Goal: Task Accomplishment & Management: Manage account settings

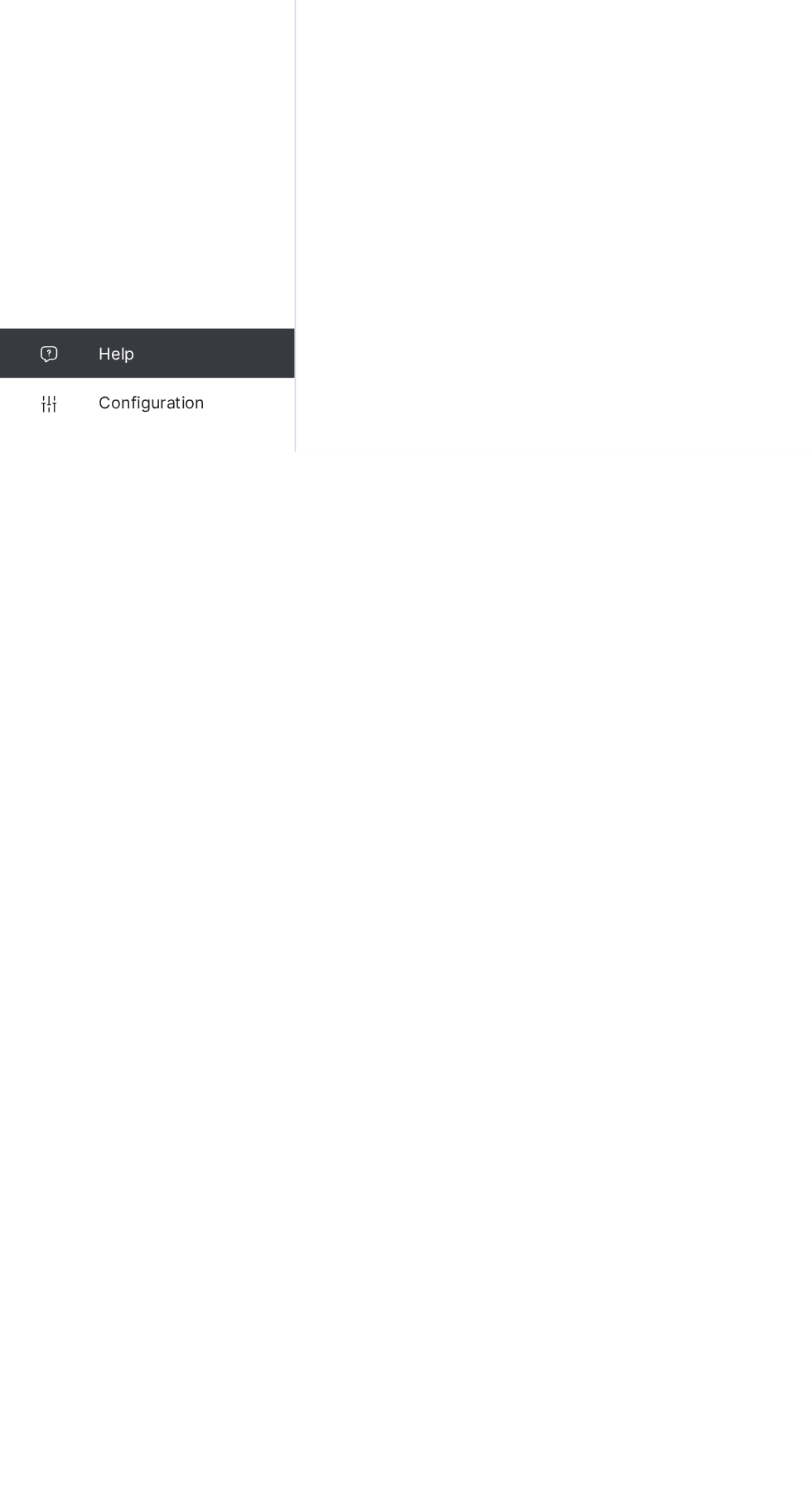
click at [133, 1480] on link "Configuration" at bounding box center [99, 1464] width 198 height 33
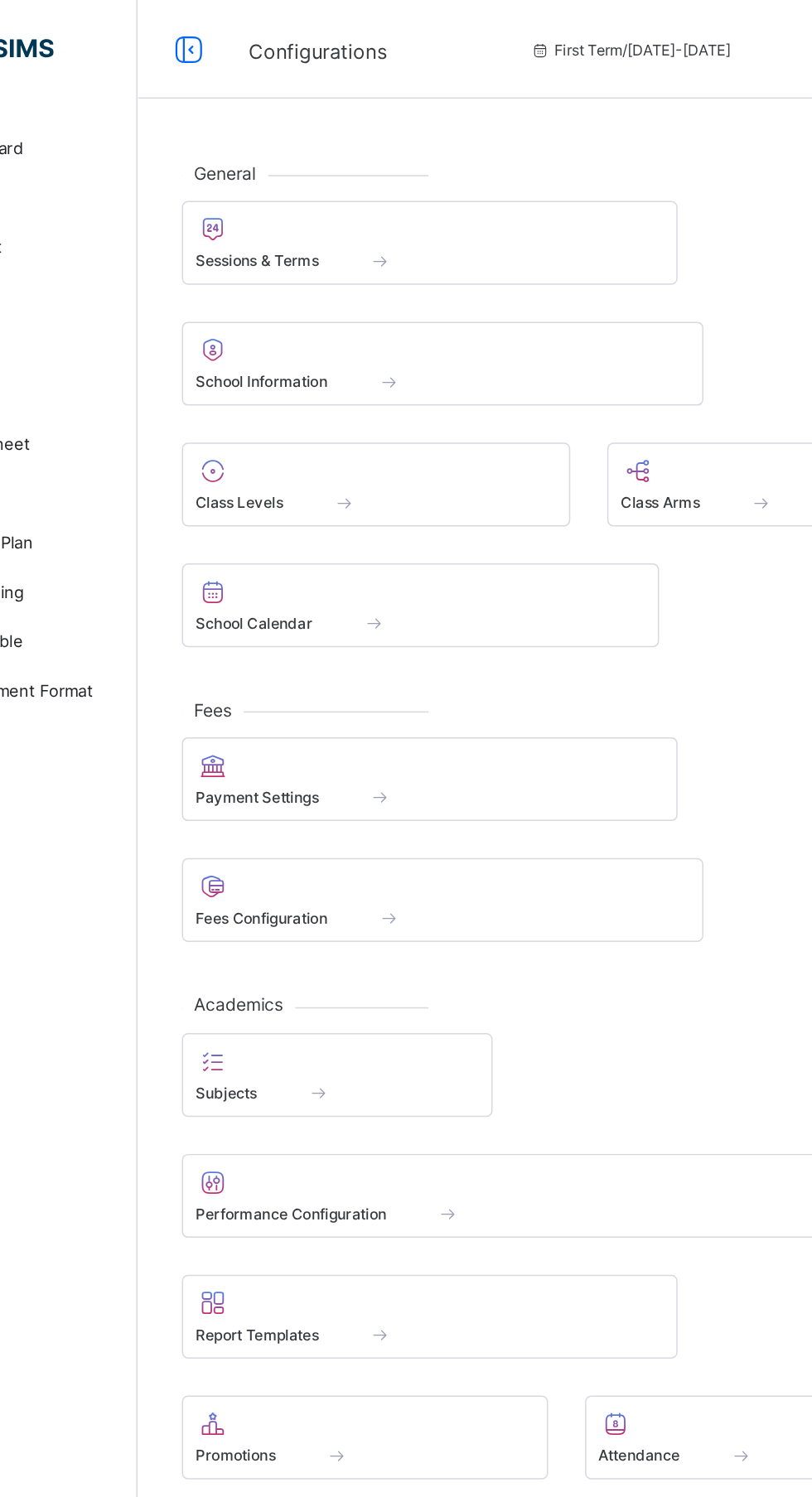
click at [412, 240] on div at bounding box center [404, 234] width 332 height 20
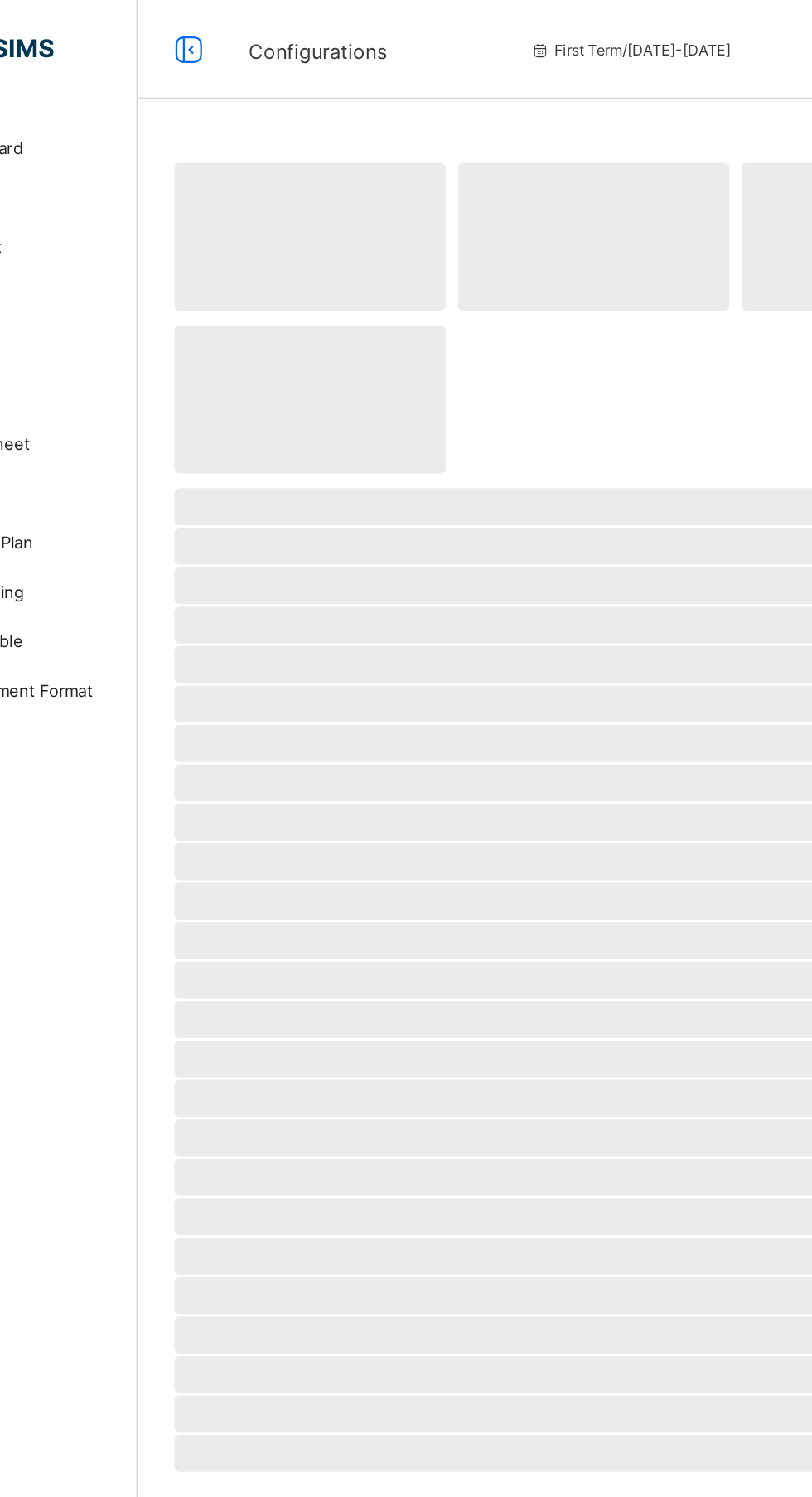
select select "**"
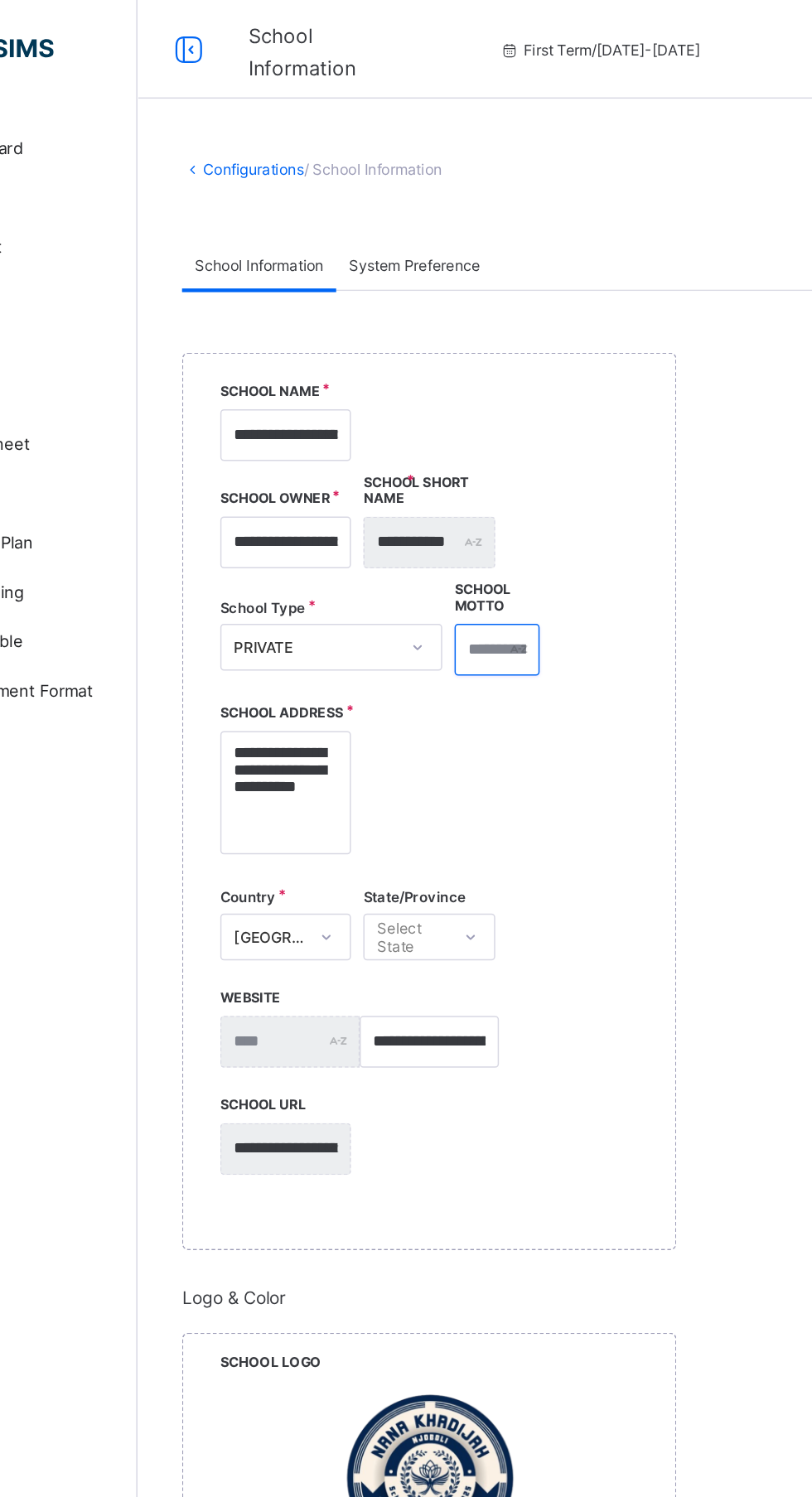
click at [455, 449] on div at bounding box center [440, 436] width 57 height 34
type input "**********"
click at [449, 451] on div "**********" at bounding box center [440, 436] width 57 height 34
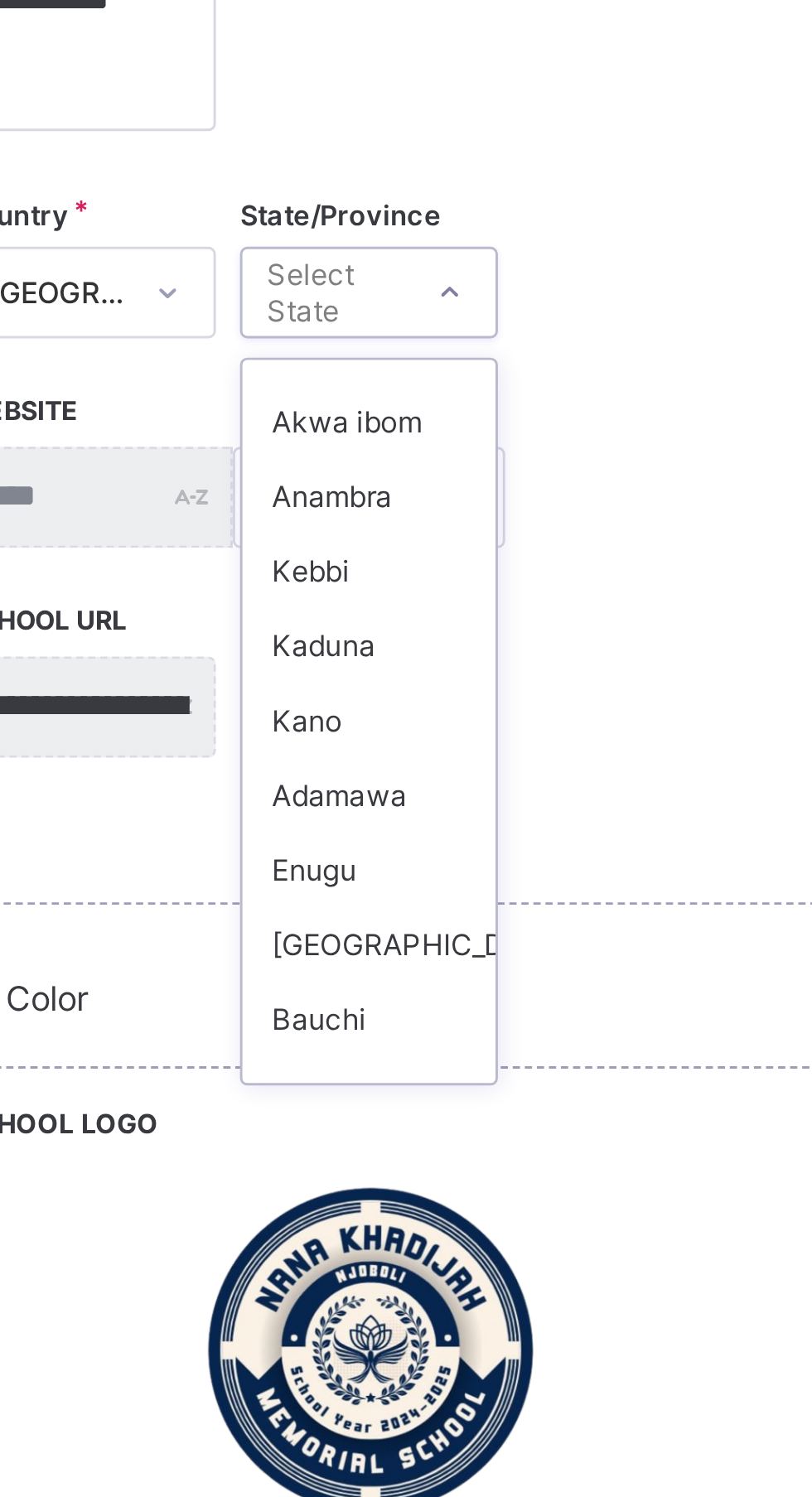
scroll to position [480, 0]
click at [397, 810] on div "Adamawa" at bounding box center [394, 803] width 87 height 26
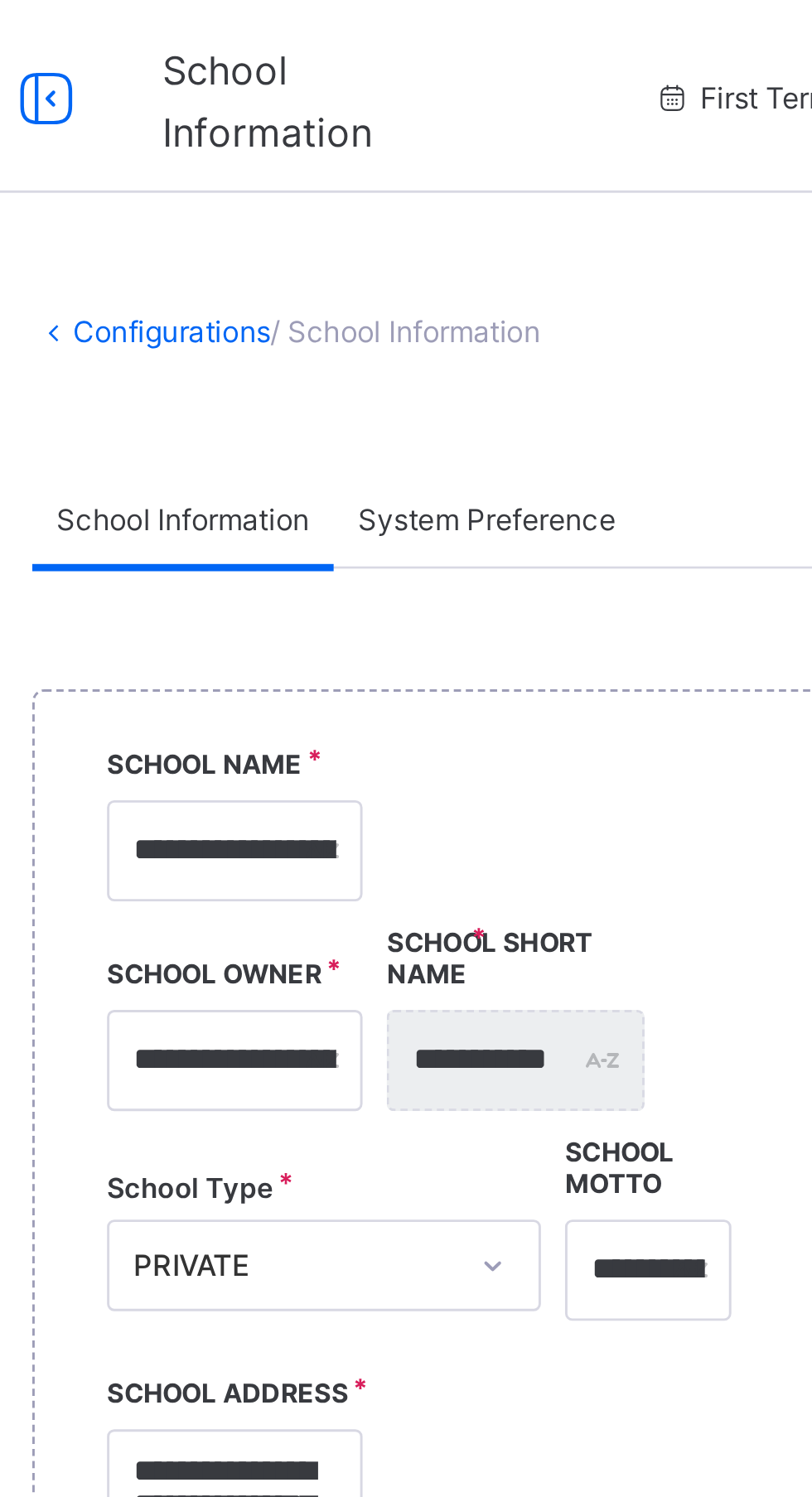
click at [414, 185] on span "System Preference" at bounding box center [384, 178] width 88 height 12
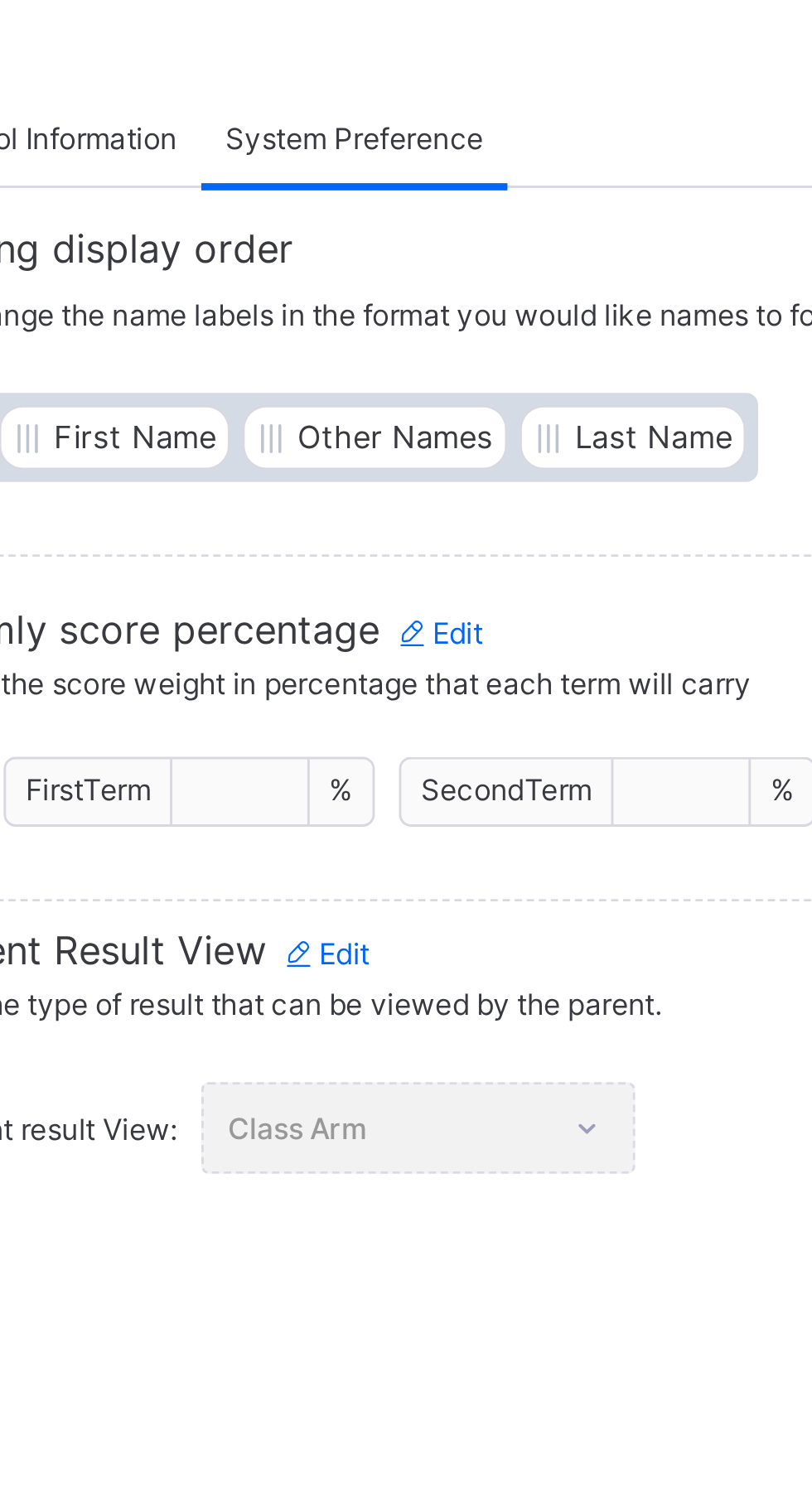
click at [478, 515] on div "Class Arm" at bounding box center [406, 518] width 149 height 32
click at [388, 453] on span "Edit" at bounding box center [375, 458] width 32 height 12
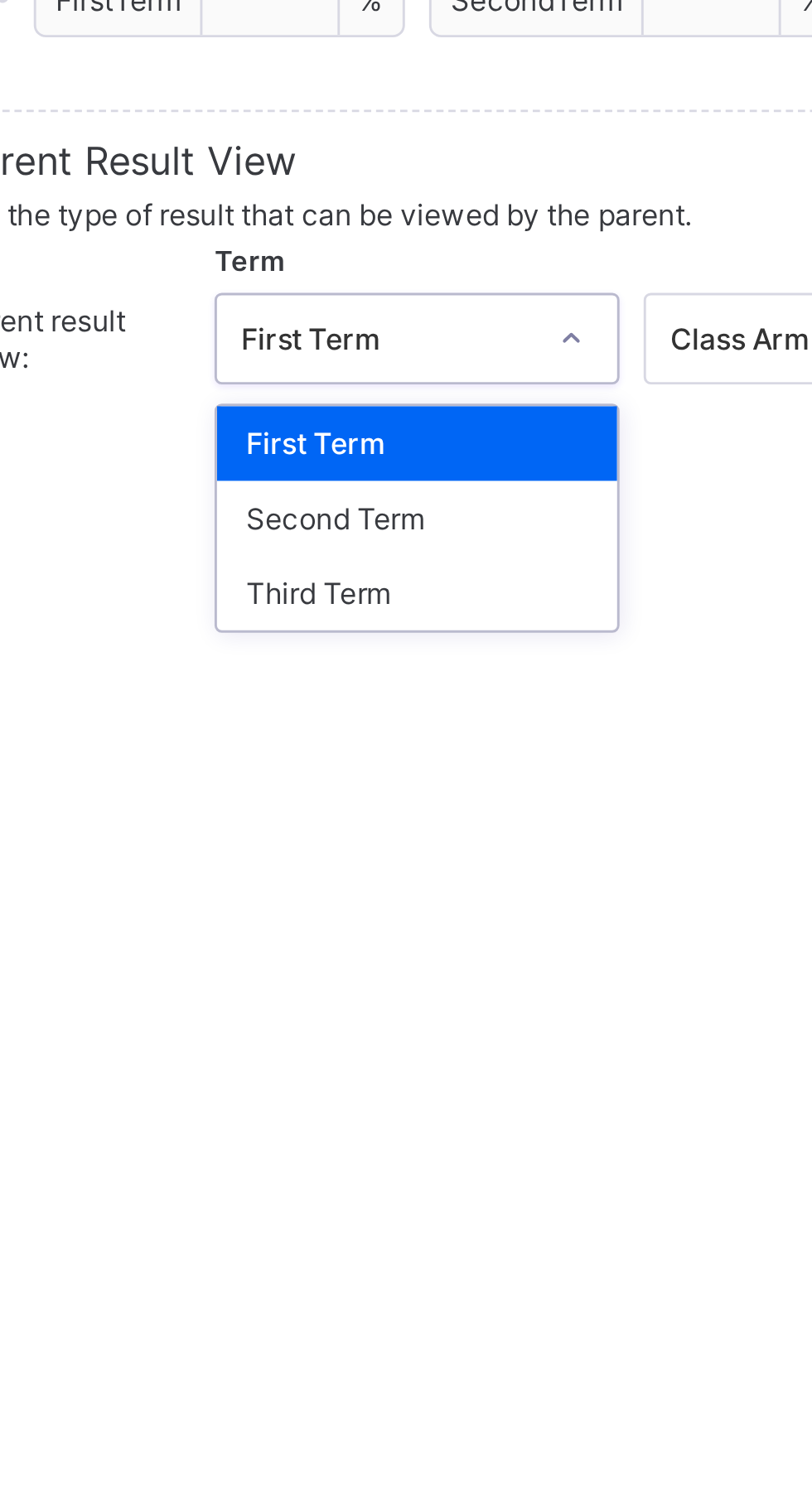
click at [383, 602] on div "Third Term" at bounding box center [396, 607] width 138 height 26
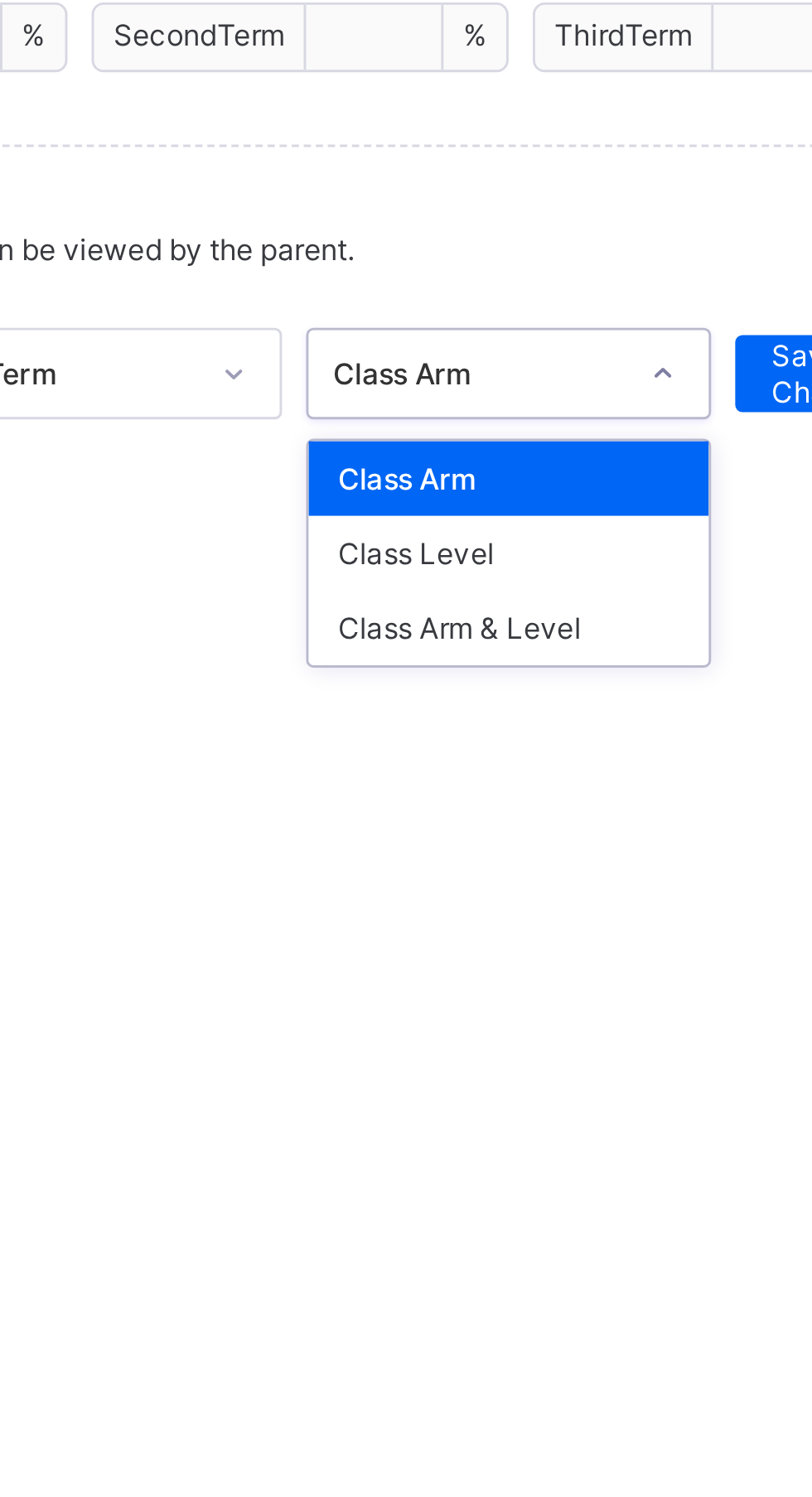
click at [533, 579] on div "Class Level" at bounding box center [543, 581] width 138 height 26
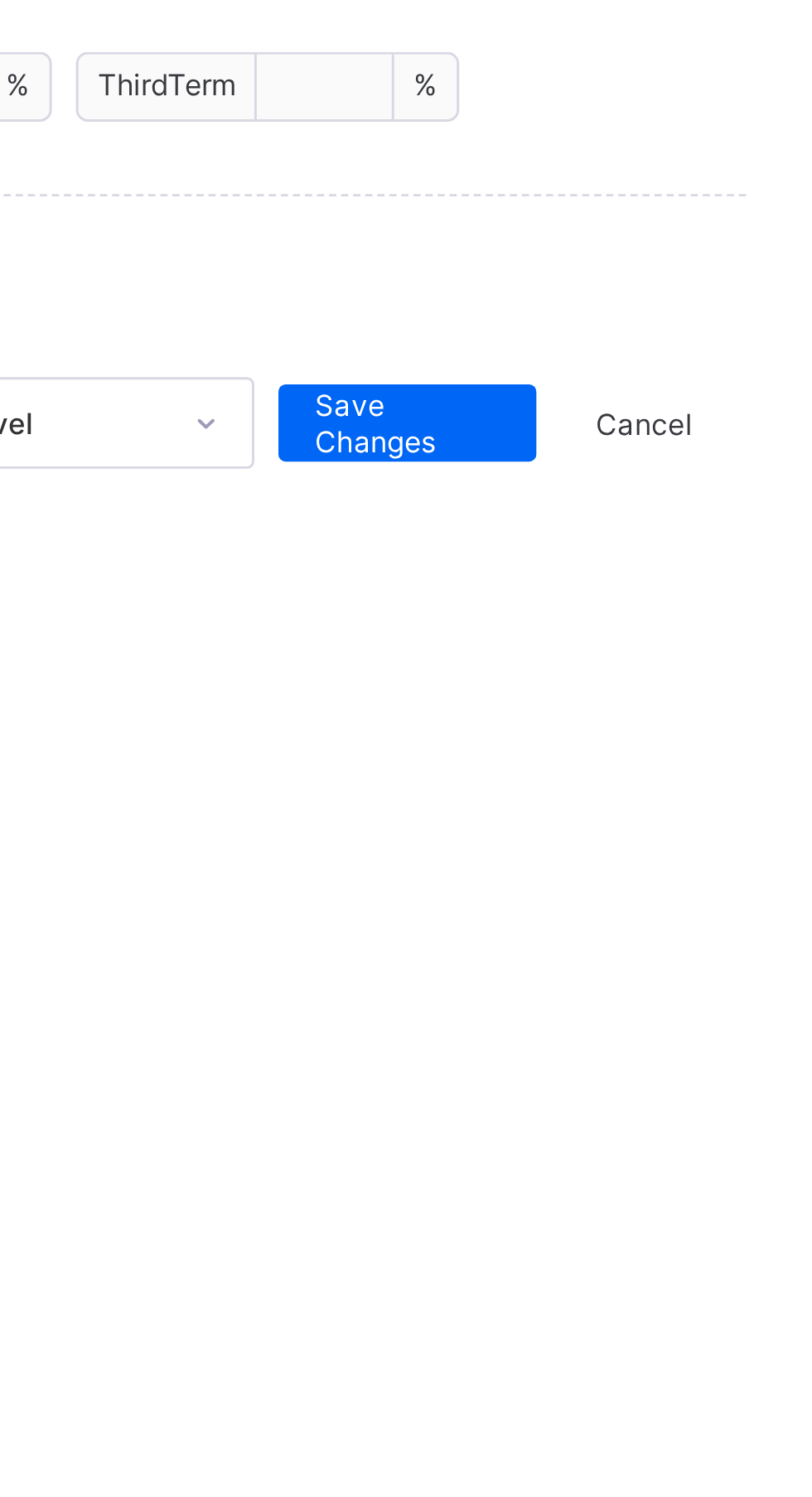
click at [685, 521] on span "Save Changes" at bounding box center [665, 518] width 64 height 25
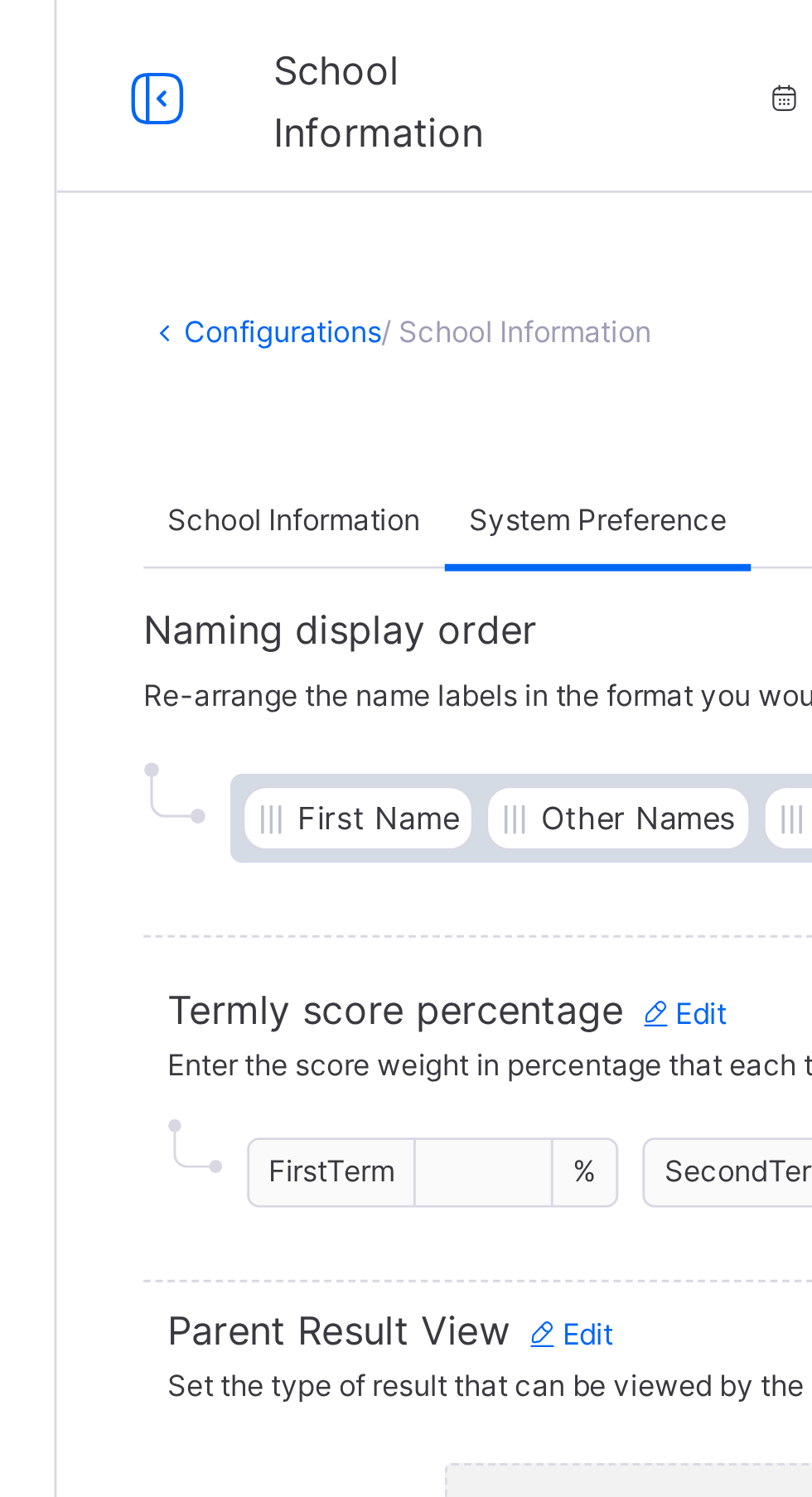
click at [267, 170] on div "School Information" at bounding box center [280, 179] width 103 height 33
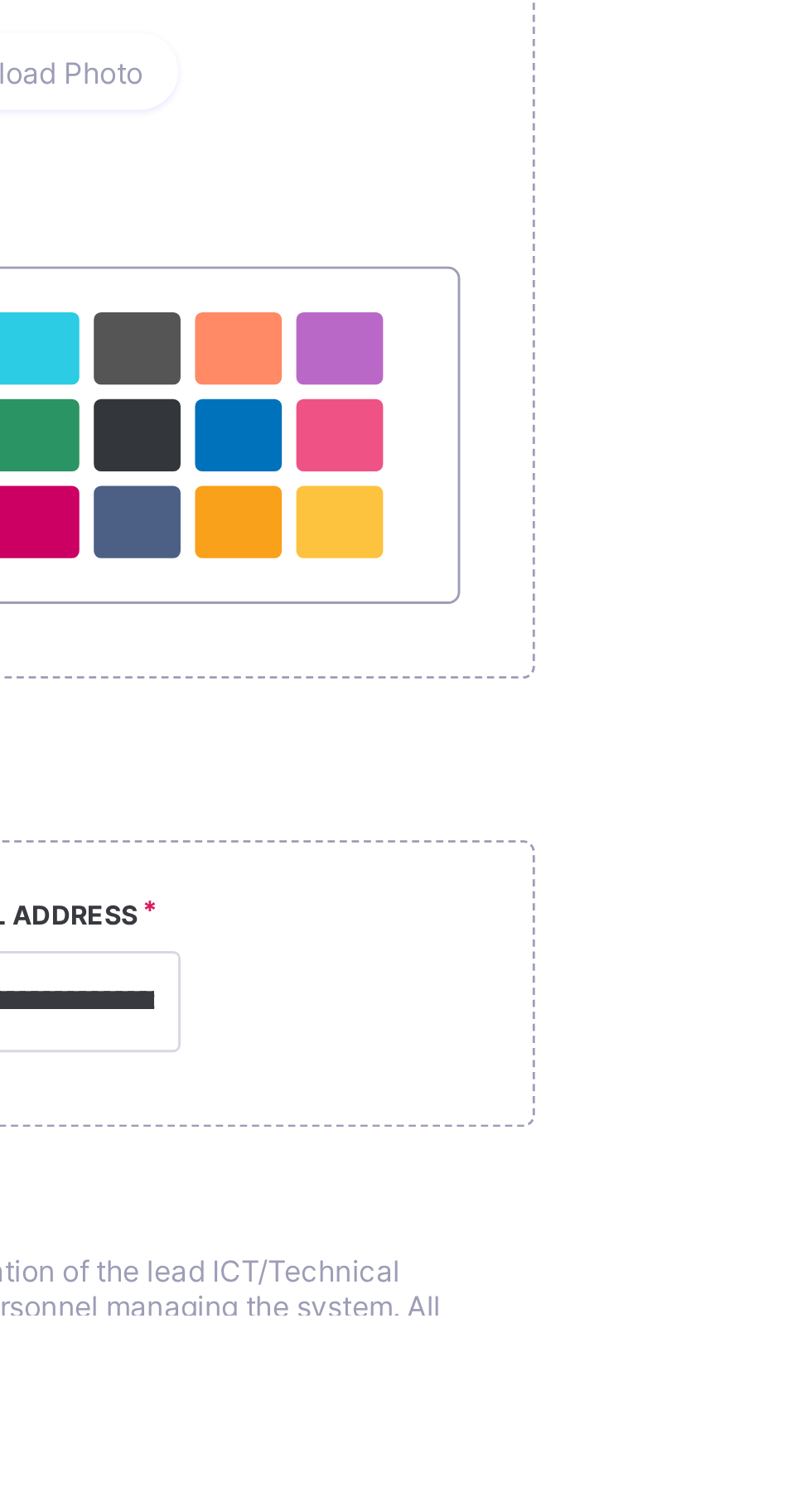
scroll to position [0, 0]
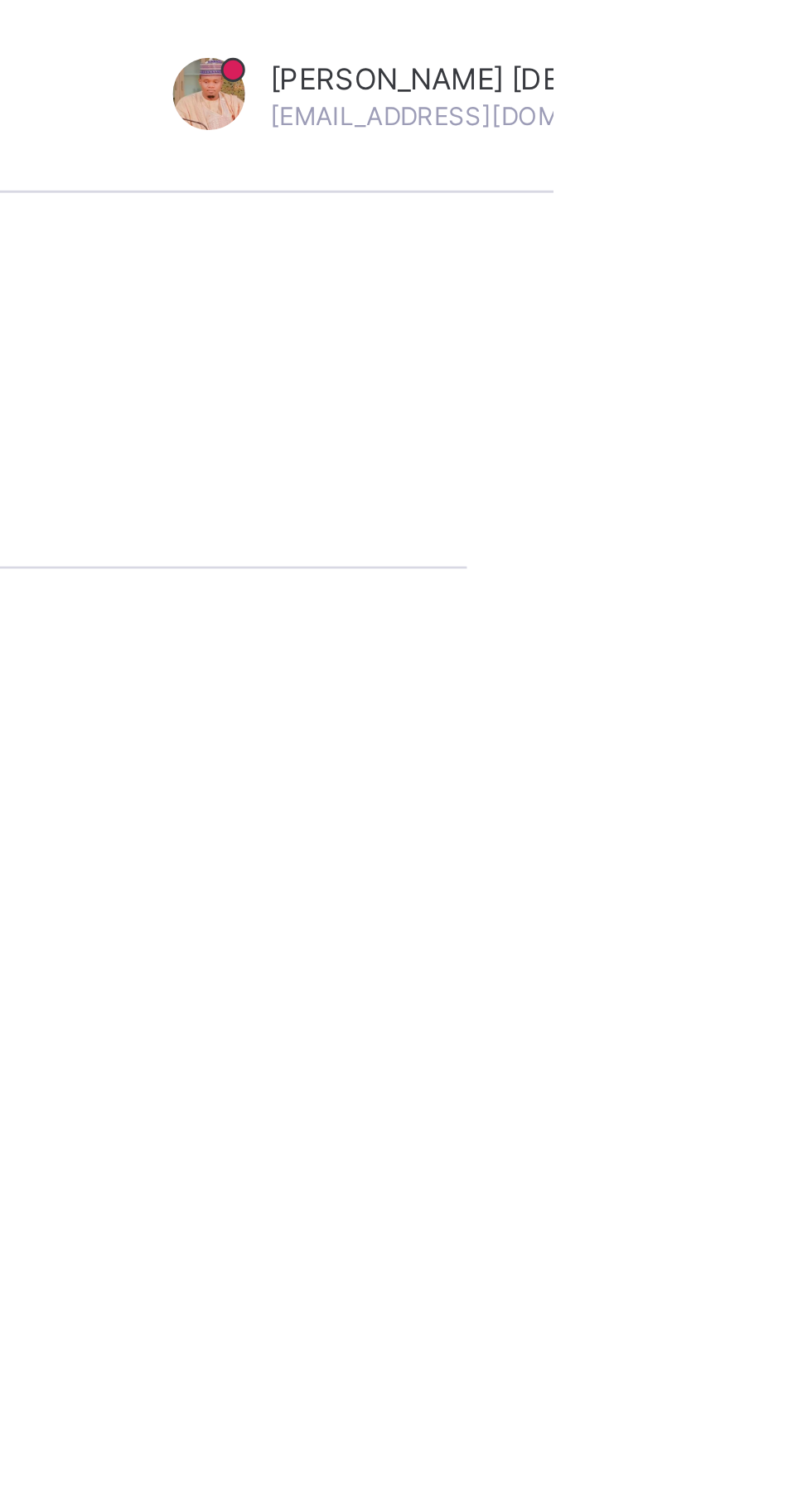
click at [811, 44] on div "Abubakar Abdulkadir Muhammad abubakarabdulkadir501@gmail.com" at bounding box center [804, 33] width 279 height 27
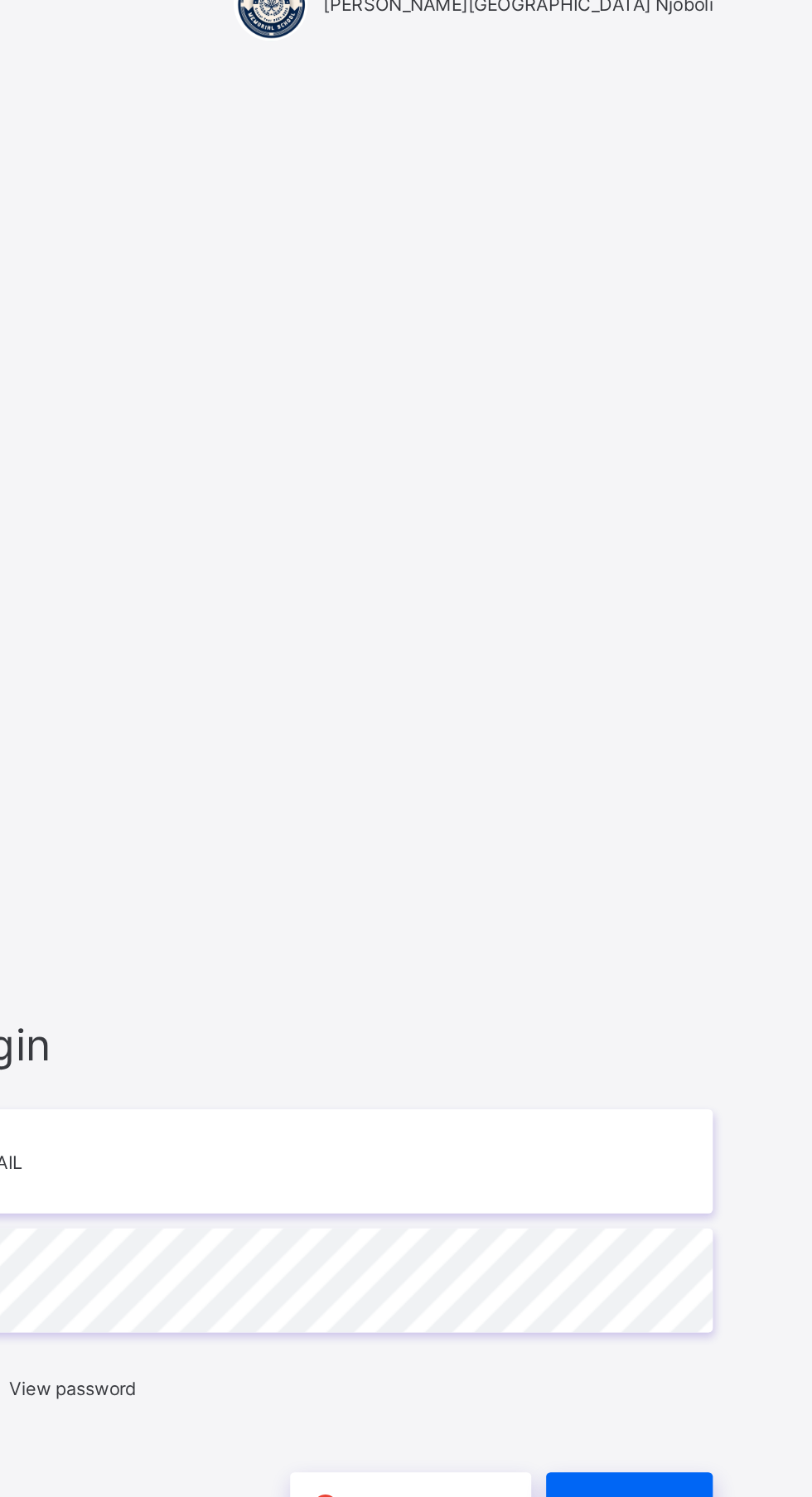
scroll to position [106, 0]
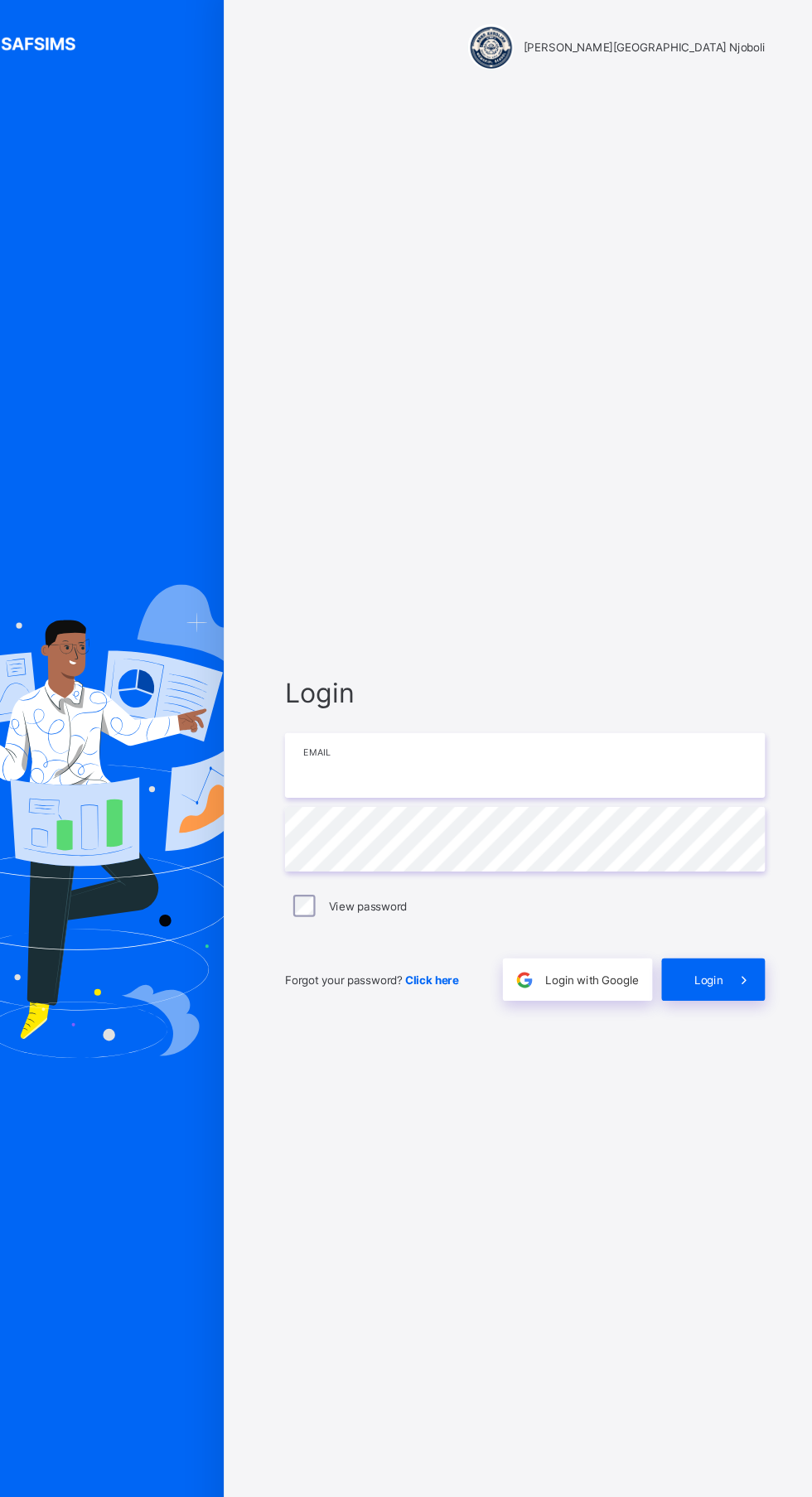
click at [608, 669] on input "email" at bounding box center [540, 698] width 431 height 58
type input "**********"
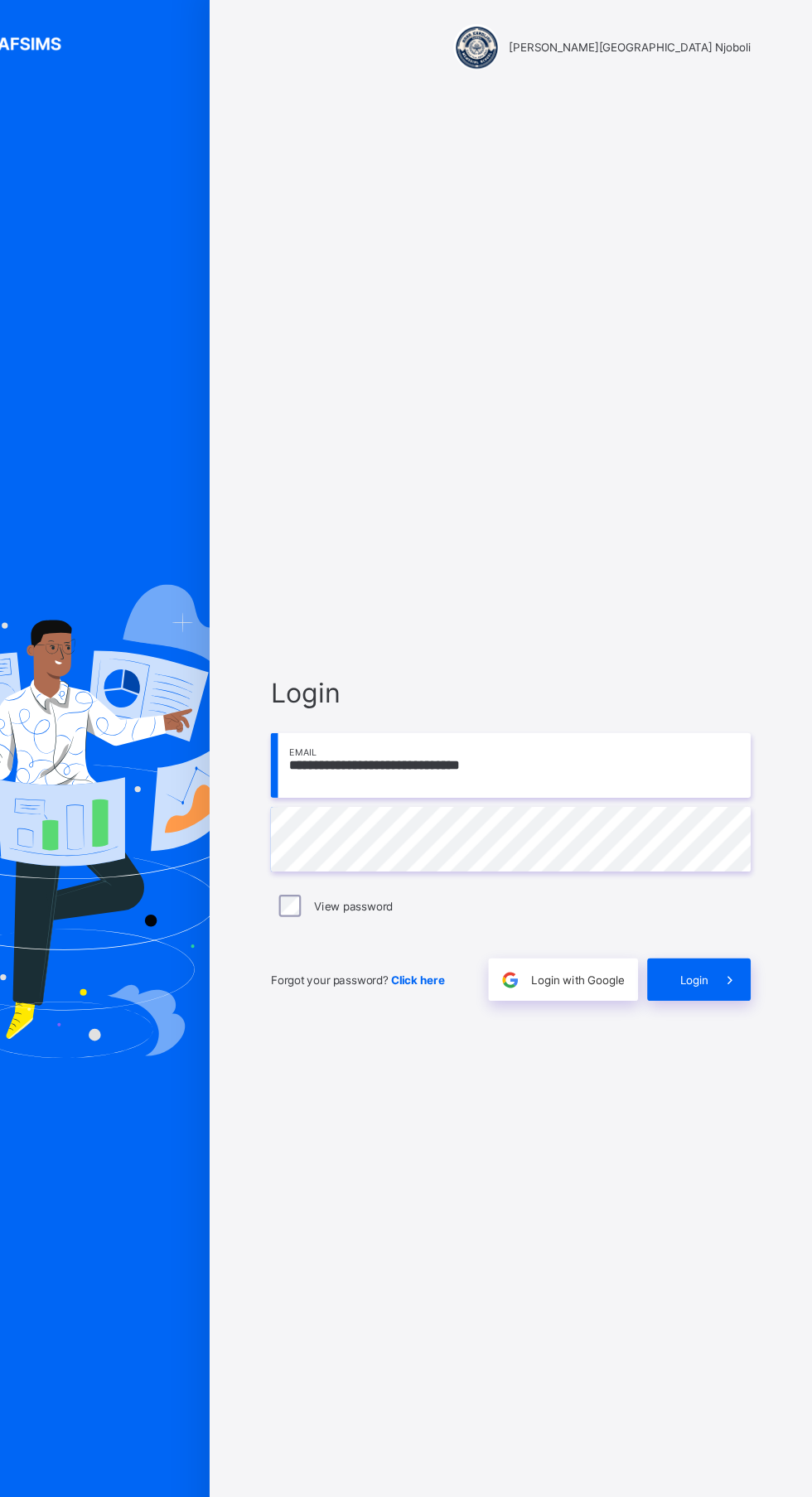
click at [739, 883] on icon at bounding box center [738, 890] width 18 height 16
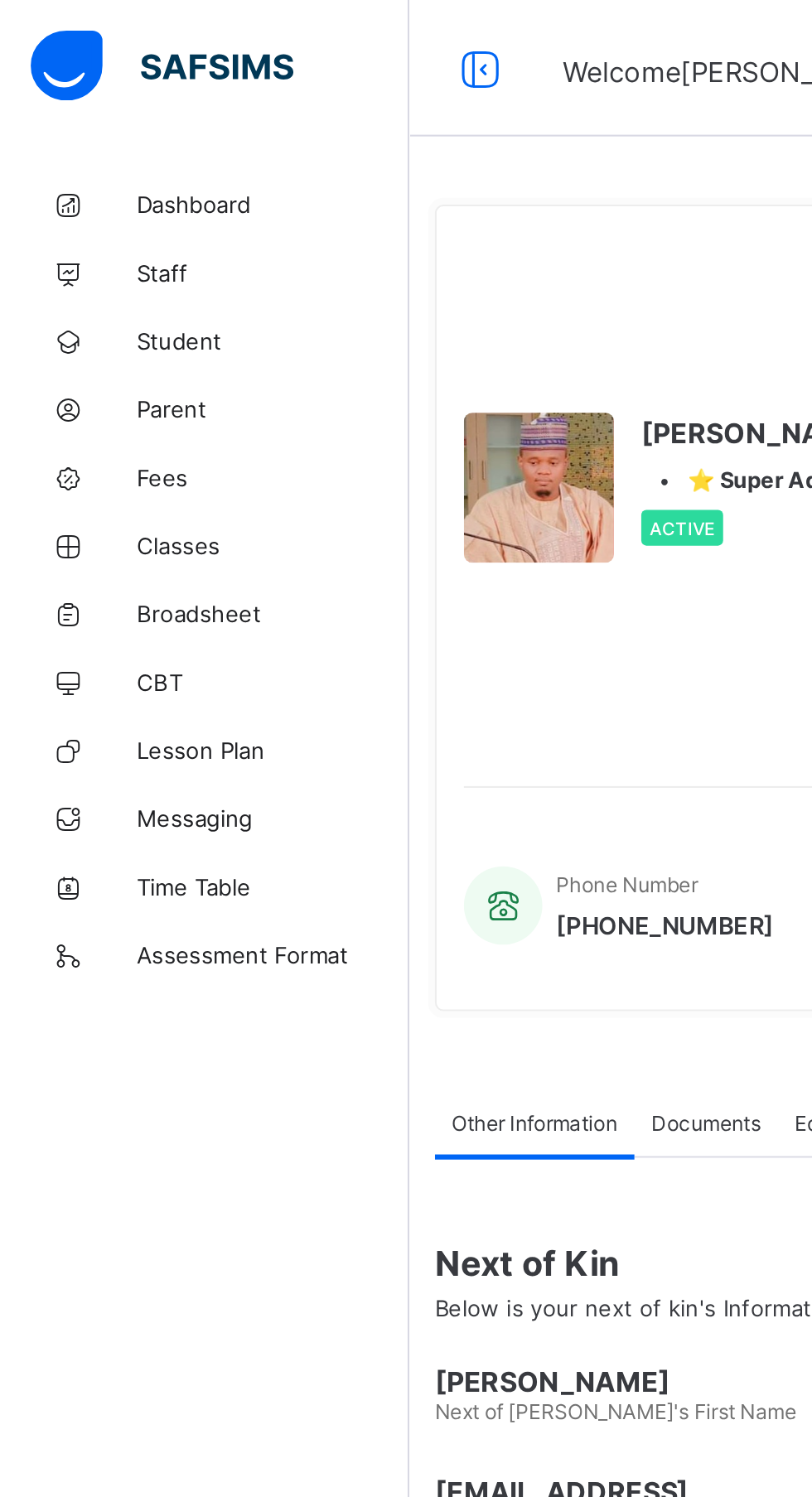
click at [121, 106] on link "Dashboard" at bounding box center [100, 100] width 199 height 33
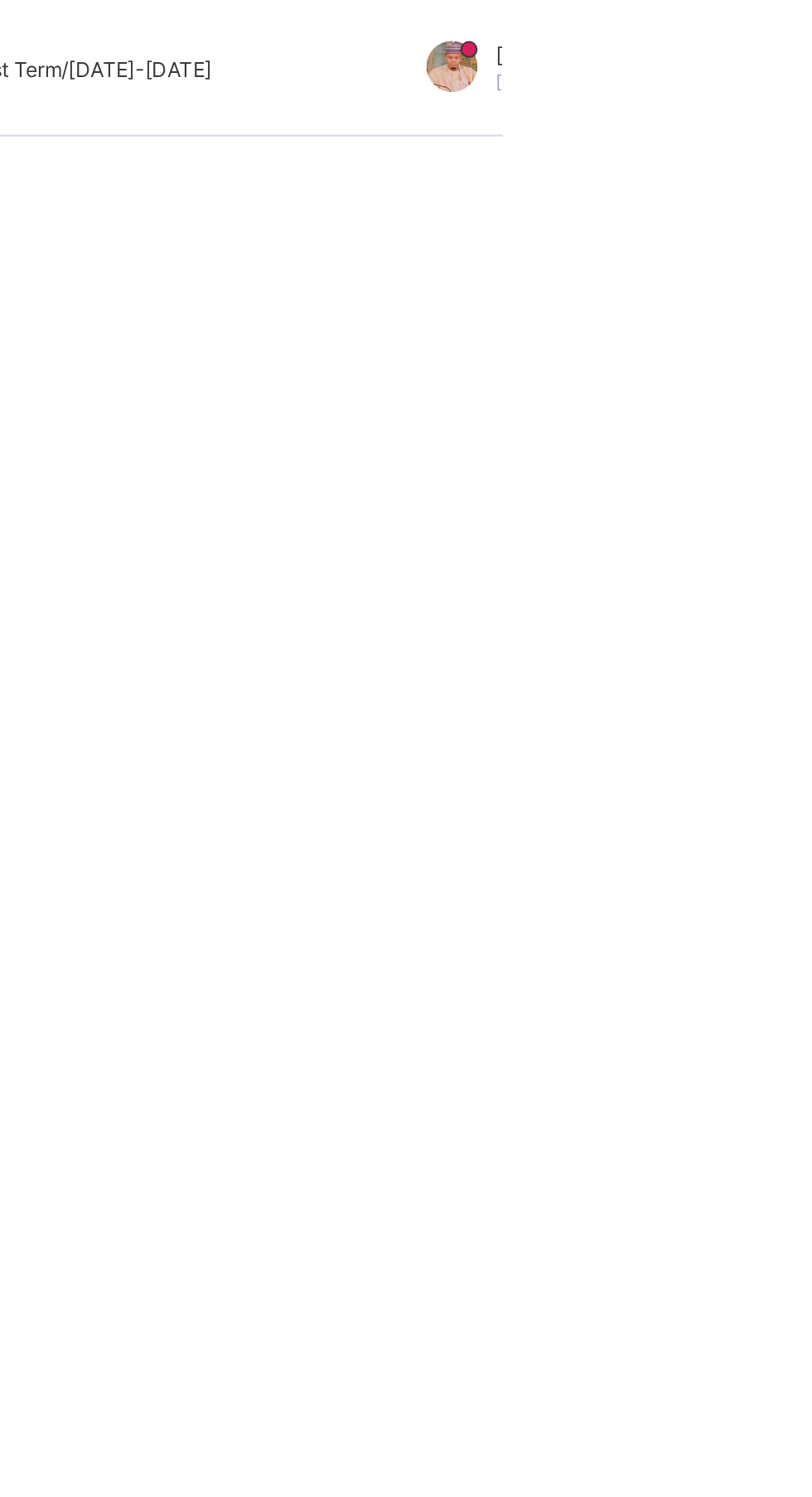
click at [811, 261] on html "Welcome Abubakar Abdulkadir First Term / 2024-2025 Abubakar Abdulkadir Muhammad…" at bounding box center [406, 748] width 812 height 1497
click at [766, 40] on div at bounding box center [787, 33] width 42 height 27
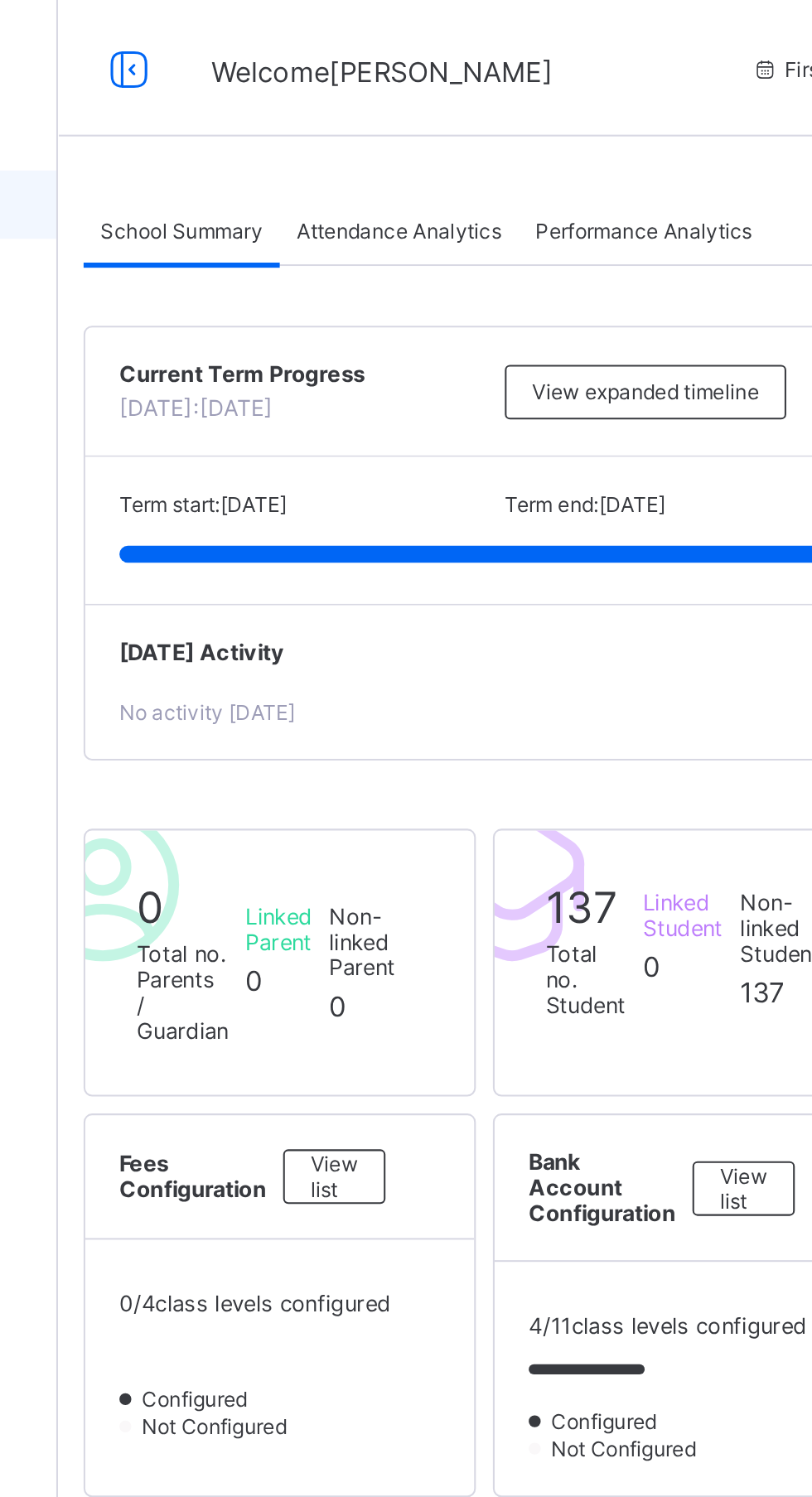
click at [381, 125] on div "Attendance Analytics" at bounding box center [364, 112] width 116 height 33
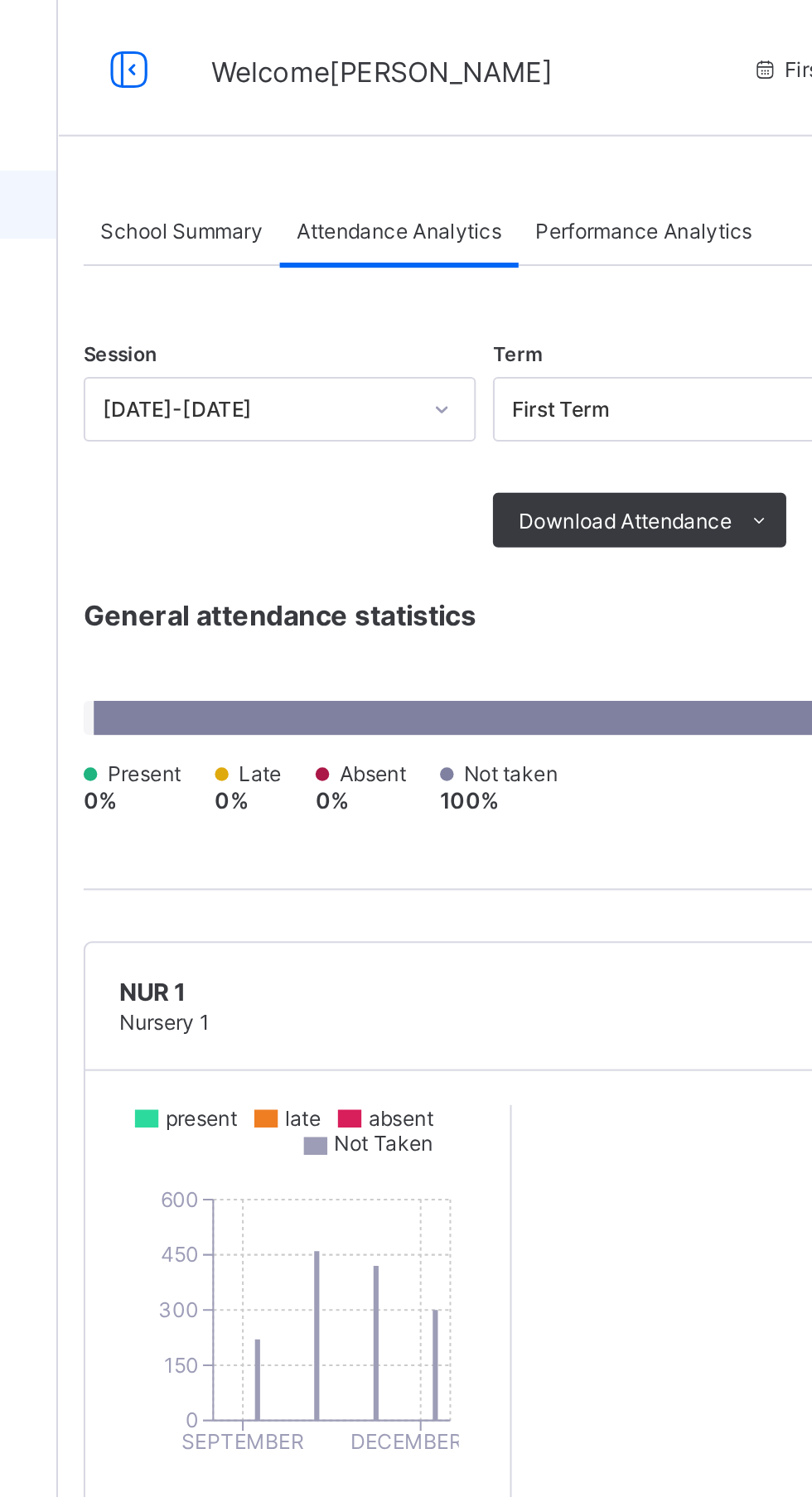
click at [517, 124] on div "Performance Analytics" at bounding box center [483, 112] width 122 height 33
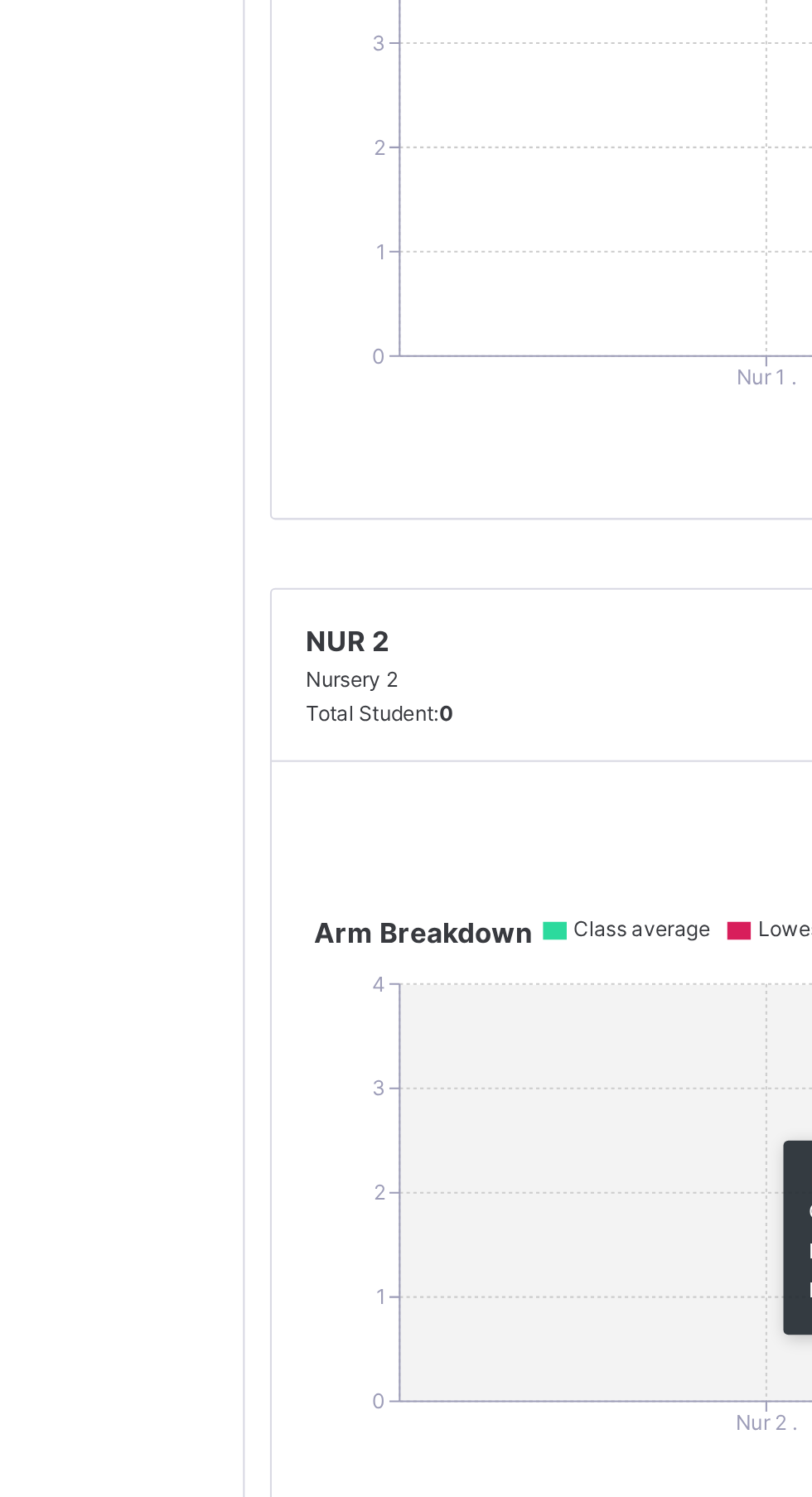
click at [373, 1088] on icon "0 1 2 3 4 Nur 2 ." at bounding box center [427, 1133] width 414 height 248
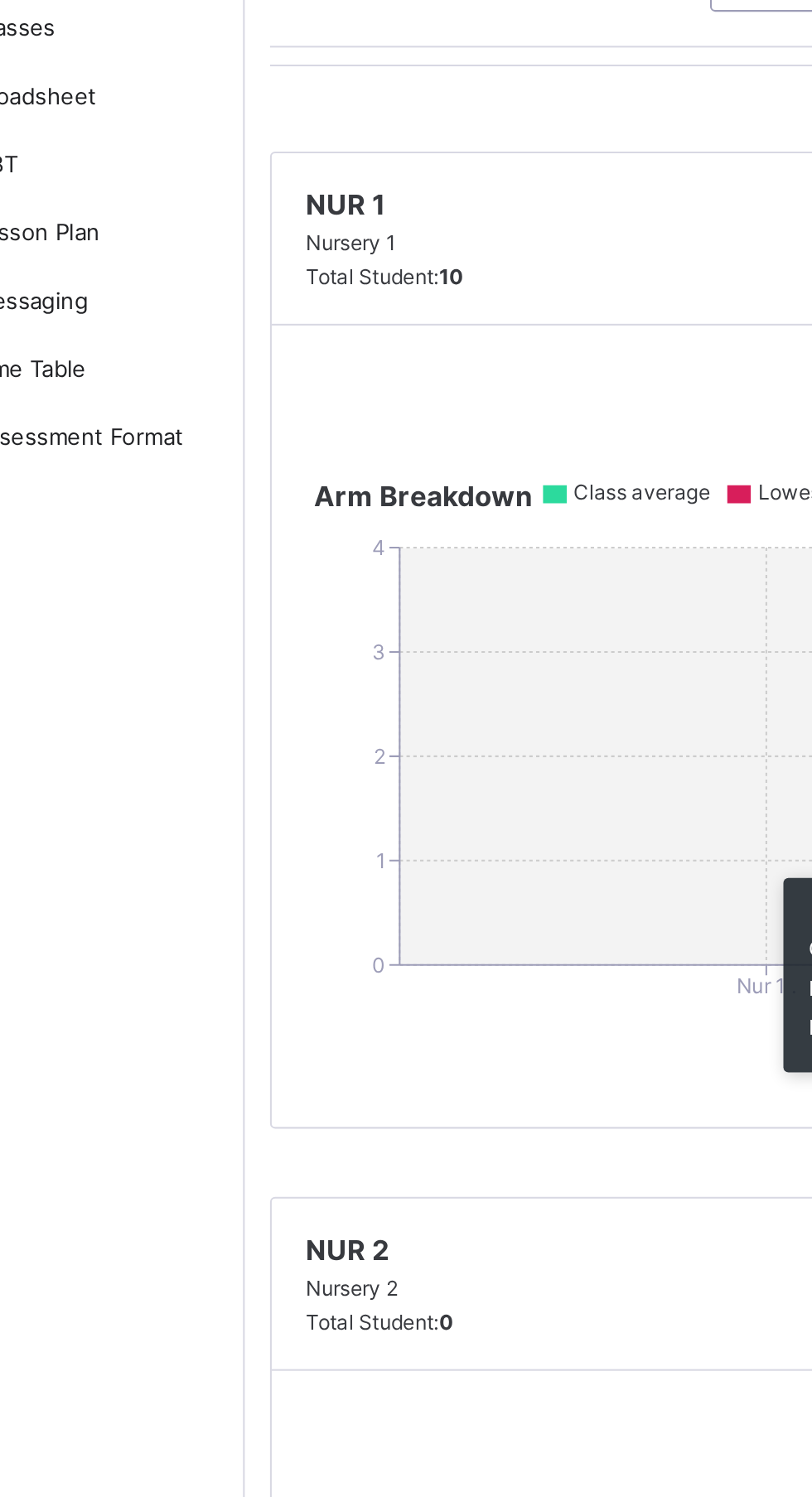
click at [417, 670] on line at bounding box center [452, 670] width 356 height 0
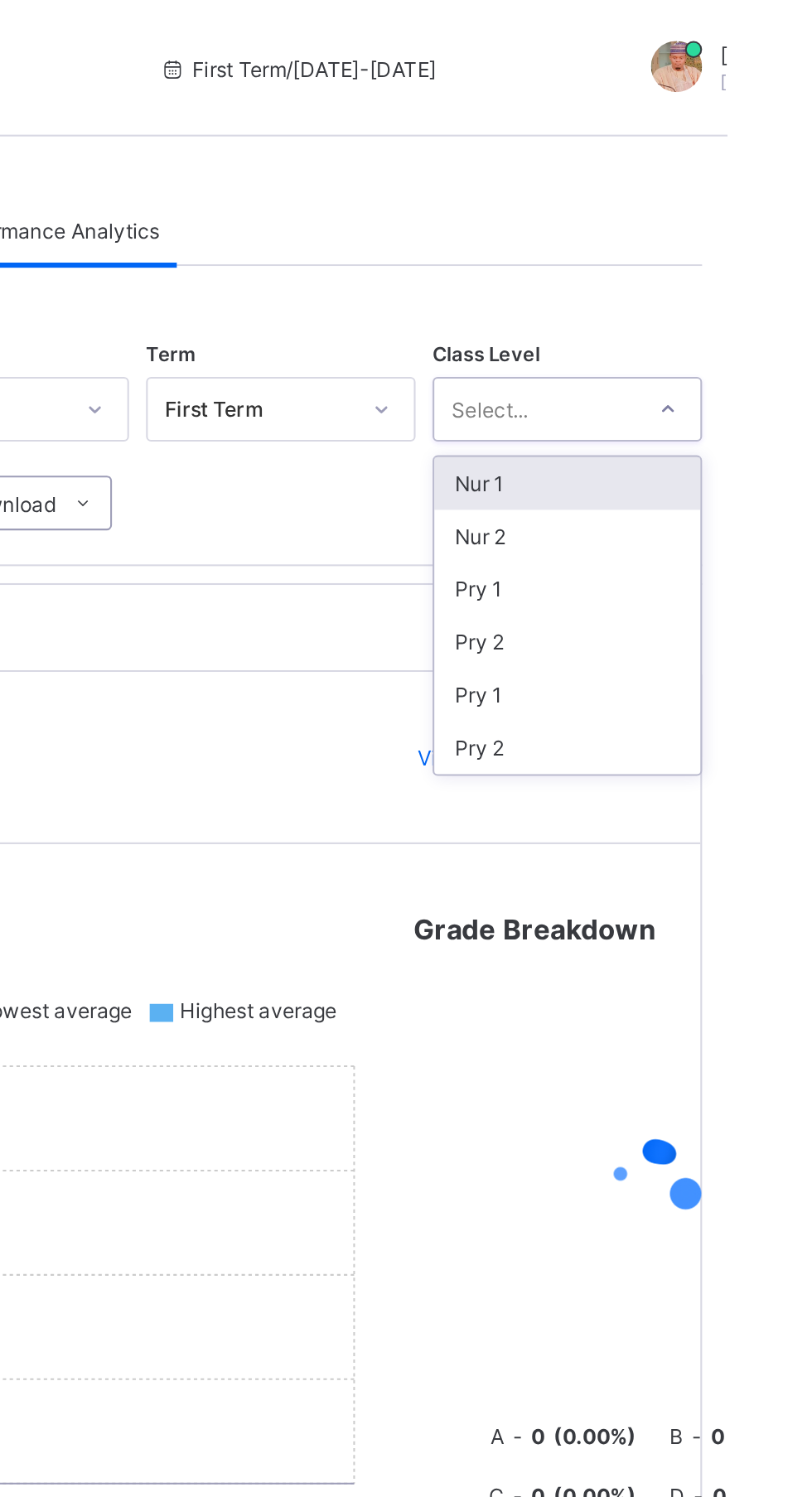
click at [782, 199] on icon at bounding box center [782, 199] width 10 height 17
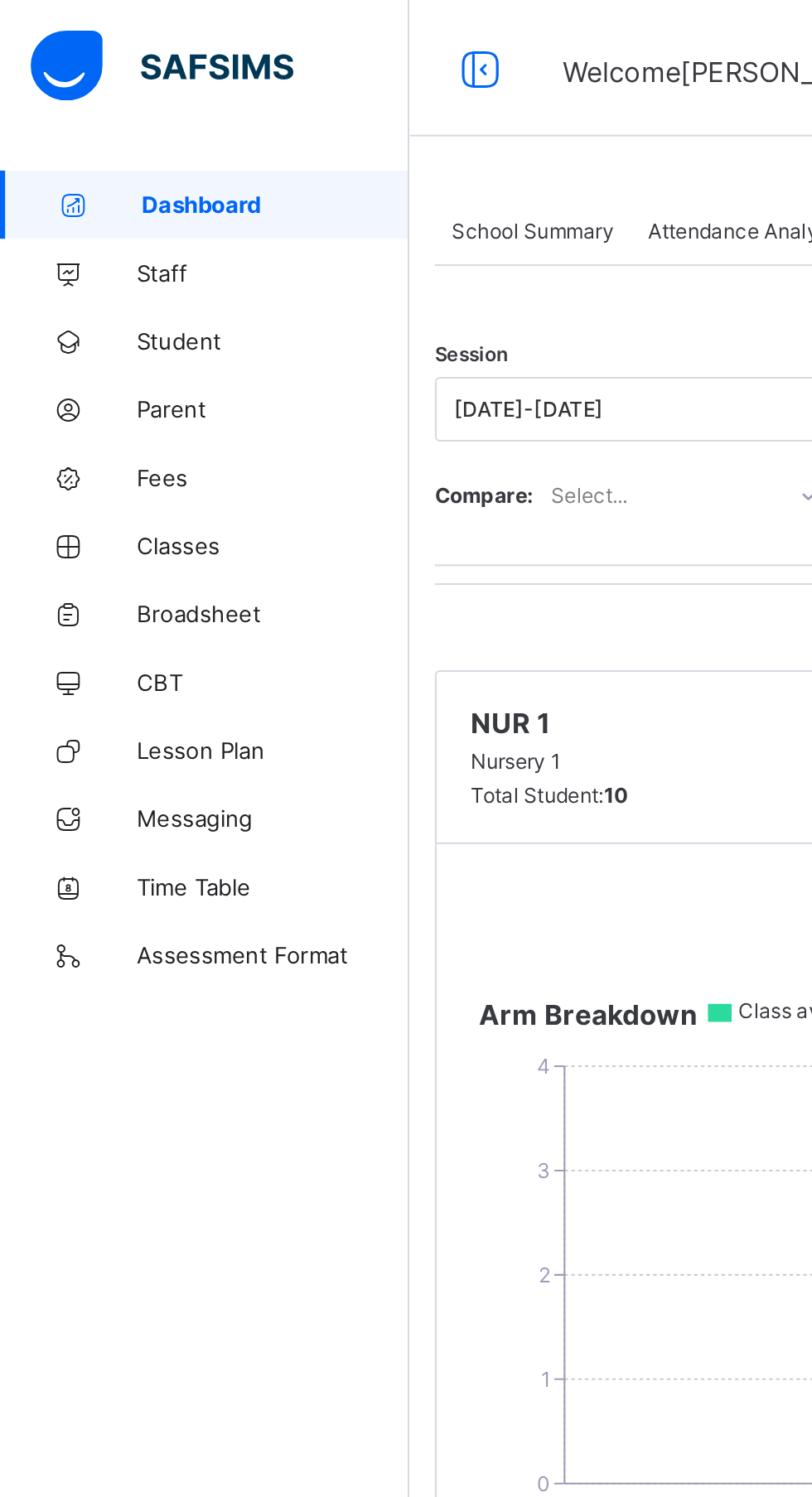
click at [109, 269] on span "Classes" at bounding box center [132, 265] width 132 height 13
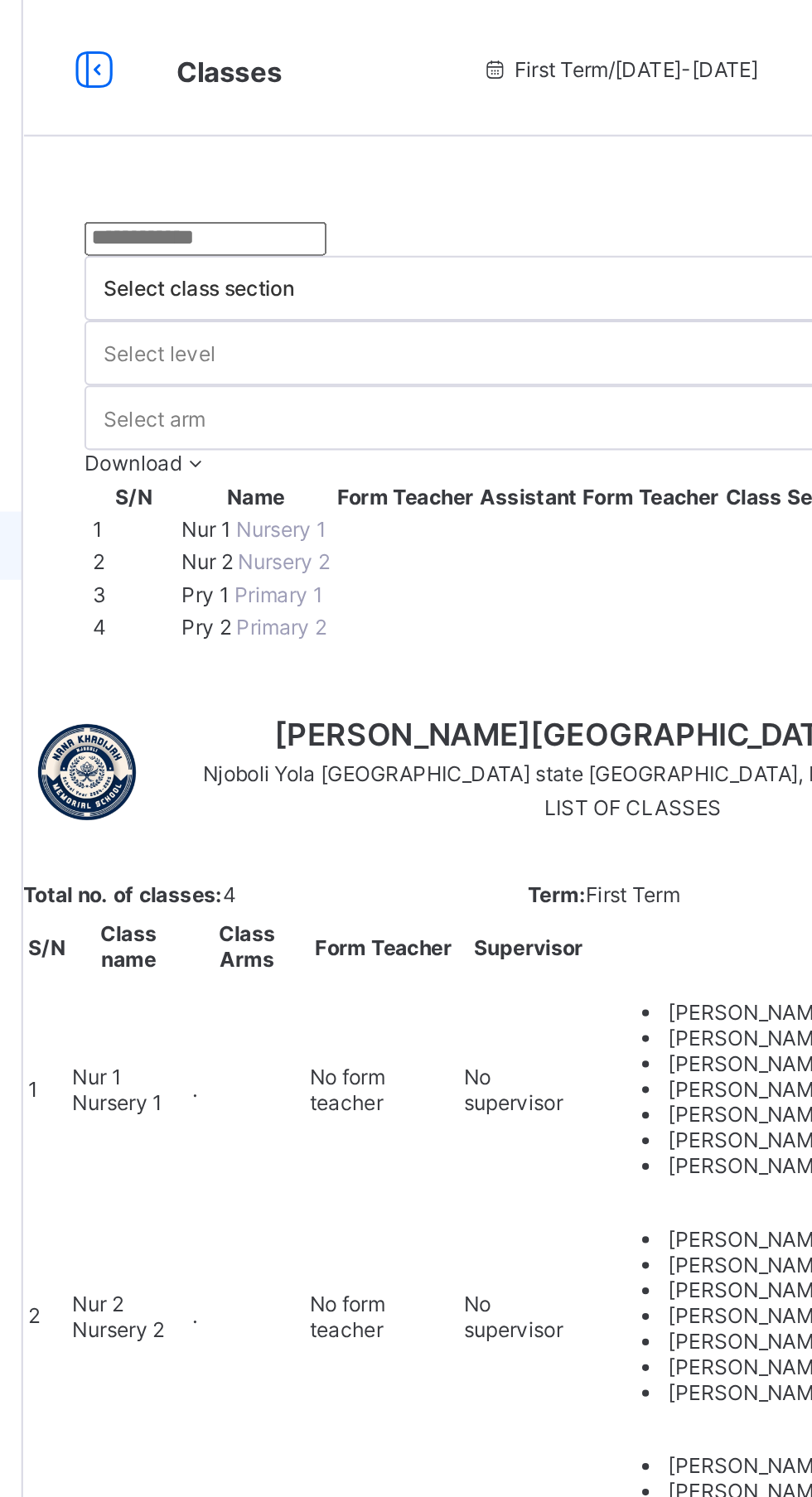
click at [302, 252] on span "Nur 1" at bounding box center [289, 257] width 26 height 12
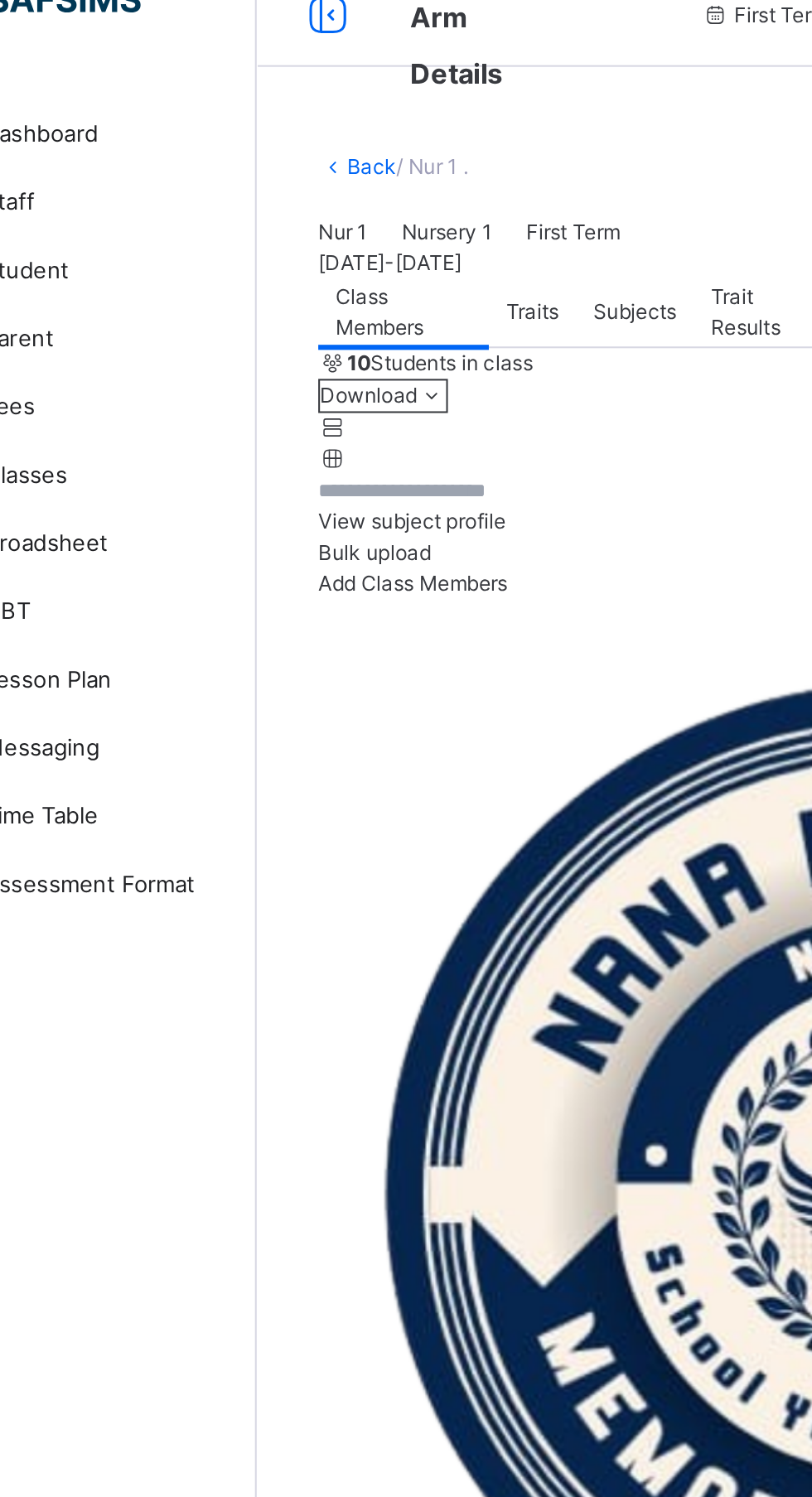
click at [321, 323] on span "Add Class Members" at bounding box center [274, 316] width 92 height 12
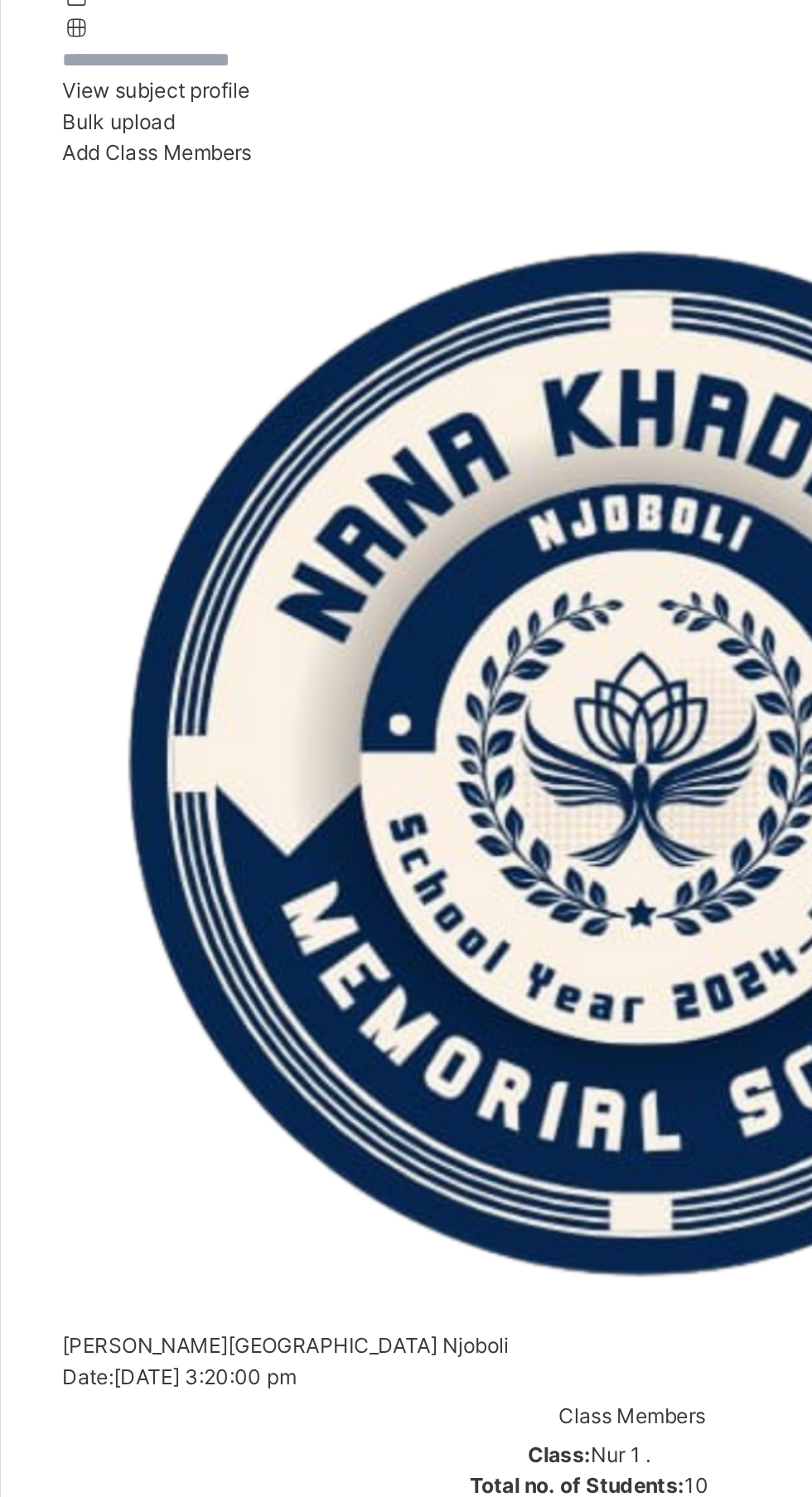
click at [321, 325] on div "Add Class Members" at bounding box center [505, 317] width 553 height 15
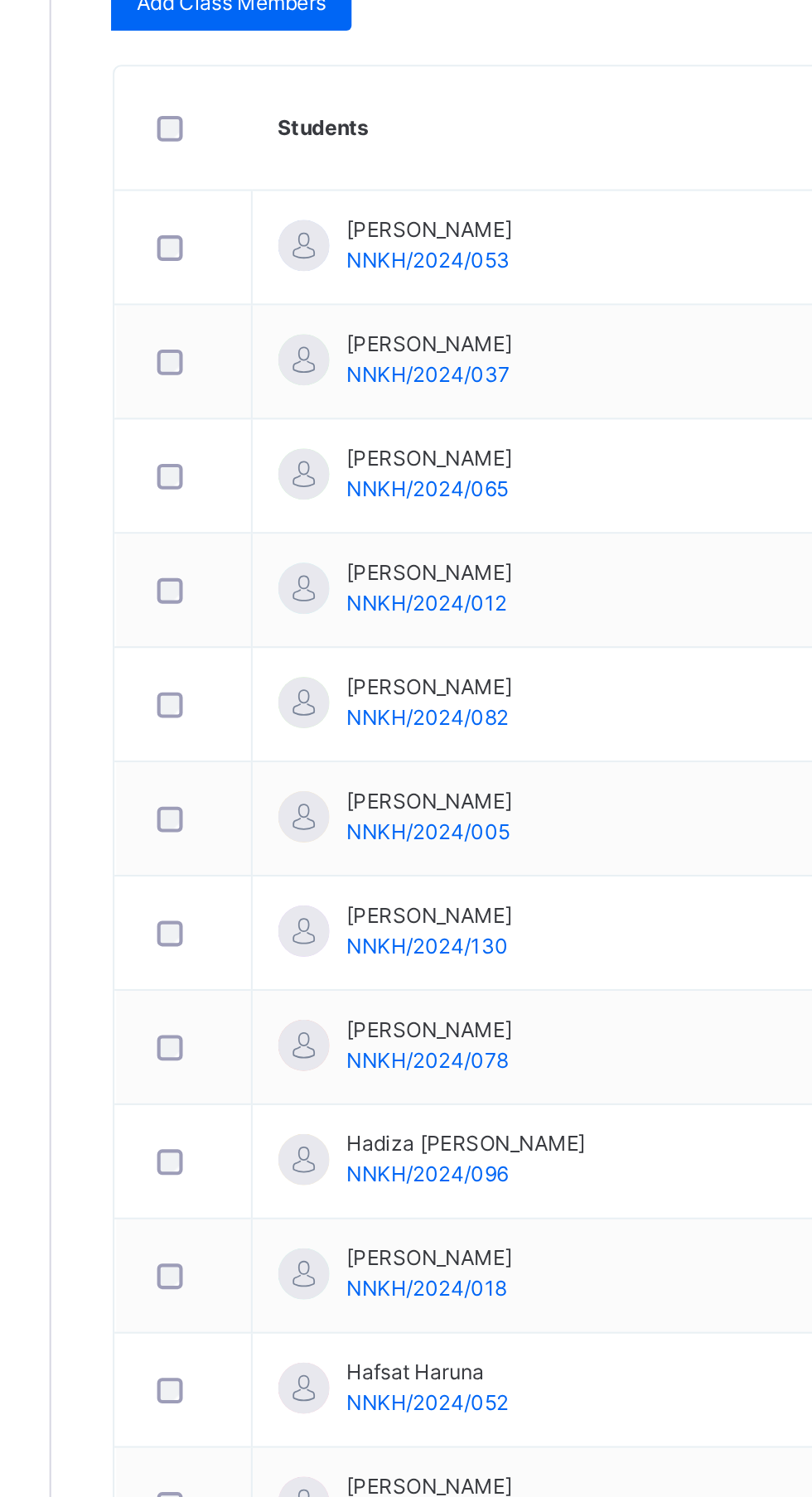
click at [175, 865] on div "Dashboard Staff Student Parent Fees Classes Broadsheet CBT Lesson Plan Messagin…" at bounding box center [100, 782] width 199 height 1431
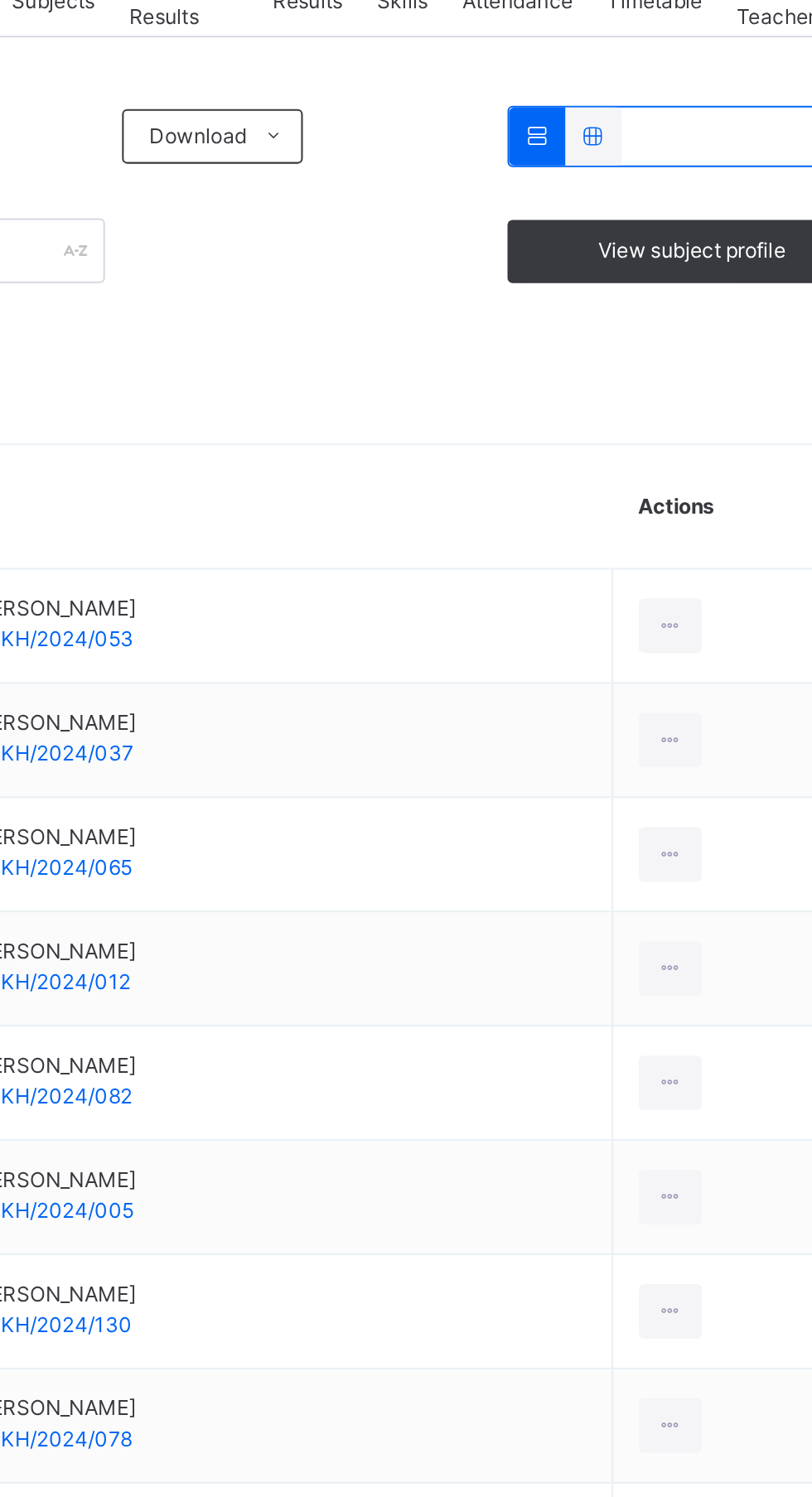
click at [619, 162] on span "Resume" at bounding box center [600, 154] width 37 height 15
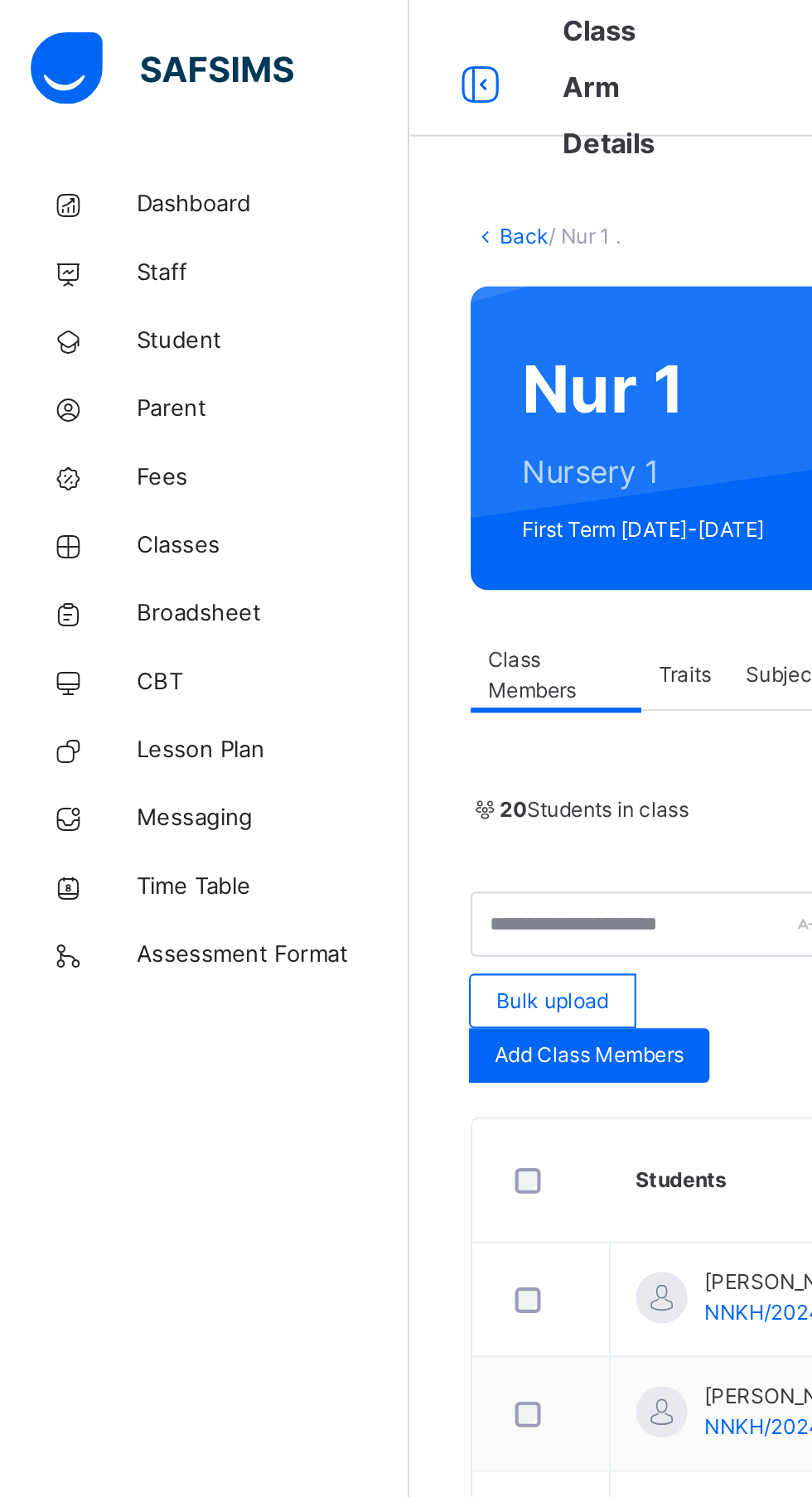
click at [308, 518] on span "Add Class Members" at bounding box center [286, 513] width 92 height 15
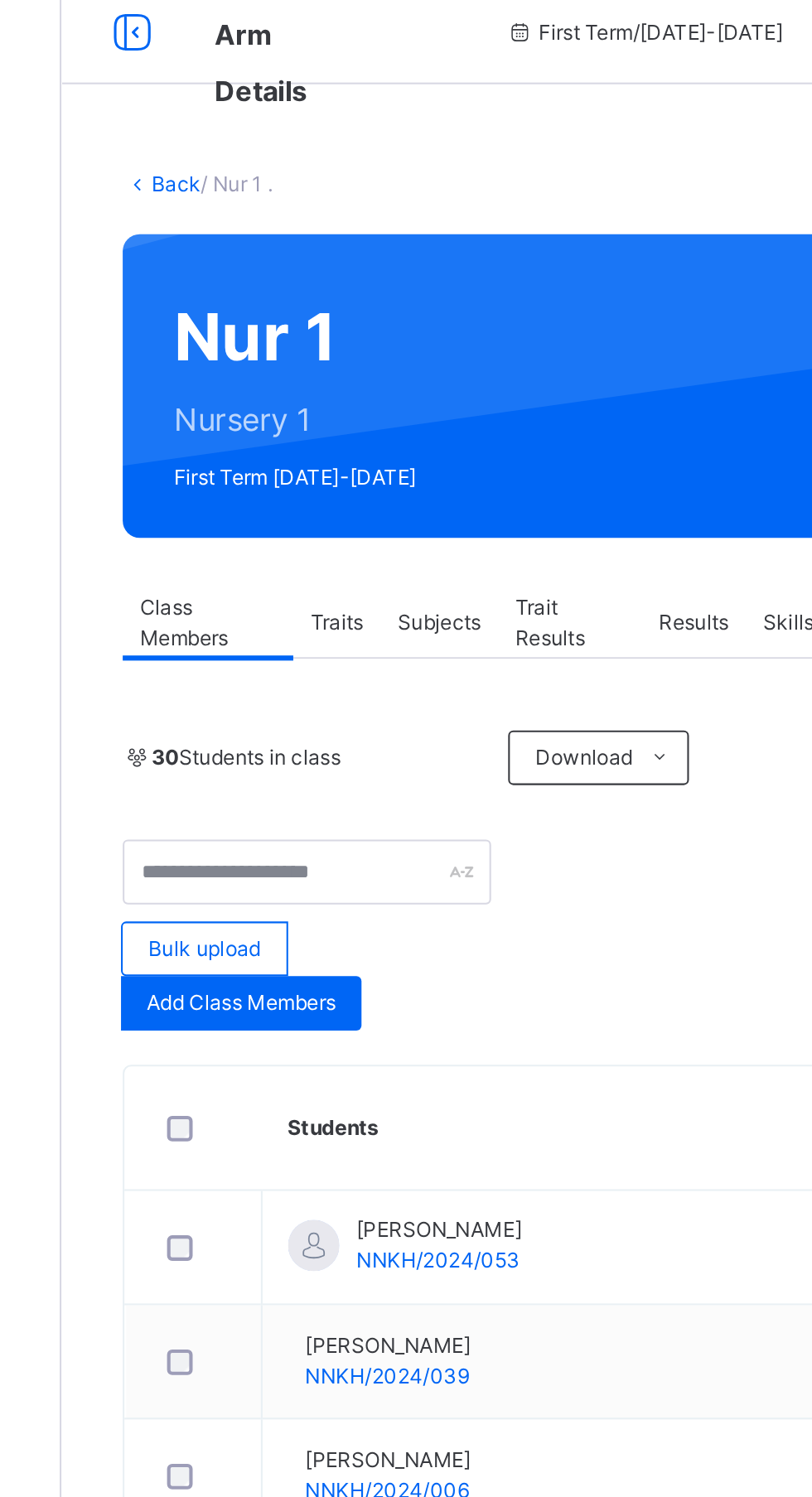
click at [313, 520] on div "Add Class Members" at bounding box center [286, 513] width 117 height 26
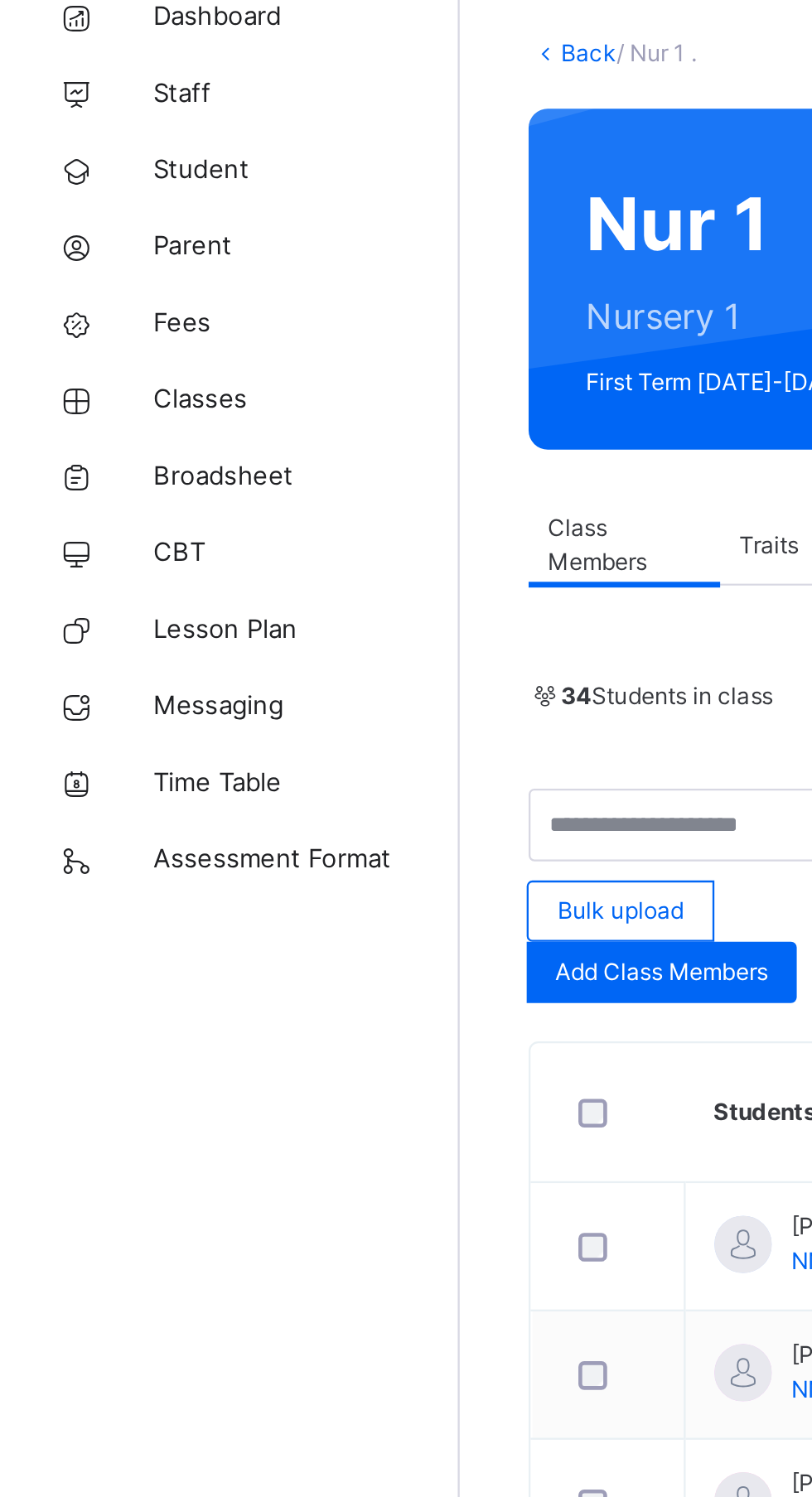
click at [107, 271] on span "Classes" at bounding box center [132, 265] width 132 height 17
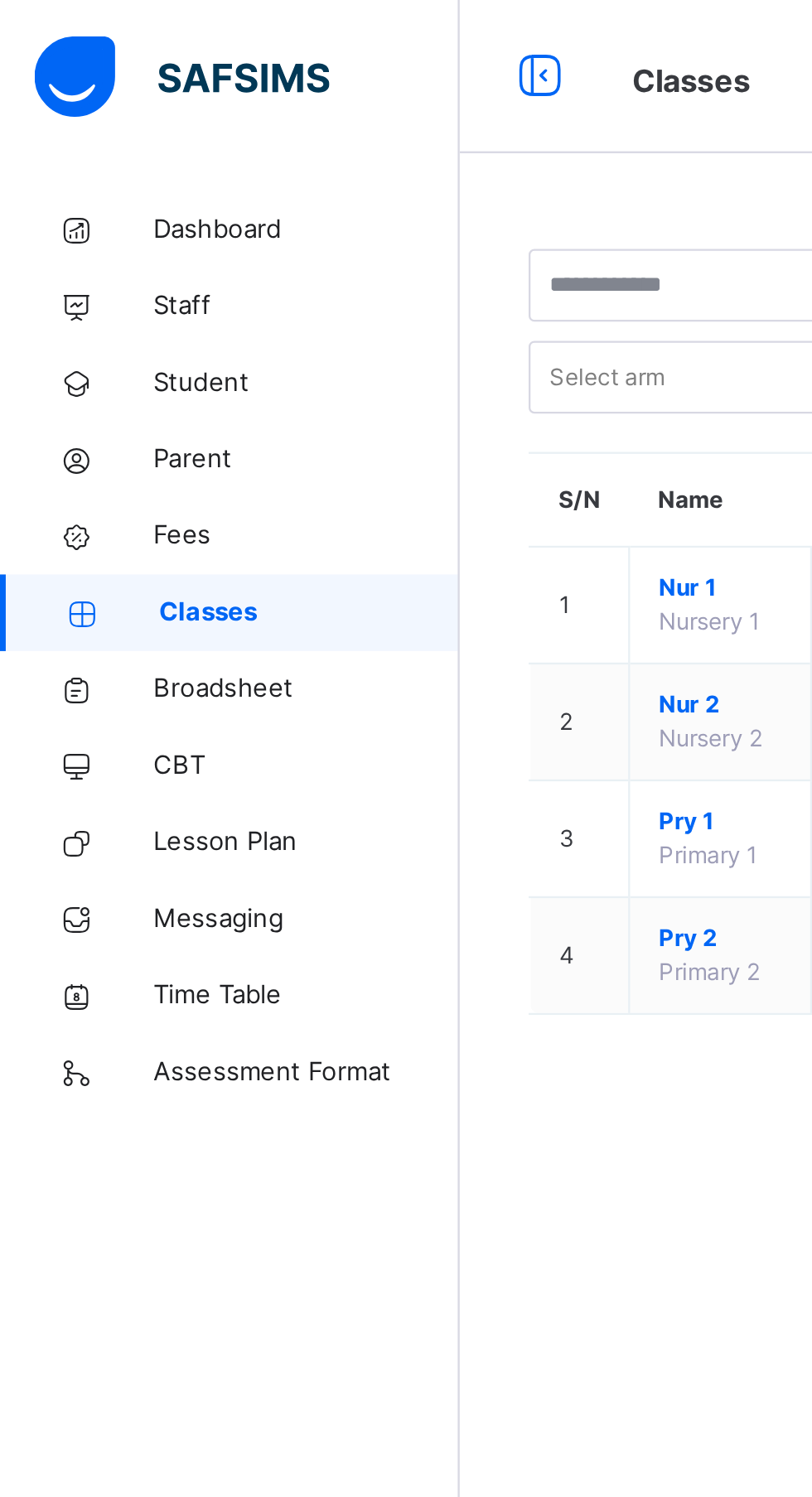
click at [296, 307] on span "Nur 2" at bounding box center [311, 305] width 53 height 15
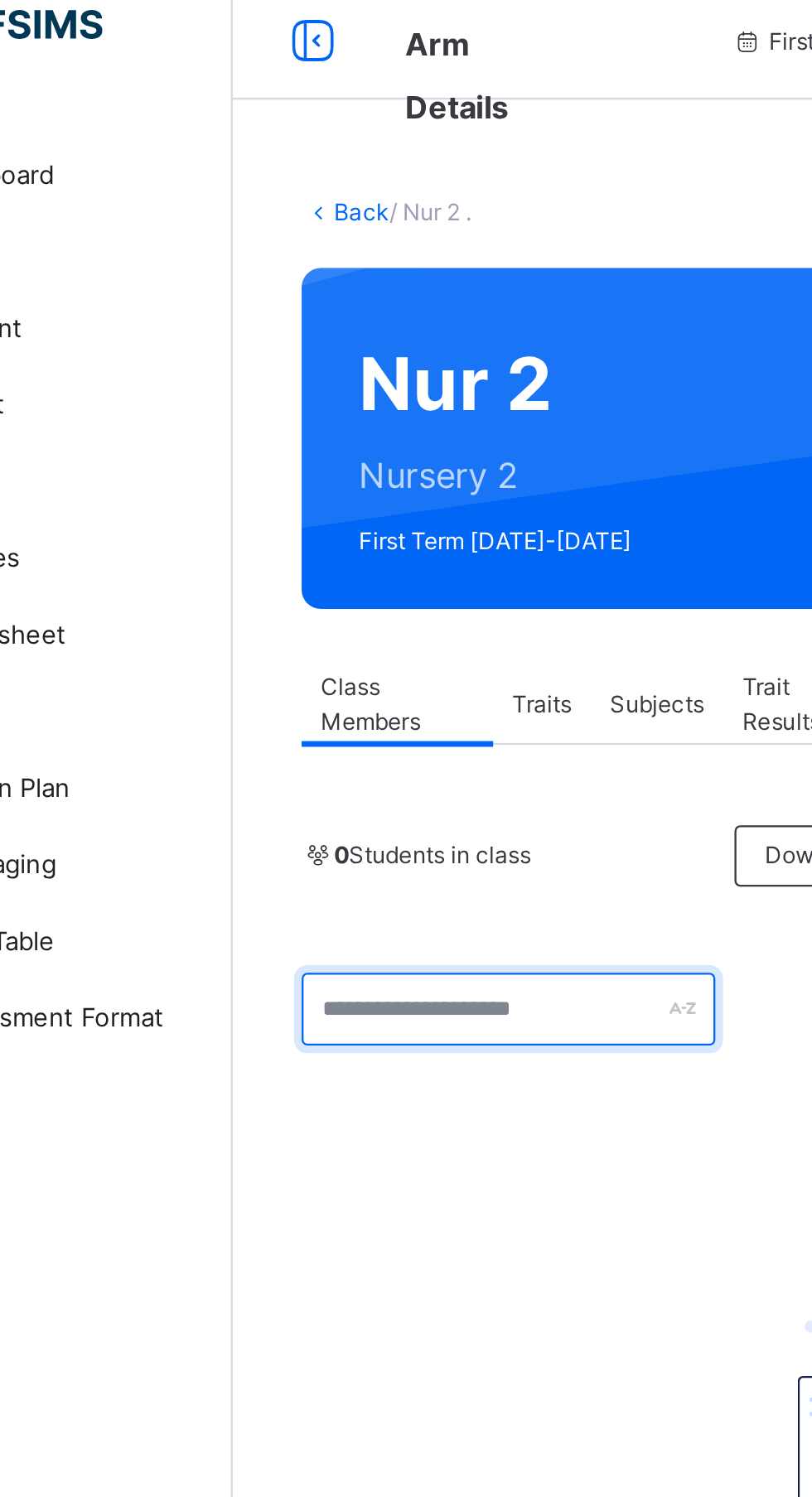
click at [356, 463] on input "text" at bounding box center [318, 460] width 179 height 32
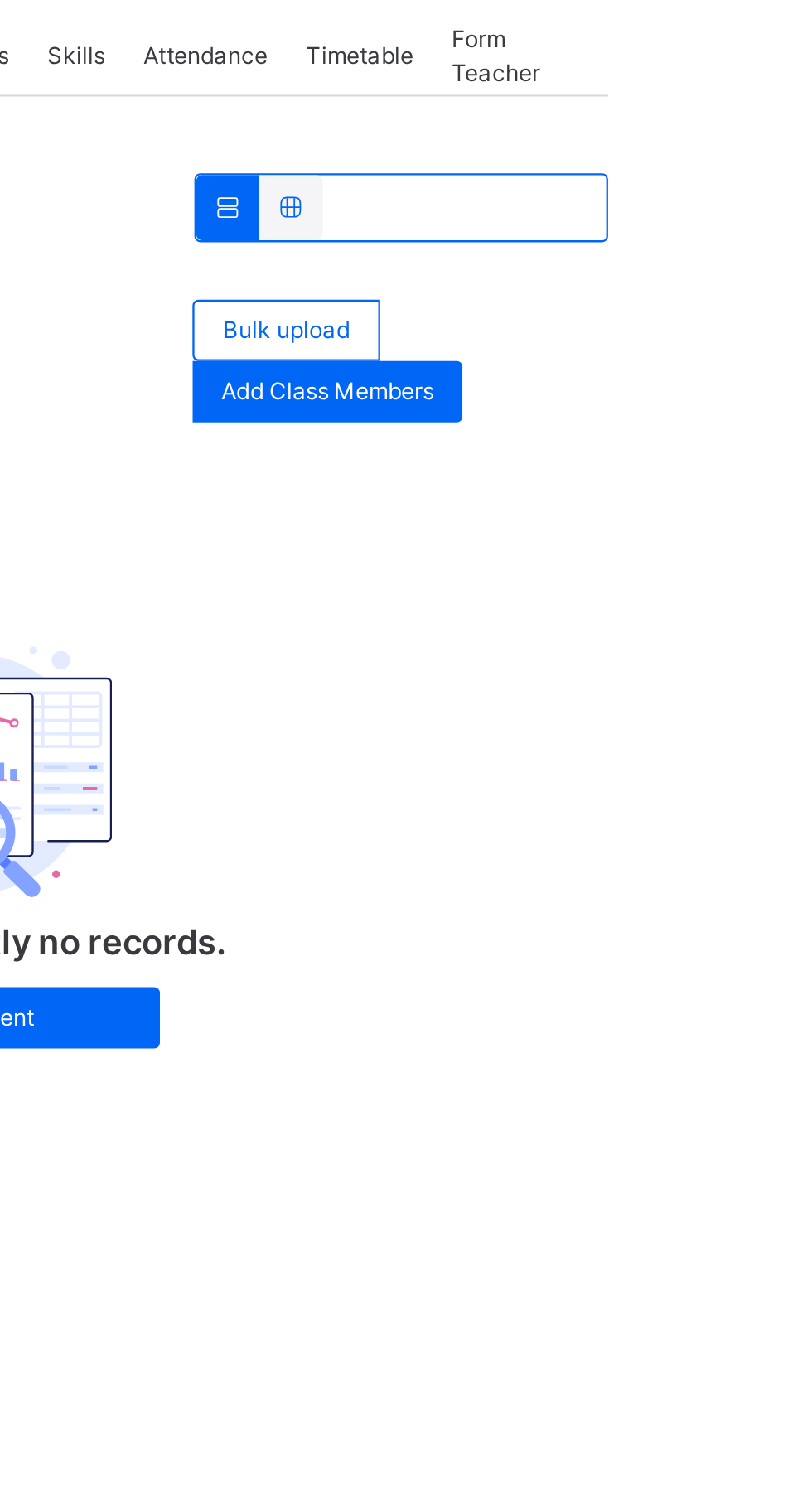
click at [699, 479] on span "Add Class Members" at bounding box center [660, 473] width 92 height 15
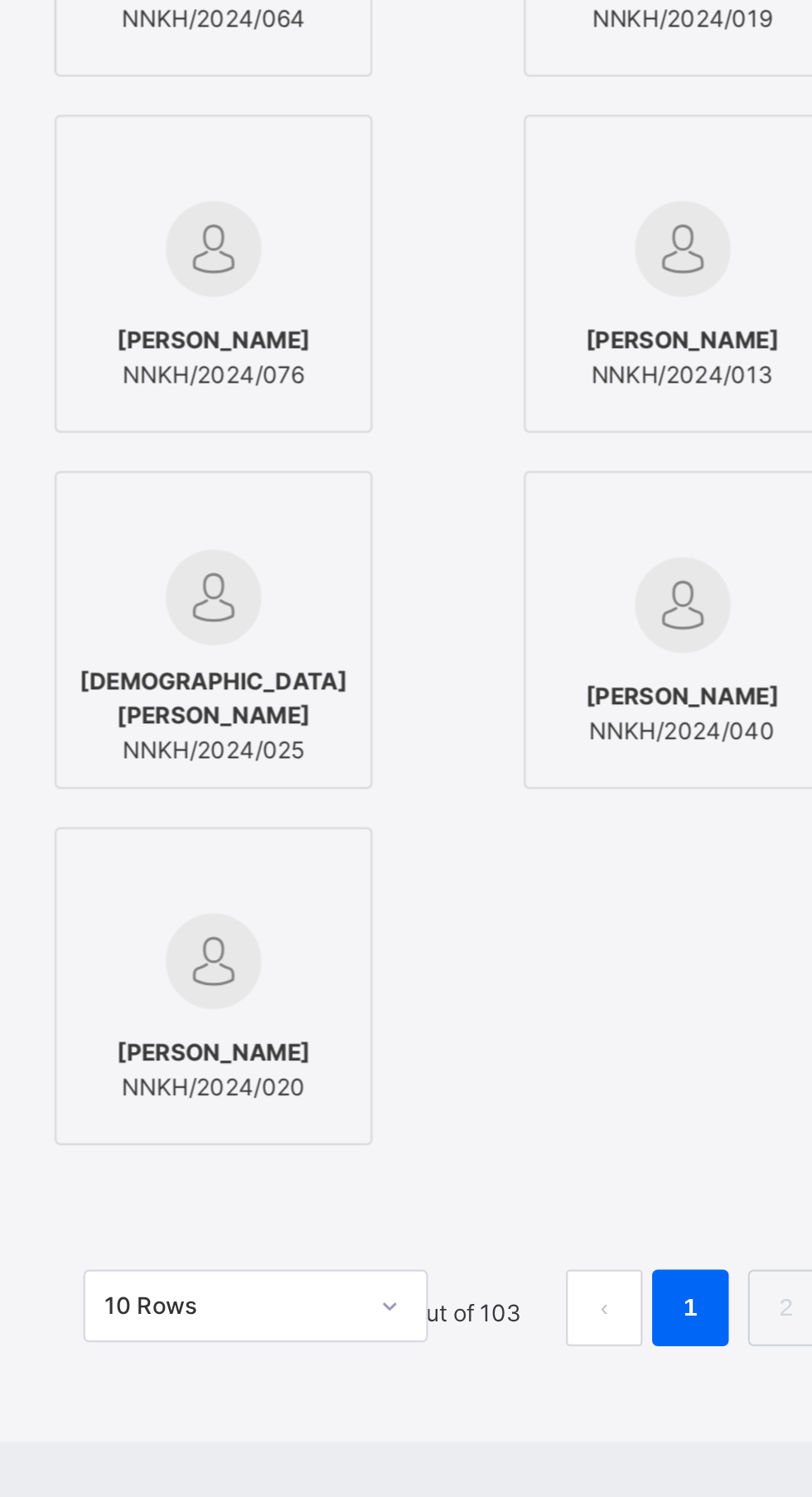
click at [238, 580] on div "HUSSAINI ARABI NNKH/2024/064" at bounding box center [179, 556] width 119 height 47
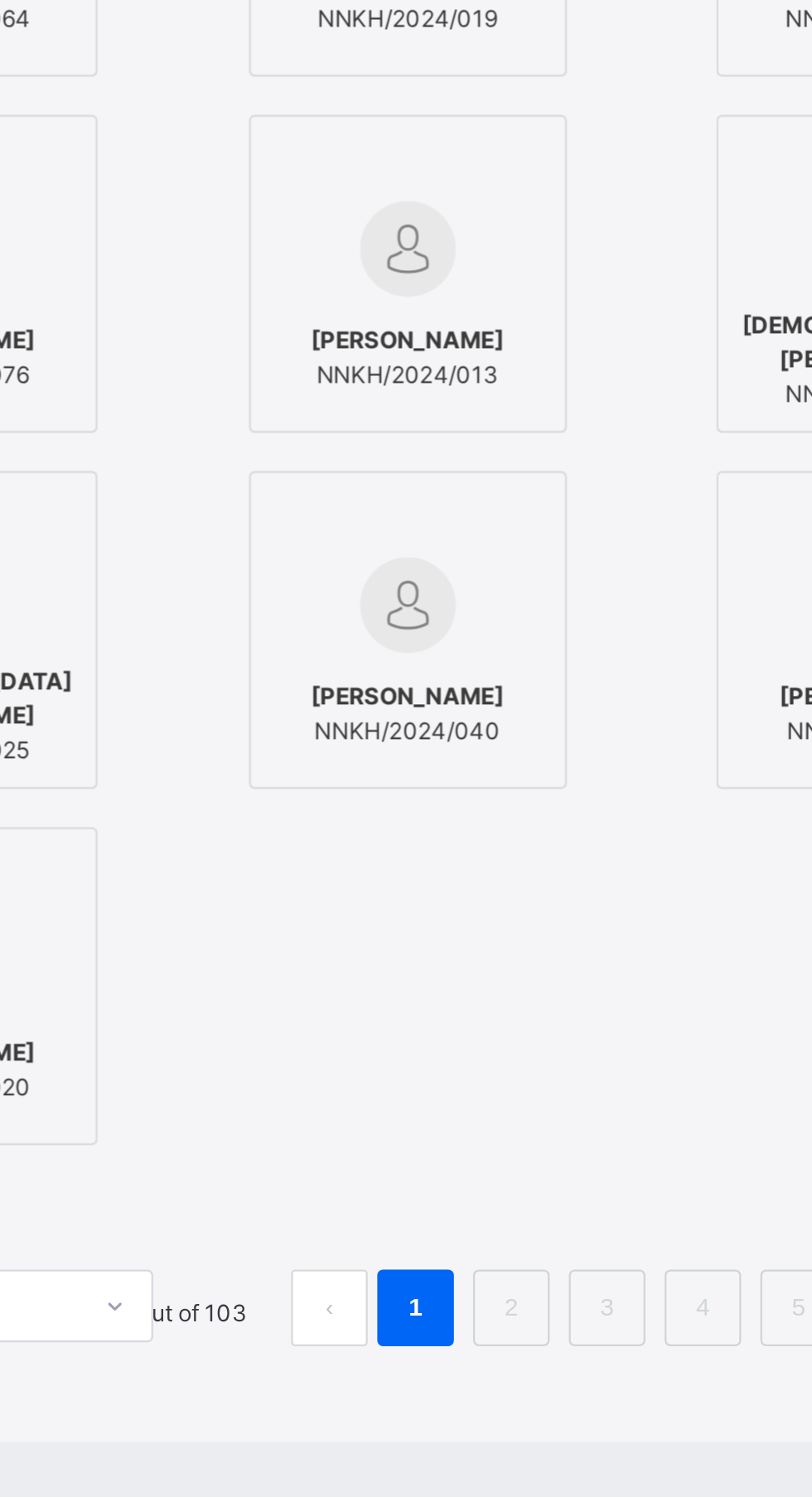
click at [423, 556] on span "[PERSON_NAME]" at bounding box center [381, 549] width 84 height 15
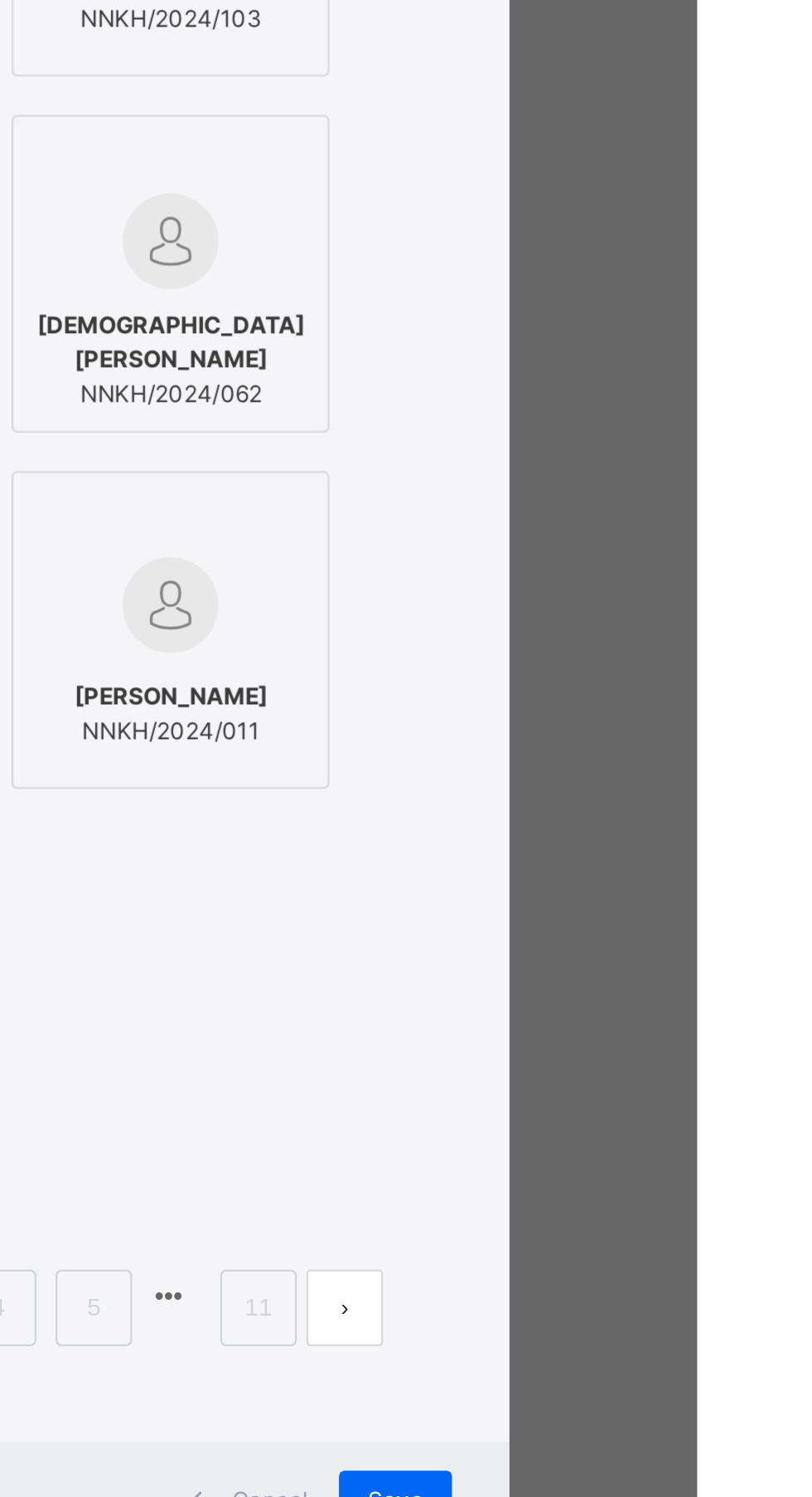
click at [644, 580] on div "MAIRAMU BELLO NNKH/2024/103" at bounding box center [584, 556] width 119 height 47
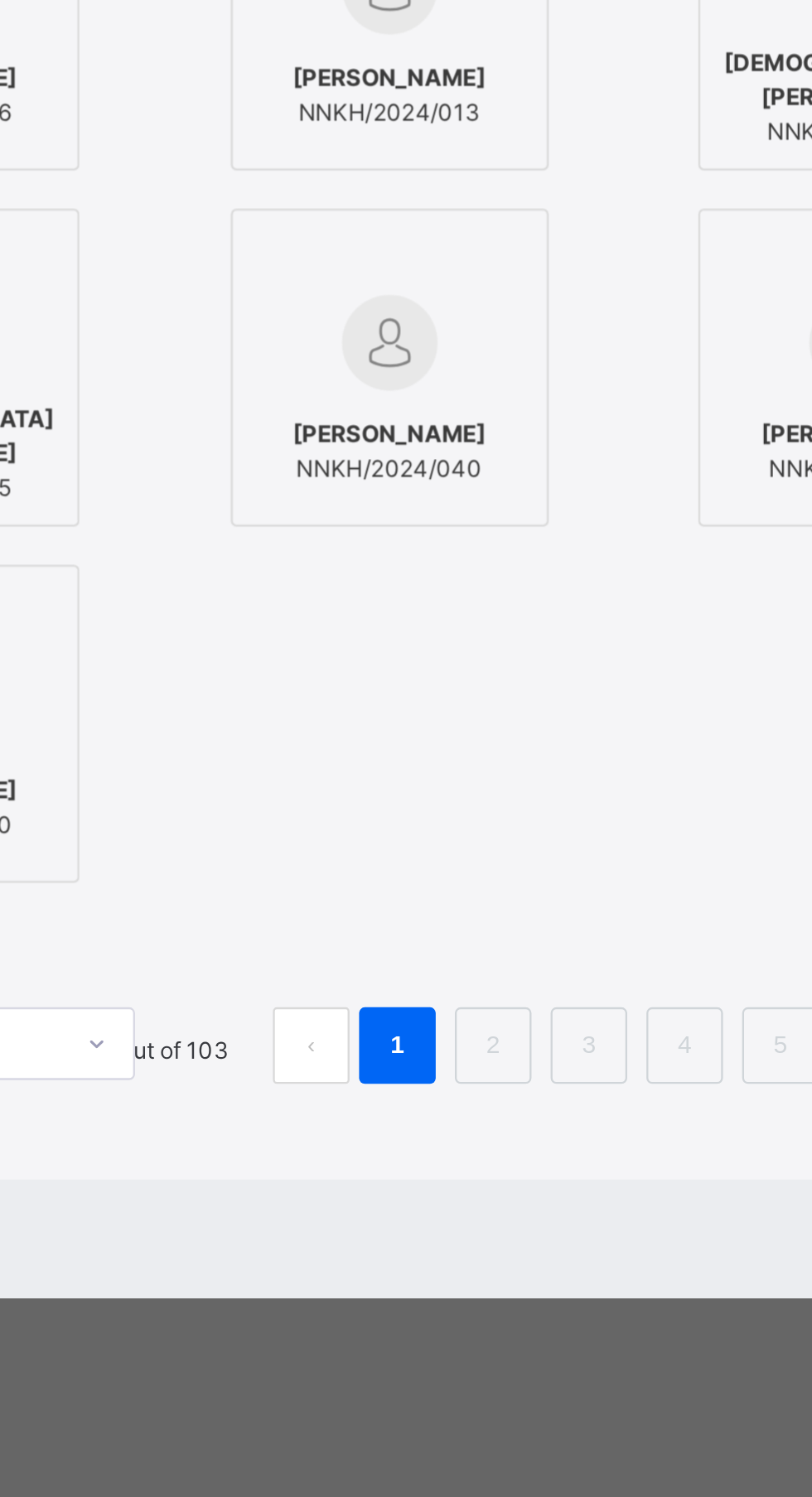
click at [221, 711] on span "[PERSON_NAME]" at bounding box center [180, 703] width 84 height 15
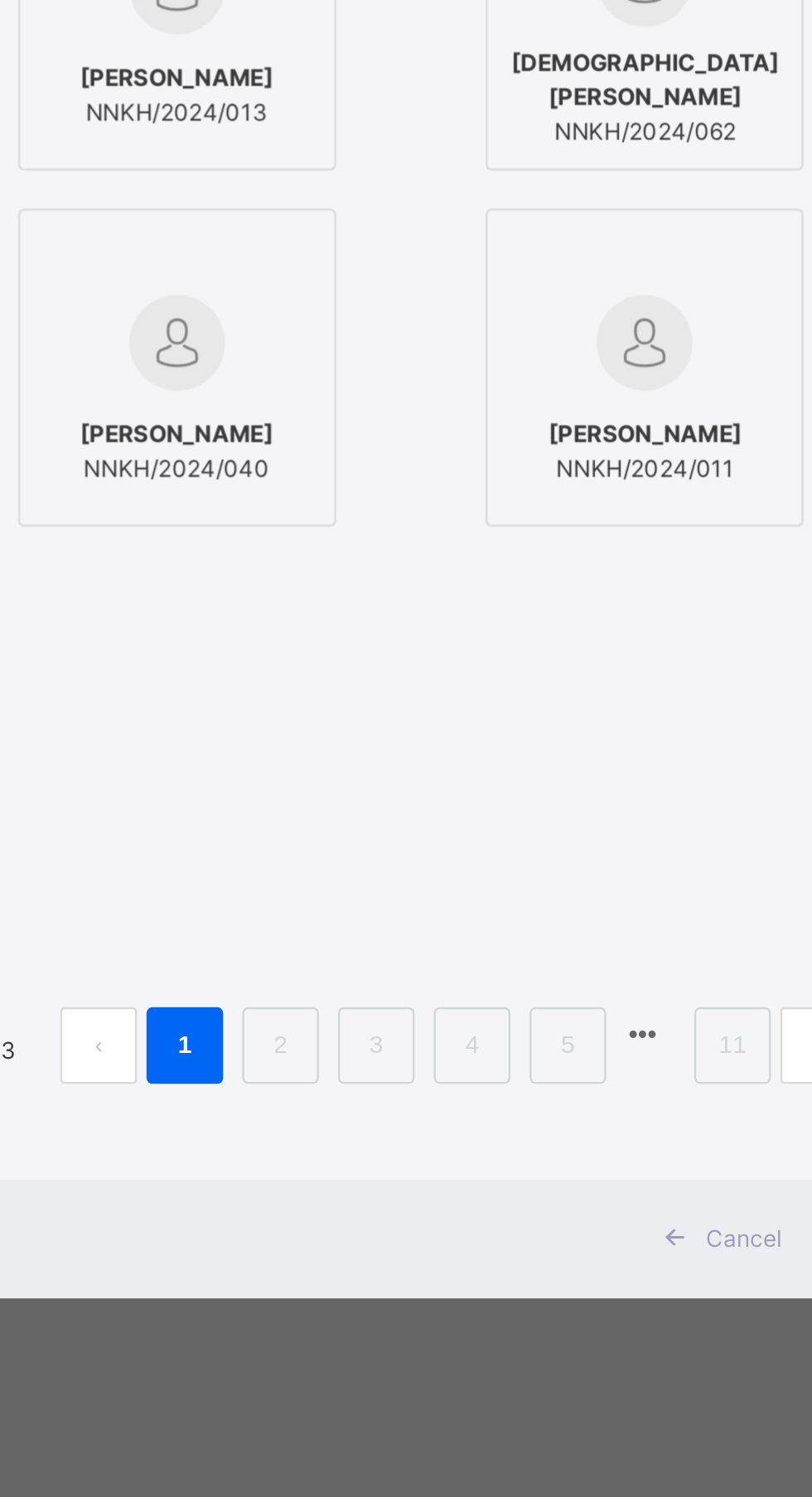
click at [423, 711] on span "[PERSON_NAME]" at bounding box center [381, 703] width 84 height 15
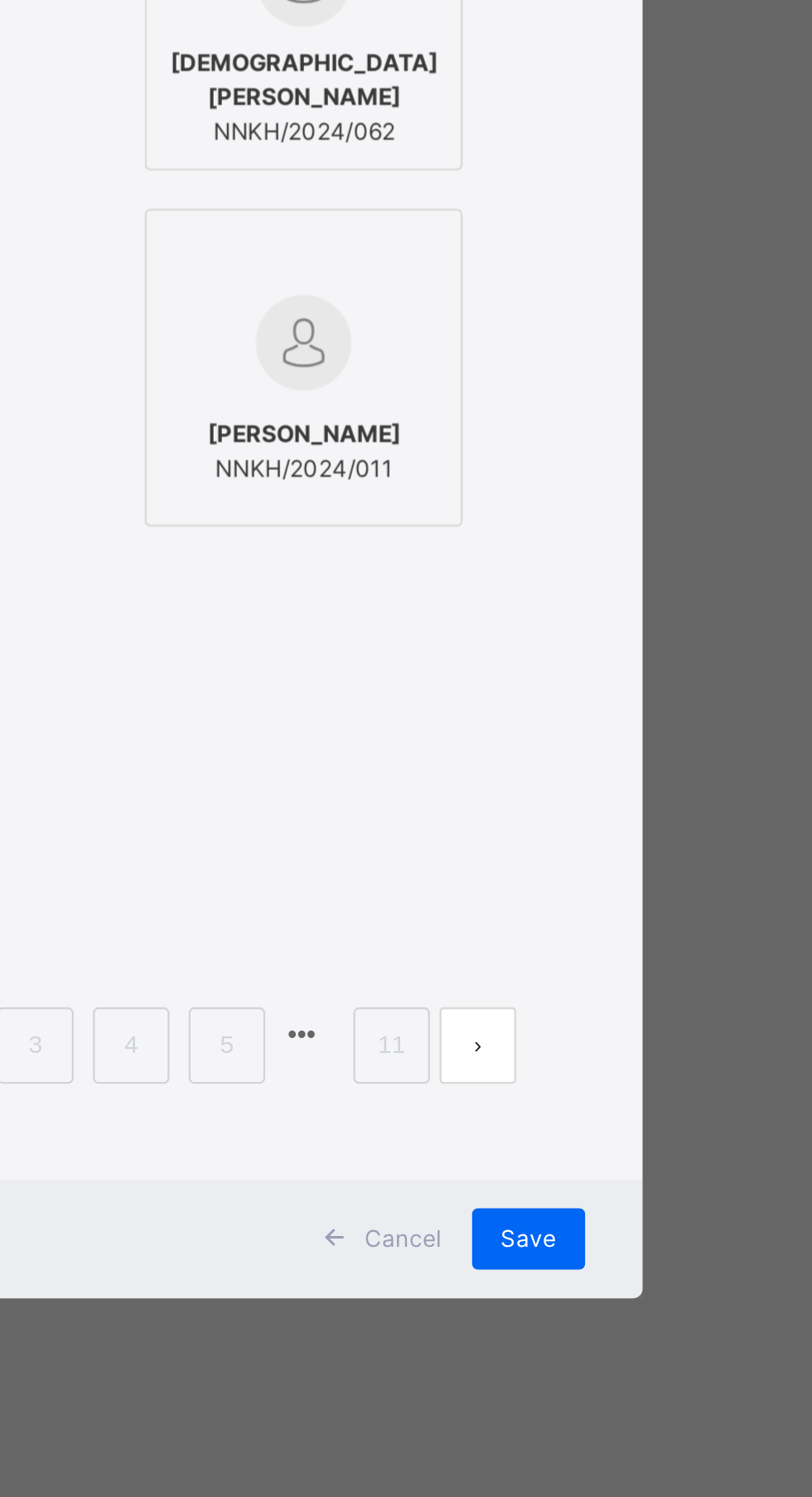
click at [644, 719] on span "[DEMOGRAPHIC_DATA][PERSON_NAME]" at bounding box center [584, 704] width 119 height 30
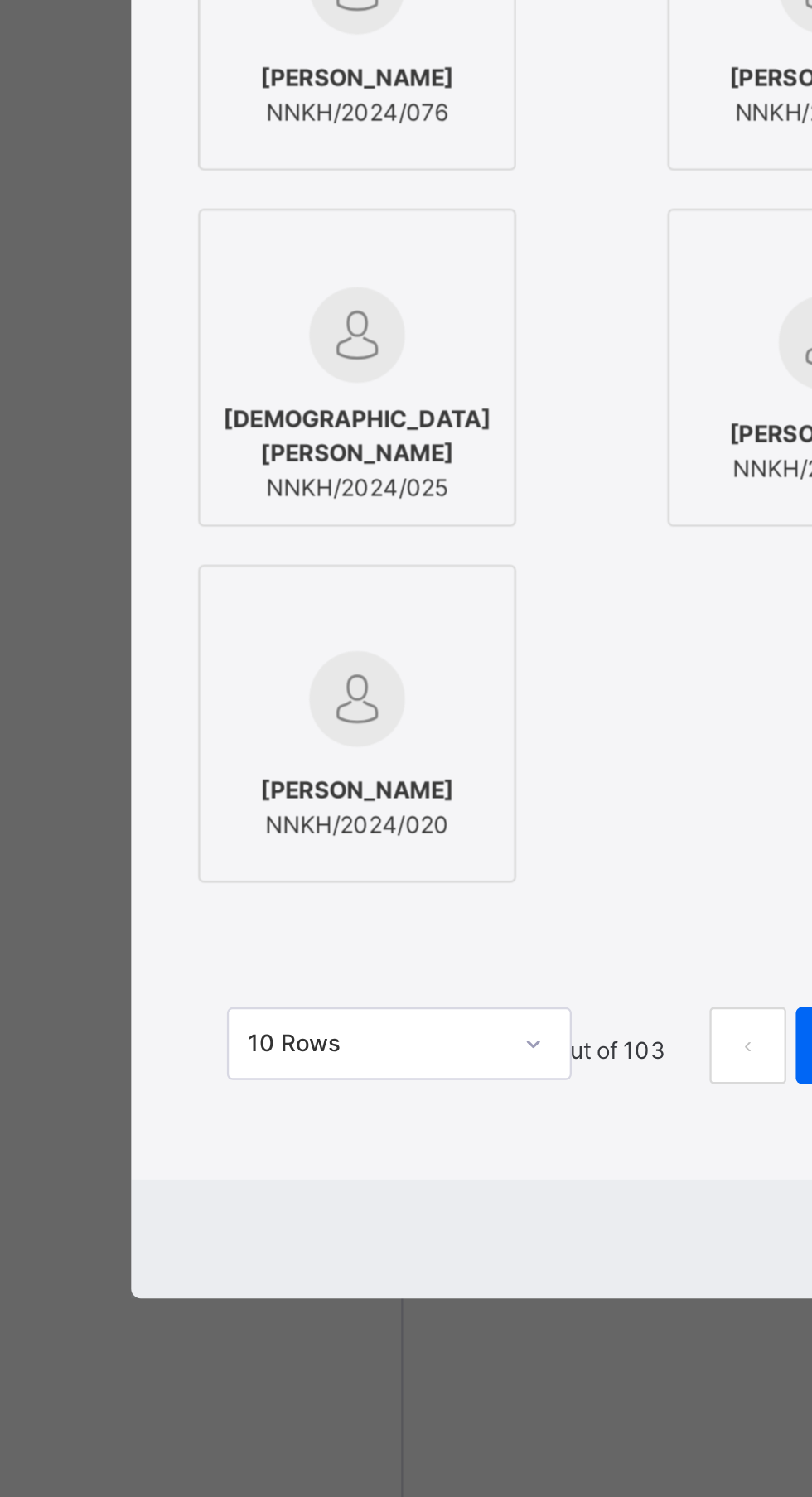
click at [200, 835] on img at bounding box center [179, 814] width 42 height 42
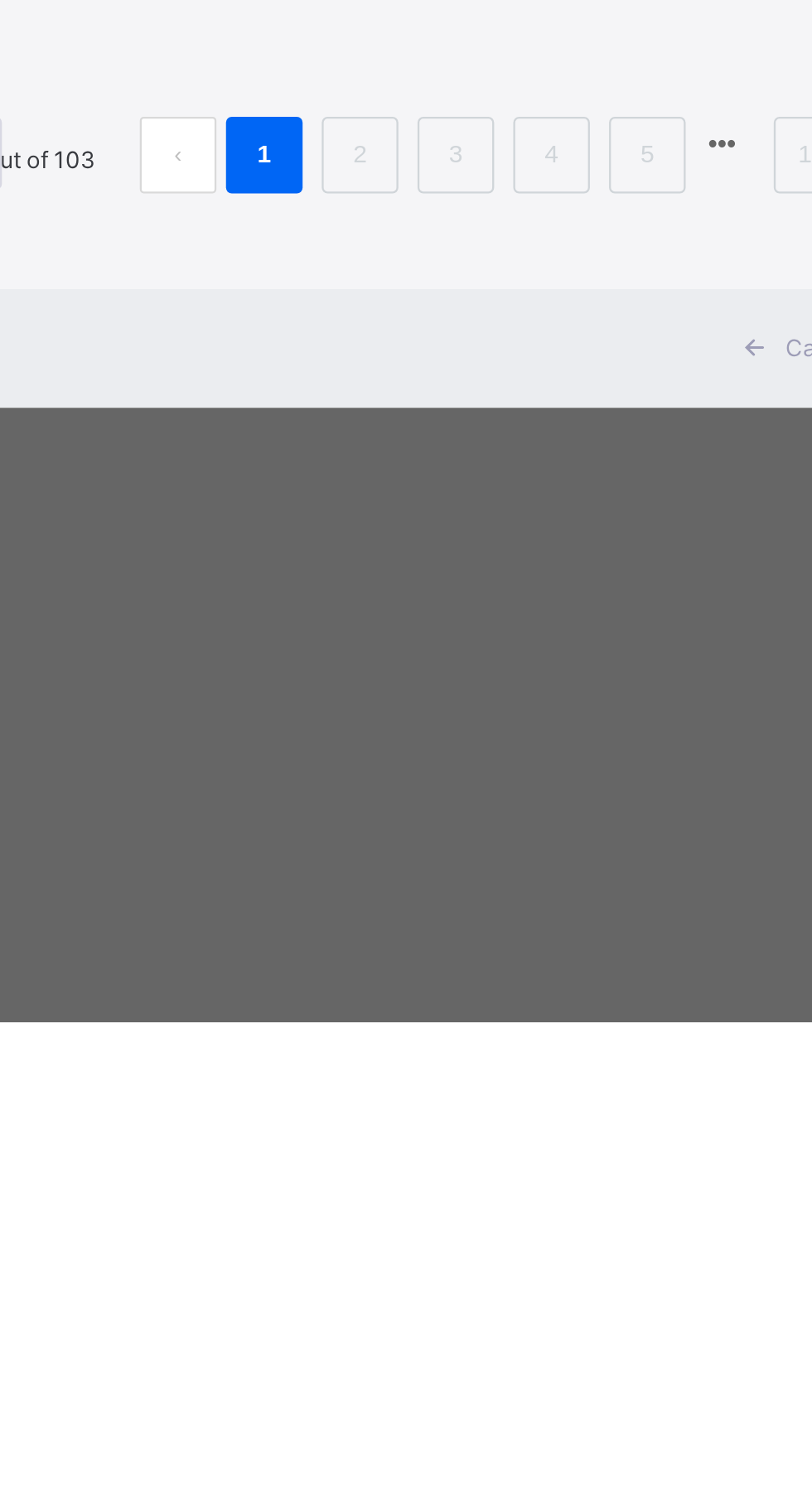
click at [423, 865] on span "[PERSON_NAME]" at bounding box center [381, 858] width 84 height 15
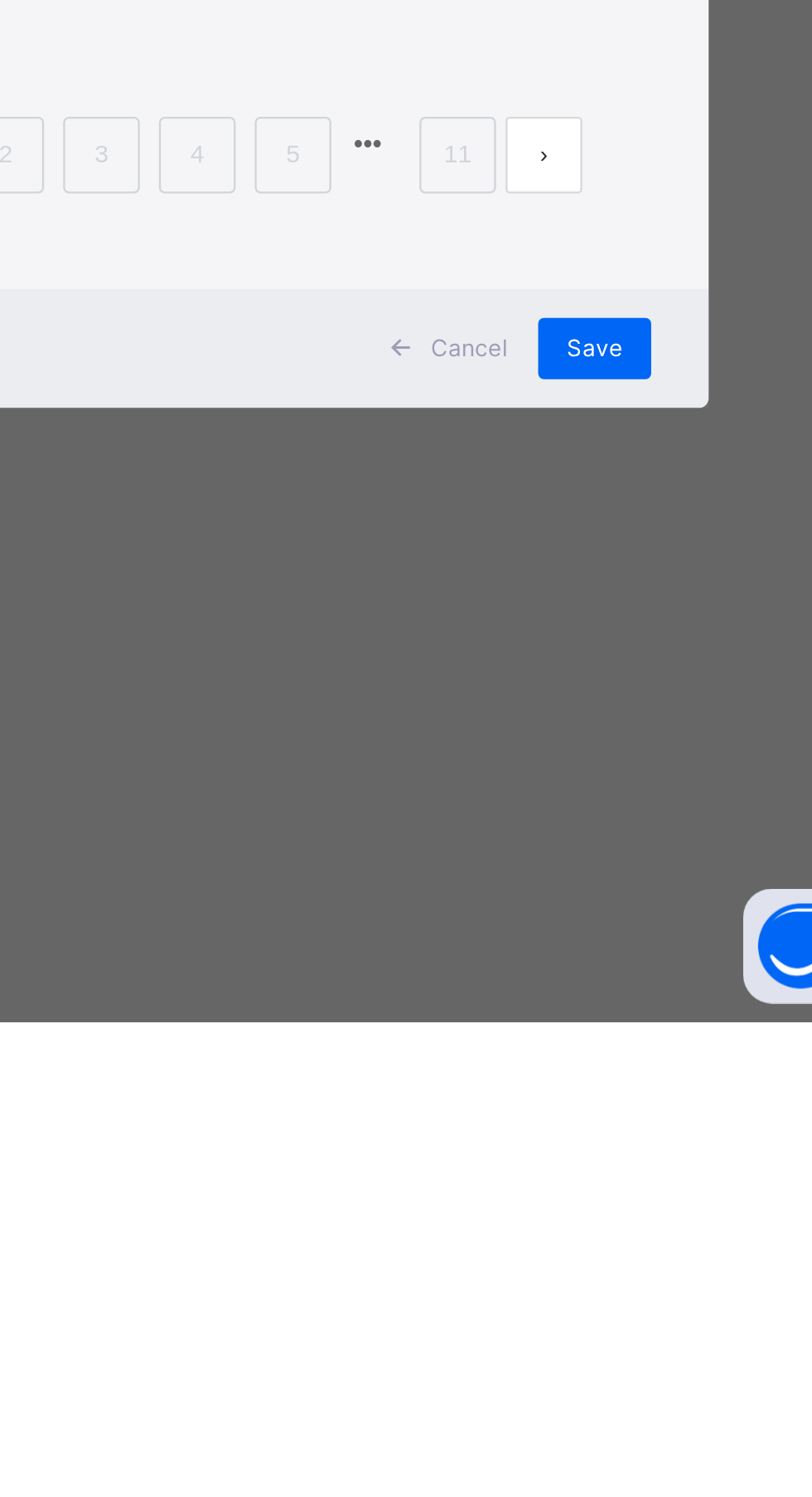
click at [626, 865] on span "[PERSON_NAME]" at bounding box center [584, 858] width 84 height 15
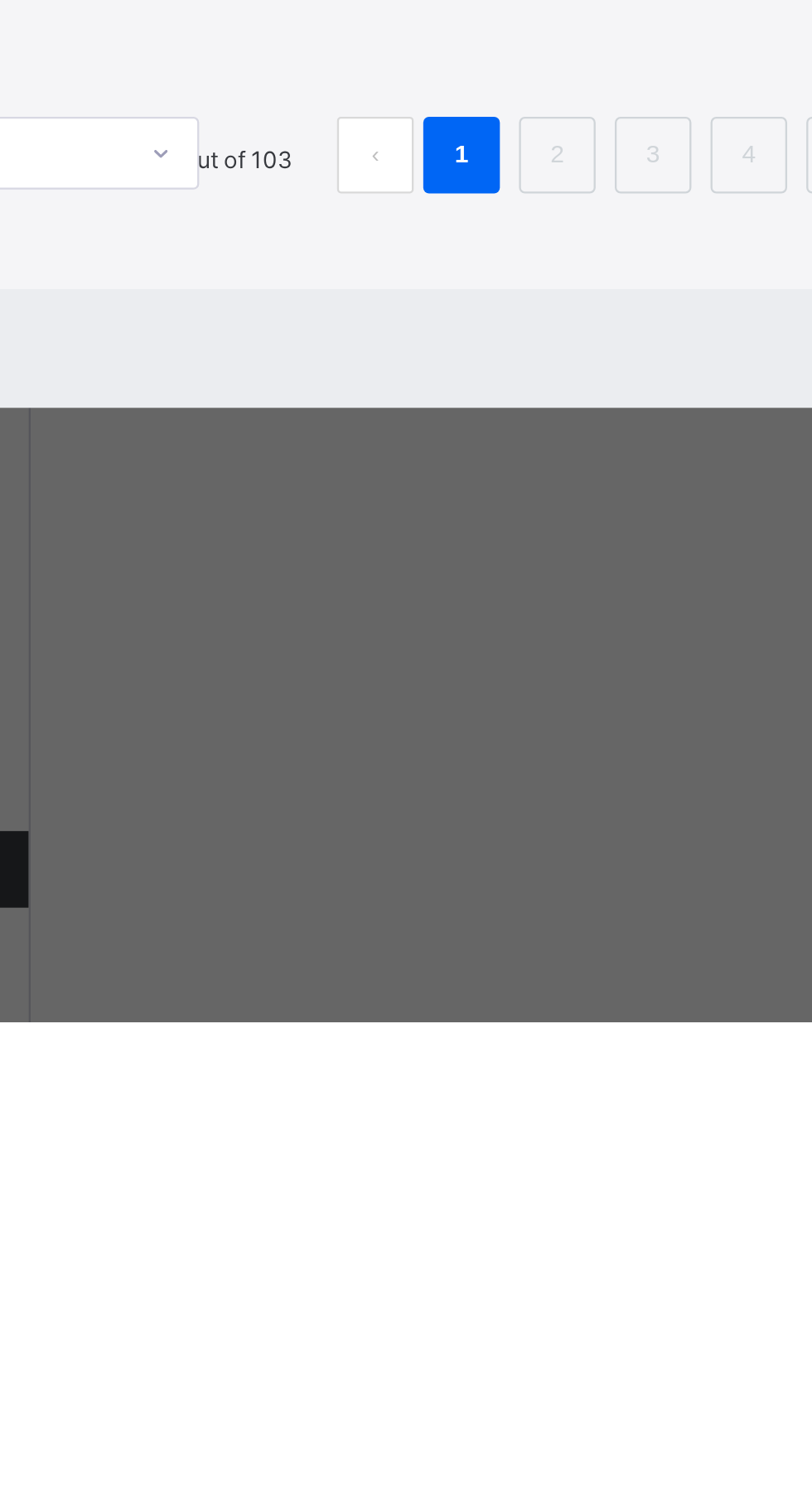
click at [238, 1042] on div "AISHA BASHIRU NNKH/2024/020" at bounding box center [179, 1019] width 119 height 47
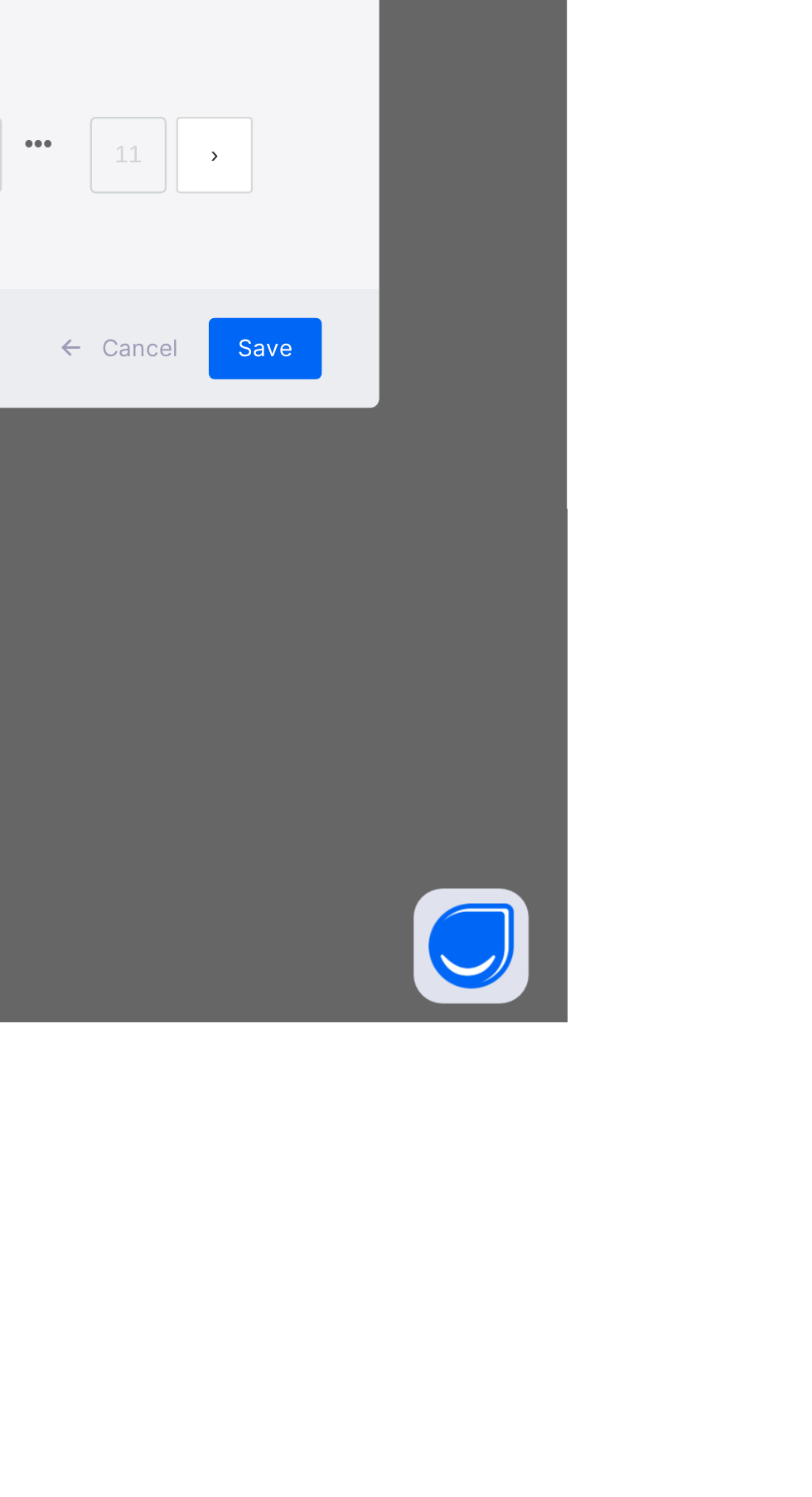
click at [706, 1219] on div "Save" at bounding box center [681, 1205] width 49 height 26
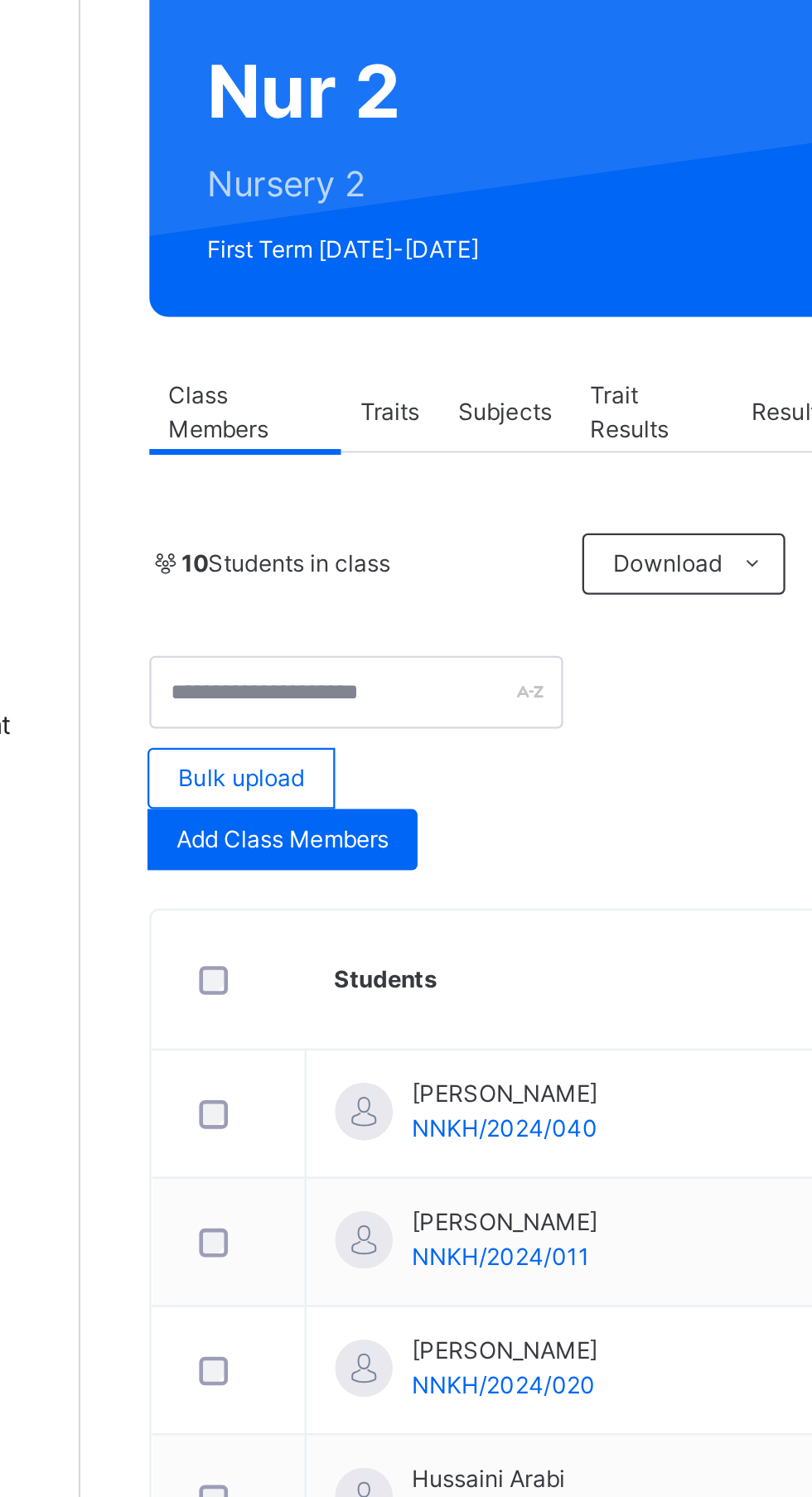
click at [327, 519] on span "Add Class Members" at bounding box center [286, 513] width 92 height 15
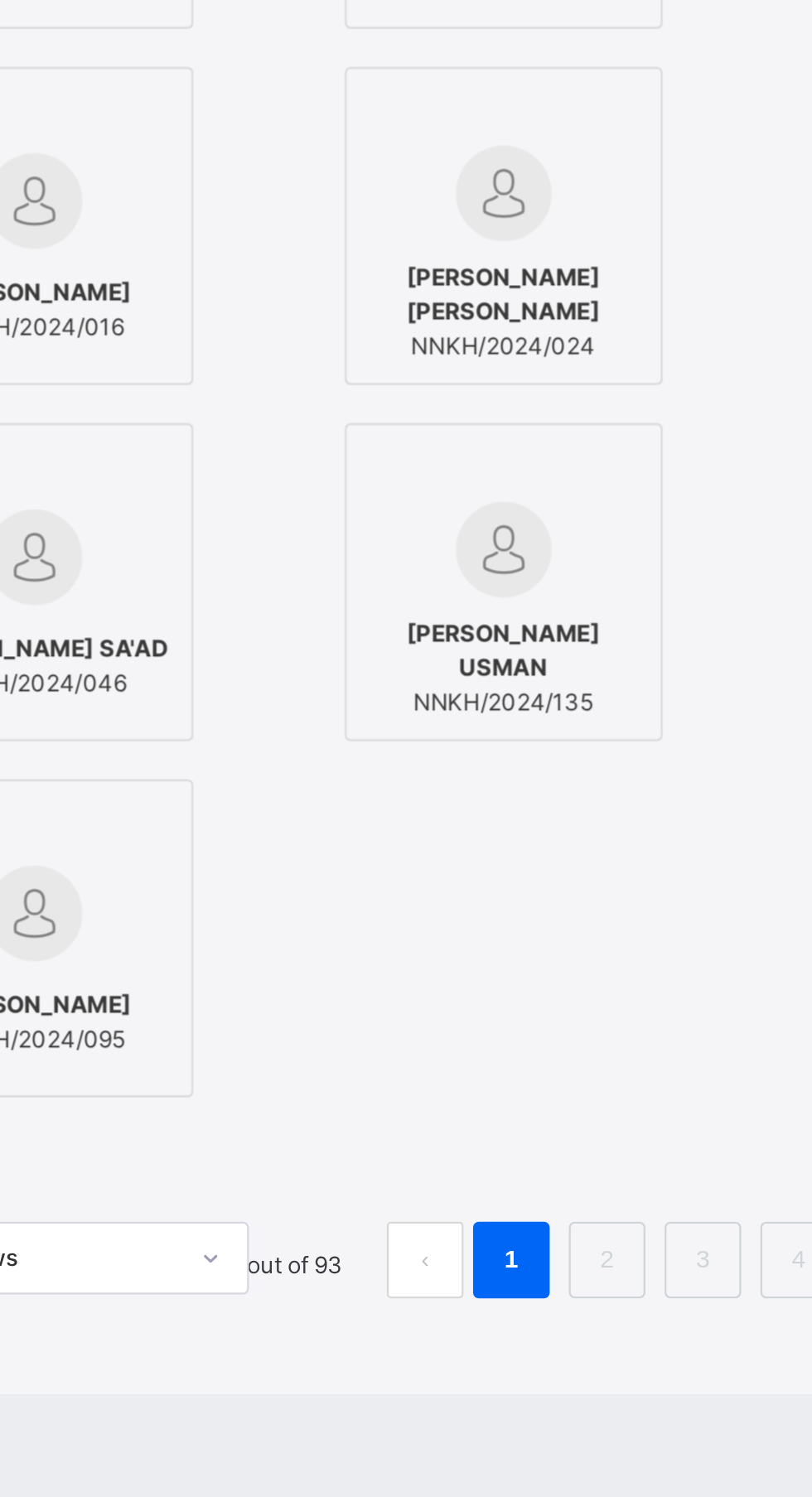
click at [221, 556] on span "[PERSON_NAME]" at bounding box center [180, 549] width 84 height 15
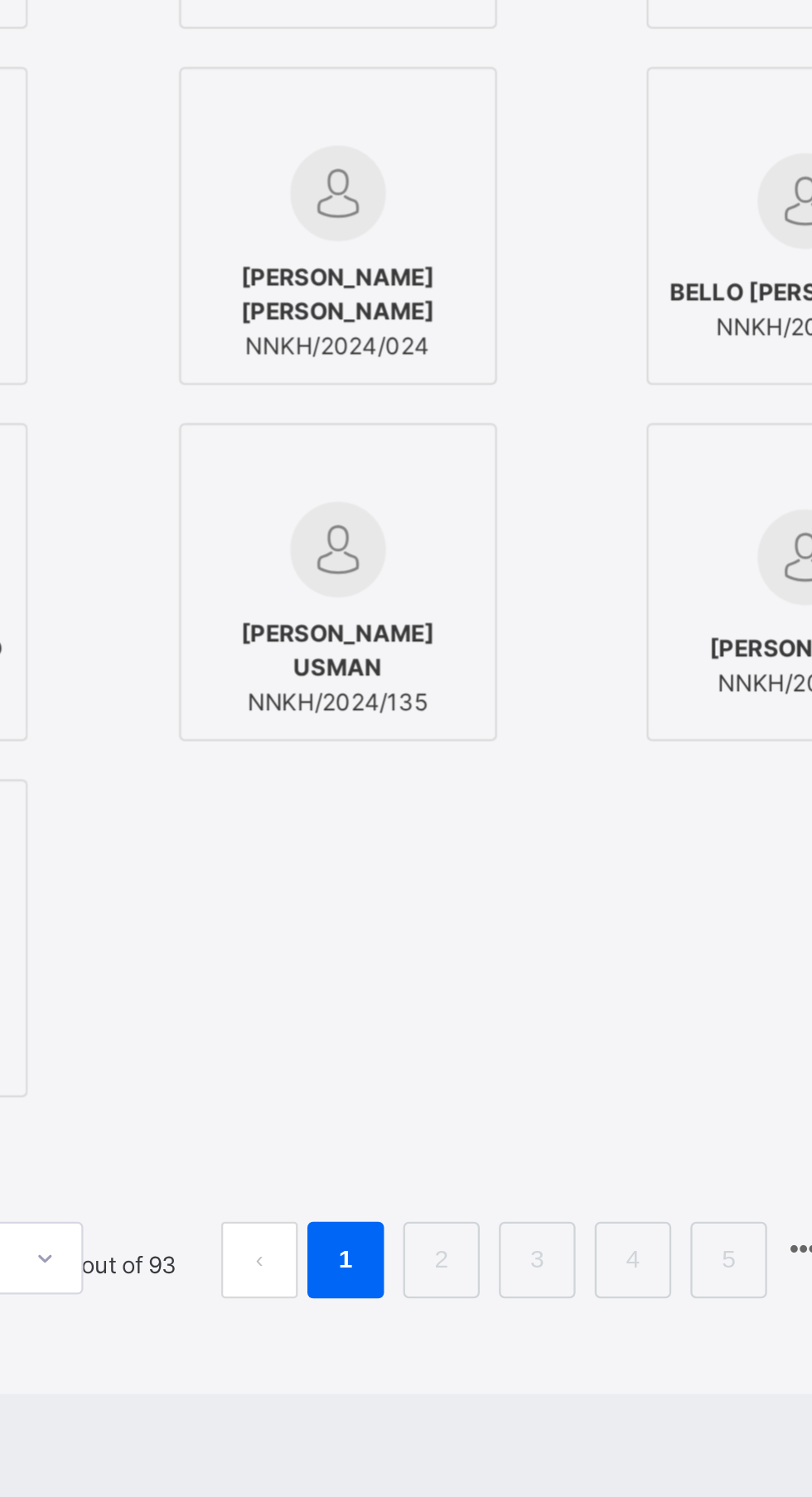
click at [442, 580] on div "AISHA UMAR NNKH/2024/017" at bounding box center [381, 556] width 119 height 47
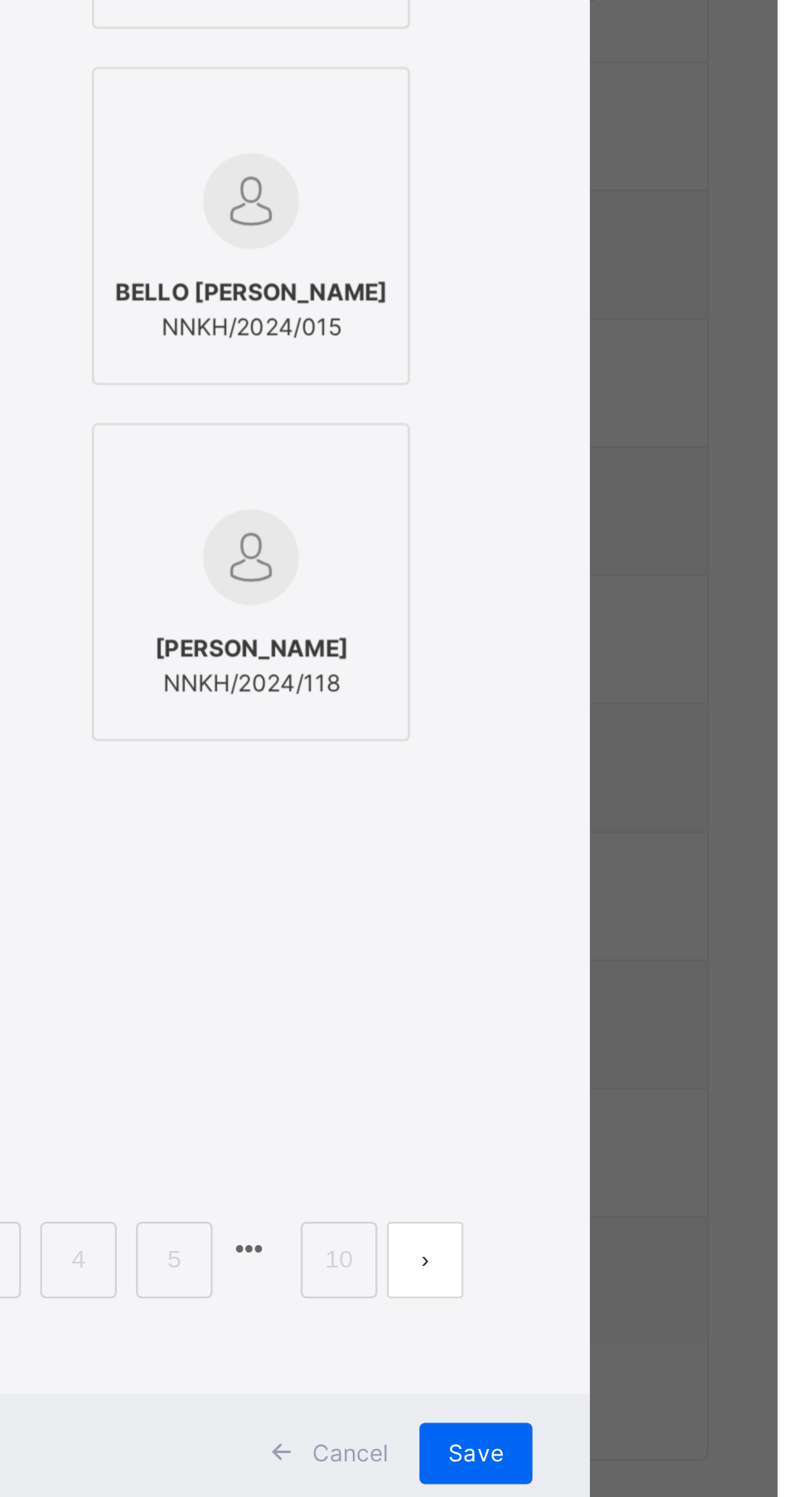
click at [626, 556] on span "AISHA YUSUF UWANI" at bounding box center [584, 549] width 84 height 15
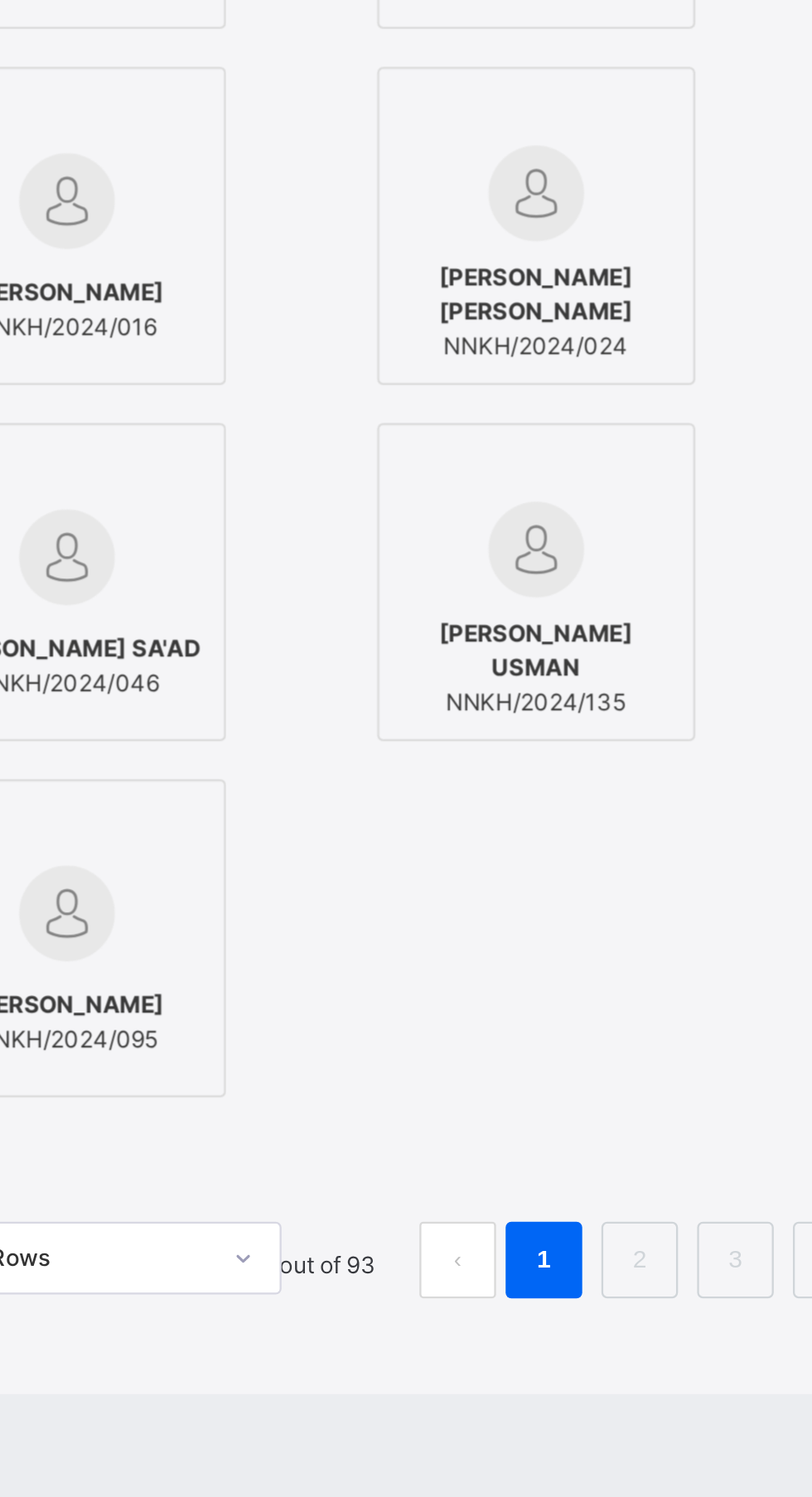
click at [221, 711] on span "AISHA IBRAHIM" at bounding box center [180, 703] width 84 height 15
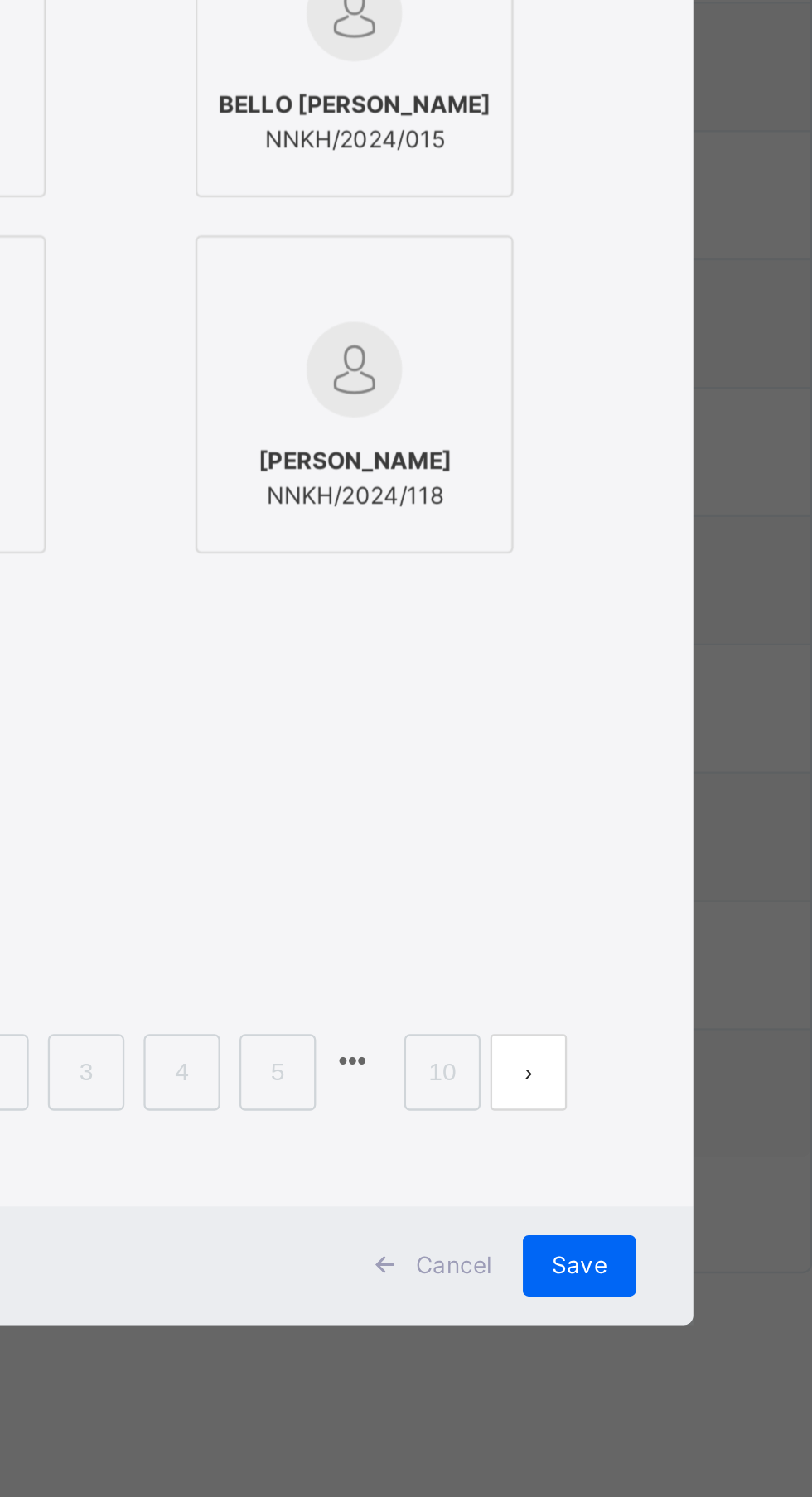
click at [442, 734] on span "NNKH/2024/024" at bounding box center [381, 727] width 119 height 15
click at [605, 684] on img at bounding box center [583, 663] width 42 height 42
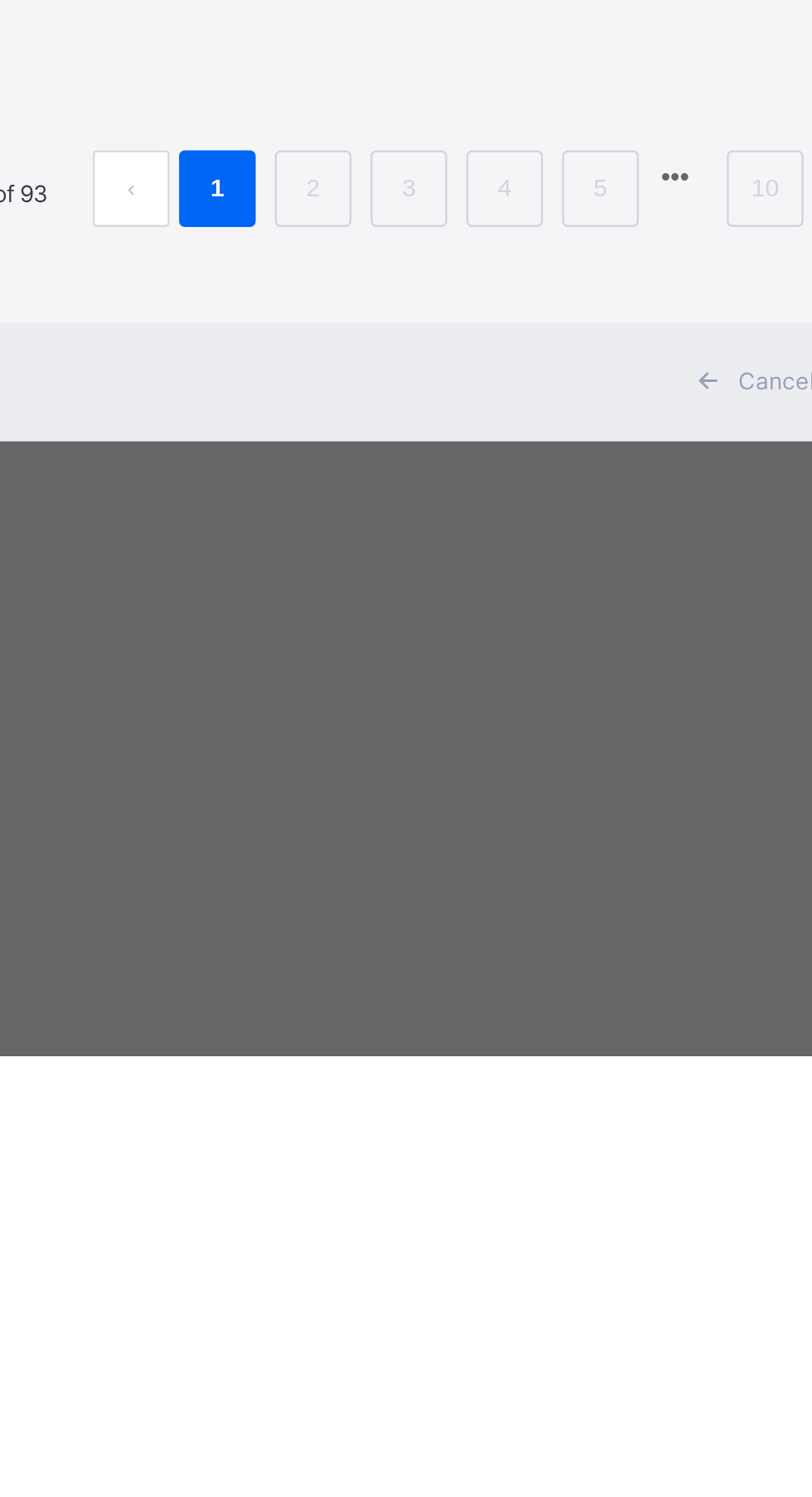
click at [238, 996] on div at bounding box center [179, 972] width 119 height 48
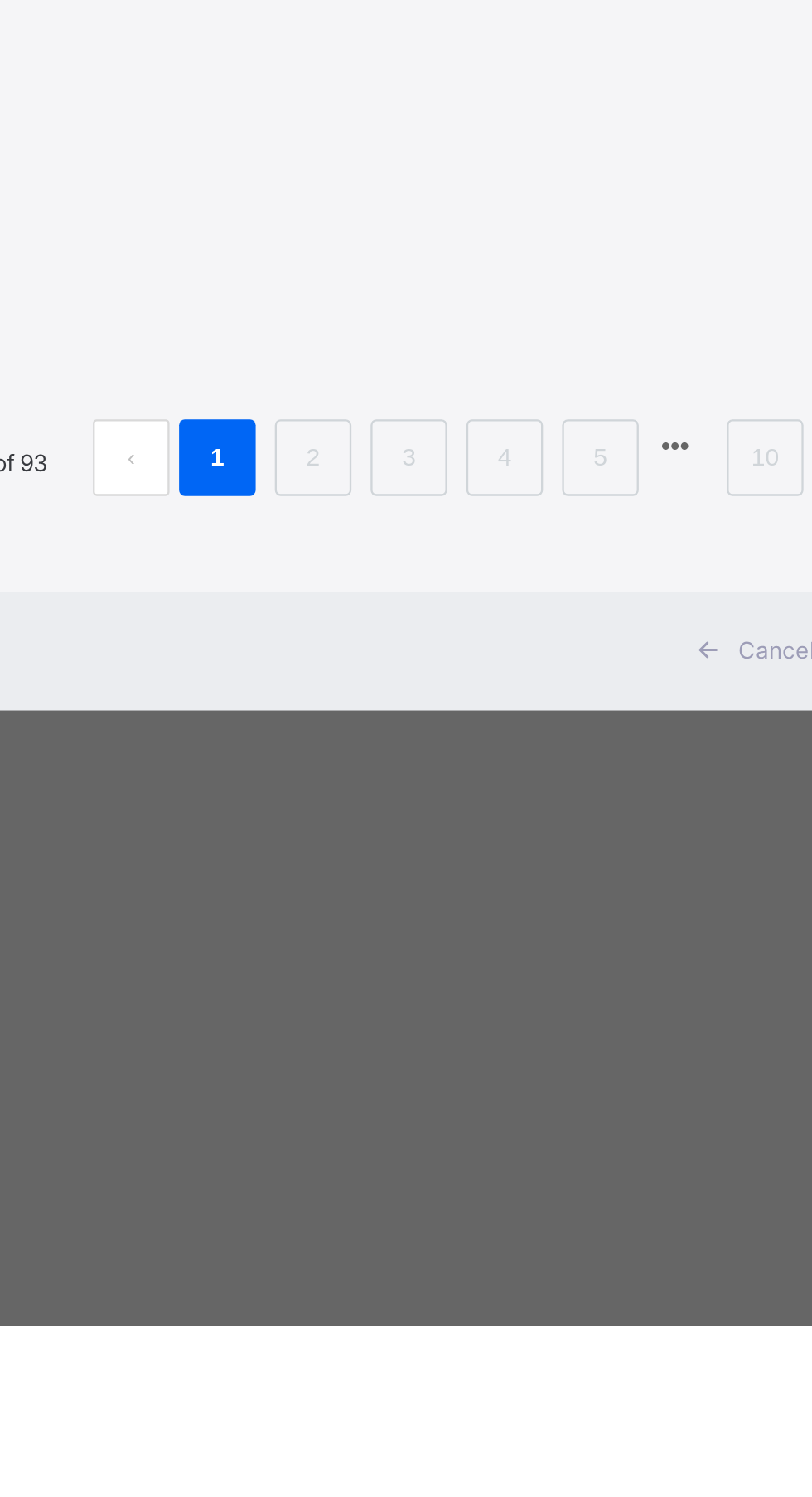
click at [229, 933] on icon at bounding box center [229, 933] width 0 height 0
click at [237, 865] on span "FATIMA DIKKO SA'AD" at bounding box center [179, 858] width 116 height 15
click at [442, 896] on div "MUSDAFA HAMMAWA USMAN NNKH/2024/135" at bounding box center [381, 866] width 119 height 61
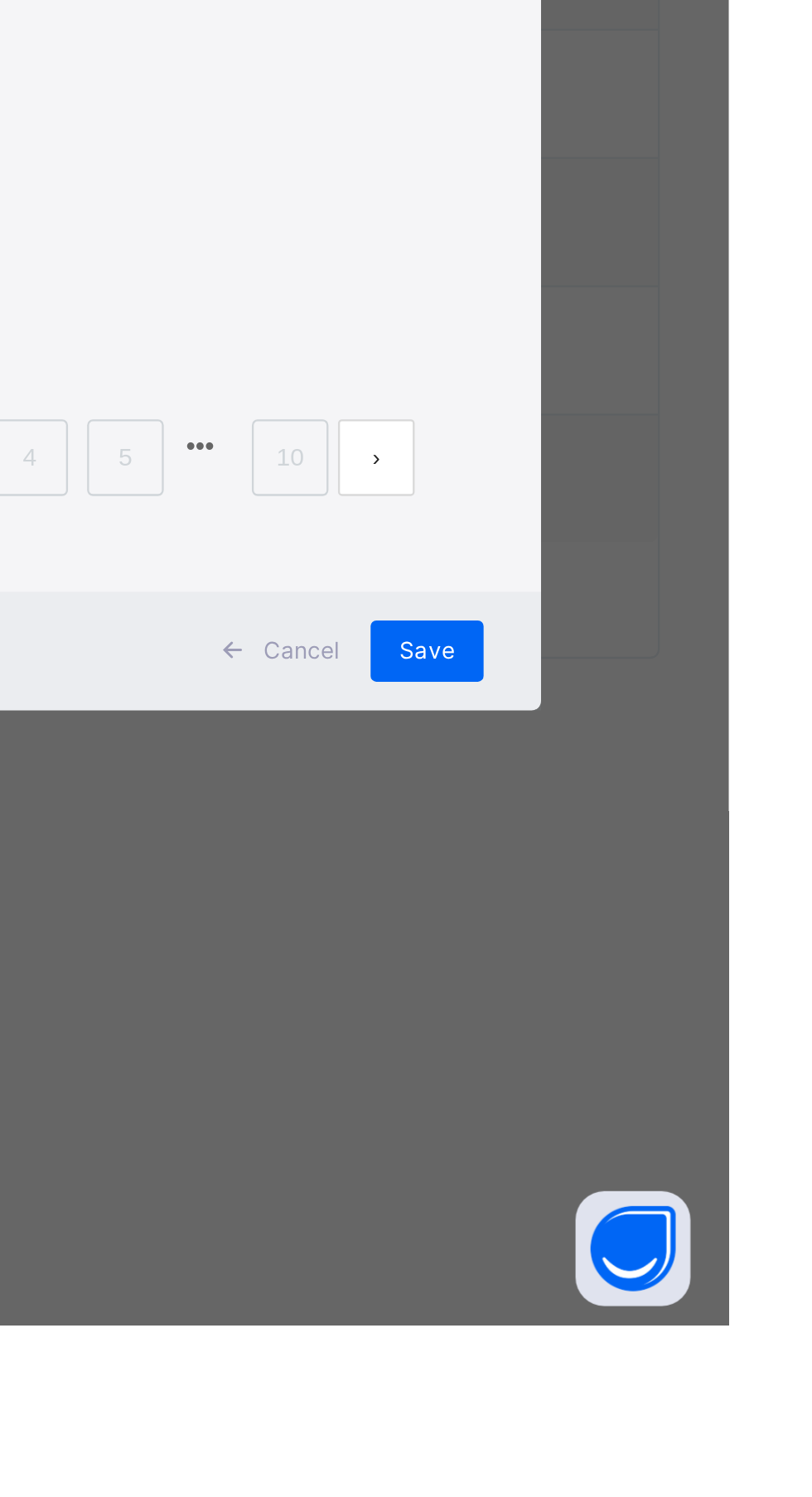
click at [644, 889] on div "AISHA ABBARE UMAR NNKH/2024/118" at bounding box center [584, 865] width 119 height 47
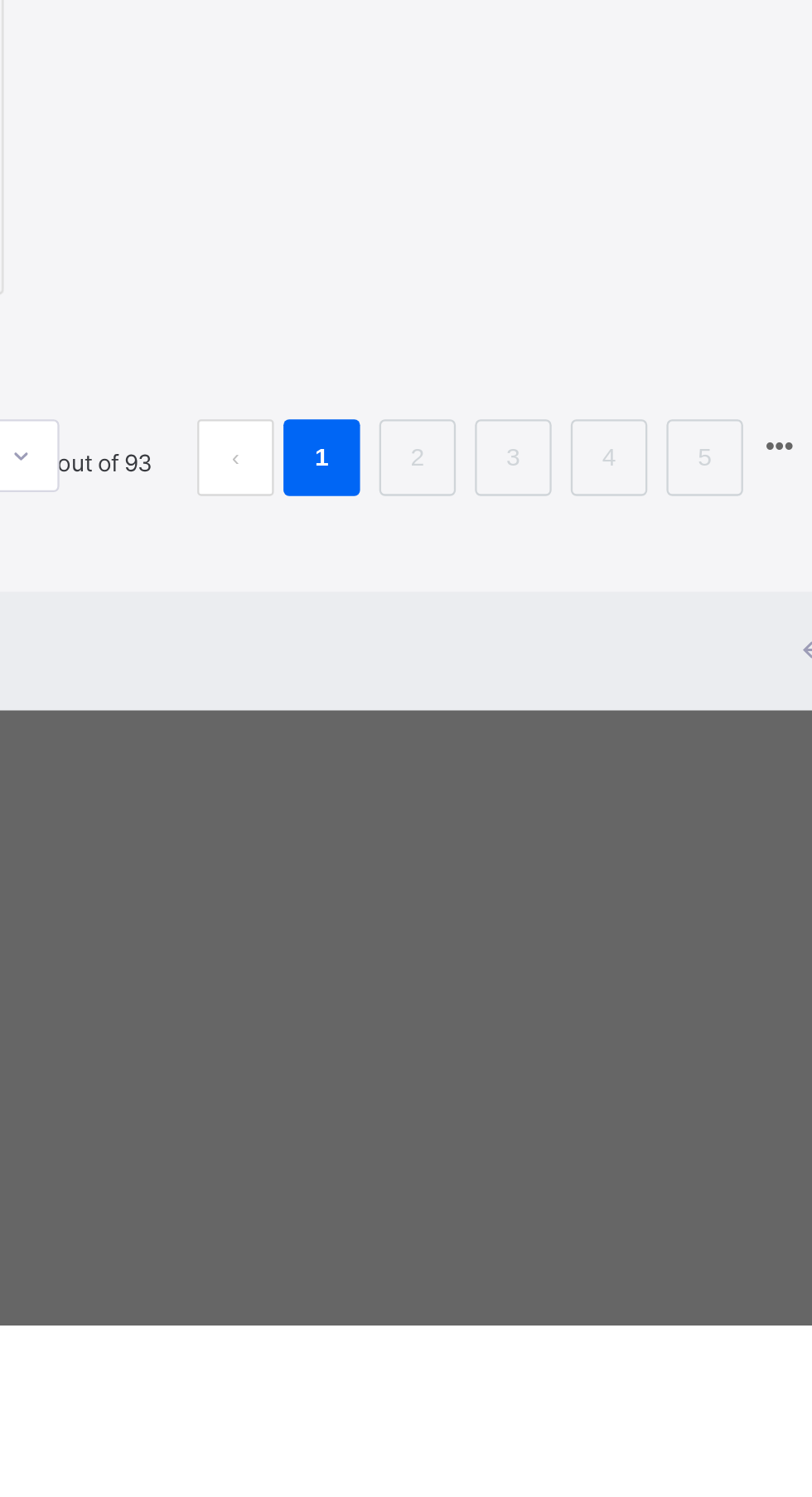
click at [238, 1042] on div "AISHA BOBBO MODIBBO NNKH/2024/095" at bounding box center [179, 1019] width 119 height 47
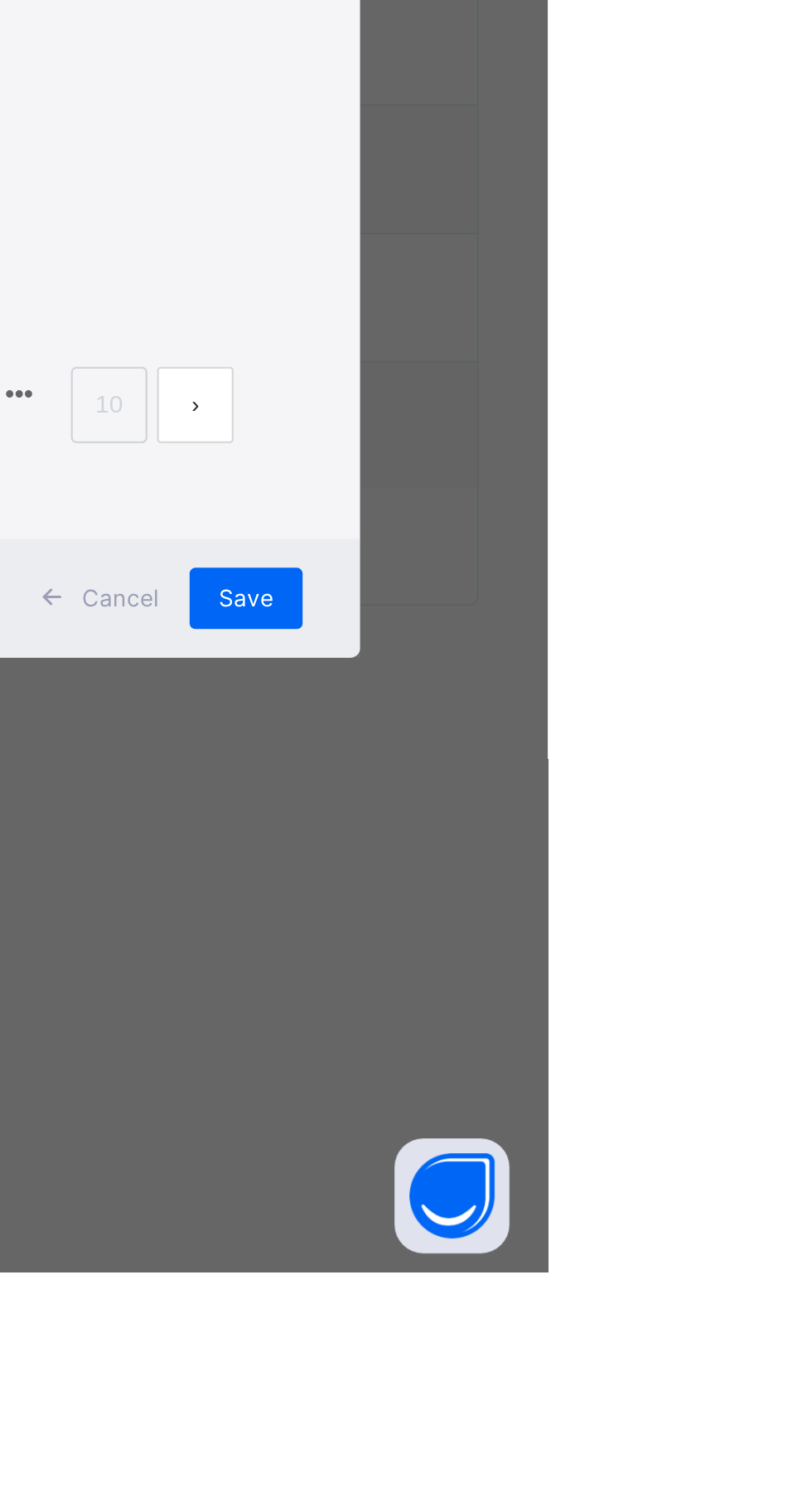
click at [693, 1213] on span "Save" at bounding box center [681, 1206] width 24 height 15
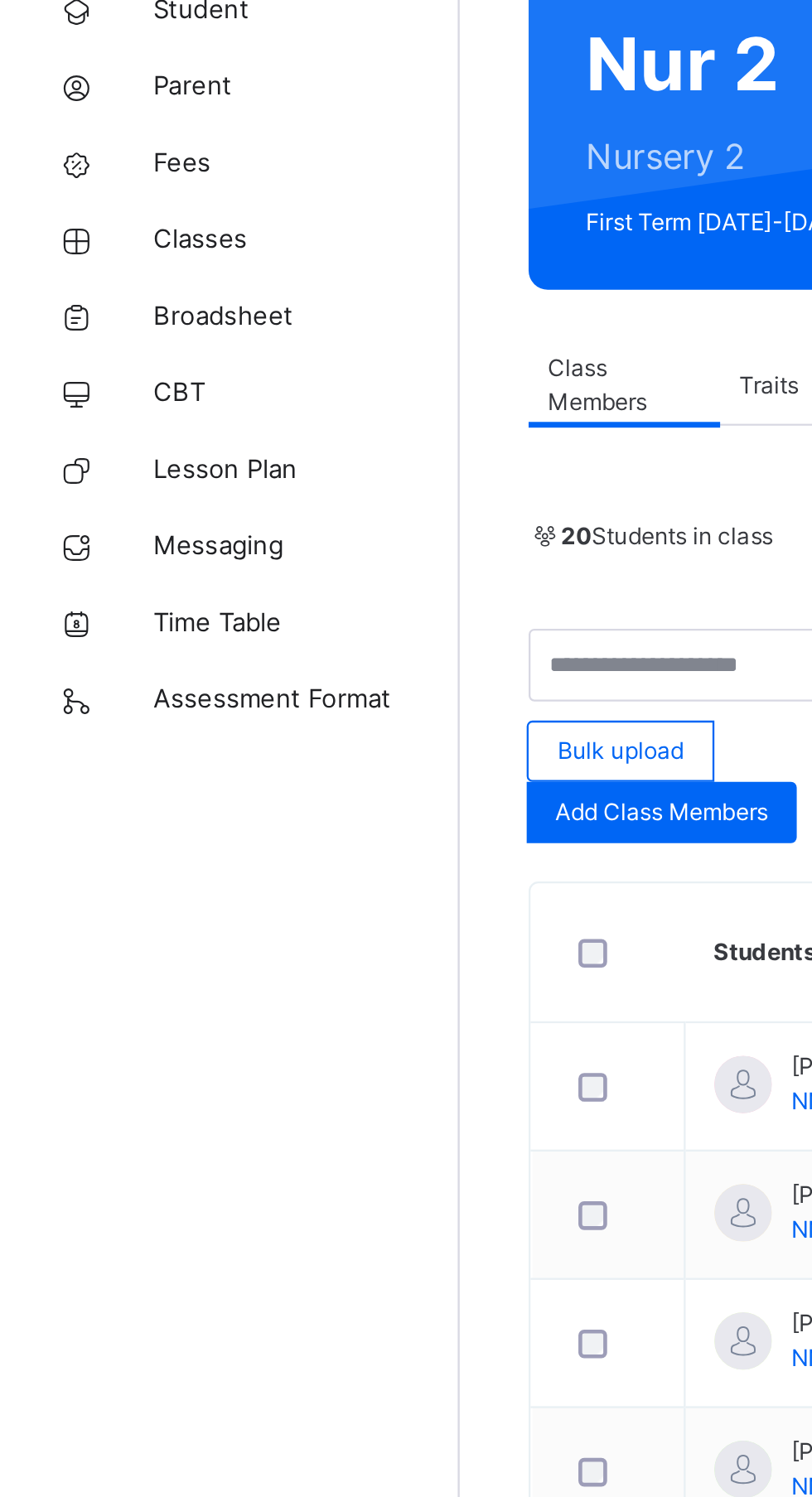
click at [321, 513] on span "Add Class Members" at bounding box center [286, 513] width 92 height 15
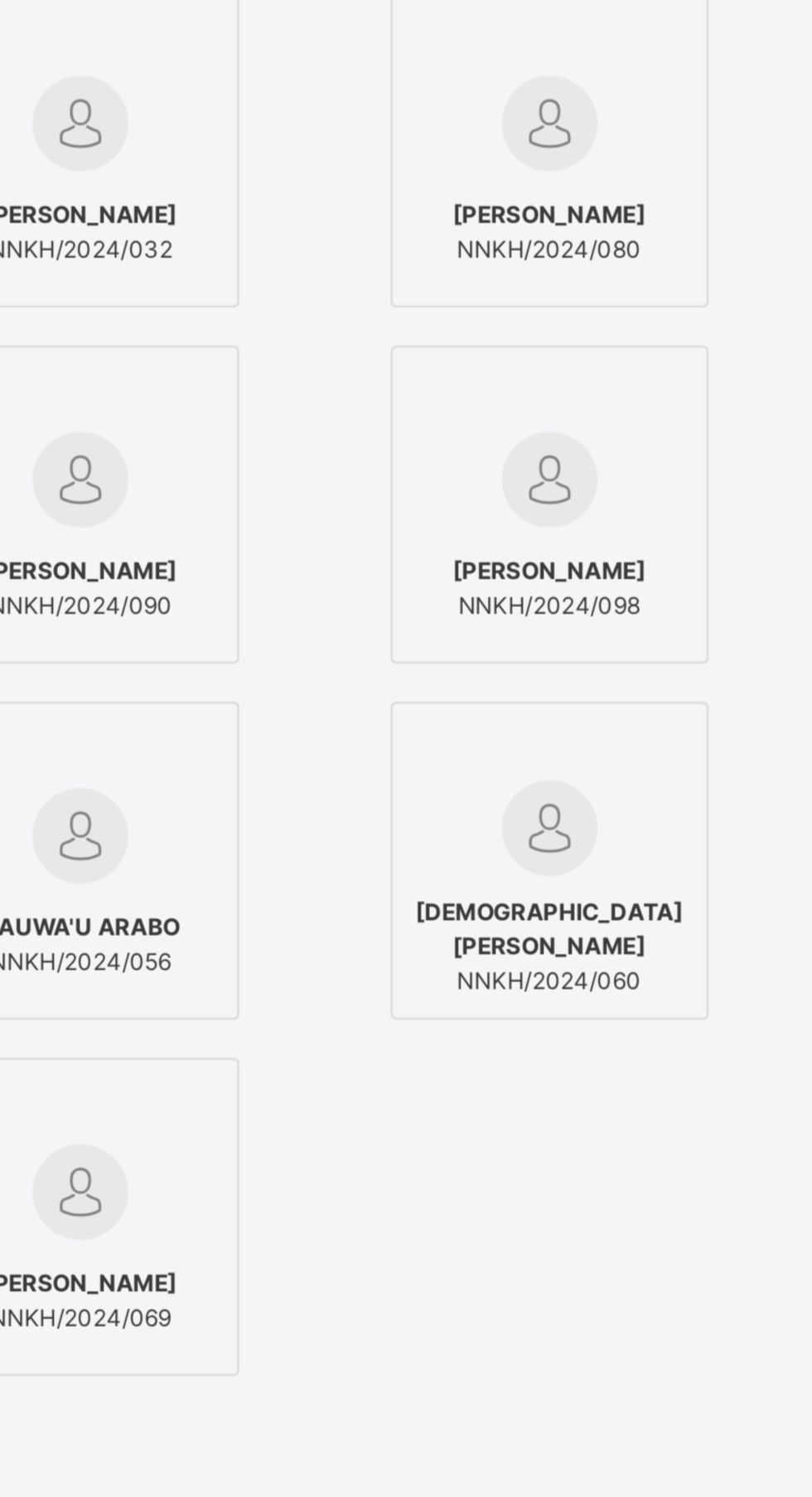
click at [221, 556] on span "KHADIJA GAWI ABUBAKAR" at bounding box center [180, 549] width 84 height 15
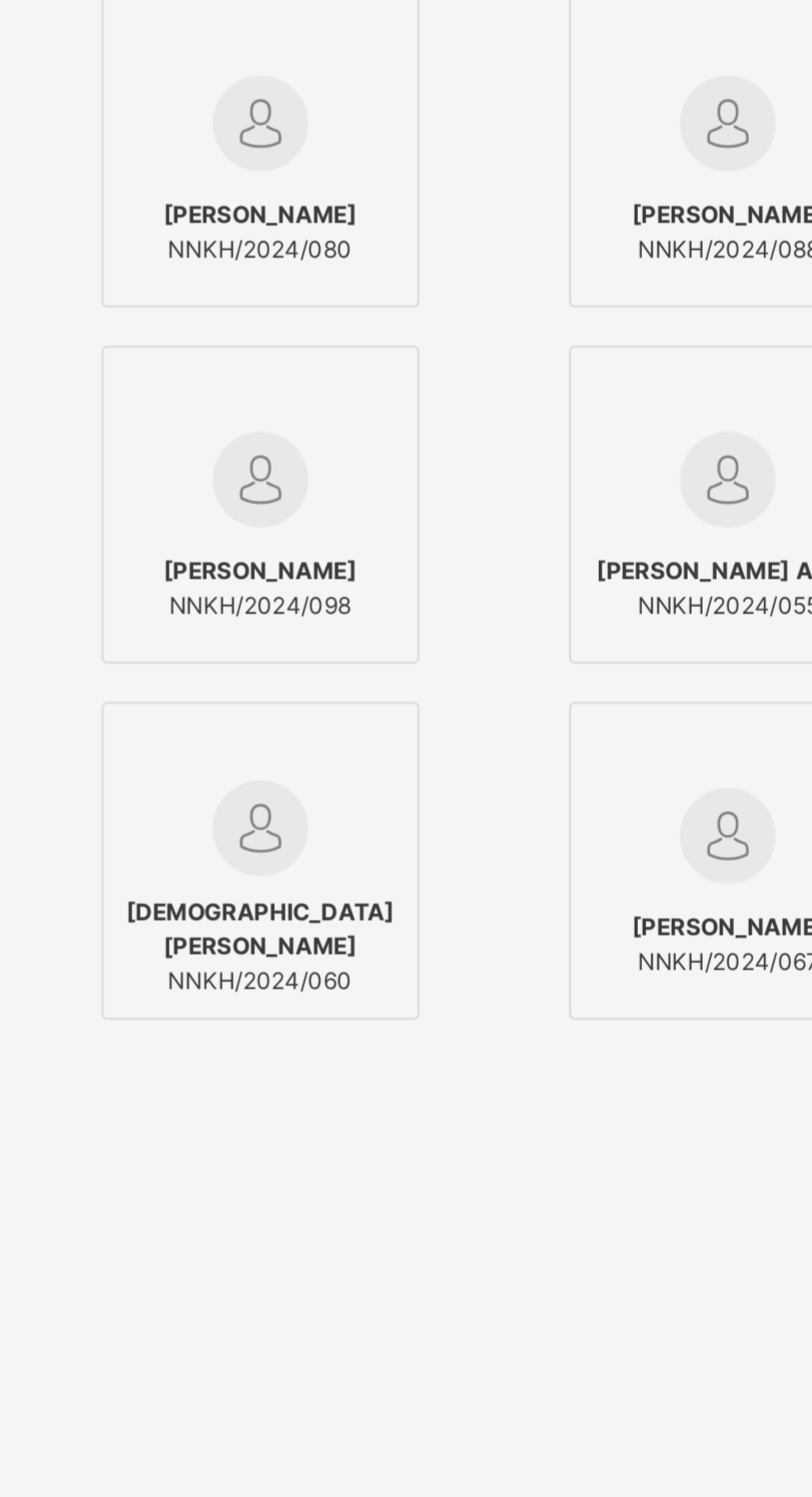
click at [423, 556] on span "ABUBAKAR ABDULLAHI" at bounding box center [381, 549] width 84 height 15
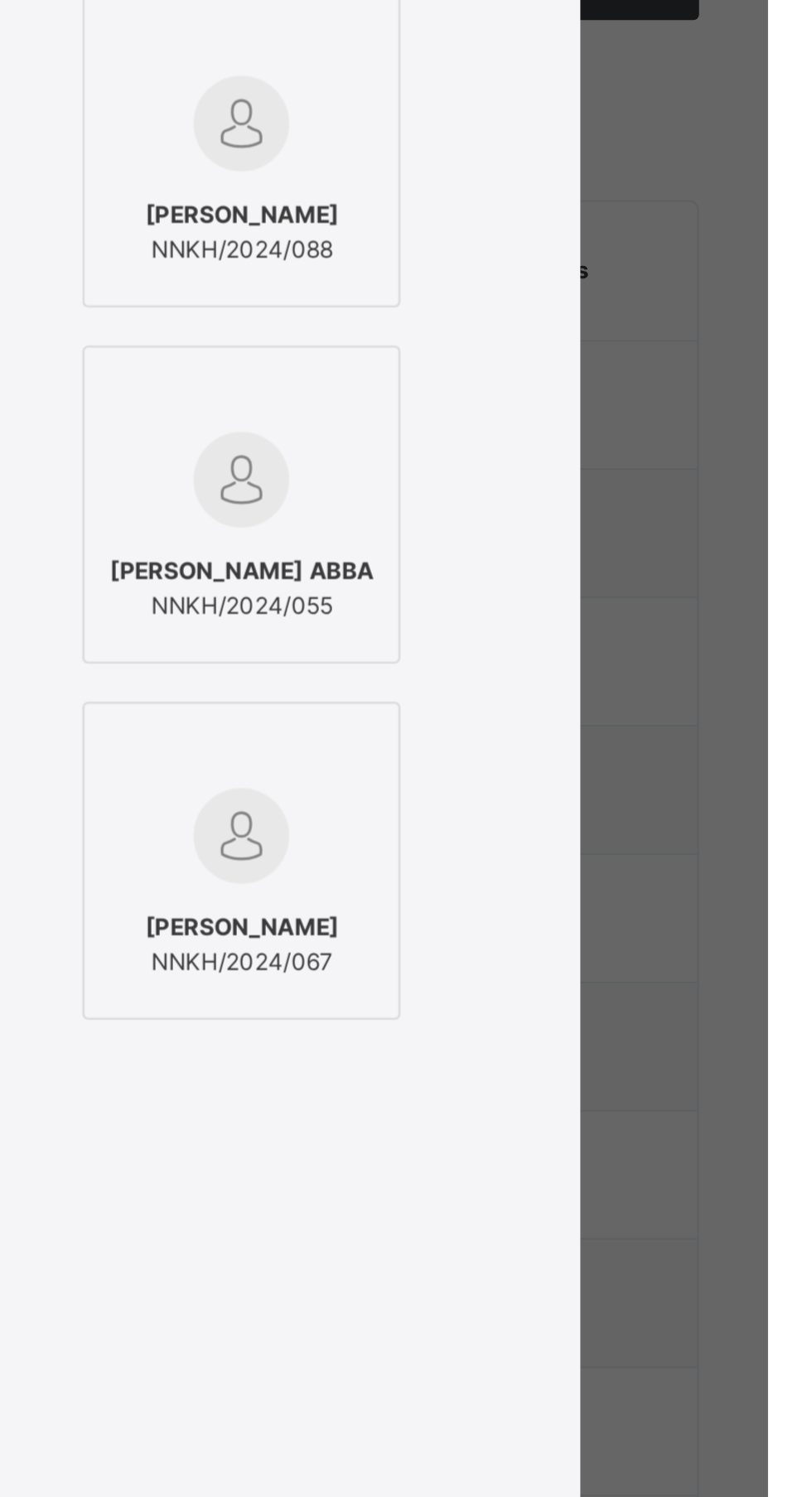
click at [626, 556] on span "JALALUDDEEN MUHAMMAD AUWAL" at bounding box center [584, 549] width 84 height 15
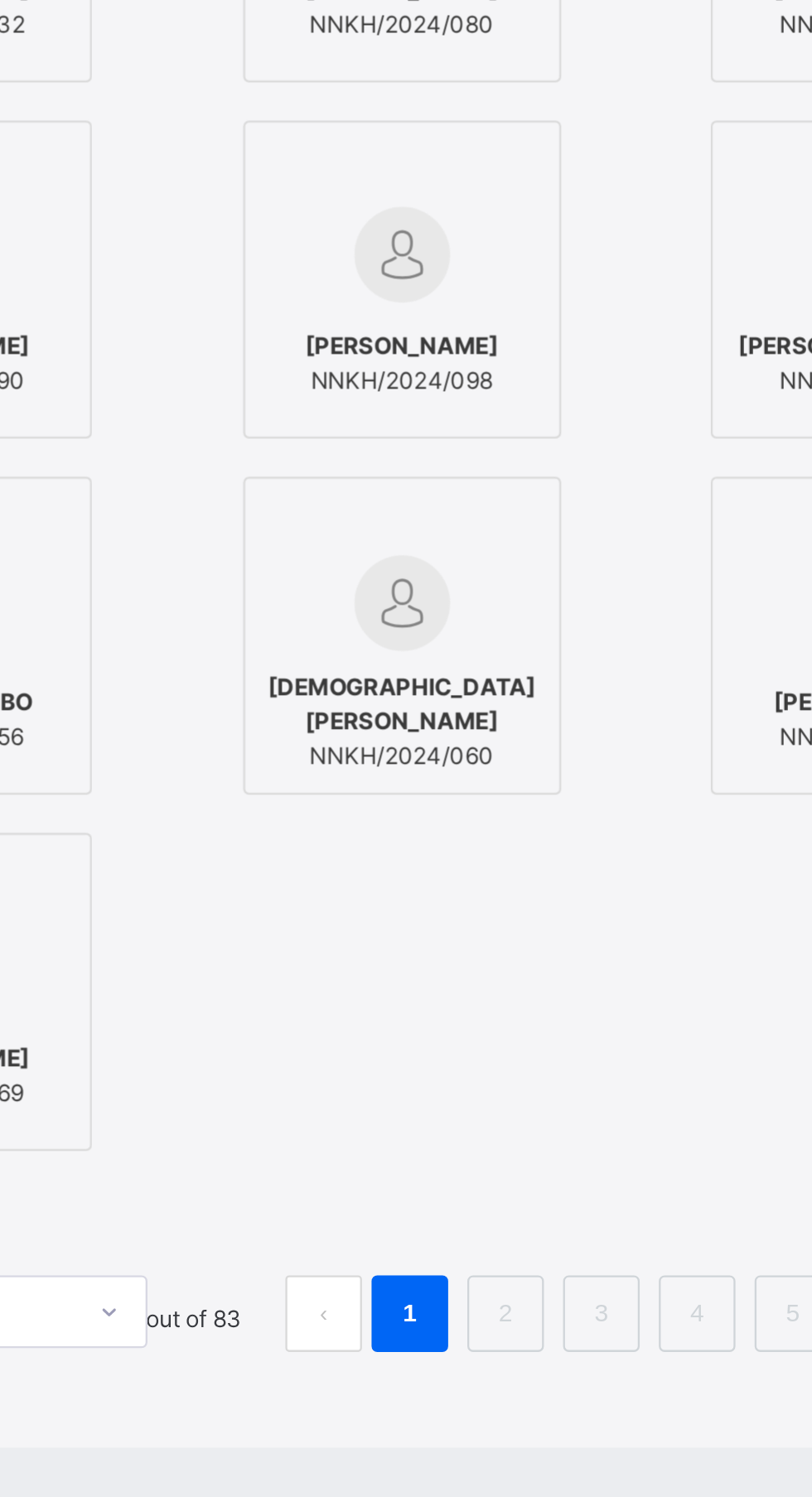
click at [221, 711] on span "FADIMATU IBRAHIM" at bounding box center [180, 703] width 84 height 15
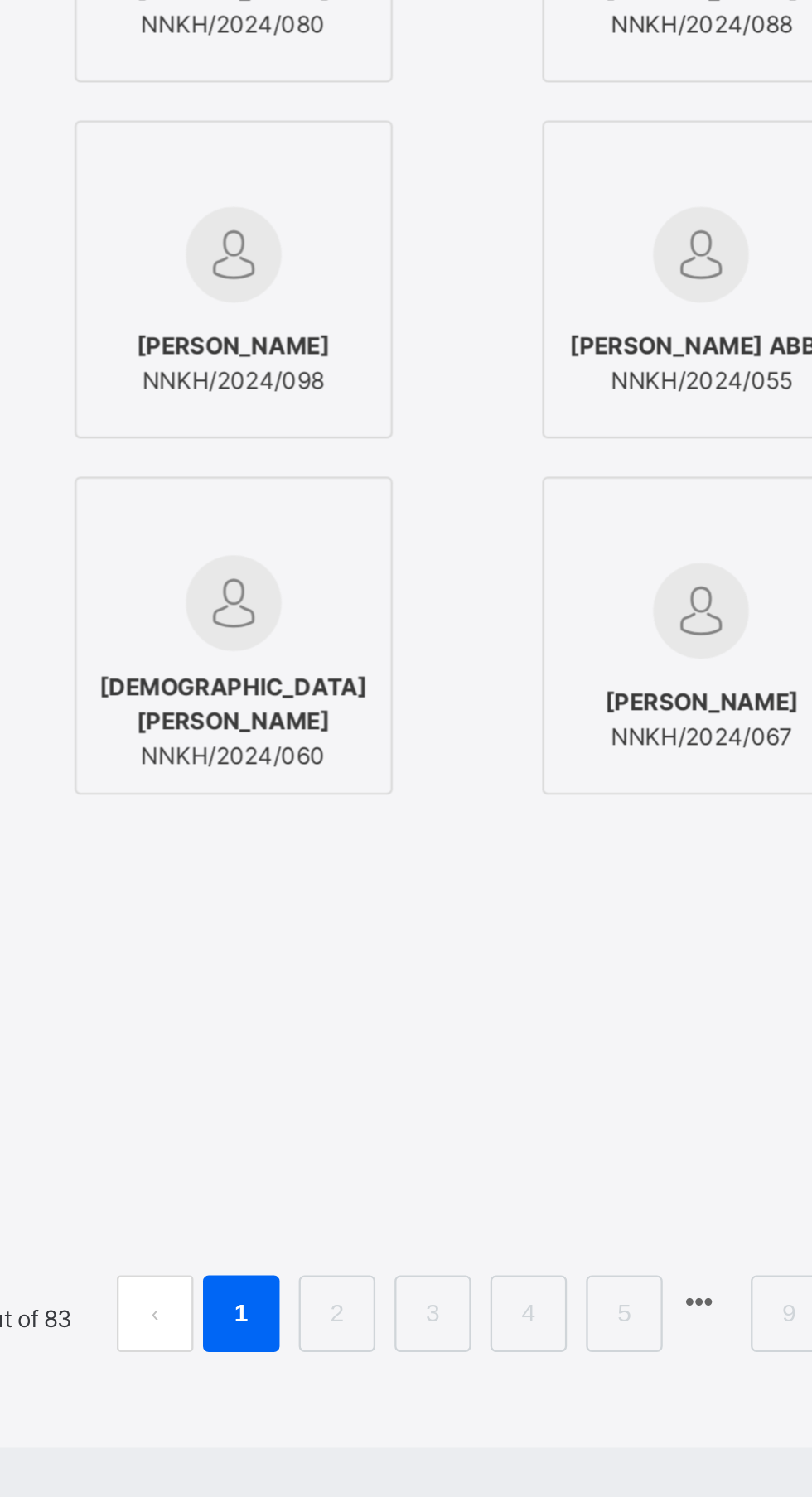
click at [403, 684] on img at bounding box center [381, 663] width 42 height 42
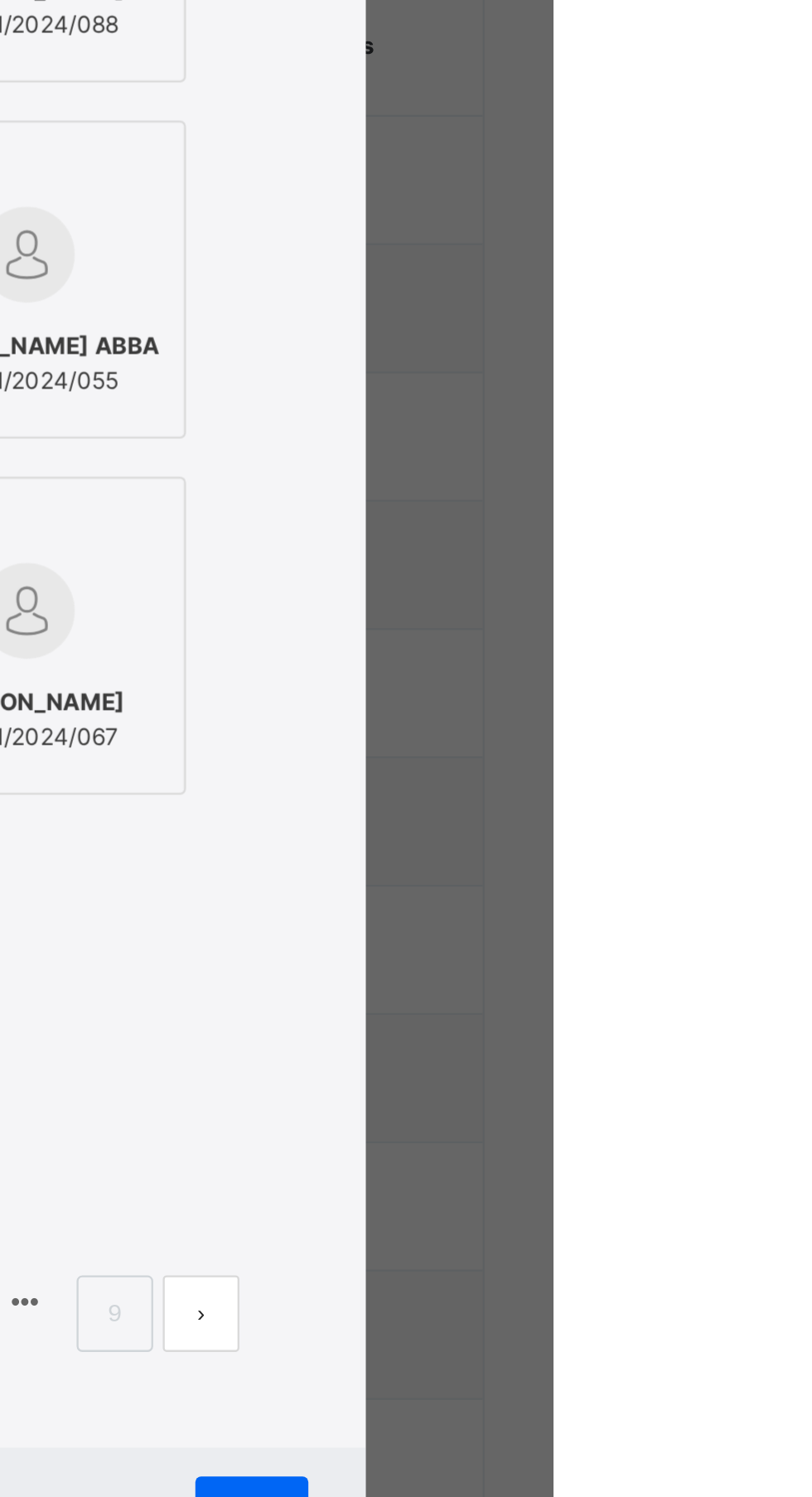
click at [641, 711] on span "BASIRU ARABO ABBA" at bounding box center [583, 703] width 114 height 15
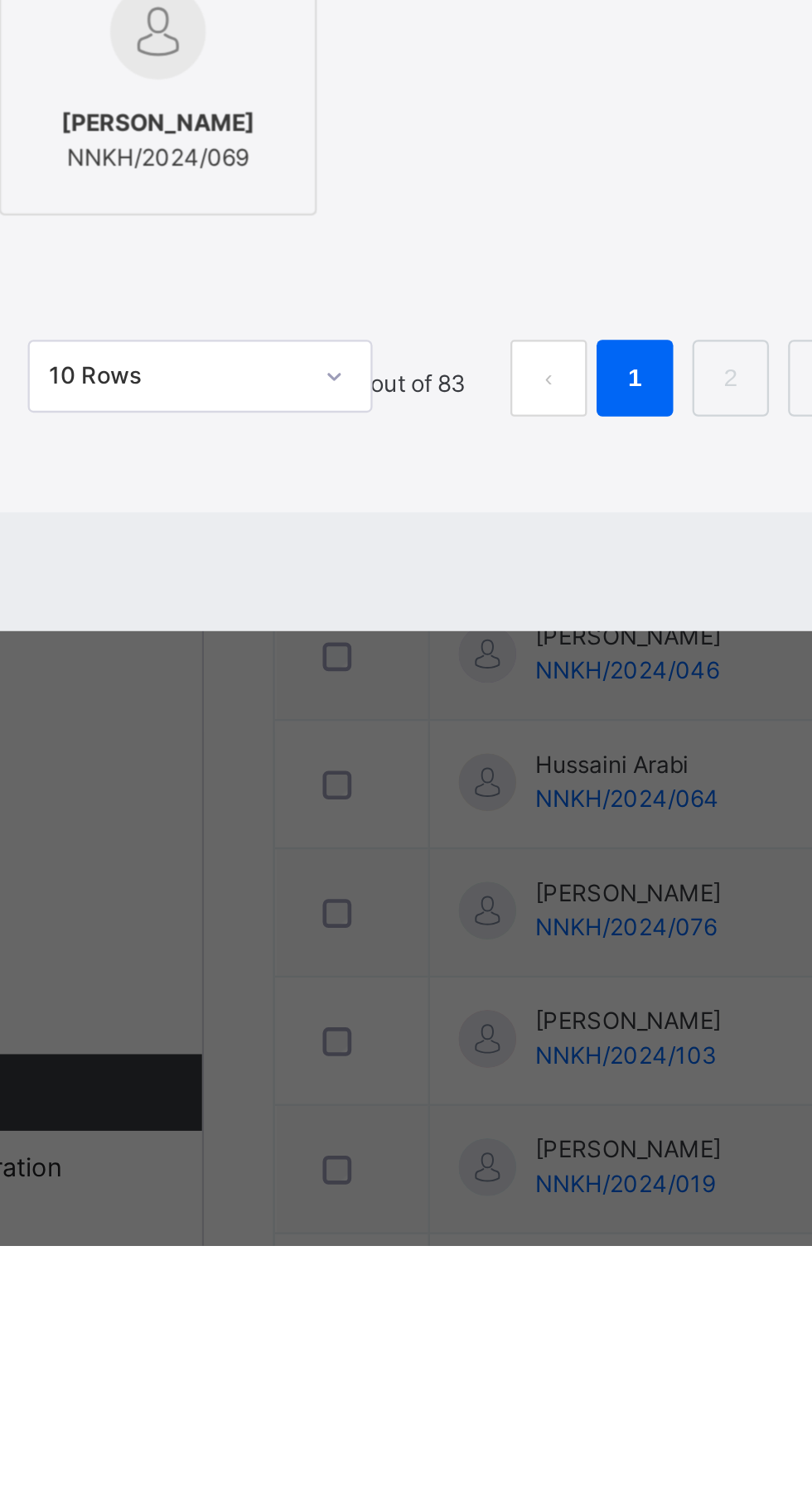
click at [238, 948] on div at bounding box center [179, 935] width 119 height 25
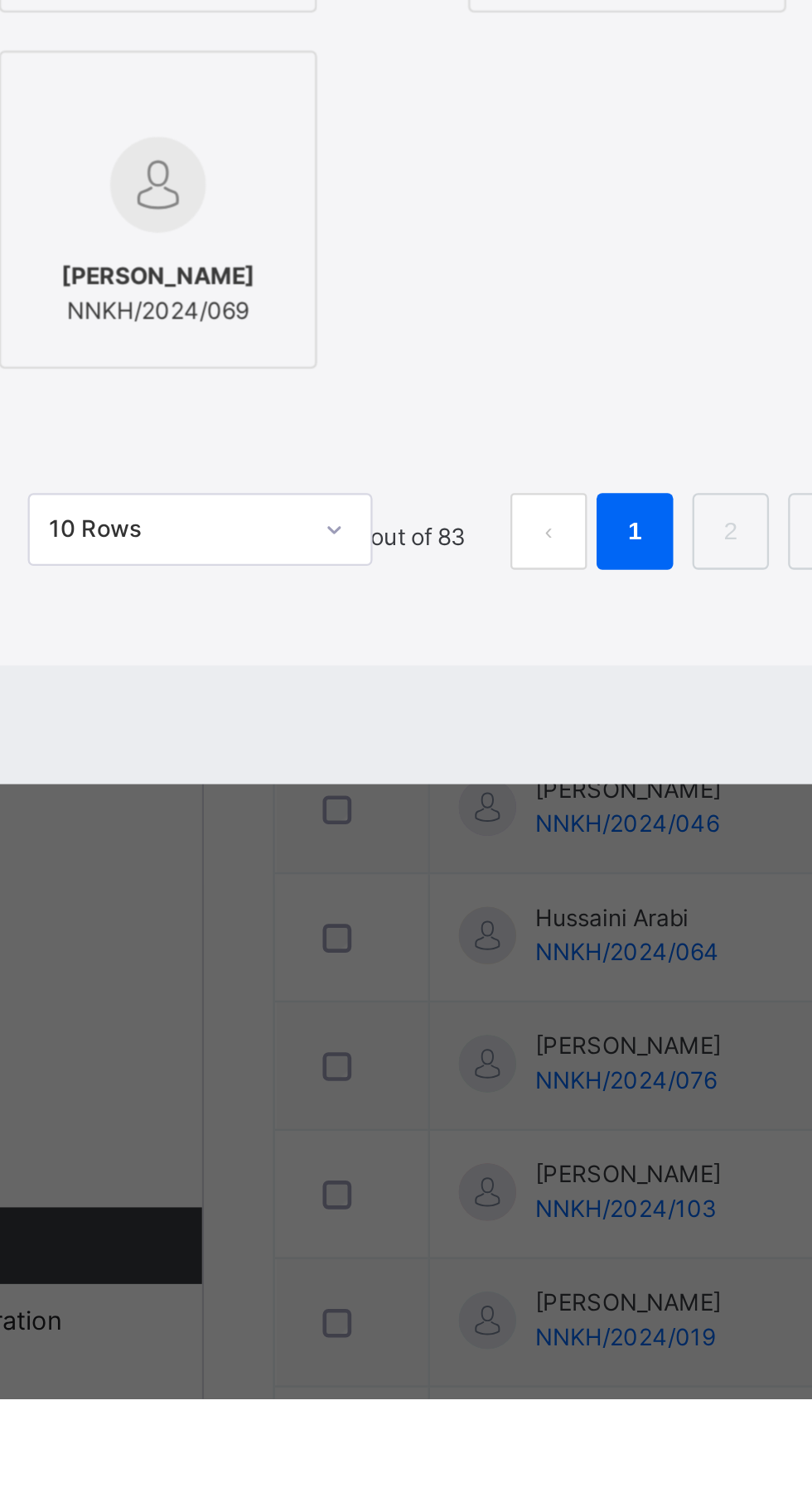
click at [247, 1051] on label "MUHAMMAD YUSUF NNKH/2024/069" at bounding box center [179, 982] width 138 height 138
click at [238, 889] on div "HAUWA'U ARABO NNKH/2024/056" at bounding box center [179, 865] width 119 height 47
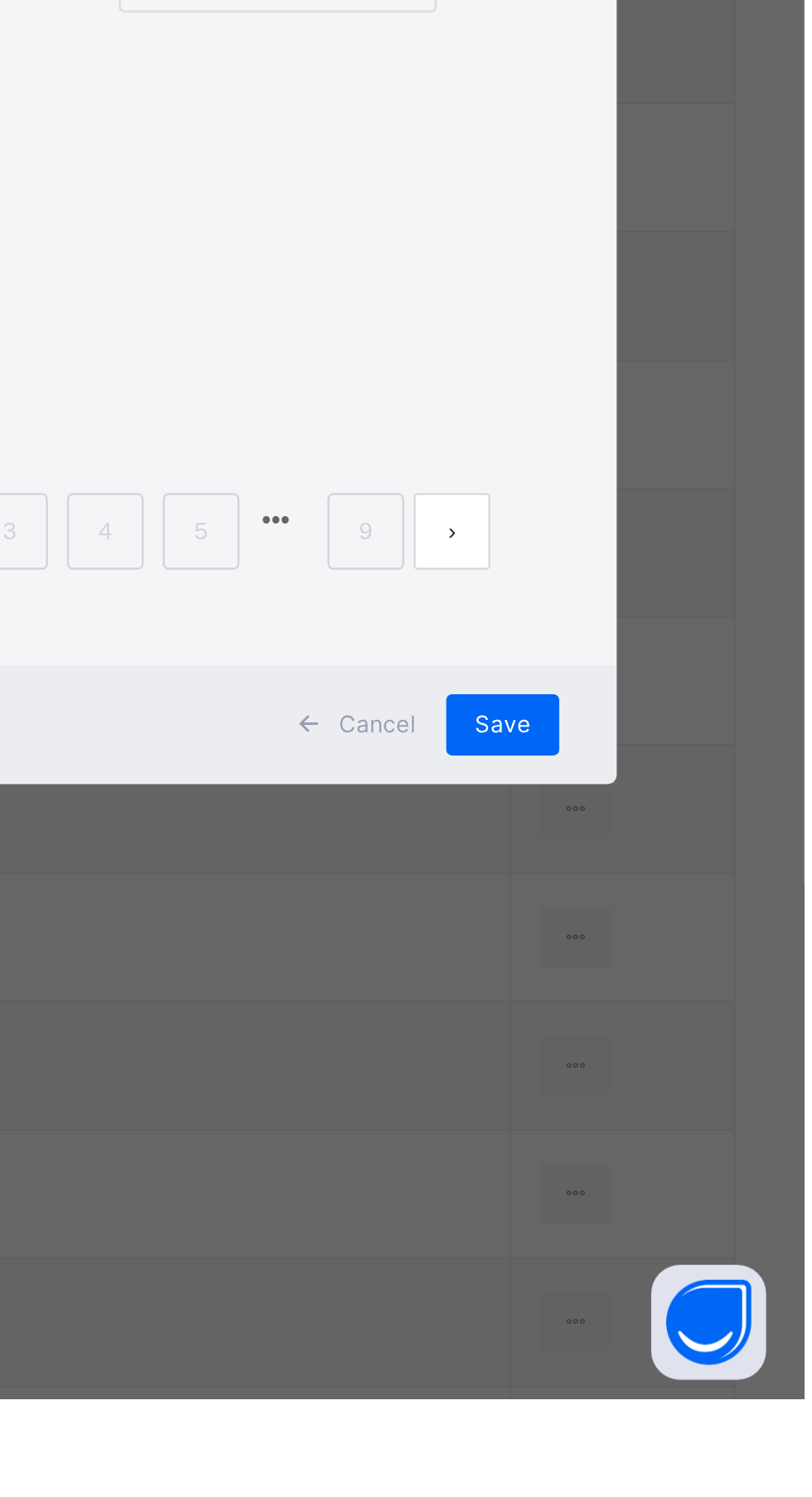
click at [442, 896] on div "MUSA USMAN NNKH/2024/060" at bounding box center [381, 866] width 119 height 61
click at [644, 889] on div "AISHATU MUHAMMAD NNKH/2024/067" at bounding box center [584, 865] width 119 height 47
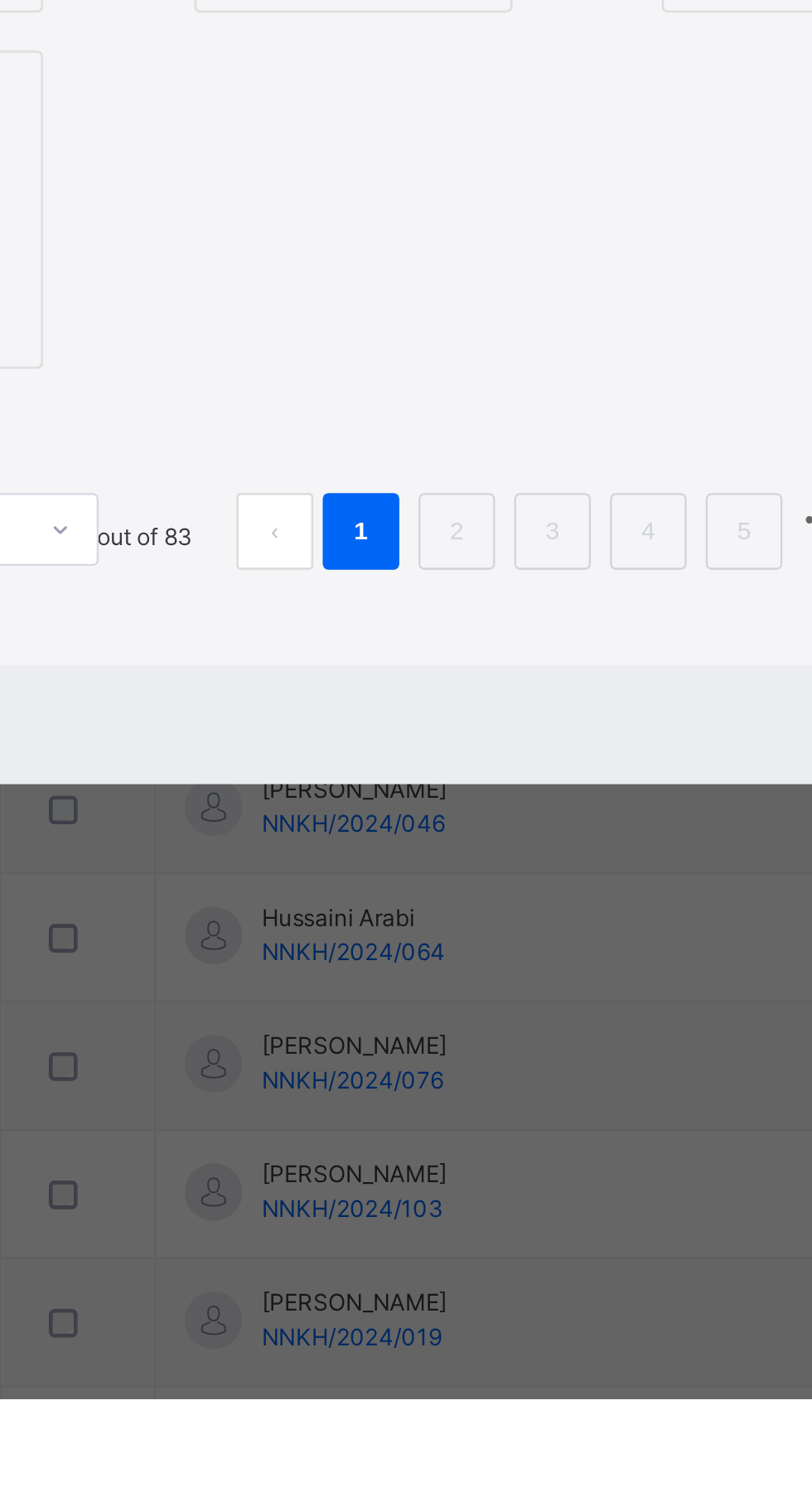
click at [238, 996] on div at bounding box center [179, 972] width 119 height 48
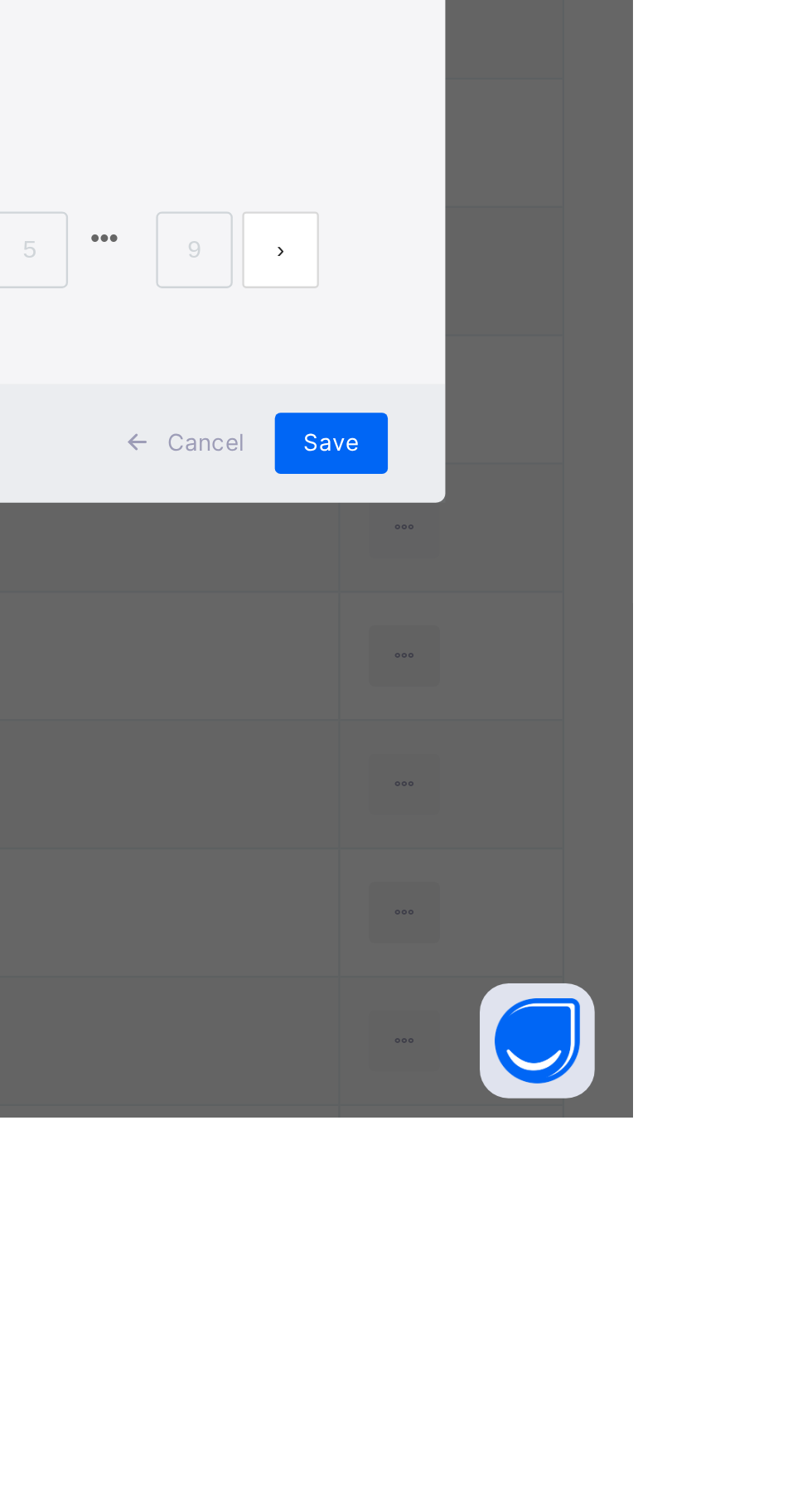
click at [706, 1155] on div "10 Rows Displaying 1 - 10 out of 83 1 2 3 4 5 9" at bounding box center [406, 1113] width 600 height 83
click at [693, 1213] on span "Save" at bounding box center [681, 1206] width 24 height 15
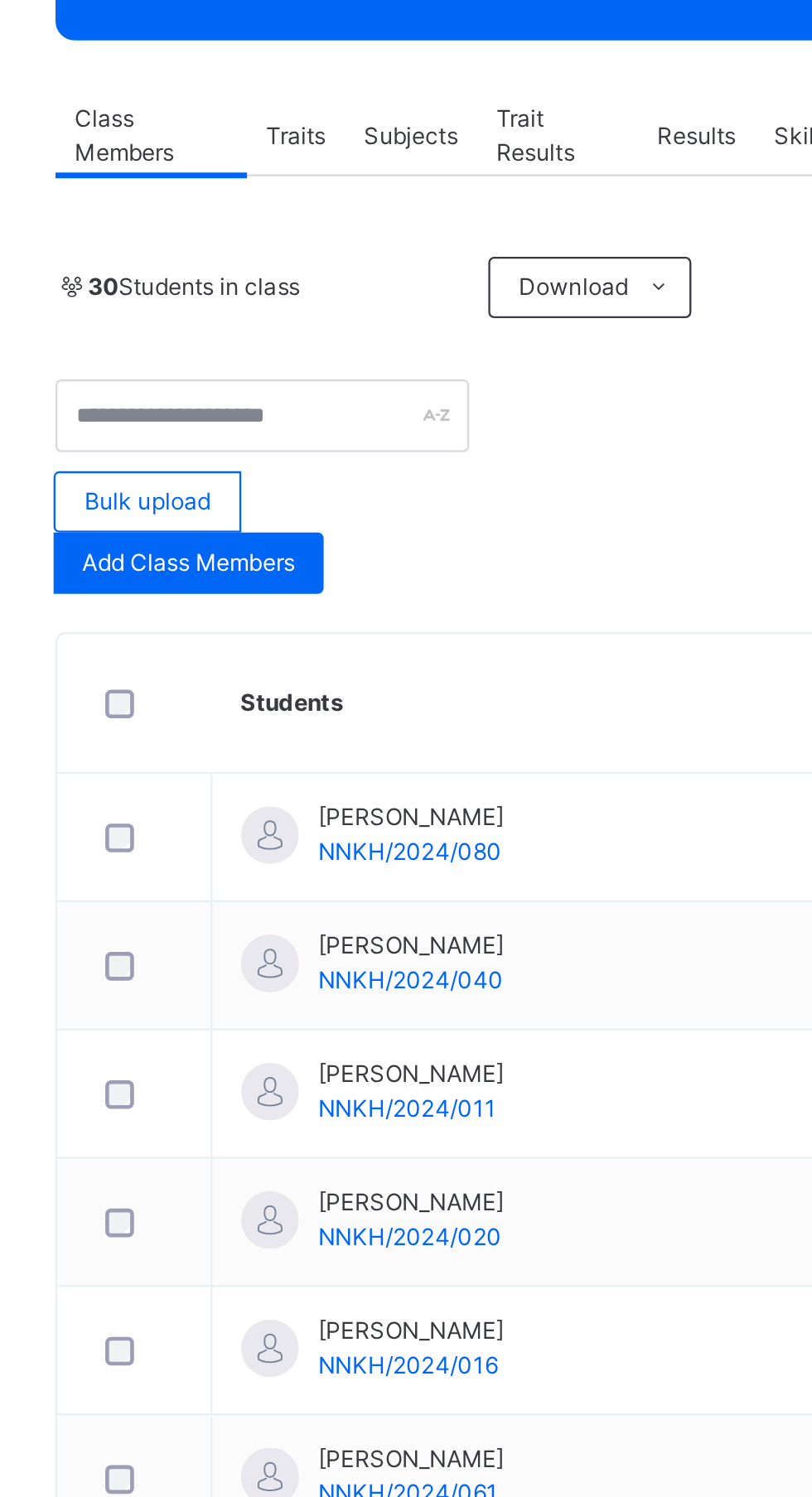
scroll to position [256, 0]
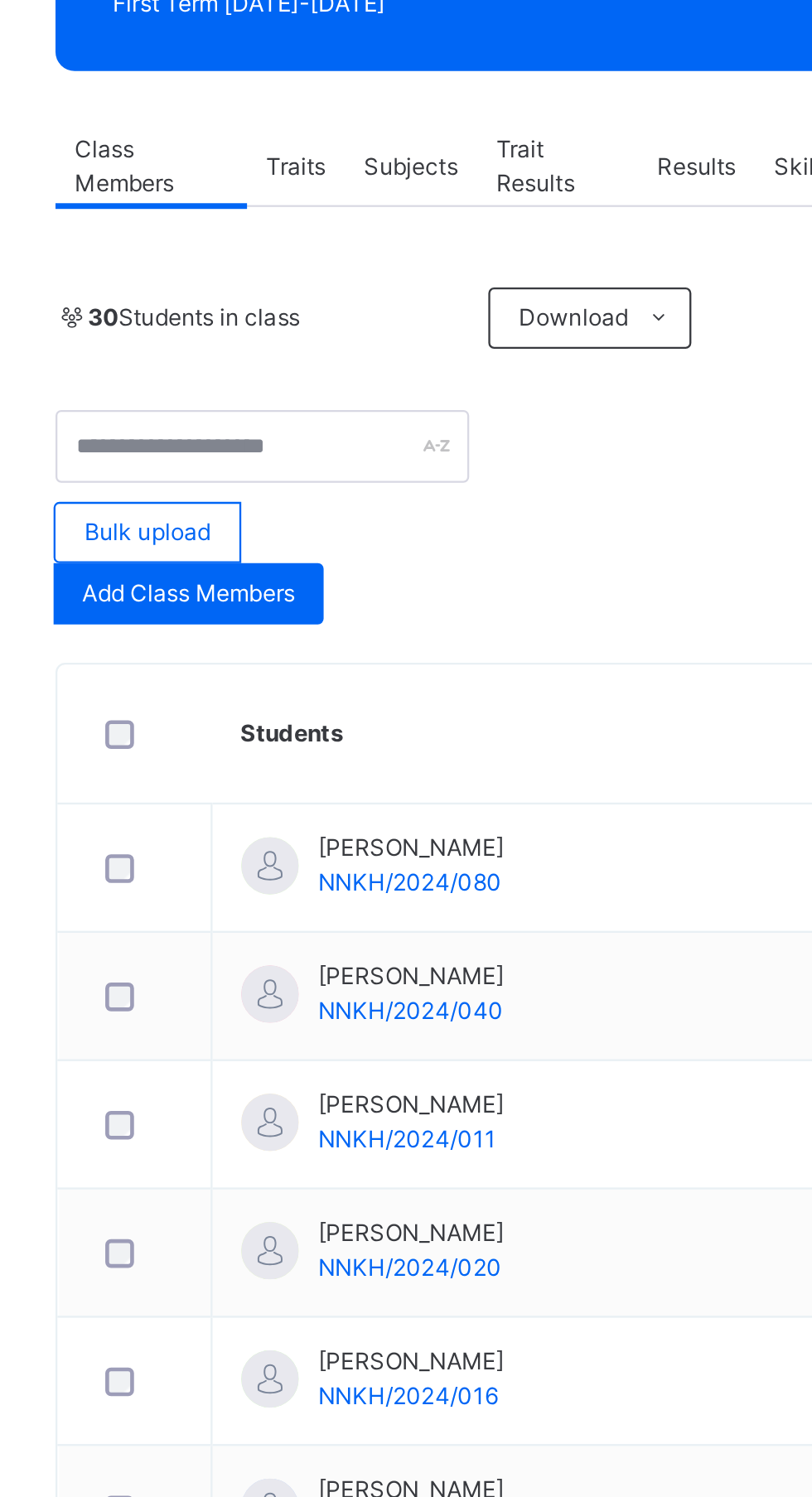
click at [323, 268] on div "Add Class Members" at bounding box center [286, 257] width 117 height 26
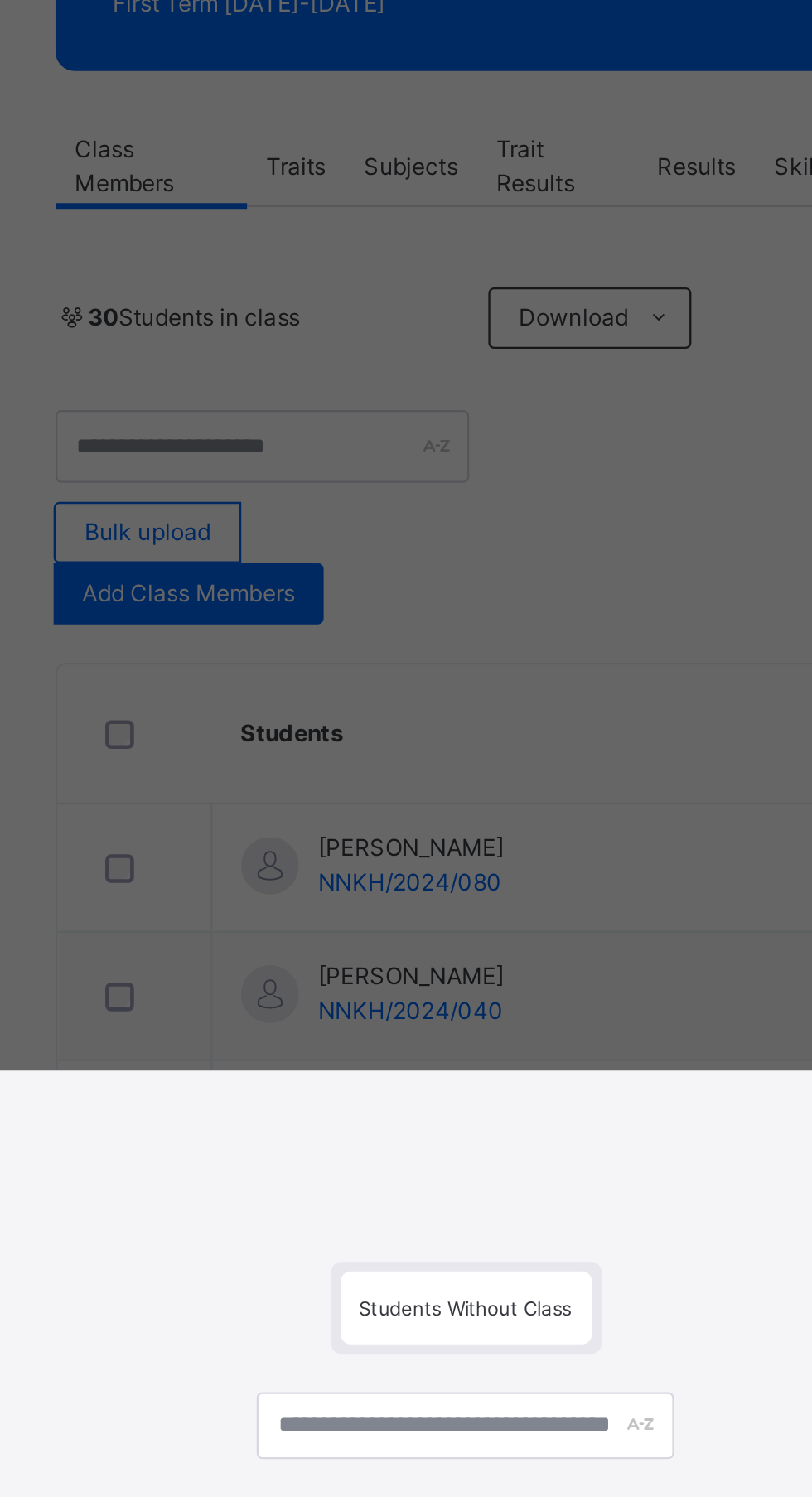
scroll to position [115, 0]
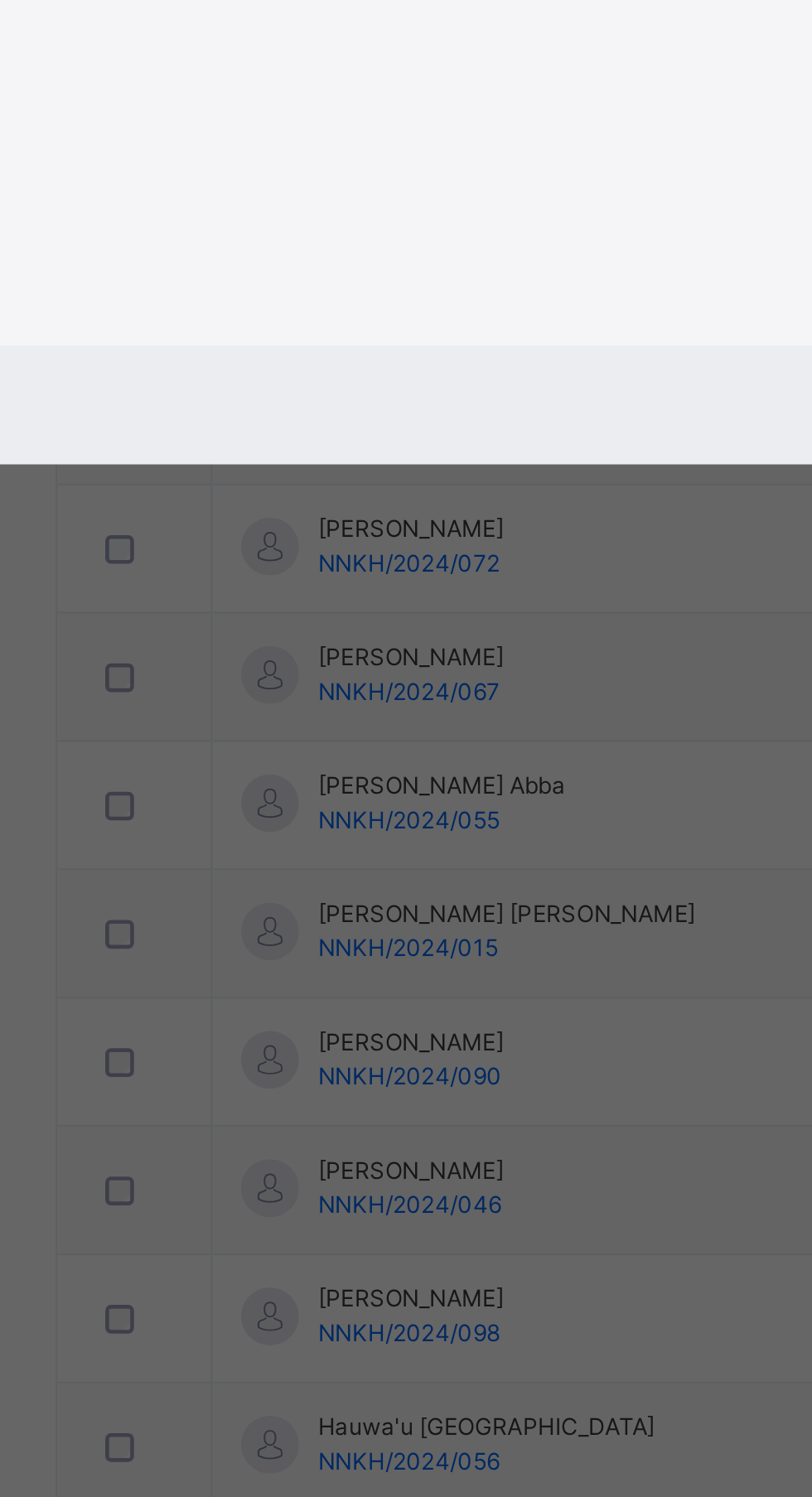
click at [493, 1035] on div "Cancel Save" at bounding box center [406, 1009] width 649 height 51
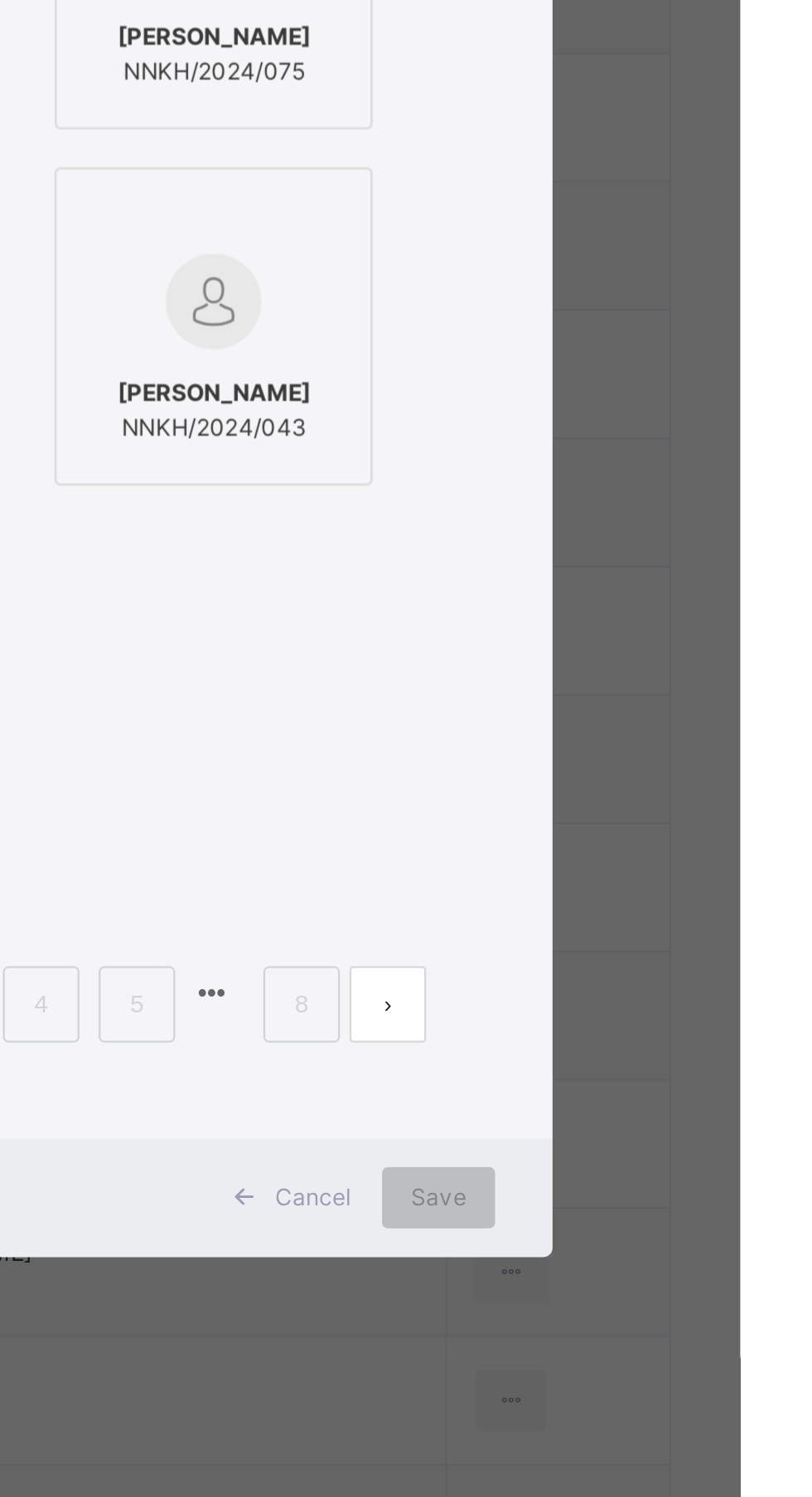
click at [605, 838] on img at bounding box center [583, 818] width 42 height 42
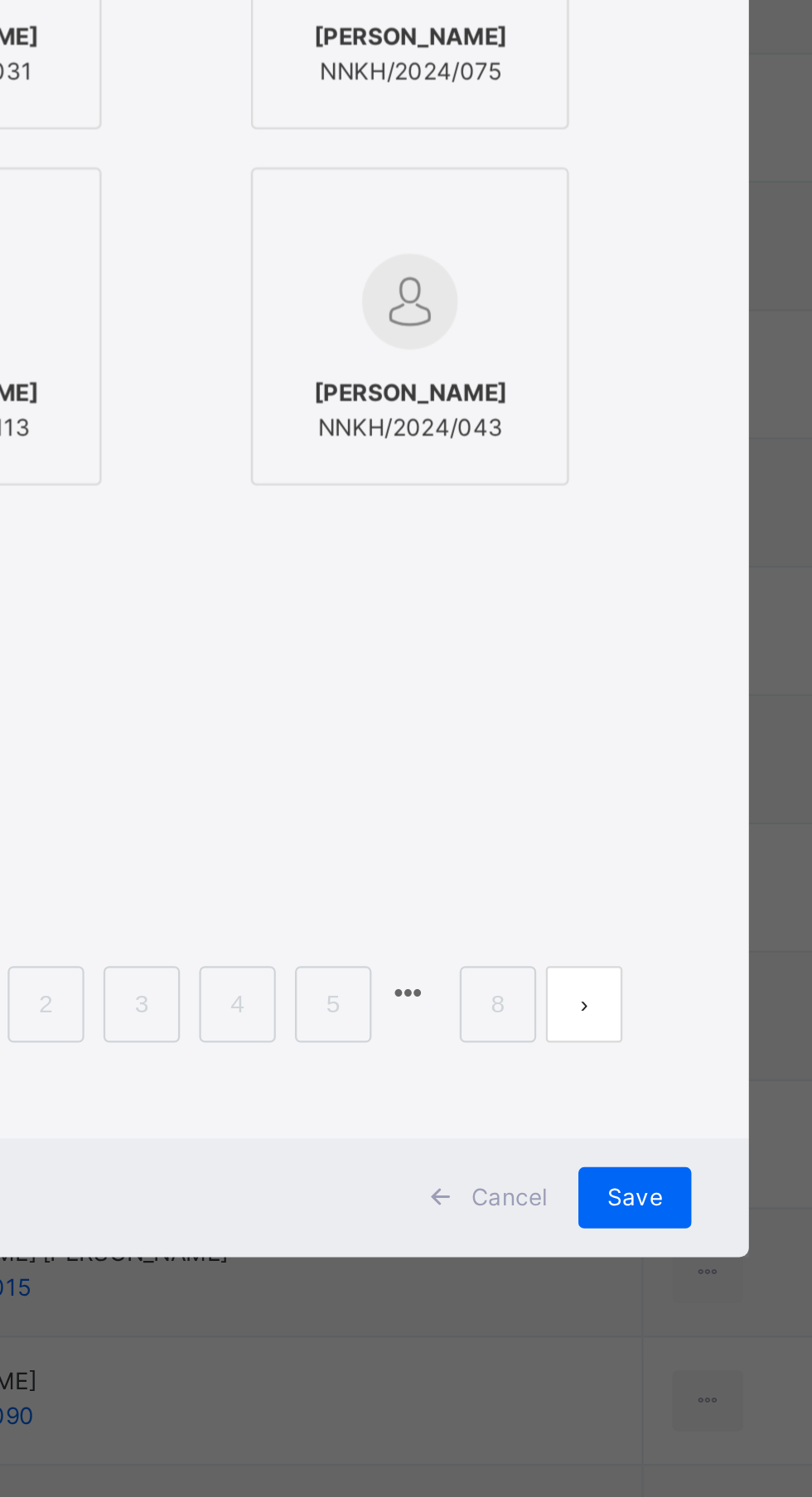
click at [442, 889] on div "SHEHU UMAR USMAN NNKH/2024/113" at bounding box center [381, 865] width 119 height 47
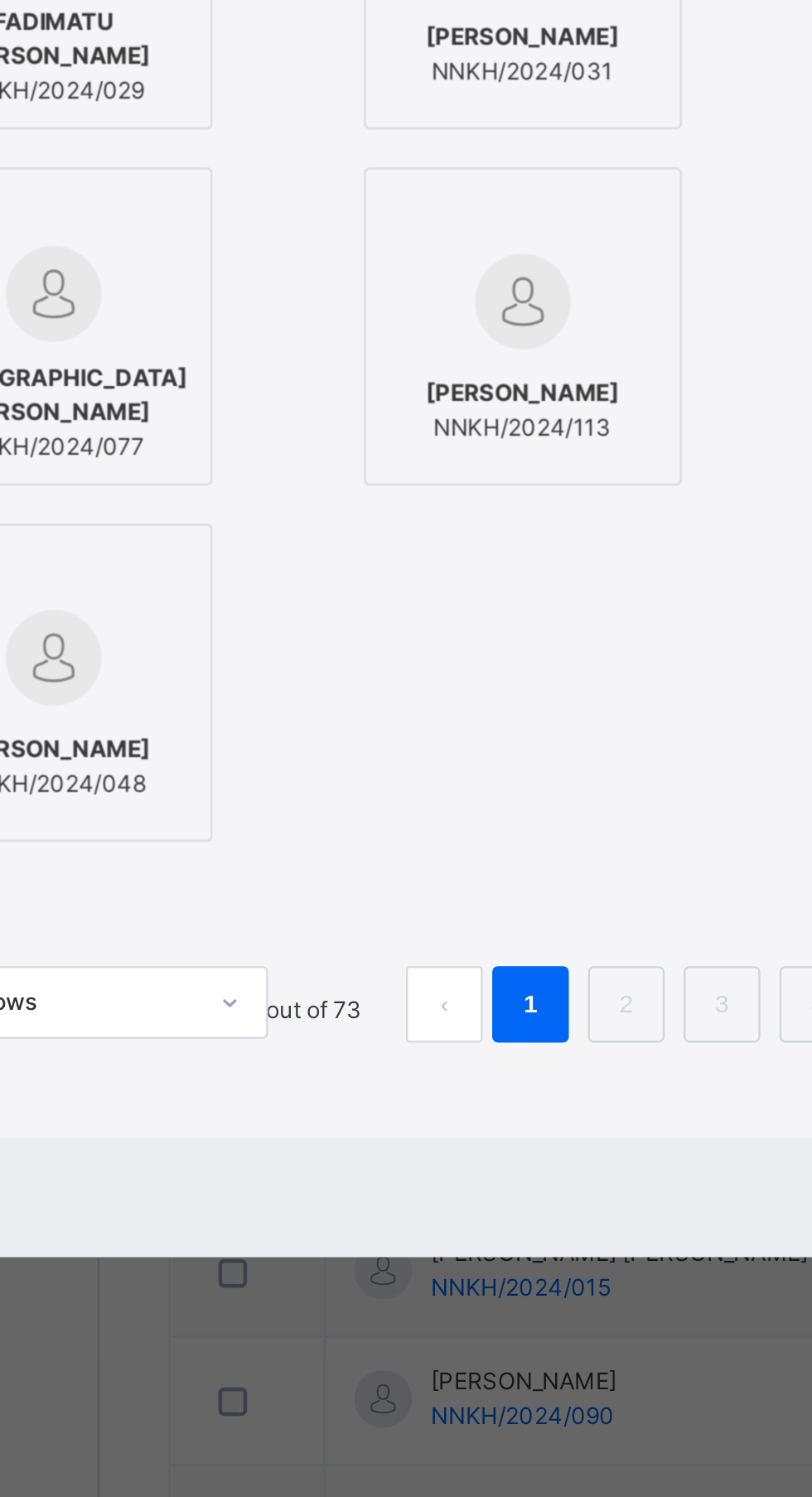
click at [238, 835] on div at bounding box center [179, 814] width 119 height 42
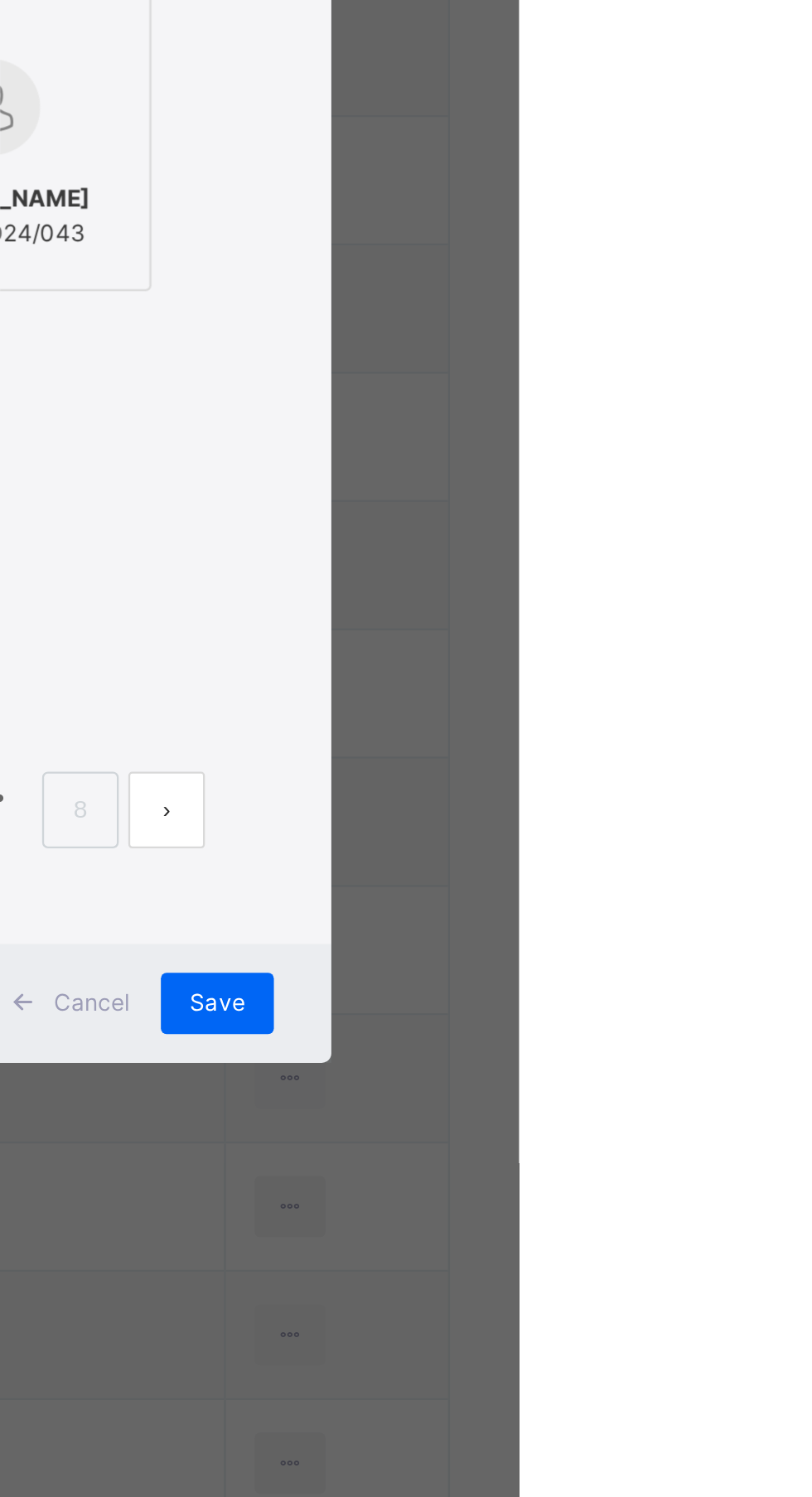
click at [644, 794] on div at bounding box center [584, 781] width 119 height 25
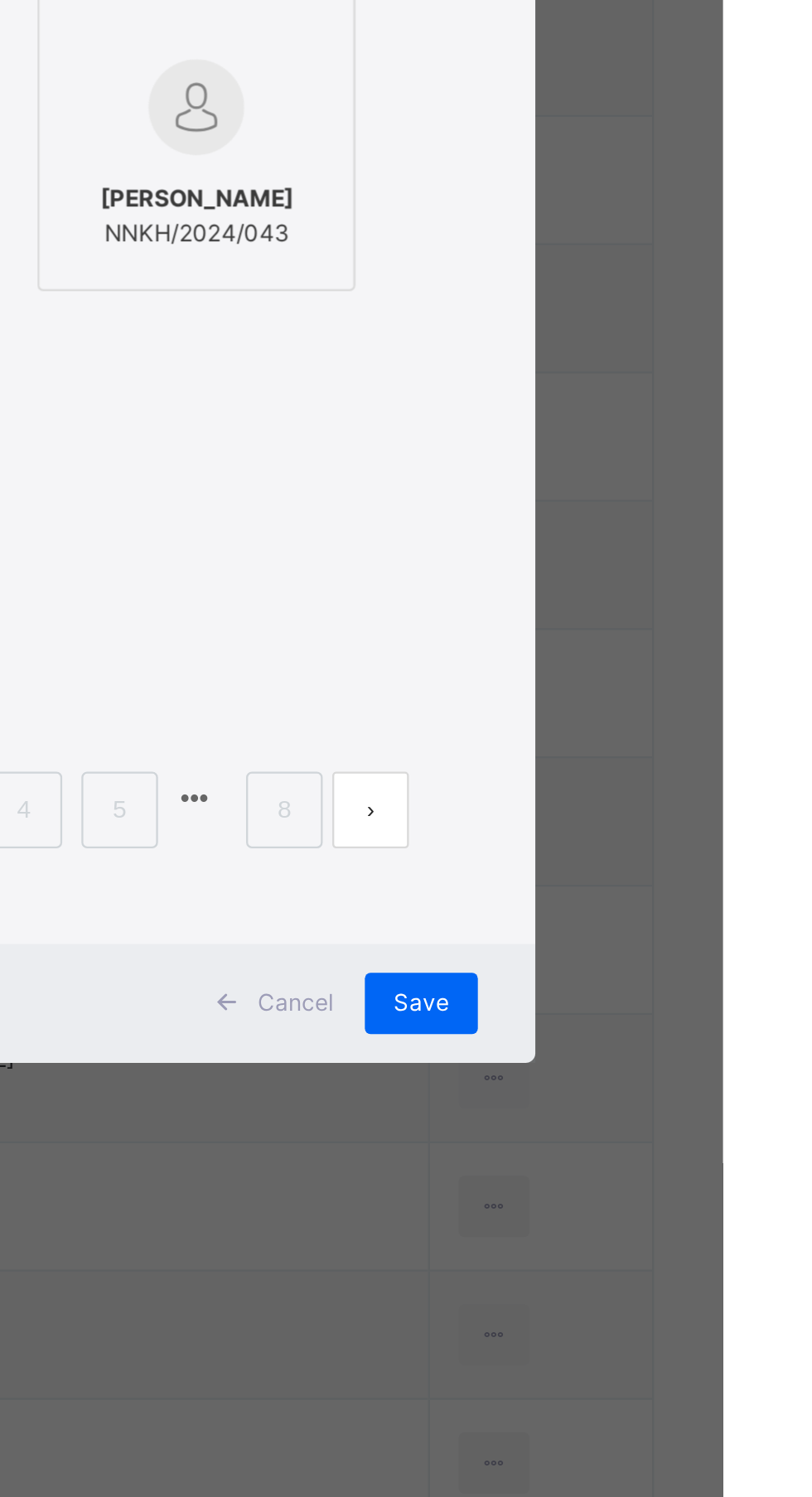
click at [423, 865] on span "[PERSON_NAME]" at bounding box center [381, 858] width 84 height 15
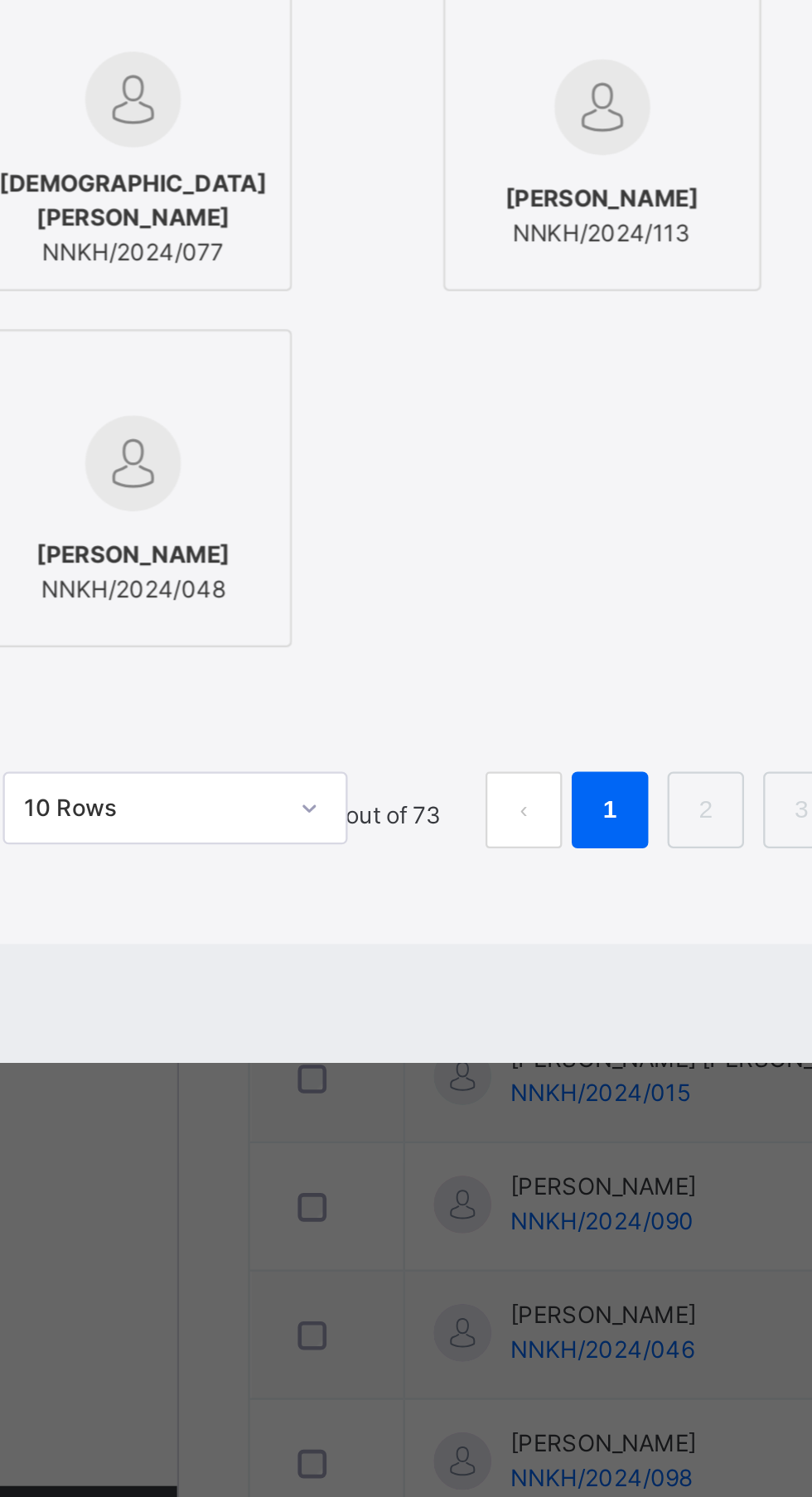
click at [238, 873] on span "[DEMOGRAPHIC_DATA][PERSON_NAME]" at bounding box center [179, 858] width 119 height 30
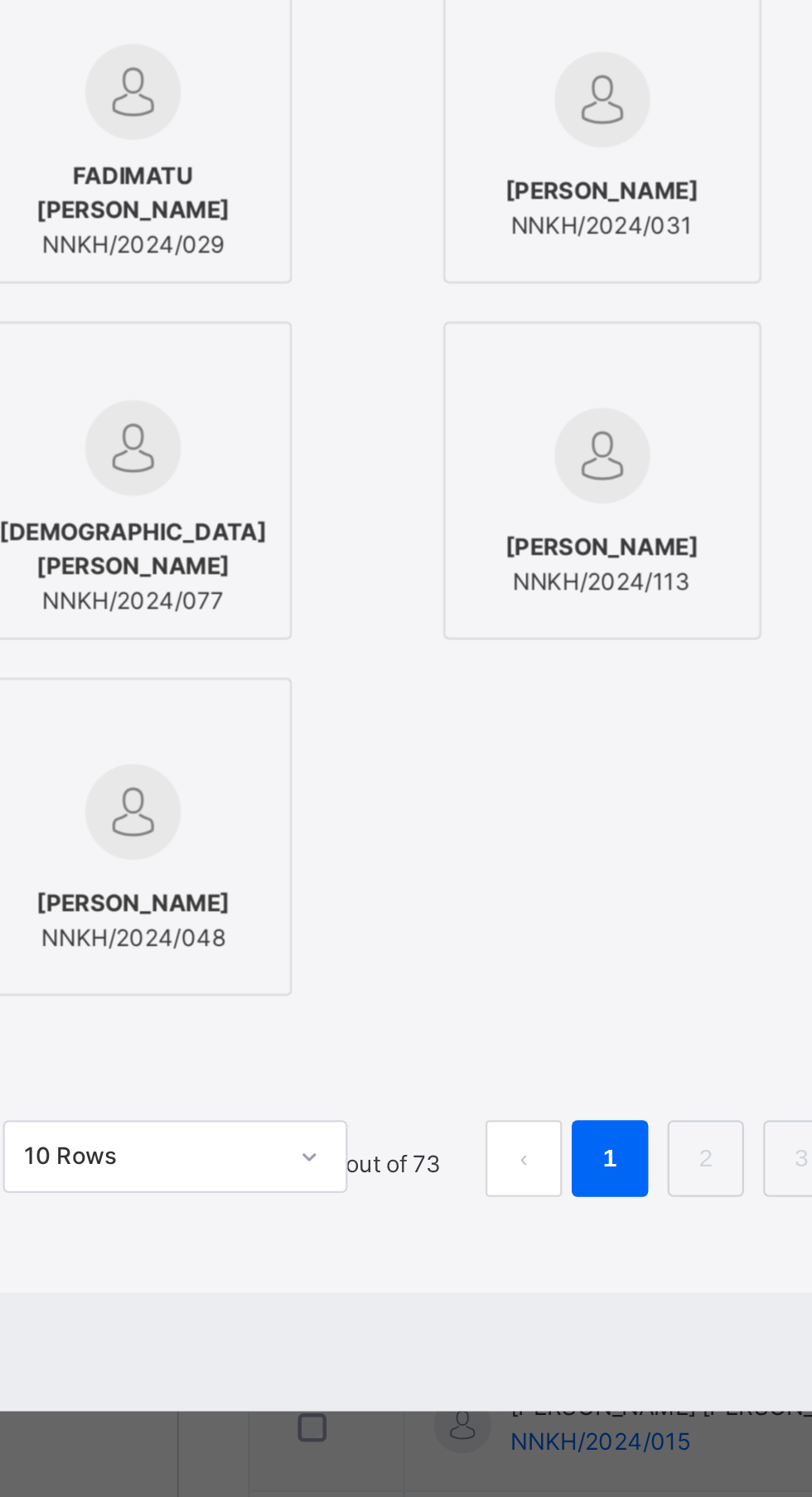
click at [221, 556] on span "ABUBAKAR YUSUF" at bounding box center [180, 549] width 84 height 15
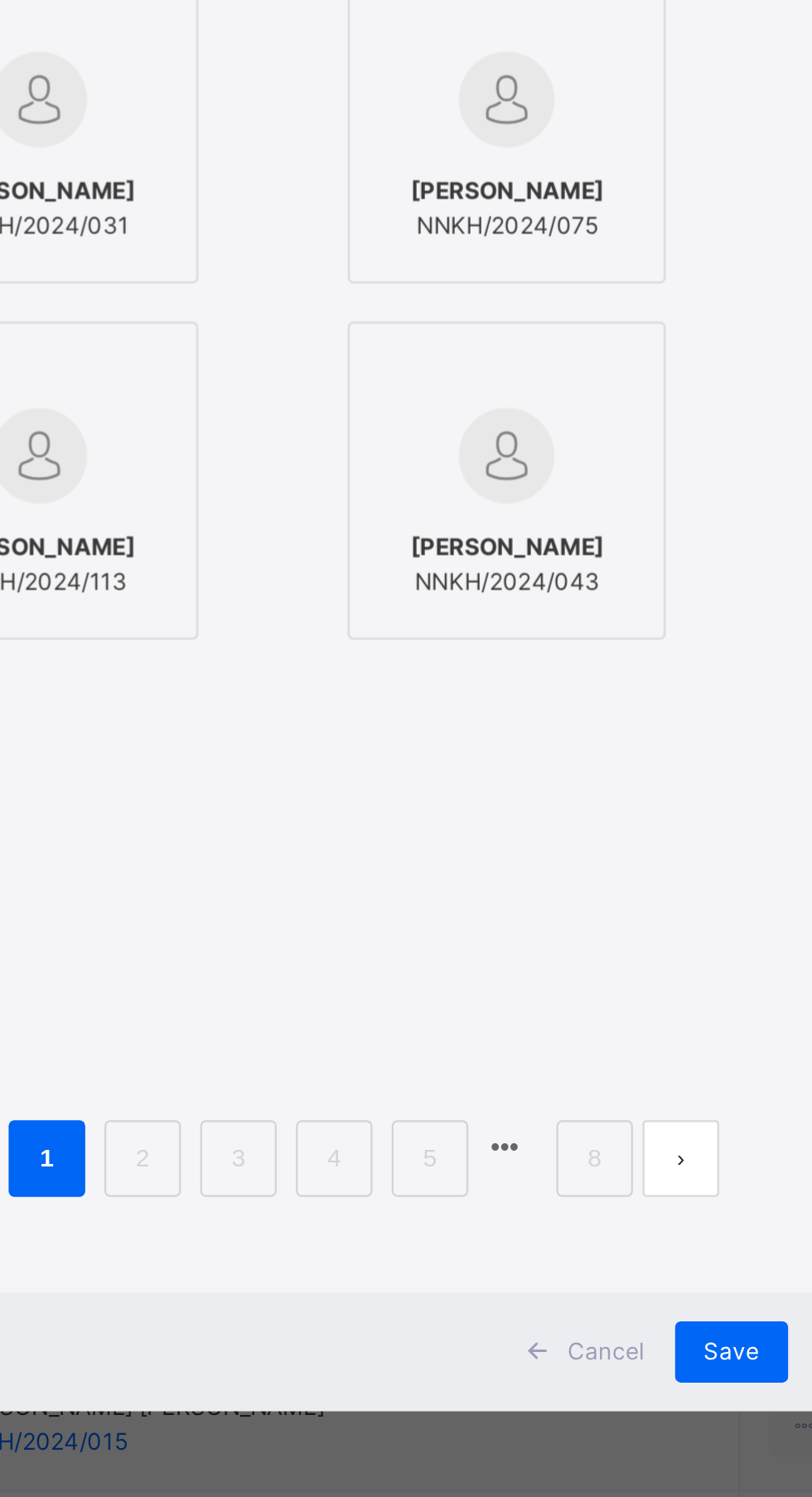
click at [423, 556] on span "[PERSON_NAME]" at bounding box center [381, 549] width 84 height 15
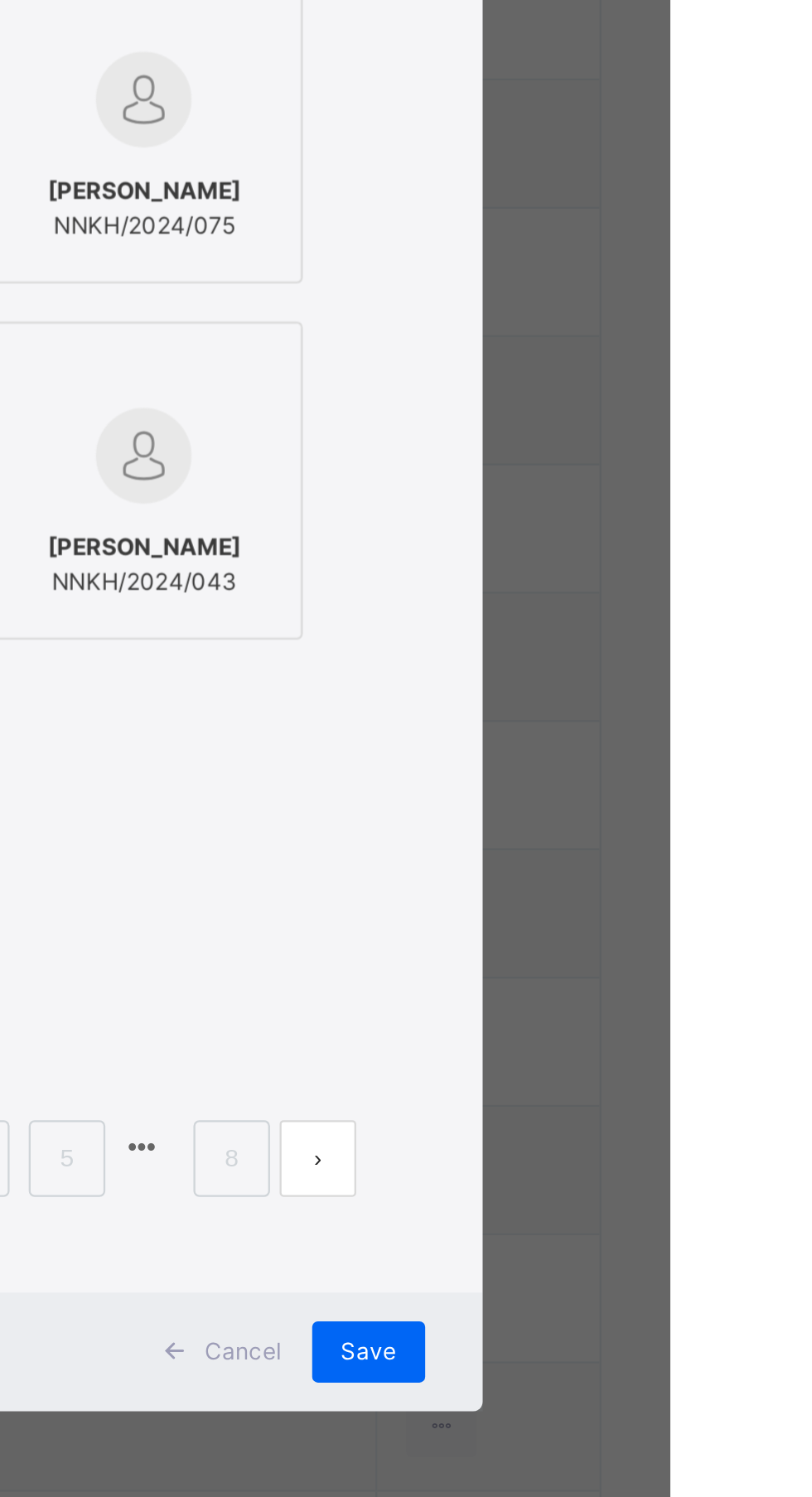
click at [626, 556] on span "[PERSON_NAME]" at bounding box center [584, 549] width 84 height 15
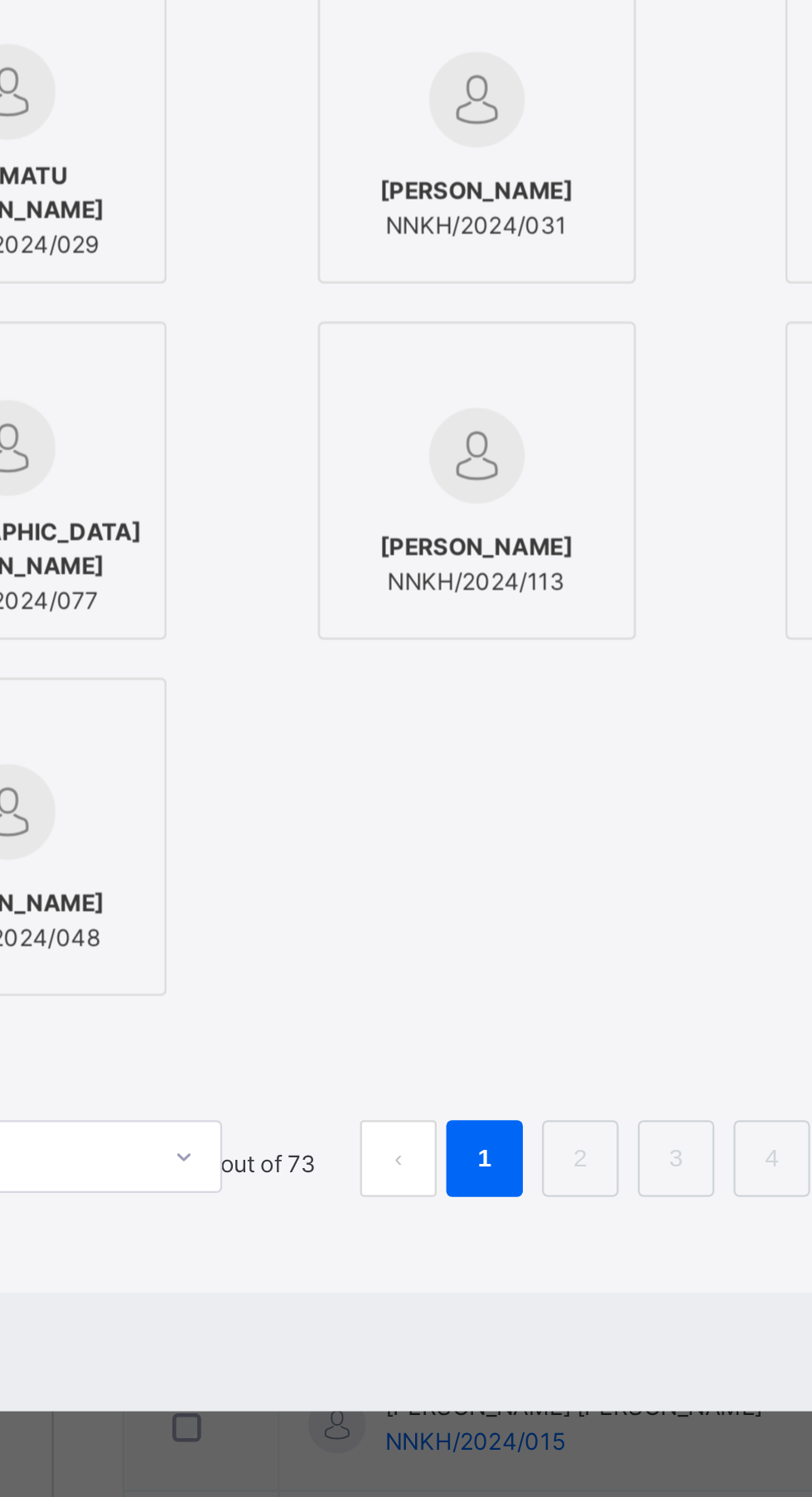
click at [238, 719] on span "FADIMATU [PERSON_NAME]" at bounding box center [179, 704] width 119 height 30
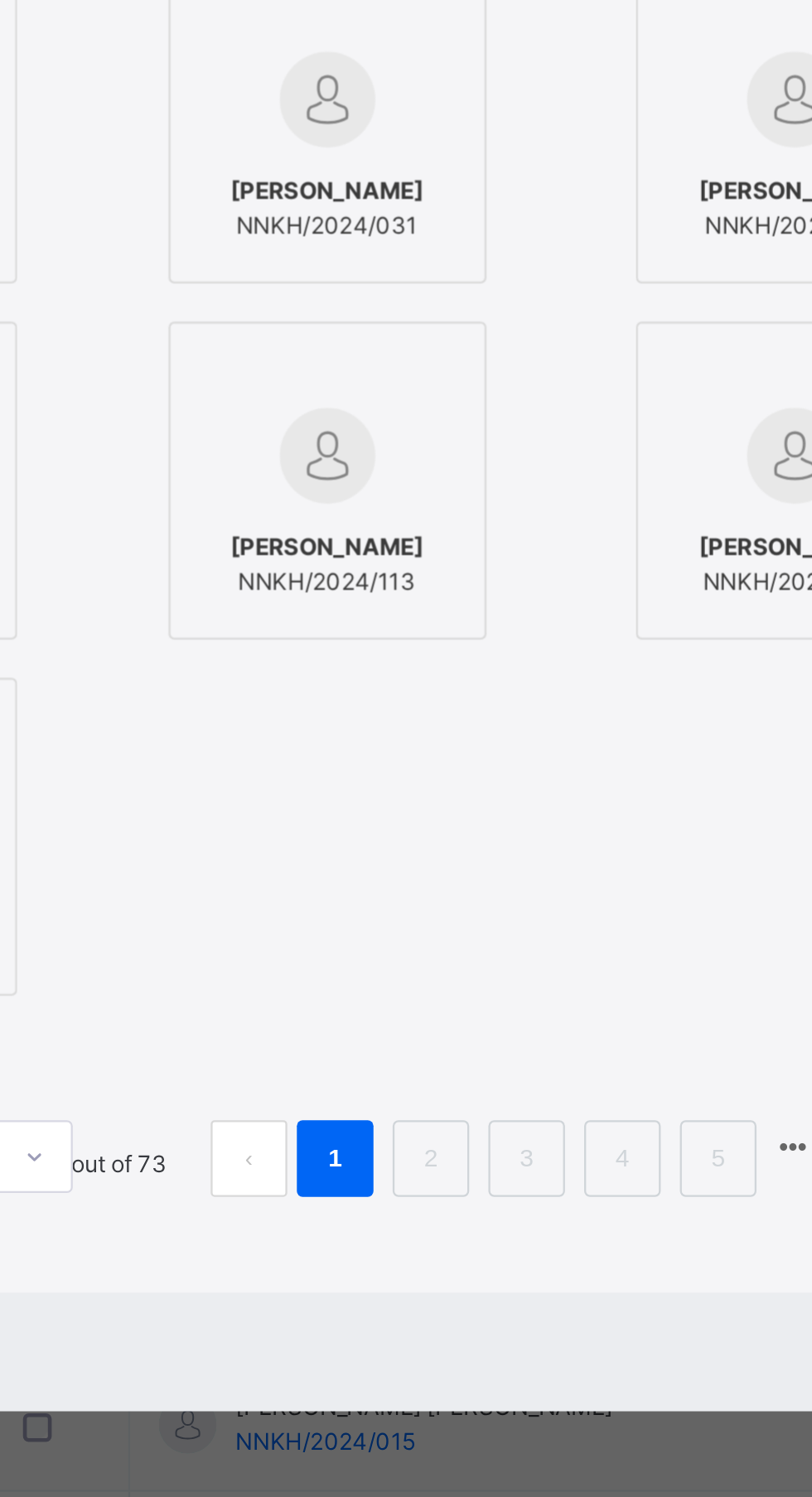
click at [442, 734] on div "AISHATU ZUBAIRU NNKH/2024/031" at bounding box center [381, 711] width 119 height 47
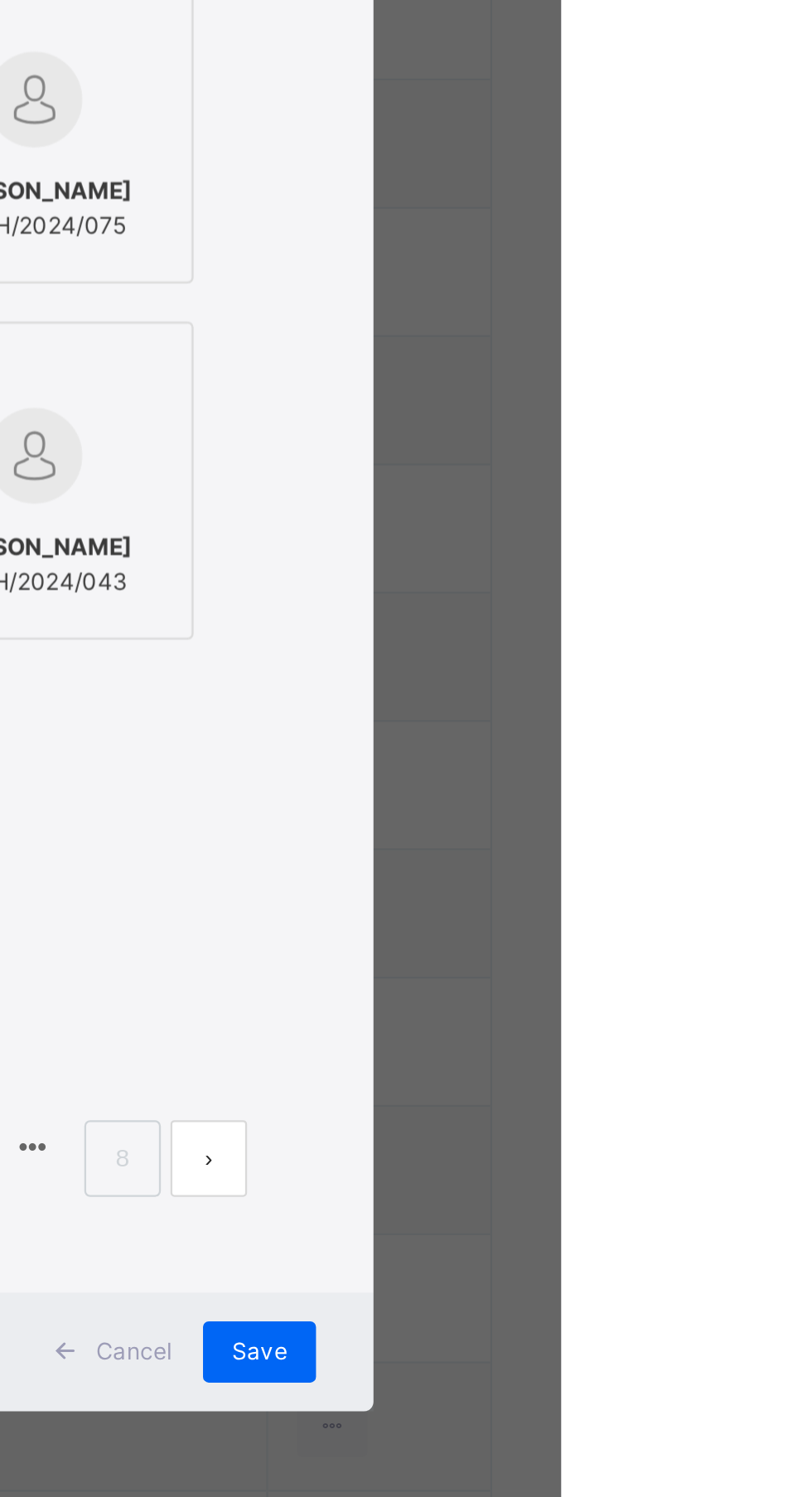
click at [626, 711] on span "[PERSON_NAME]" at bounding box center [584, 703] width 84 height 15
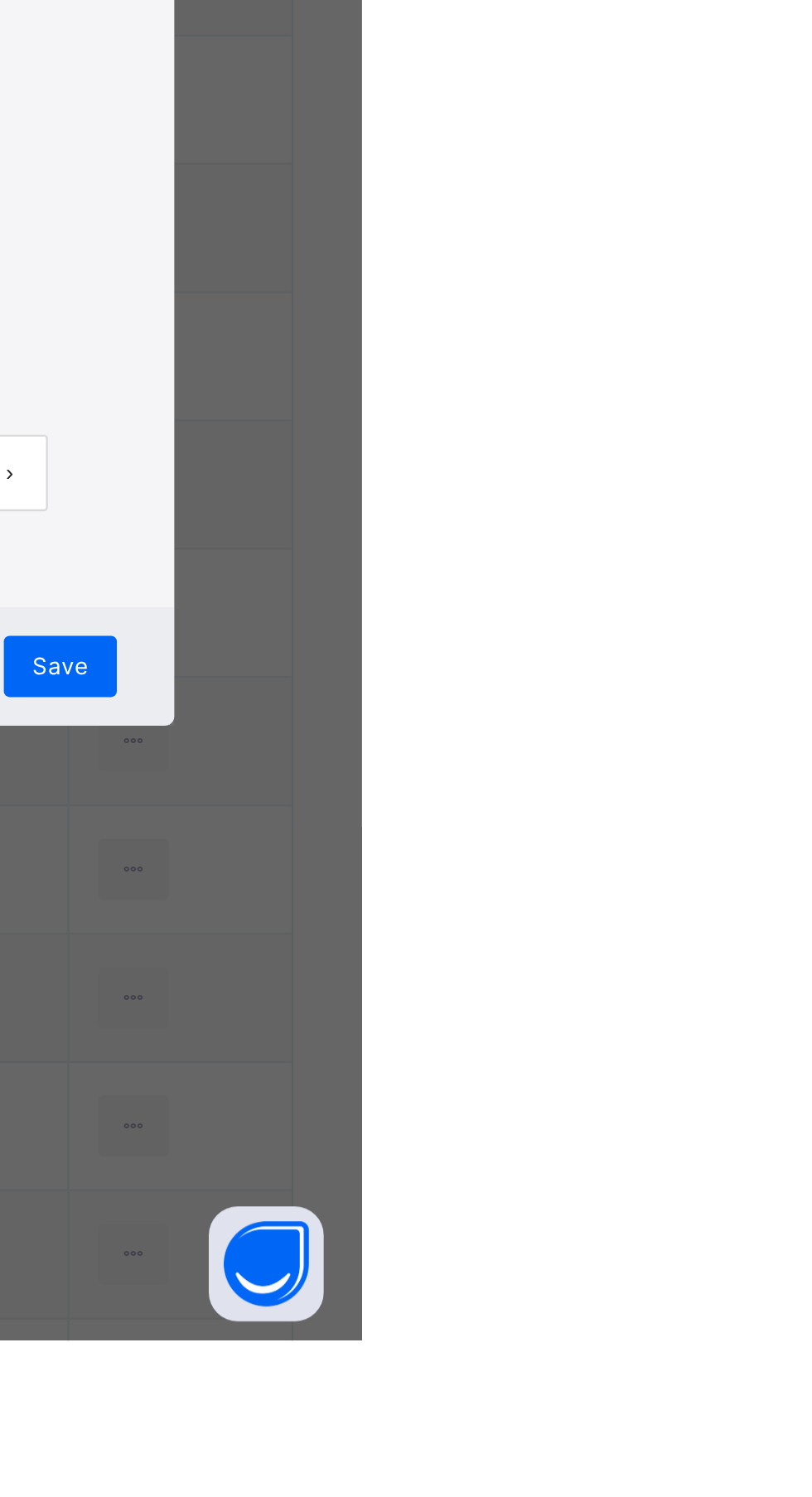
click at [693, 1213] on span "Save" at bounding box center [681, 1206] width 24 height 15
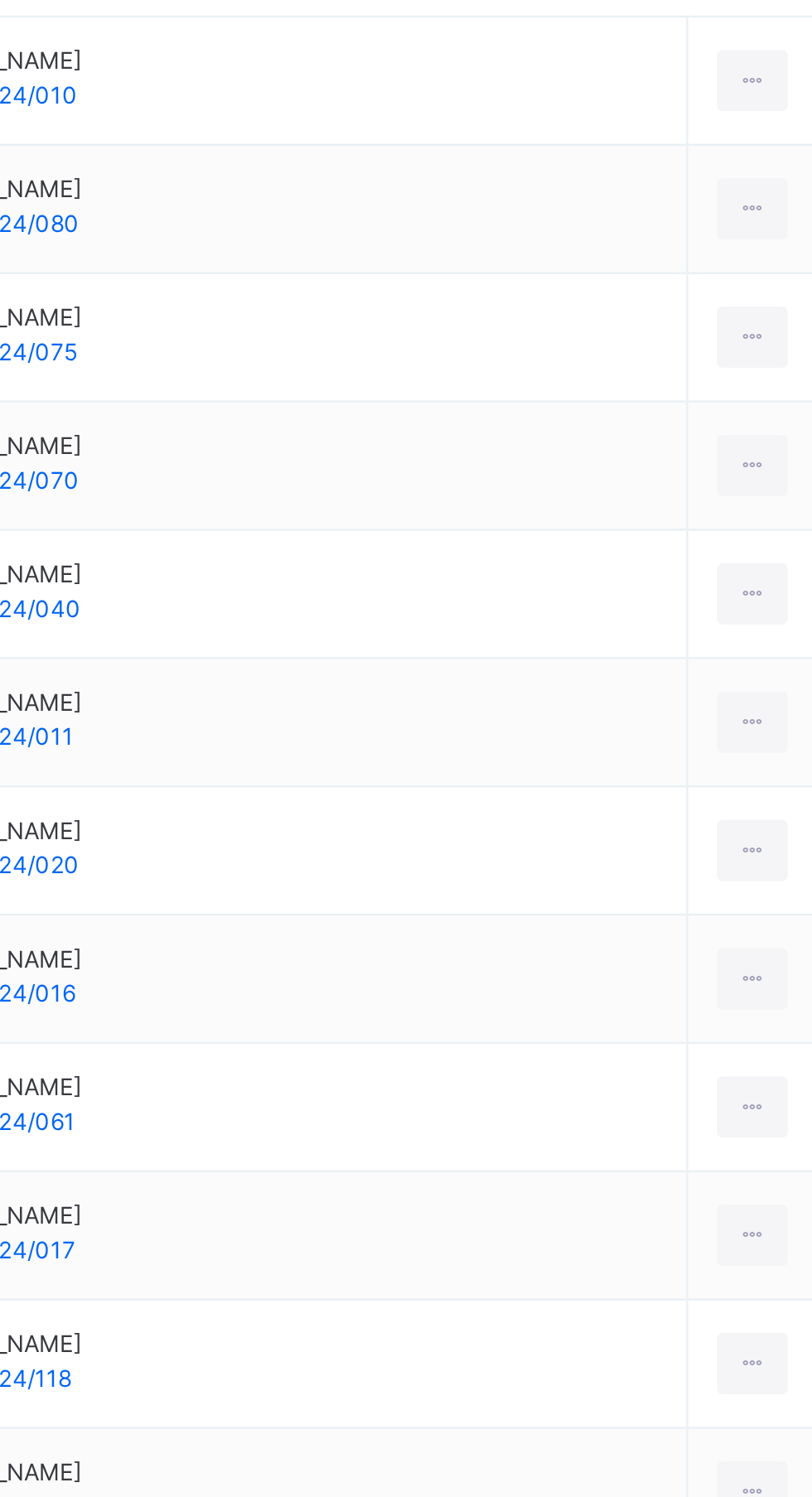
scroll to position [0, 0]
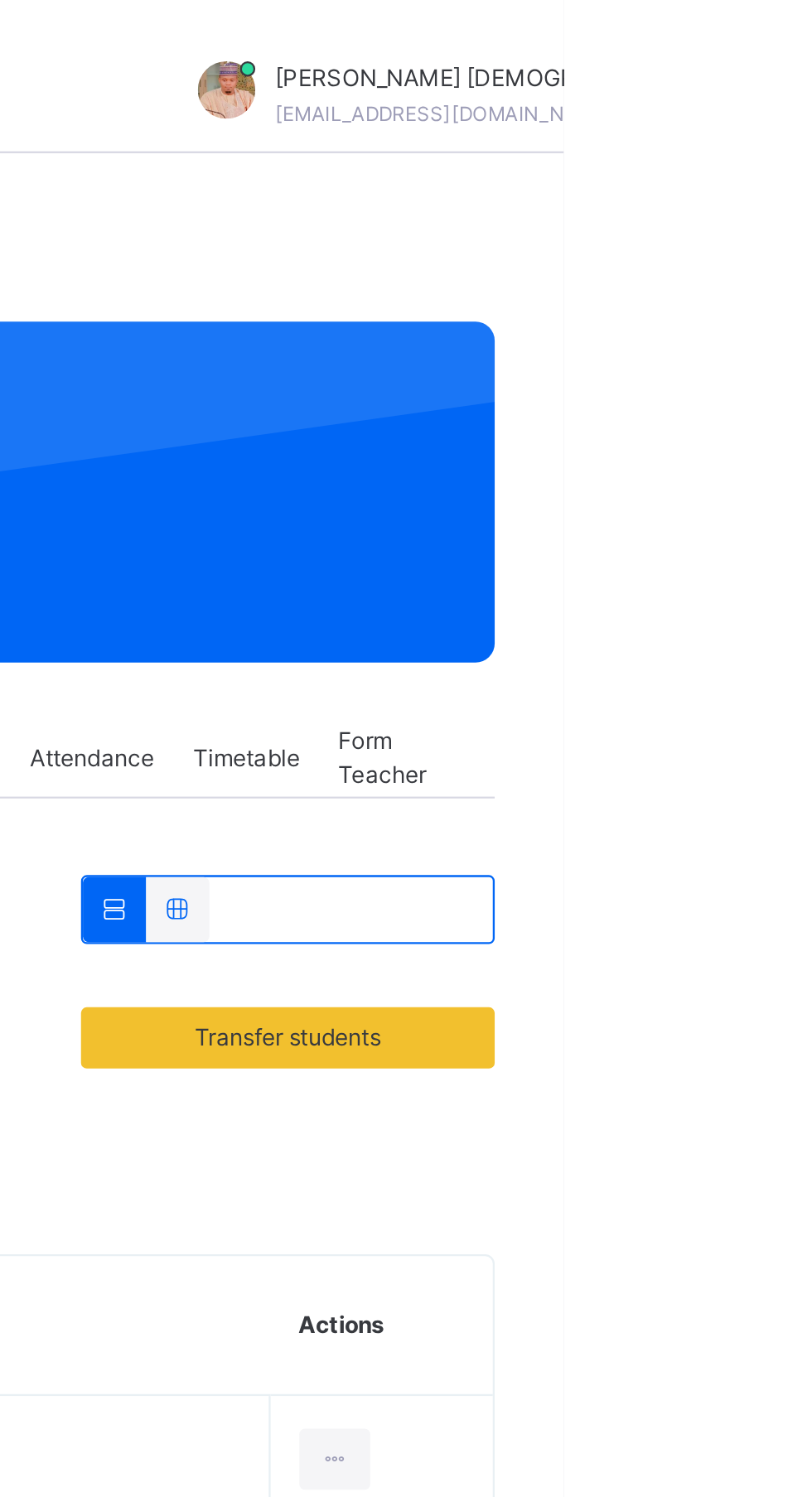
click at [750, 447] on span "Transfer students" at bounding box center [693, 449] width 154 height 15
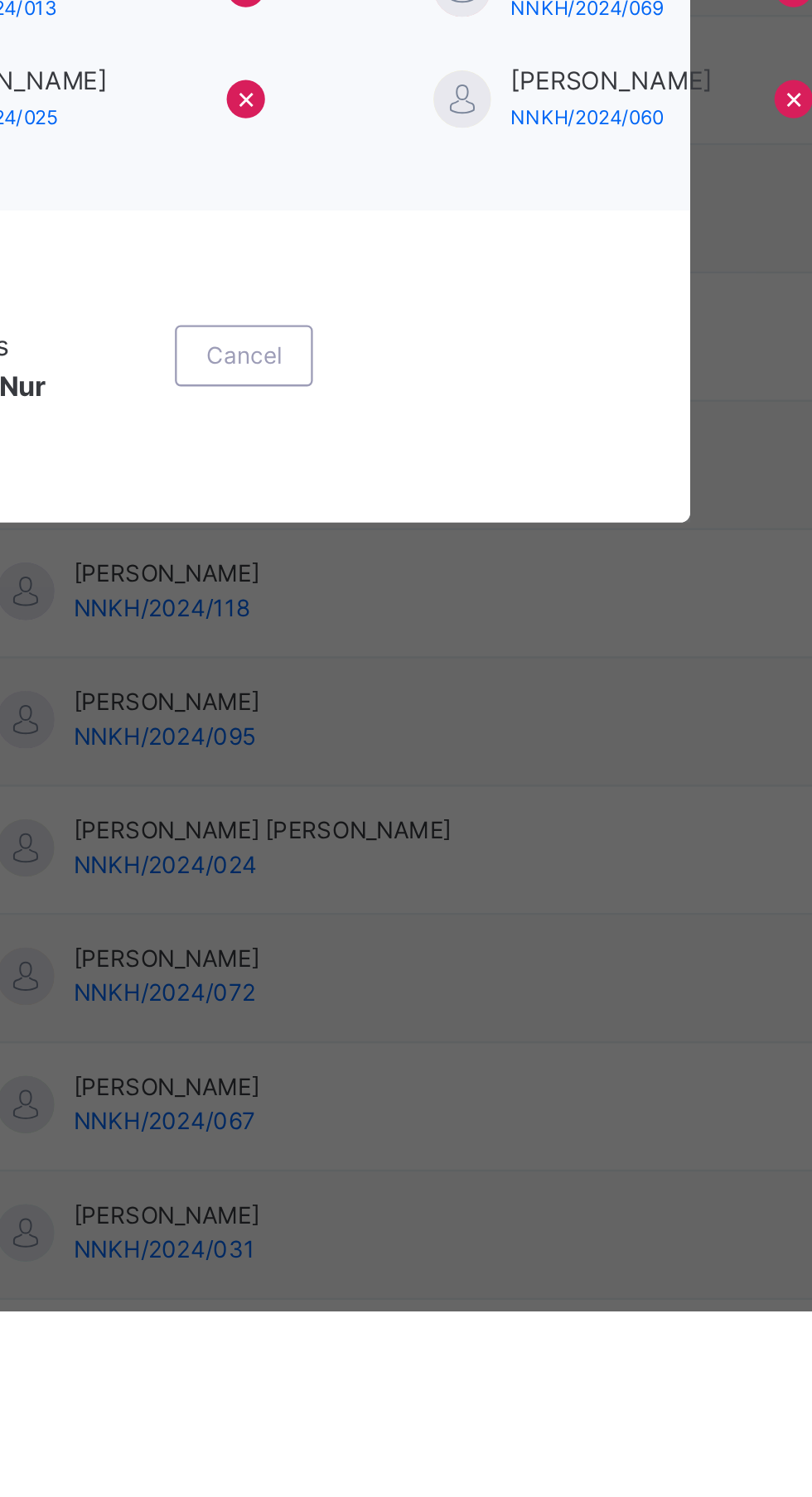
click at [446, 1097] on div "Cancel" at bounding box center [416, 1083] width 60 height 26
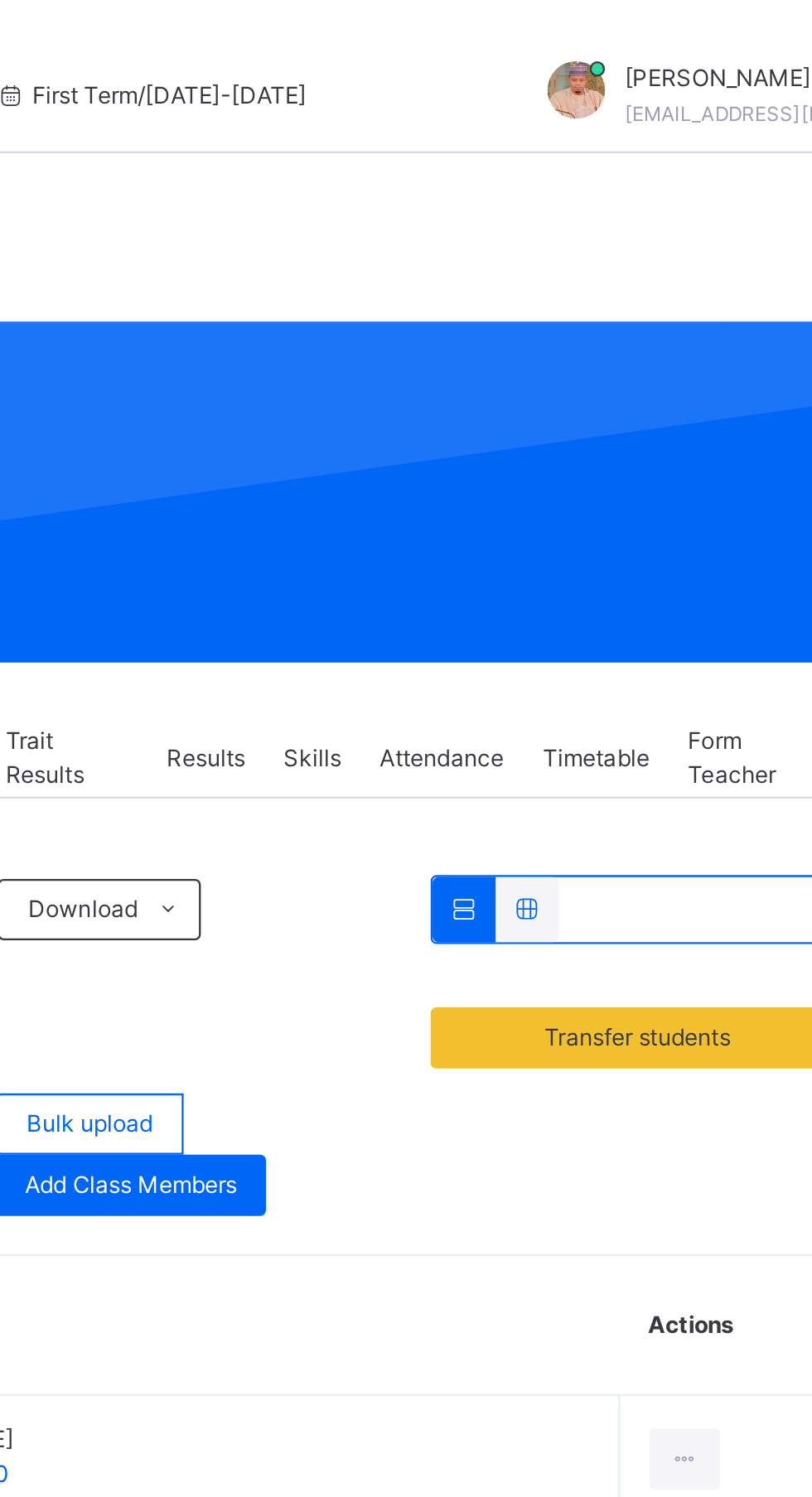
click at [0, 0] on ul "View Profile Remove from Class Transfer Student" at bounding box center [0, 0] width 0 height 0
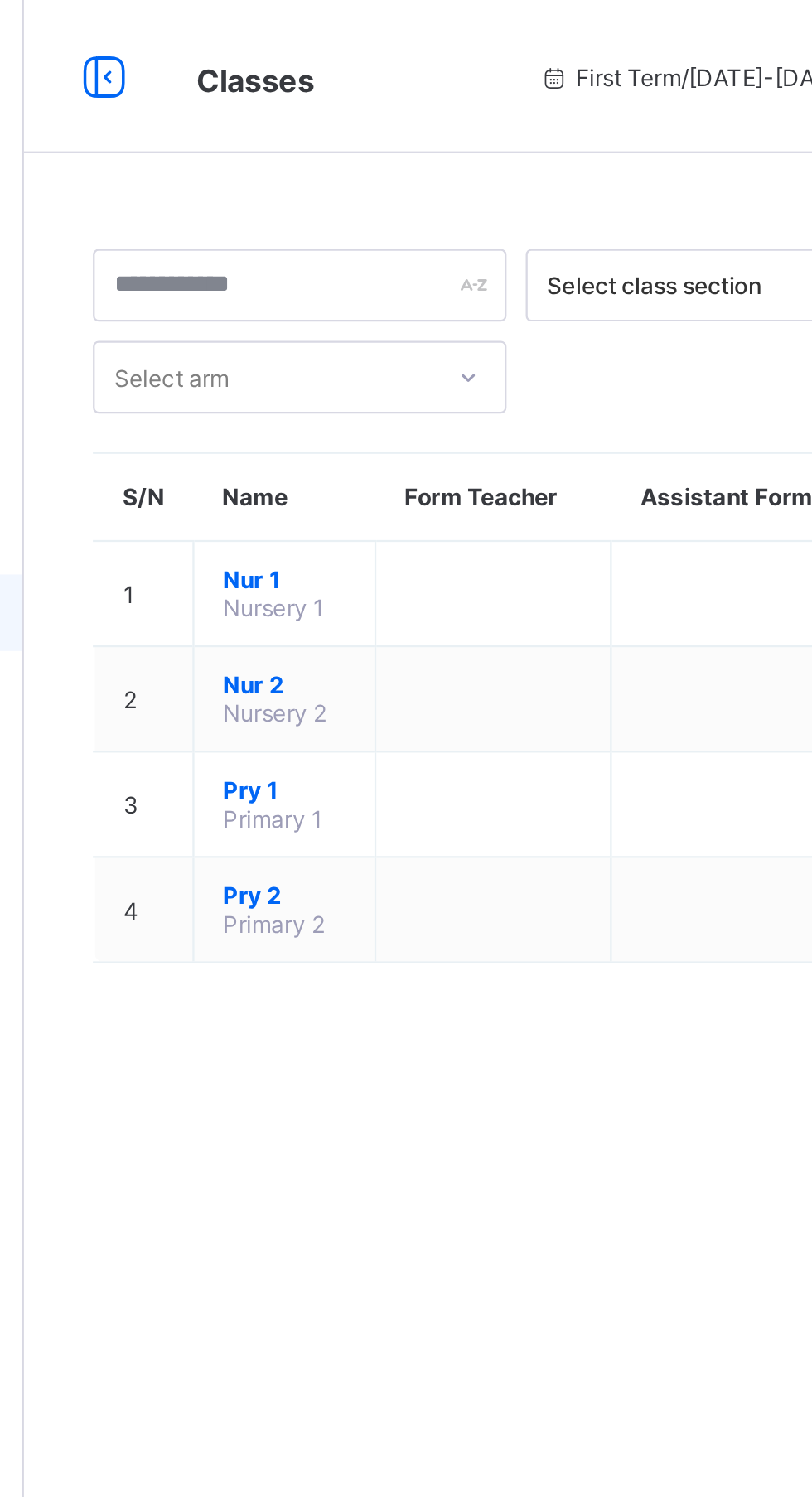
click at [320, 252] on span "Nur 1" at bounding box center [311, 250] width 53 height 12
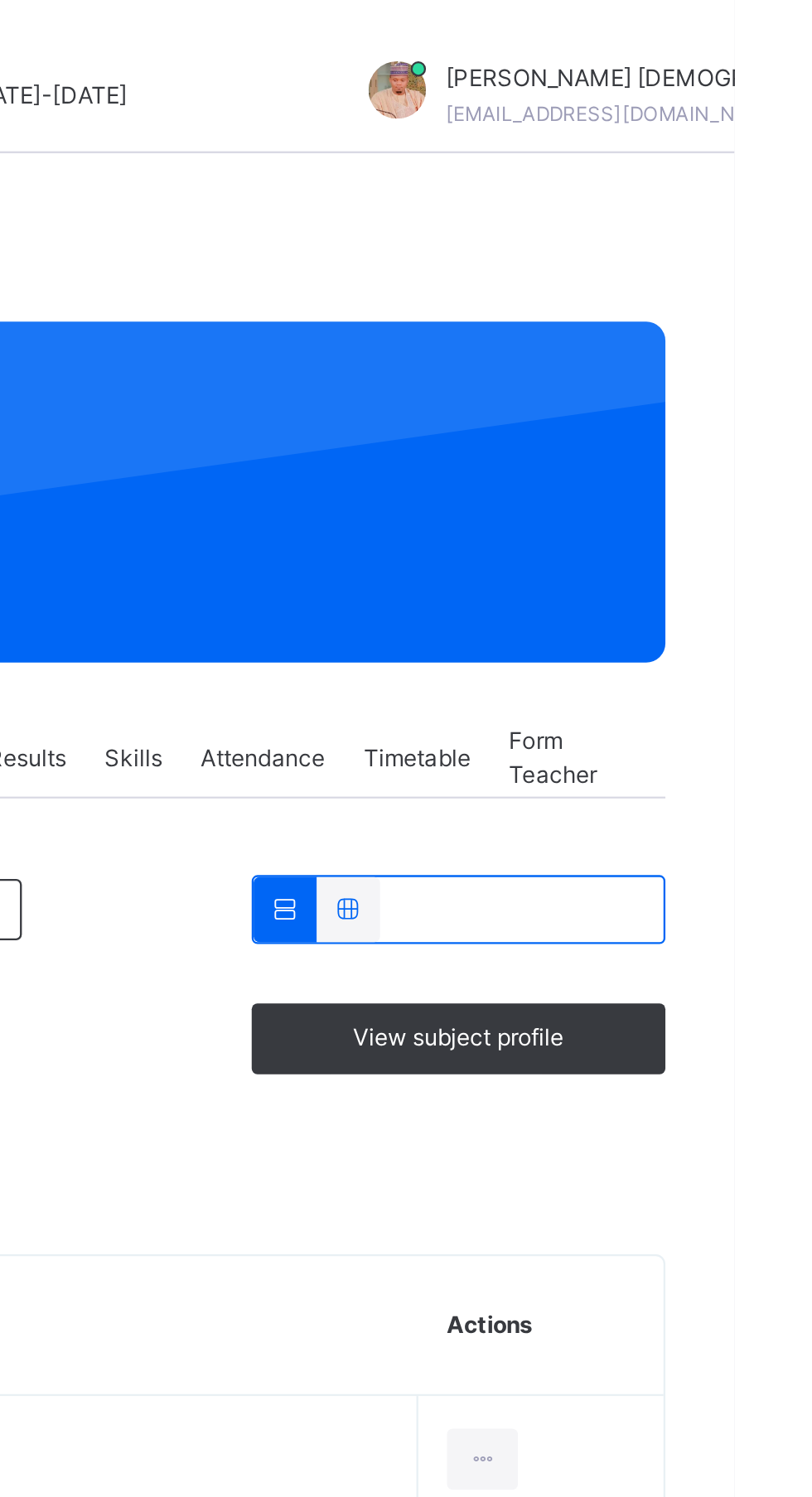
click at [650, 397] on icon at bounding box center [645, 393] width 14 height 12
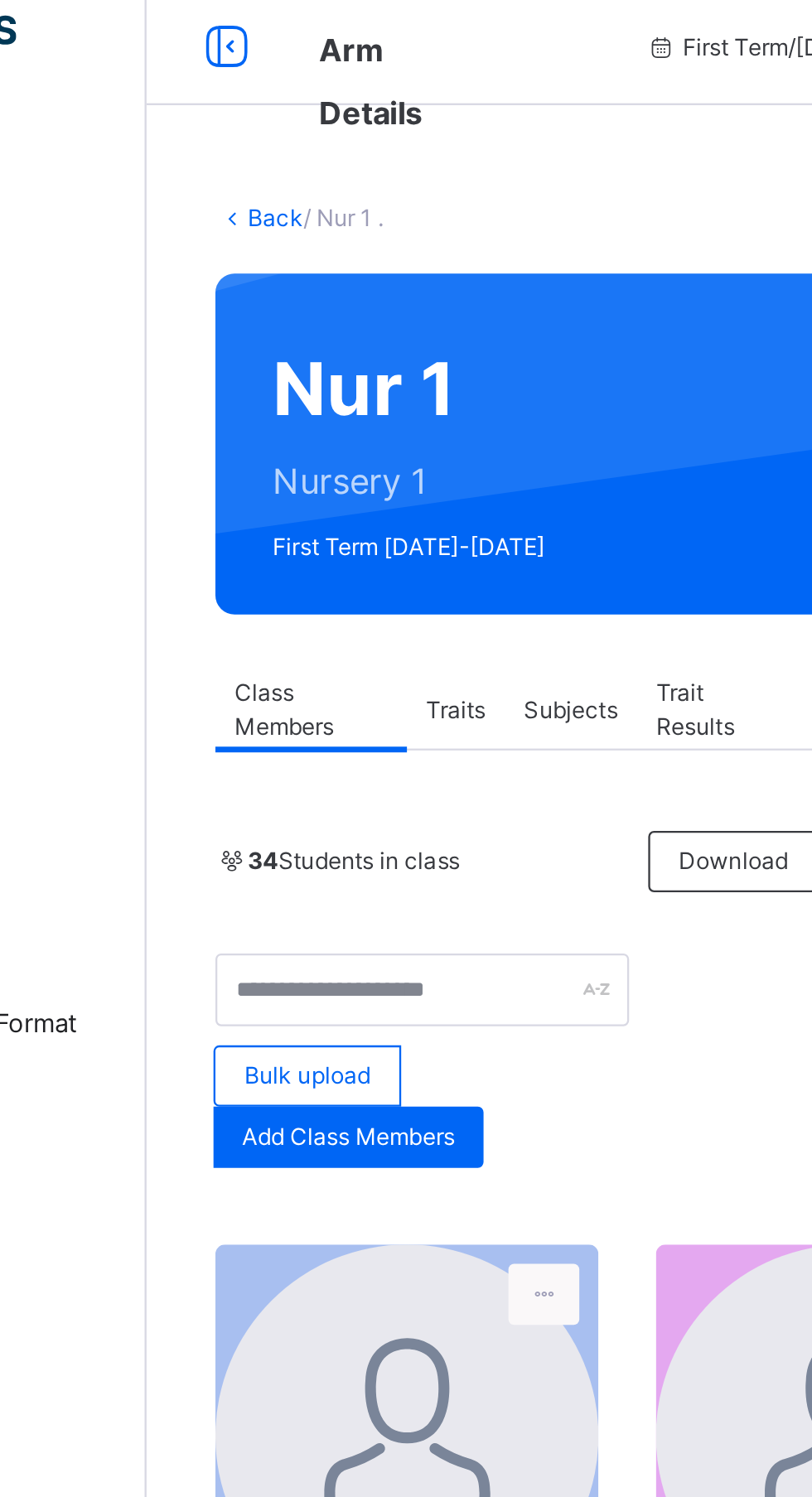
click at [375, 581] on icon at bounding box center [370, 581] width 14 height 15
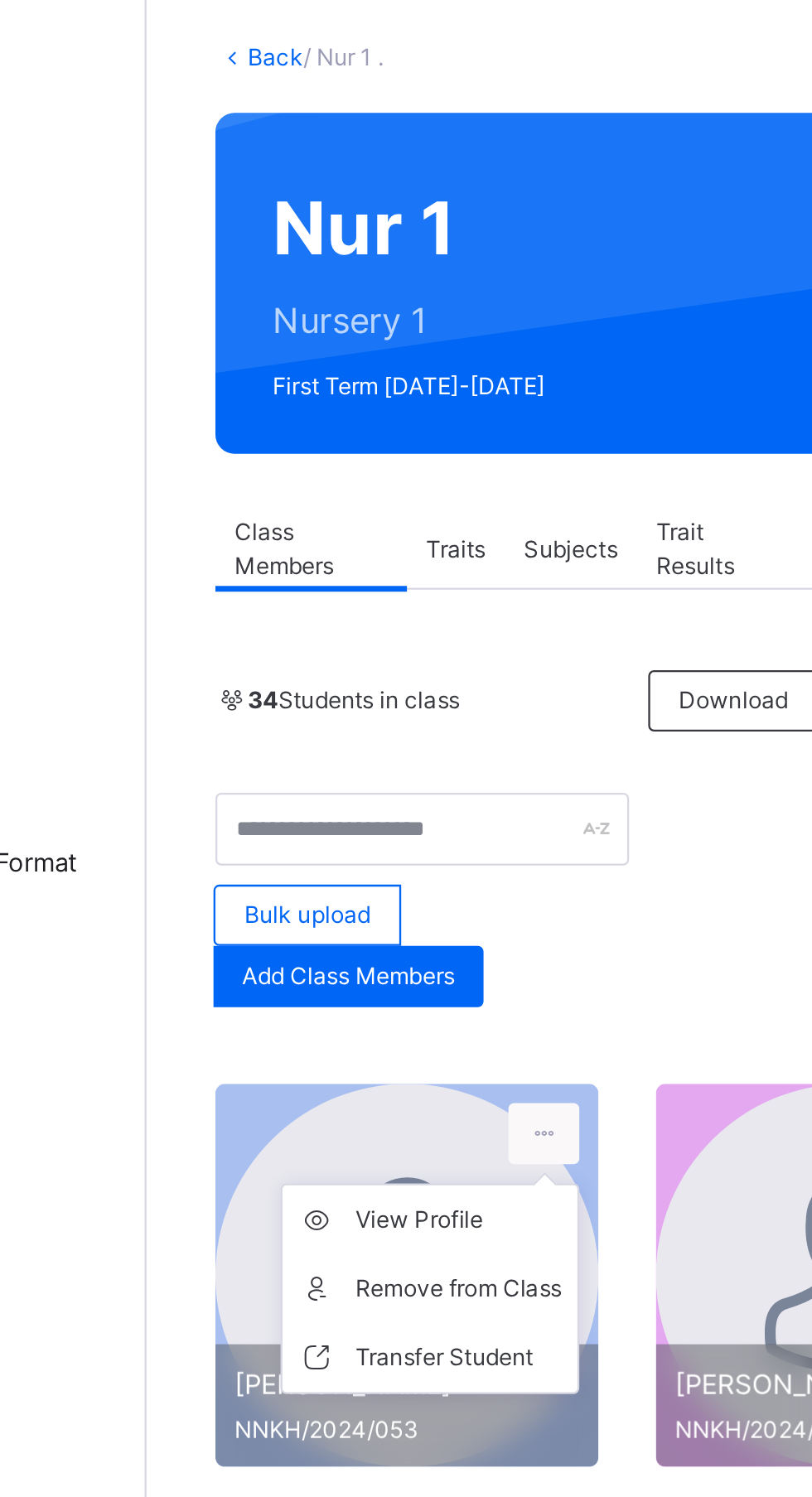
click at [321, 619] on div "View Profile" at bounding box center [334, 618] width 89 height 17
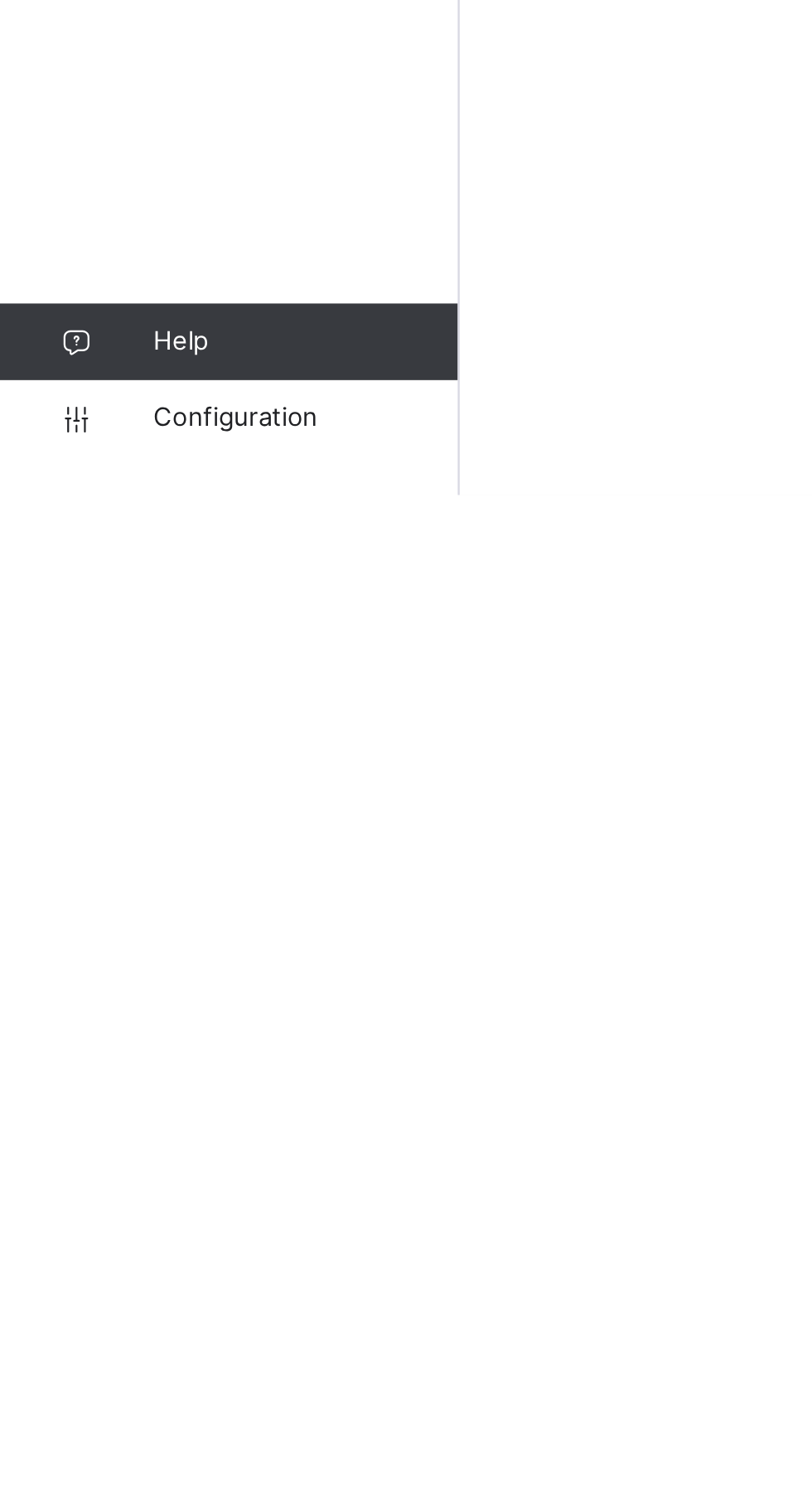
click at [128, 1480] on link "Configuration" at bounding box center [99, 1464] width 198 height 33
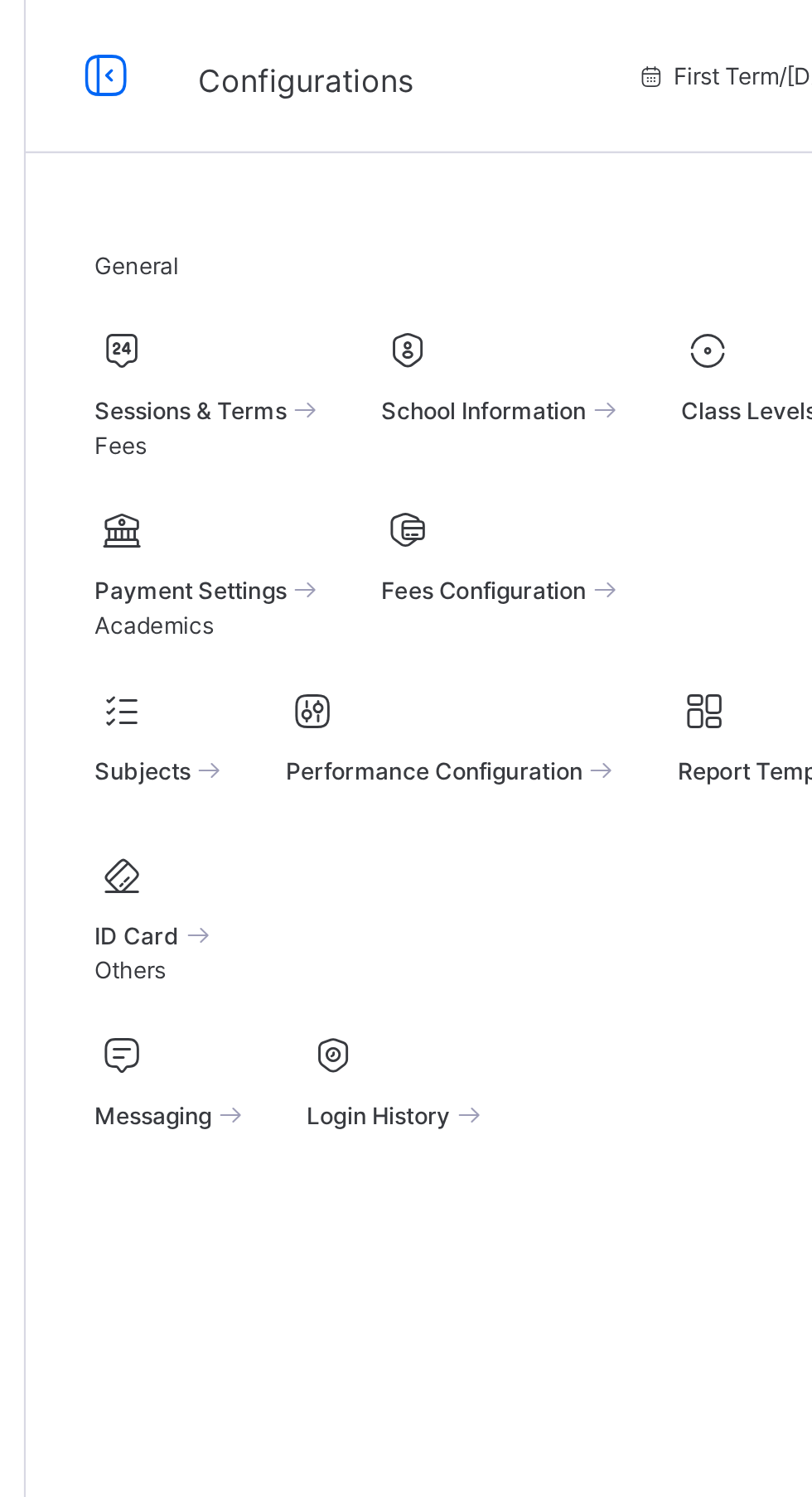
click at [328, 178] on div "Sessions & Terms" at bounding box center [278, 177] width 100 height 18
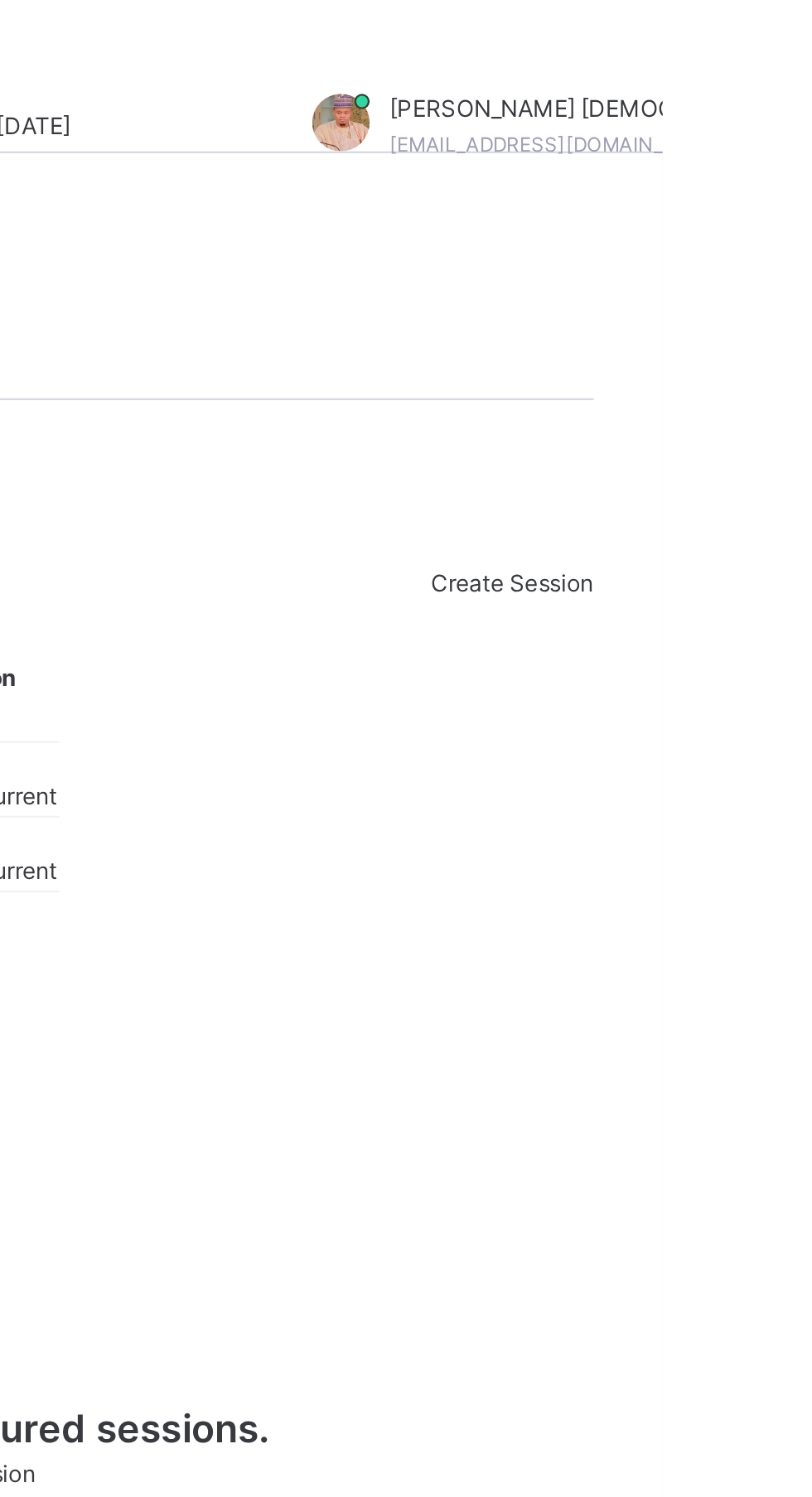
click at [550, 351] on span "Set As Current" at bounding box center [516, 343] width 67 height 12
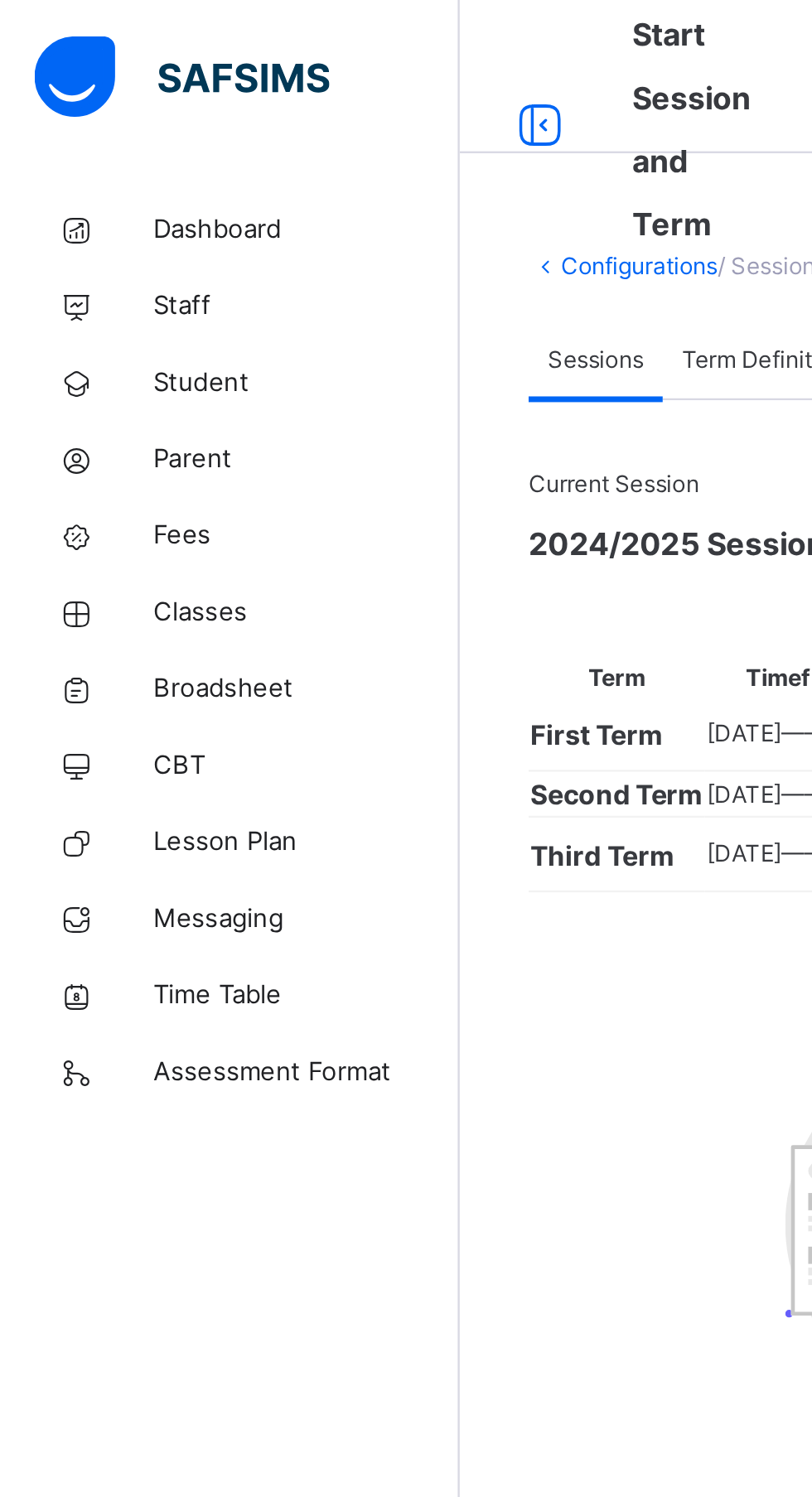
click at [83, 170] on span "Student" at bounding box center [132, 166] width 132 height 17
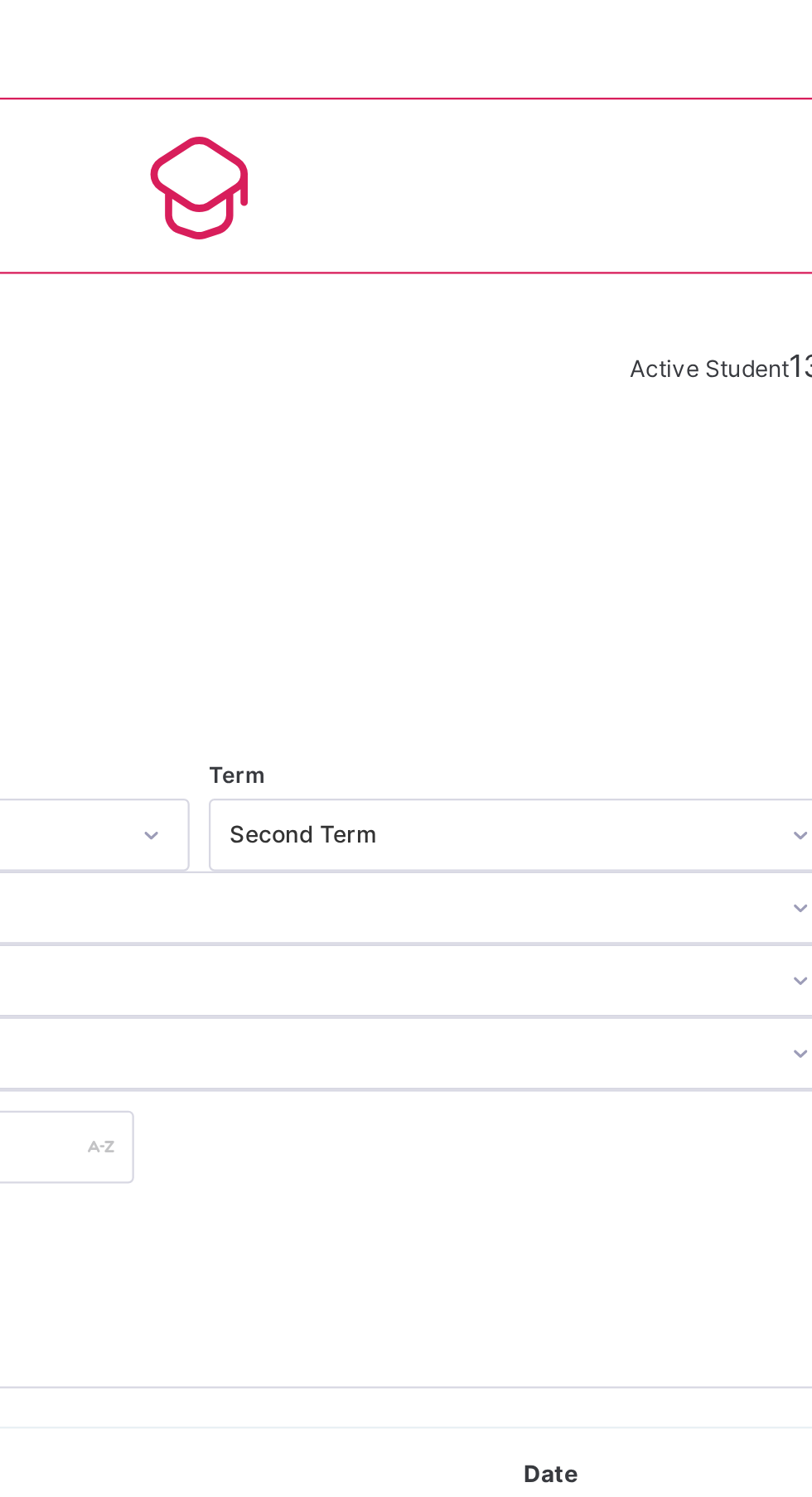
click at [311, 614] on span at bounding box center [297, 627] width 26 height 26
click at [0, 0] on li "Pdf Report" at bounding box center [0, 0] width 0 height 0
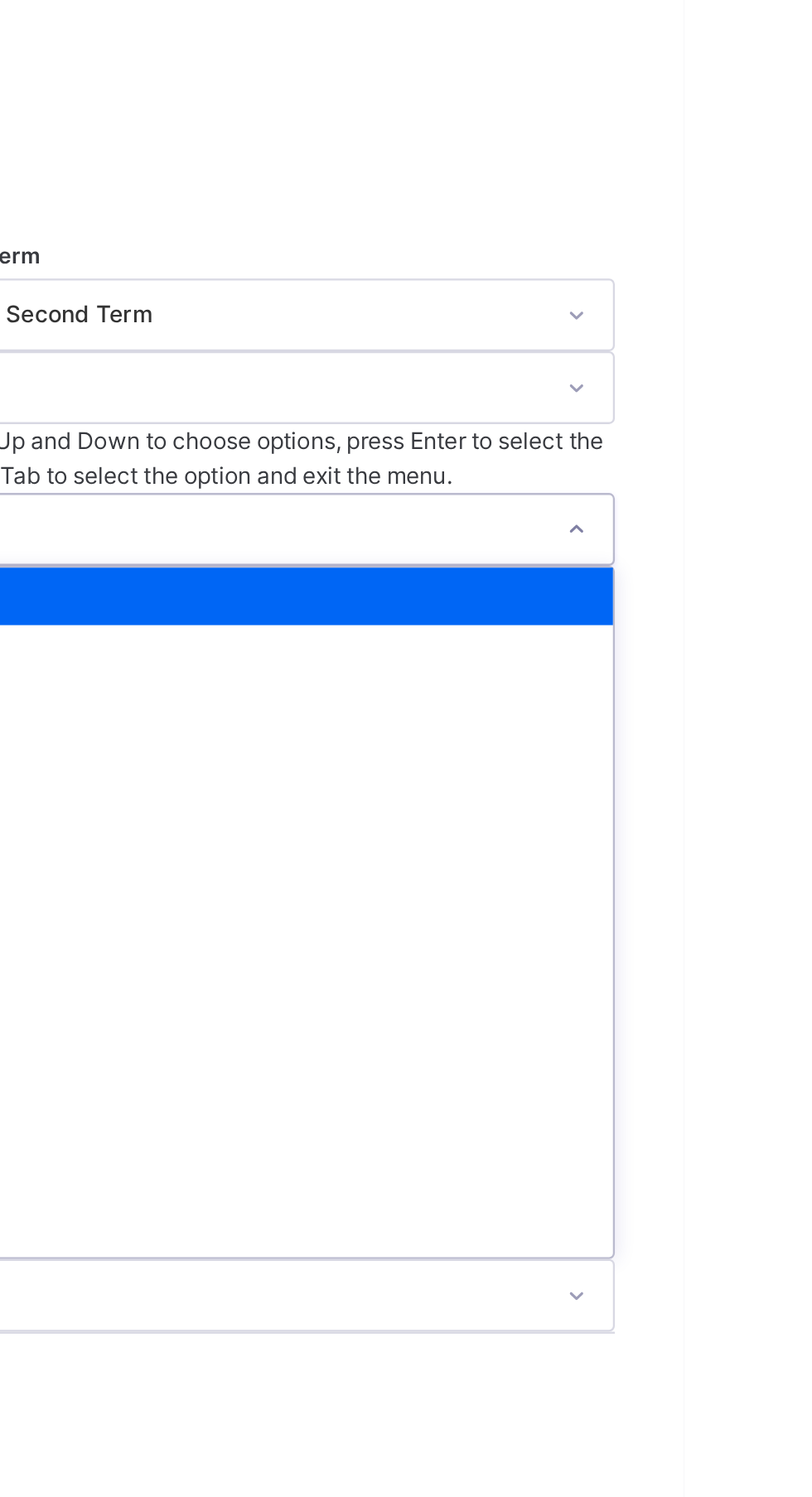
click at [676, 597] on div "Nur 1" at bounding box center [505, 609] width 552 height 25
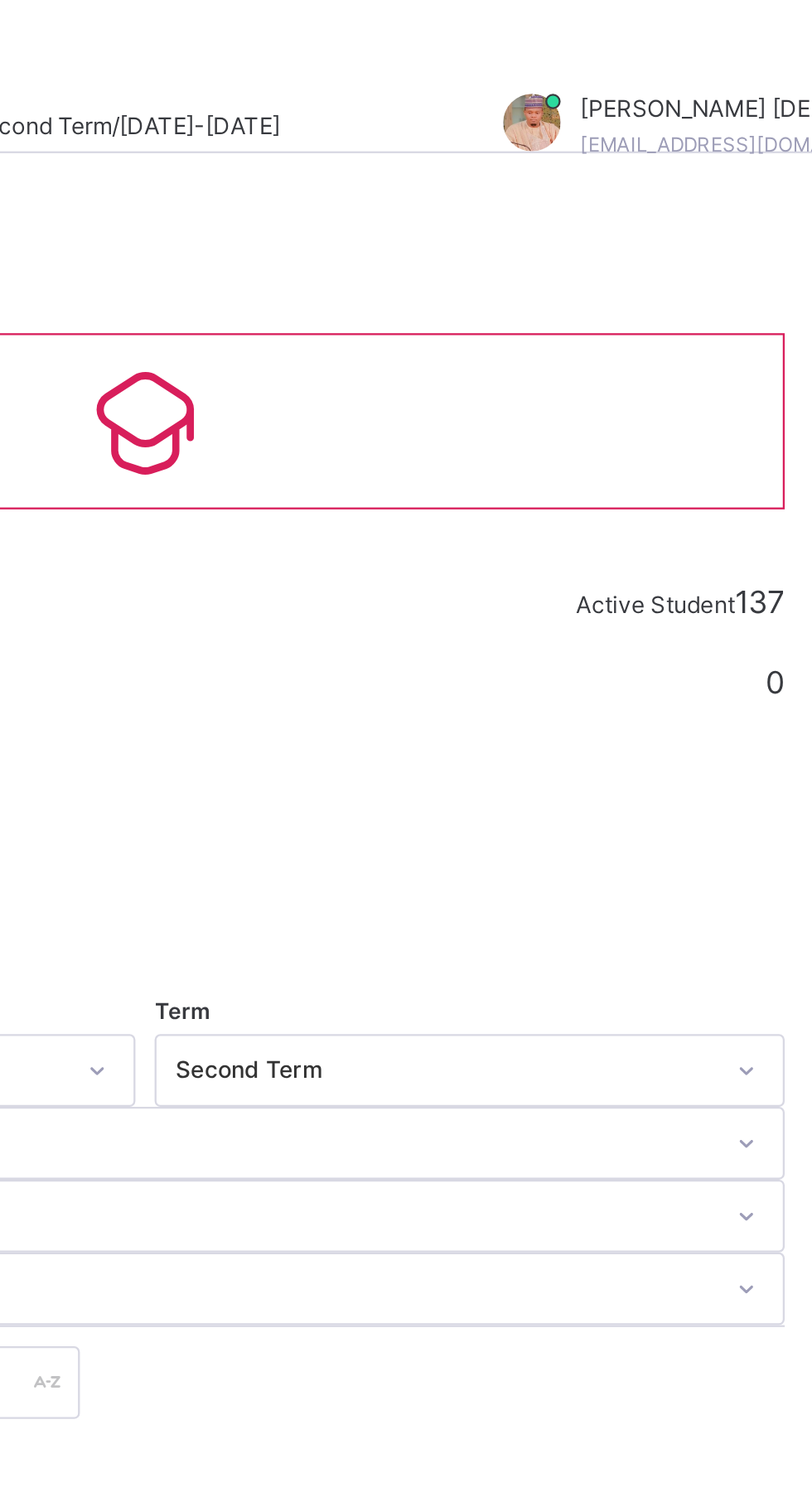
click at [284, 620] on span "Export as" at bounding box center [262, 627] width 42 height 15
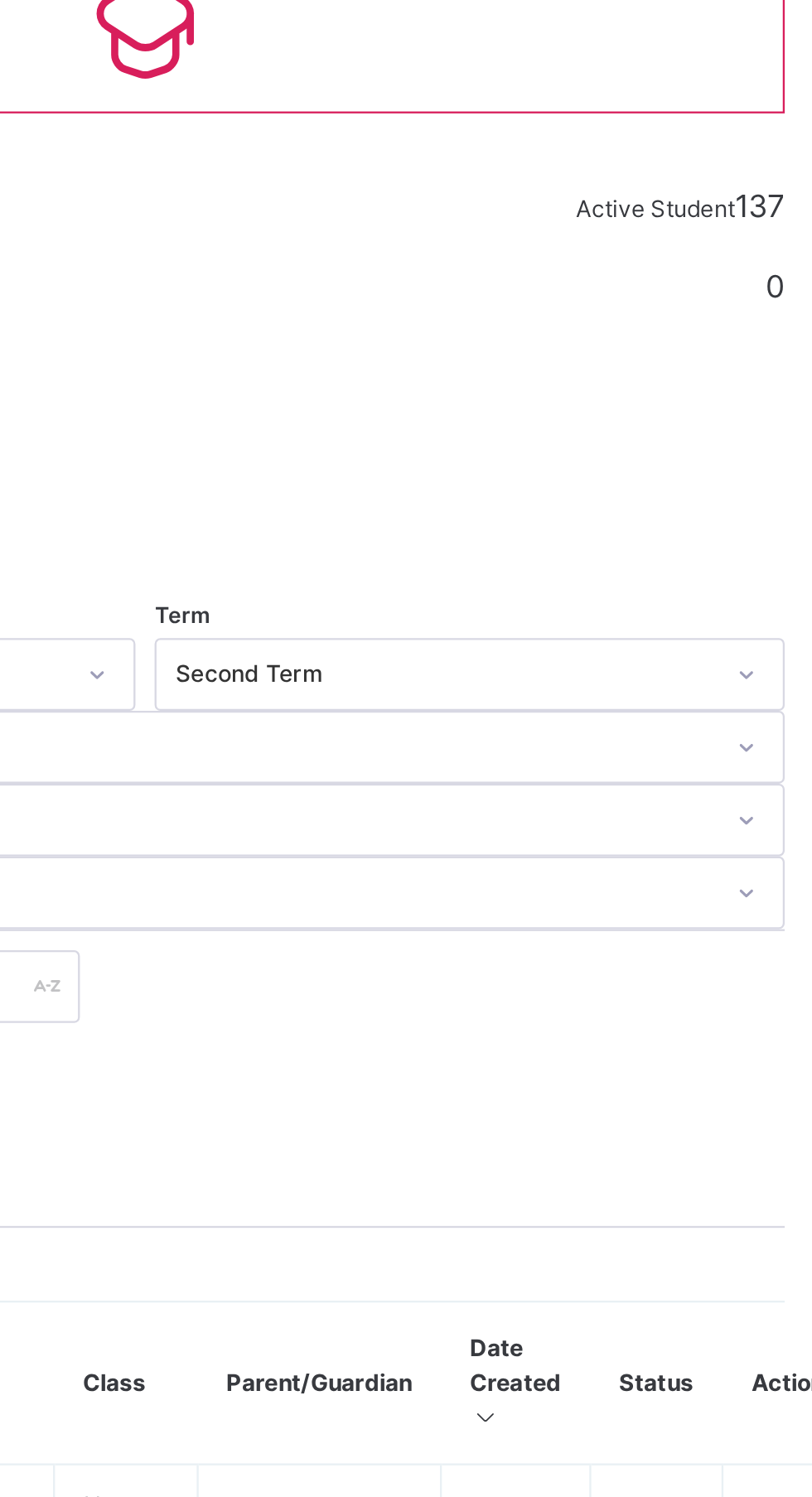
click at [0, 0] on li "Pdf Report" at bounding box center [0, 0] width 0 height 0
click at [0, 0] on li "Excel Report" at bounding box center [0, 0] width 0 height 0
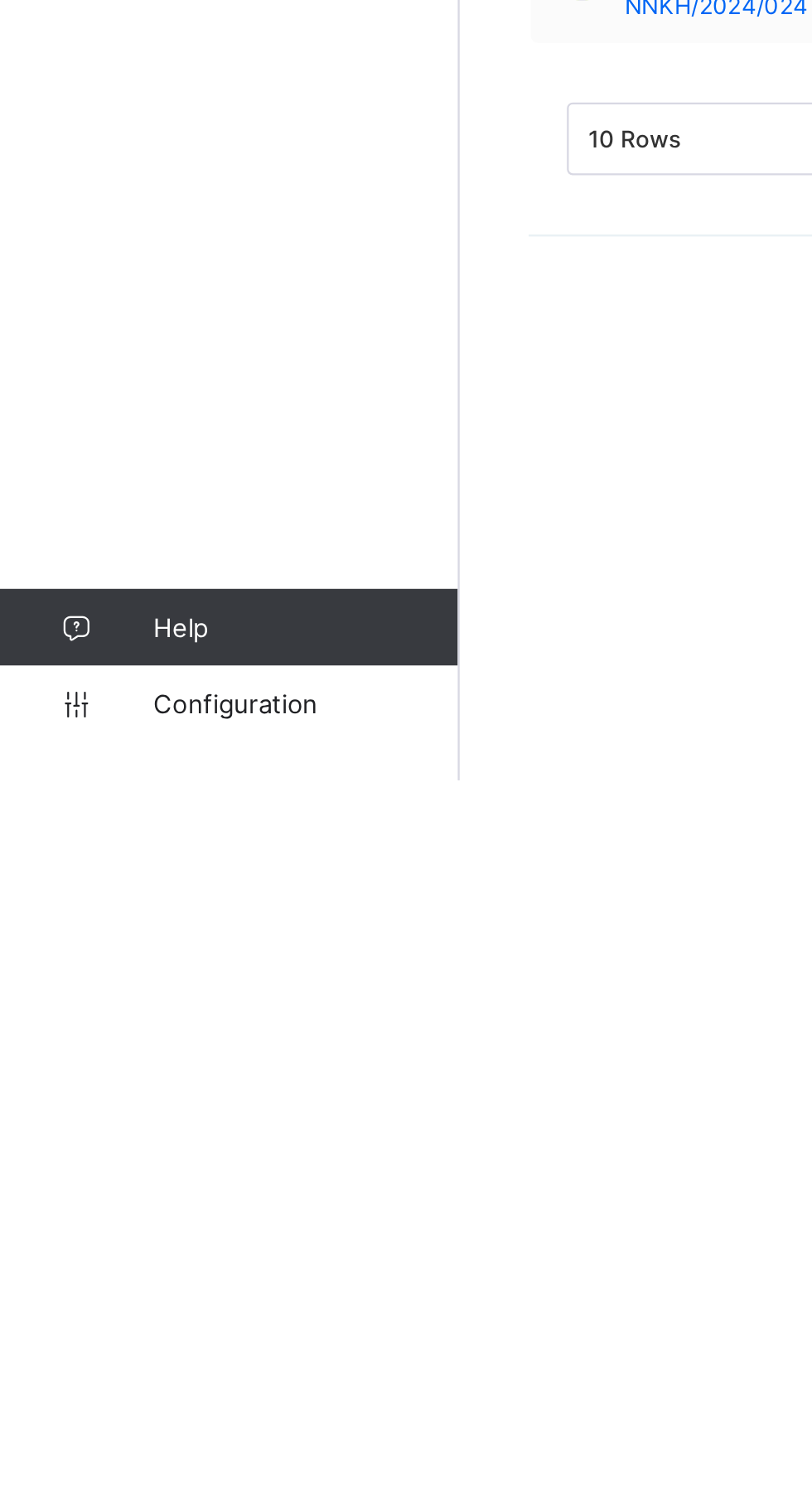
click at [118, 1480] on link "Configuration" at bounding box center [99, 1464] width 198 height 33
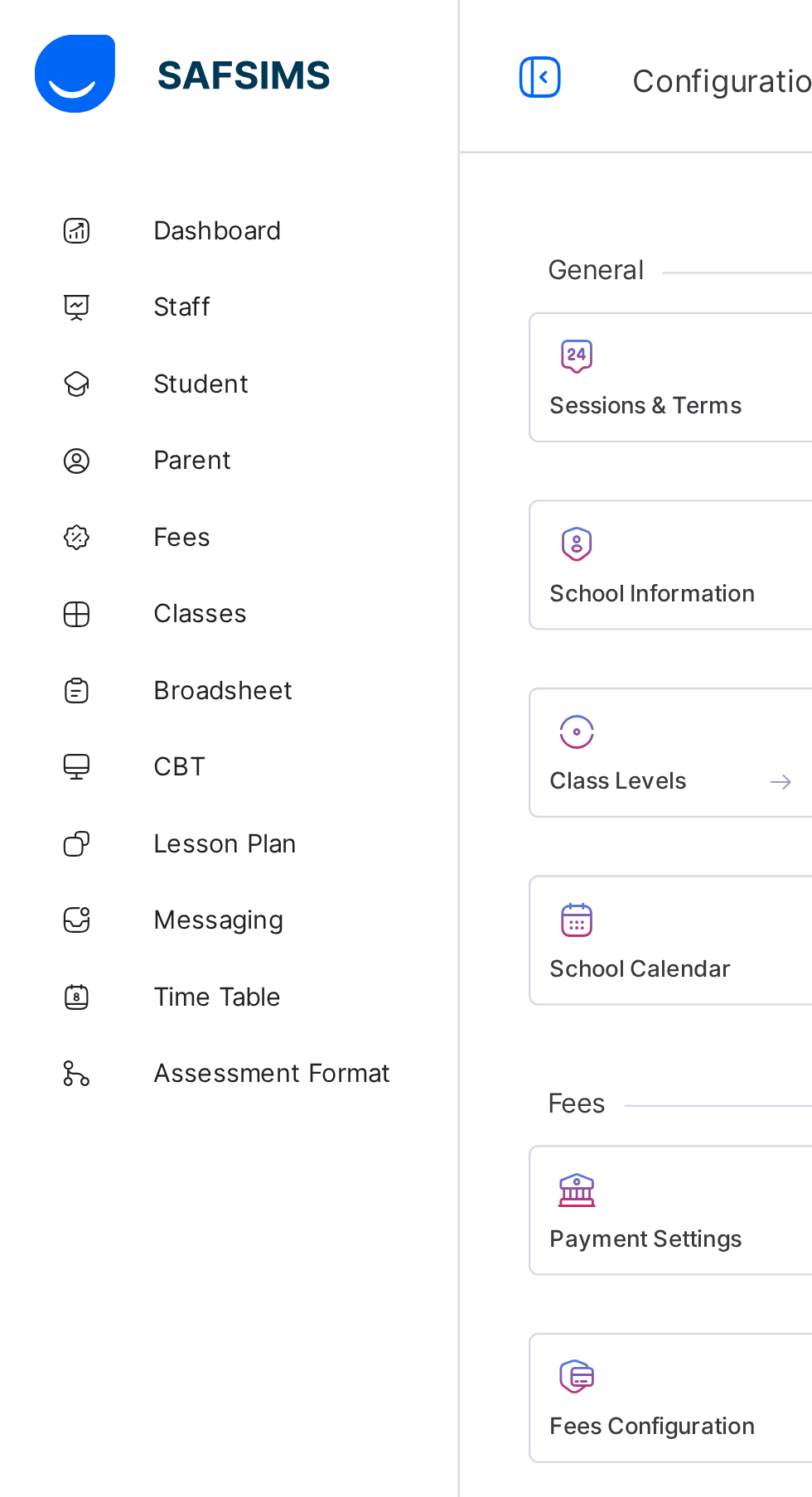
click at [305, 170] on span "Sessions & Terms" at bounding box center [279, 175] width 83 height 12
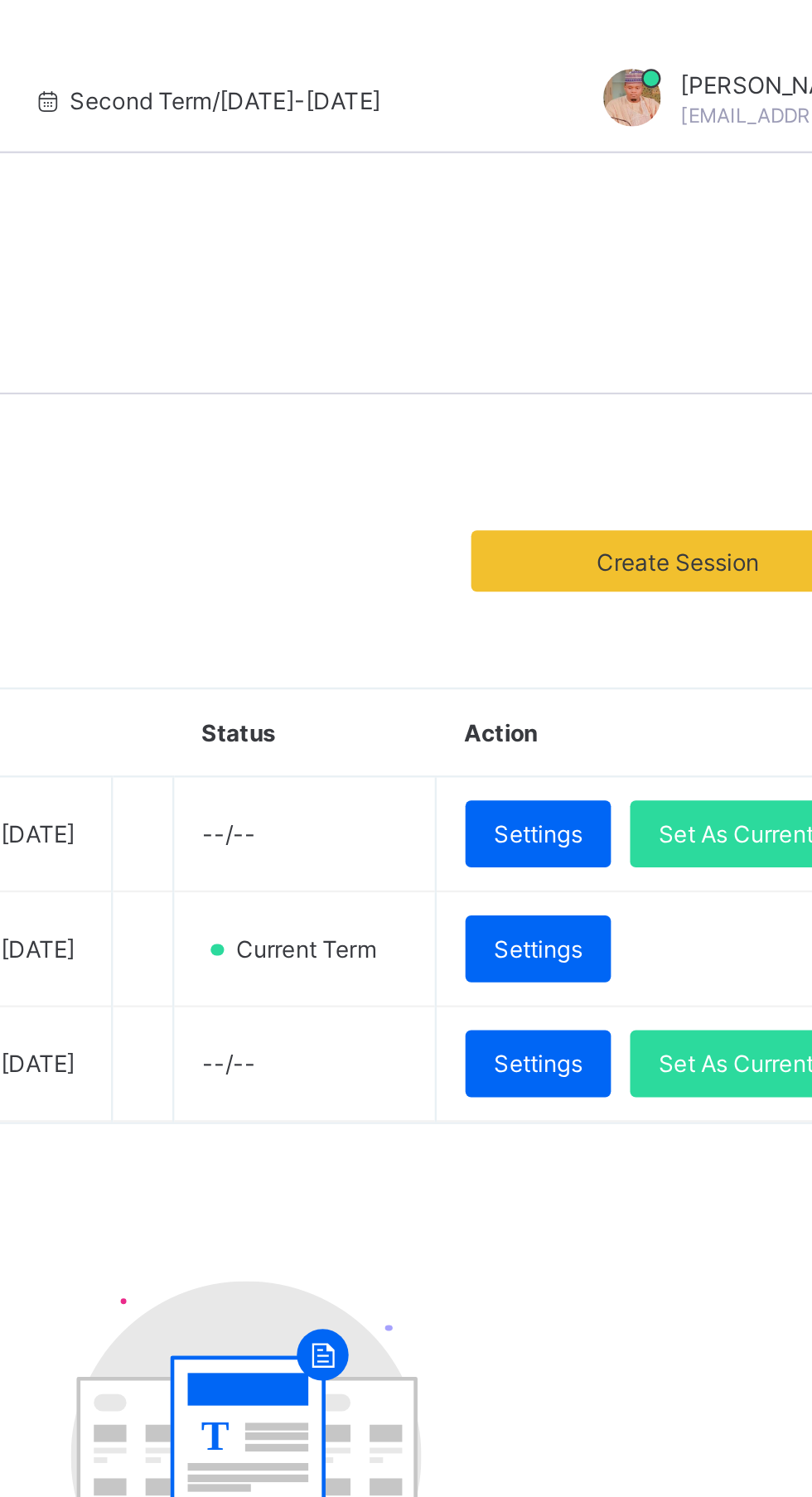
click at [685, 367] on span "Set As Current" at bounding box center [717, 360] width 67 height 12
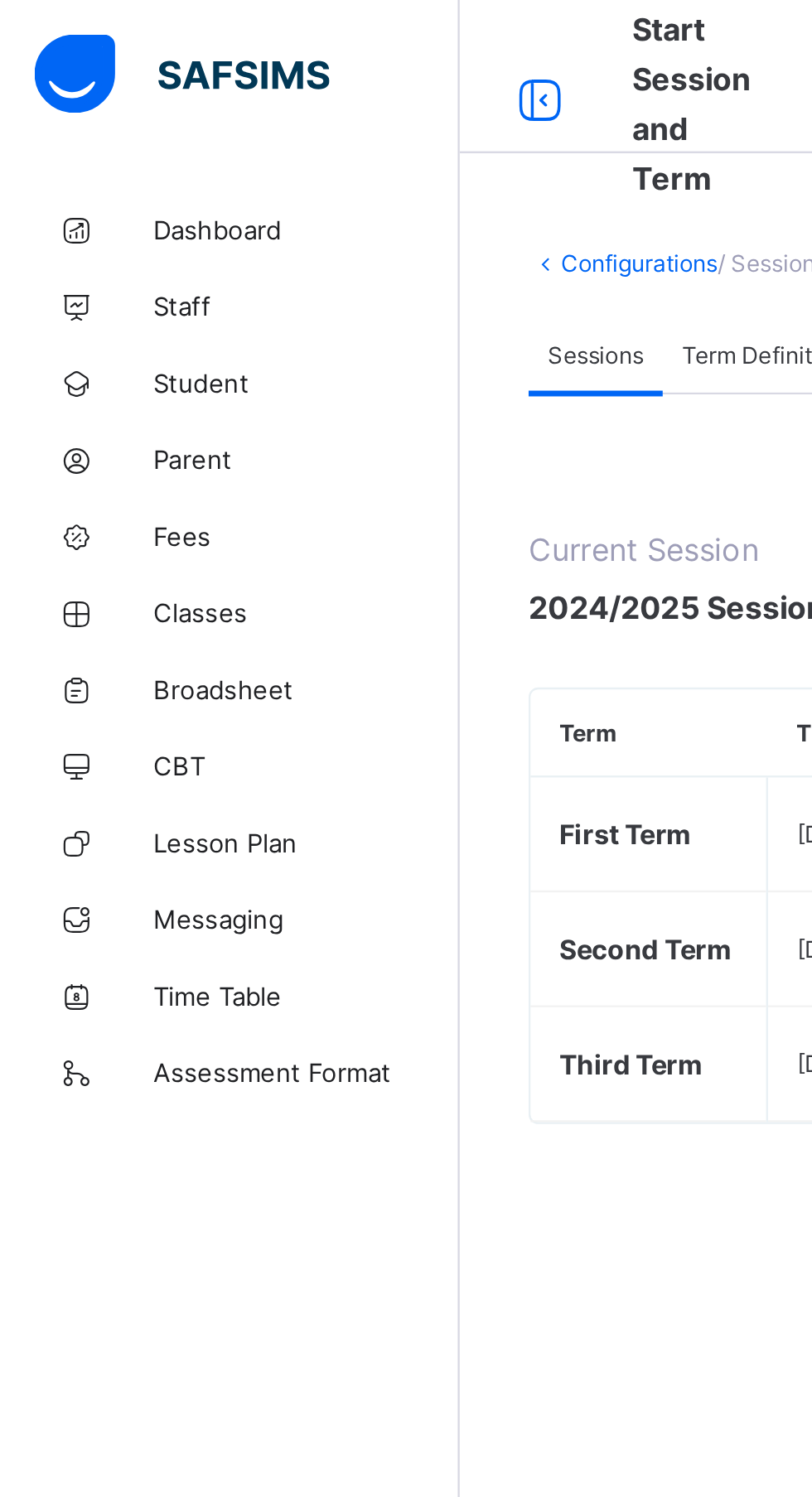
click at [96, 178] on link "Student" at bounding box center [100, 166] width 199 height 33
click at [79, 268] on span "Classes" at bounding box center [132, 265] width 132 height 13
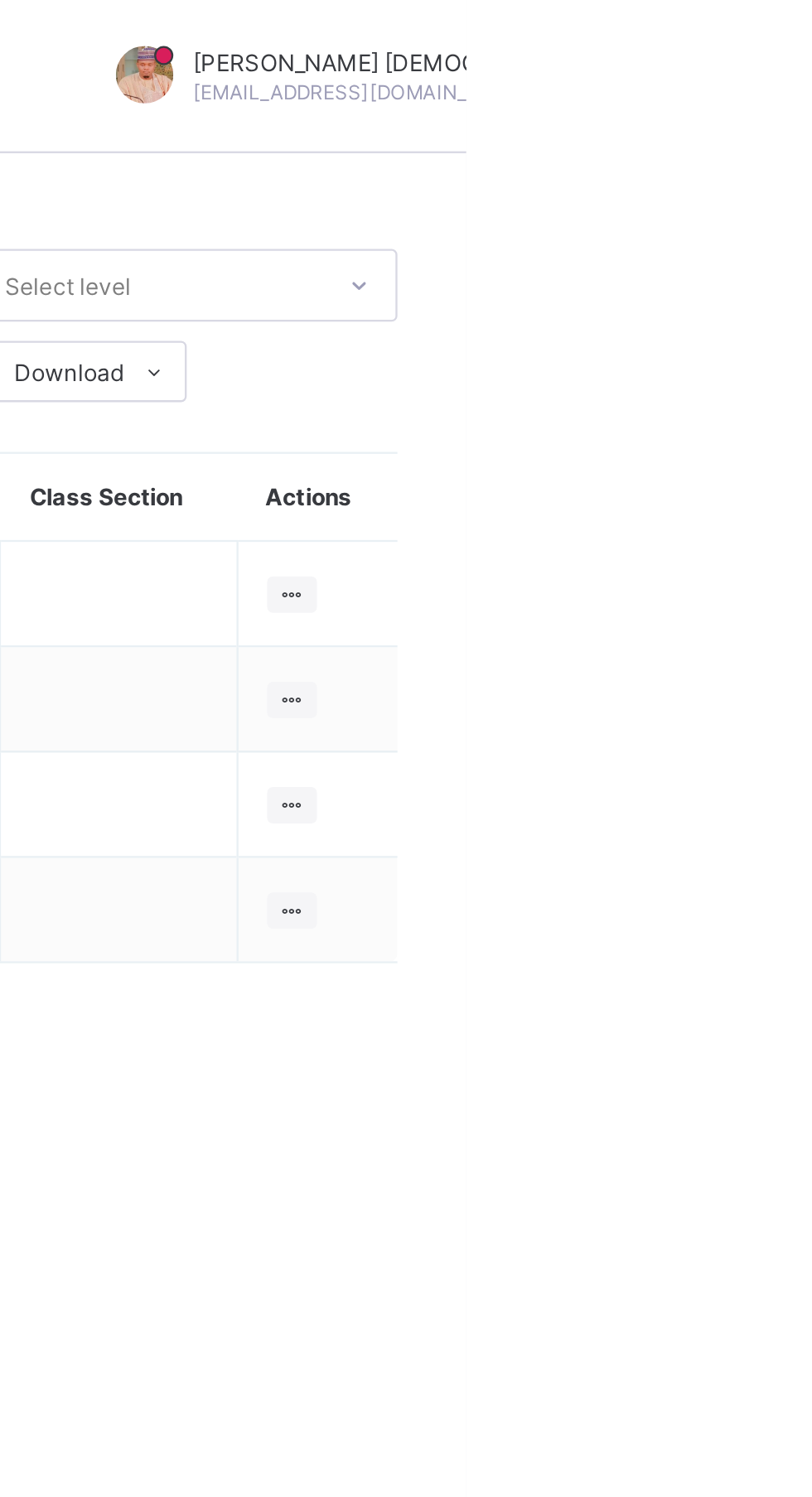
click at [0, 0] on ul "View Class Assign form Teacher" at bounding box center [0, 0] width 0 height 0
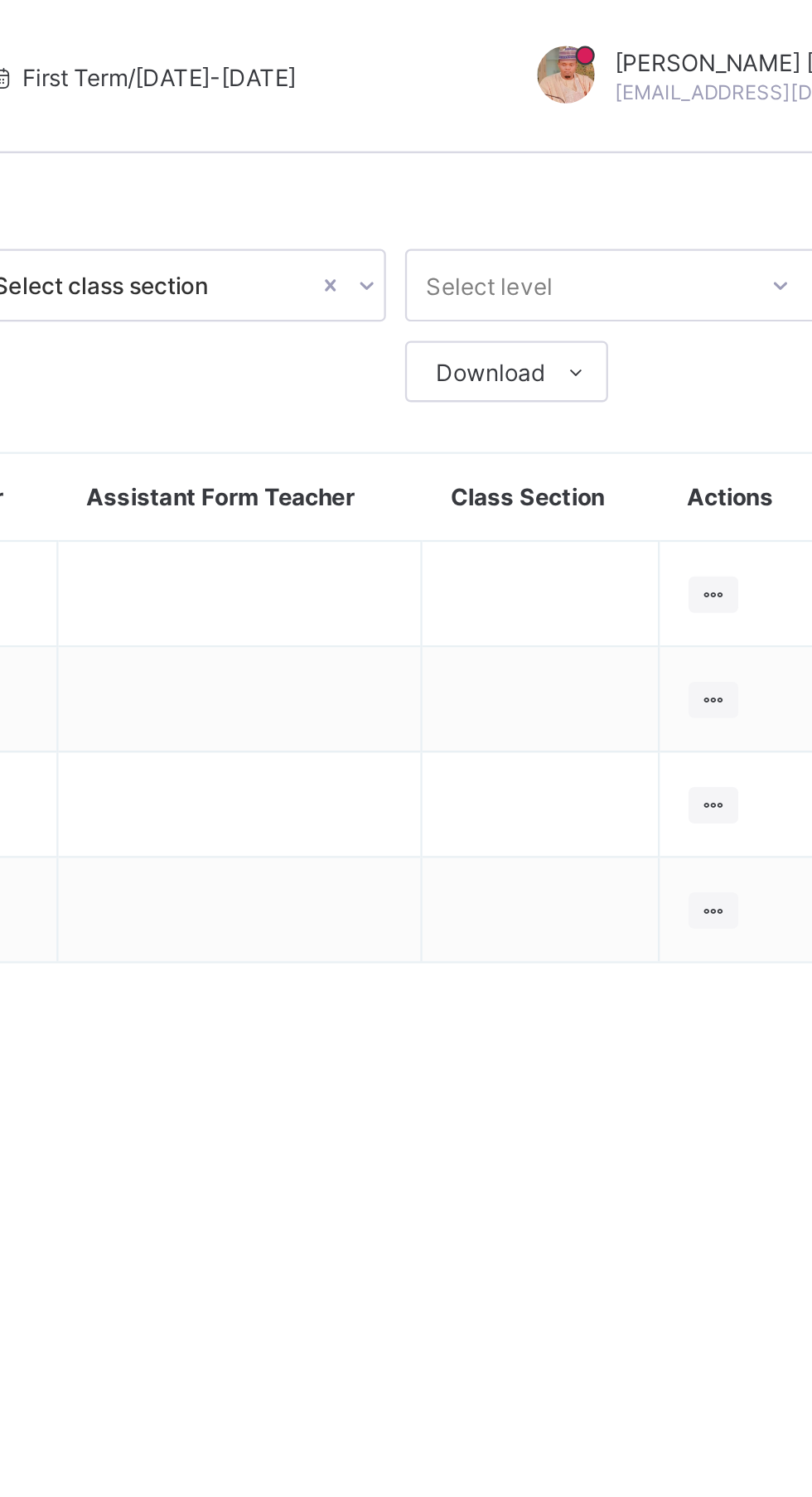
click at [0, 0] on div "View Class" at bounding box center [0, 0] width 0 height 0
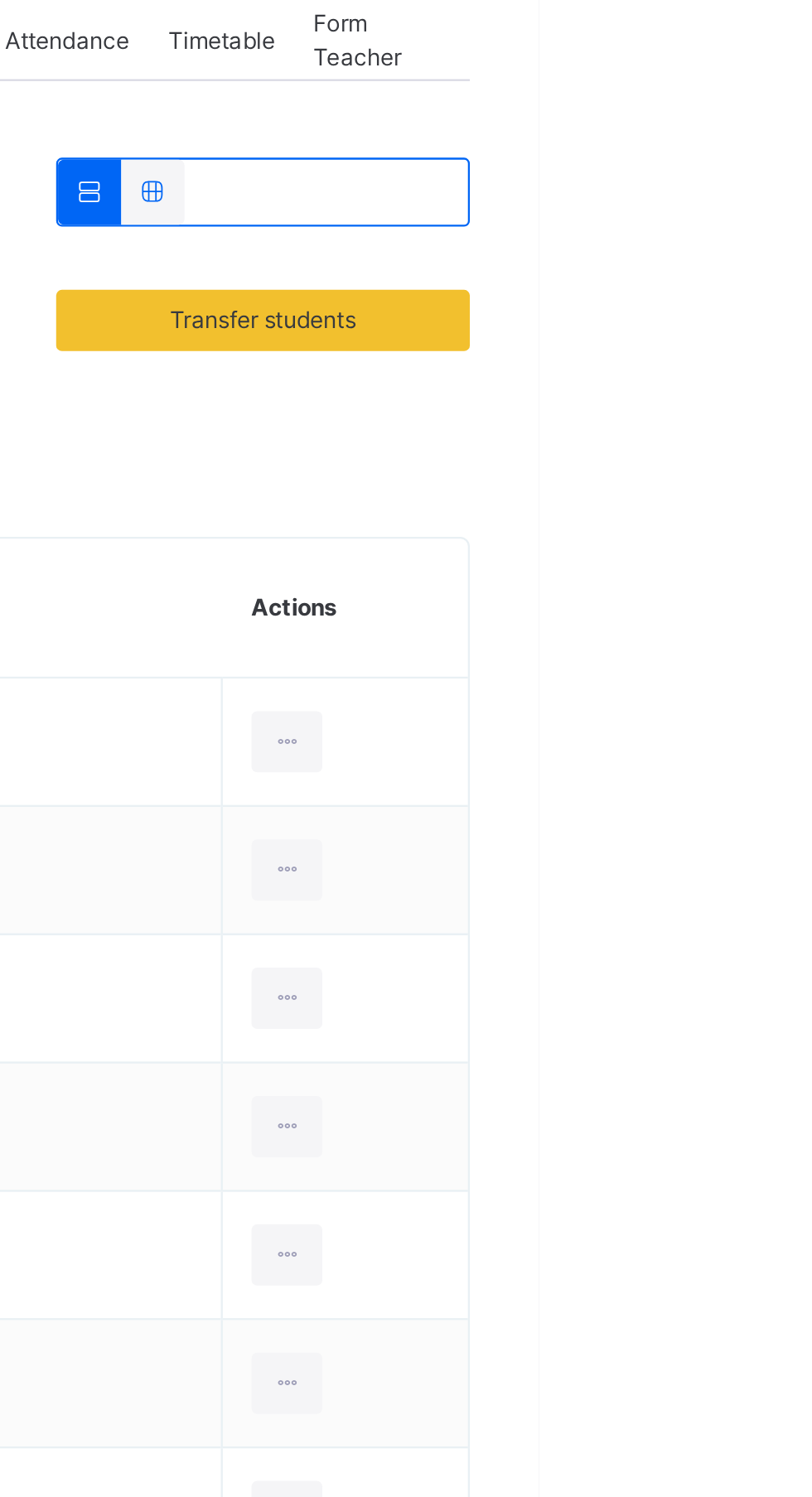
click at [727, 458] on div "Transfer students" at bounding box center [692, 448] width 179 height 26
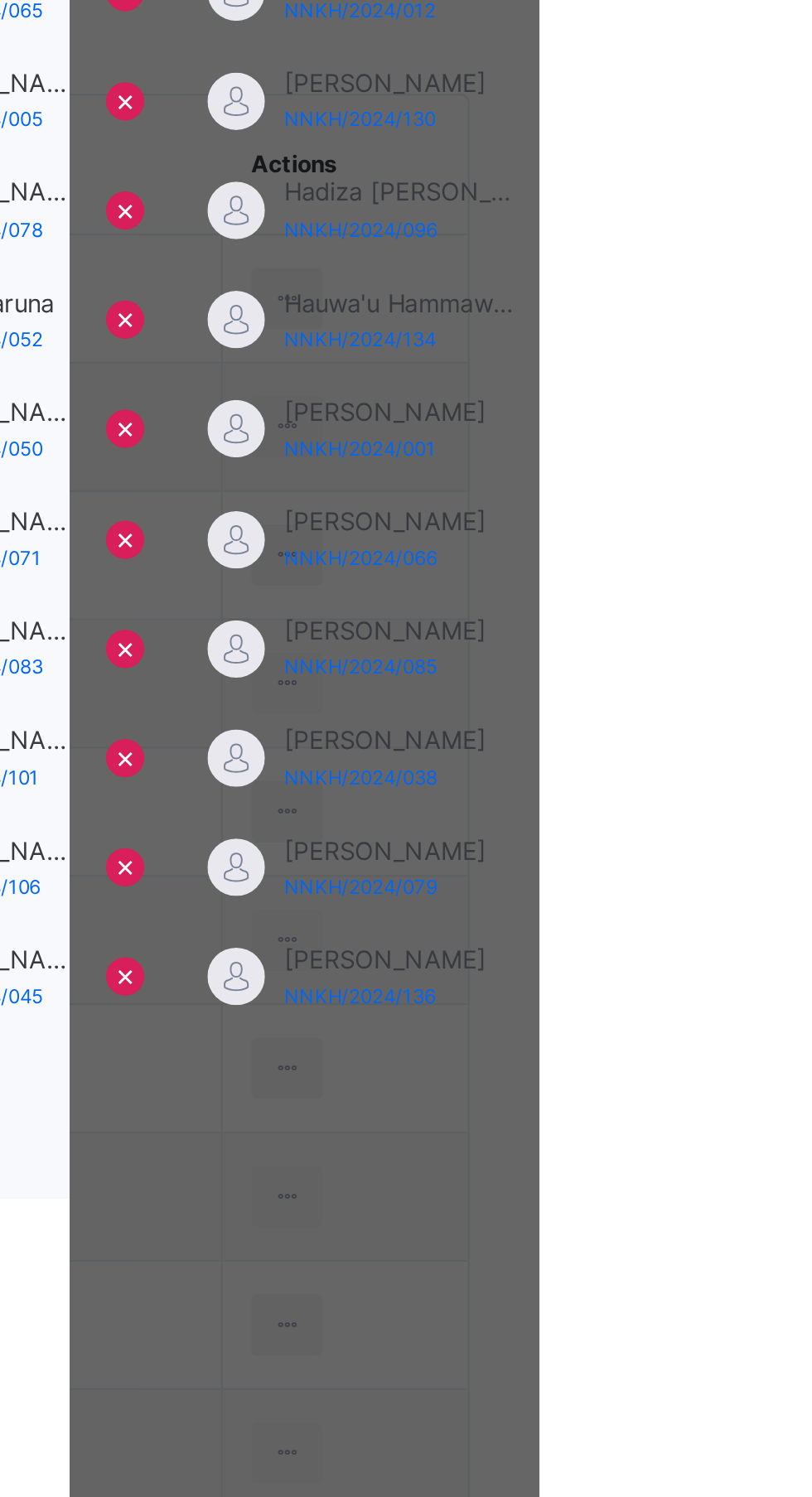
click at [592, 393] on div "×" at bounding box center [584, 375] width 16 height 34
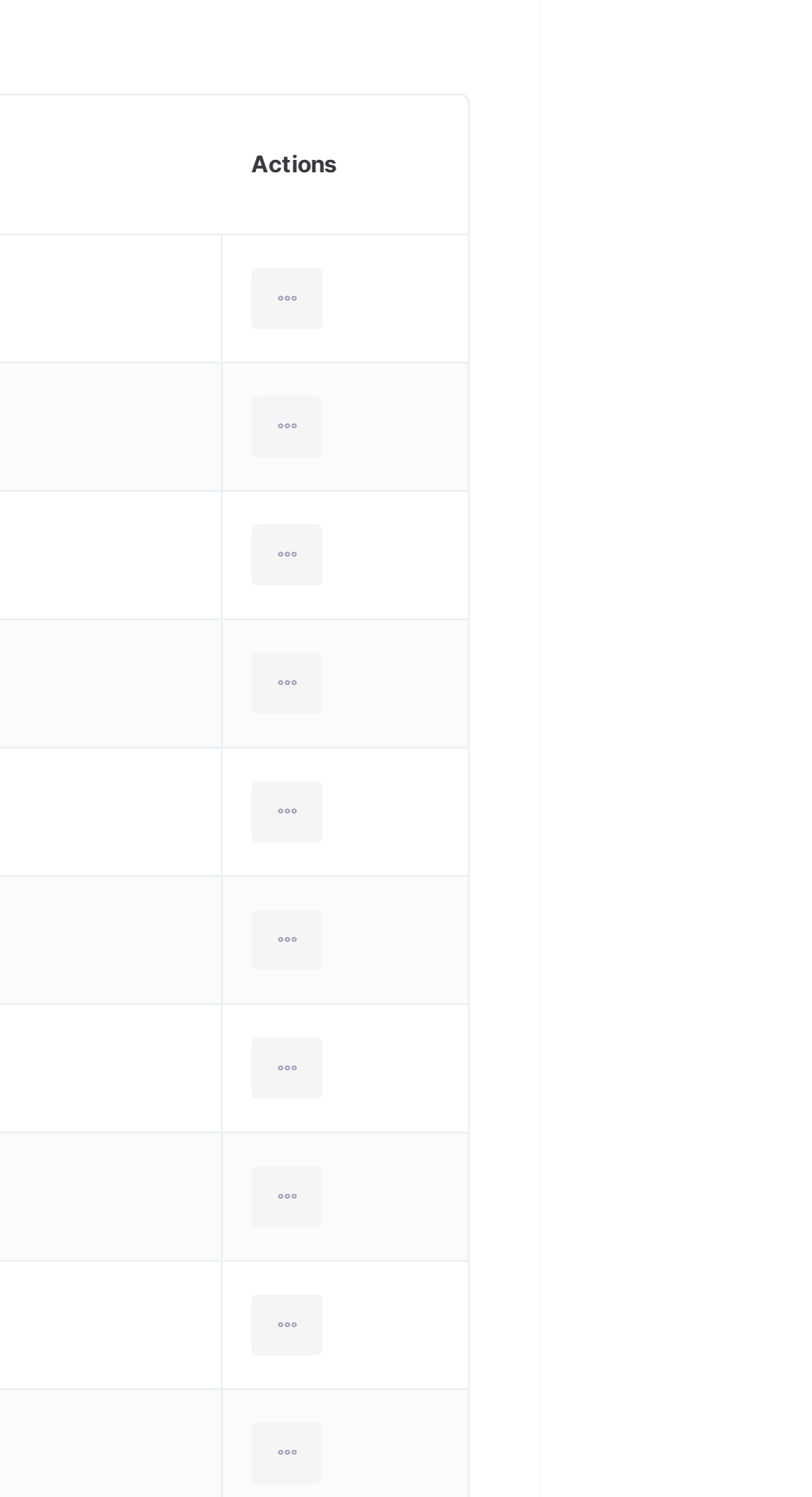
click at [0, 0] on ul "View Profile Remove from Class Transfer Student" at bounding box center [0, 0] width 0 height 0
click at [0, 0] on div "Remove from Class" at bounding box center [0, 0] width 0 height 0
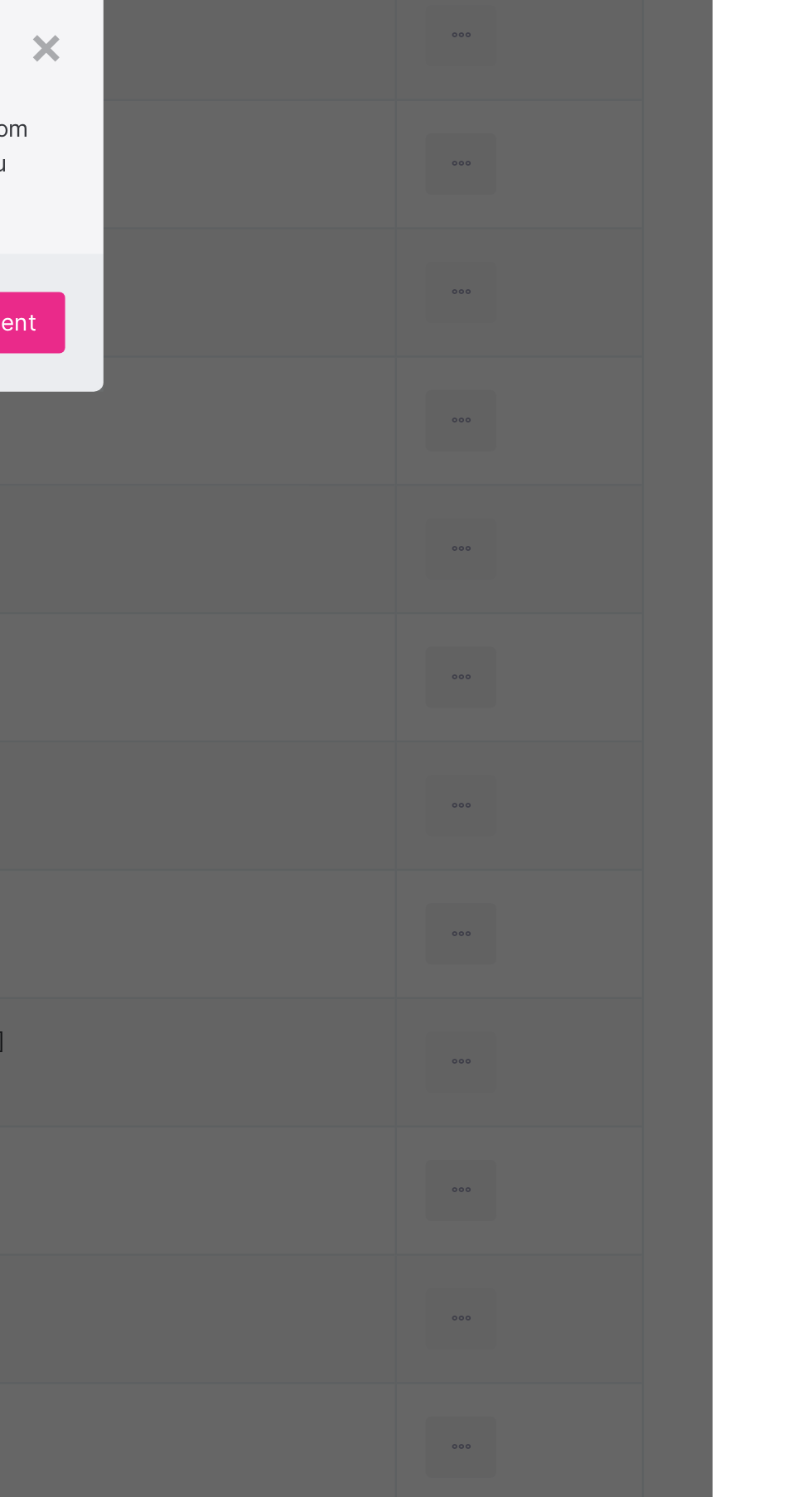
click at [519, 819] on span "Yes, Remove Student" at bounding box center [470, 811] width 99 height 15
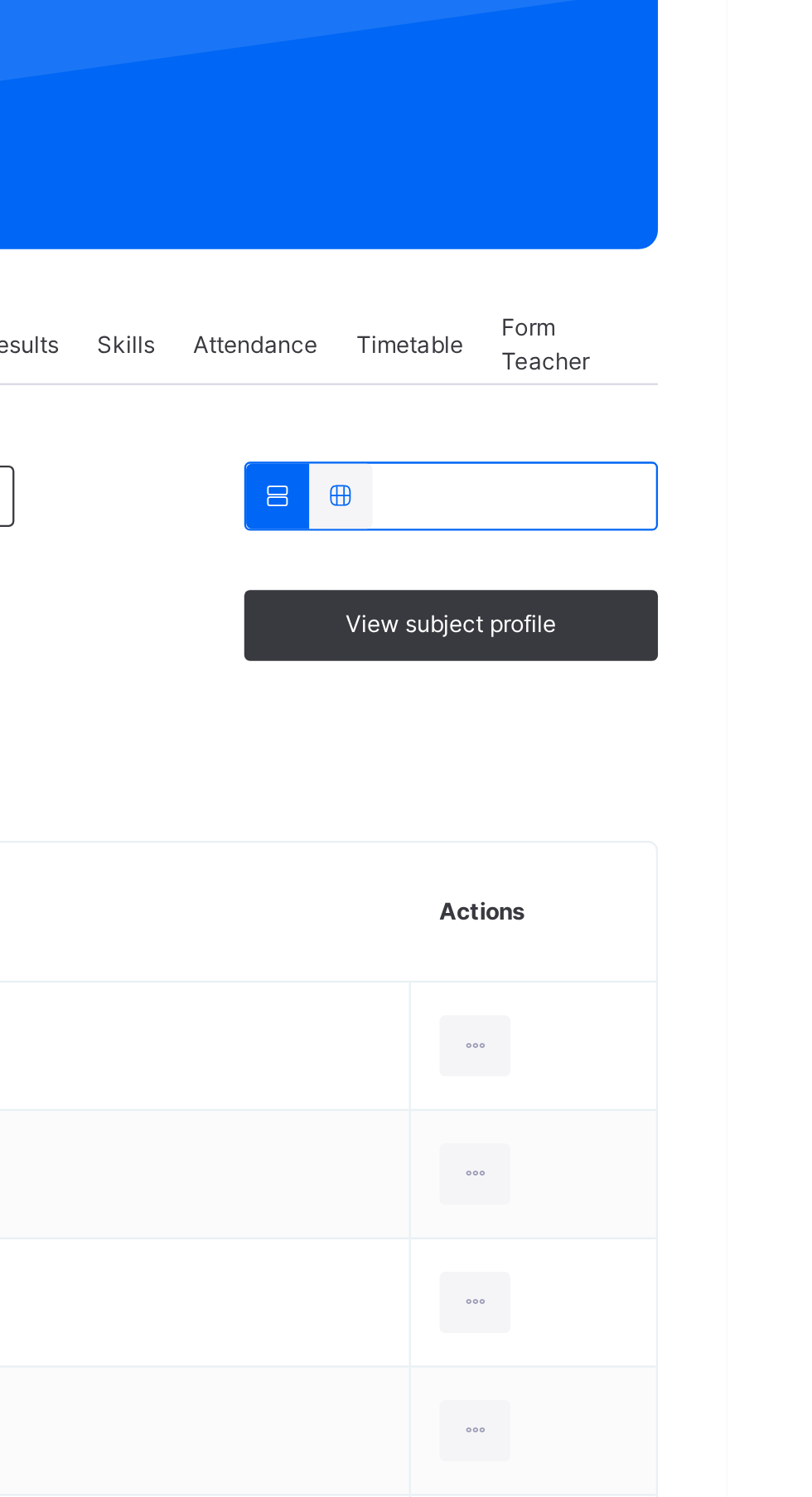
click at [703, 631] on div at bounding box center [702, 631] width 31 height 26
click at [0, 0] on div "Remove from Class" at bounding box center [0, 0] width 0 height 0
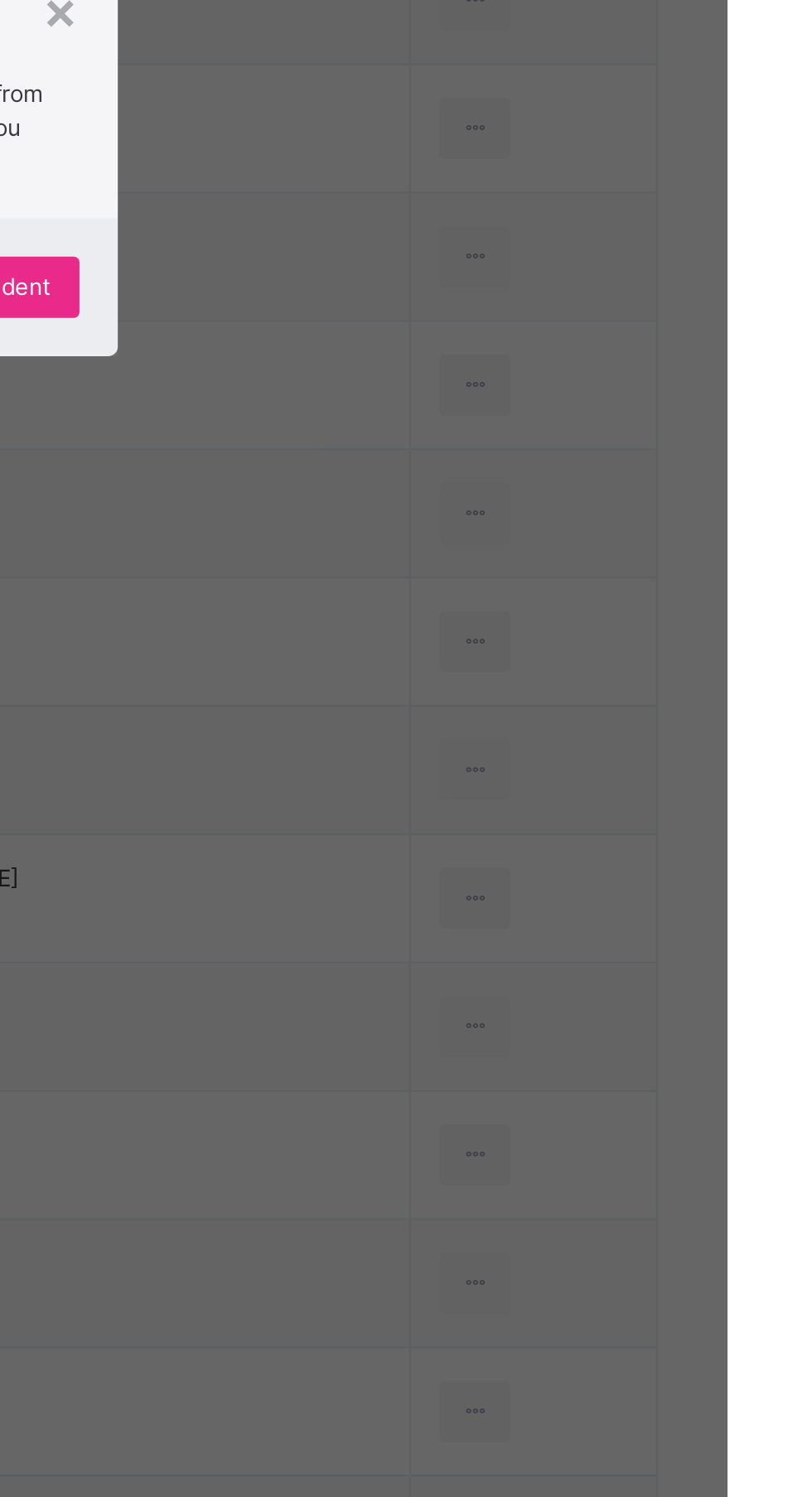
click at [519, 819] on span "Yes, Remove Student" at bounding box center [470, 811] width 99 height 15
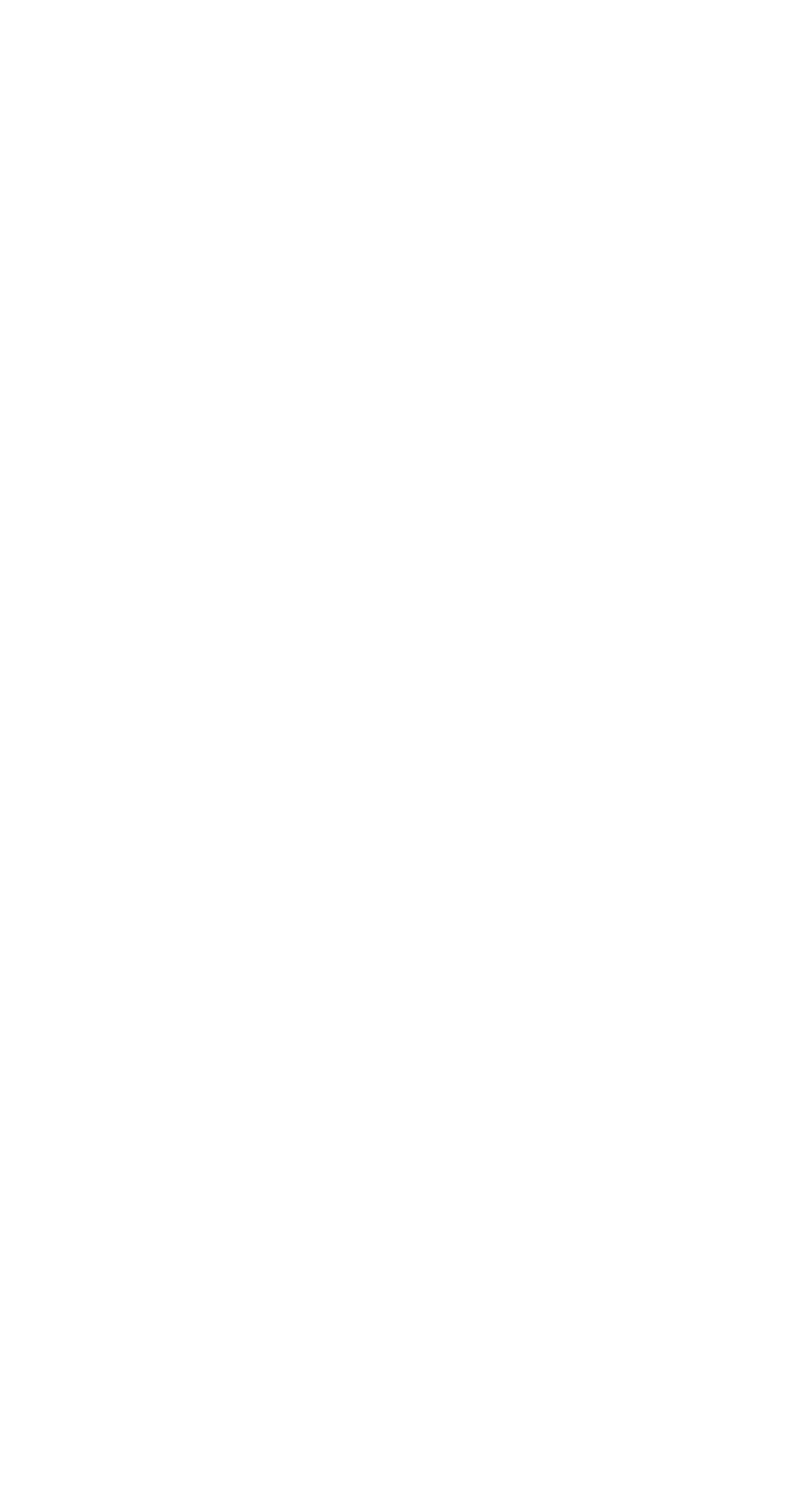
click at [595, 909] on div "Back / Nur 1 ." at bounding box center [505, 748] width 613 height 1497
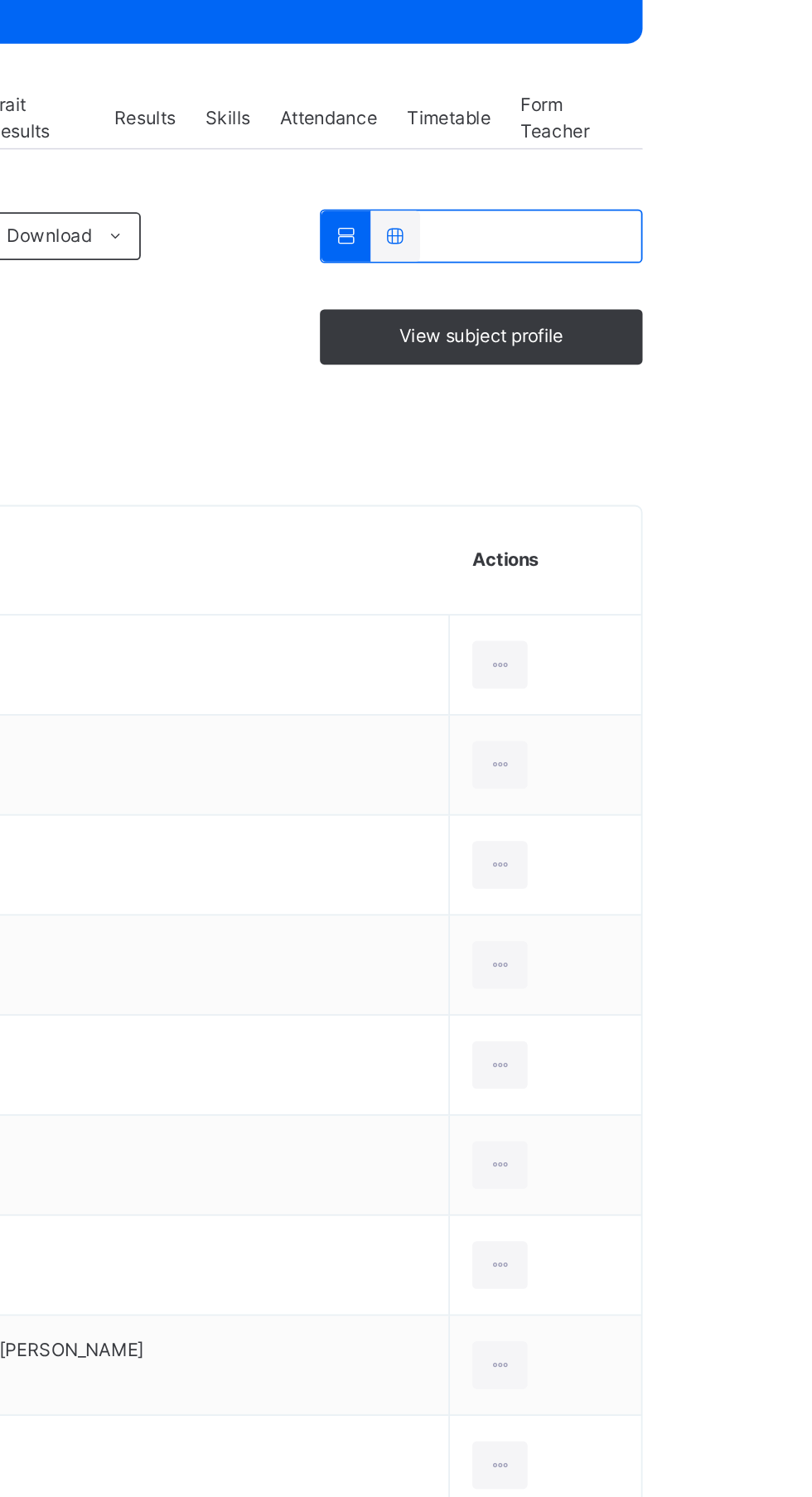
click at [703, 635] on div at bounding box center [702, 631] width 31 height 26
click at [0, 0] on div "Remove from Class" at bounding box center [0, 0] width 0 height 0
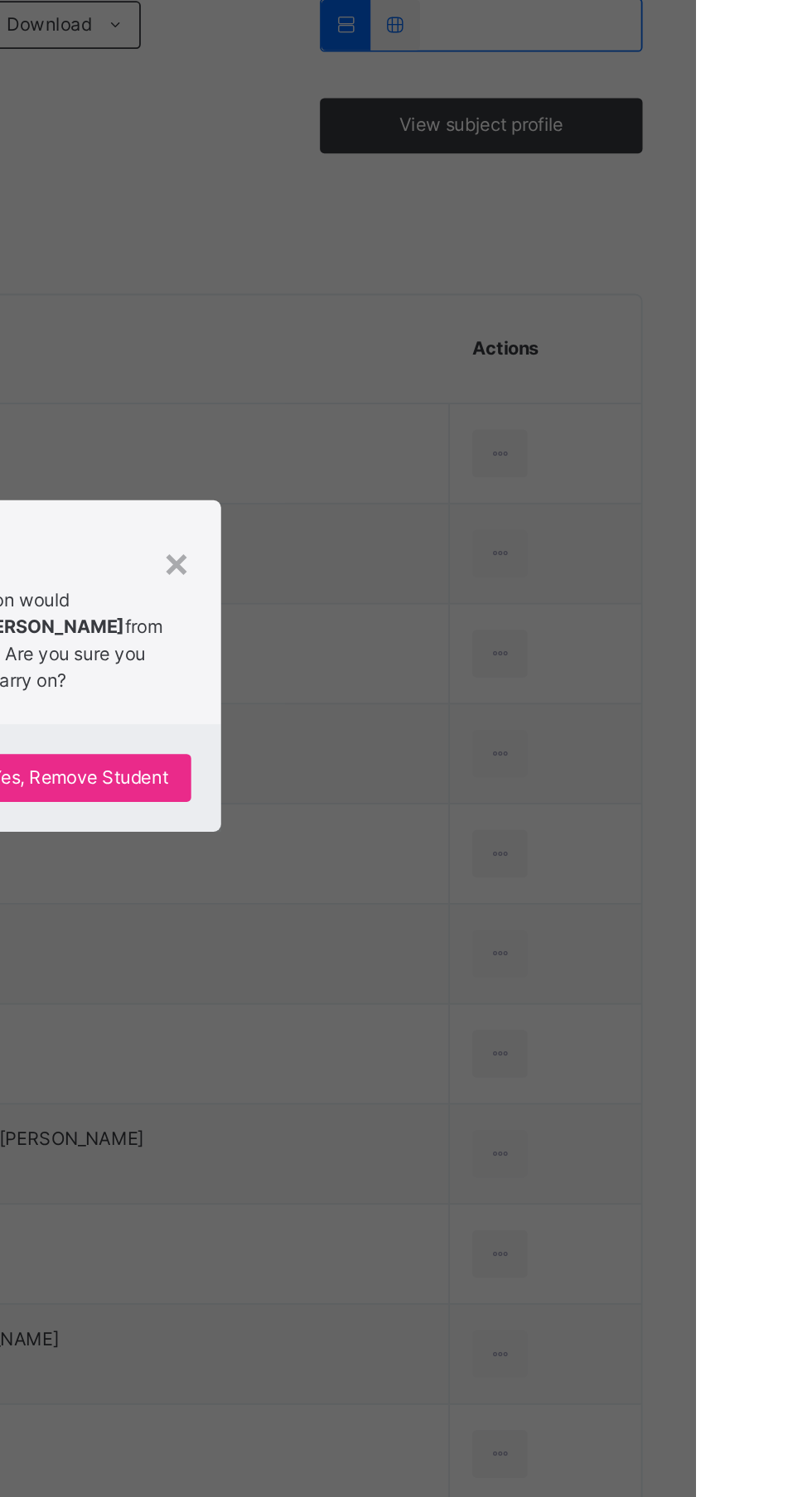
click at [516, 765] on p "This action would delete ABUBAKAR UMAR from the class. Are you sure you want to…" at bounding box center [448, 735] width 133 height 60
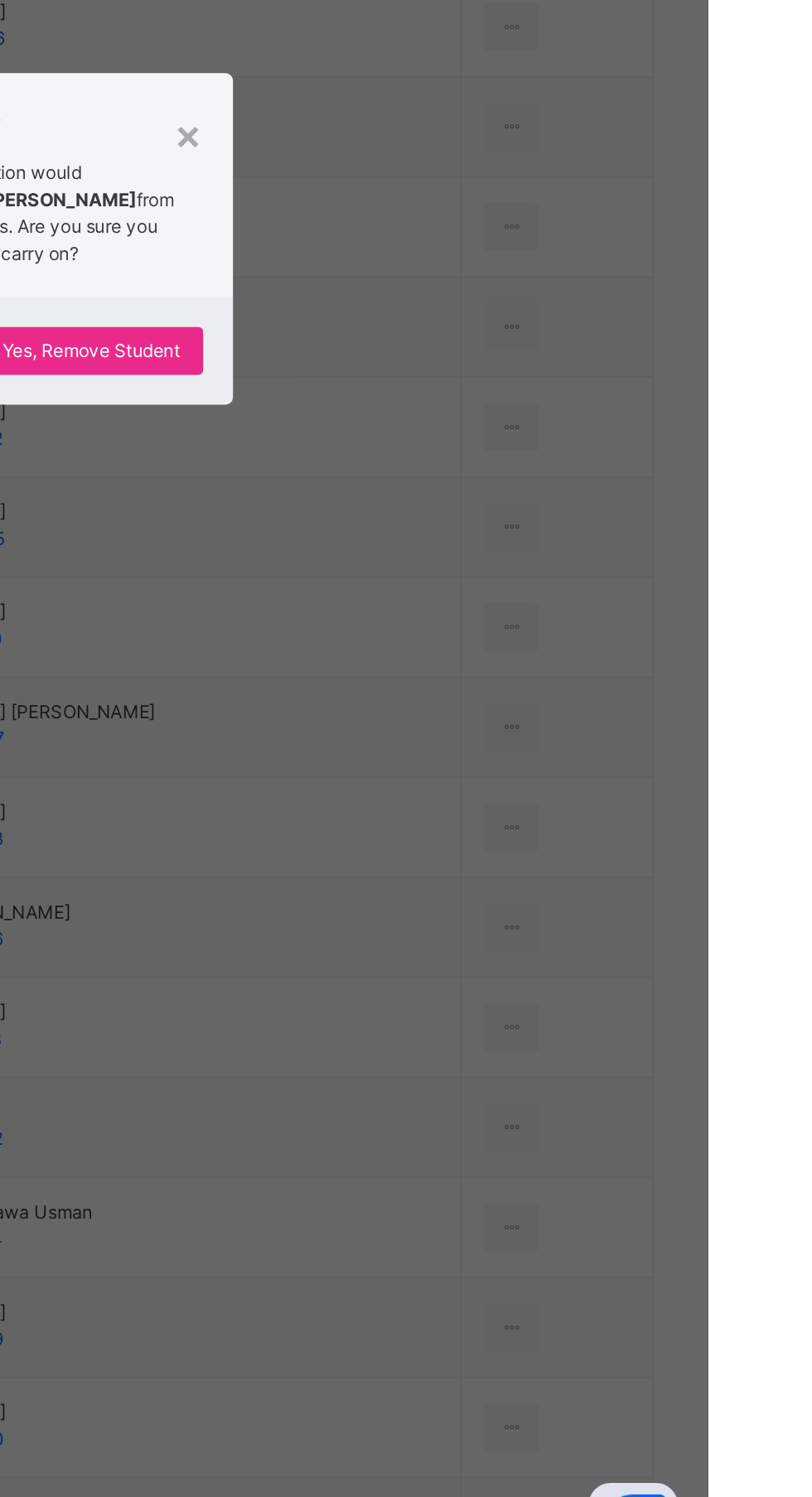
click at [519, 819] on span "Yes, Remove Student" at bounding box center [470, 811] width 99 height 15
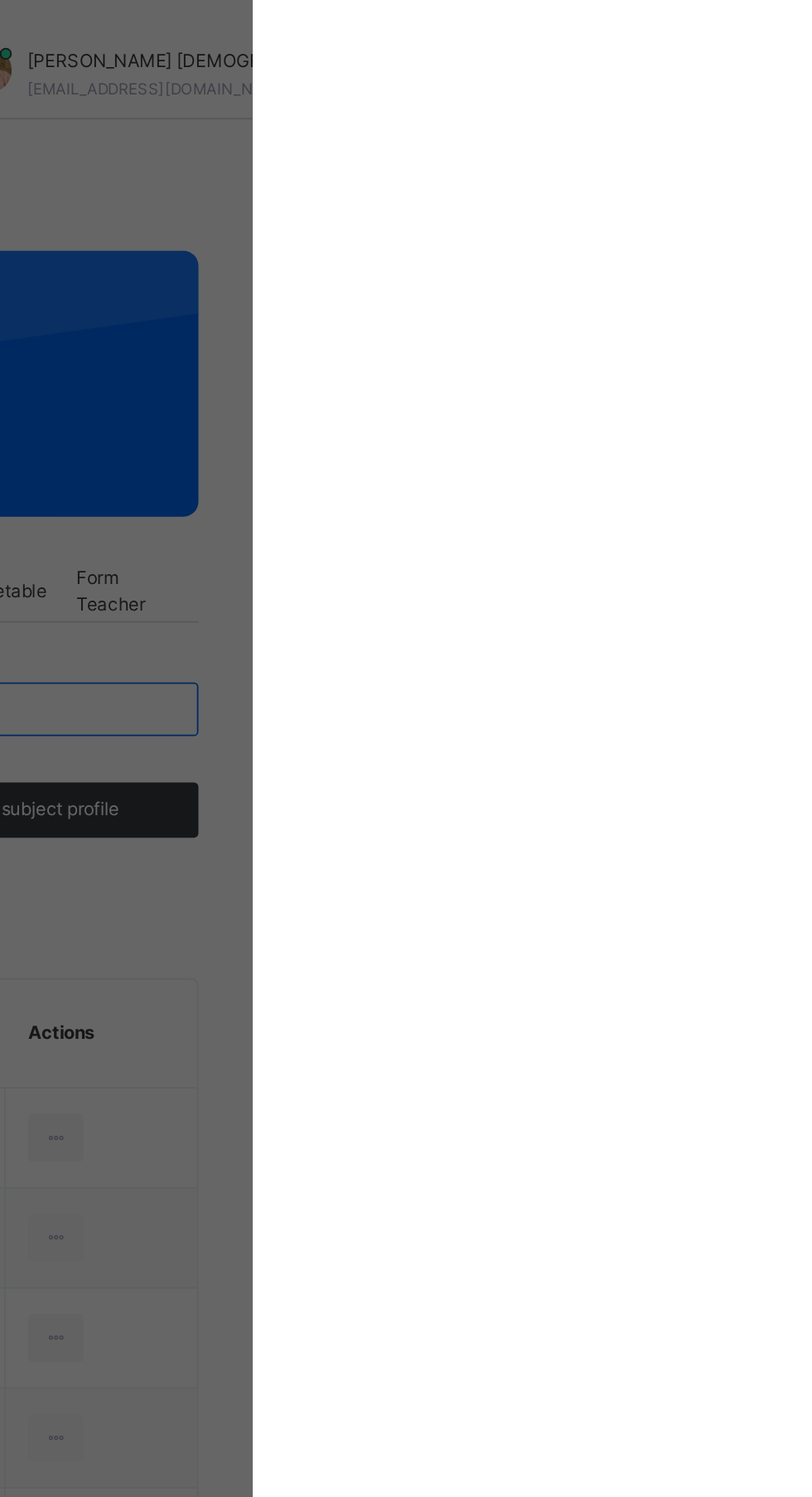
click at [681, 982] on div "Back / Nur 1 . Nur 1 Nursery 1 First Term 2024-2025 Class Members Traits Subjec…" at bounding box center [505, 1236] width 613 height 2471
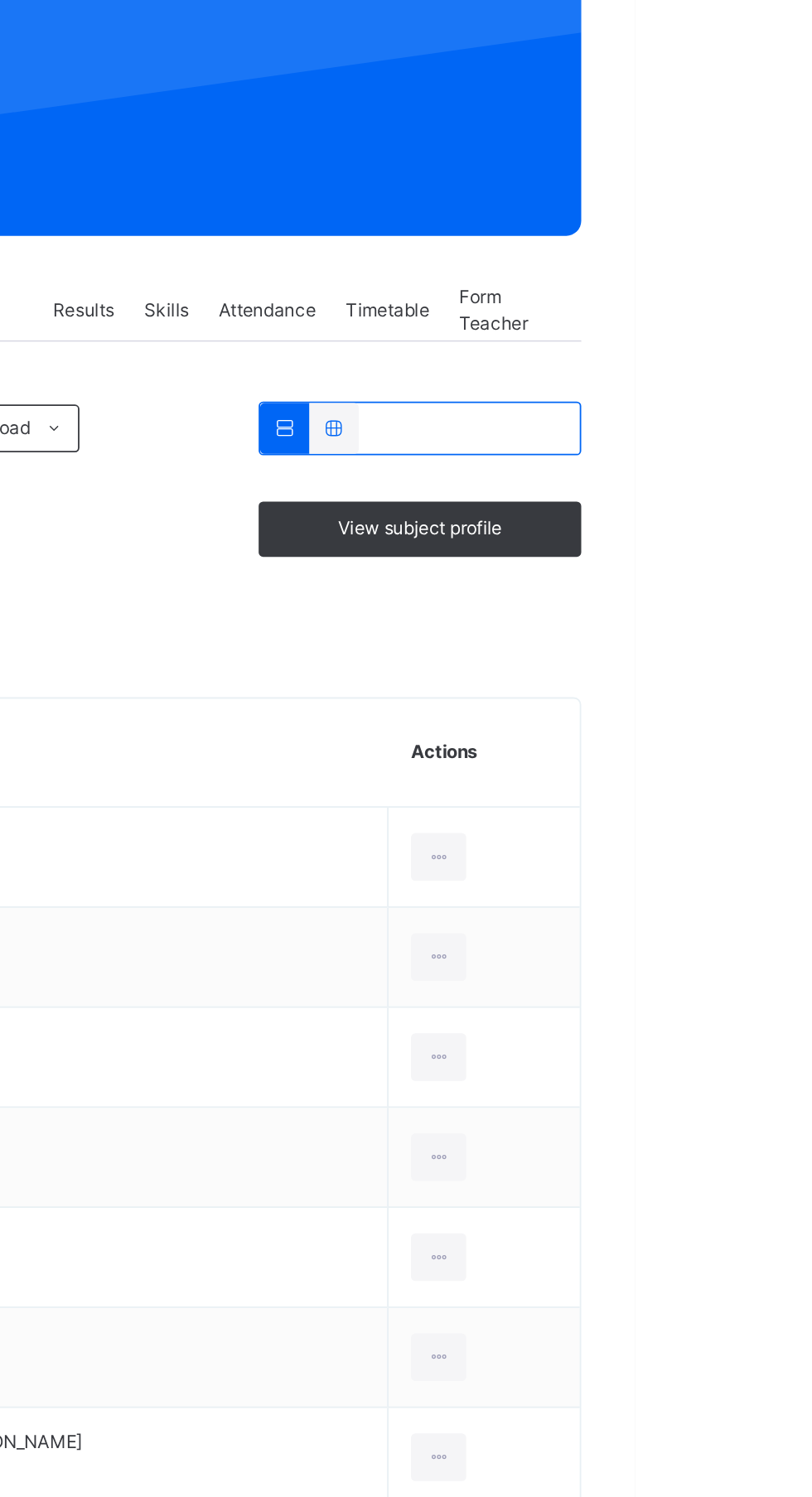
click at [0, 0] on div "Remove from Class" at bounding box center [0, 0] width 0 height 0
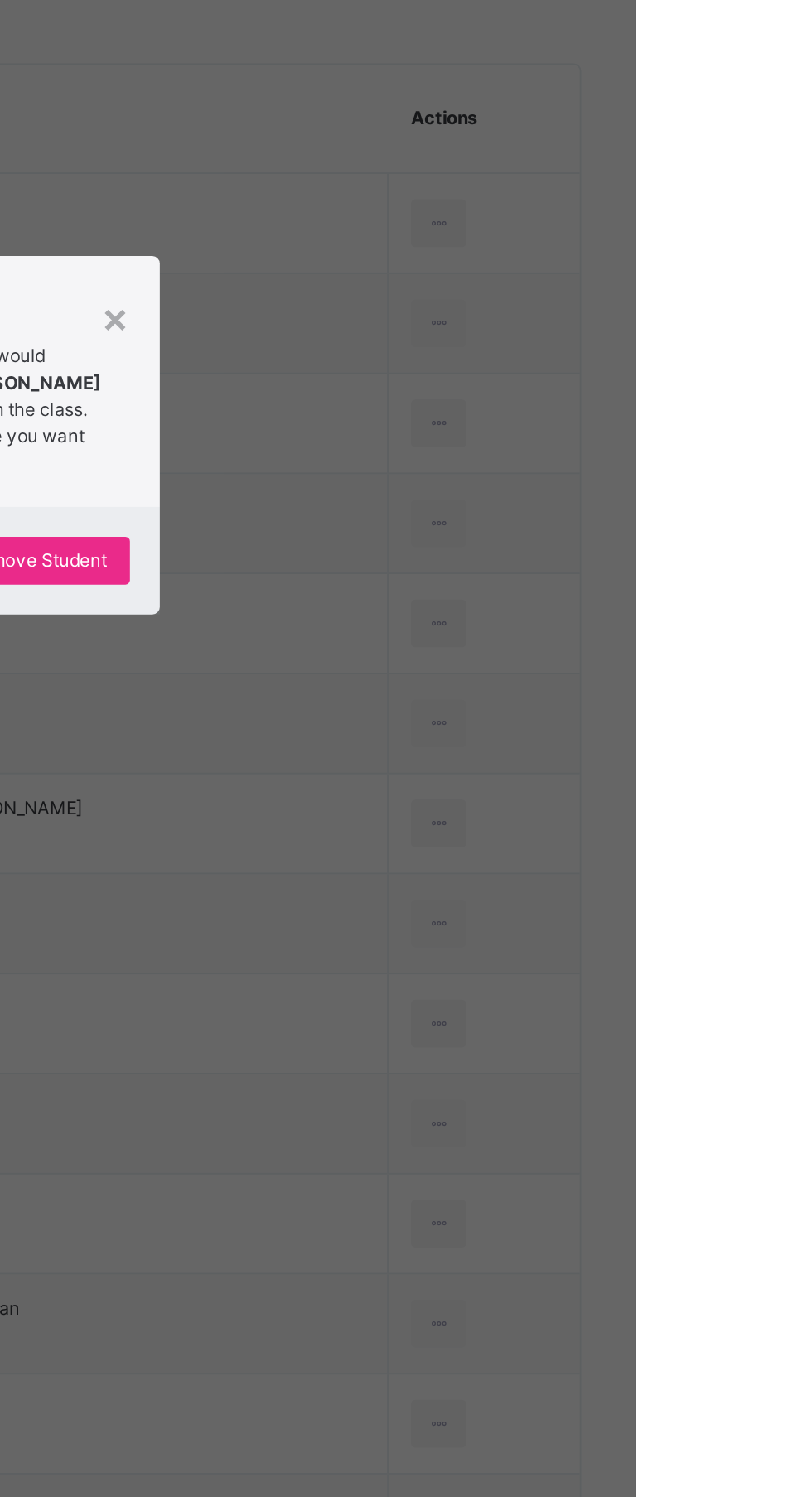
click at [519, 826] on span "Yes, Remove Student" at bounding box center [470, 819] width 99 height 15
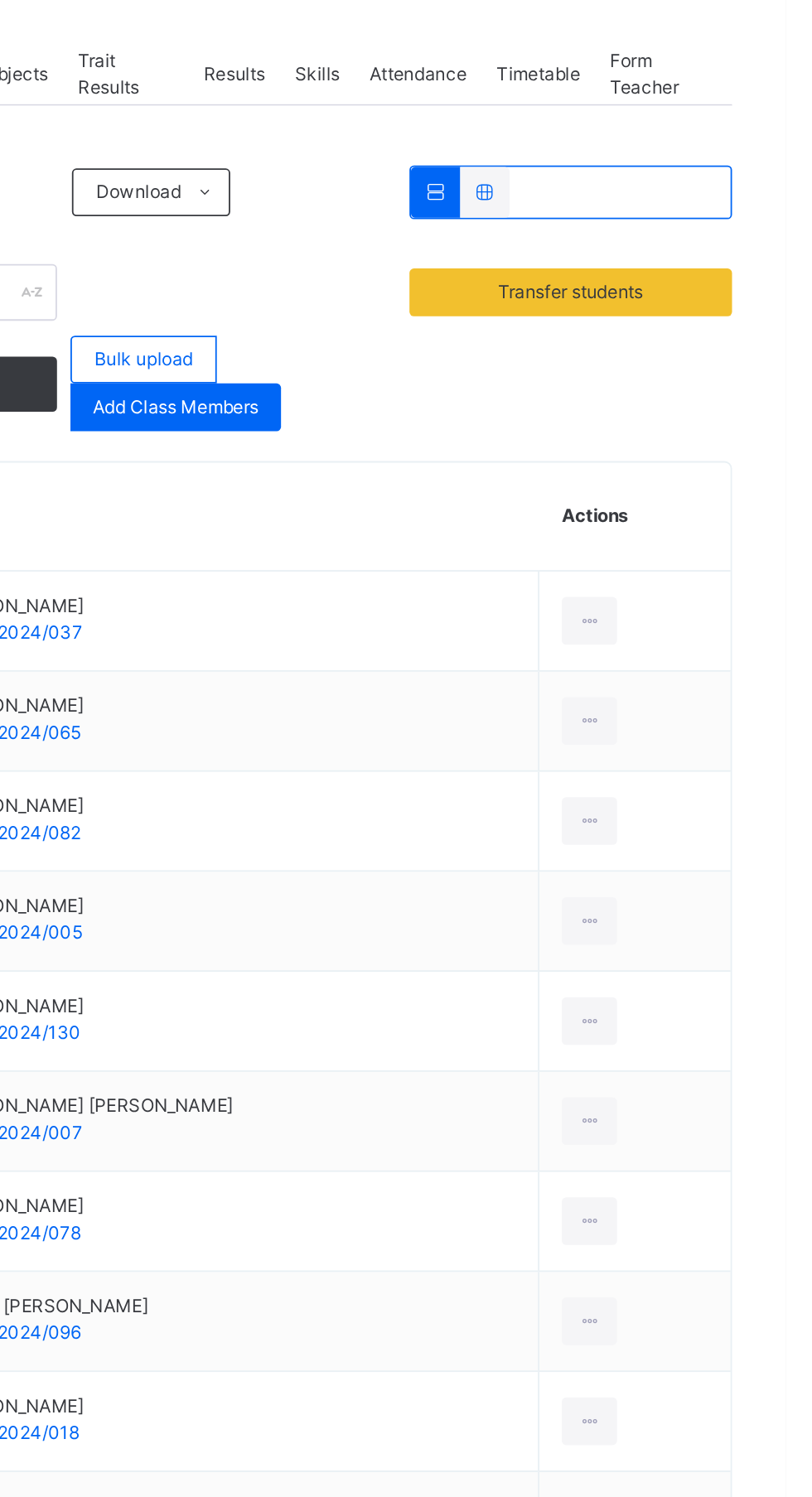
scroll to position [115, 0]
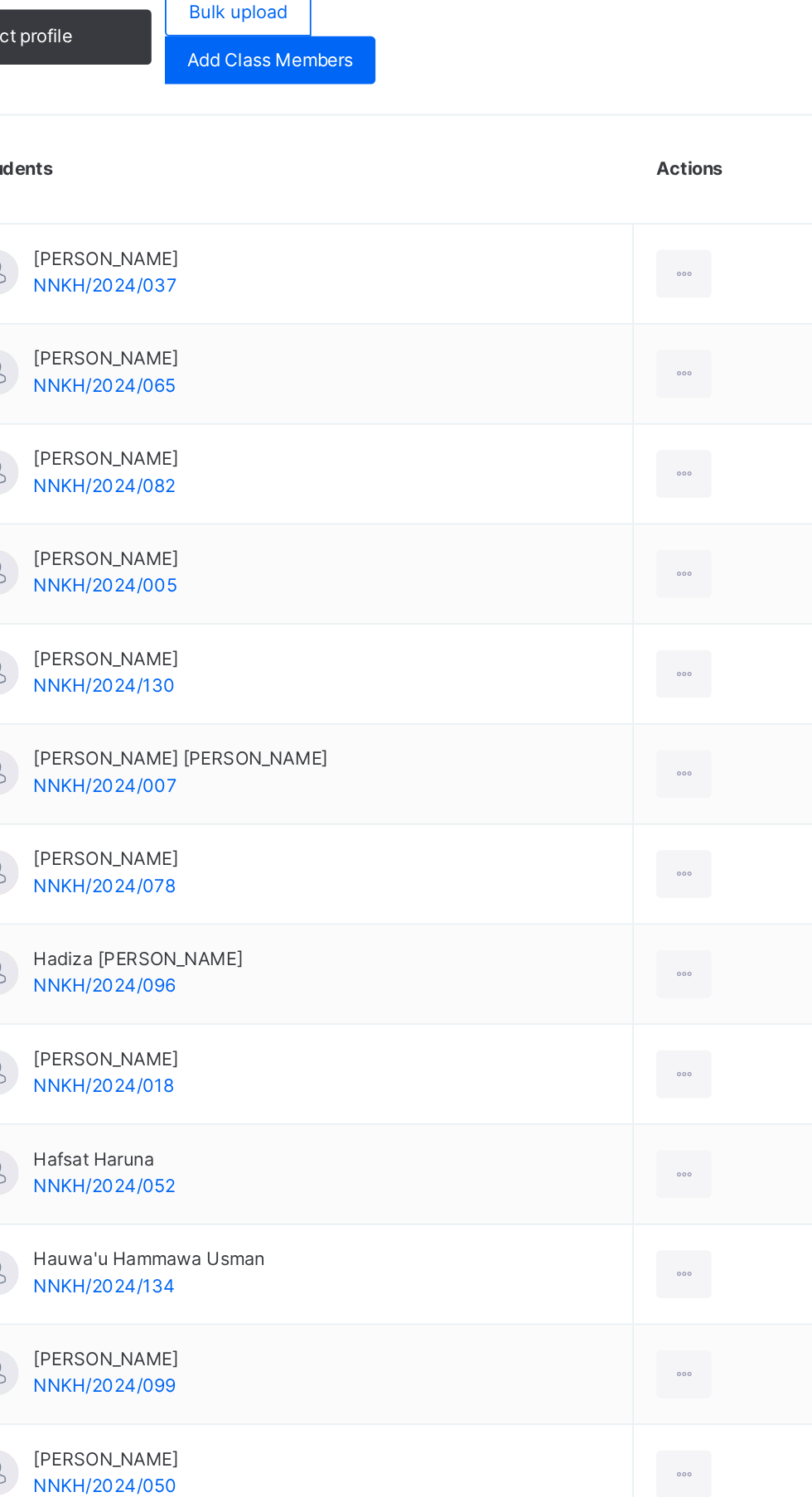
click at [700, 515] on div at bounding box center [702, 515] width 31 height 26
click at [0, 0] on div "Remove from Class" at bounding box center [0, 0] width 0 height 0
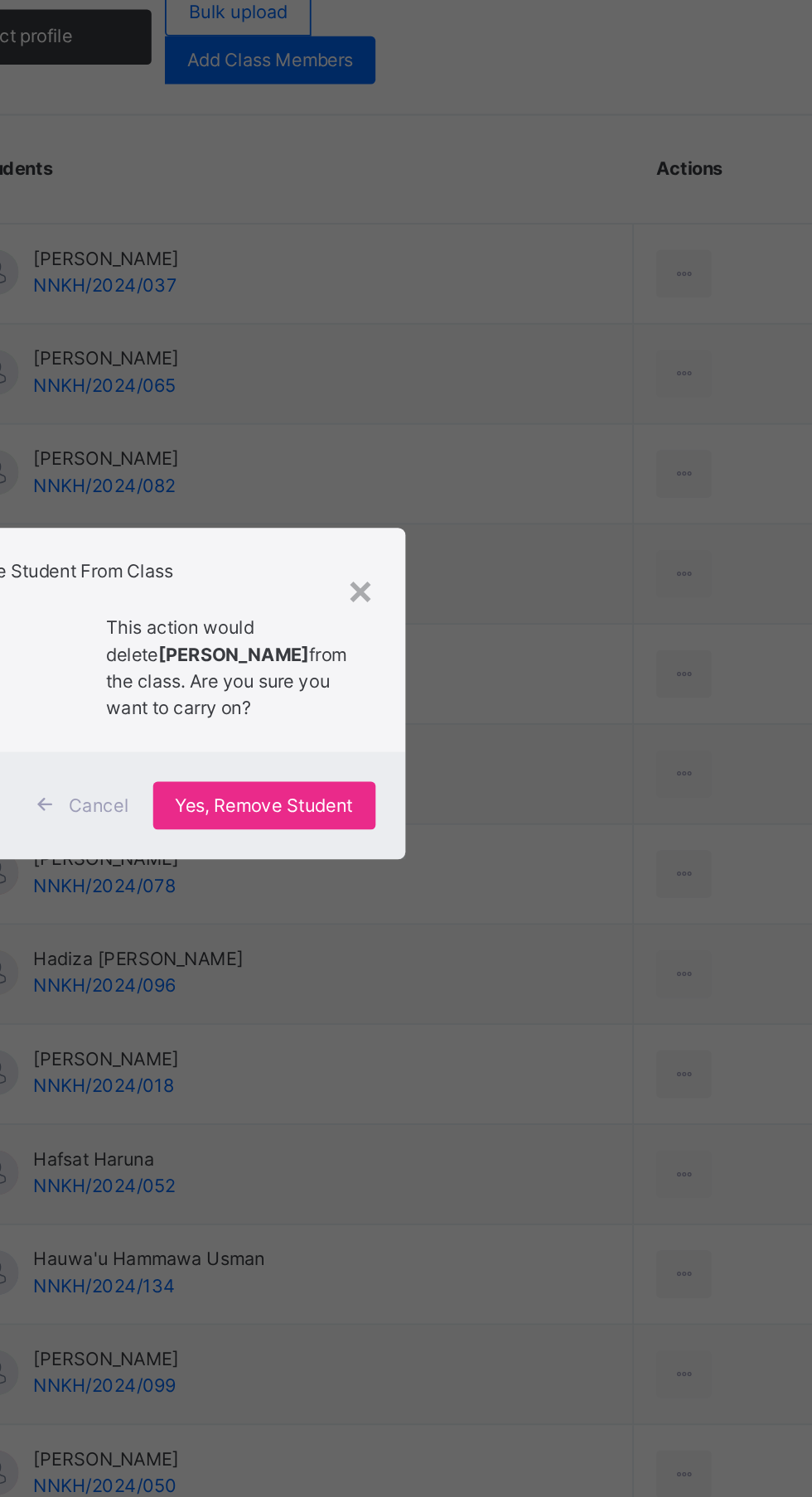
click at [519, 819] on span "Yes, Remove Student" at bounding box center [470, 811] width 99 height 15
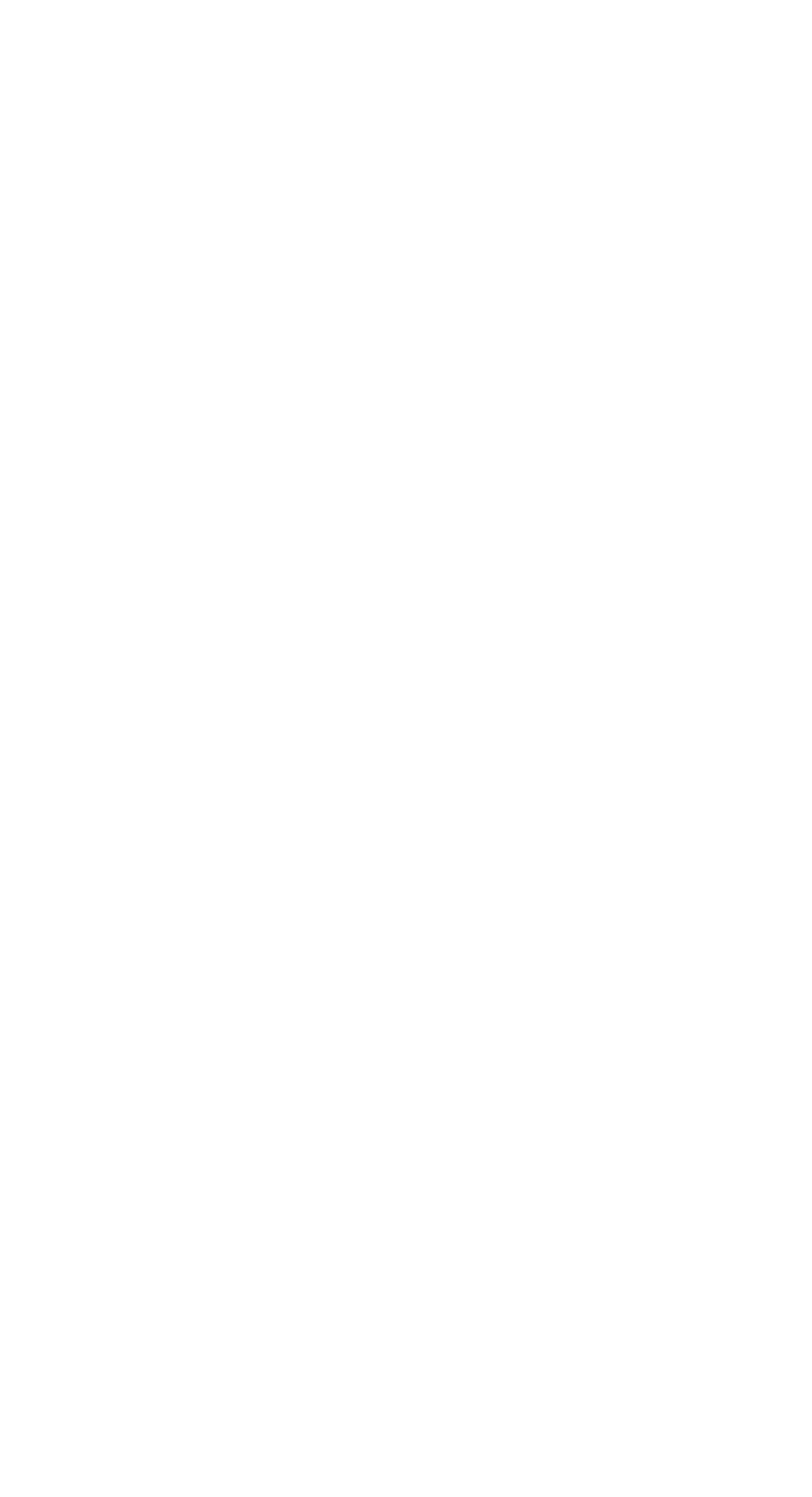
scroll to position [0, 0]
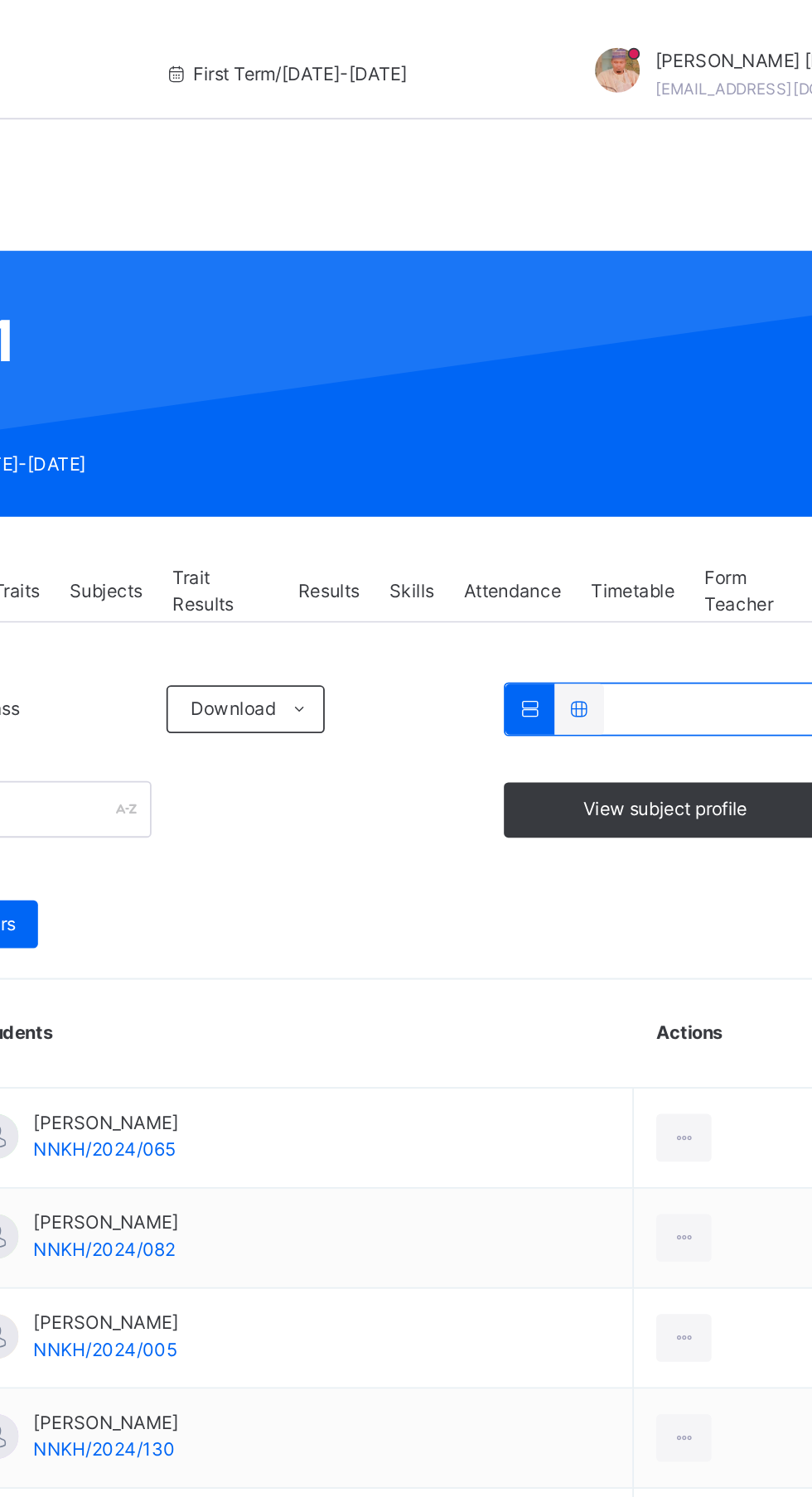
click at [701, 633] on div at bounding box center [702, 631] width 31 height 26
click at [0, 0] on div "Remove from Class" at bounding box center [0, 0] width 0 height 0
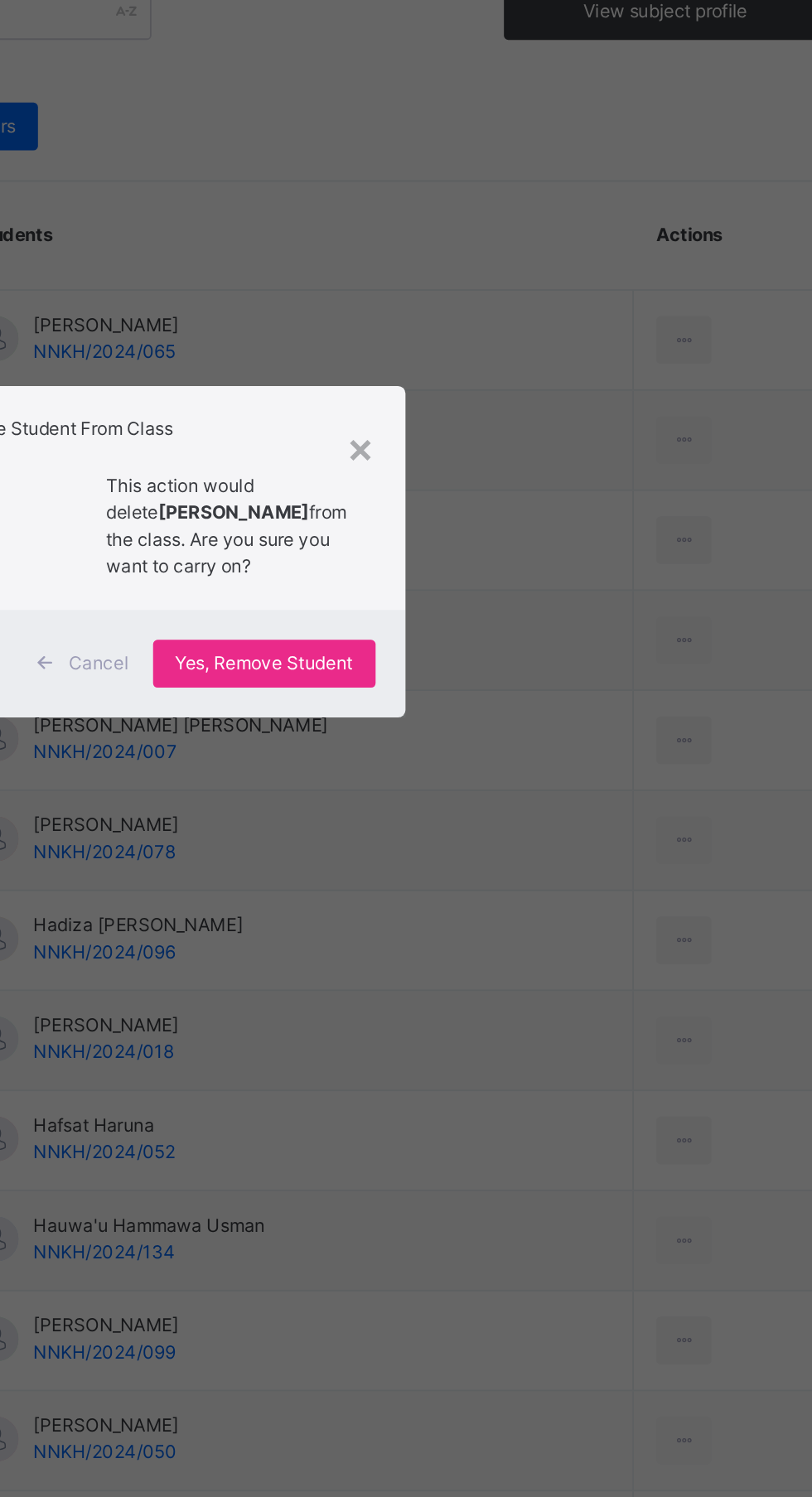
click at [519, 819] on span "Yes, Remove Student" at bounding box center [470, 811] width 99 height 15
click at [532, 824] on div "Yes, Remove Student" at bounding box center [470, 810] width 124 height 26
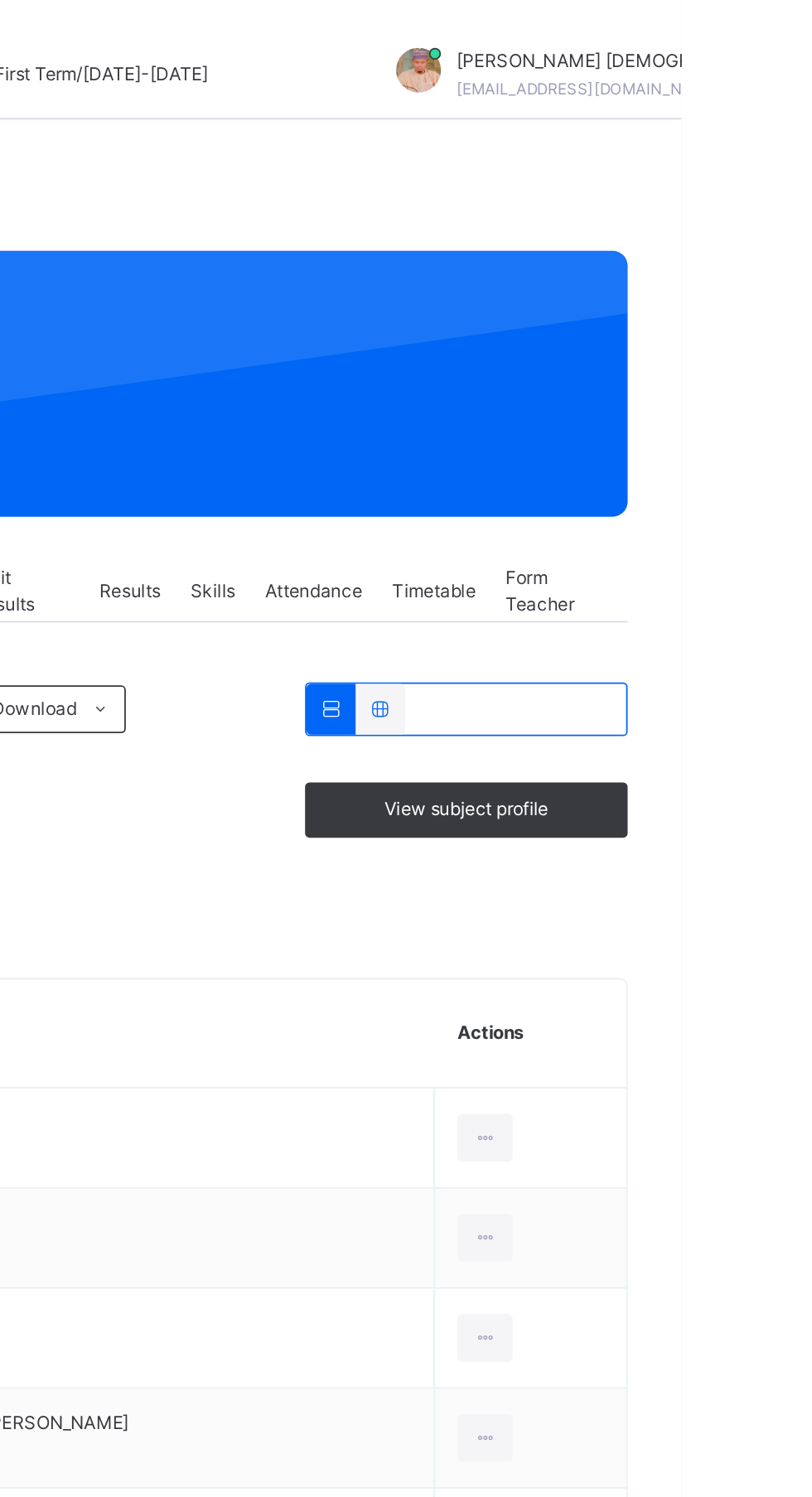
click at [704, 636] on div at bounding box center [702, 631] width 31 height 26
click at [0, 0] on div "Remove from Class" at bounding box center [0, 0] width 0 height 0
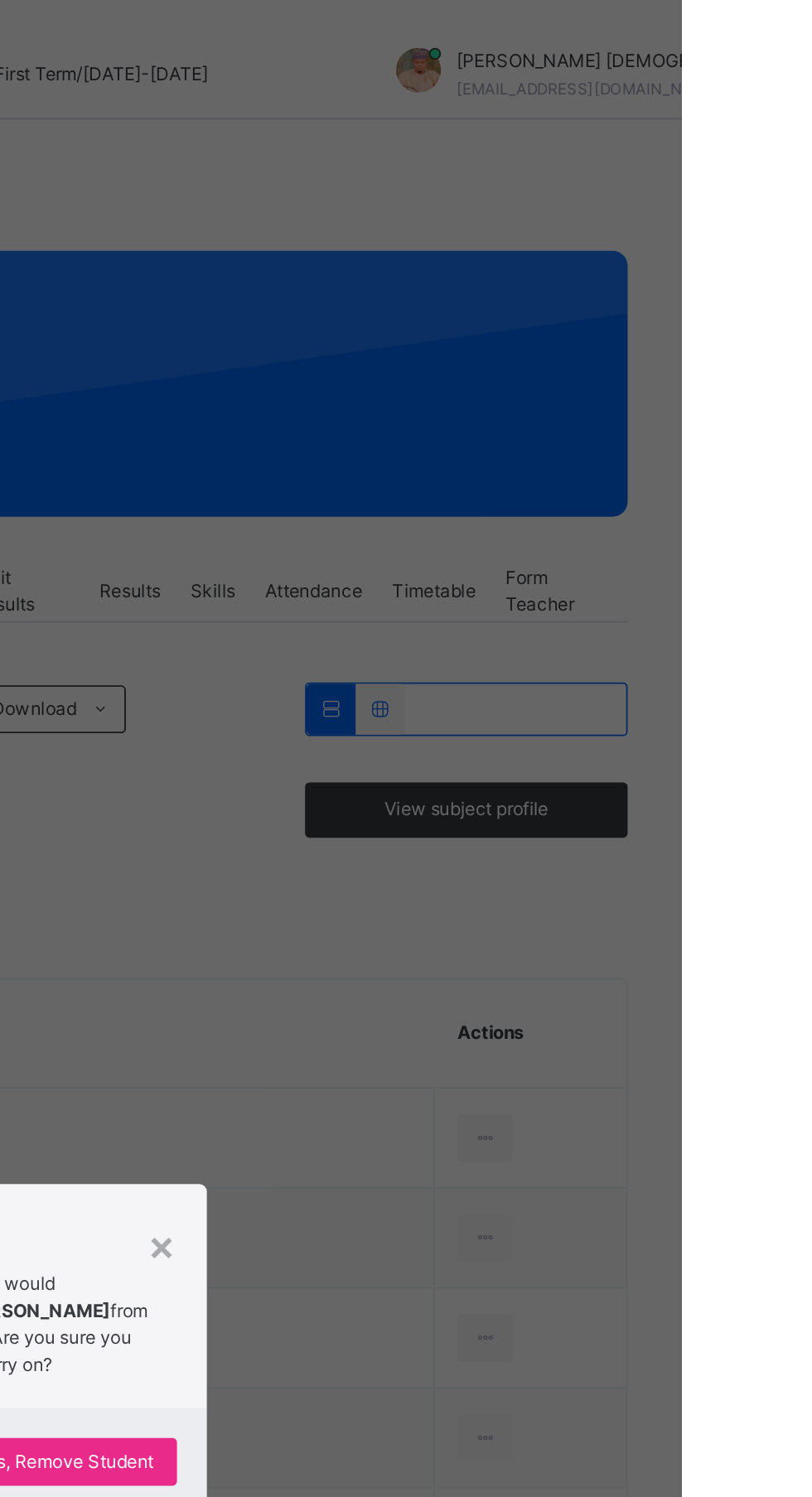
click at [516, 765] on p "This action would delete AISHATU ABUBAKAR from the class. Are you sure you want…" at bounding box center [448, 735] width 133 height 60
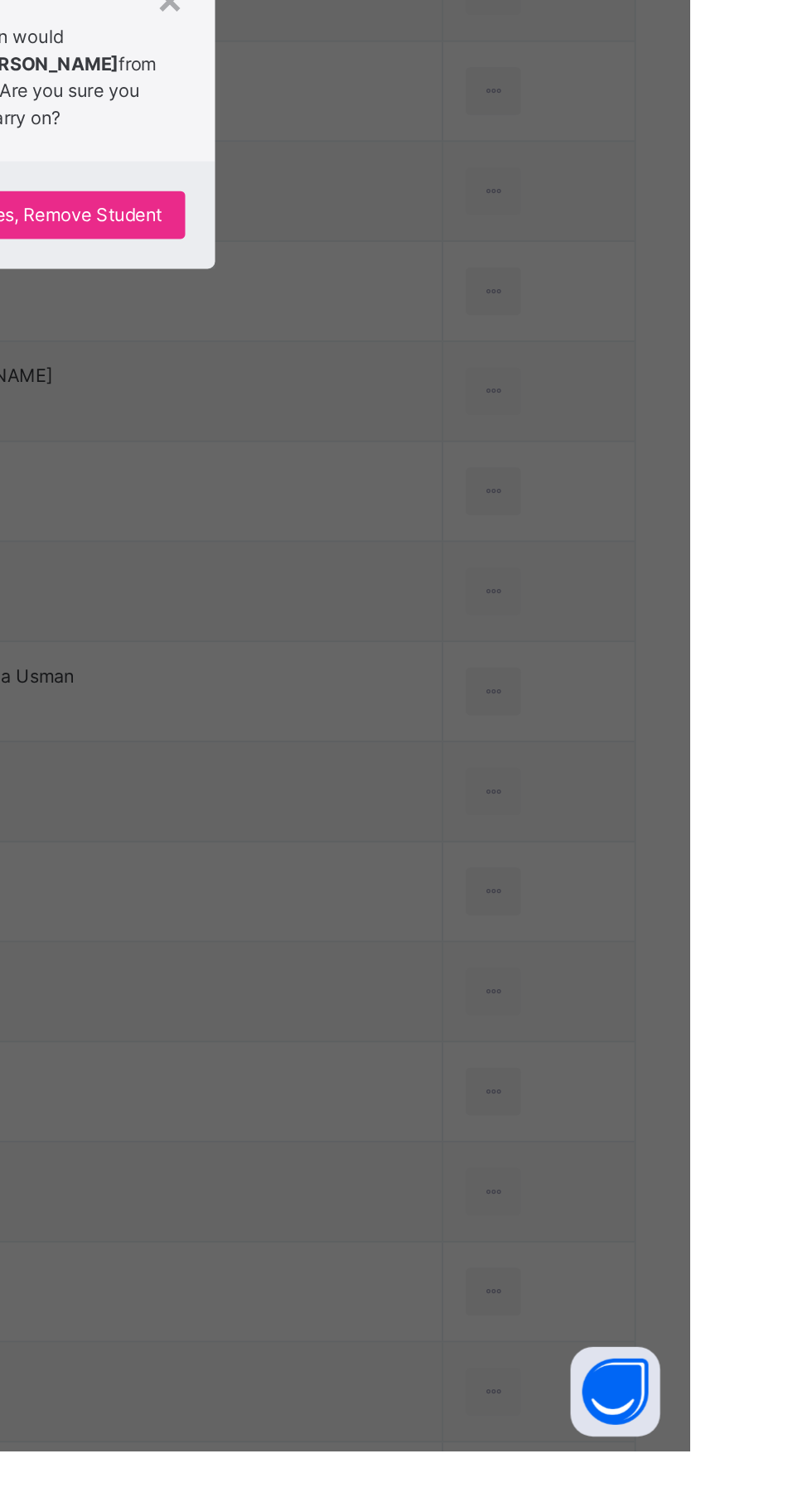
click at [657, 1198] on div "× Remove Student From Class This action would delete AISHATU ABUBAKAR from the …" at bounding box center [406, 748] width 812 height 1497
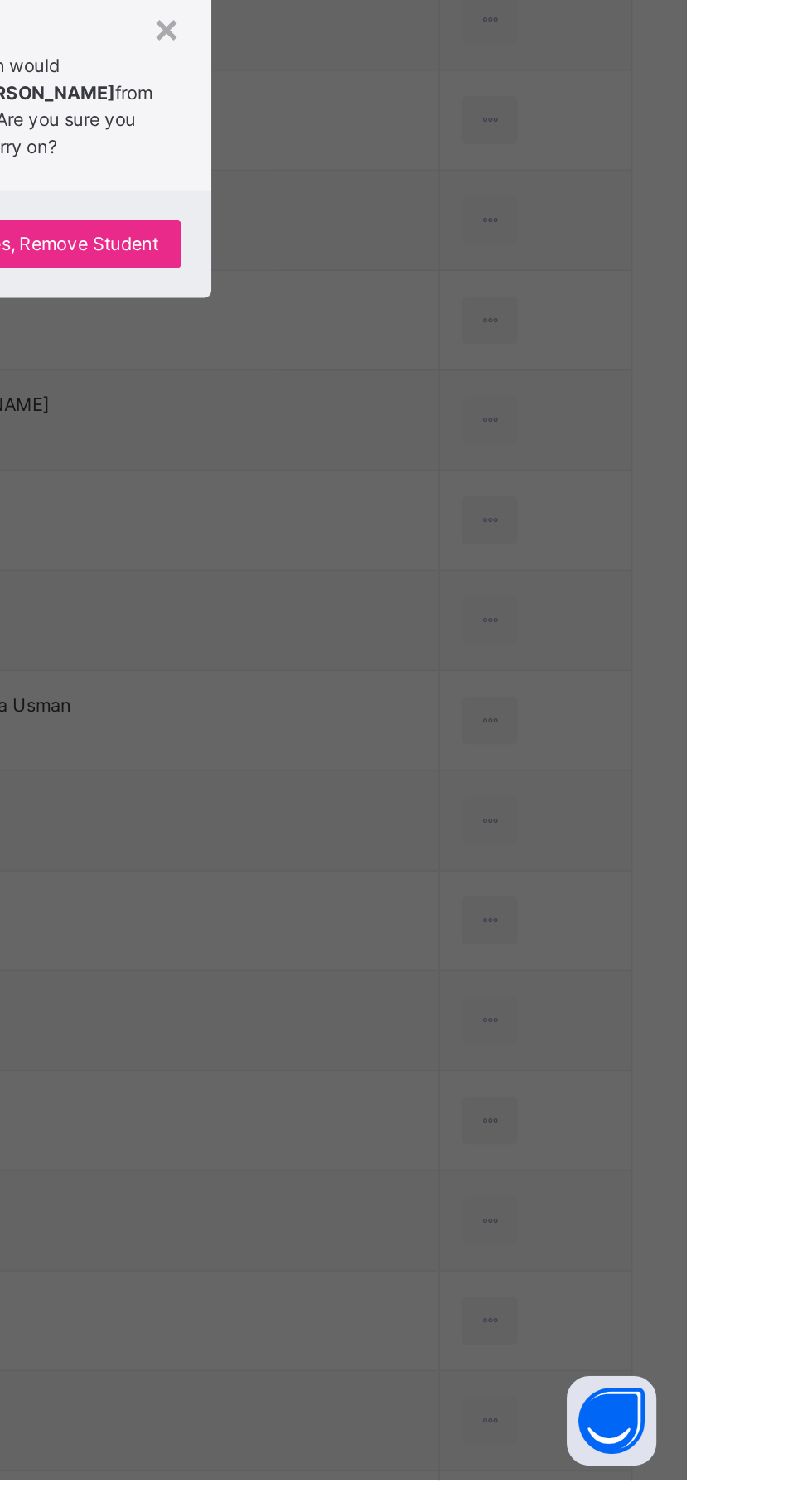
click at [532, 824] on div "Yes, Remove Student" at bounding box center [470, 810] width 124 height 26
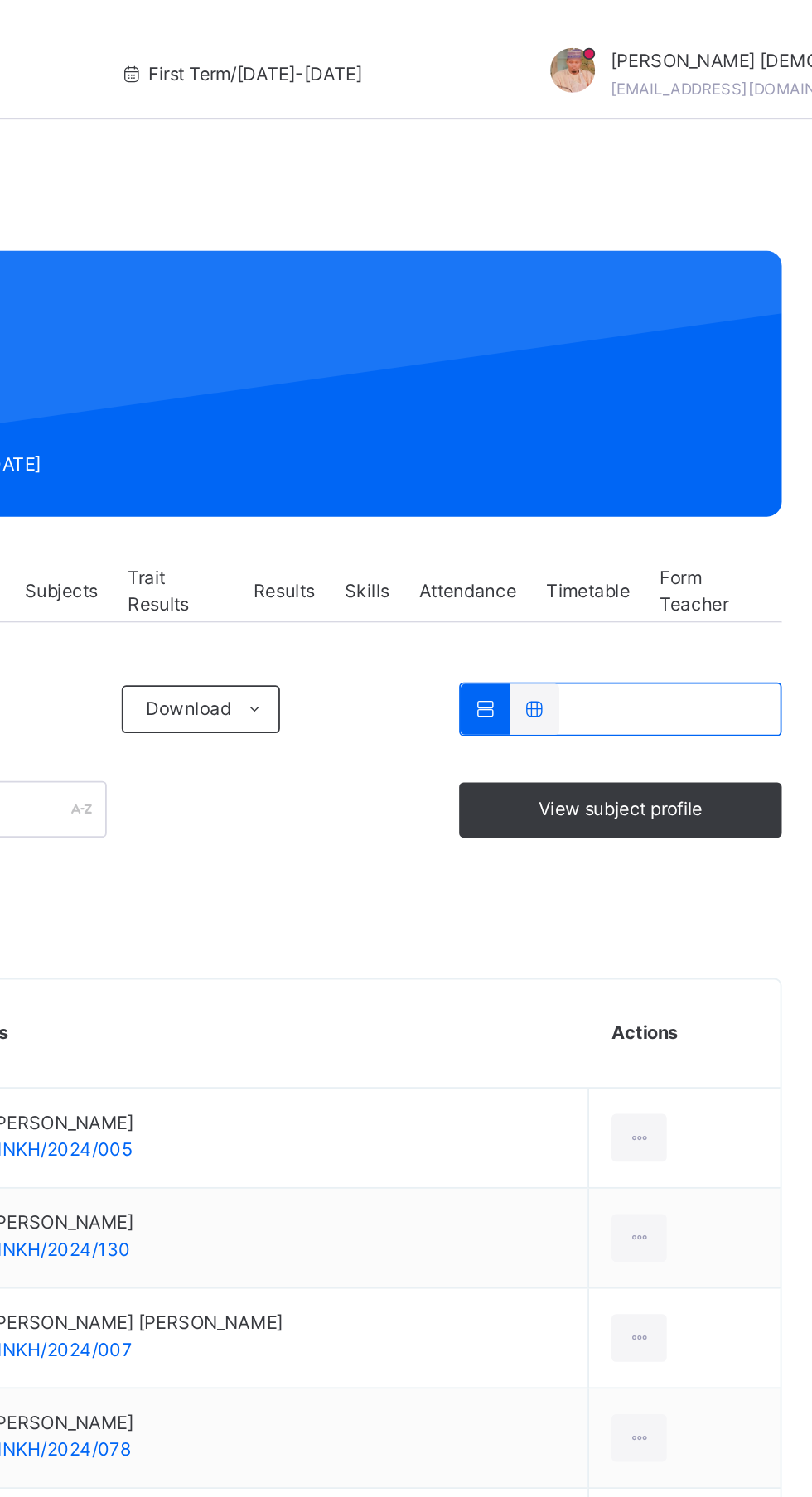
click at [0, 0] on ul "View Profile Remove from Class Transfer Student" at bounding box center [0, 0] width 0 height 0
click at [0, 0] on div "Remove from Class" at bounding box center [0, 0] width 0 height 0
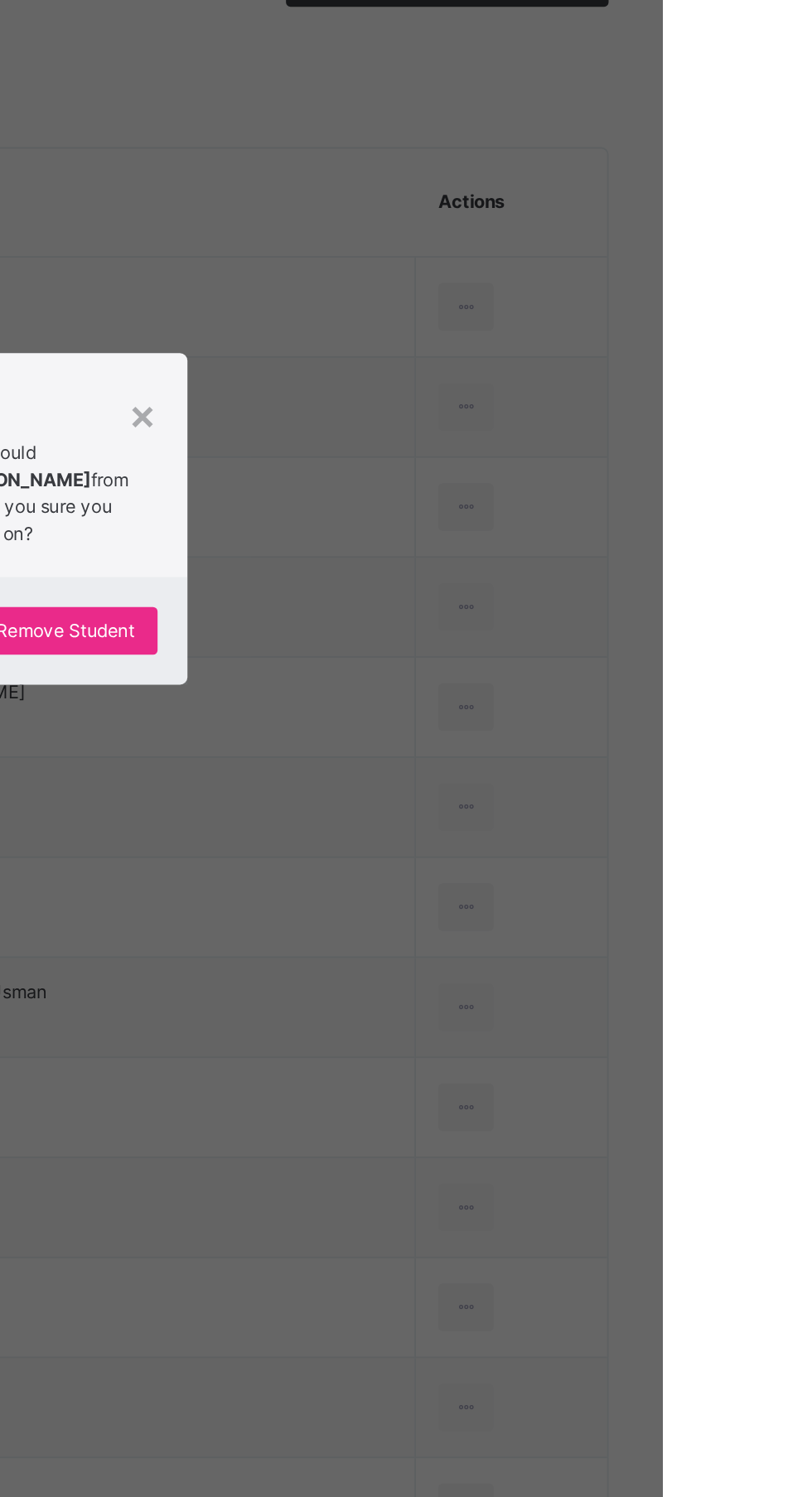
click at [532, 824] on div "Yes, Remove Student" at bounding box center [470, 810] width 124 height 26
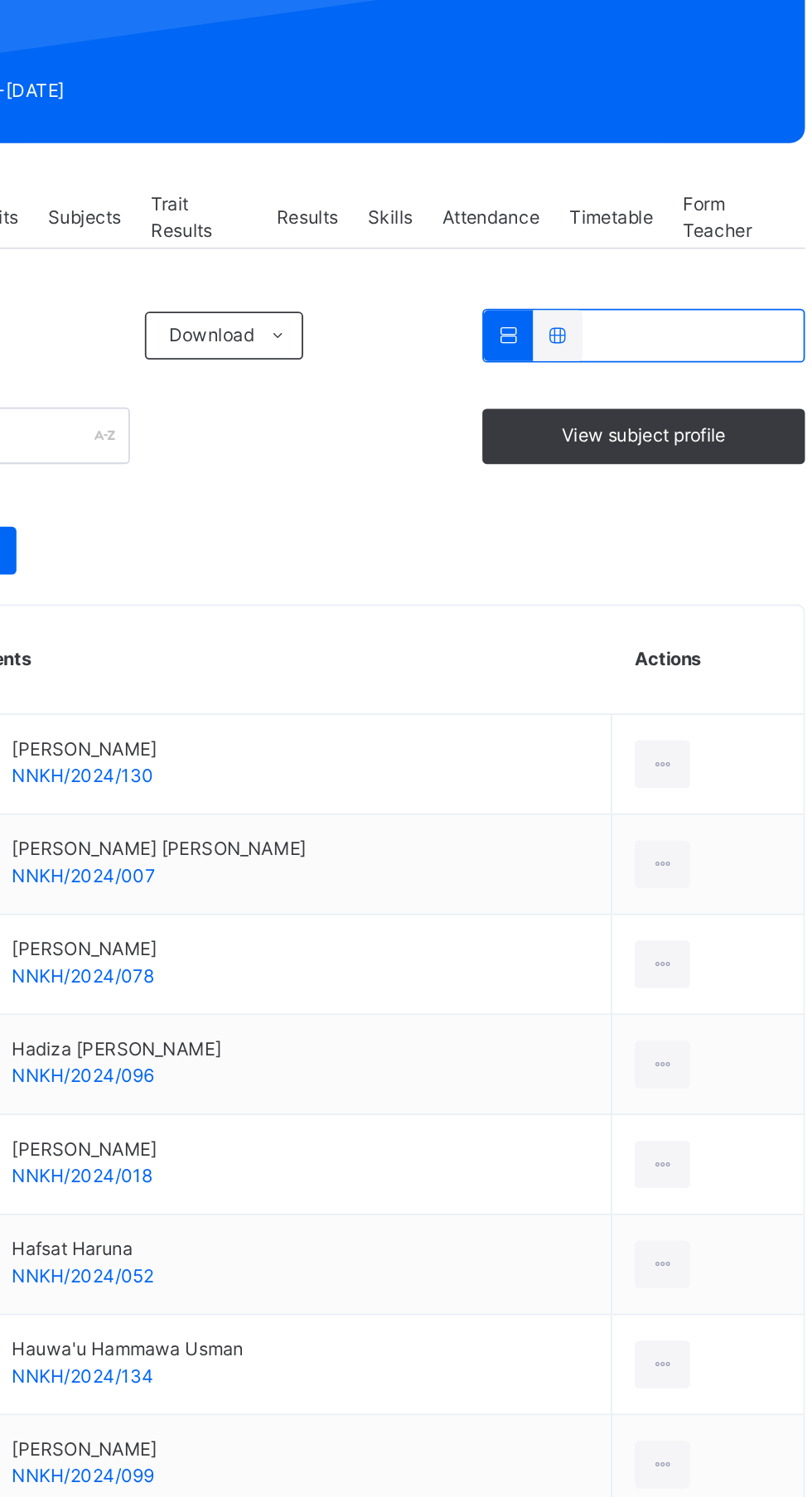
click at [701, 634] on div at bounding box center [702, 631] width 31 height 26
click at [0, 0] on div "Remove from Class" at bounding box center [0, 0] width 0 height 0
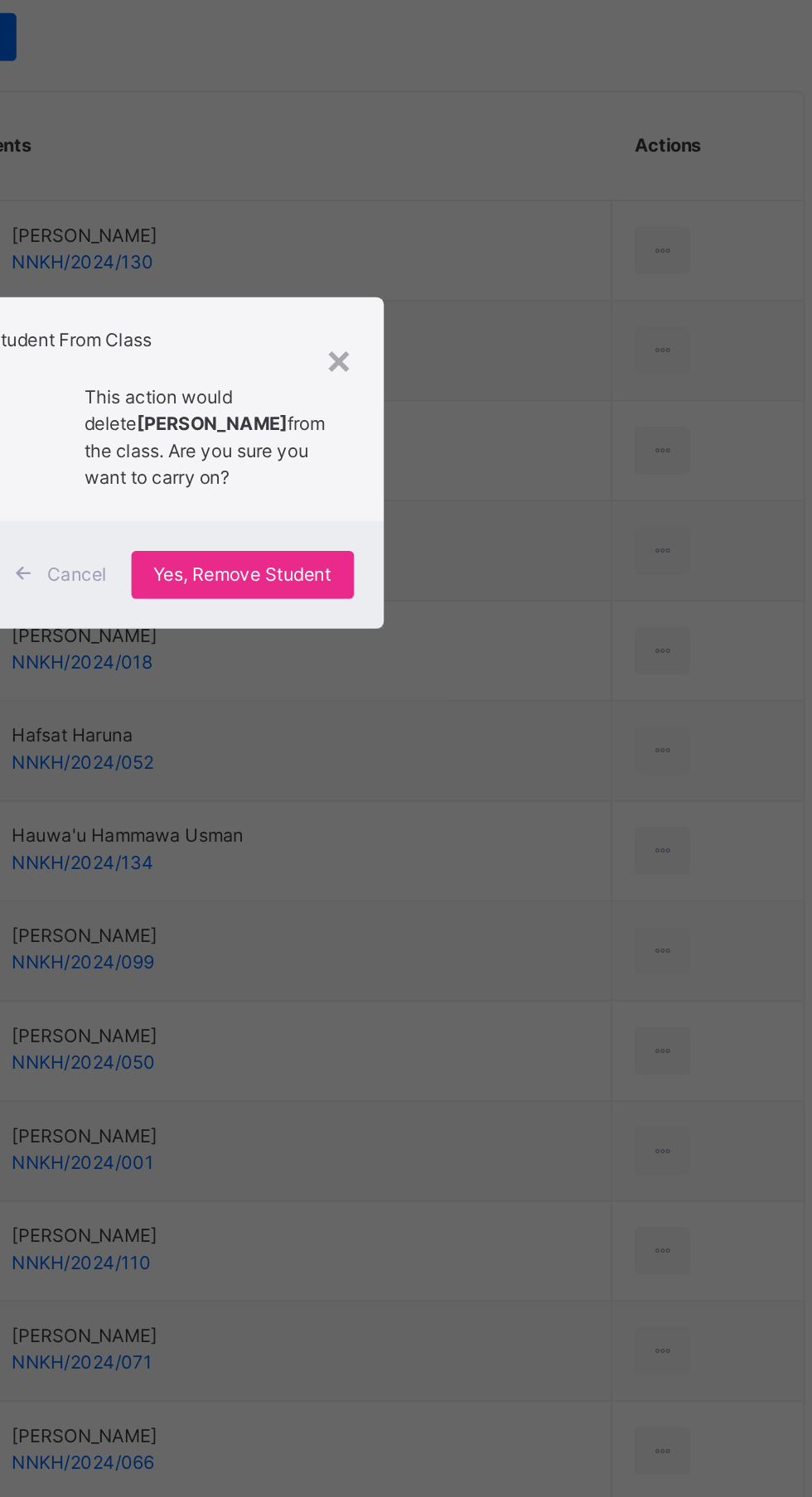
click at [516, 765] on p "This action would delete FATIMA ZUBAIRU from the class. Are you sure you want t…" at bounding box center [448, 735] width 133 height 60
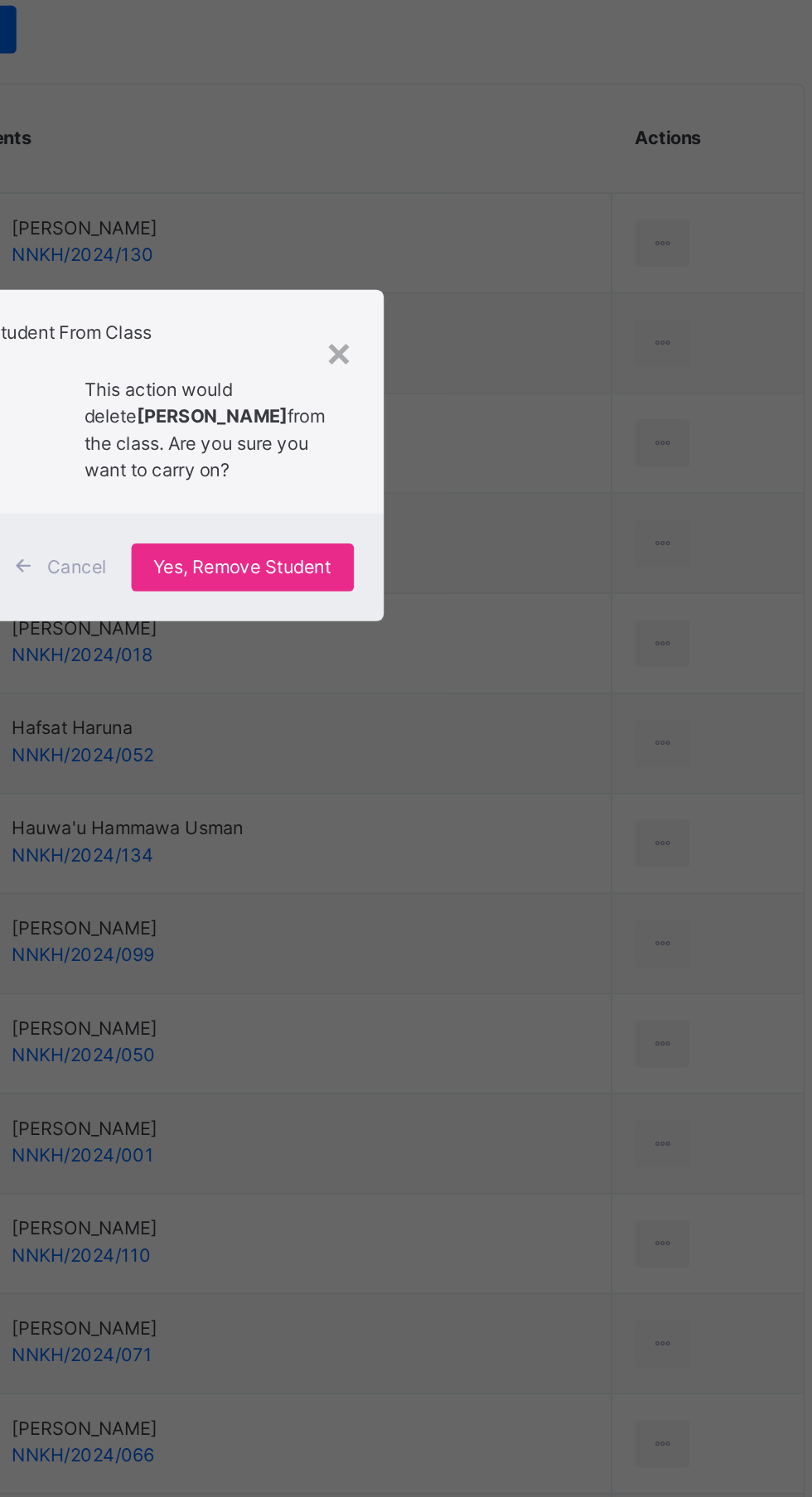
click at [532, 824] on div "Yes, Remove Student" at bounding box center [470, 810] width 124 height 26
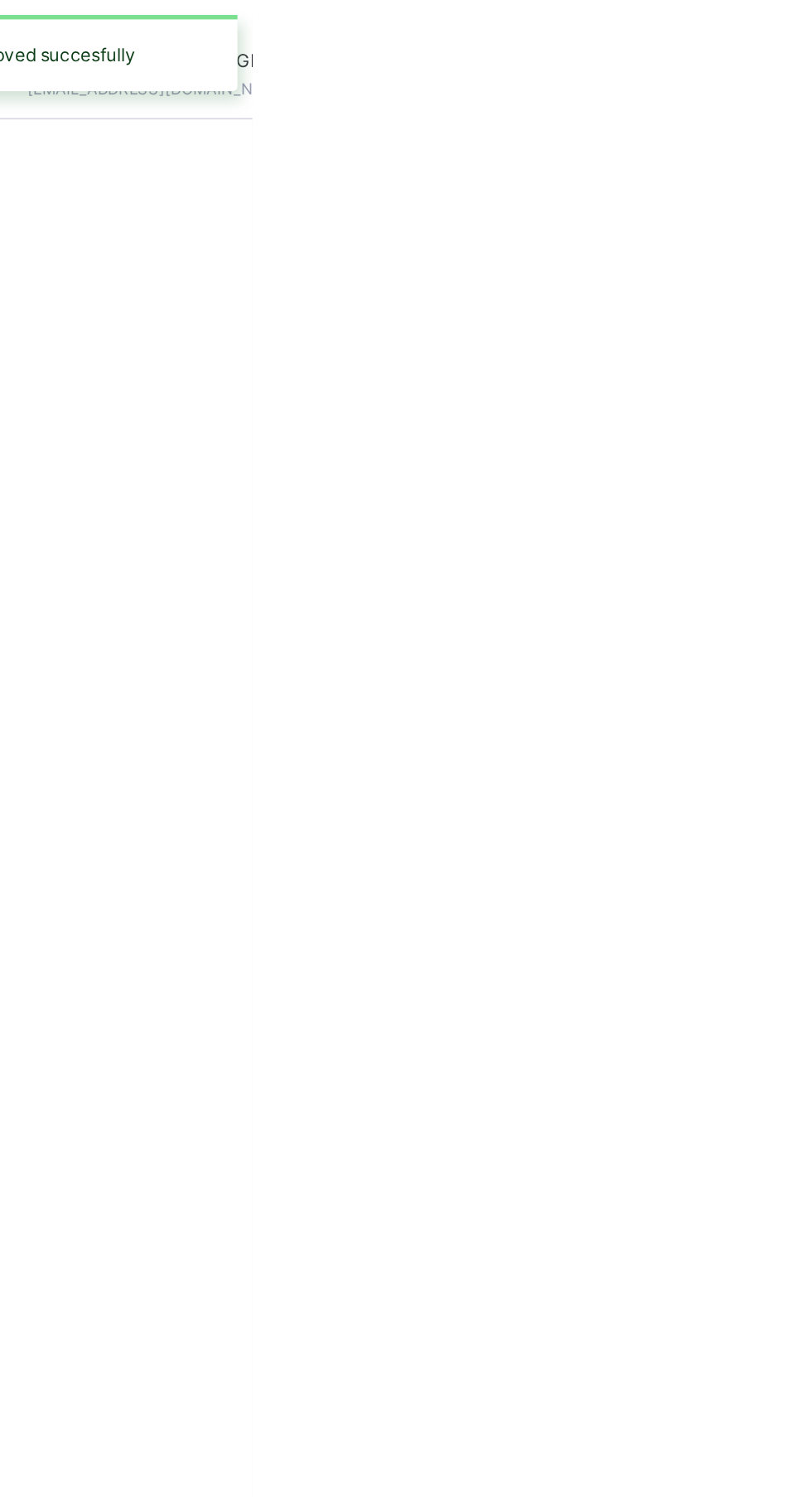
click at [652, 1116] on div "Back / Nur 1 ." at bounding box center [505, 748] width 613 height 1497
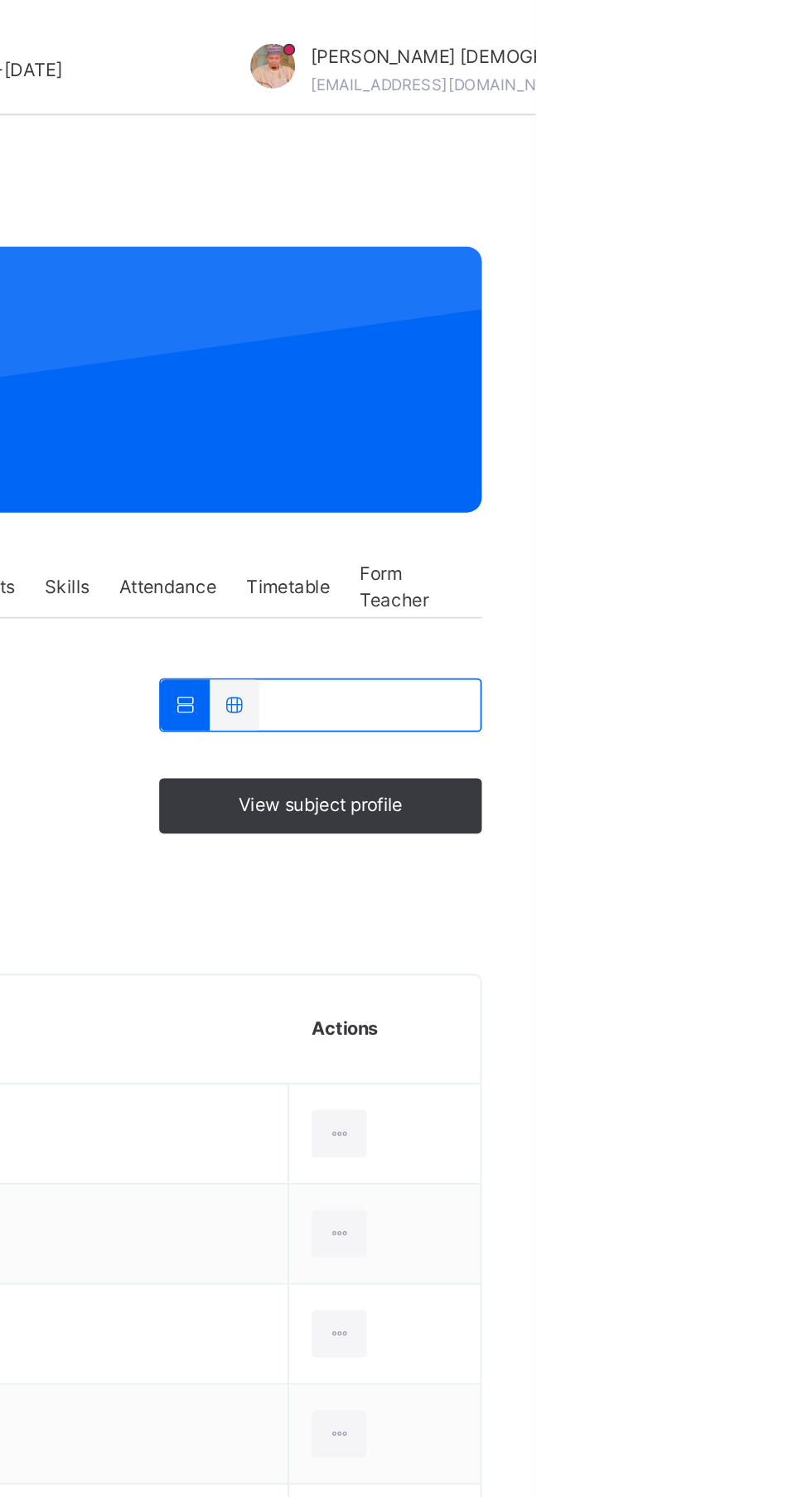
click at [706, 632] on div at bounding box center [702, 631] width 31 height 26
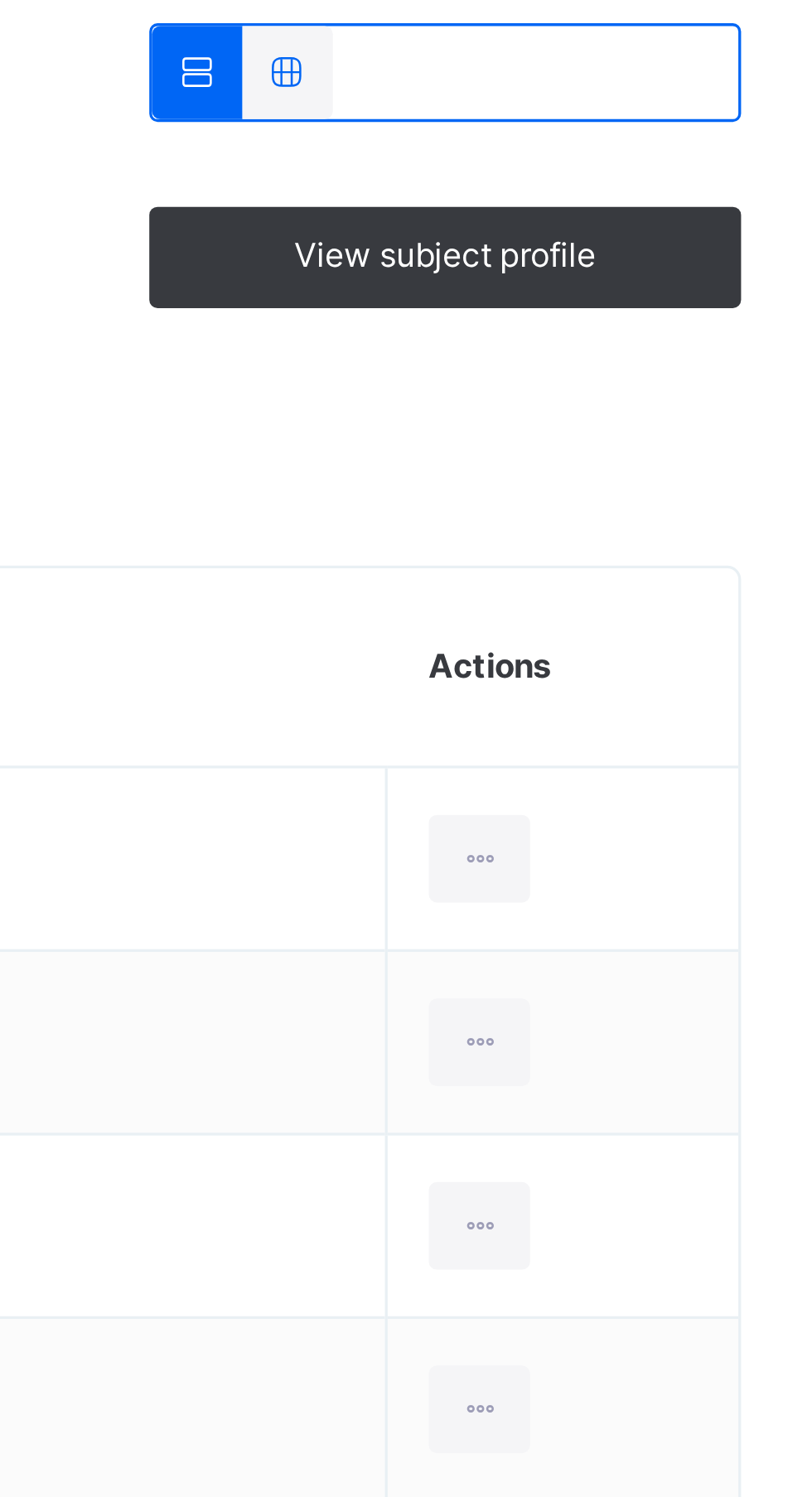
click at [0, 0] on div "Remove from Class" at bounding box center [0, 0] width 0 height 0
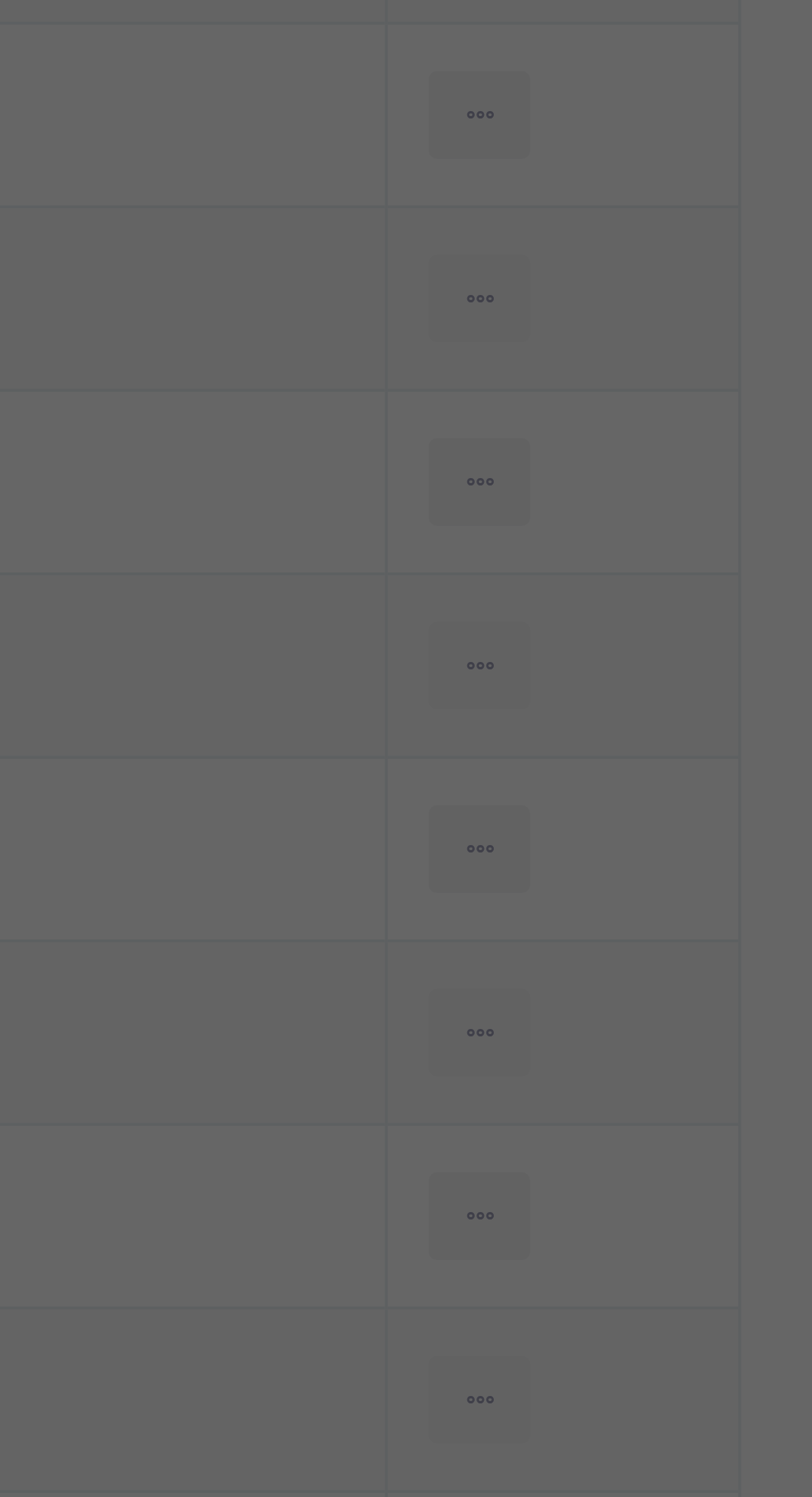
click at [532, 832] on div "Yes, Remove Student" at bounding box center [470, 818] width 124 height 26
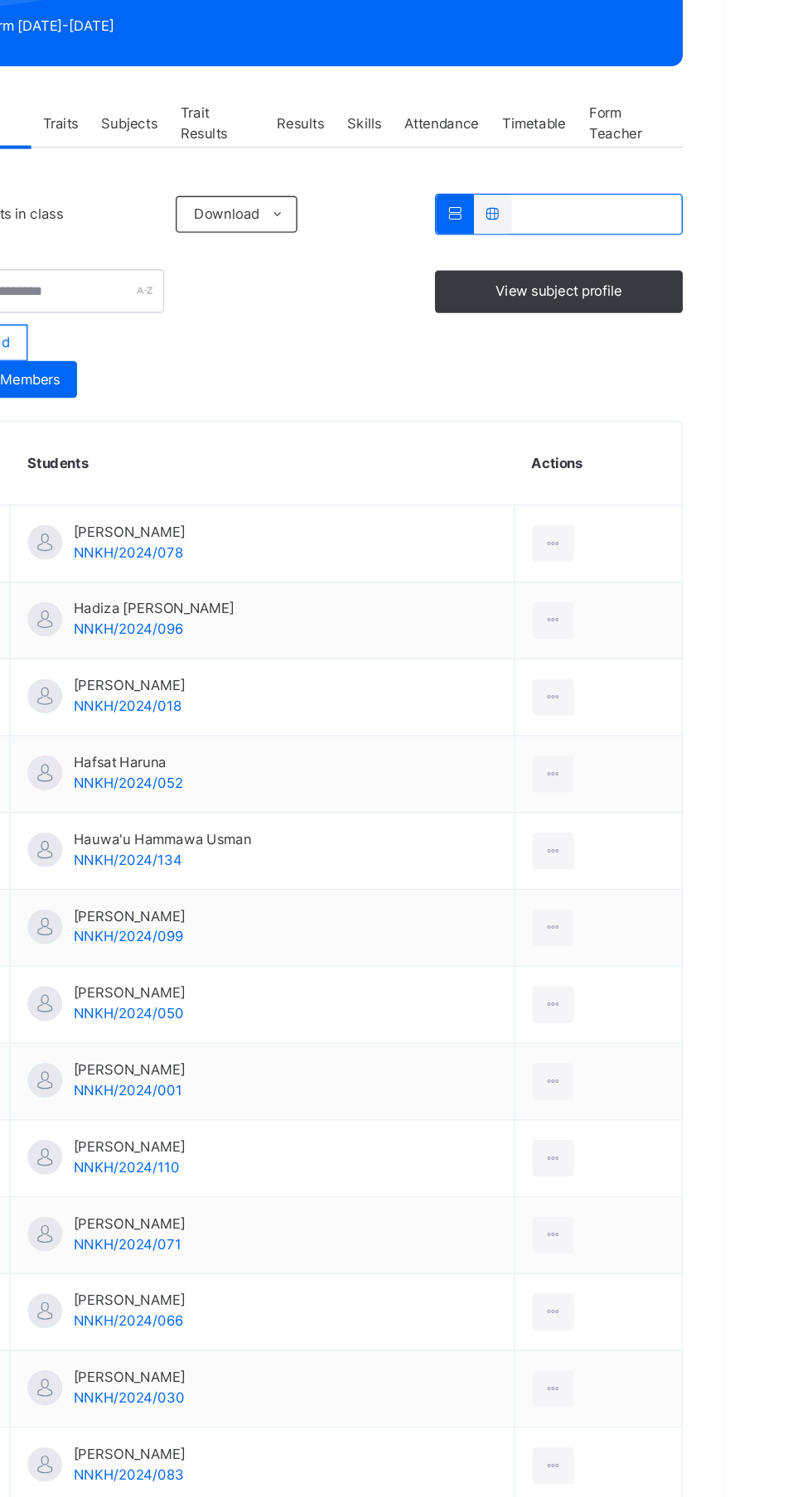
click at [699, 635] on div at bounding box center [688, 631] width 31 height 26
click at [0, 0] on div "Remove from Class" at bounding box center [0, 0] width 0 height 0
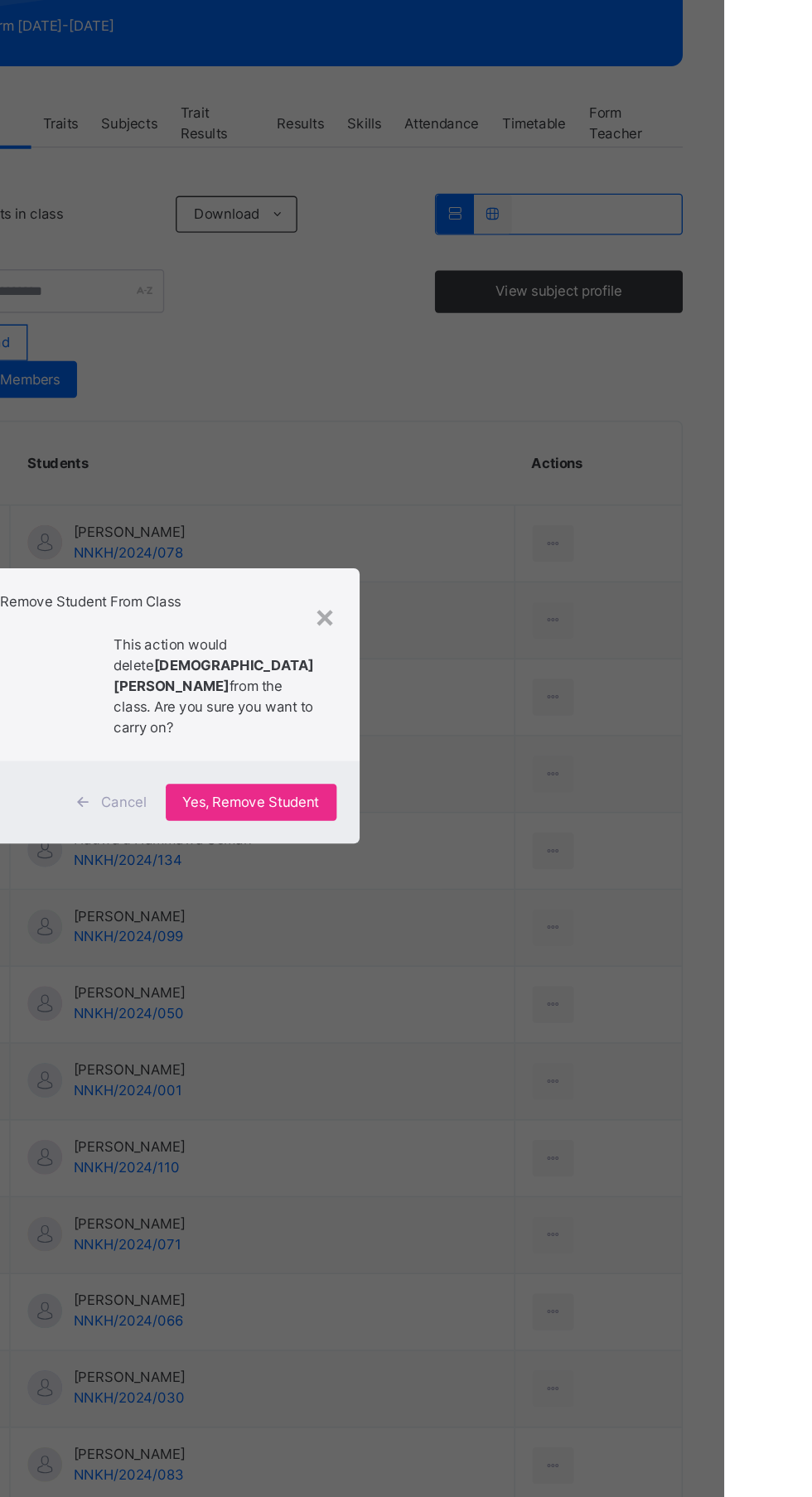
click at [519, 826] on span "Yes, Remove Student" at bounding box center [470, 819] width 99 height 15
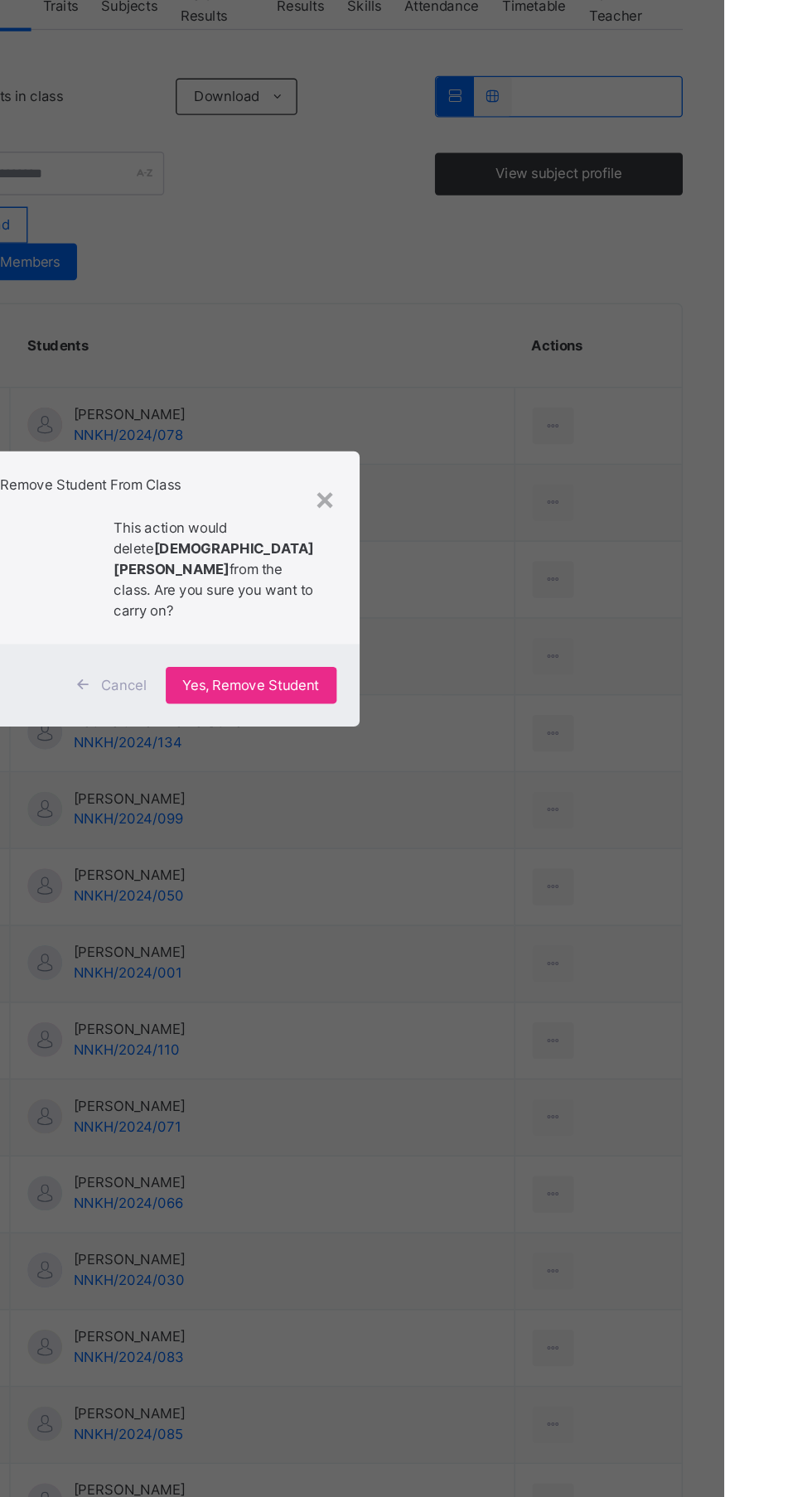
click at [532, 832] on div "Yes, Remove Student" at bounding box center [470, 818] width 124 height 26
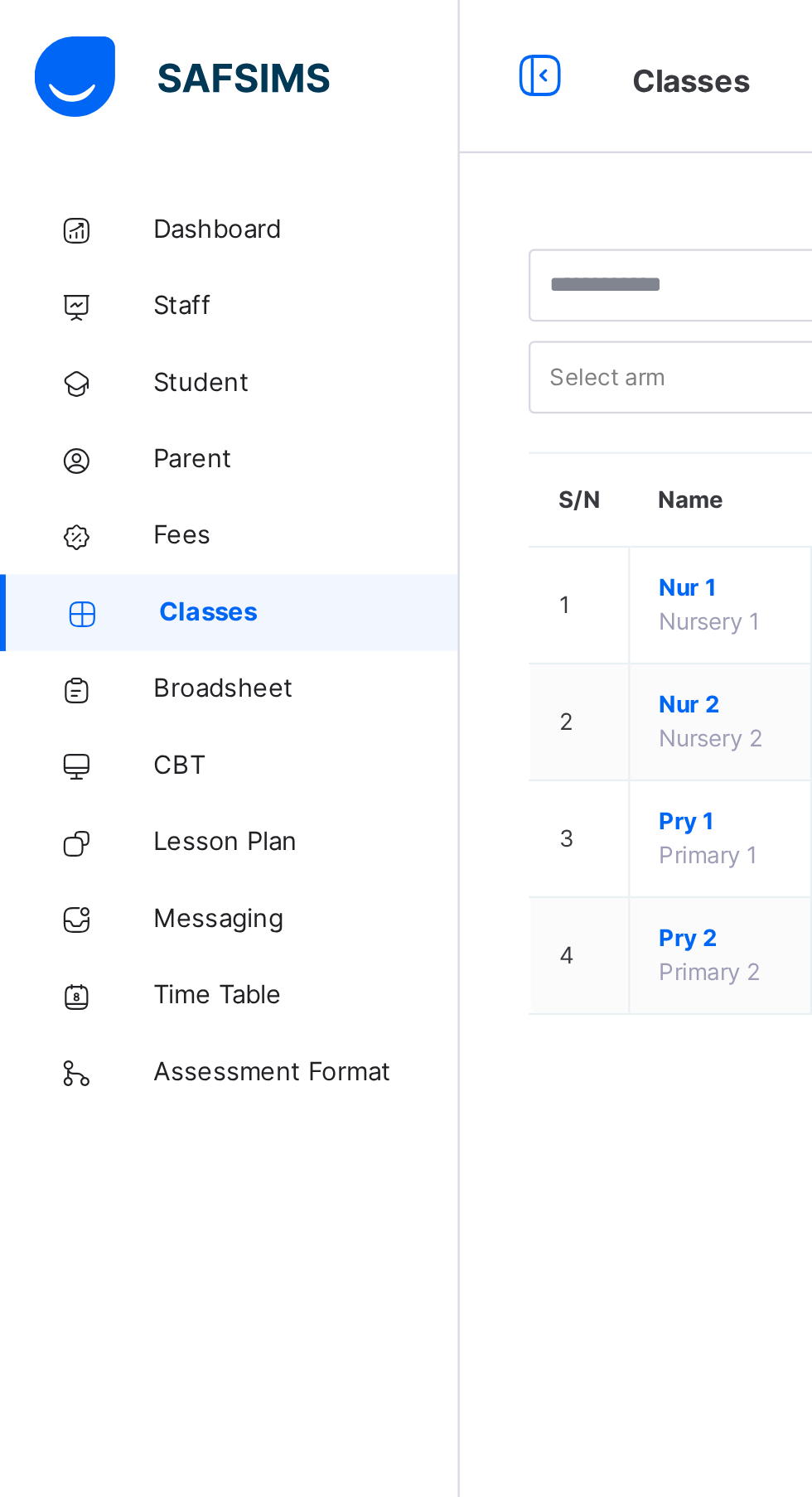
click at [317, 261] on span "Nur 1" at bounding box center [311, 254] width 53 height 15
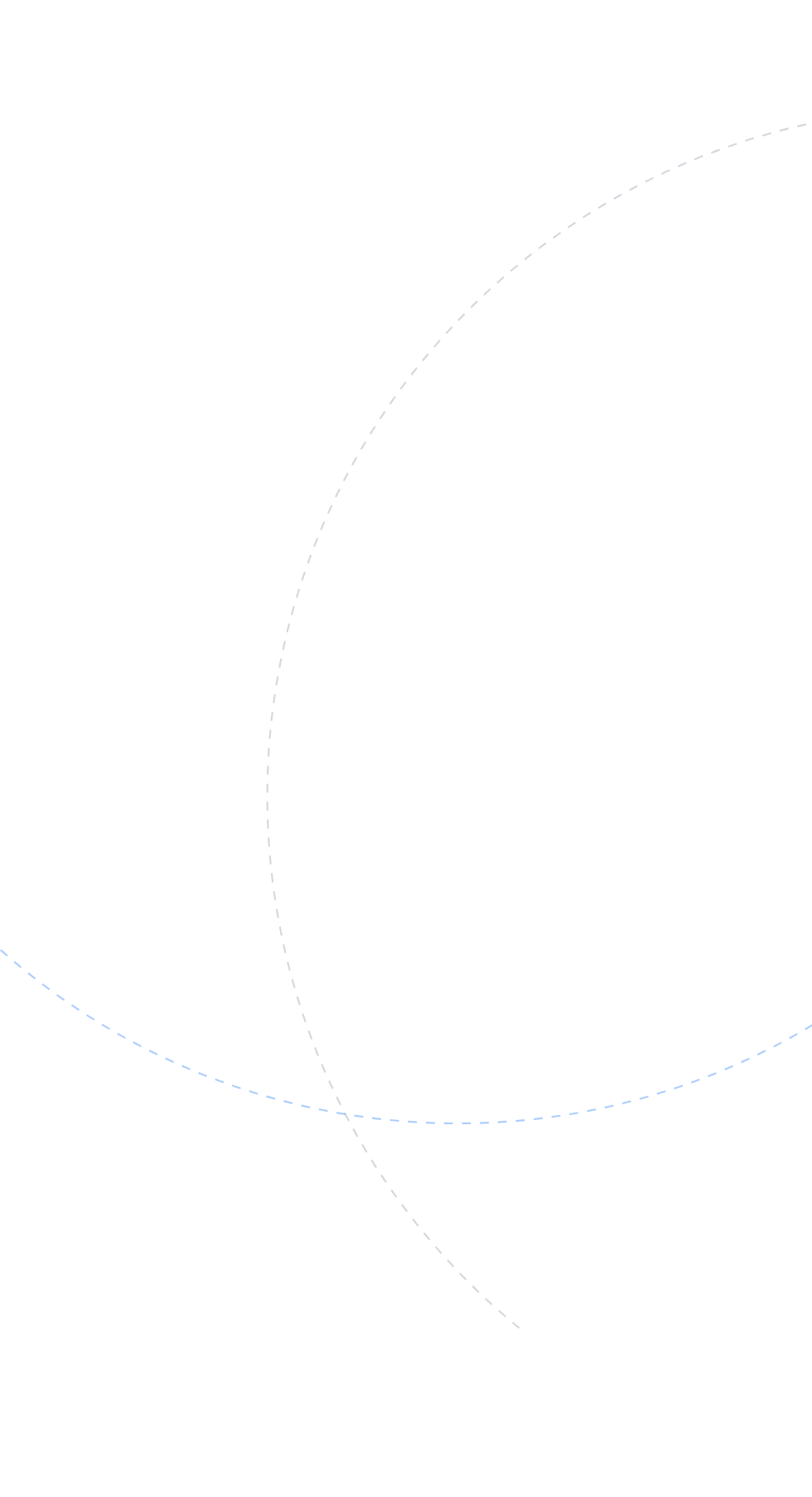
scroll to position [110, 0]
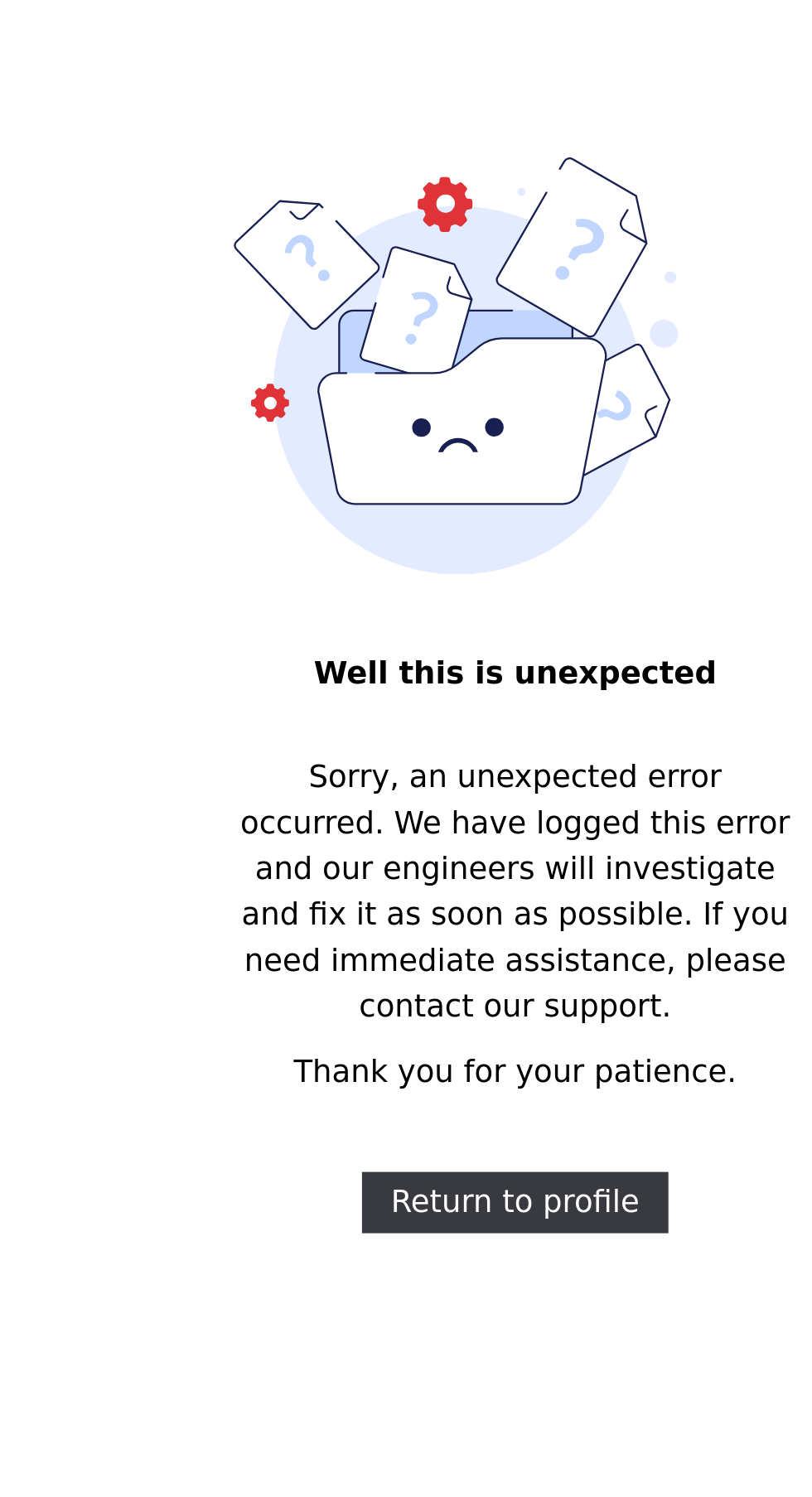
click at [435, 543] on span "Return to profile" at bounding box center [406, 553] width 108 height 20
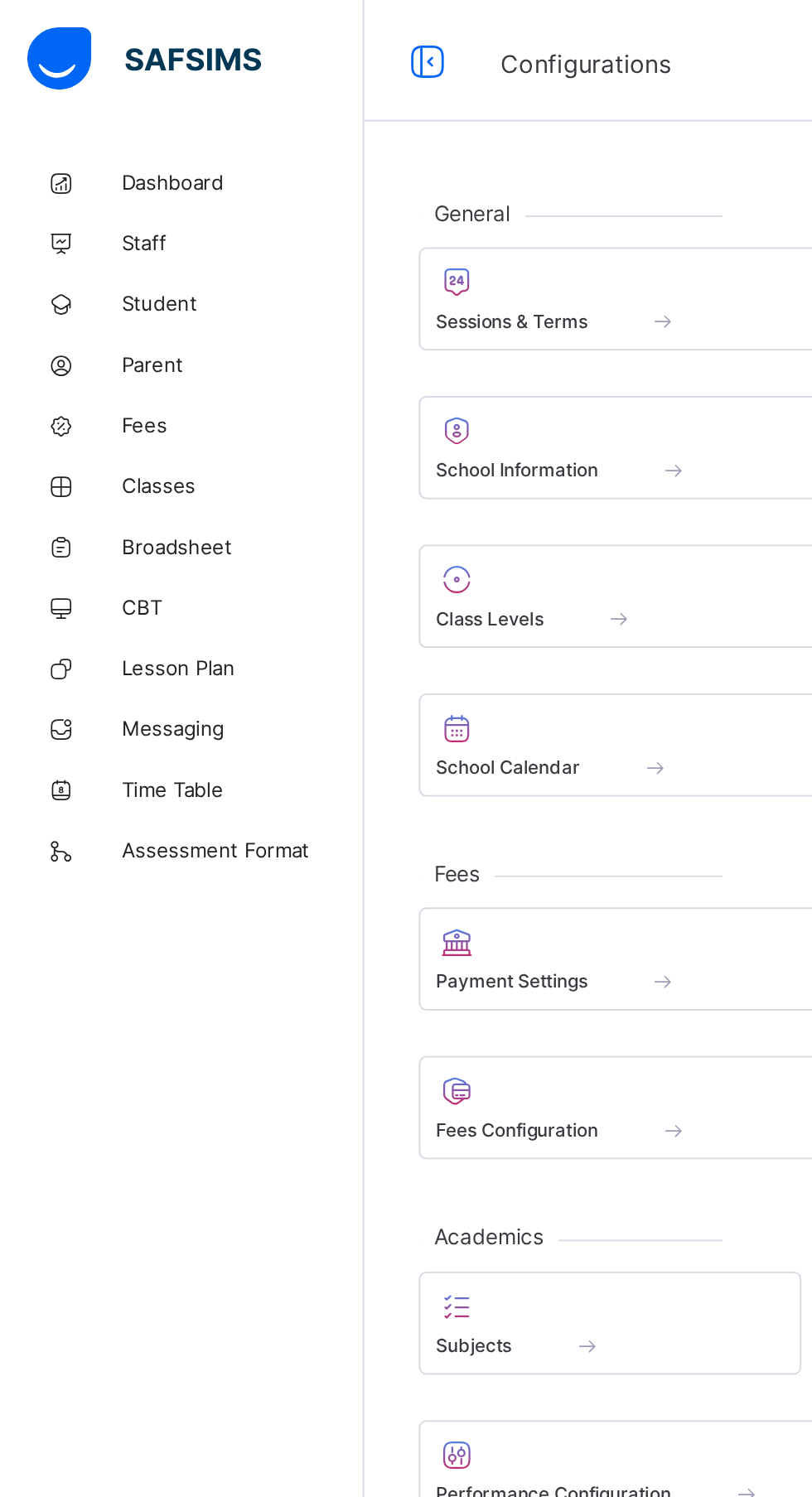
click at [337, 321] on div at bounding box center [359, 315] width 243 height 20
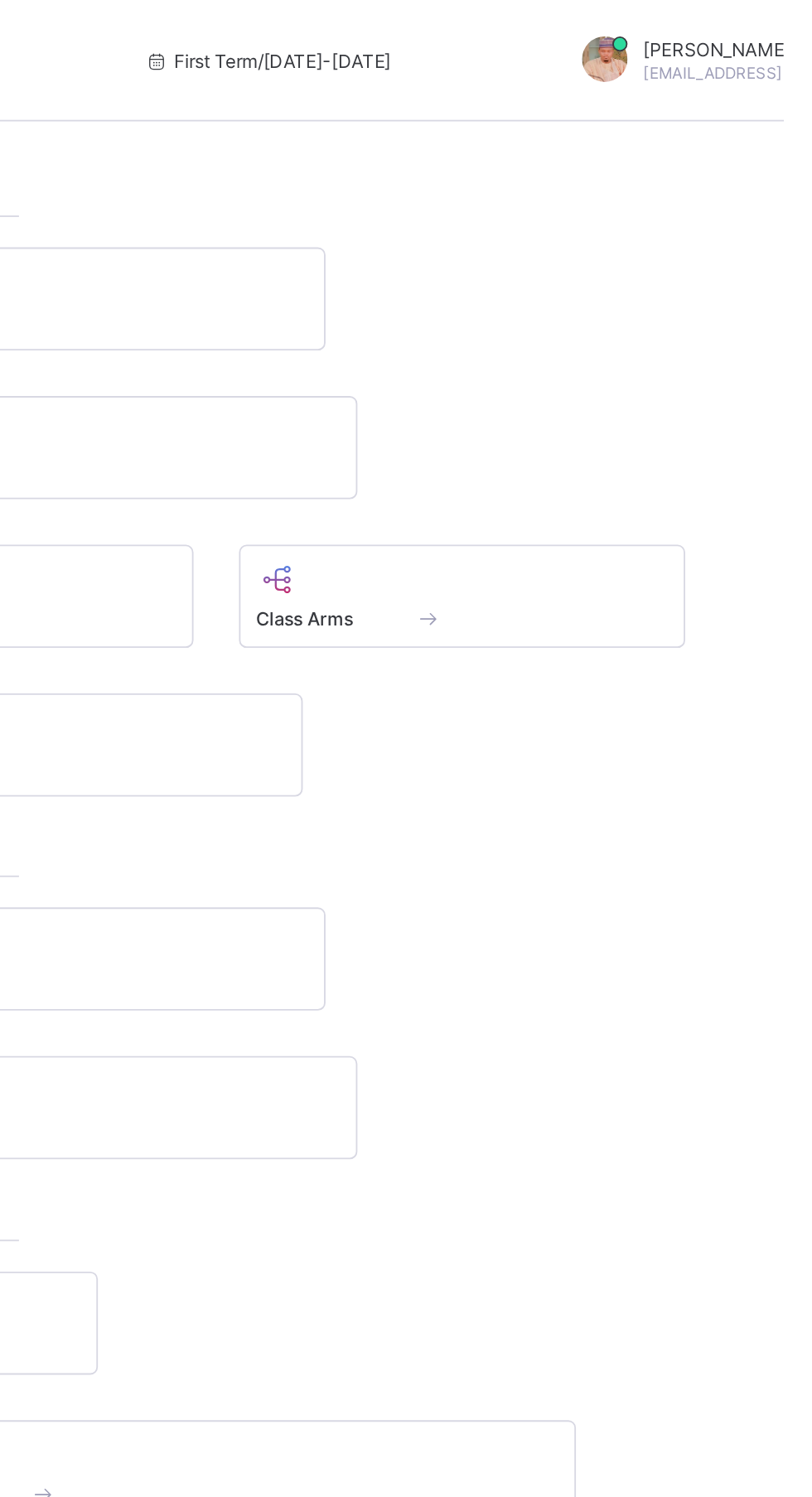
click at [682, 320] on div at bounding box center [636, 315] width 225 height 20
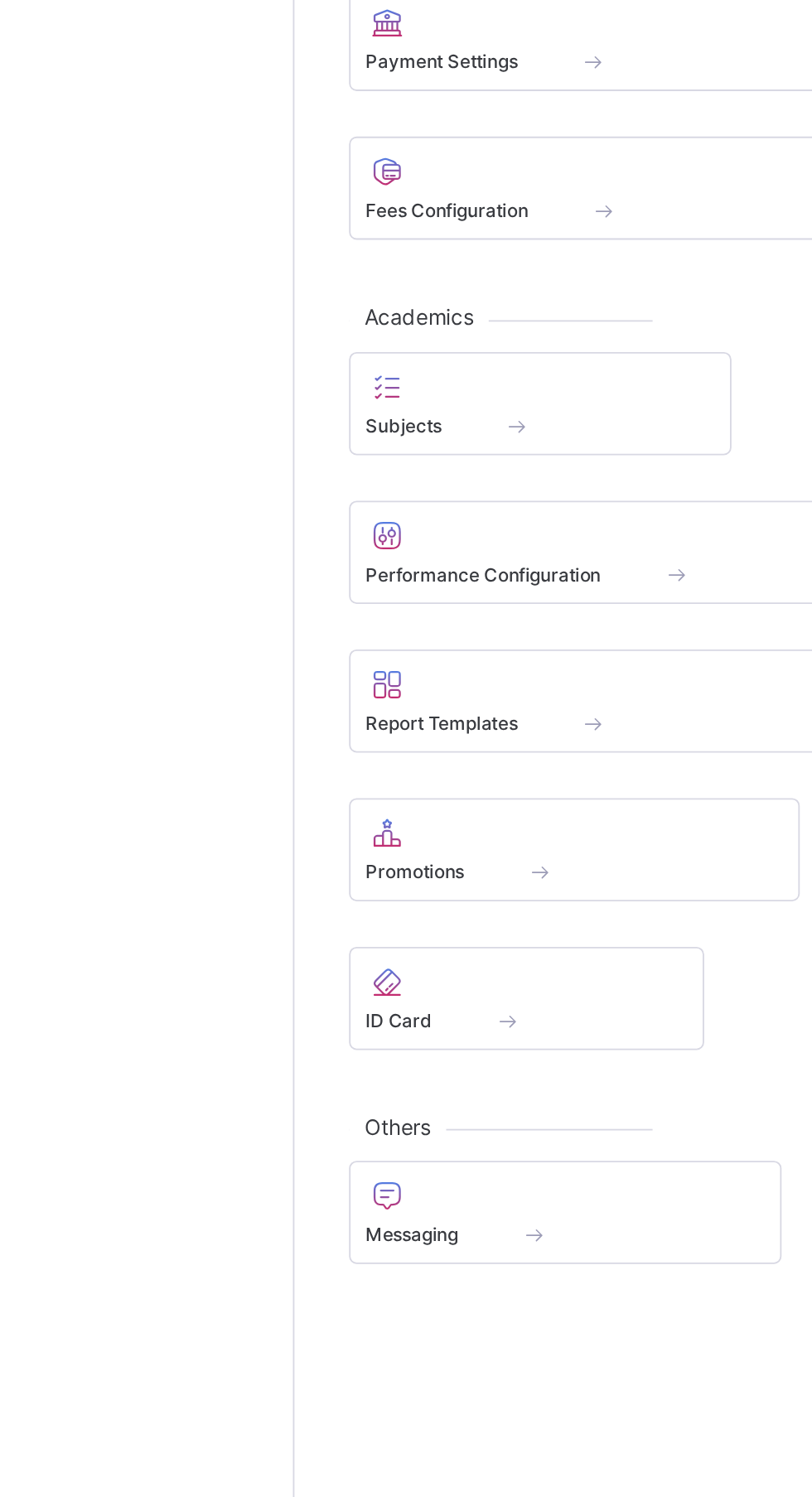
click at [372, 974] on span at bounding box center [352, 978] width 54 height 14
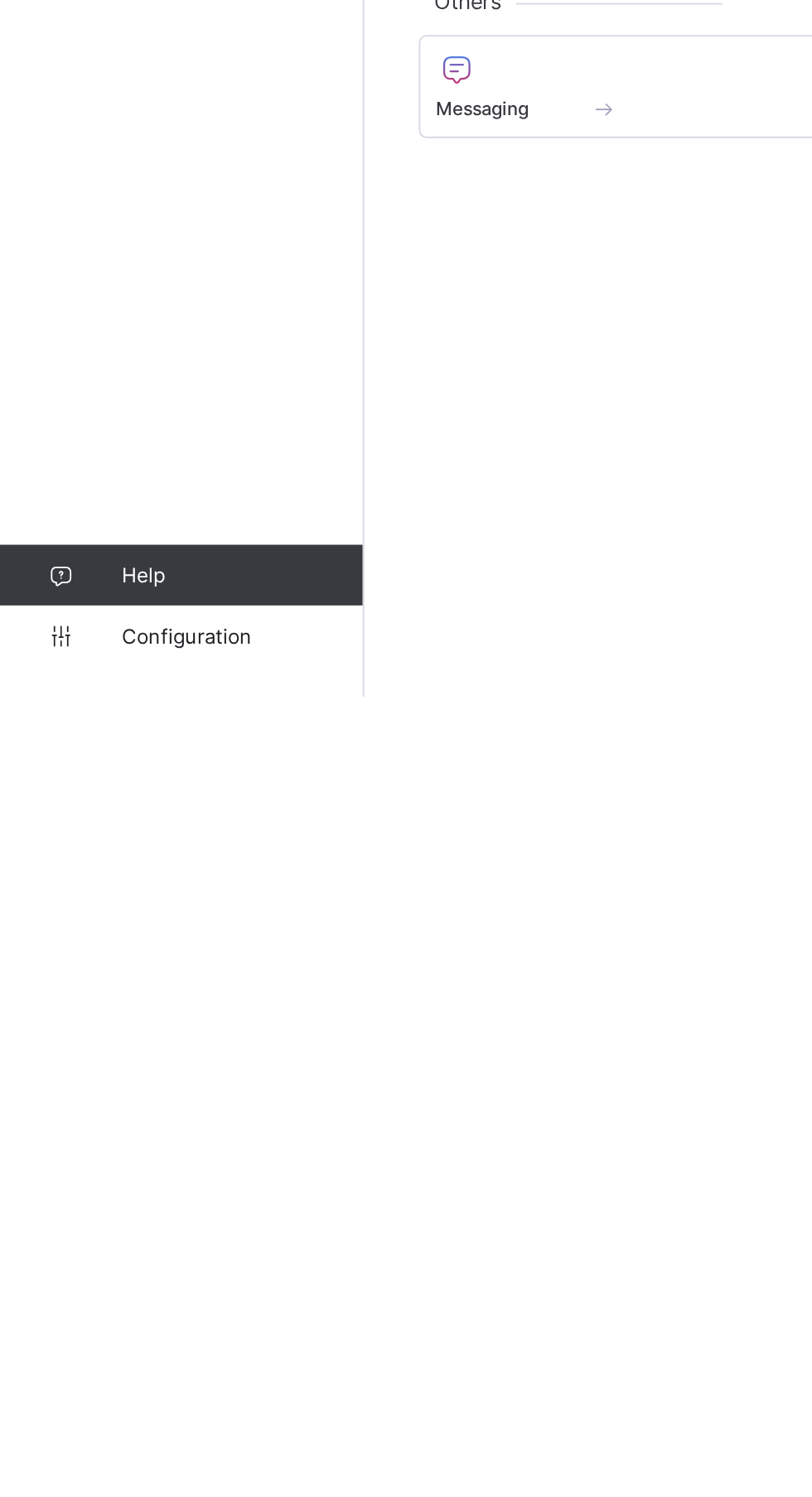
click at [125, 1470] on span "Configuration" at bounding box center [132, 1464] width 132 height 13
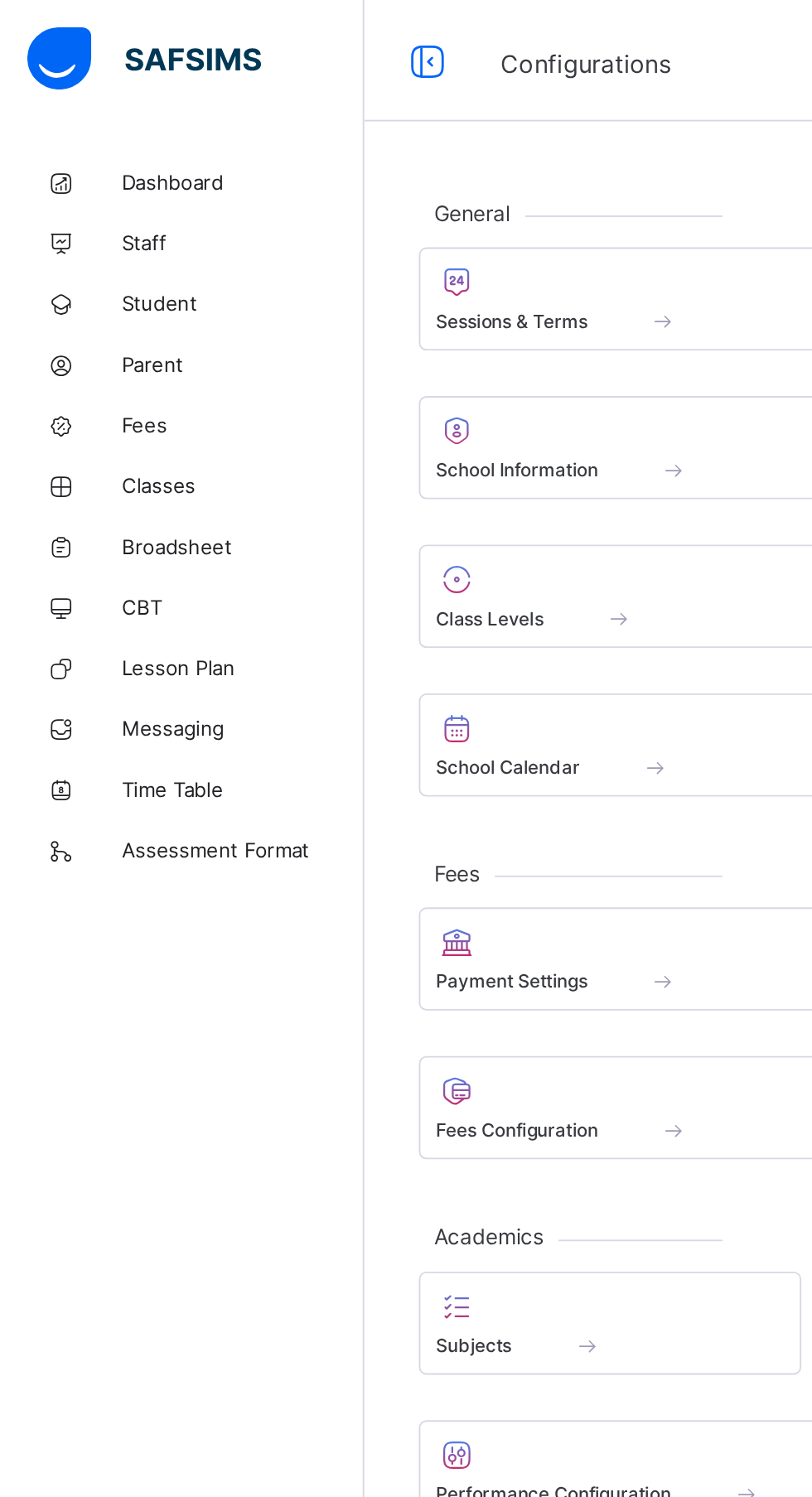
click at [101, 266] on span "Classes" at bounding box center [132, 265] width 132 height 13
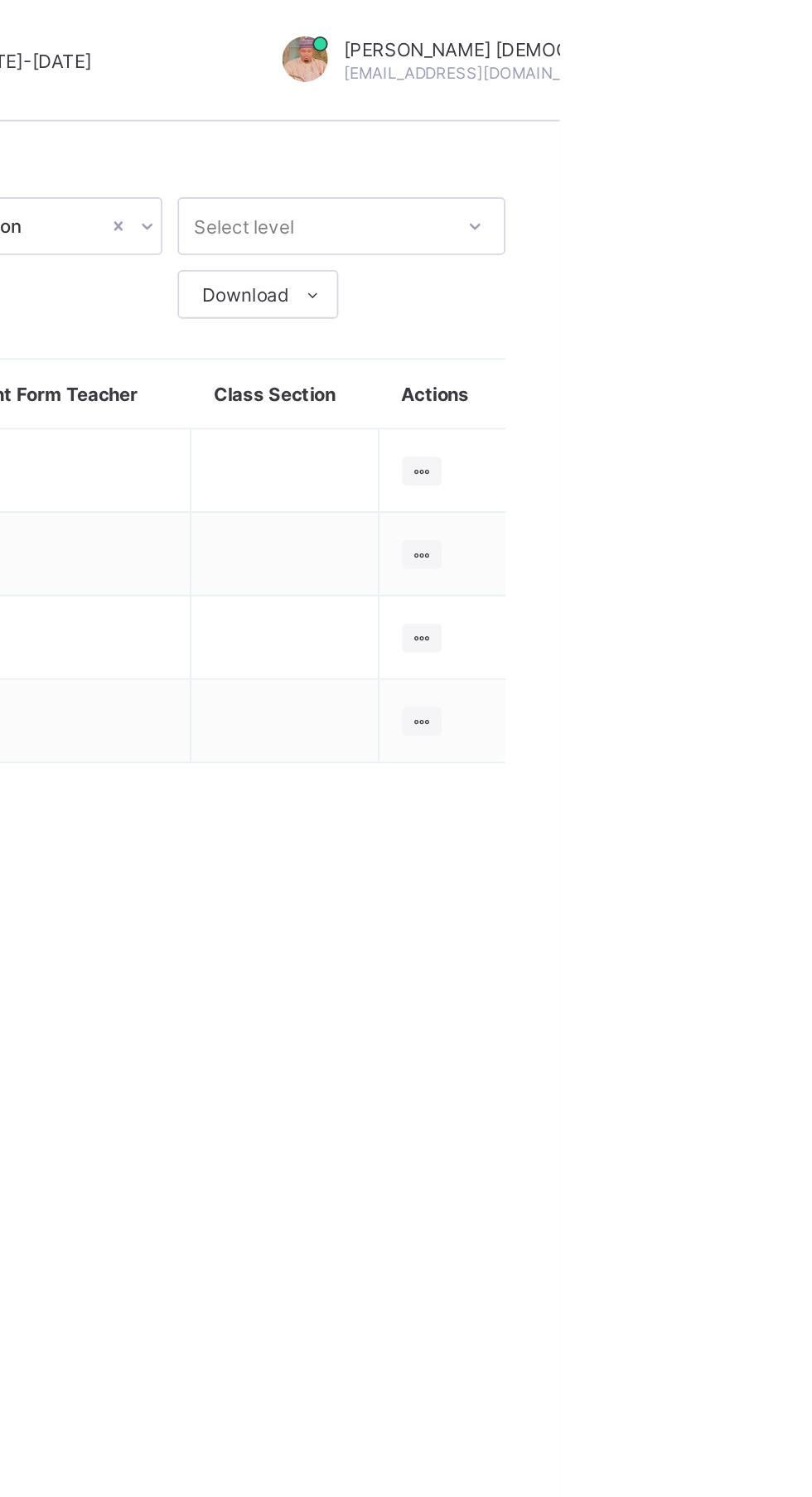
click at [0, 0] on ul "View Class Assign form Teacher" at bounding box center [0, 0] width 0 height 0
click at [0, 0] on div "View Class" at bounding box center [0, 0] width 0 height 0
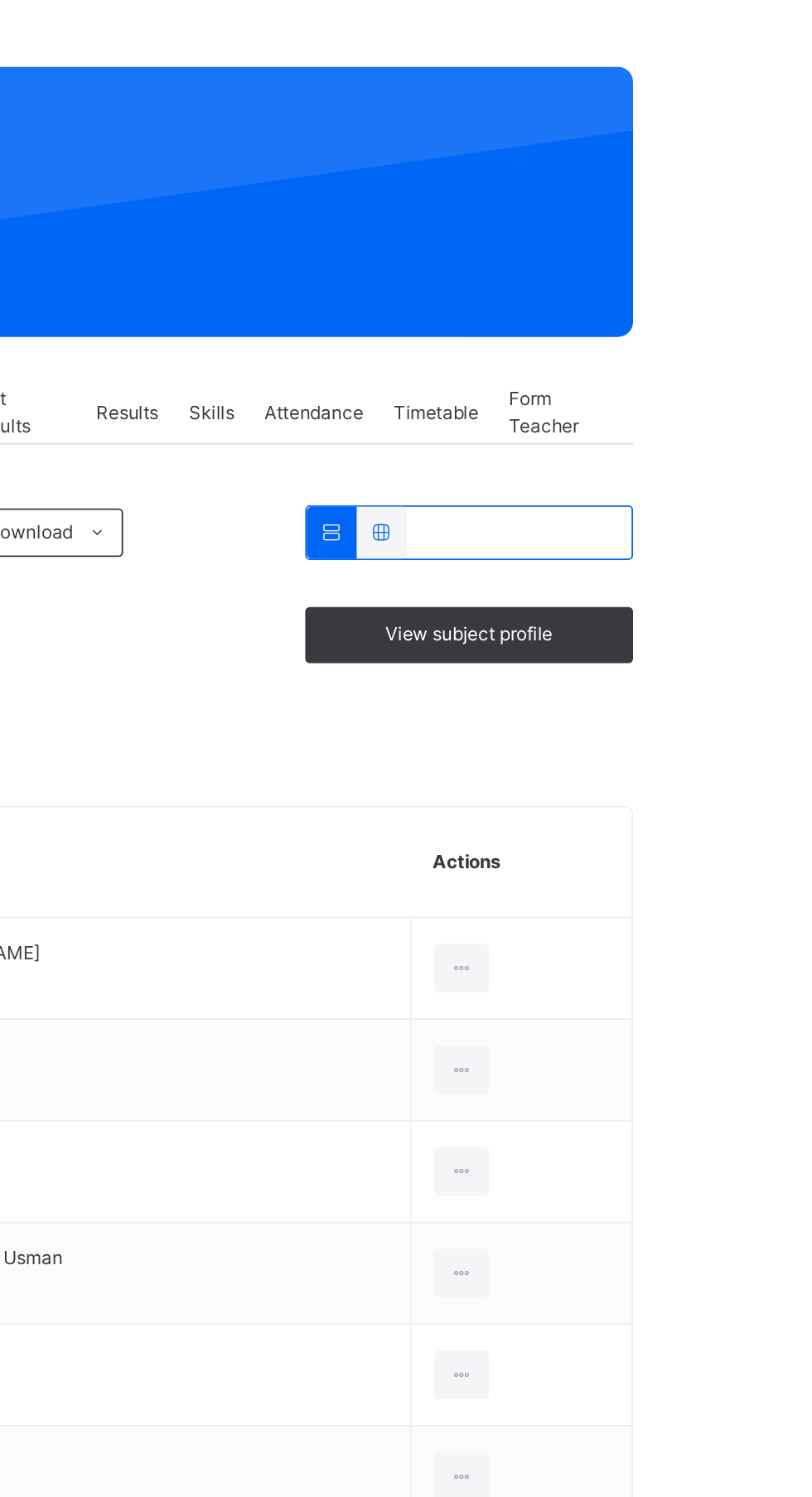
click at [694, 631] on icon at bounding box center [688, 631] width 14 height 15
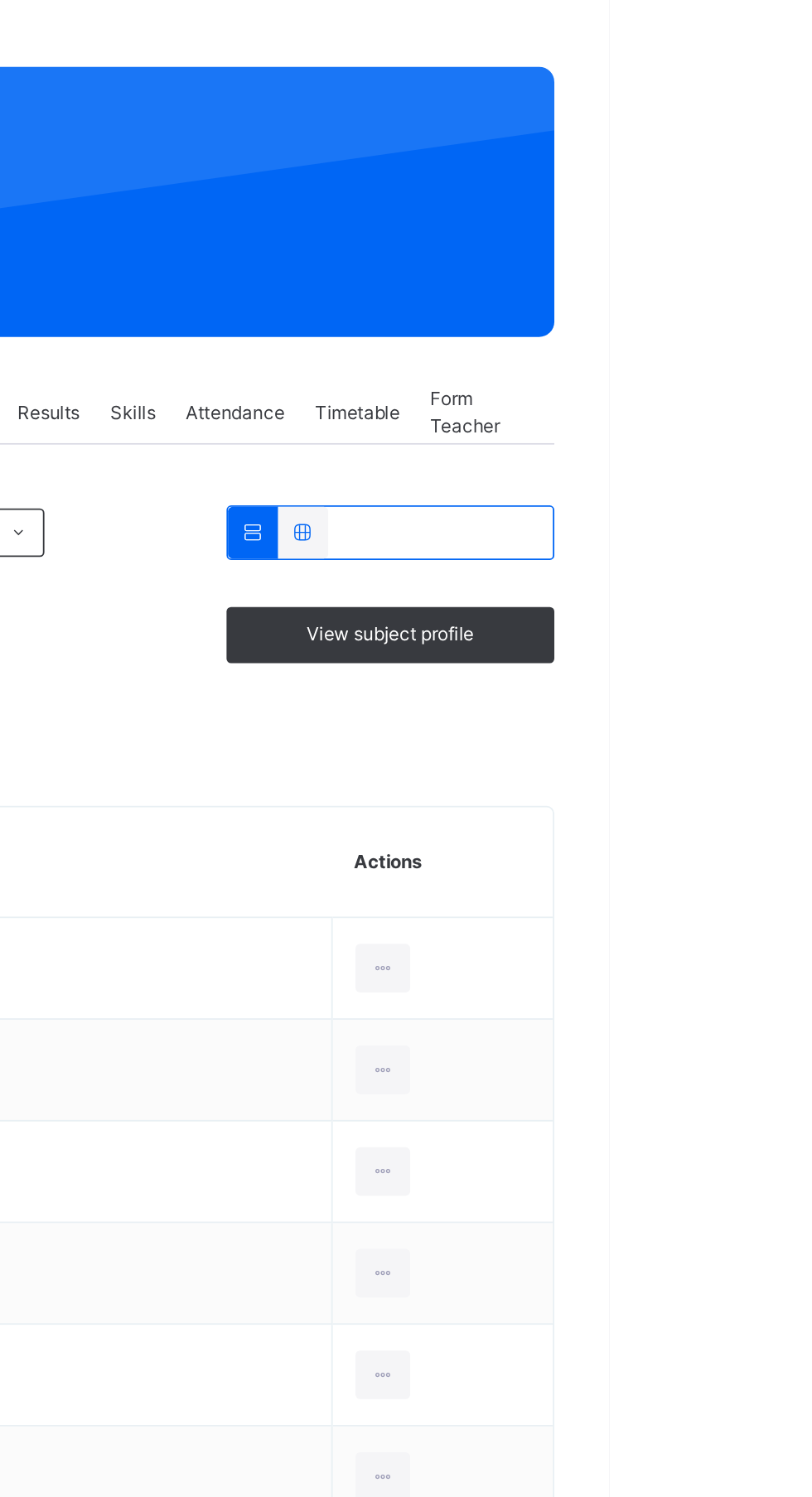
click at [0, 0] on div "Remove from Class" at bounding box center [0, 0] width 0 height 0
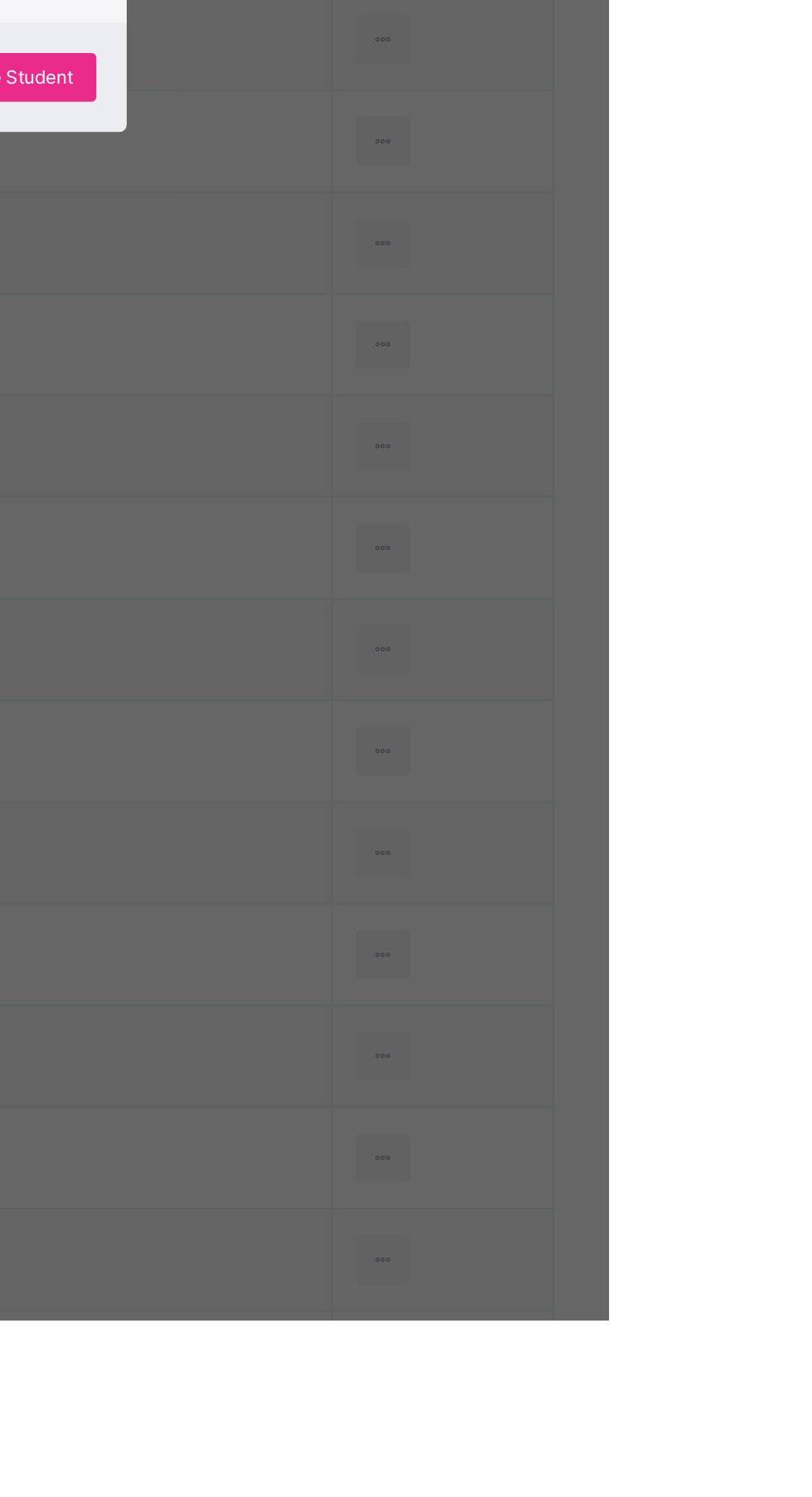
click at [519, 826] on span "Yes, Remove Student" at bounding box center [470, 819] width 99 height 15
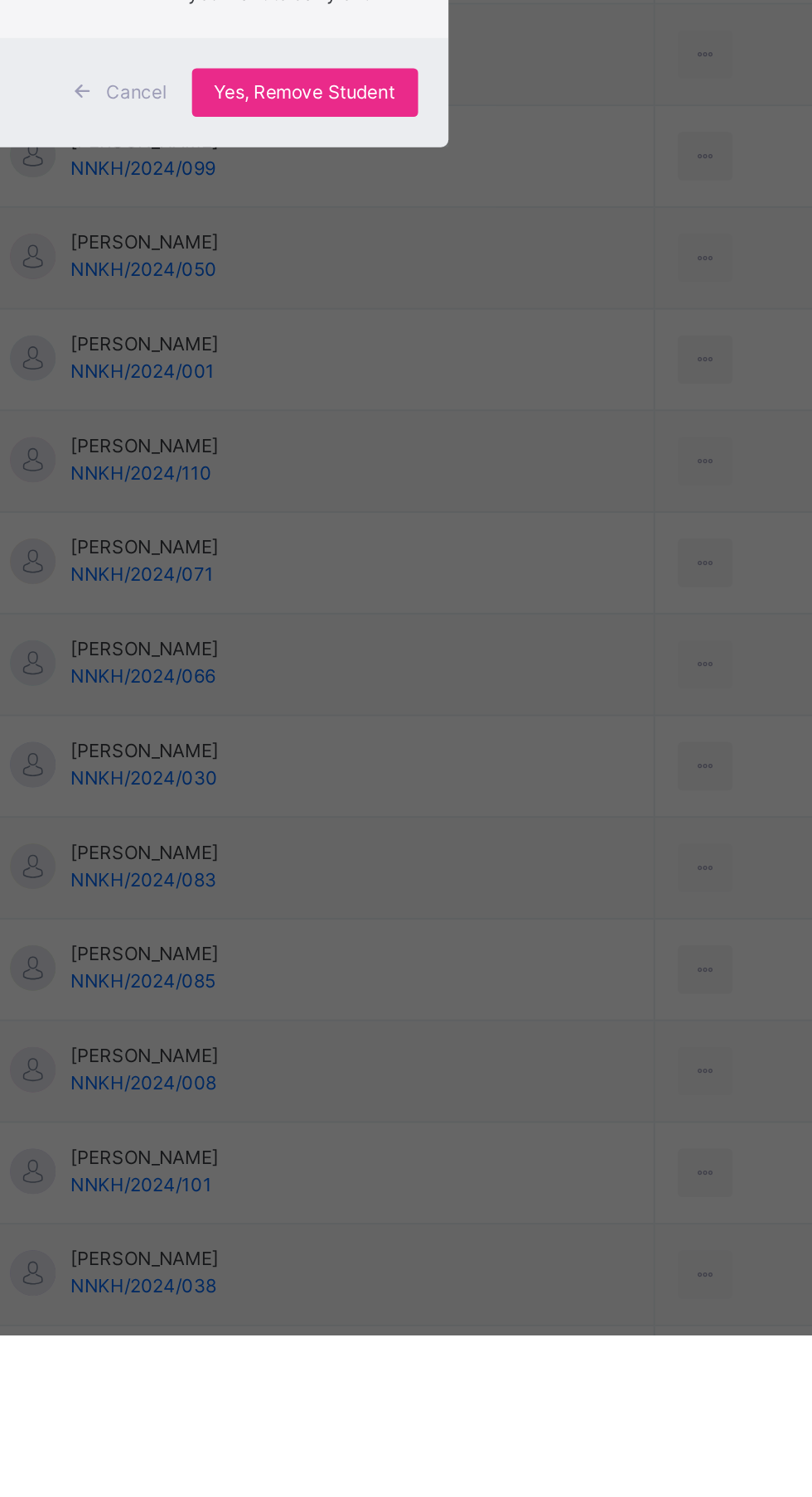
click at [516, 772] on p "This action would delete [PERSON_NAME] from the class. Are you sure you want to…" at bounding box center [461, 735] width 110 height 74
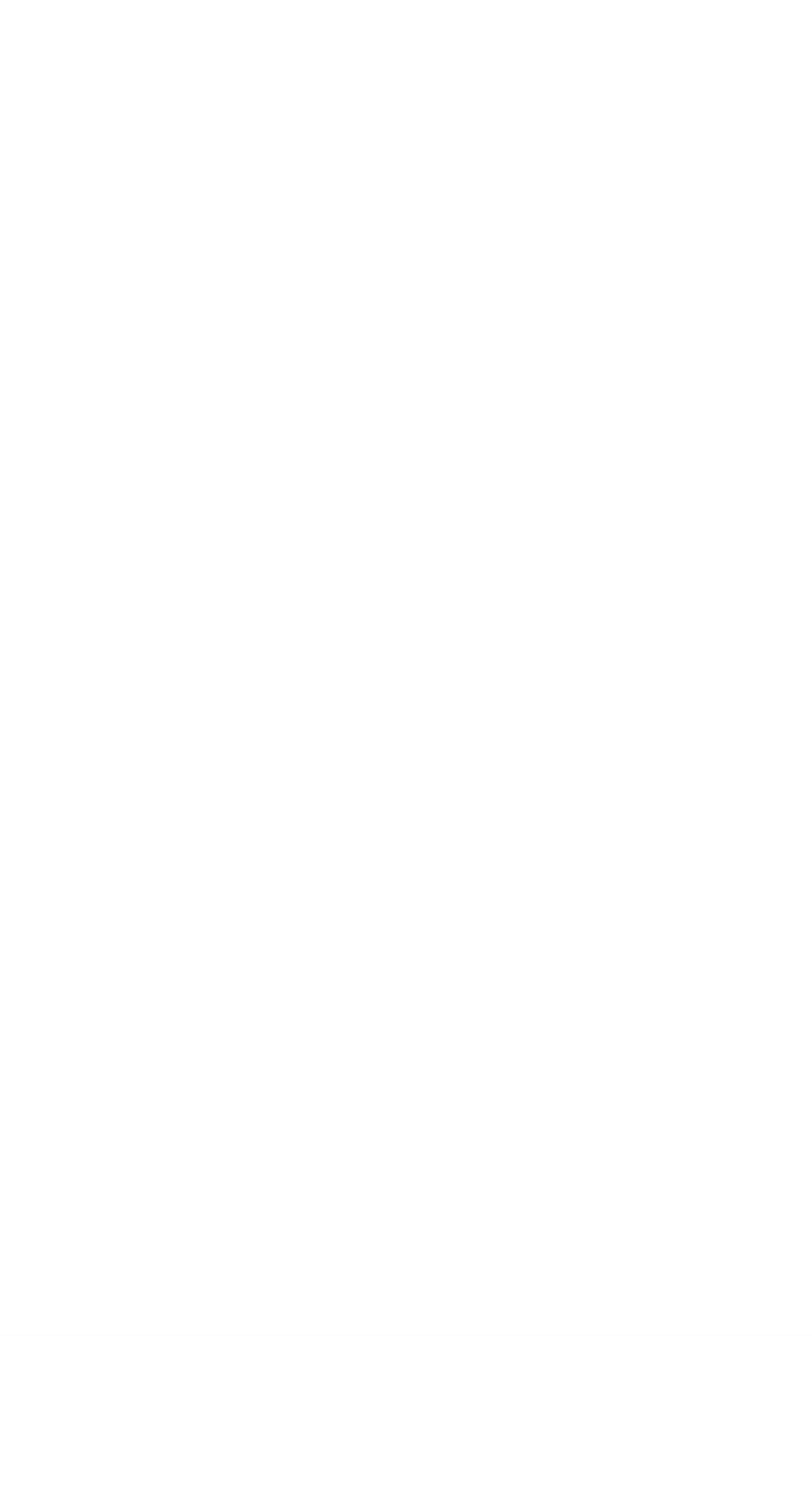
click at [619, 1197] on div "Back / Nur 1 ." at bounding box center [505, 748] width 613 height 1497
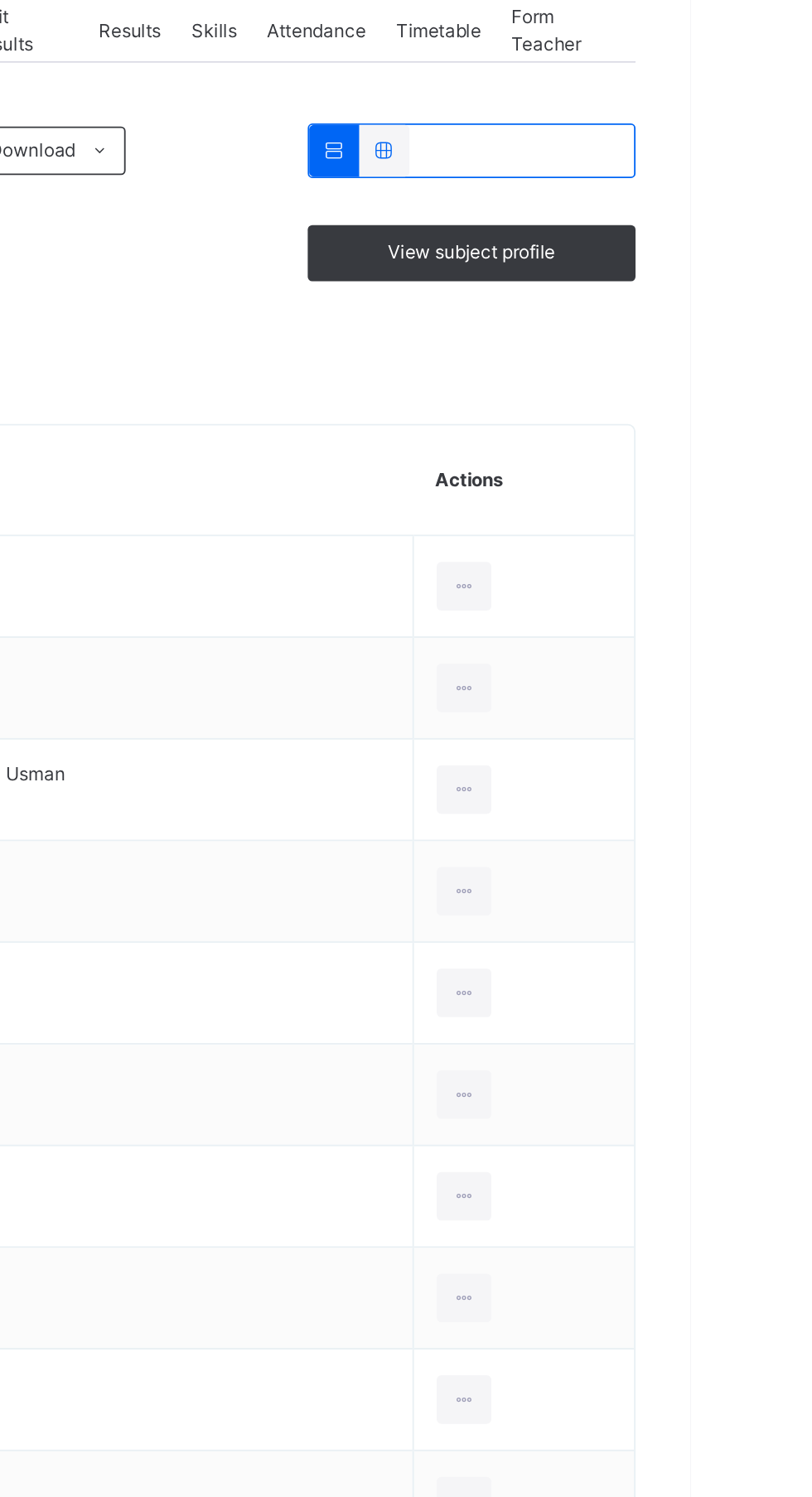
click at [704, 632] on div at bounding box center [688, 631] width 31 height 26
click at [0, 0] on div "Remove from Class" at bounding box center [0, 0] width 0 height 0
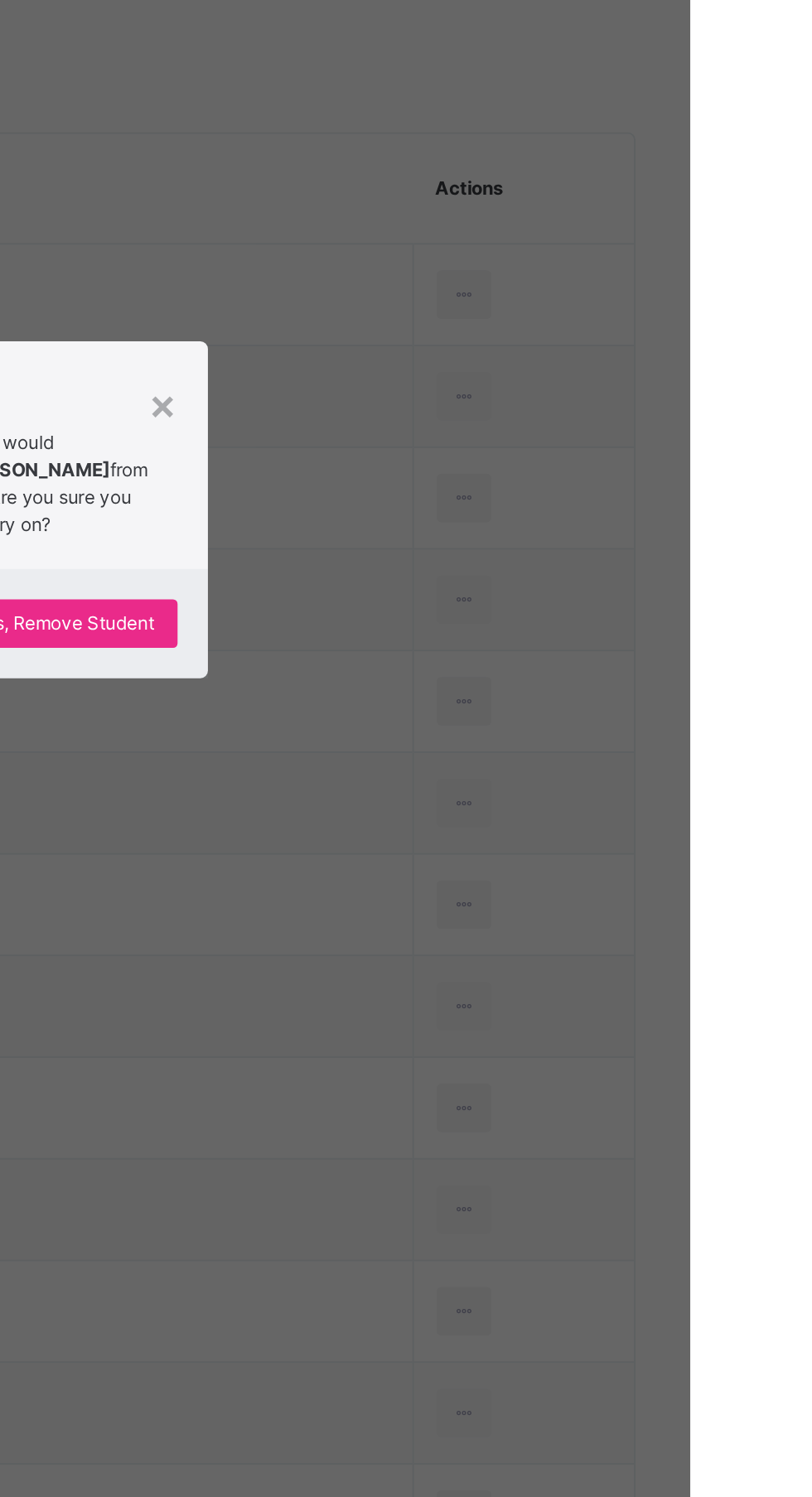
click at [532, 824] on div "Yes, Remove Student" at bounding box center [470, 810] width 124 height 26
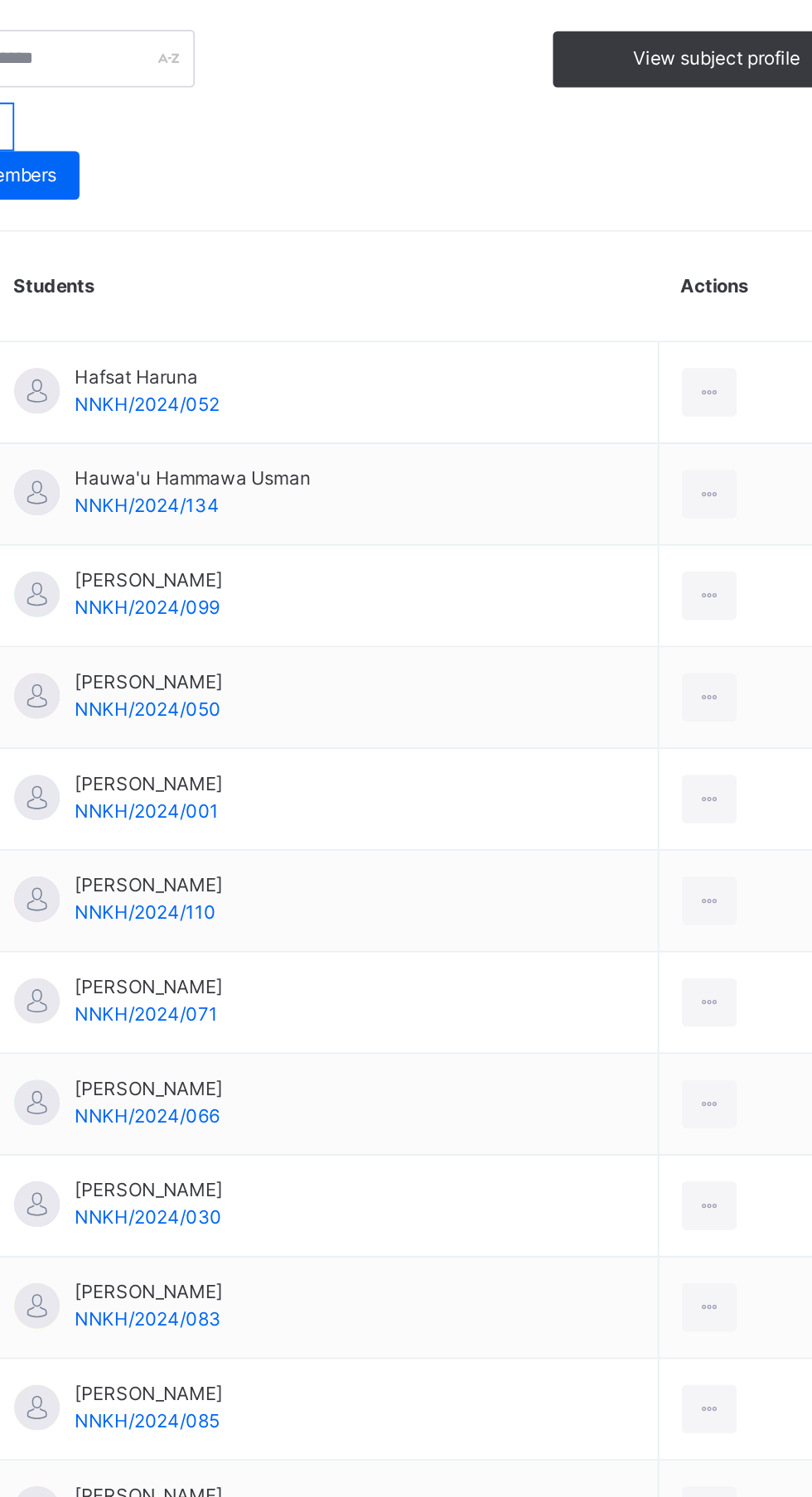
click at [691, 631] on icon at bounding box center [688, 631] width 14 height 15
click at [0, 0] on div "Remove from Class" at bounding box center [0, 0] width 0 height 0
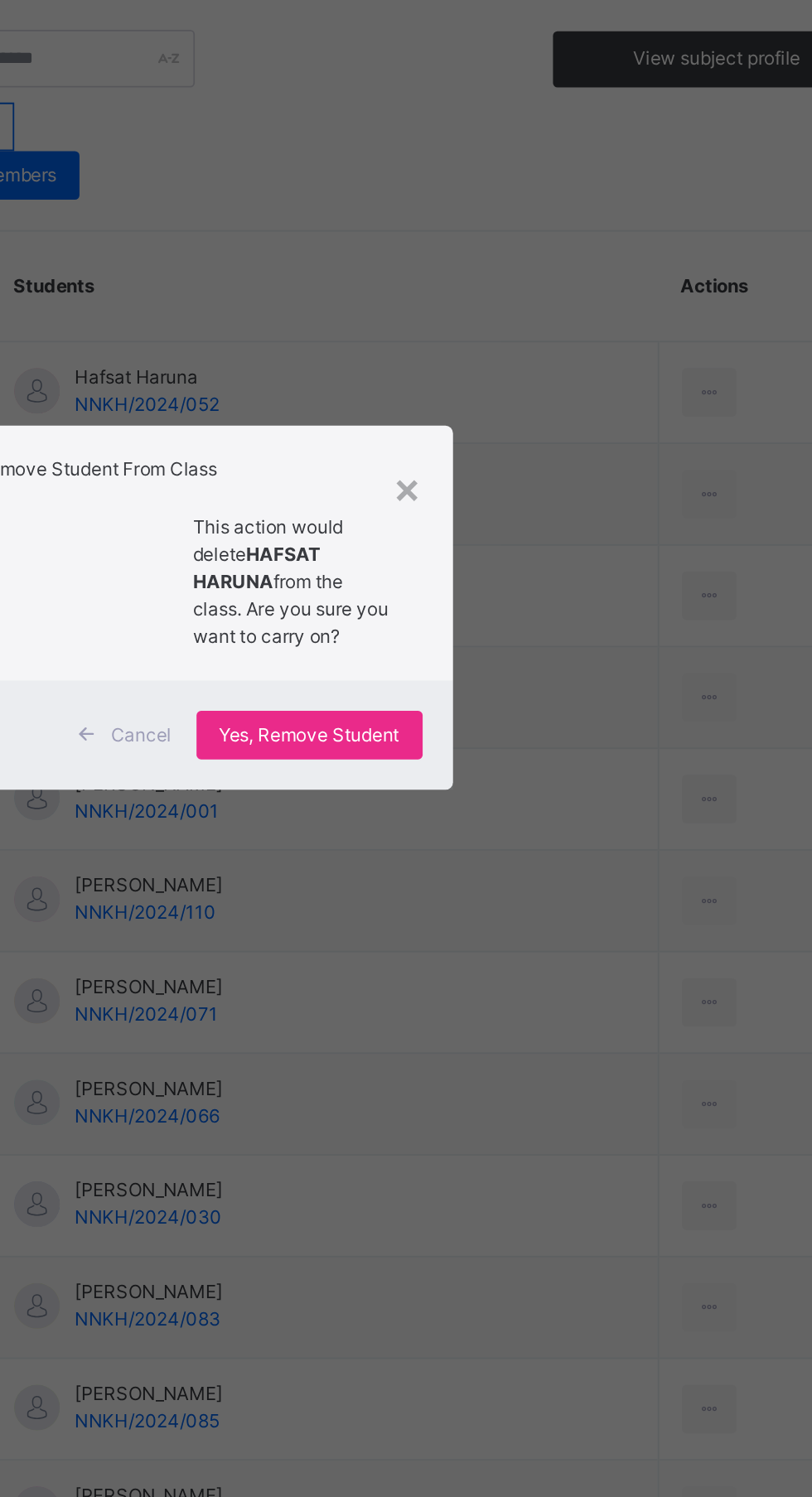
click at [519, 826] on span "Yes, Remove Student" at bounding box center [470, 819] width 99 height 15
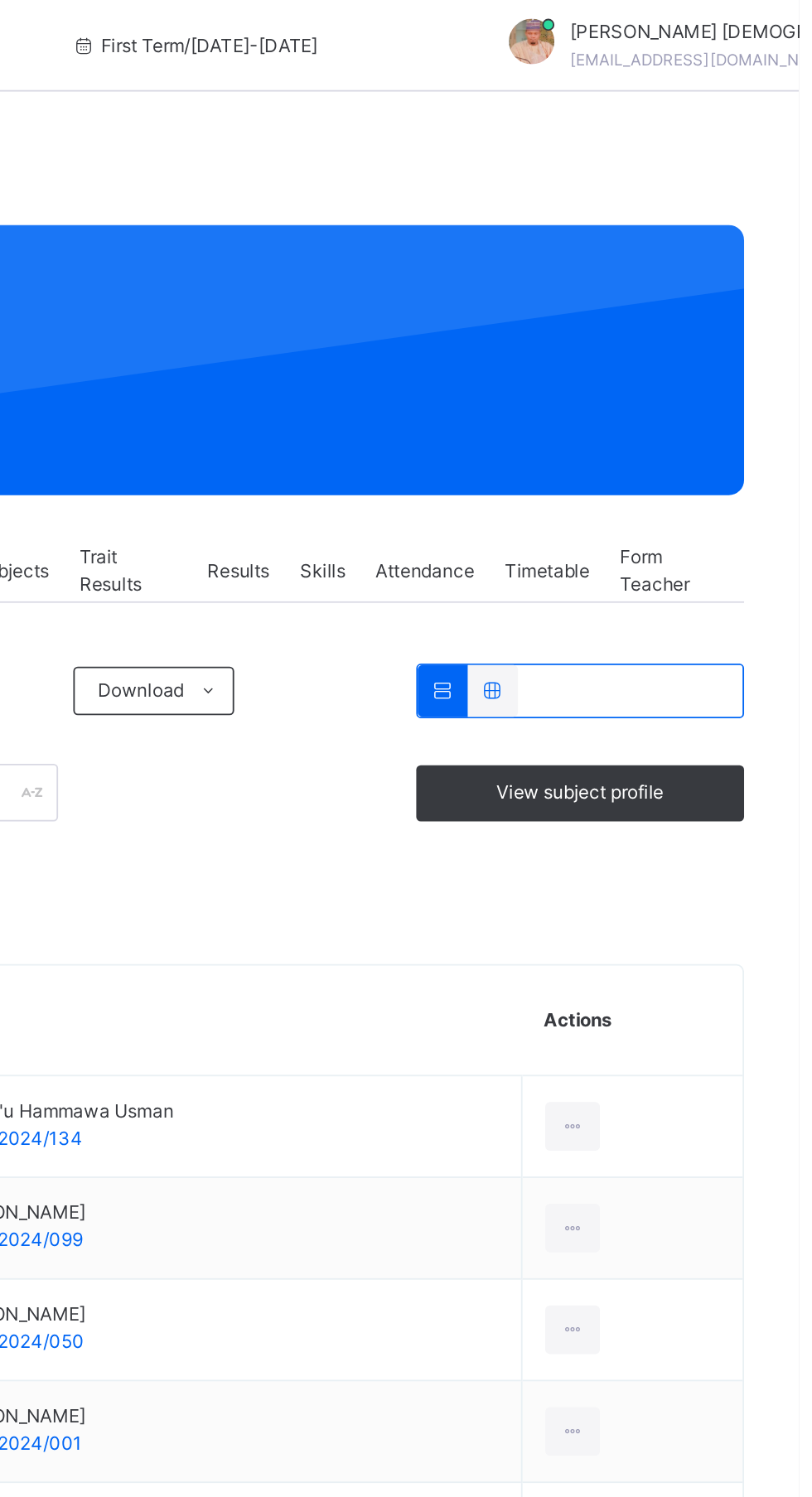
click at [704, 636] on div at bounding box center [688, 631] width 31 height 26
click at [0, 0] on div "Remove from Class" at bounding box center [0, 0] width 0 height 0
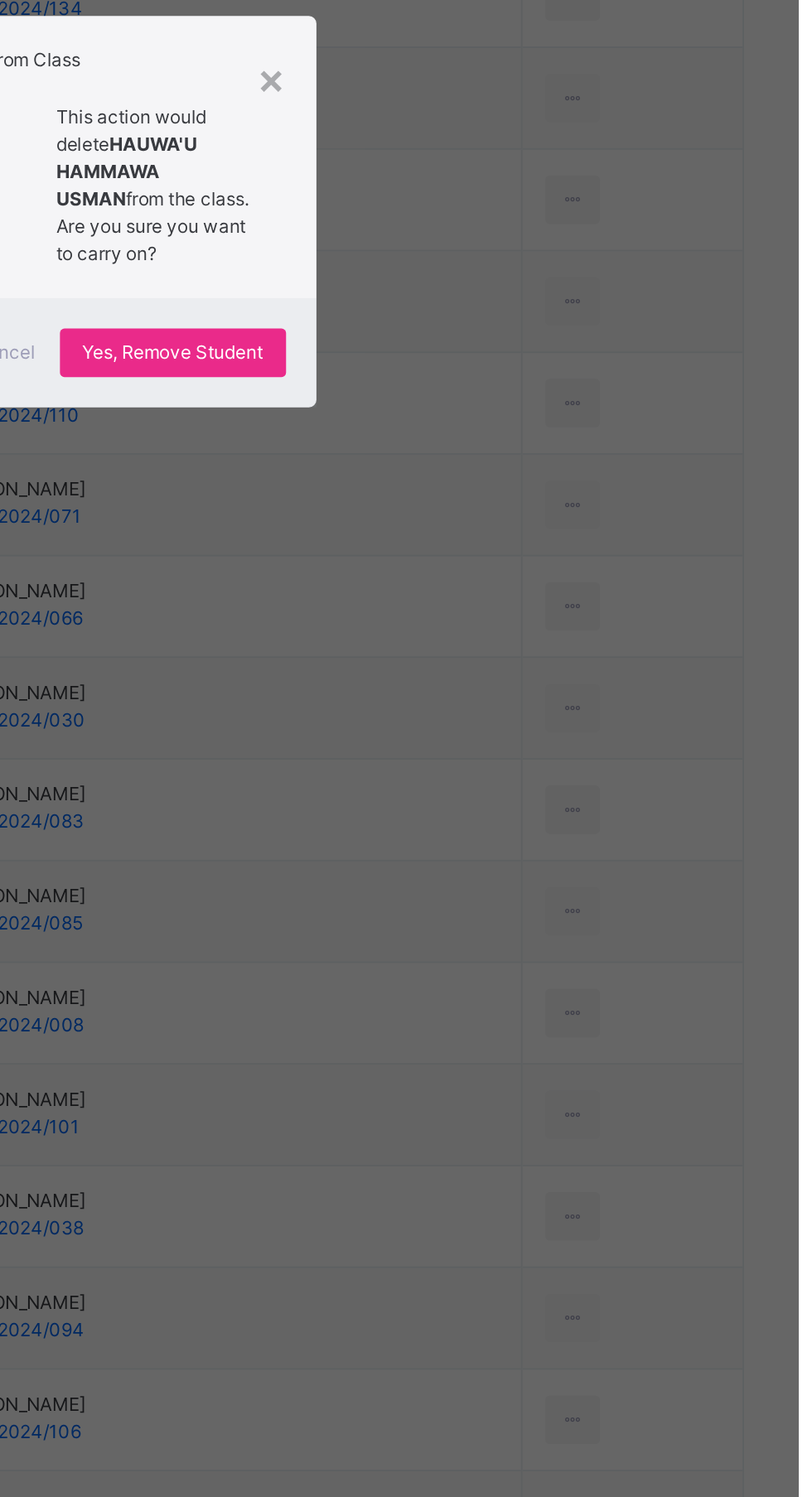
click at [519, 834] on span "Yes, Remove Student" at bounding box center [470, 826] width 99 height 15
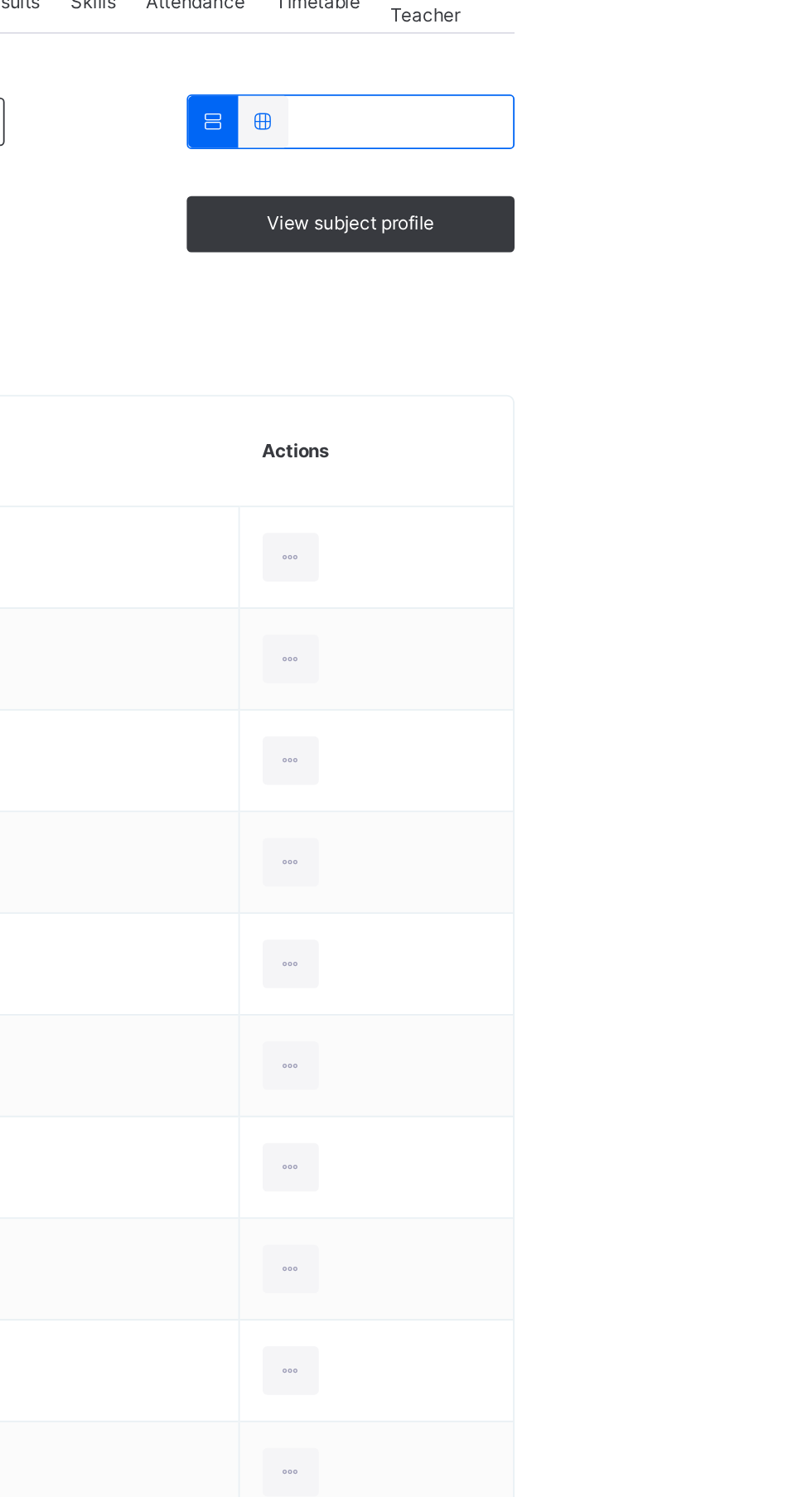
click at [675, 631] on div at bounding box center [659, 631] width 31 height 26
click at [0, 0] on div "Remove from Class" at bounding box center [0, 0] width 0 height 0
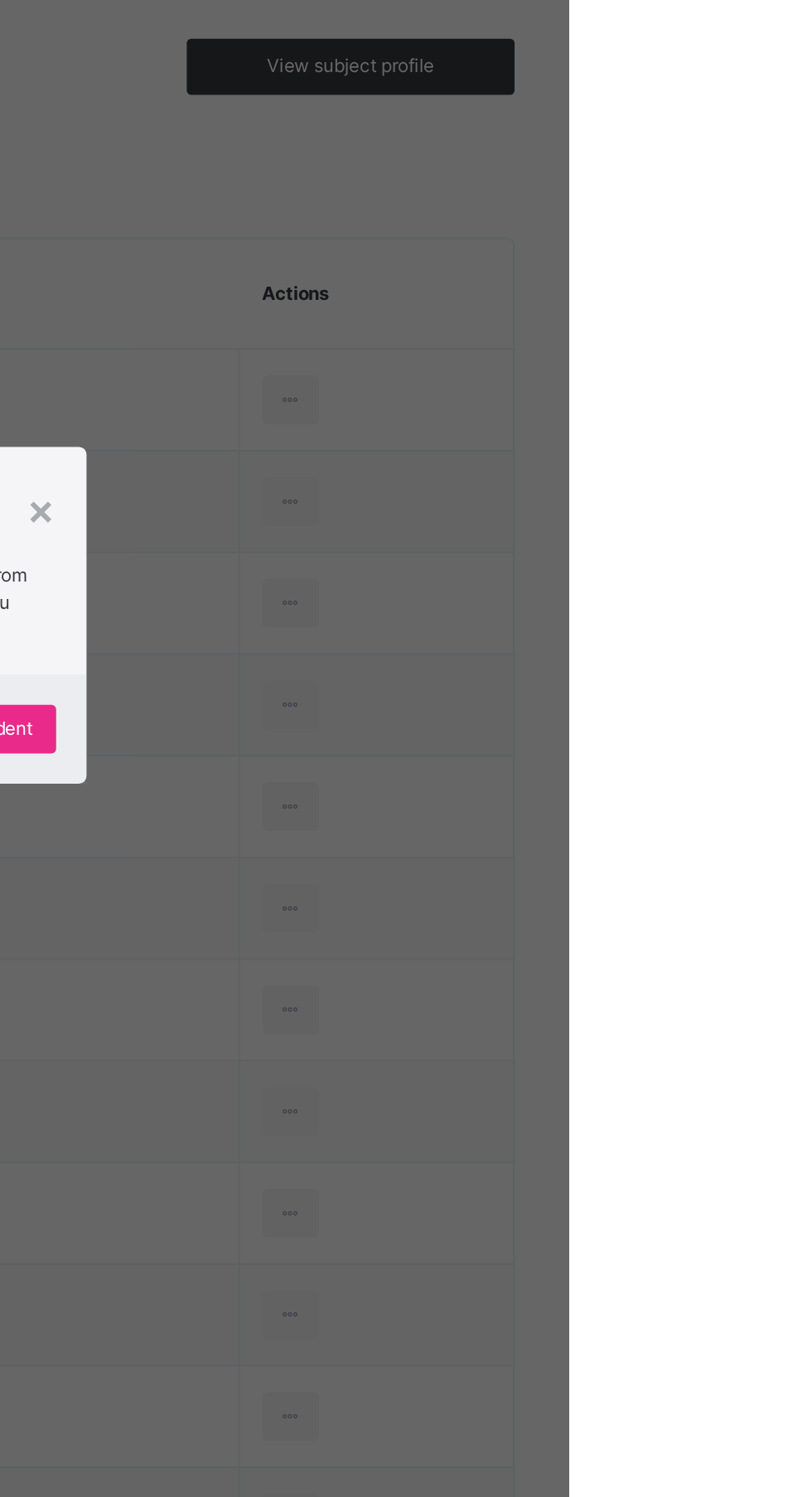
click at [516, 765] on p "This action would delete [PERSON_NAME] from the class. Are you sure you want to…" at bounding box center [448, 735] width 133 height 60
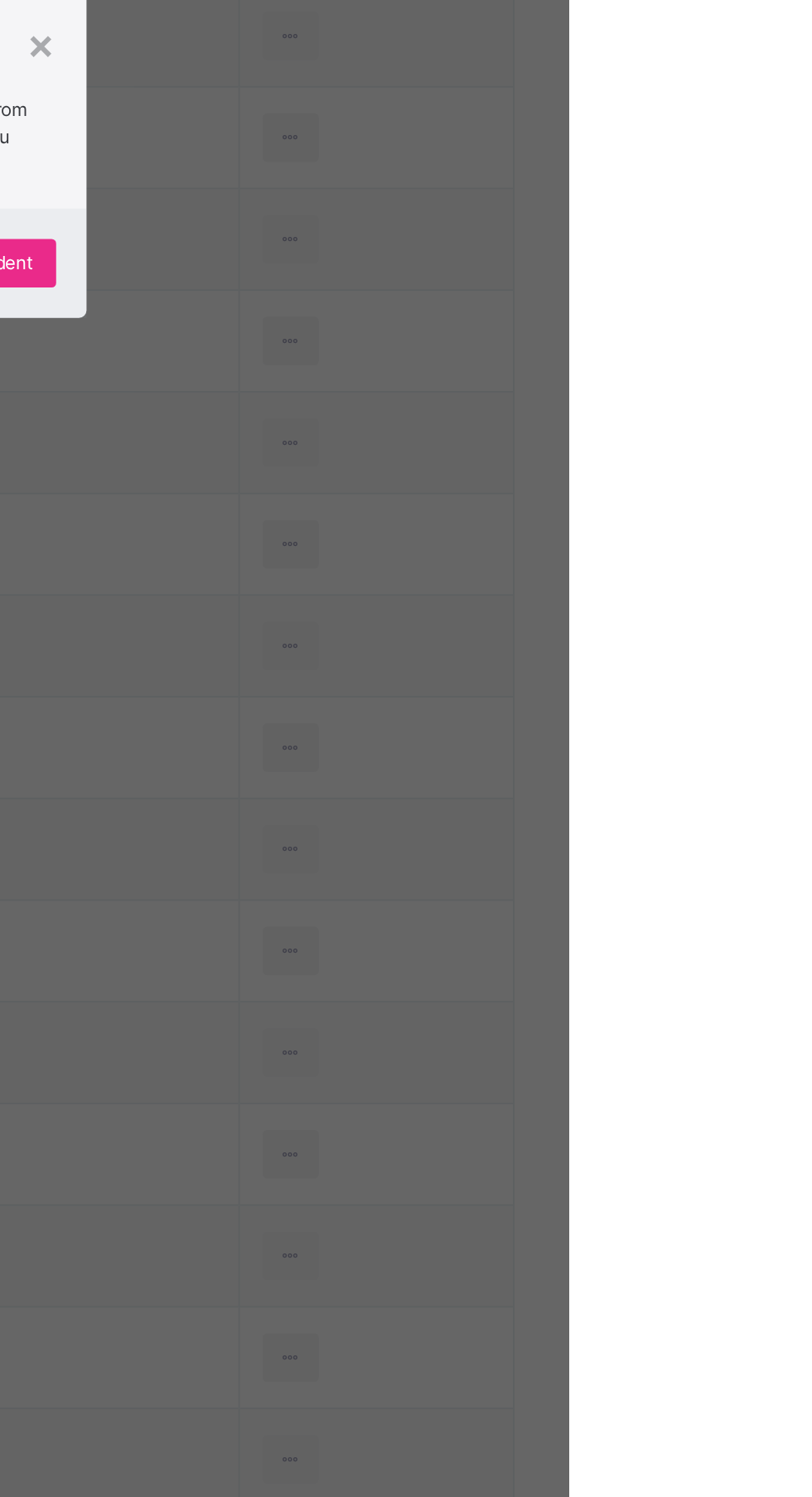
click at [532, 824] on div "Yes, Remove Student" at bounding box center [470, 810] width 124 height 26
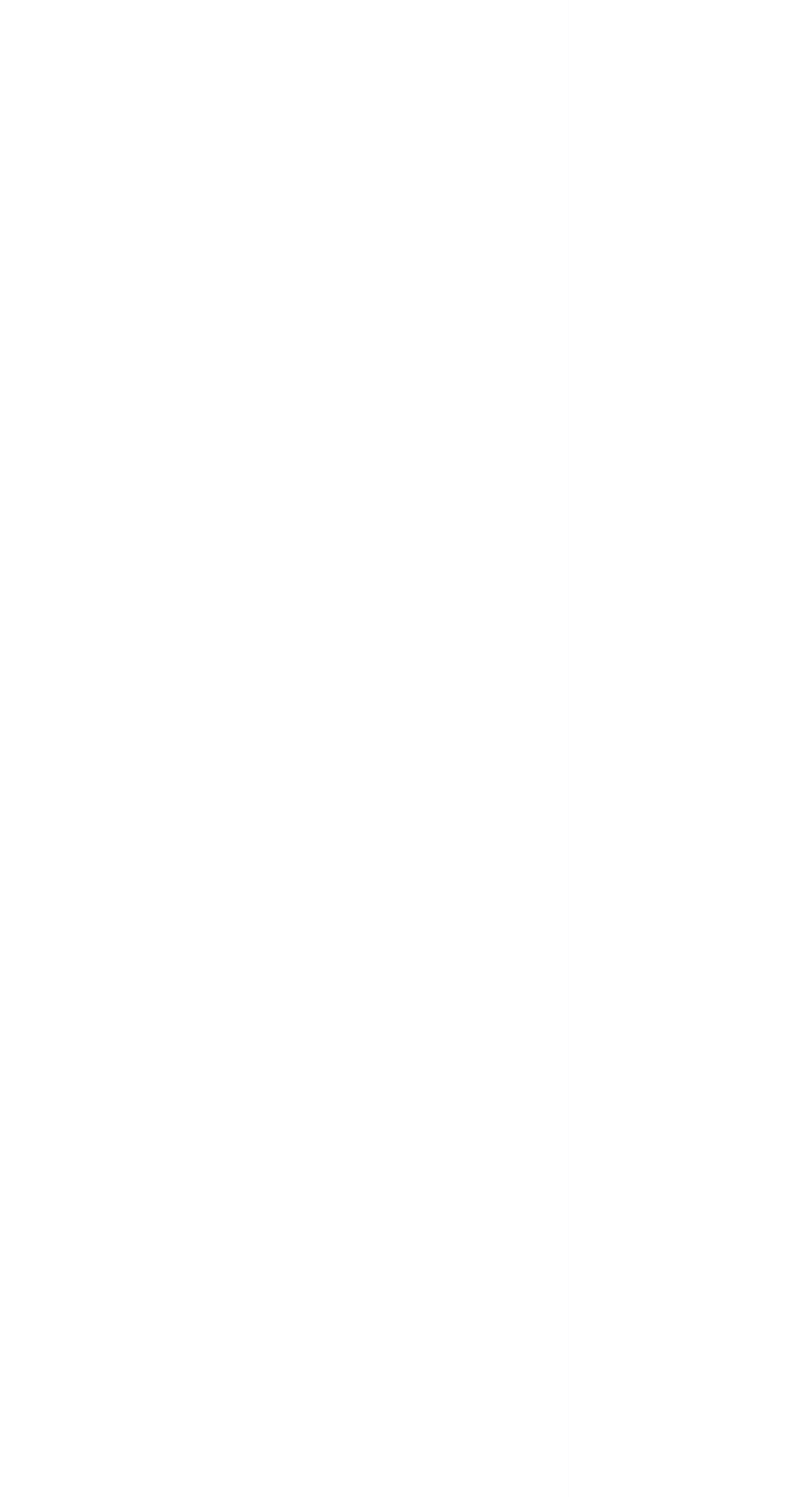
click at [643, 1191] on div "Back / Nur 1 ." at bounding box center [505, 748] width 613 height 1497
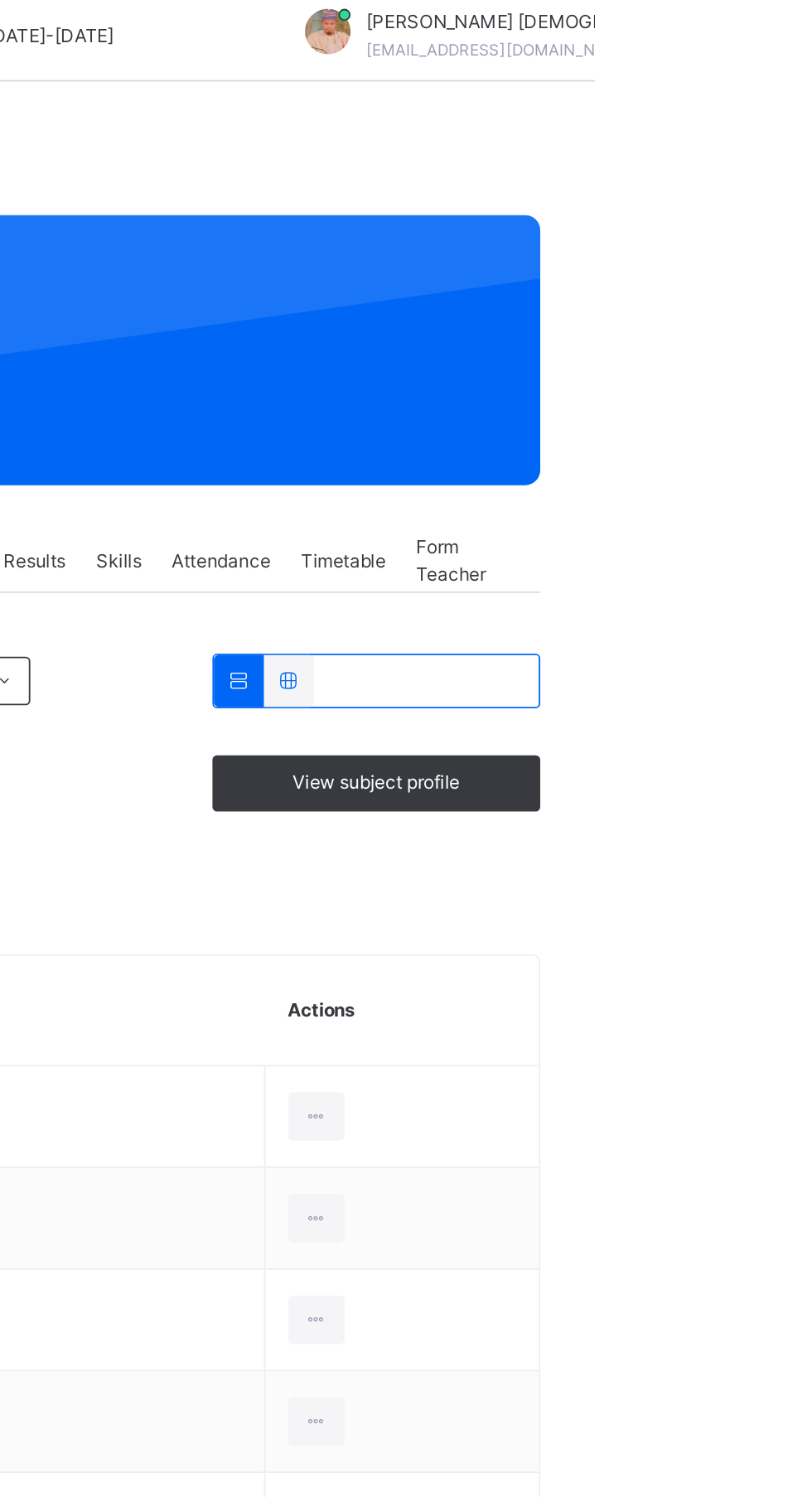
click at [667, 631] on icon at bounding box center [659, 631] width 14 height 15
click at [0, 0] on li "Remove from Class" at bounding box center [0, 0] width 0 height 0
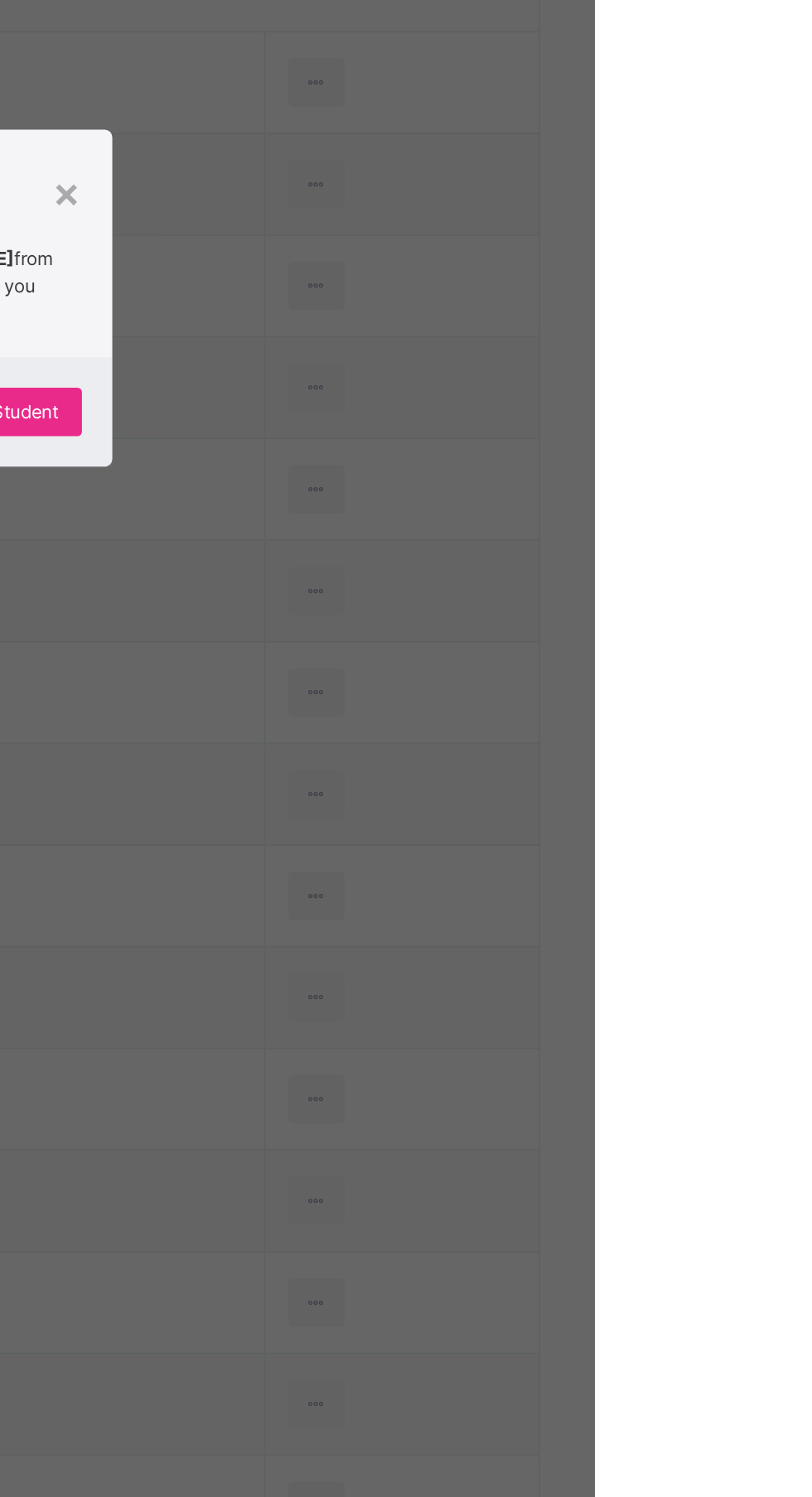
click at [532, 824] on div "Yes, Remove Student" at bounding box center [470, 810] width 124 height 26
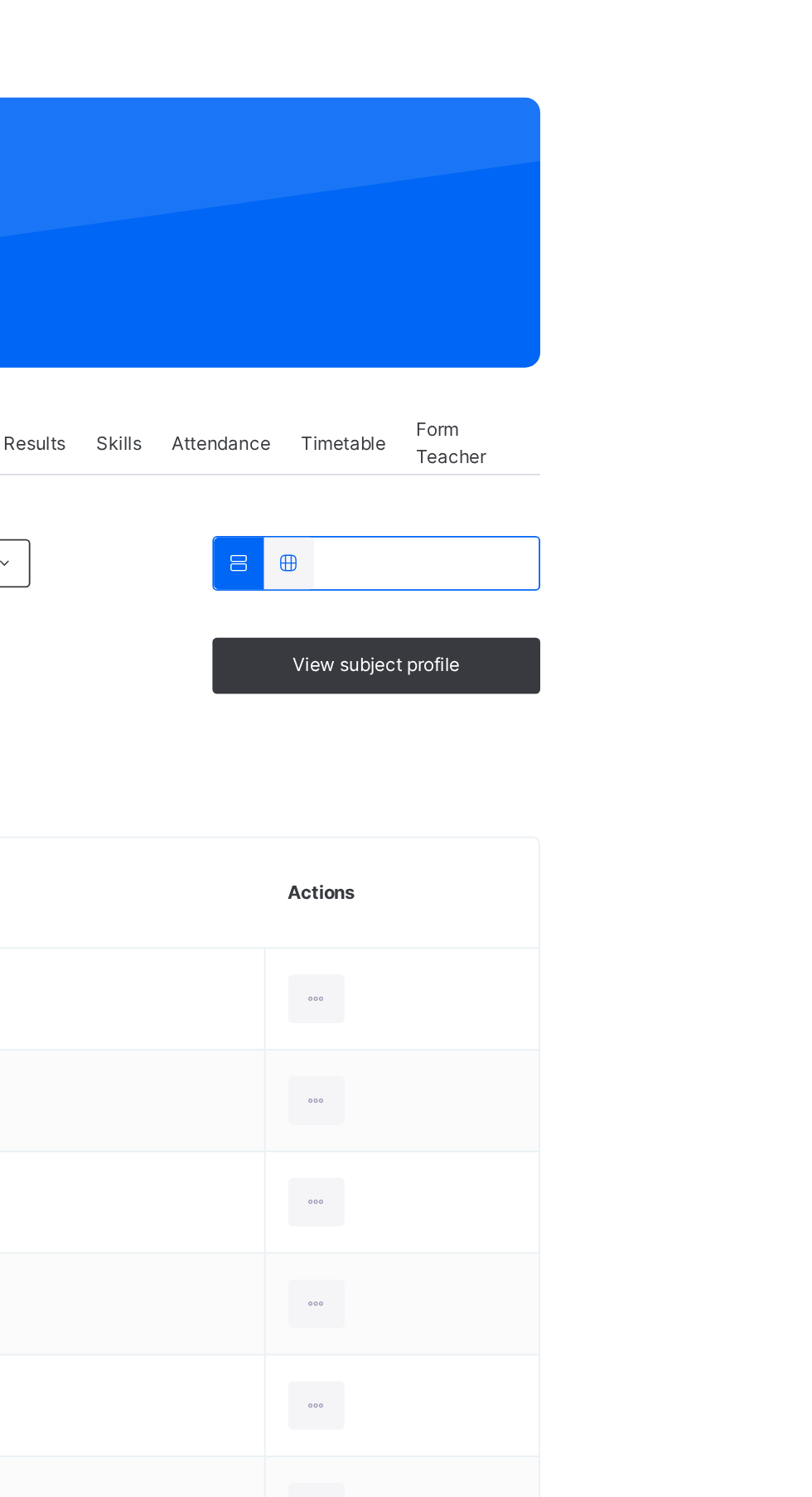
click at [667, 631] on icon at bounding box center [659, 631] width 14 height 15
click at [0, 0] on div "Remove from Class" at bounding box center [0, 0] width 0 height 0
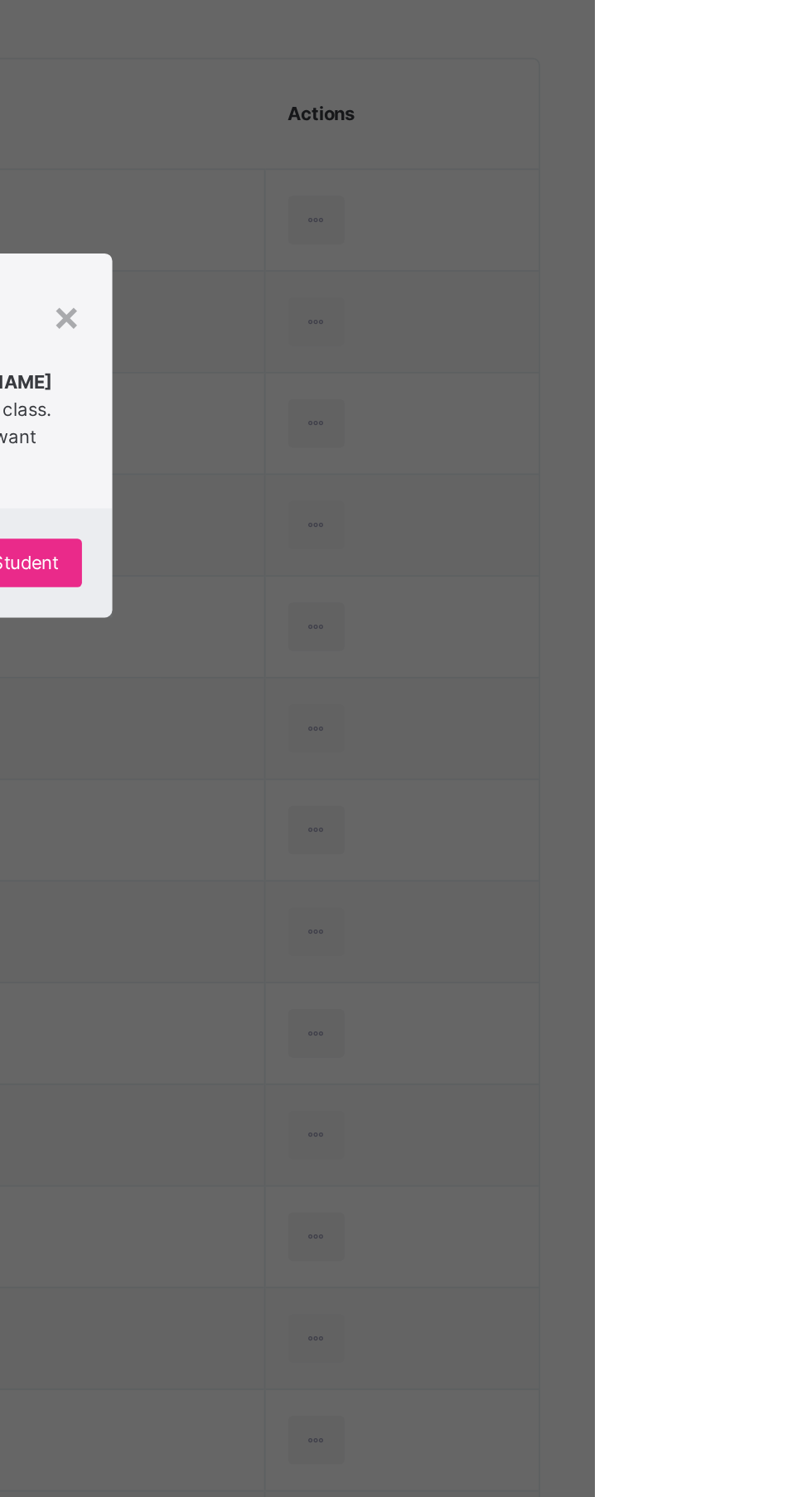
click at [519, 826] on span "Yes, Remove Student" at bounding box center [470, 819] width 99 height 15
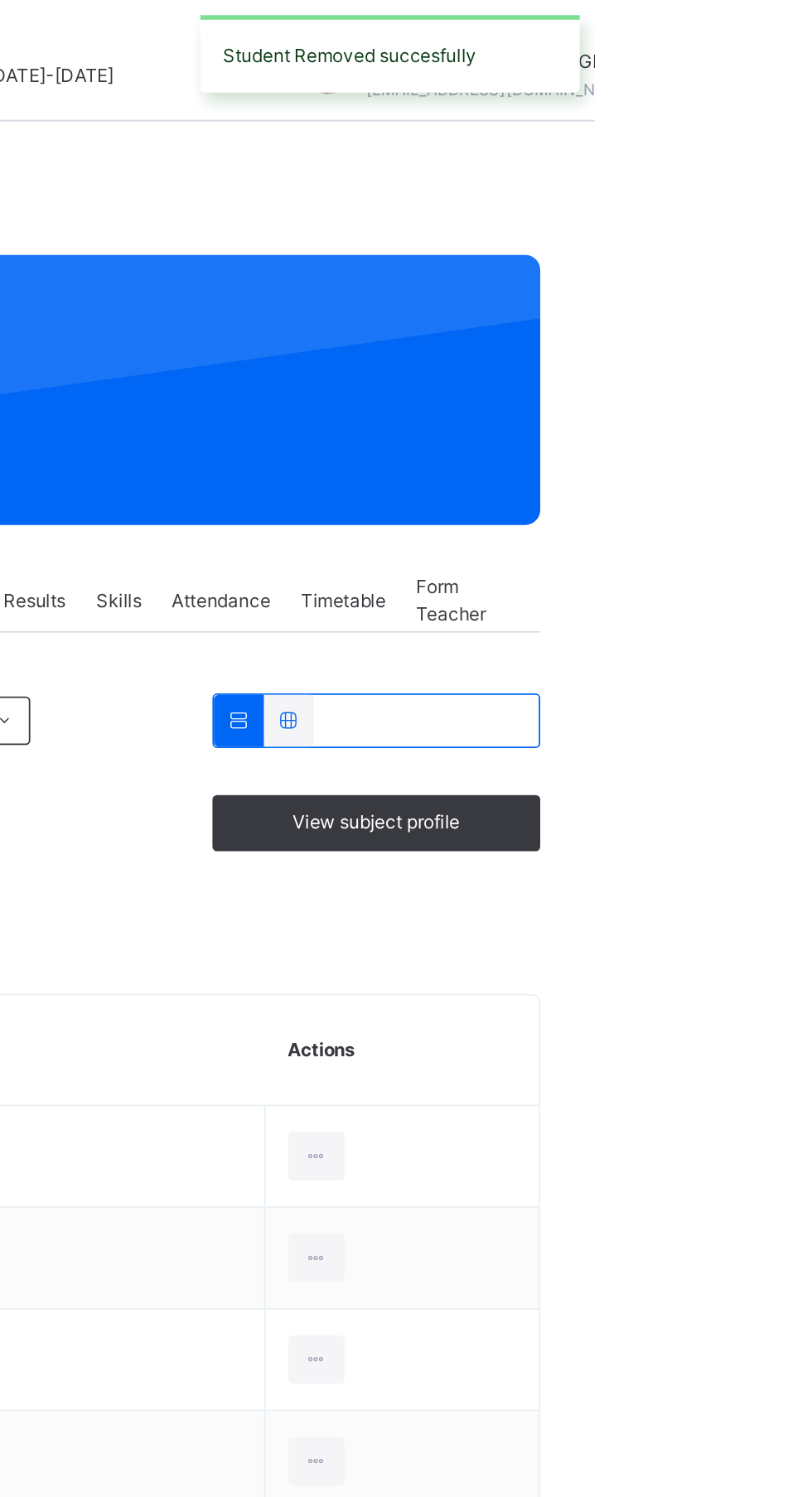
click at [675, 619] on div at bounding box center [659, 631] width 31 height 26
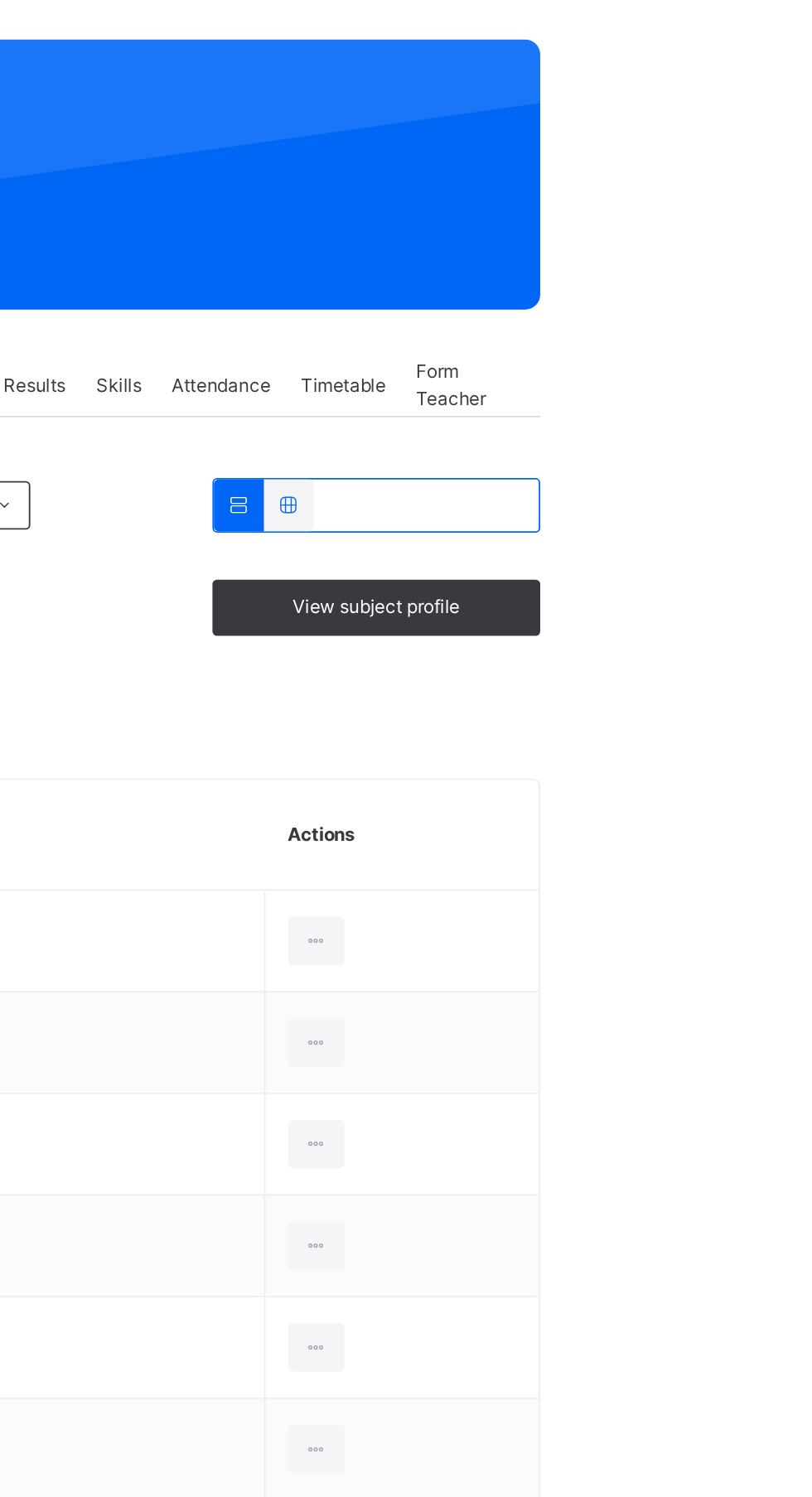
click at [0, 0] on div "Remove from Class" at bounding box center [0, 0] width 0 height 0
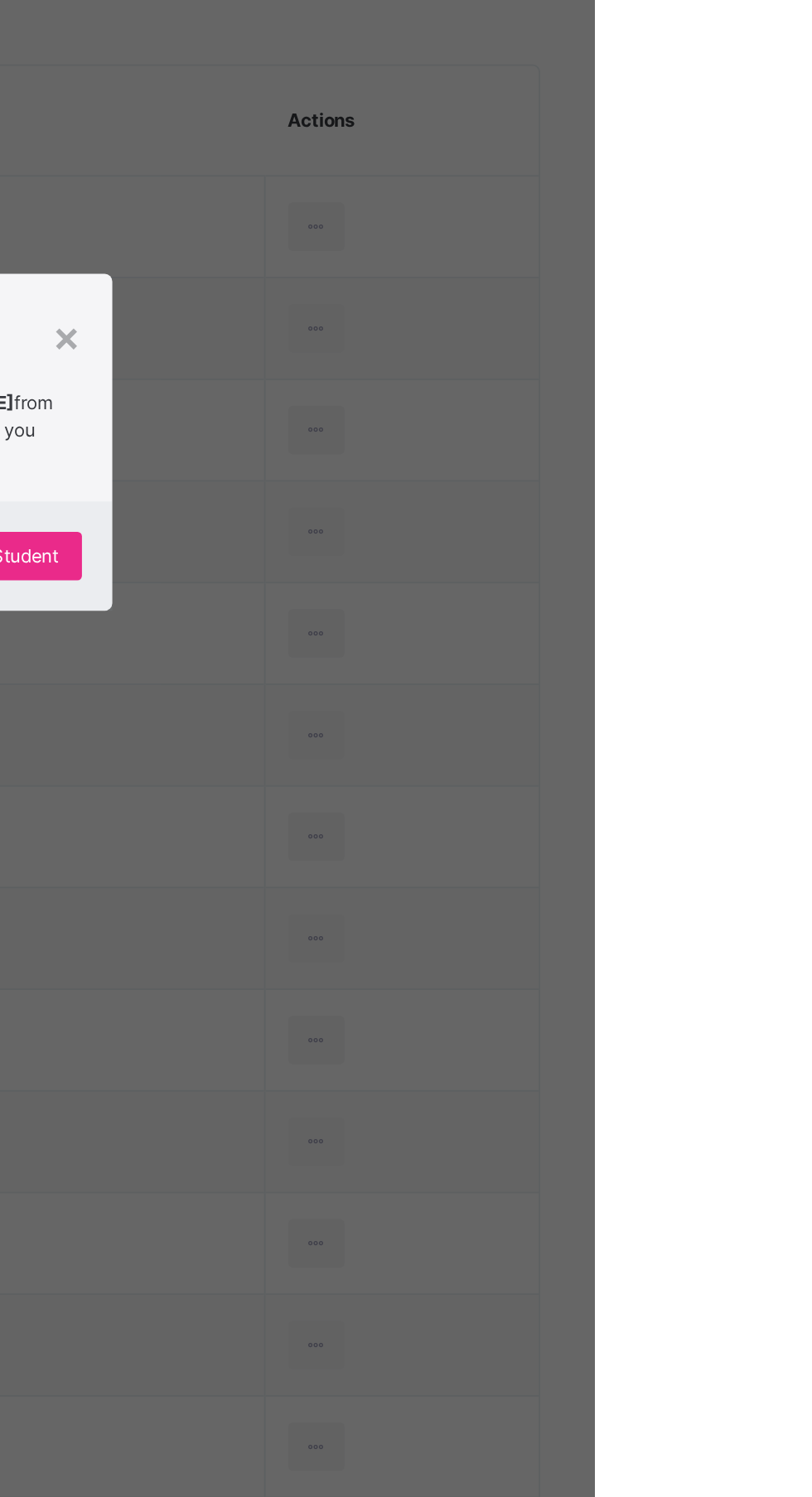
click at [519, 819] on span "Yes, Remove Student" at bounding box center [470, 811] width 99 height 15
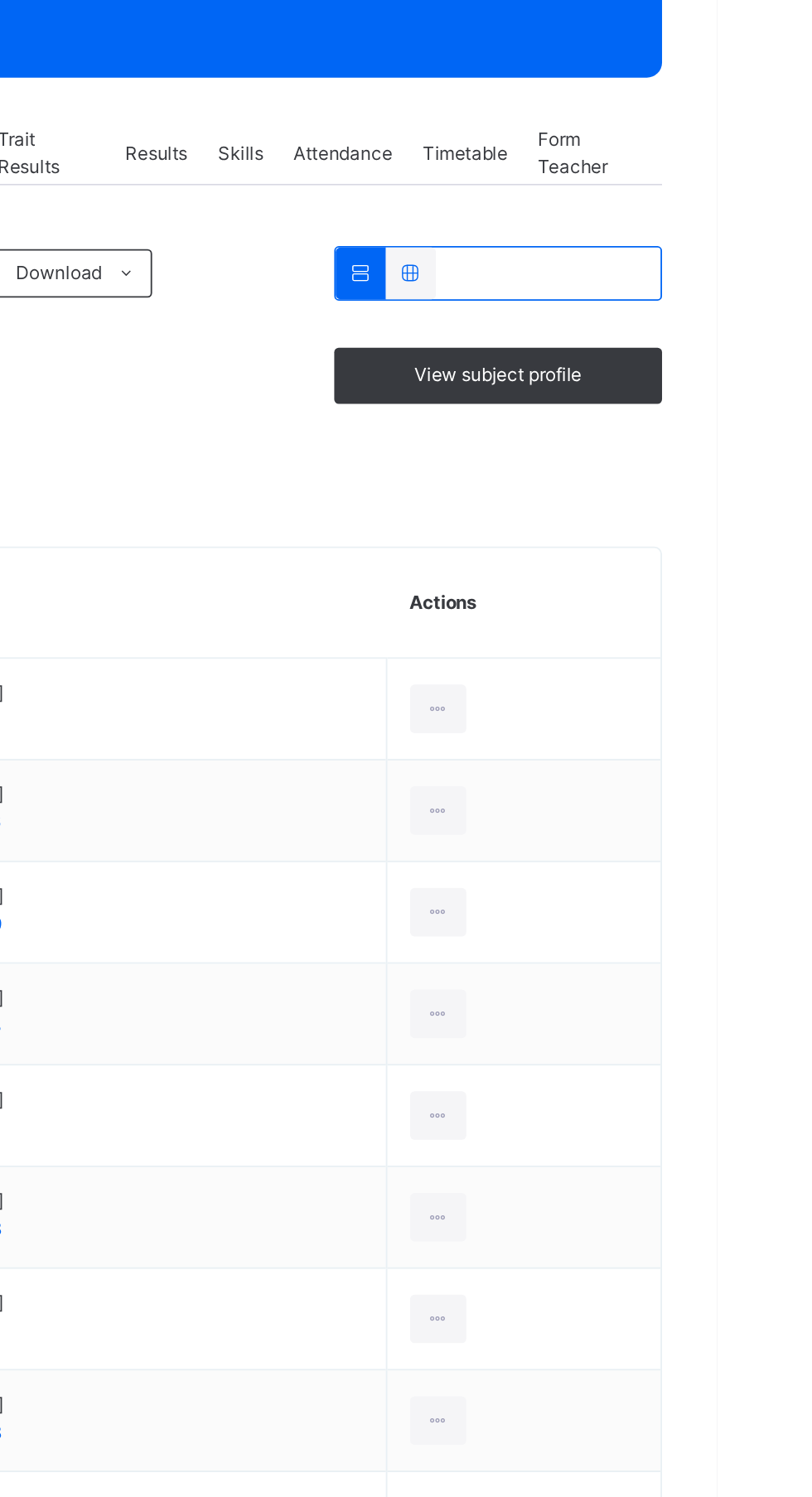
click at [675, 635] on div at bounding box center [659, 631] width 31 height 26
click at [0, 0] on div "Remove from Class" at bounding box center [0, 0] width 0 height 0
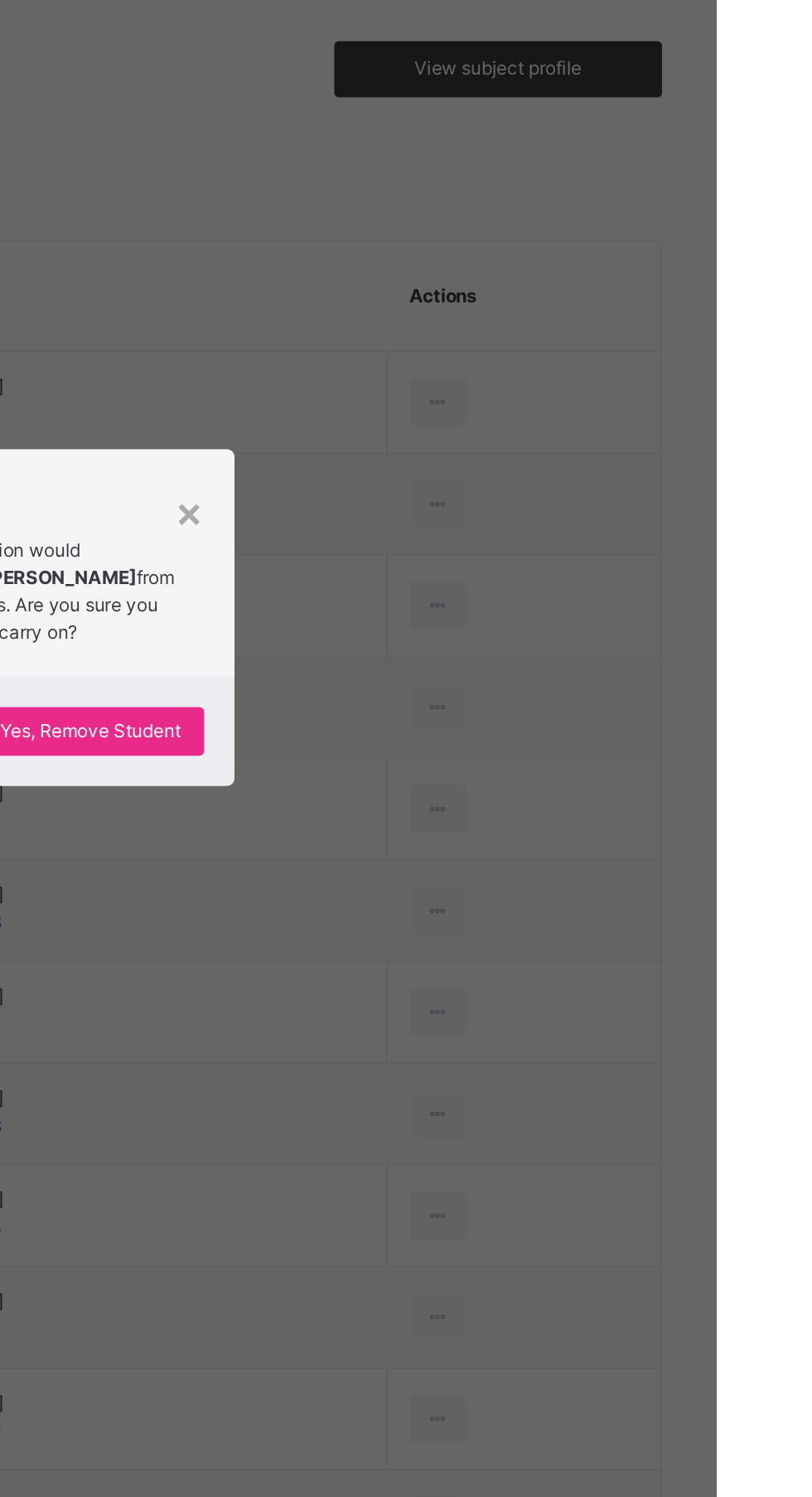
click at [516, 765] on p "This action would delete [PERSON_NAME] from the class. Are you sure you want to…" at bounding box center [448, 735] width 133 height 60
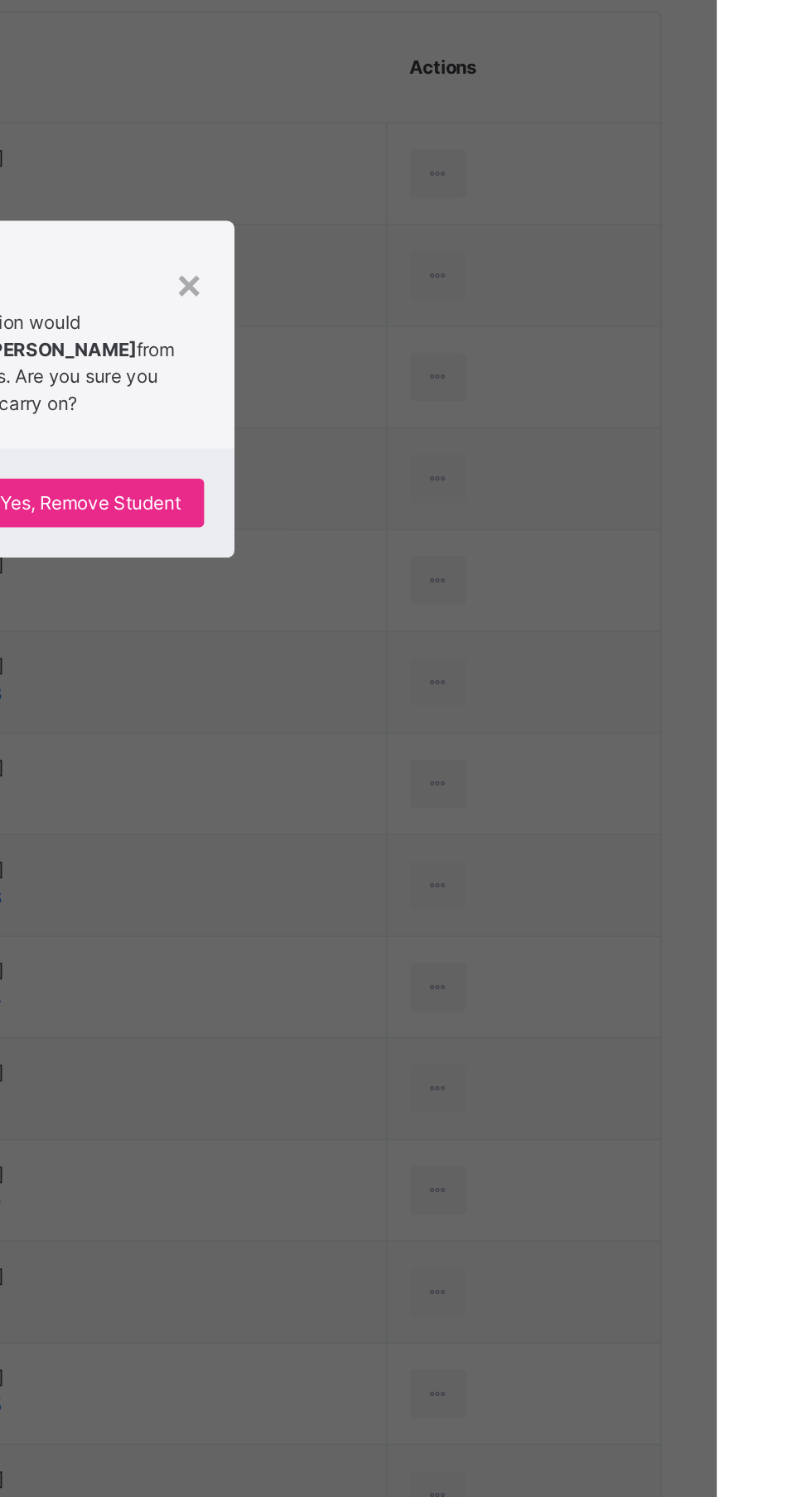
click at [519, 819] on span "Yes, Remove Student" at bounding box center [470, 811] width 99 height 15
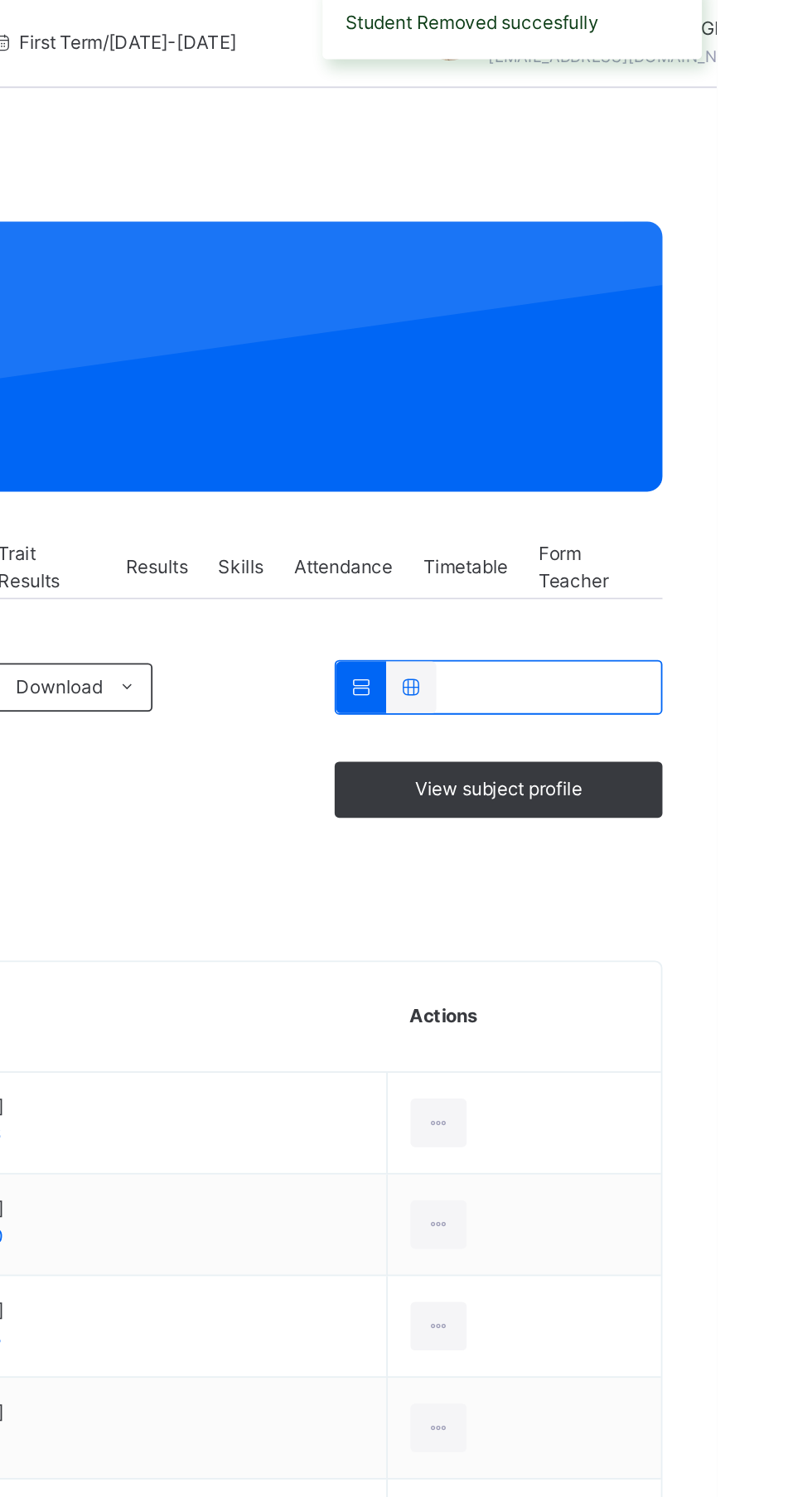
click at [675, 633] on div at bounding box center [659, 631] width 31 height 26
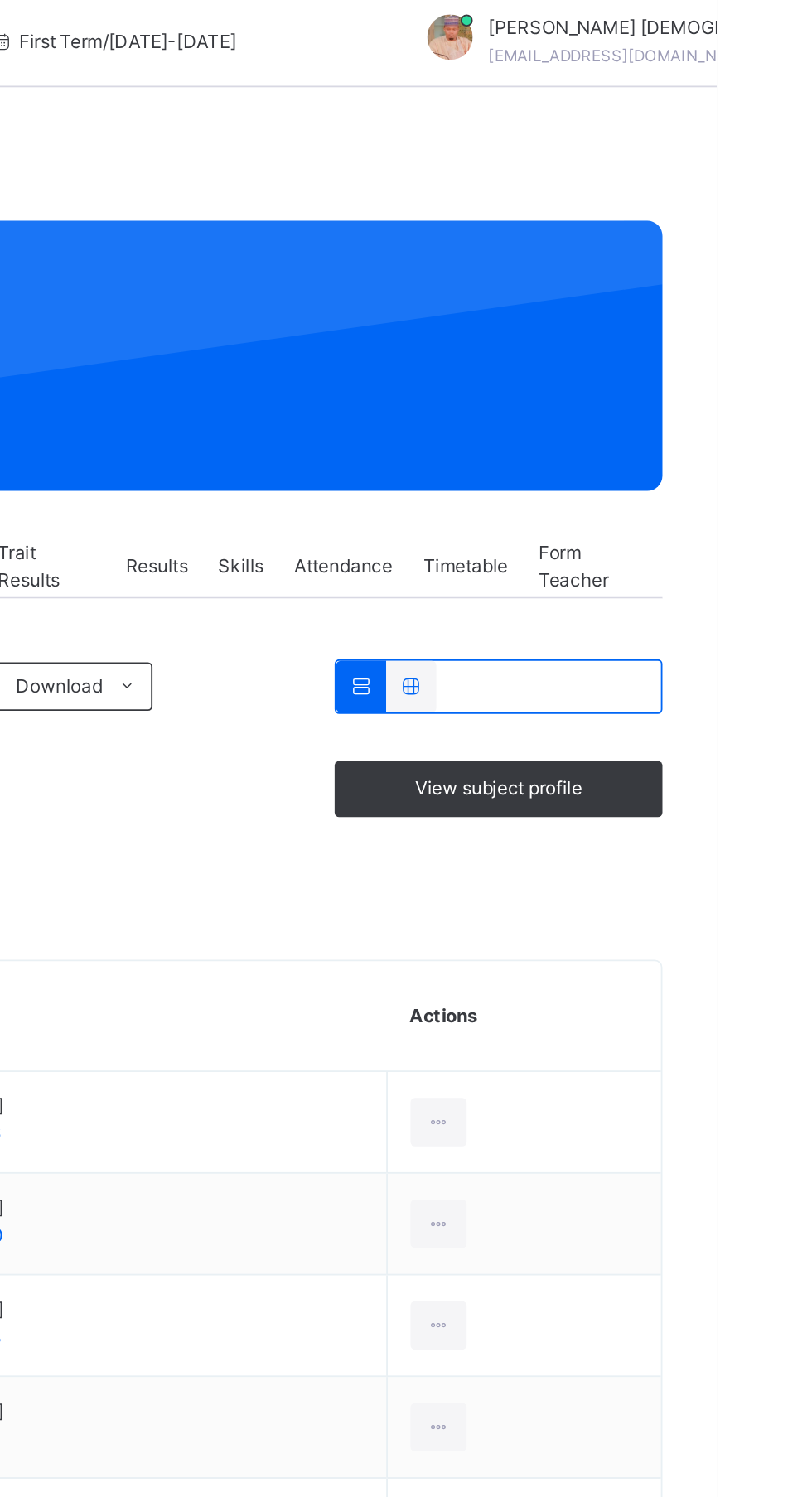
click at [0, 0] on div "Remove from Class" at bounding box center [0, 0] width 0 height 0
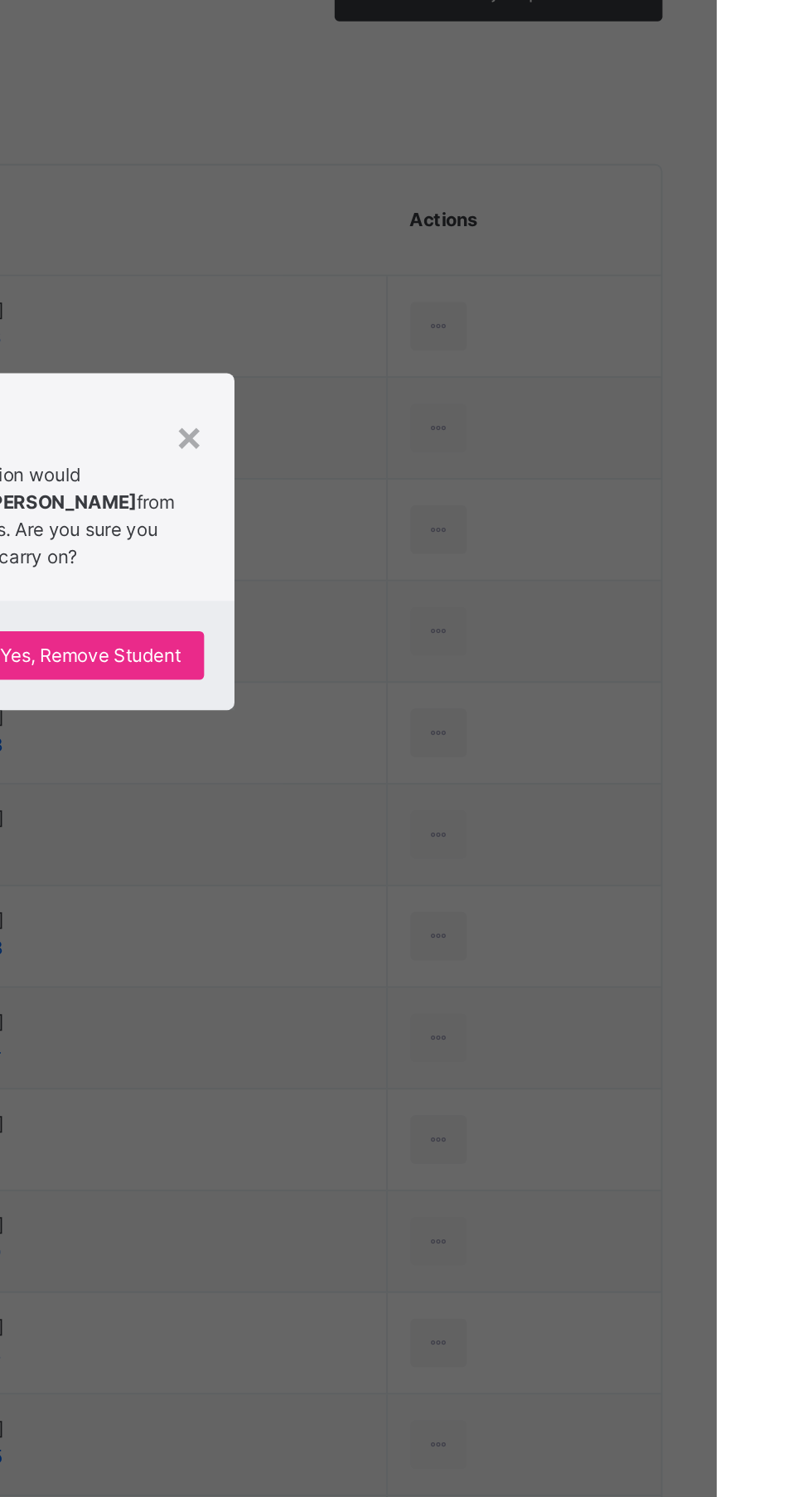
click at [519, 819] on span "Yes, Remove Student" at bounding box center [470, 811] width 99 height 15
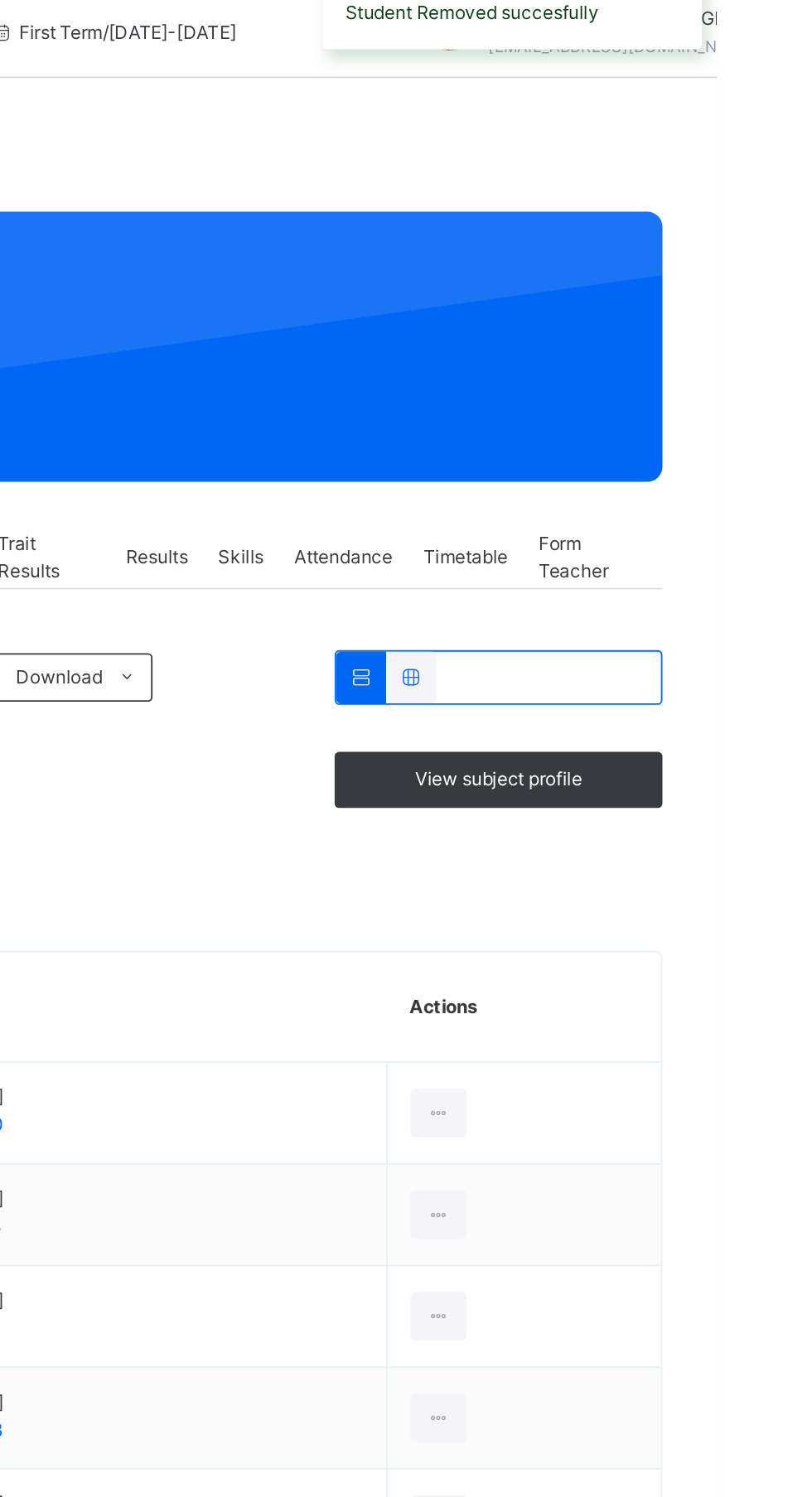
click at [0, 0] on ul "View Profile Remove from Class Transfer Student" at bounding box center [0, 0] width 0 height 0
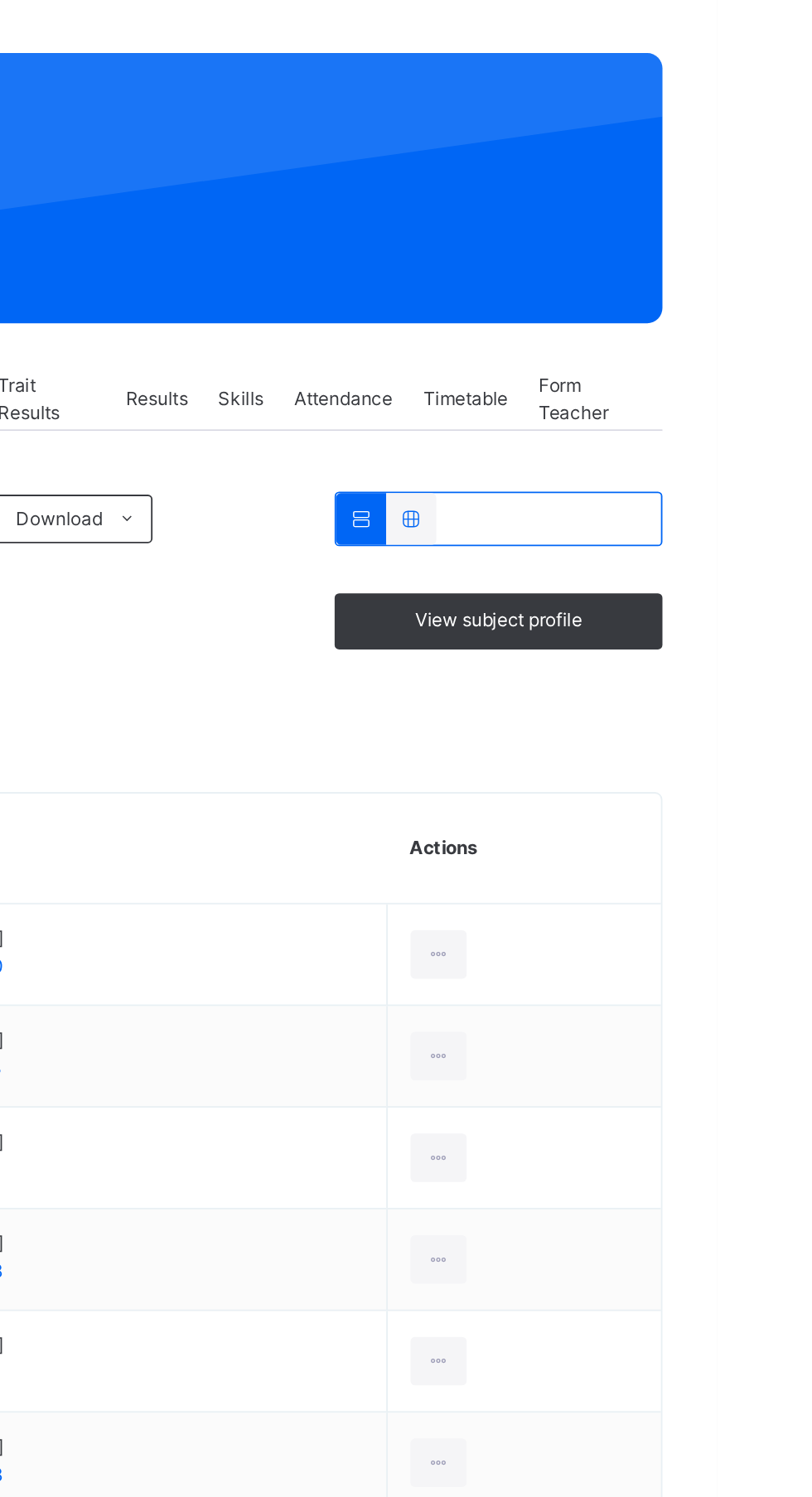
click at [775, 514] on div "View subject profile Bulk upload Add Class Members" at bounding box center [505, 480] width 553 height 93
click at [675, 632] on div at bounding box center [659, 631] width 31 height 26
click at [0, 0] on div "Remove from Class" at bounding box center [0, 0] width 0 height 0
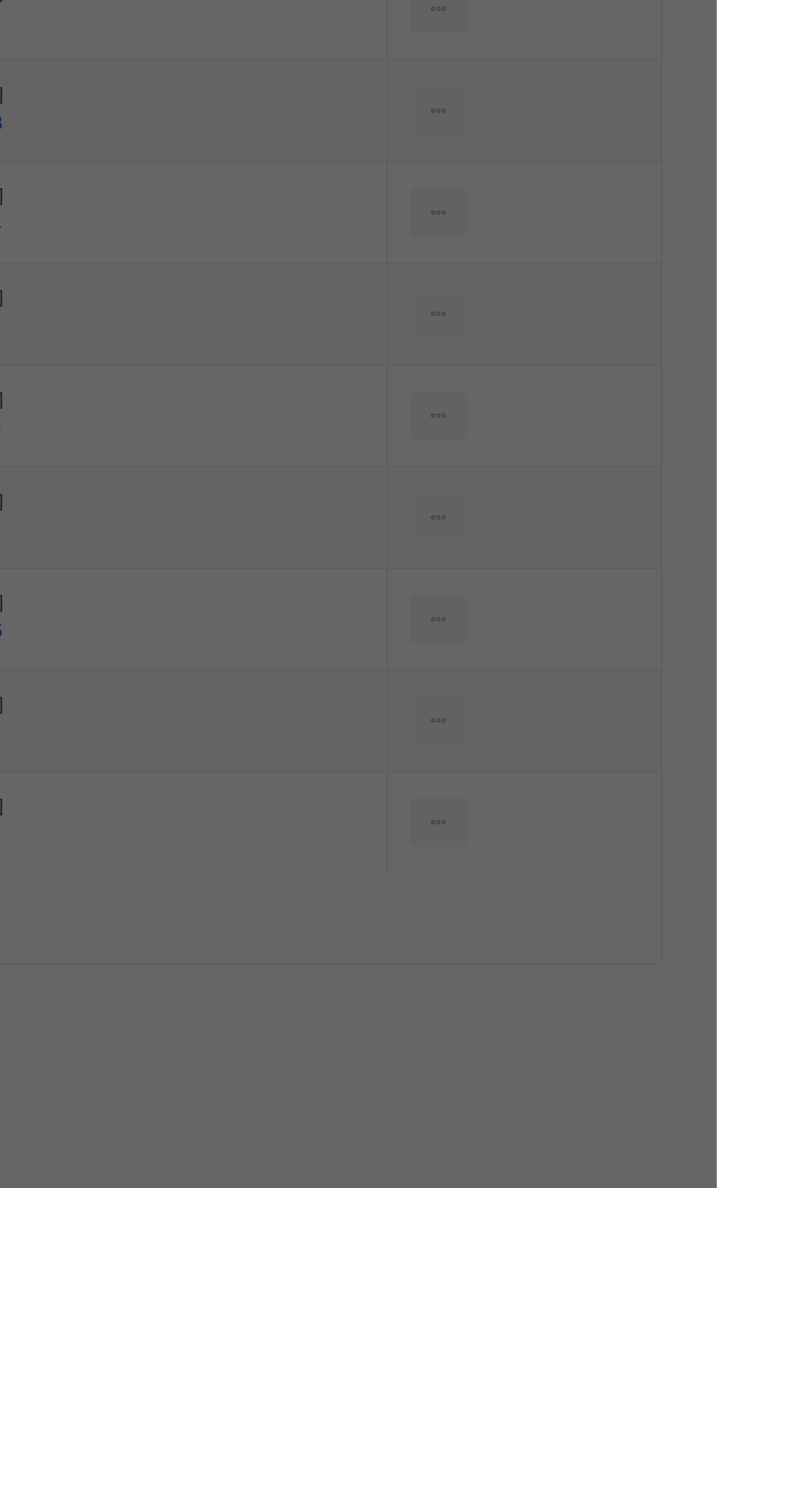
click at [638, 1183] on div "× Remove Student From Class This action would delete MOHAMMED HADDABI UMAR from…" at bounding box center [406, 748] width 812 height 1497
click at [532, 824] on div "Yes, Remove Student" at bounding box center [470, 810] width 124 height 26
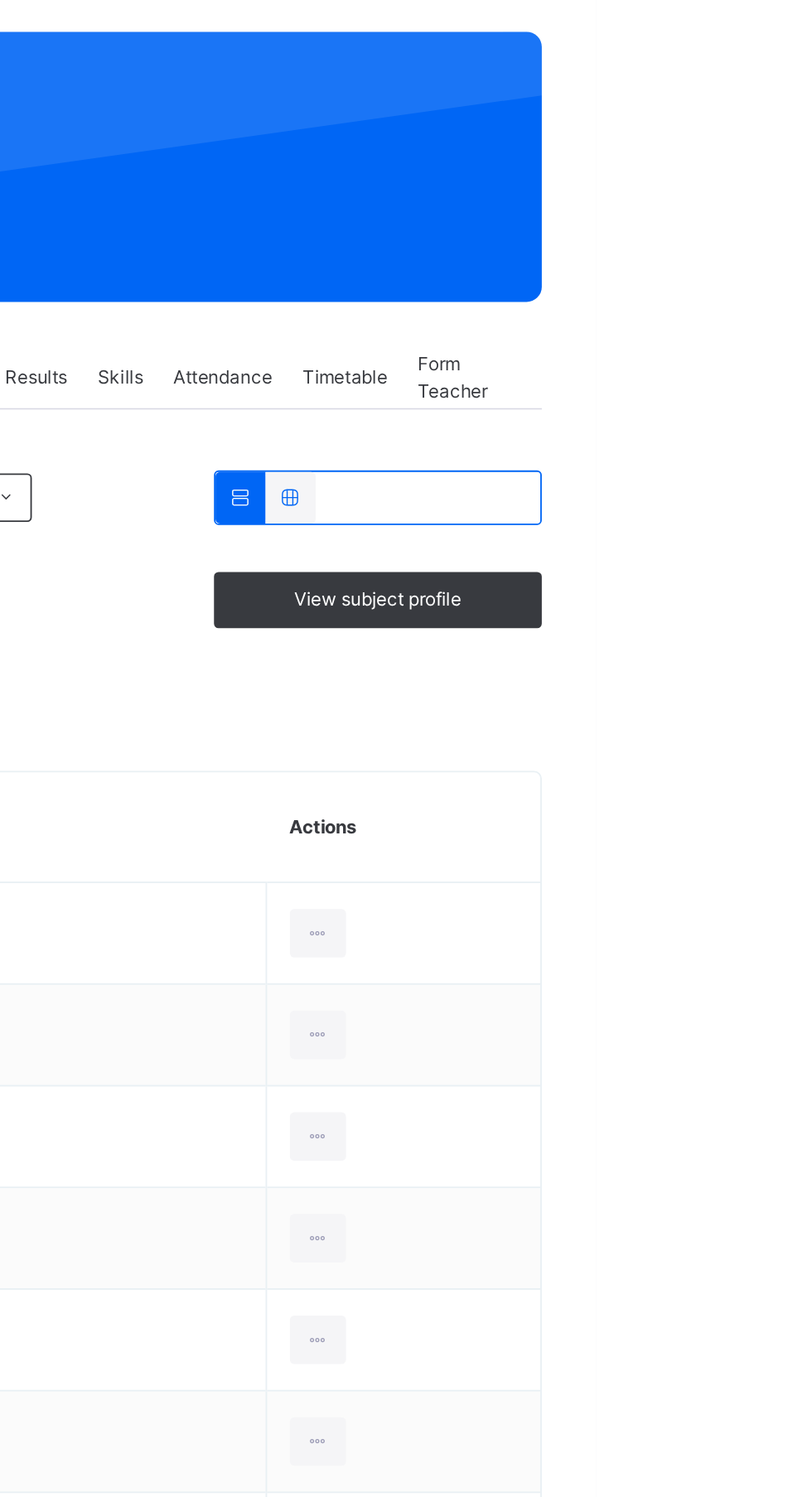
click at [0, 0] on ul "View Profile Remove from Class Transfer Student" at bounding box center [0, 0] width 0 height 0
click at [0, 0] on div "Remove from Class" at bounding box center [0, 0] width 0 height 0
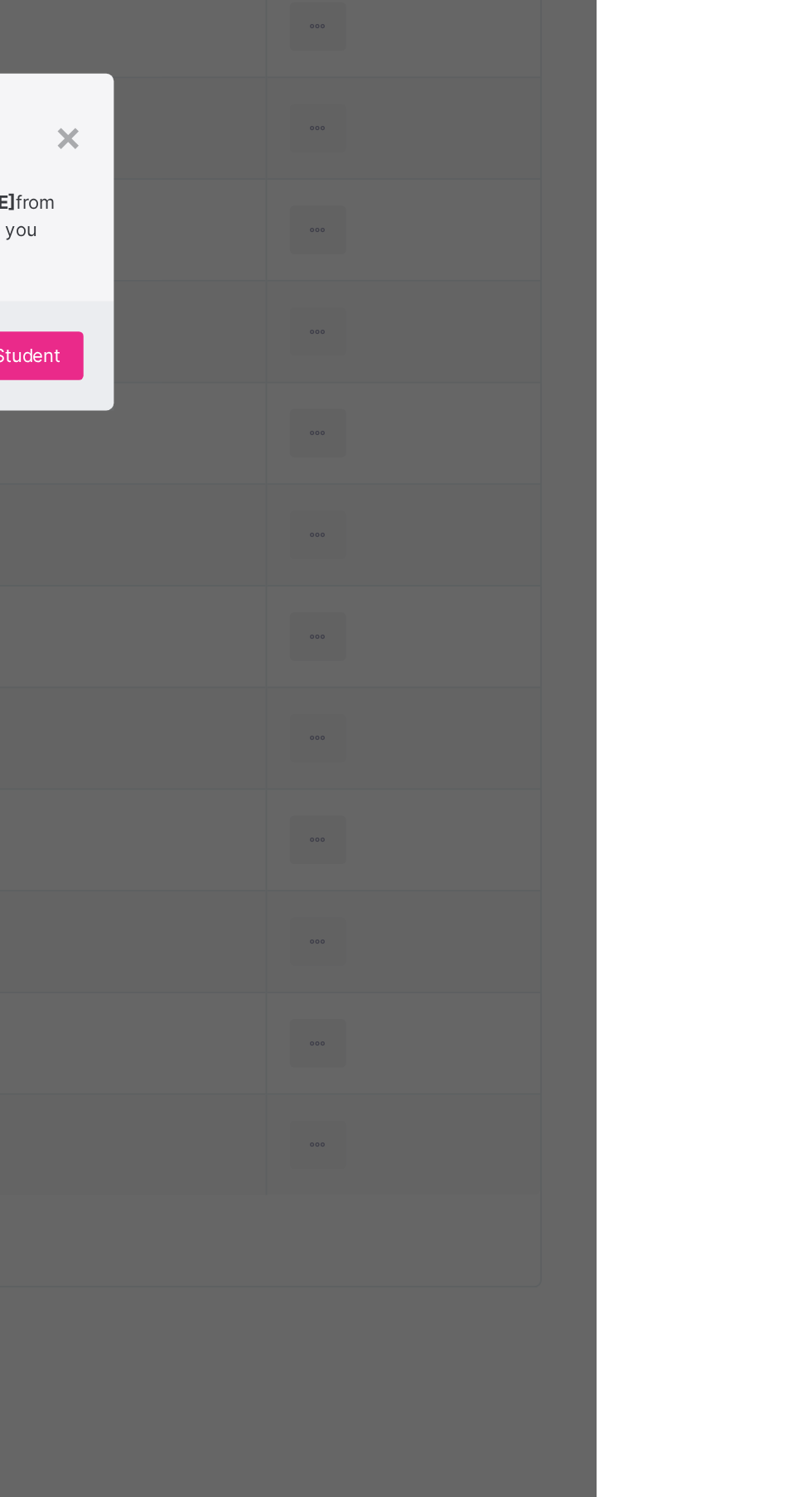
click at [532, 824] on div "Yes, Remove Student" at bounding box center [470, 810] width 124 height 26
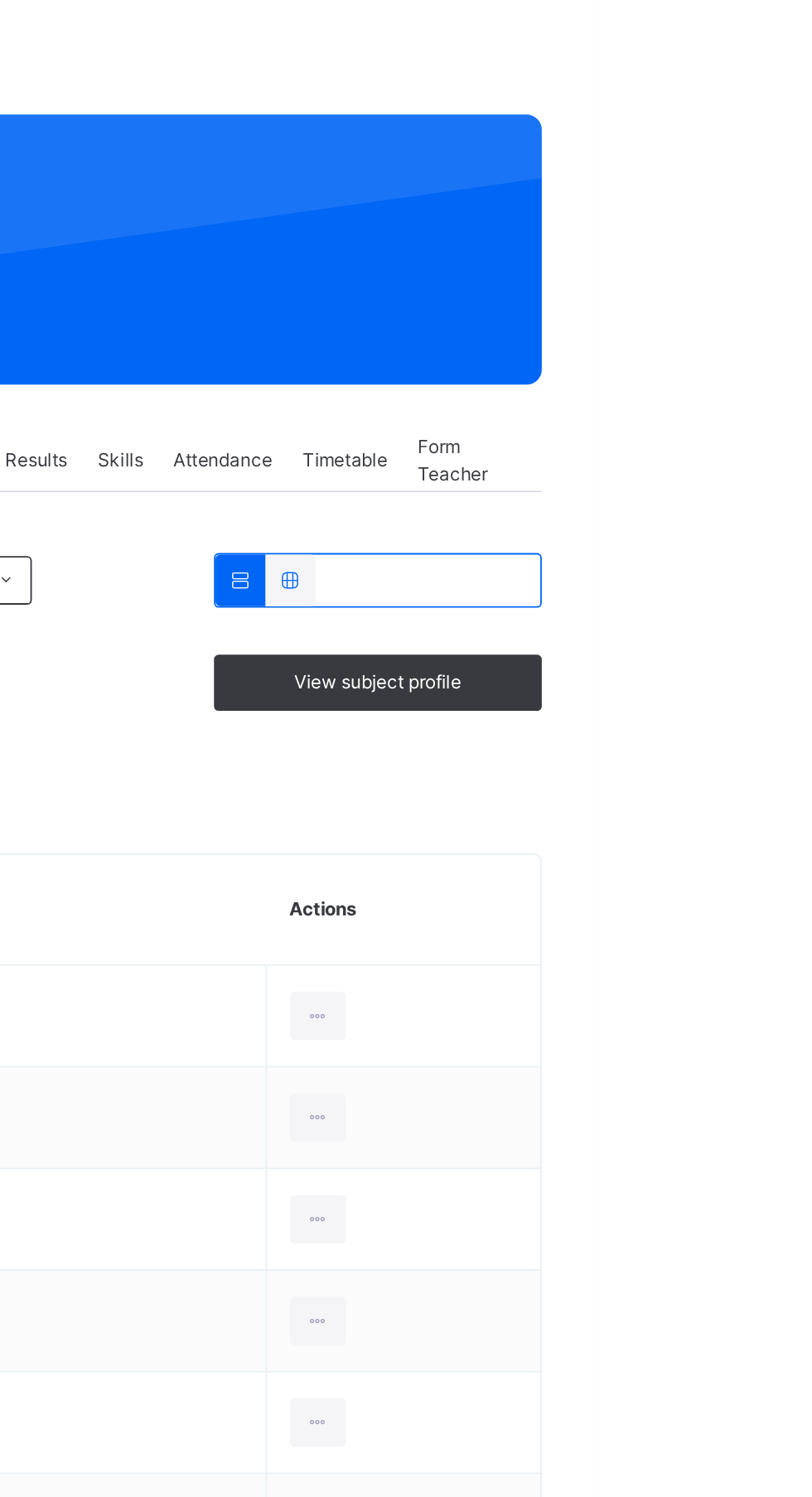
click at [0, 0] on ul "View Profile Remove from Class Transfer Student" at bounding box center [0, 0] width 0 height 0
click at [0, 0] on div "Remove from Class" at bounding box center [0, 0] width 0 height 0
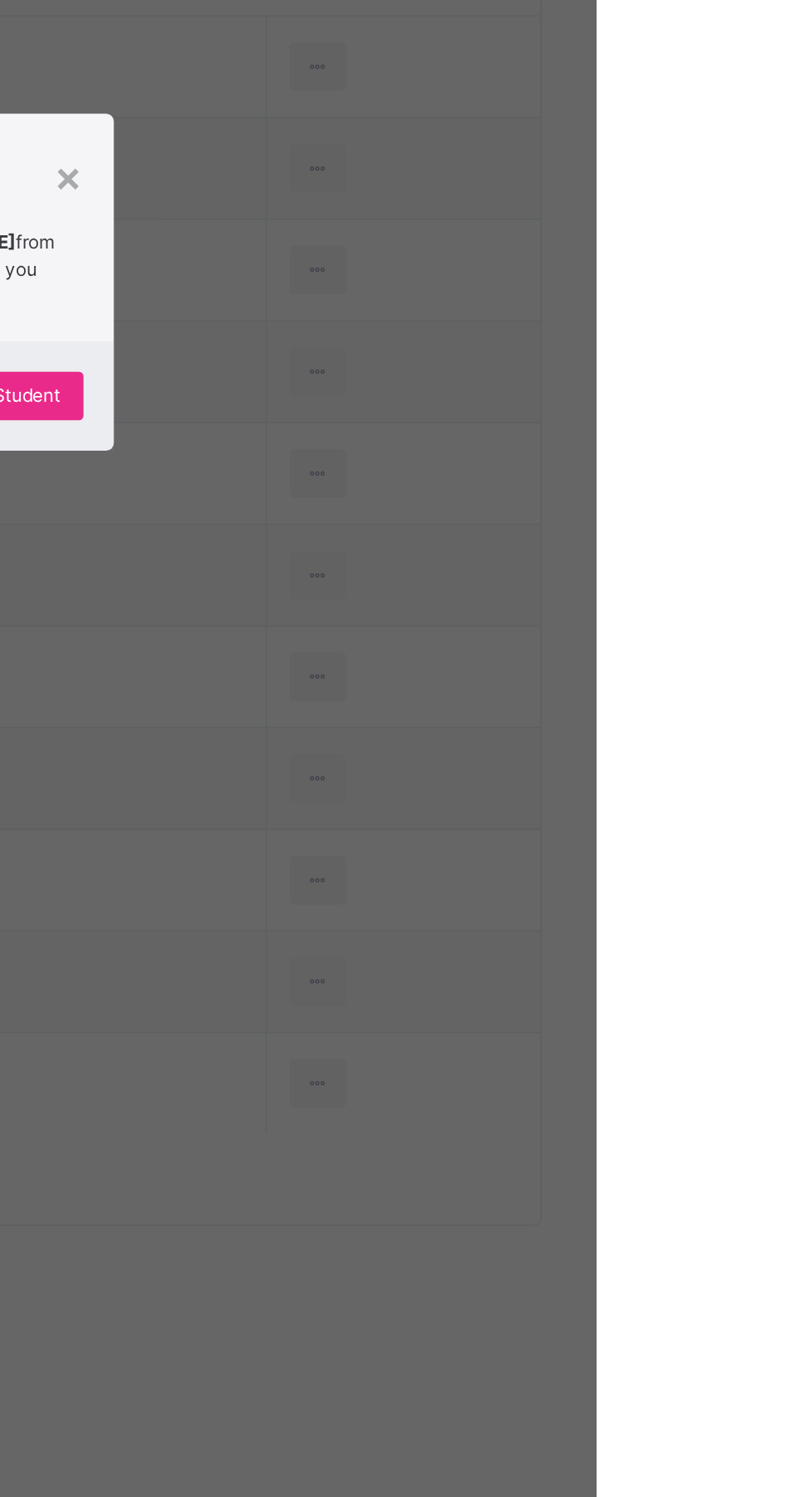
click at [532, 824] on div "Yes, Remove Student" at bounding box center [470, 810] width 124 height 26
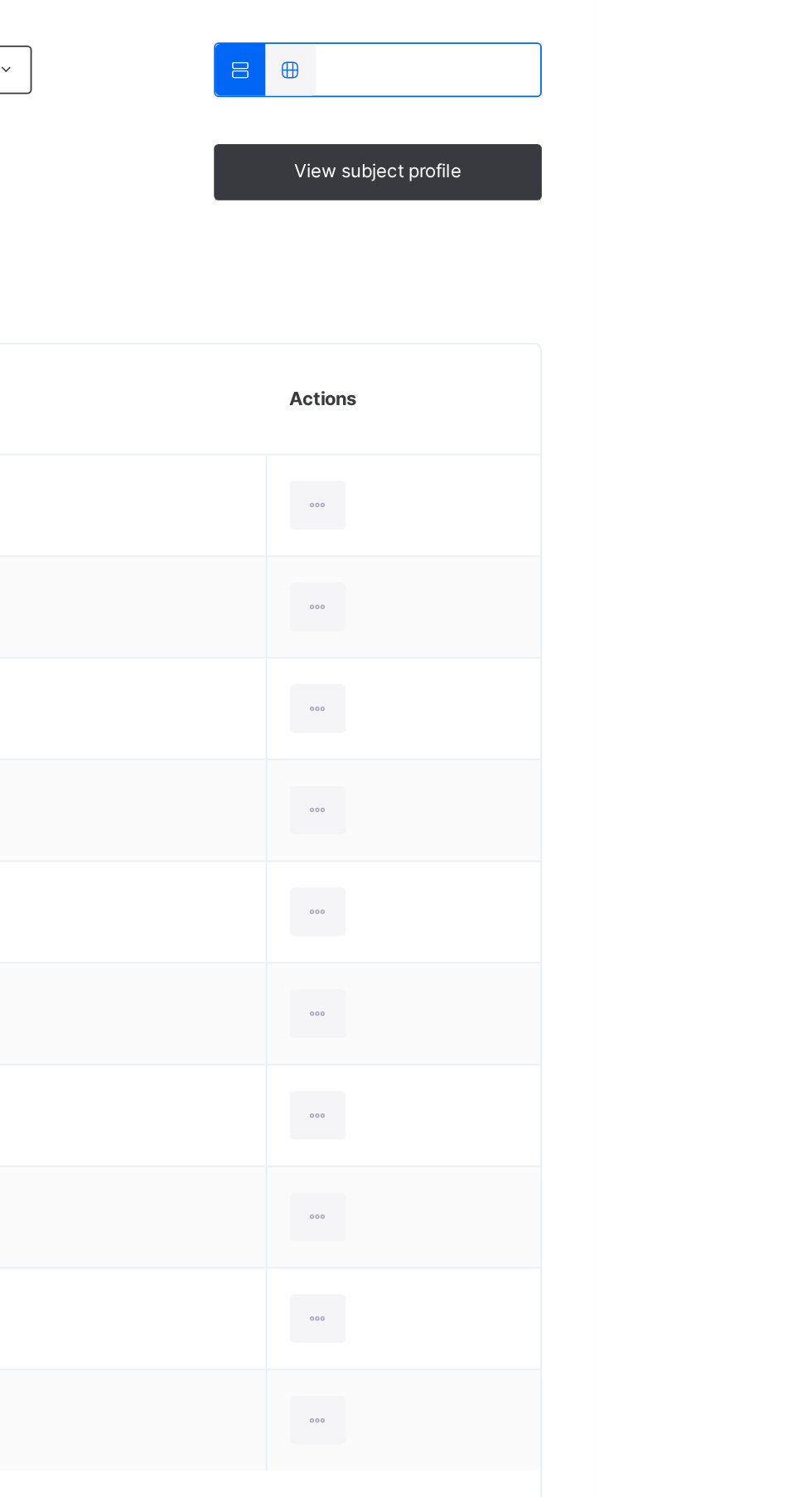
click at [0, 0] on ul "View Profile Remove from Class Transfer Student" at bounding box center [0, 0] width 0 height 0
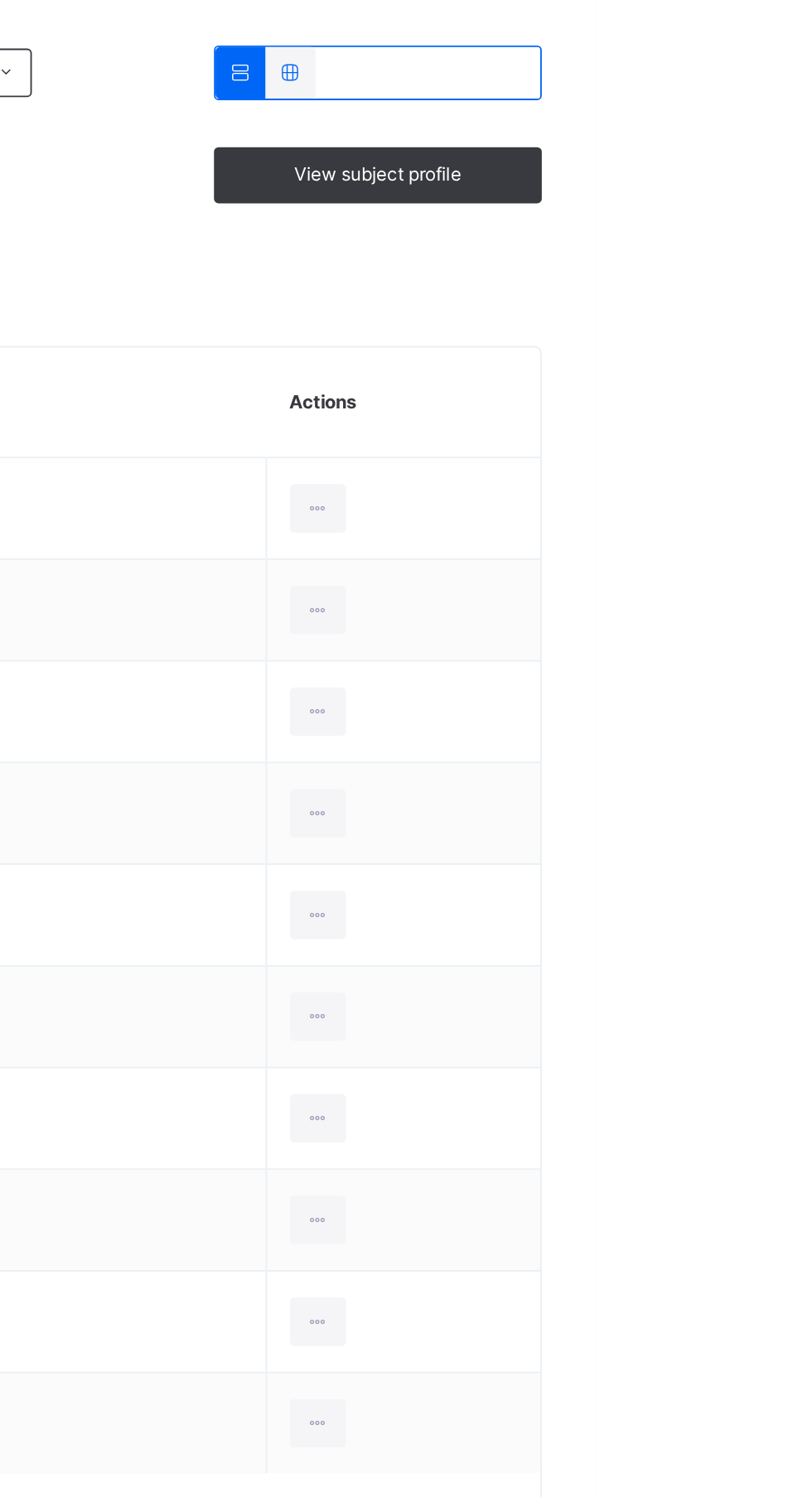
click at [0, 0] on div "Remove from Class" at bounding box center [0, 0] width 0 height 0
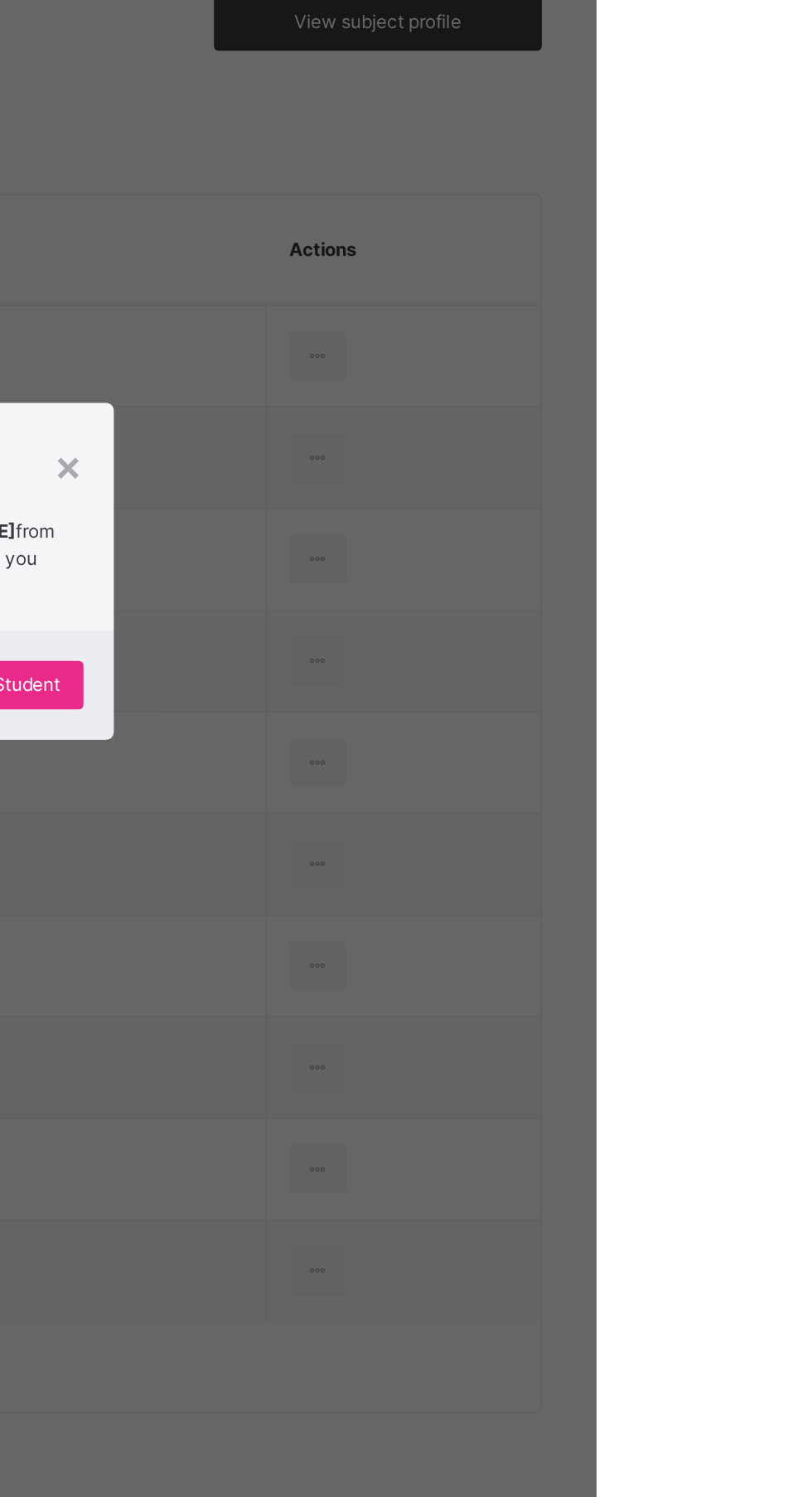
click at [516, 765] on p "This action would delete SUKAINA BOBBO UMAR from the class. Are you sure you wa…" at bounding box center [448, 735] width 133 height 60
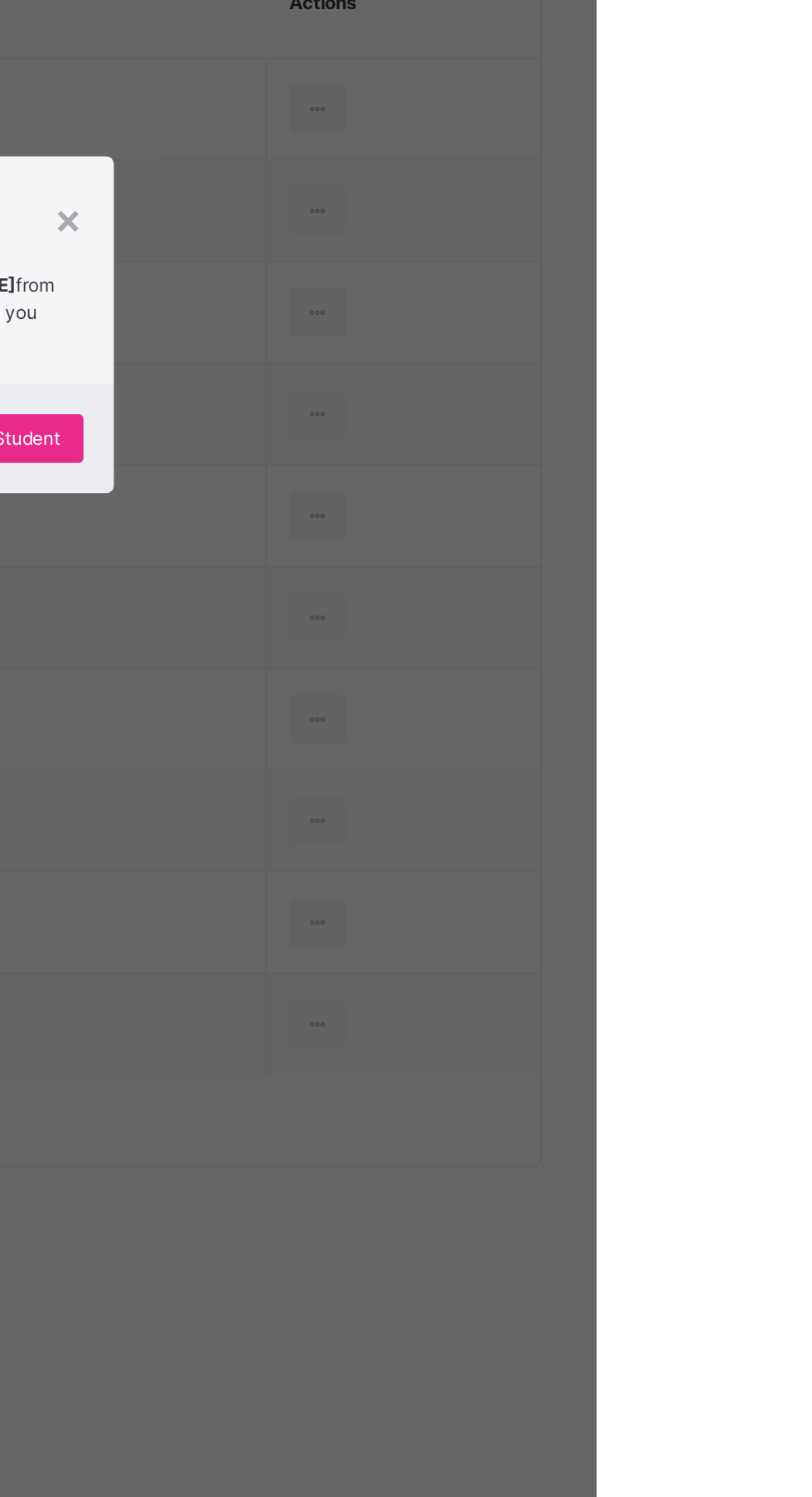
click at [532, 824] on div "Yes, Remove Student" at bounding box center [470, 810] width 124 height 26
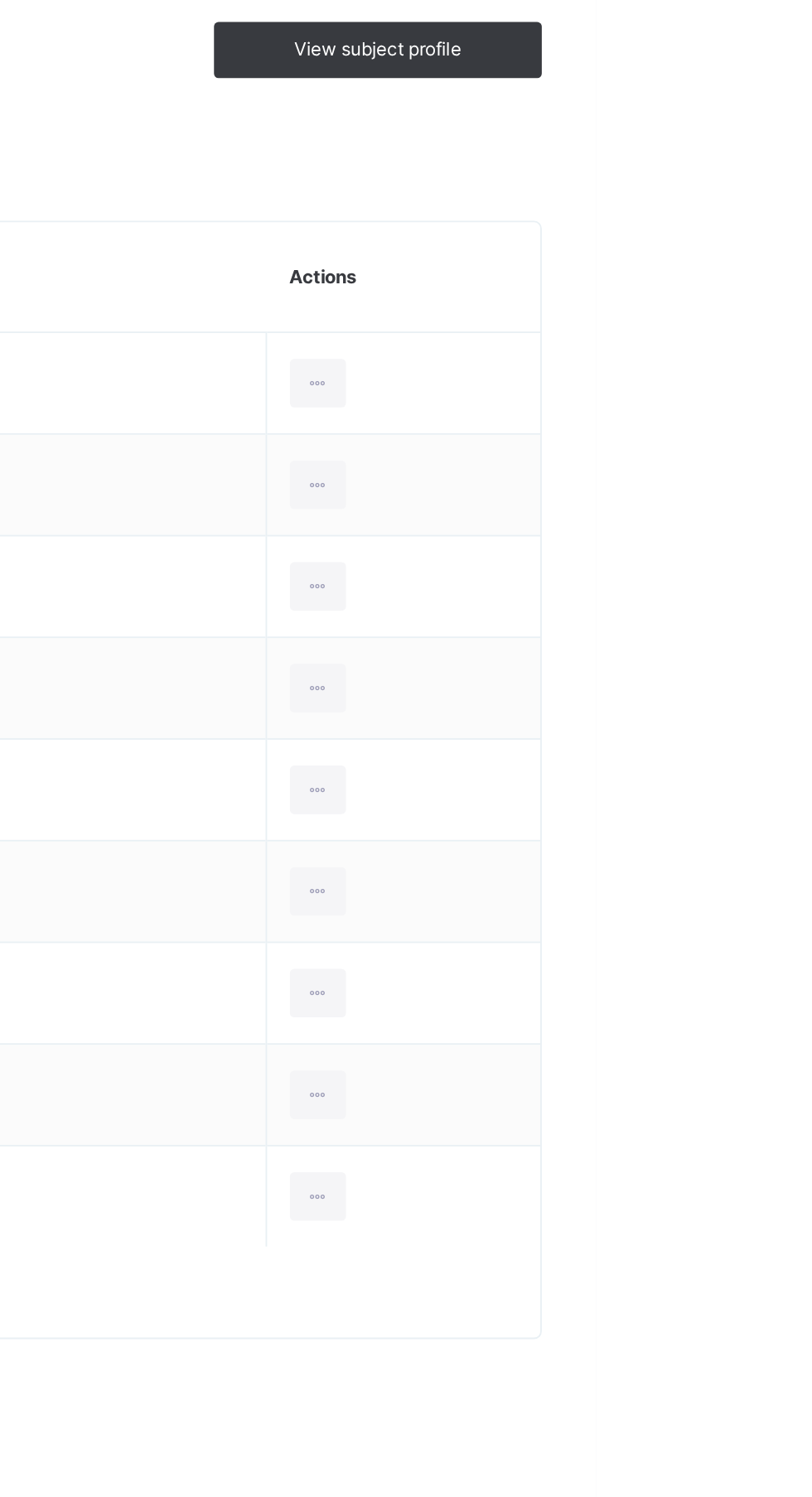
click at [675, 635] on div at bounding box center [659, 631] width 31 height 26
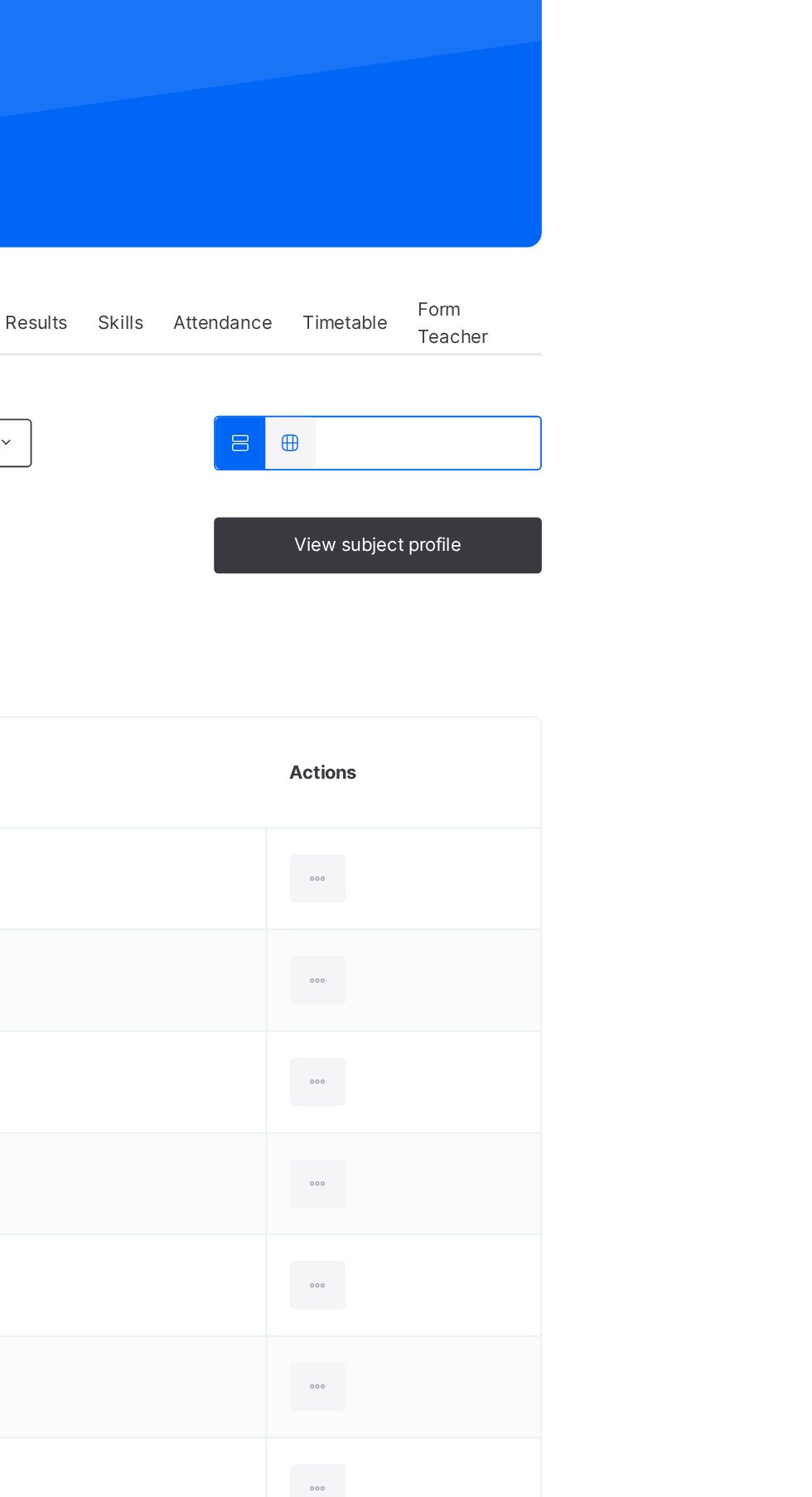
click at [0, 0] on div "Remove from Class" at bounding box center [0, 0] width 0 height 0
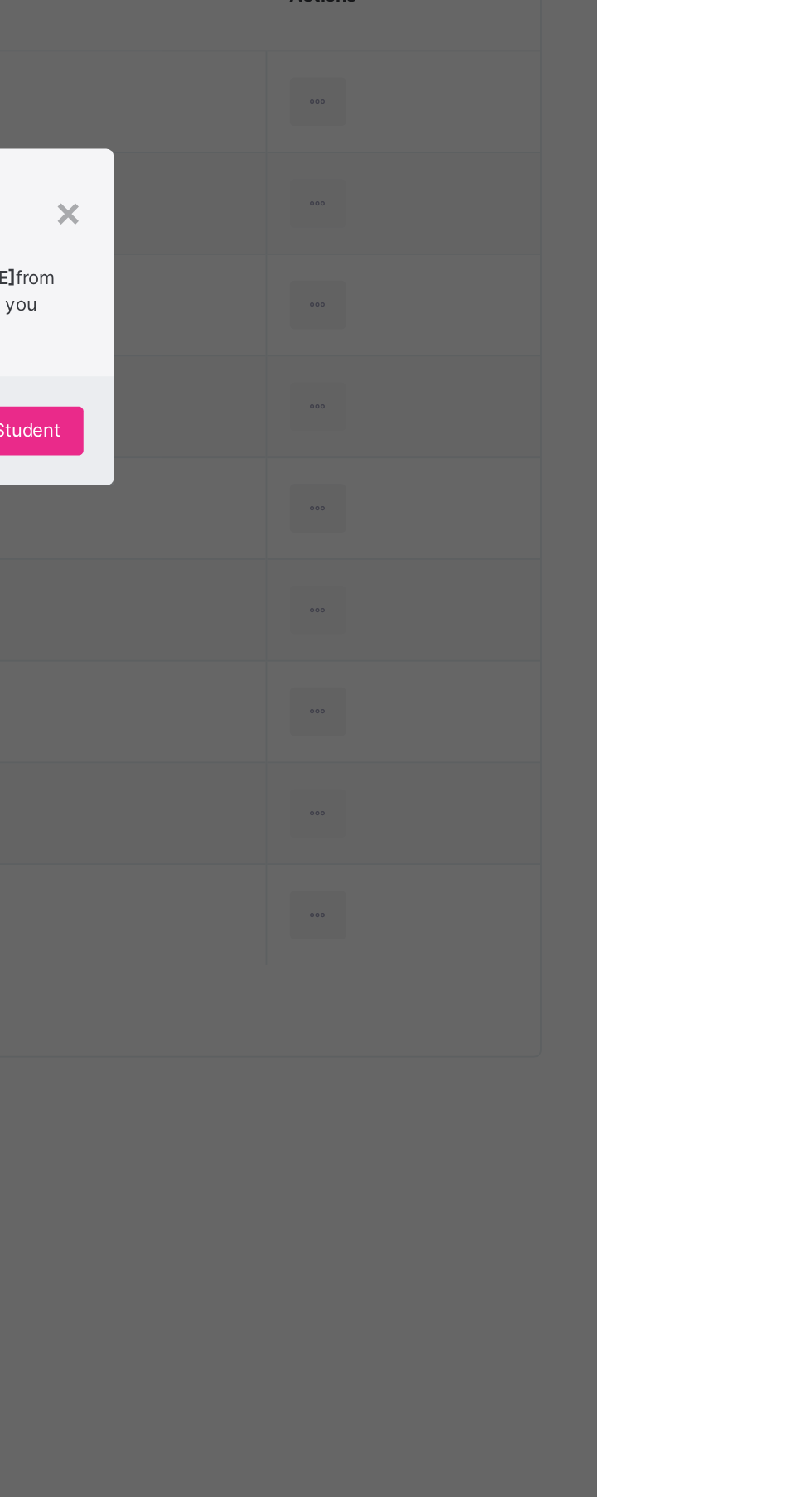
click at [519, 819] on span "Yes, Remove Student" at bounding box center [470, 811] width 99 height 15
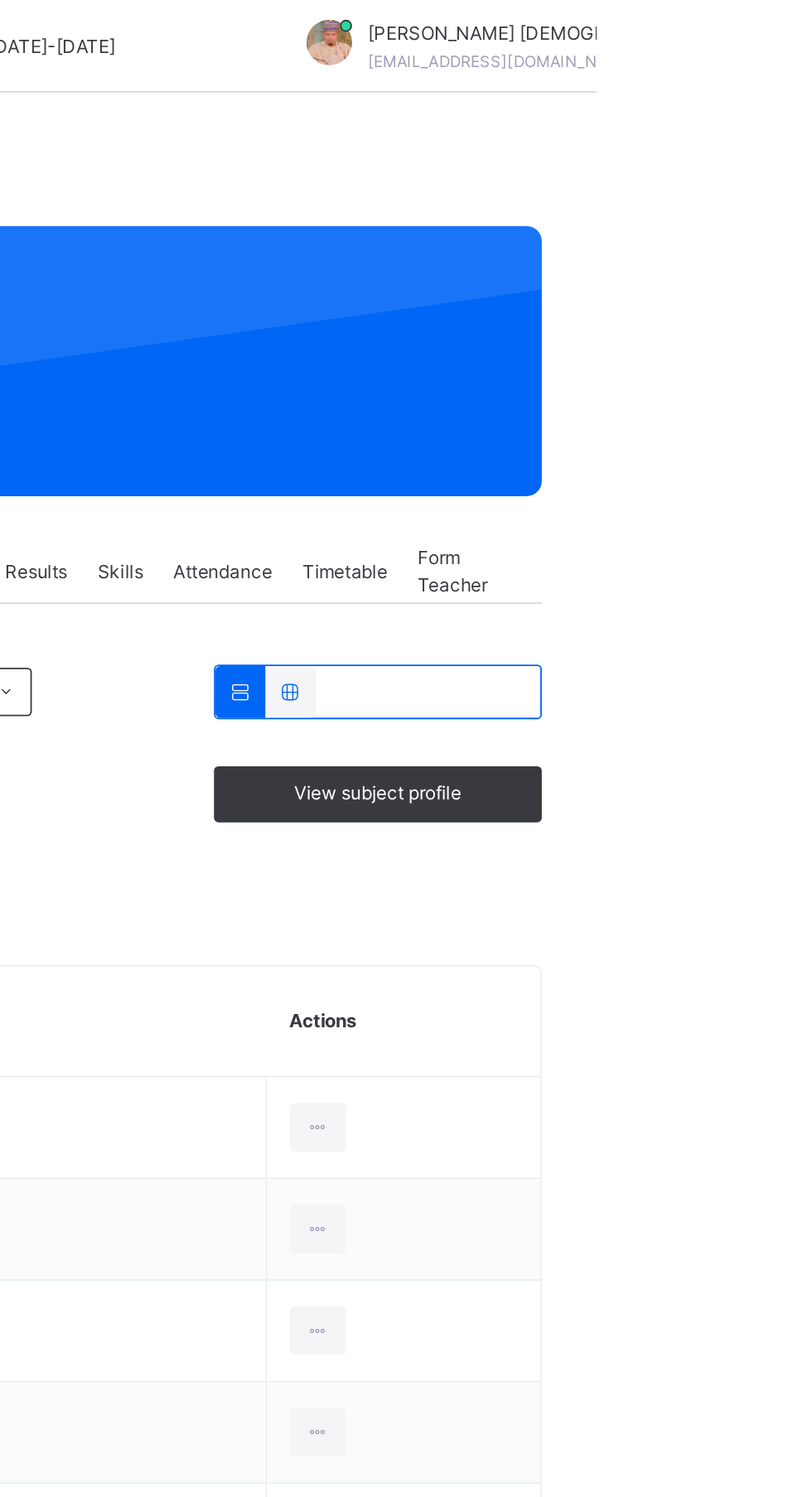
click at [675, 634] on div at bounding box center [659, 631] width 31 height 26
click at [0, 0] on div "Remove from Class" at bounding box center [0, 0] width 0 height 0
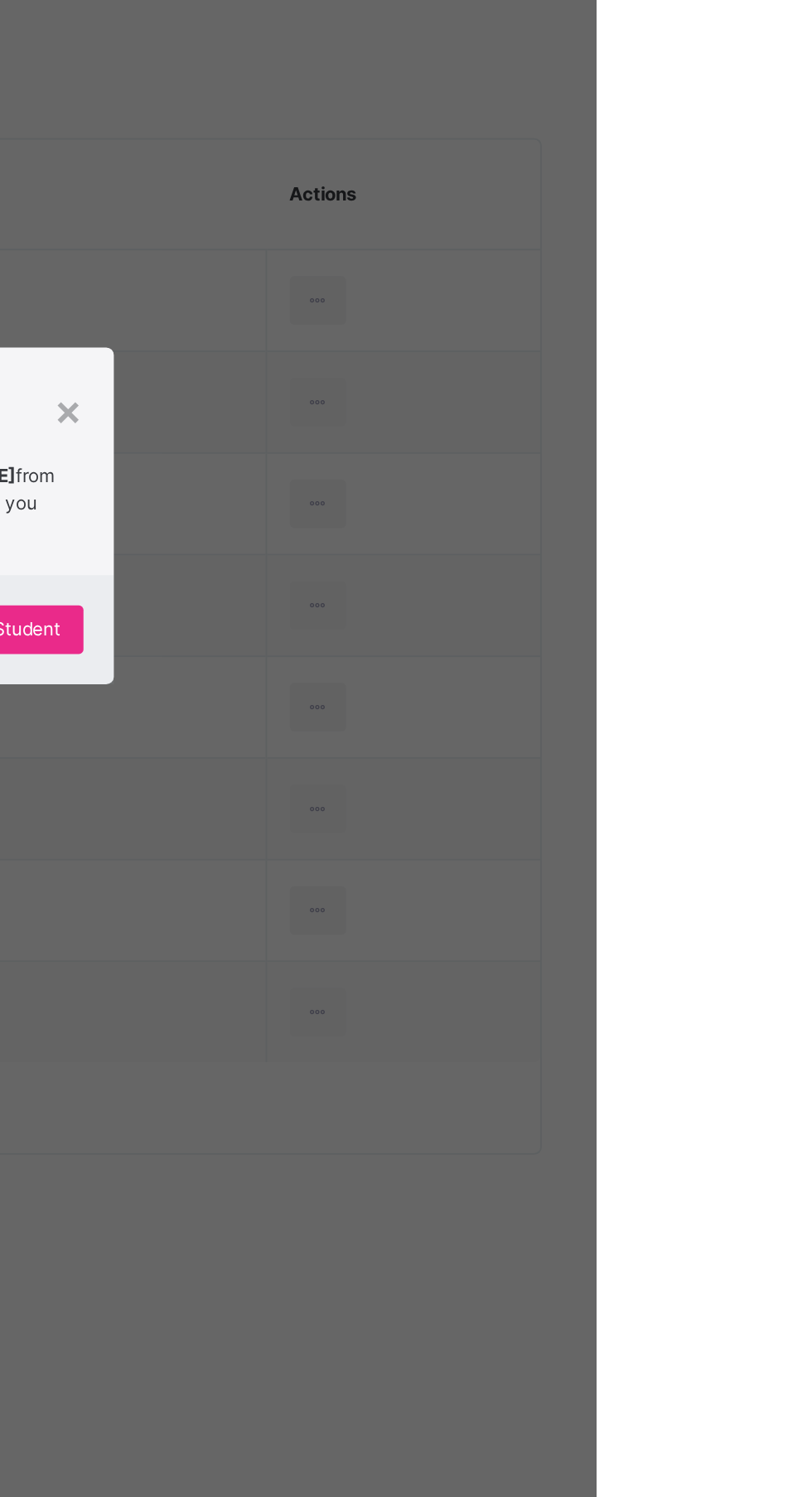
click at [532, 824] on div "Yes, Remove Student" at bounding box center [470, 810] width 124 height 26
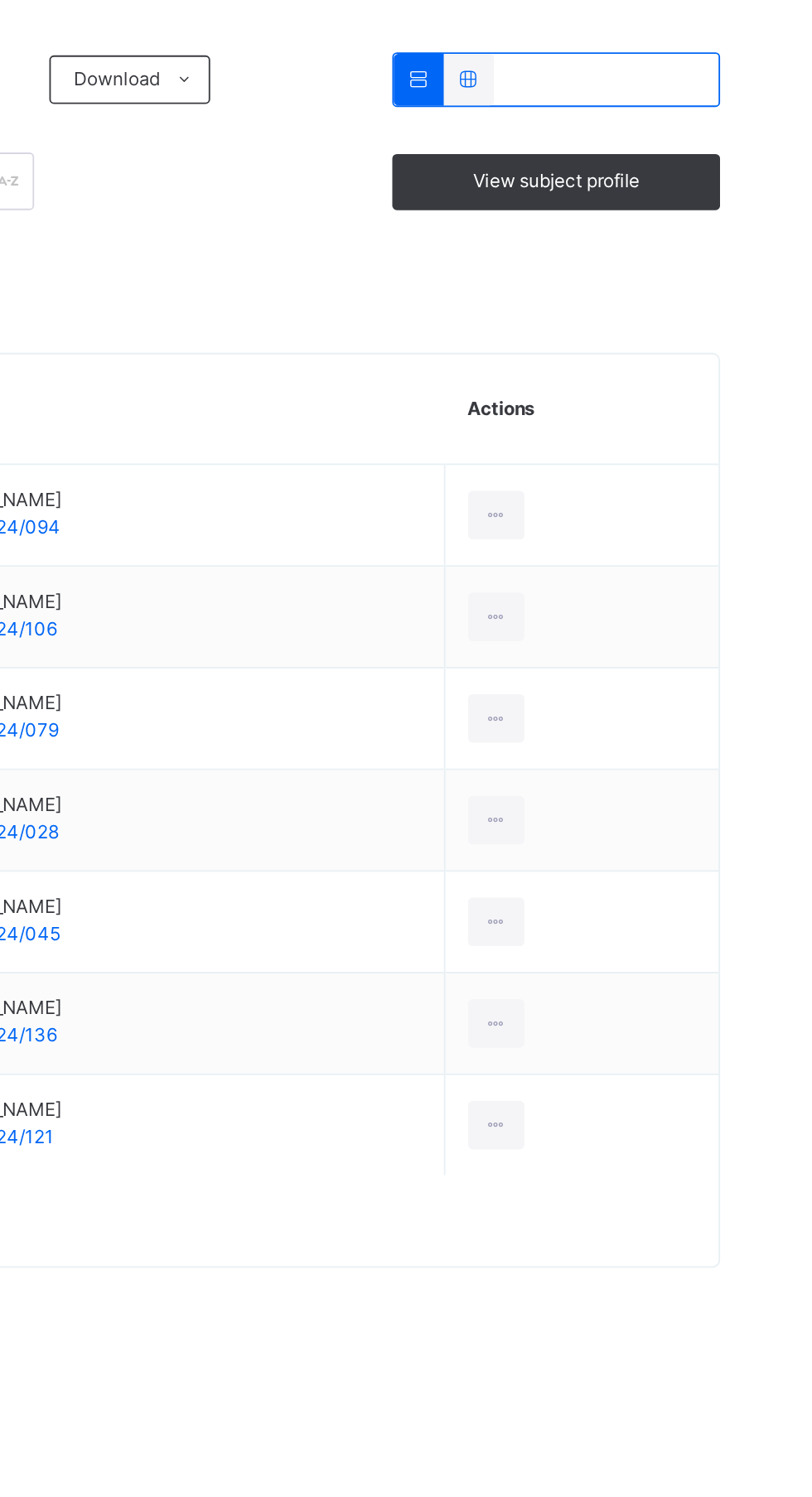
click at [687, 662] on td "View Profile Remove from Class Transfer Student" at bounding box center [705, 688] width 150 height 56
click at [667, 631] on icon at bounding box center [659, 631] width 14 height 15
click at [0, 0] on div "Remove from Class" at bounding box center [0, 0] width 0 height 0
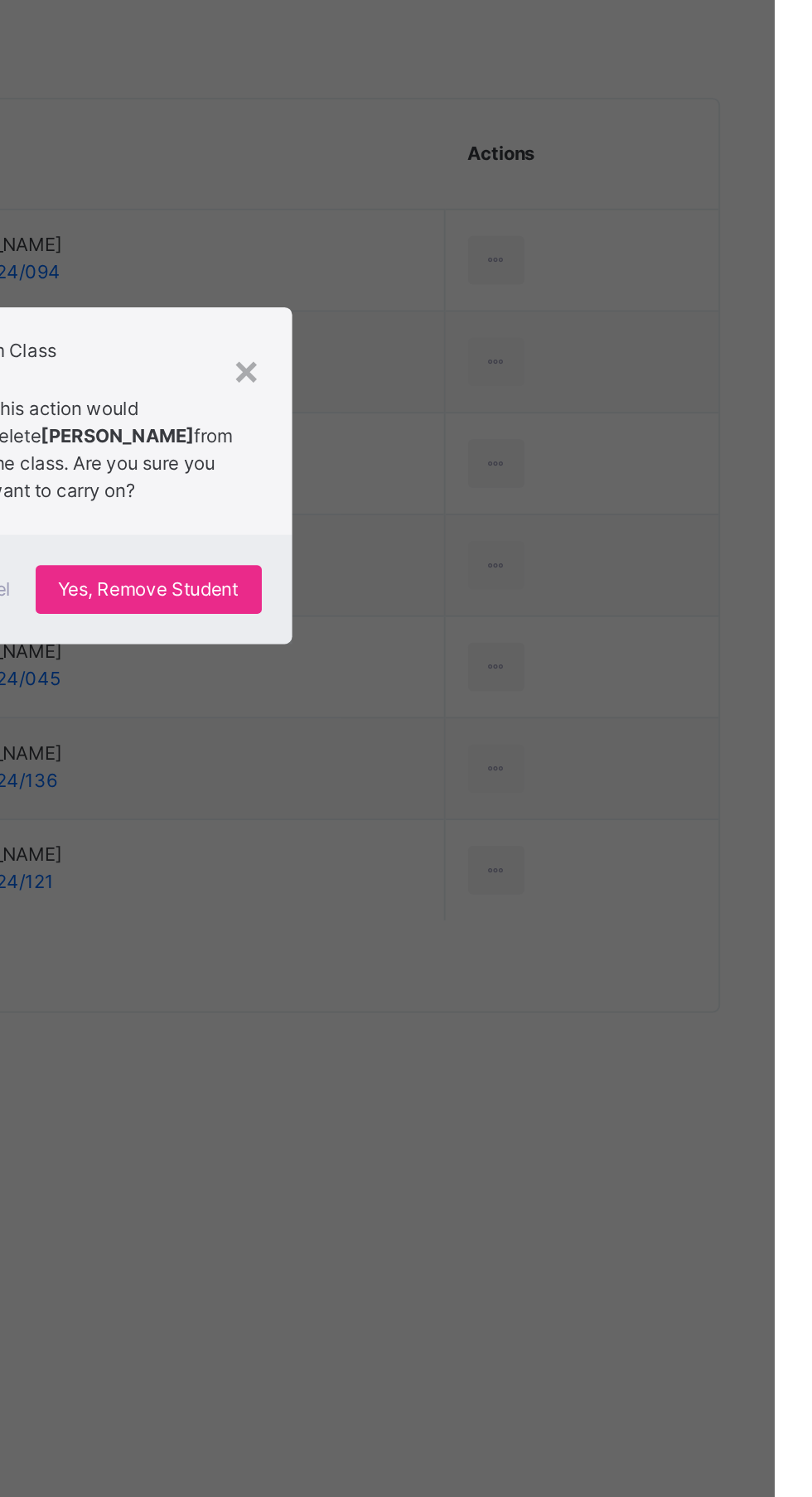
click at [519, 819] on span "Yes, Remove Student" at bounding box center [470, 811] width 99 height 15
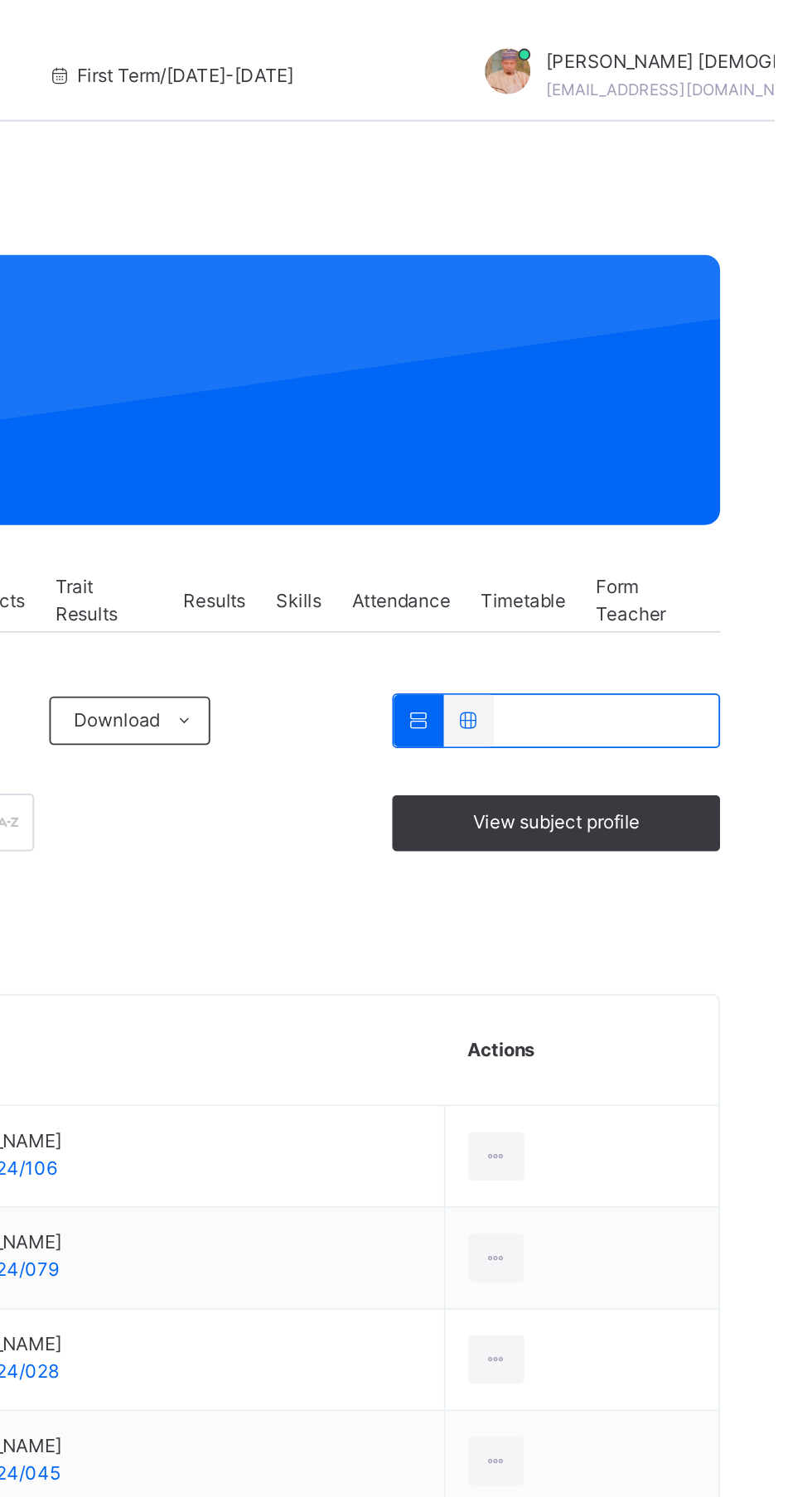
click at [675, 637] on div at bounding box center [659, 631] width 31 height 26
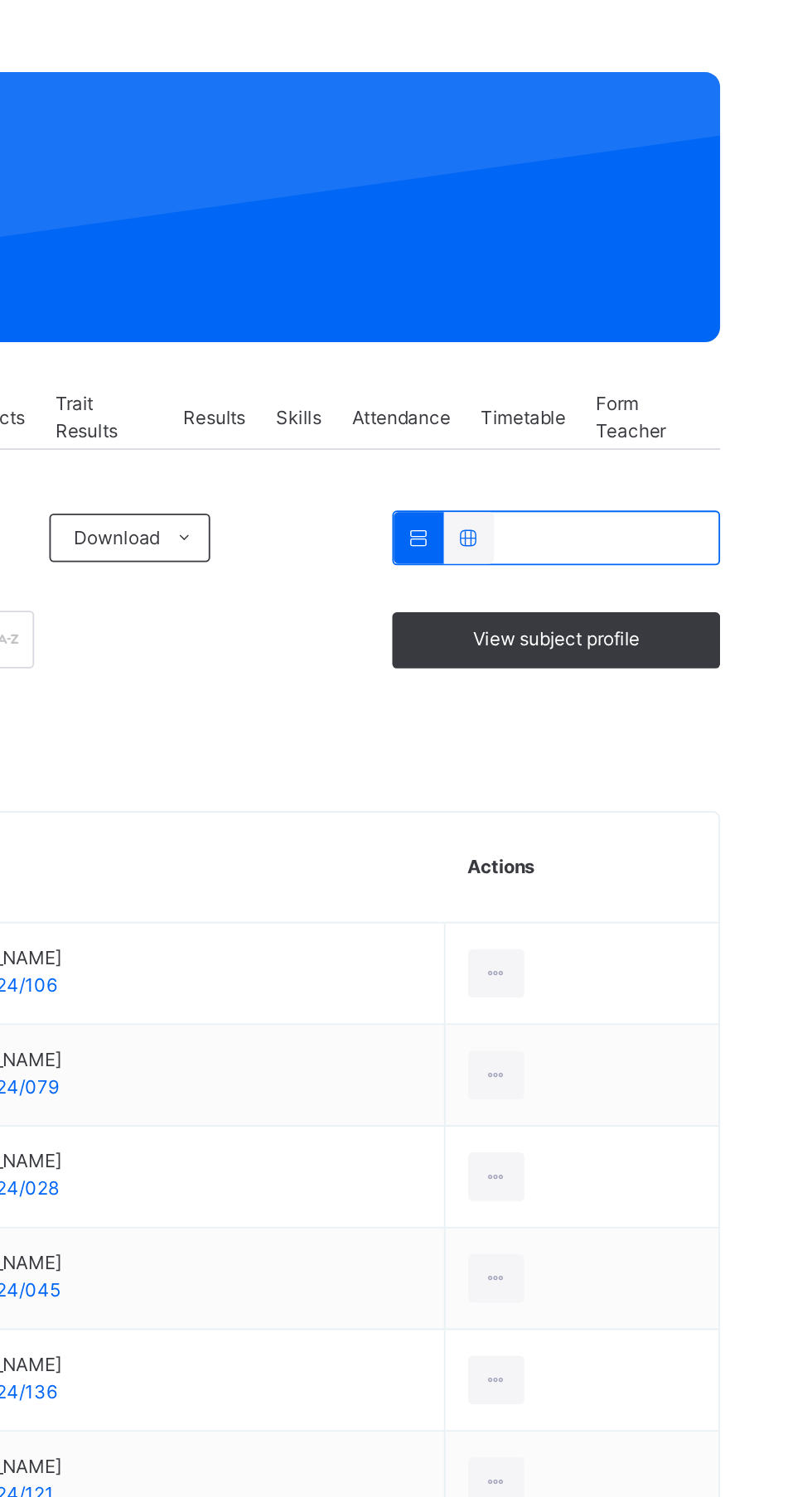
click at [0, 0] on div "Remove from Class" at bounding box center [0, 0] width 0 height 0
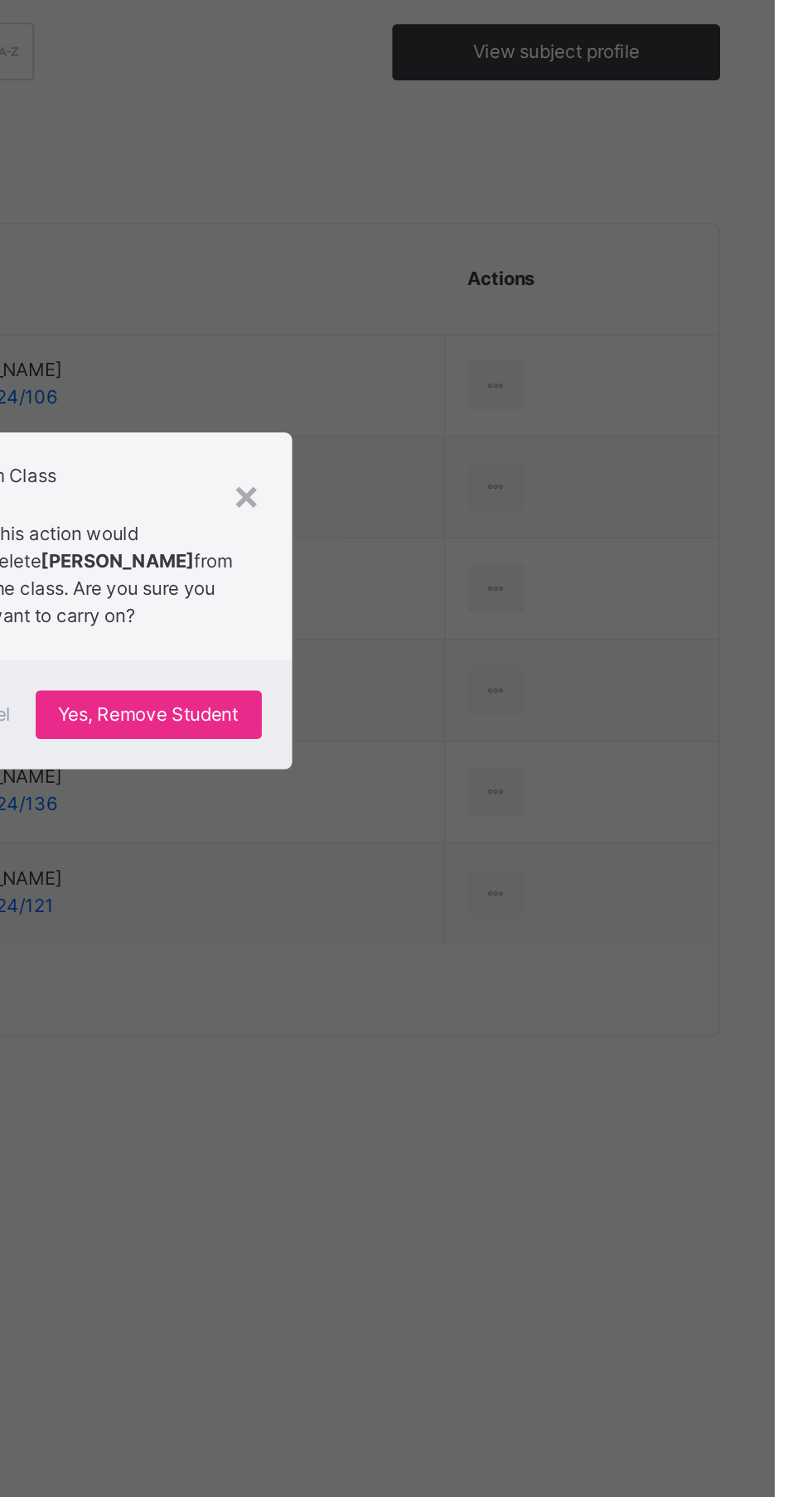
click at [519, 819] on span "Yes, Remove Student" at bounding box center [470, 811] width 99 height 15
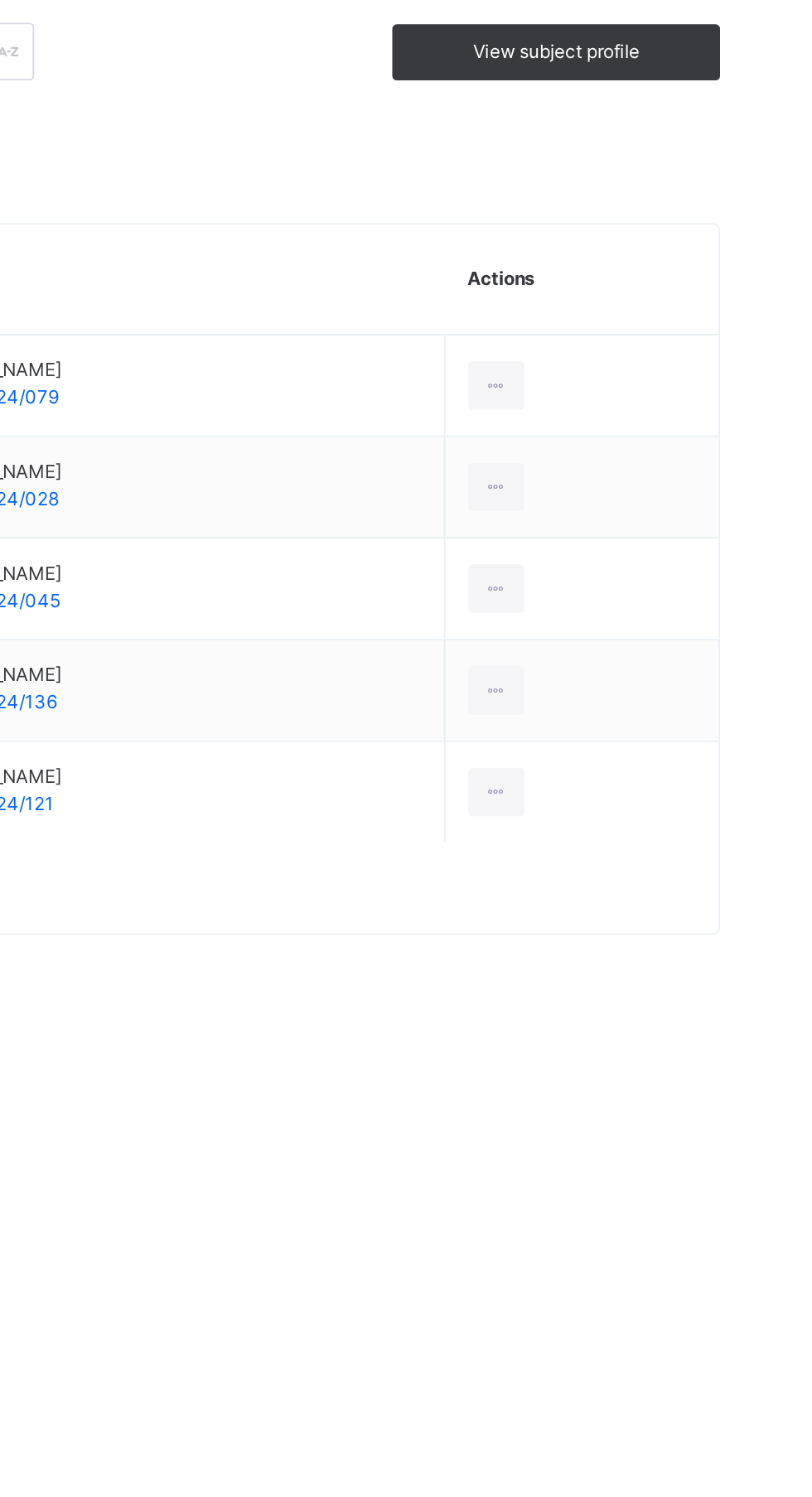
click at [667, 631] on icon at bounding box center [659, 631] width 14 height 15
click at [0, 0] on div "Remove from Class" at bounding box center [0, 0] width 0 height 0
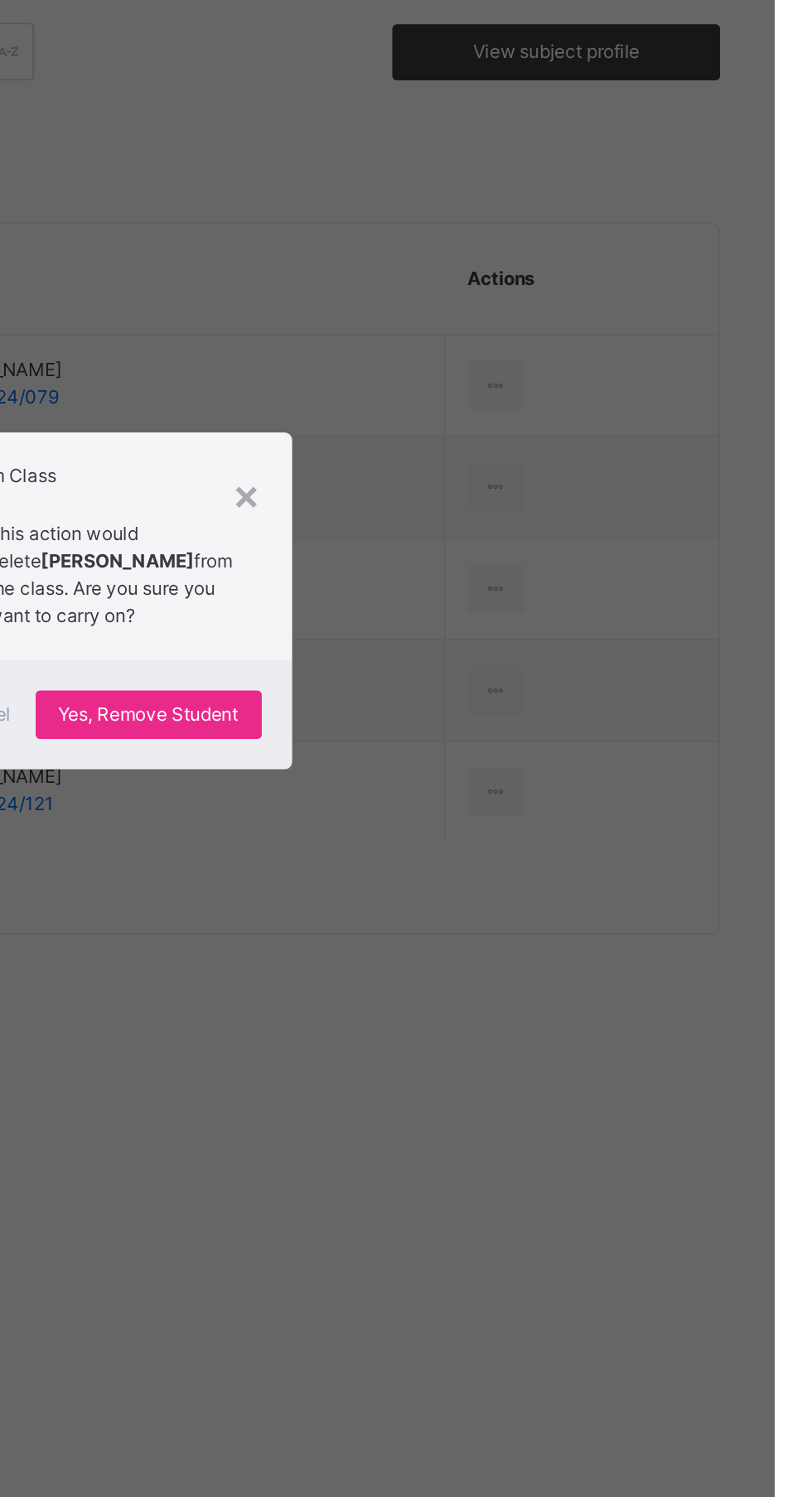
click at [519, 819] on span "Yes, Remove Student" at bounding box center [470, 811] width 99 height 15
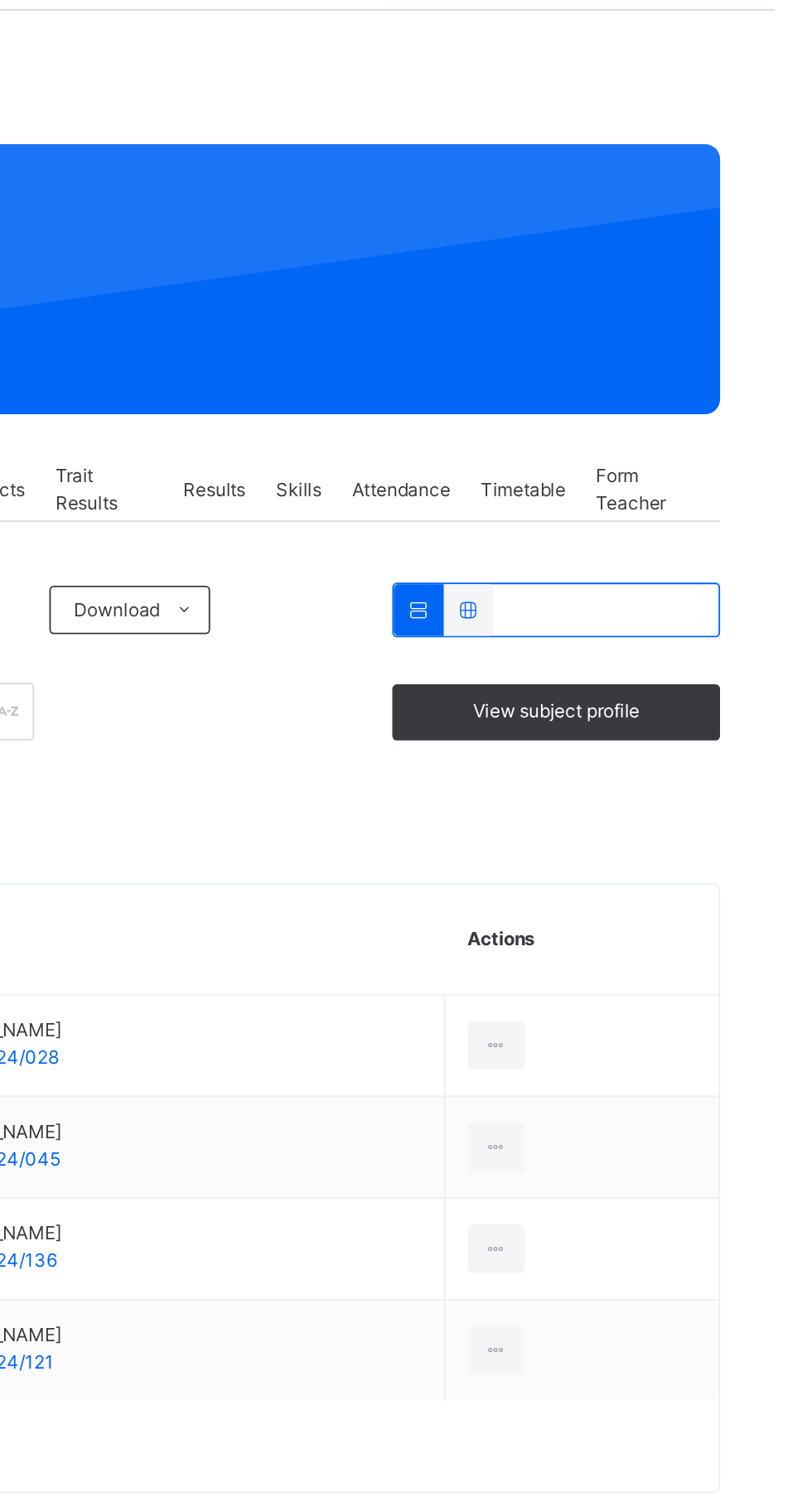
click at [667, 631] on icon at bounding box center [659, 631] width 14 height 15
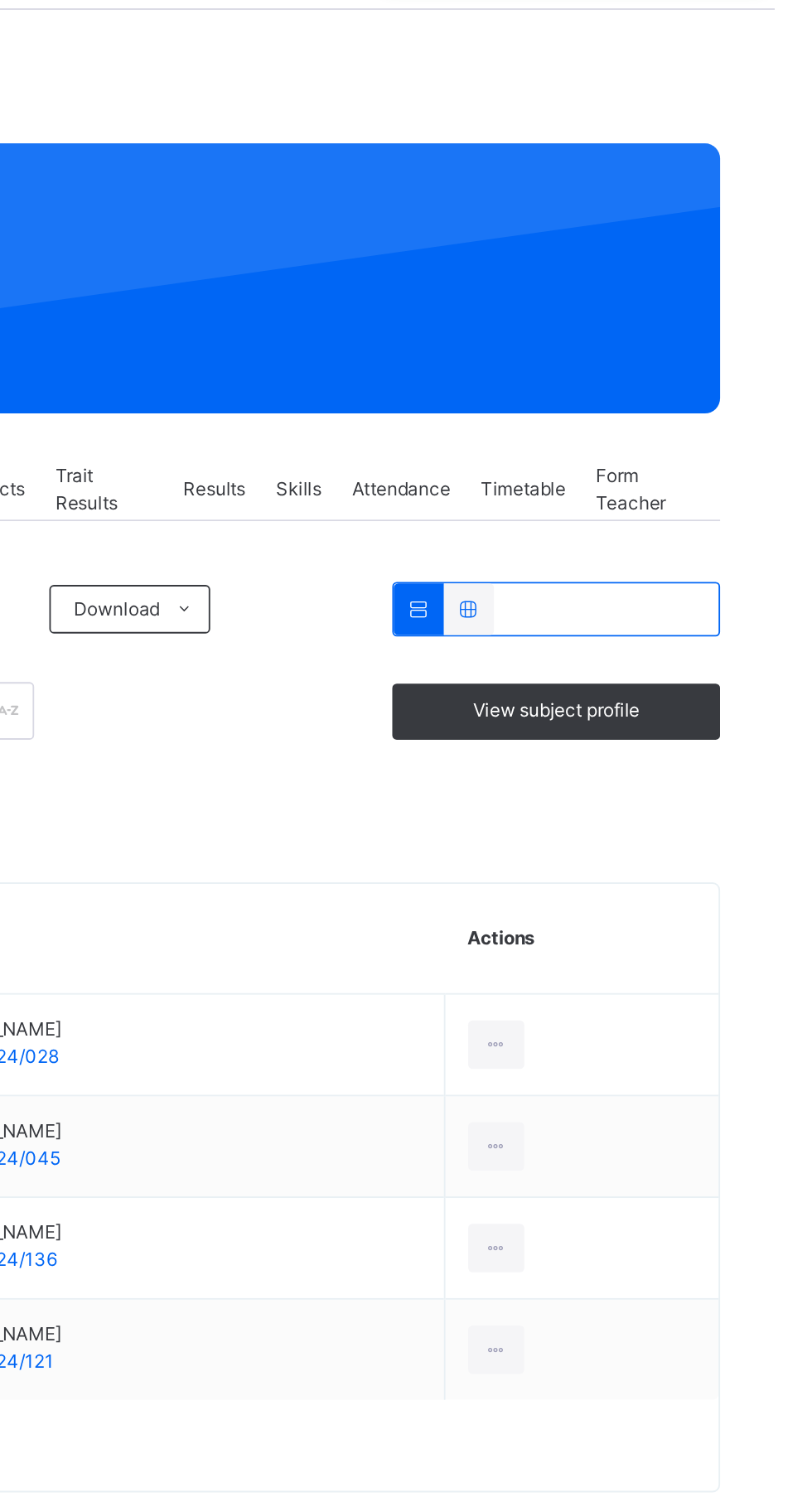
click at [0, 0] on div "Remove from Class" at bounding box center [0, 0] width 0 height 0
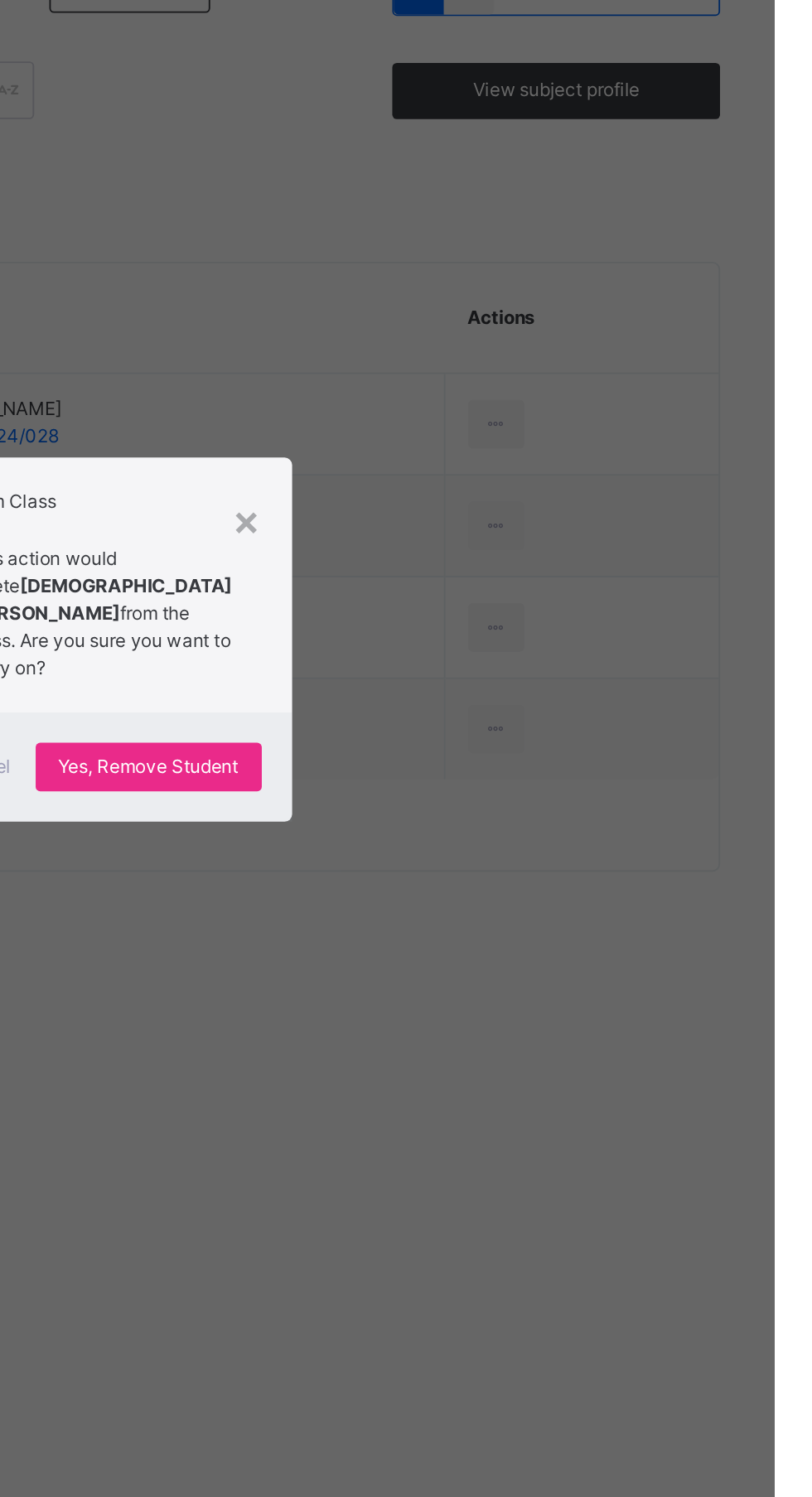
click at [519, 826] on span "Yes, Remove Student" at bounding box center [470, 819] width 99 height 15
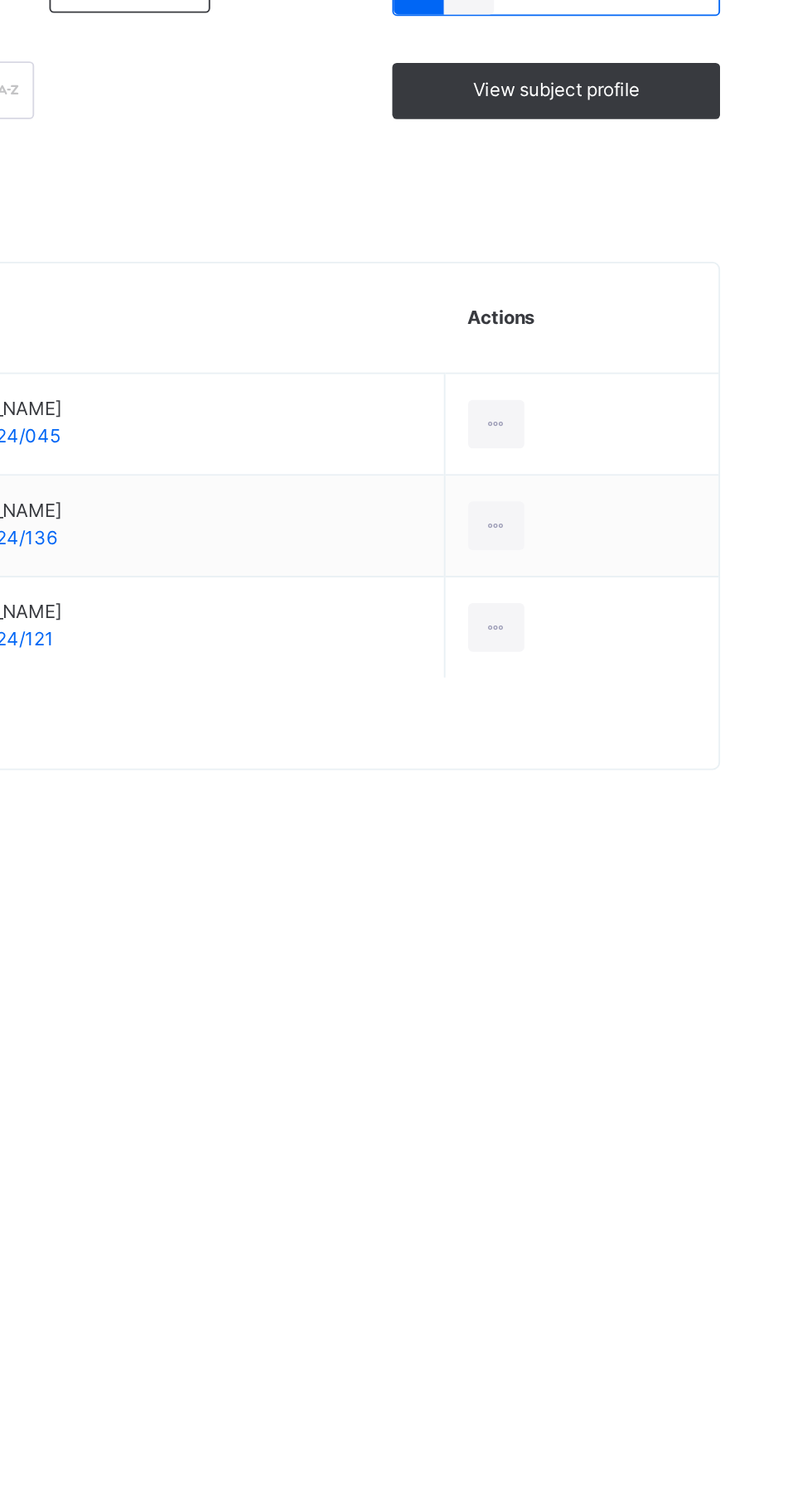
click at [675, 631] on div at bounding box center [659, 631] width 31 height 26
click at [0, 0] on div "Remove from Class" at bounding box center [0, 0] width 0 height 0
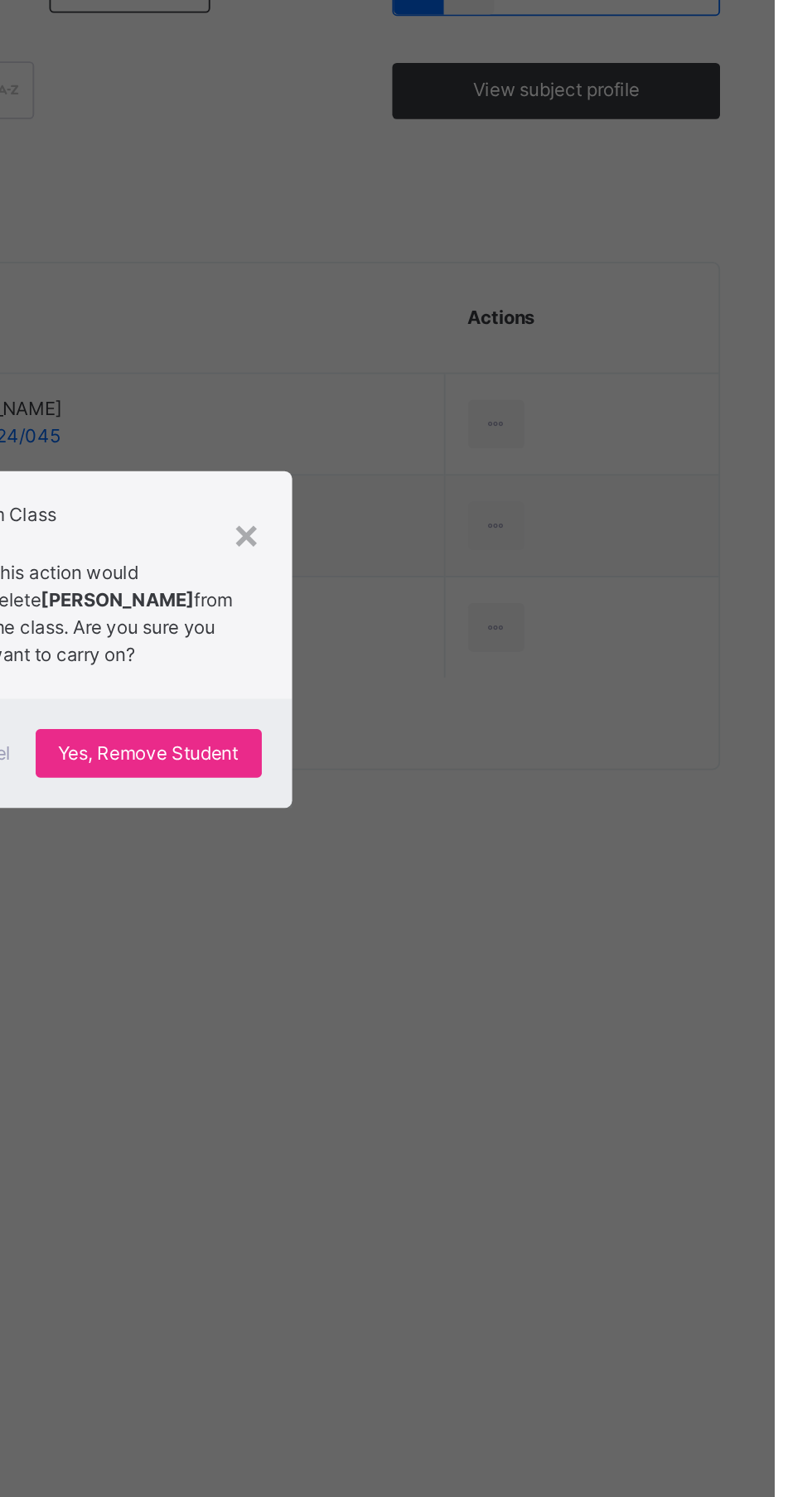
click at [532, 824] on div "Yes, Remove Student" at bounding box center [470, 810] width 124 height 26
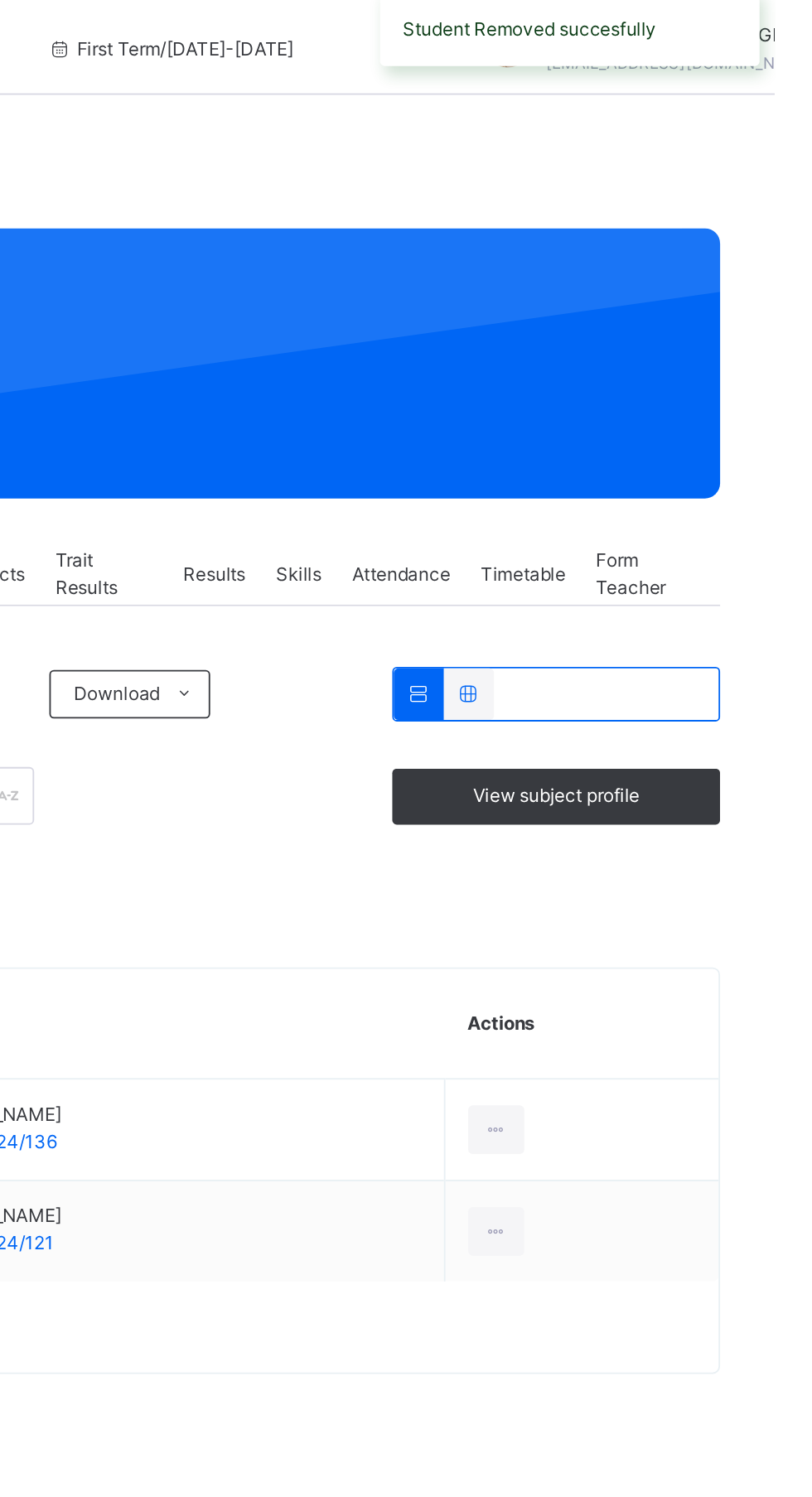
click at [657, 631] on icon at bounding box center [659, 631] width 14 height 15
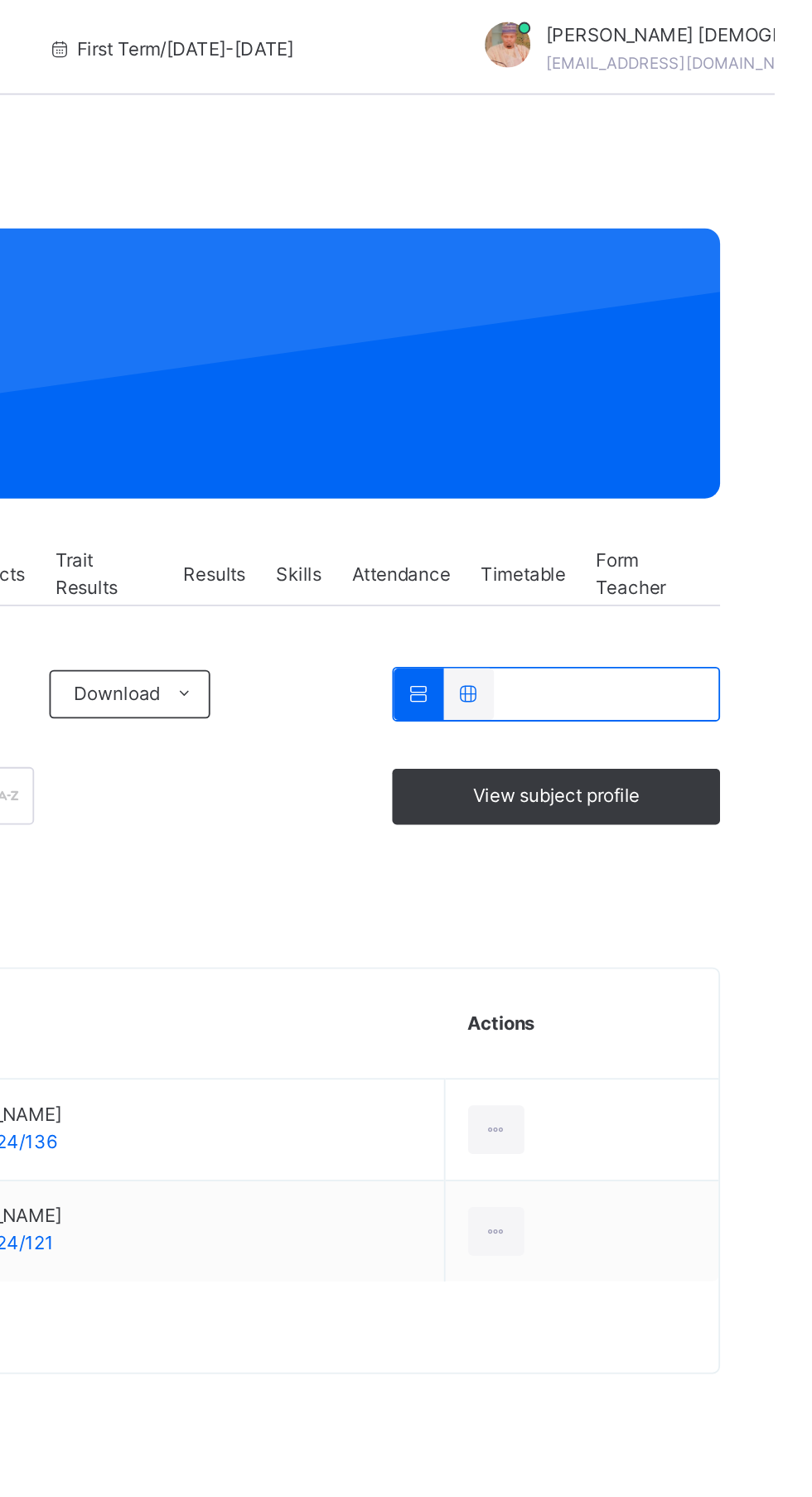
click at [0, 0] on div "Remove from Class" at bounding box center [0, 0] width 0 height 0
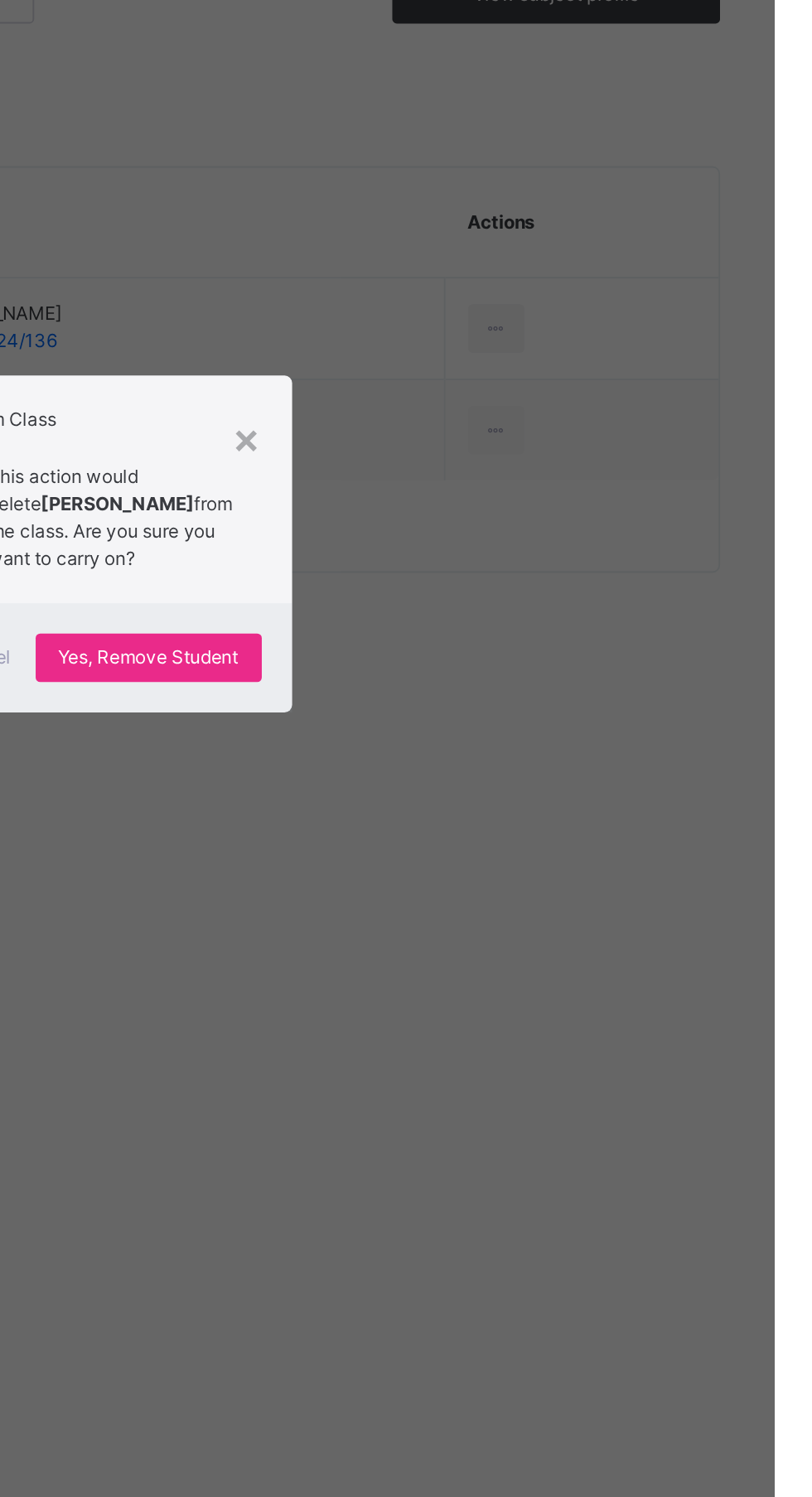
click at [548, 841] on div "Cancel Yes, Remove Student" at bounding box center [406, 811] width 284 height 60
click at [532, 824] on div "Yes, Remove Student" at bounding box center [470, 810] width 124 height 26
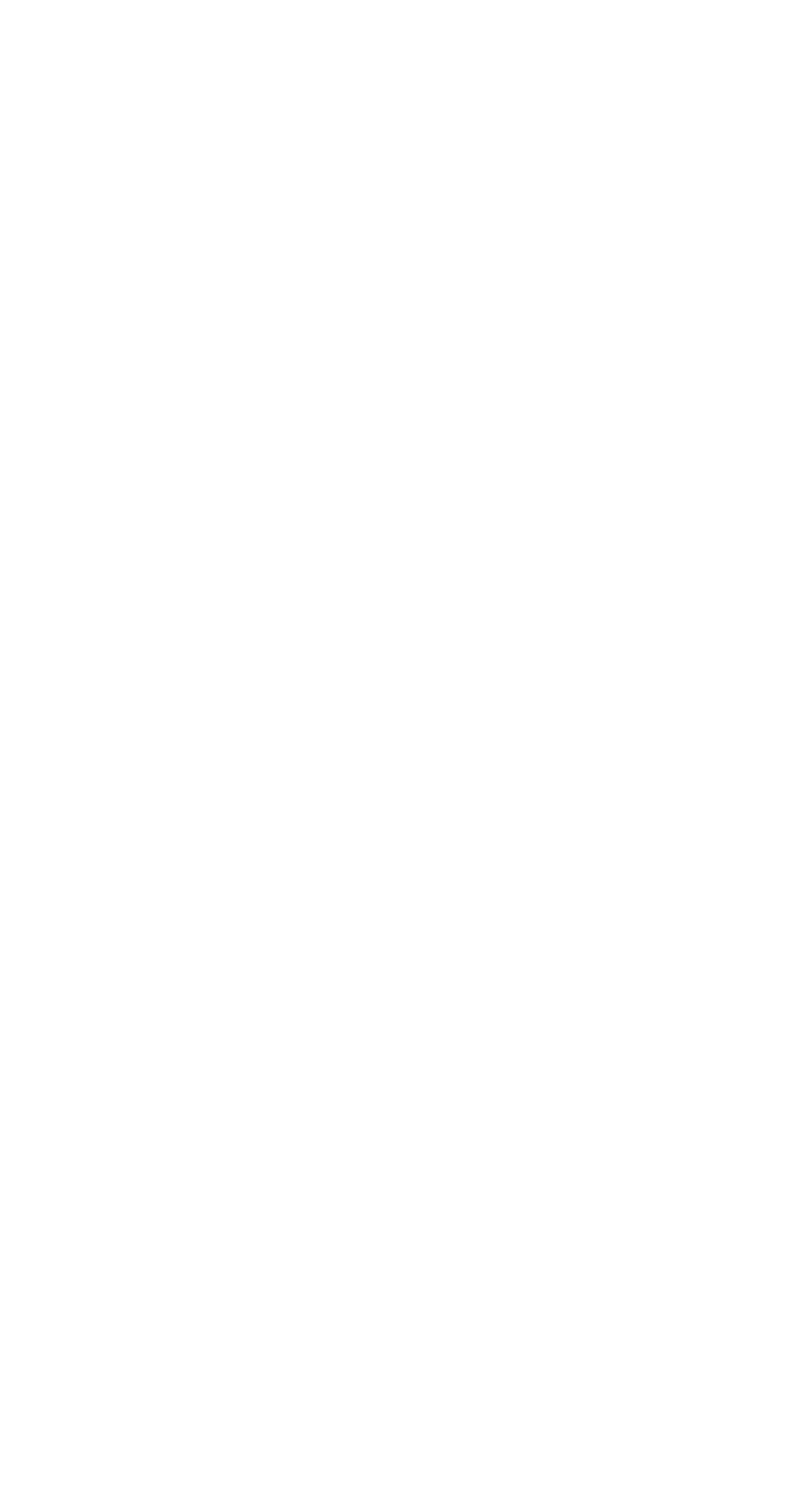
click at [647, 1201] on div "Back / Nur 1 ." at bounding box center [505, 748] width 613 height 1497
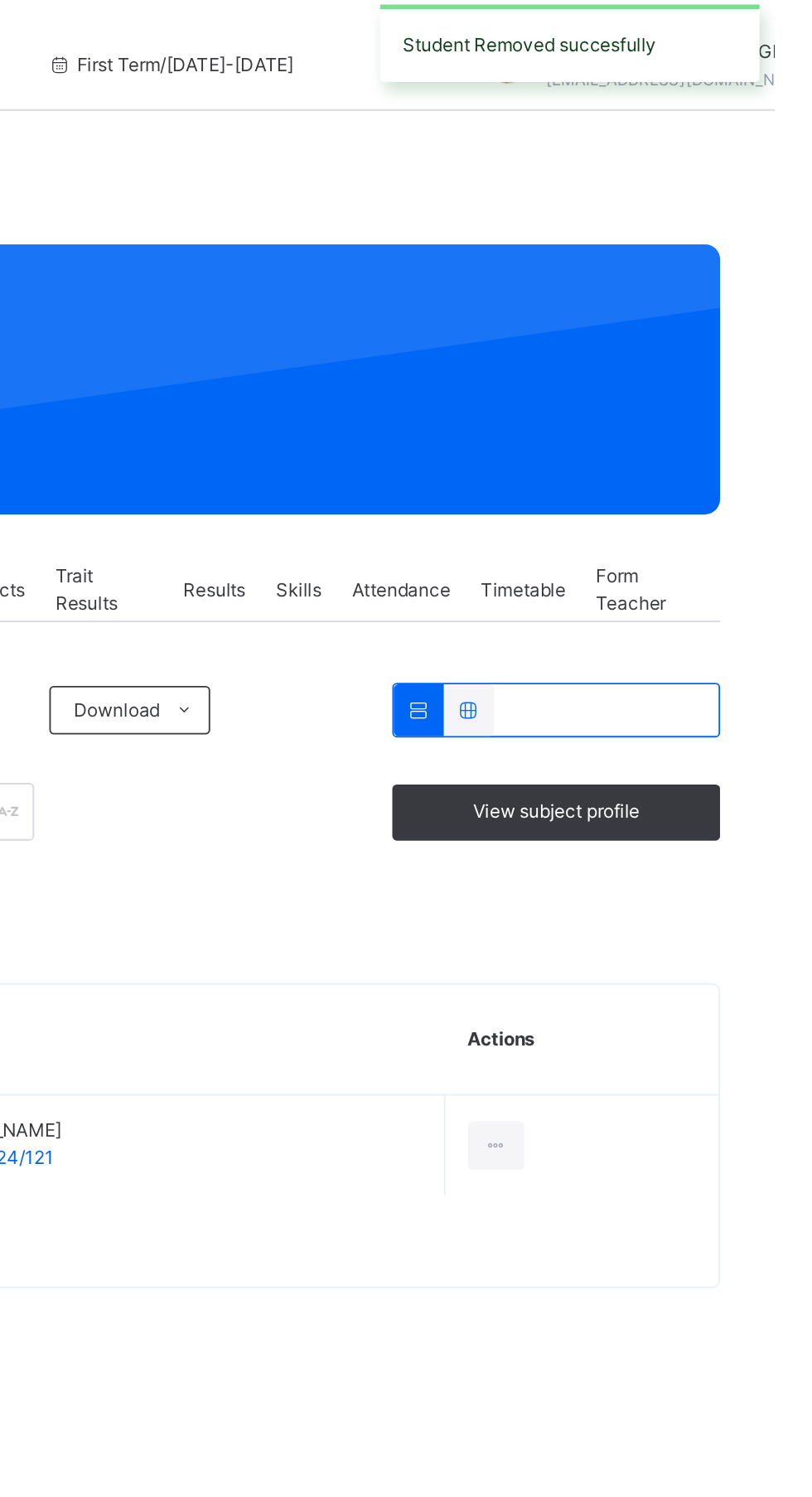
click at [664, 636] on div at bounding box center [659, 631] width 31 height 26
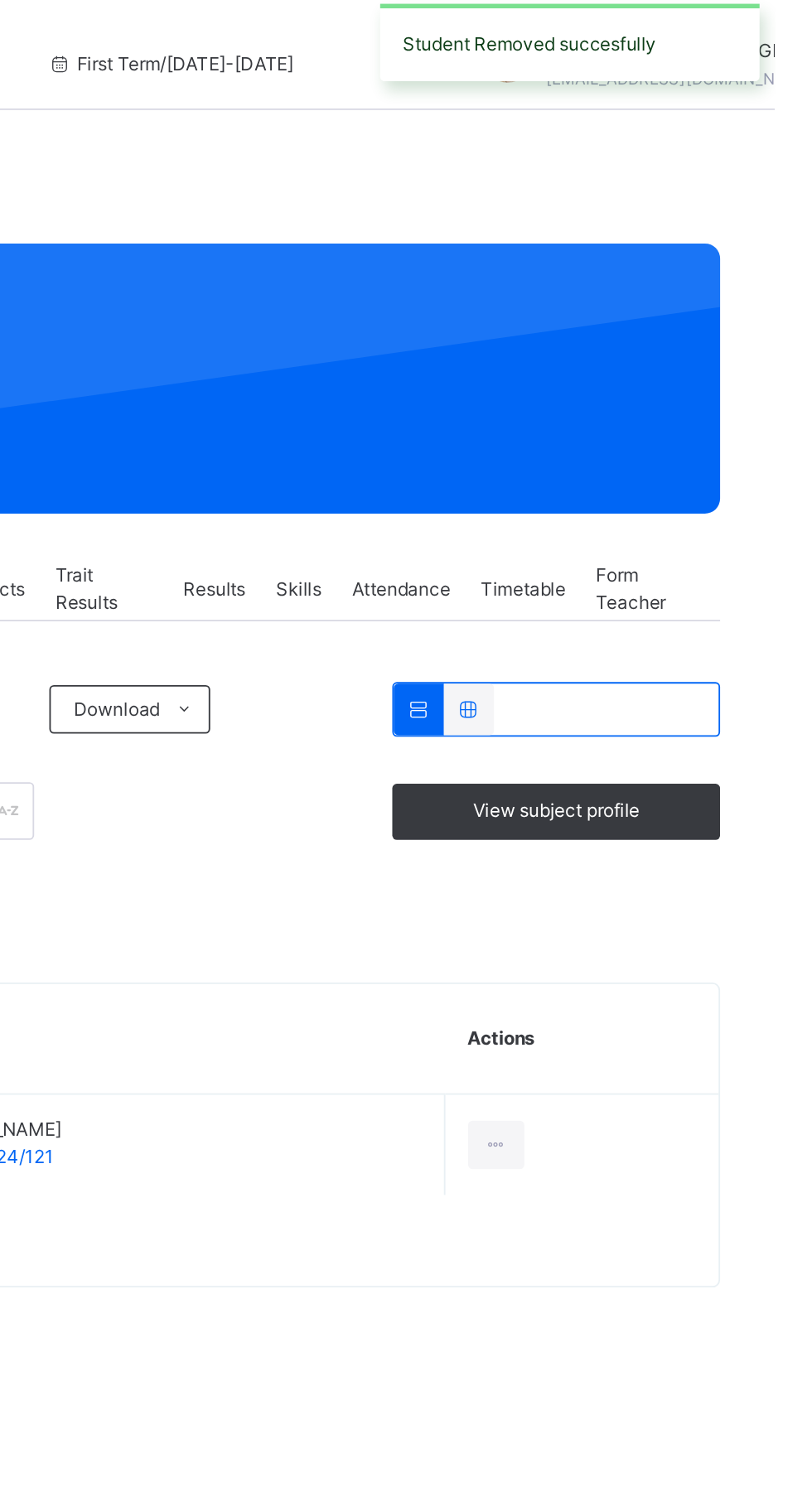
click at [0, 0] on div "Remove from Class" at bounding box center [0, 0] width 0 height 0
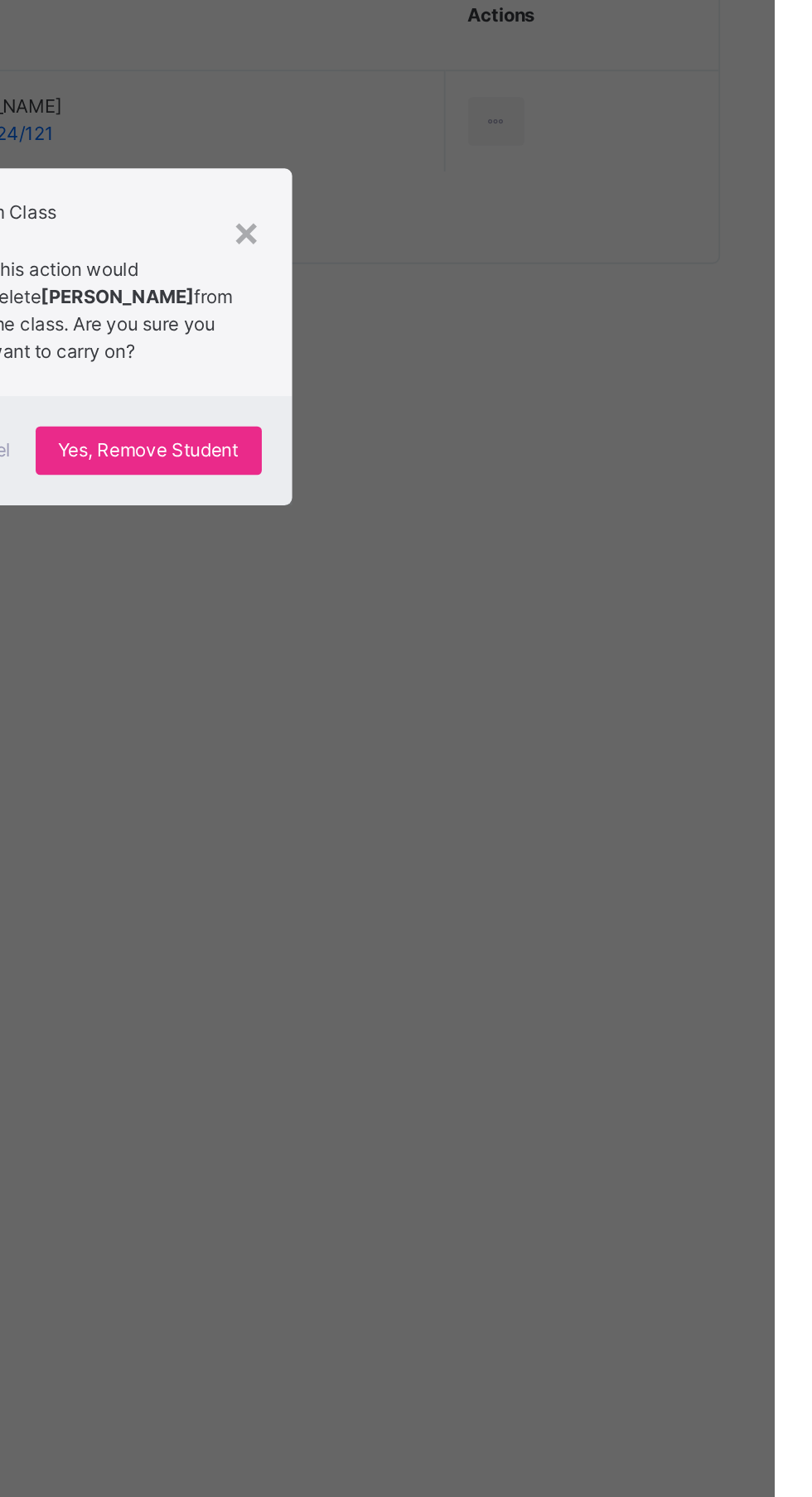
click at [519, 819] on span "Yes, Remove Student" at bounding box center [470, 811] width 99 height 15
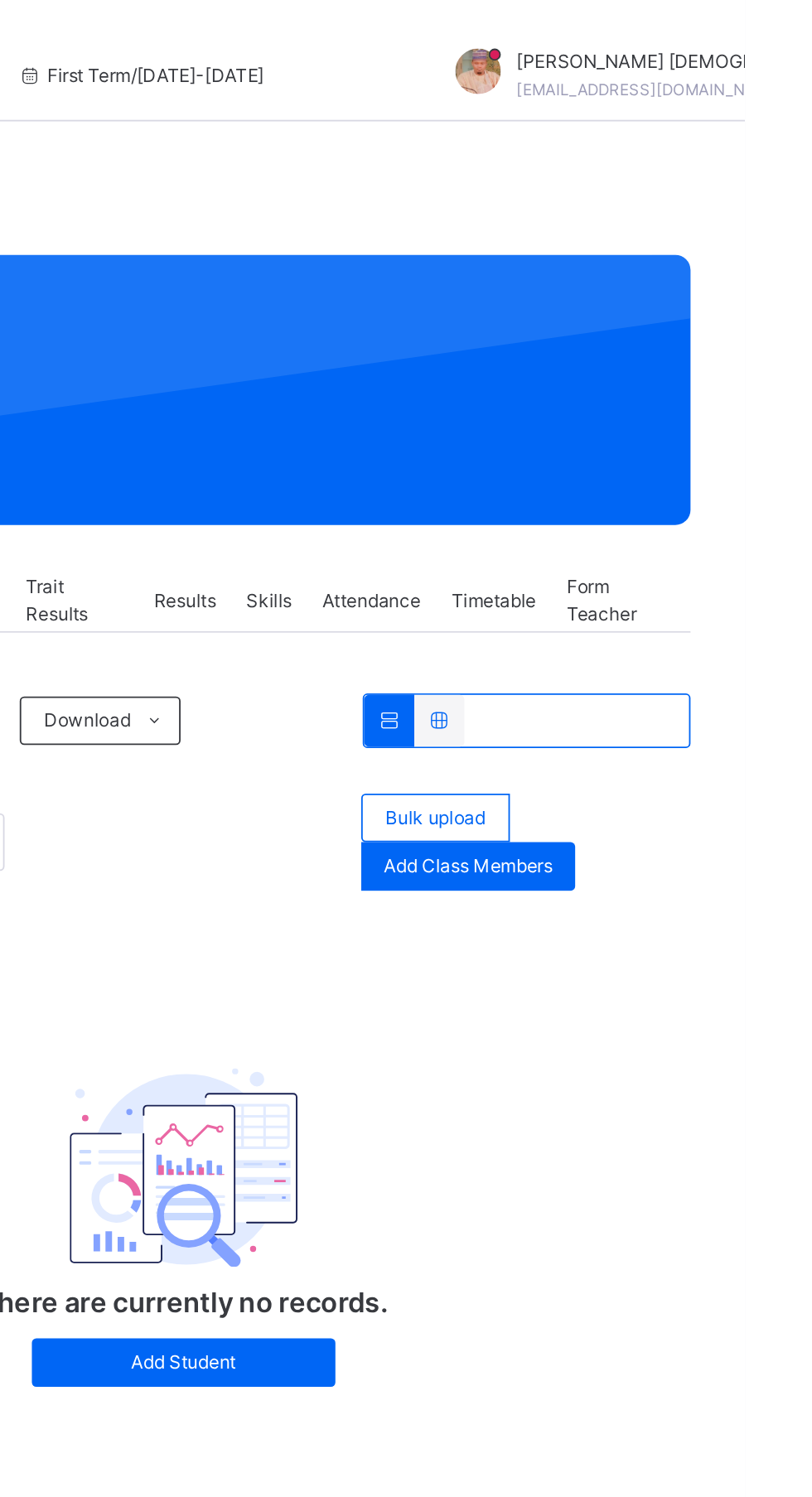
click at [664, 453] on span "Bulk upload" at bounding box center [643, 447] width 55 height 15
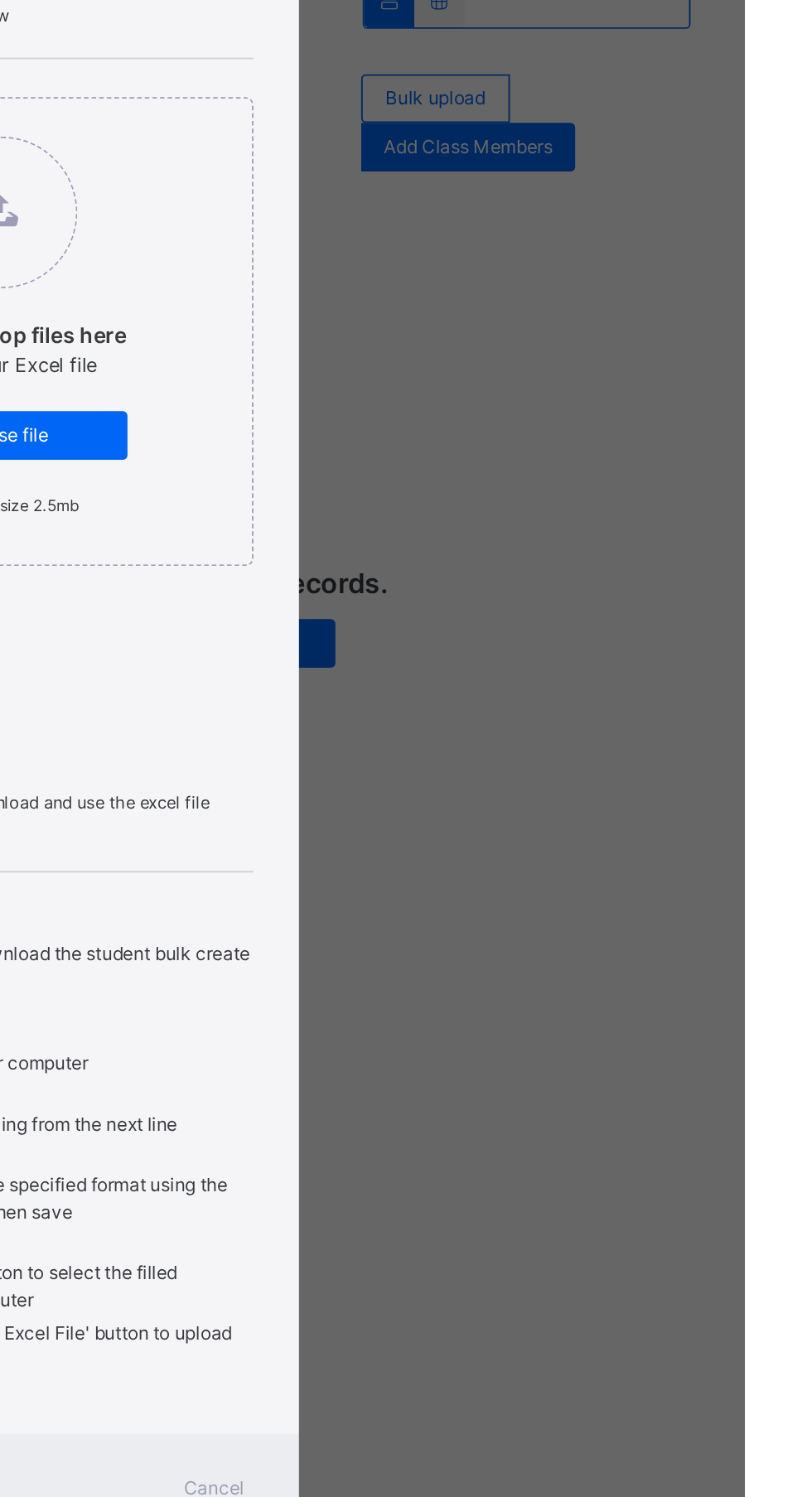
click at [474, 644] on div "Browse file" at bounding box center [406, 630] width 137 height 26
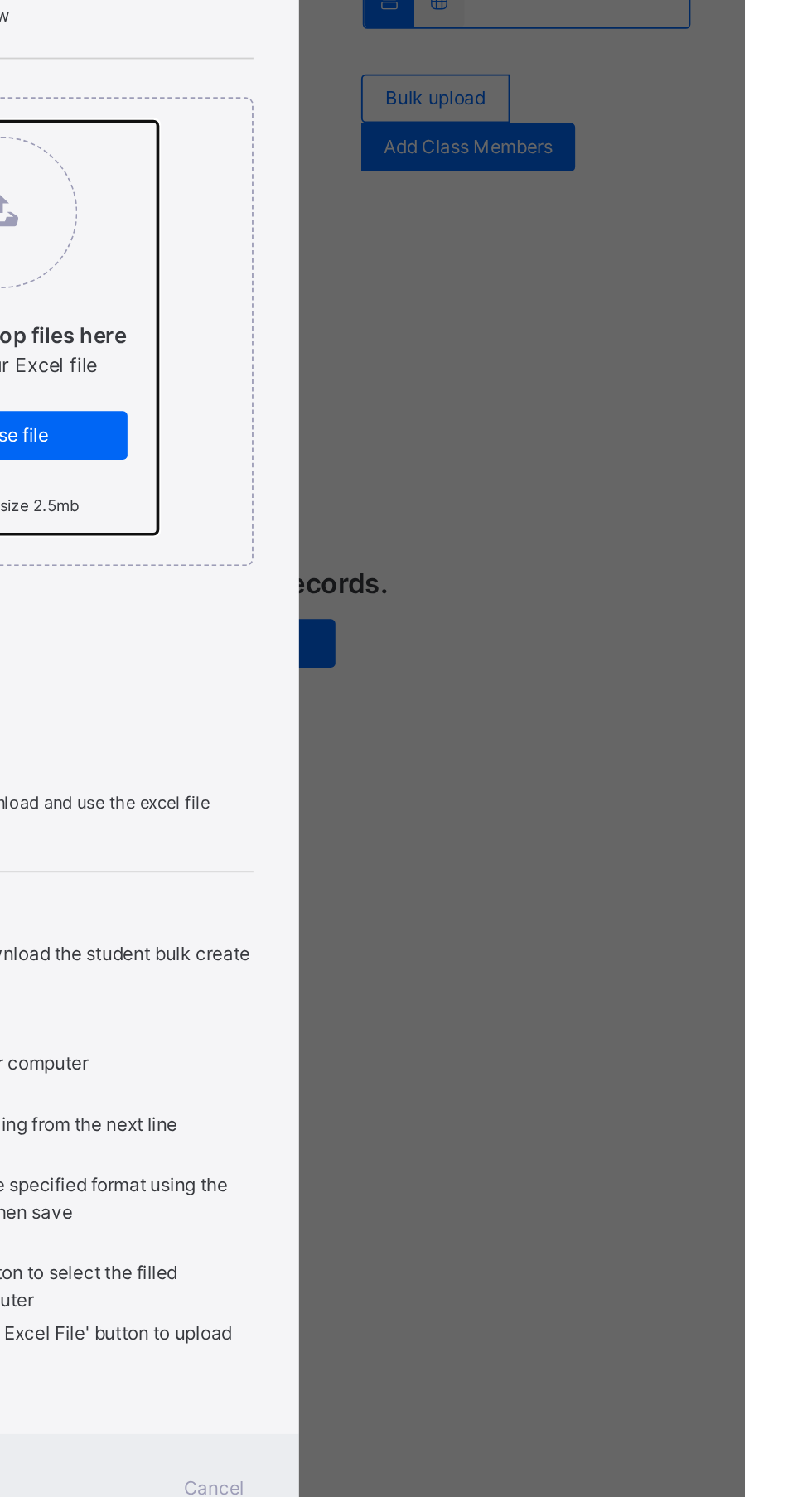
click at [321, 459] on input "Drag and Drop files here Select your Excel file Browse file Maximum size 2.5mb" at bounding box center [321, 459] width 0 height 0
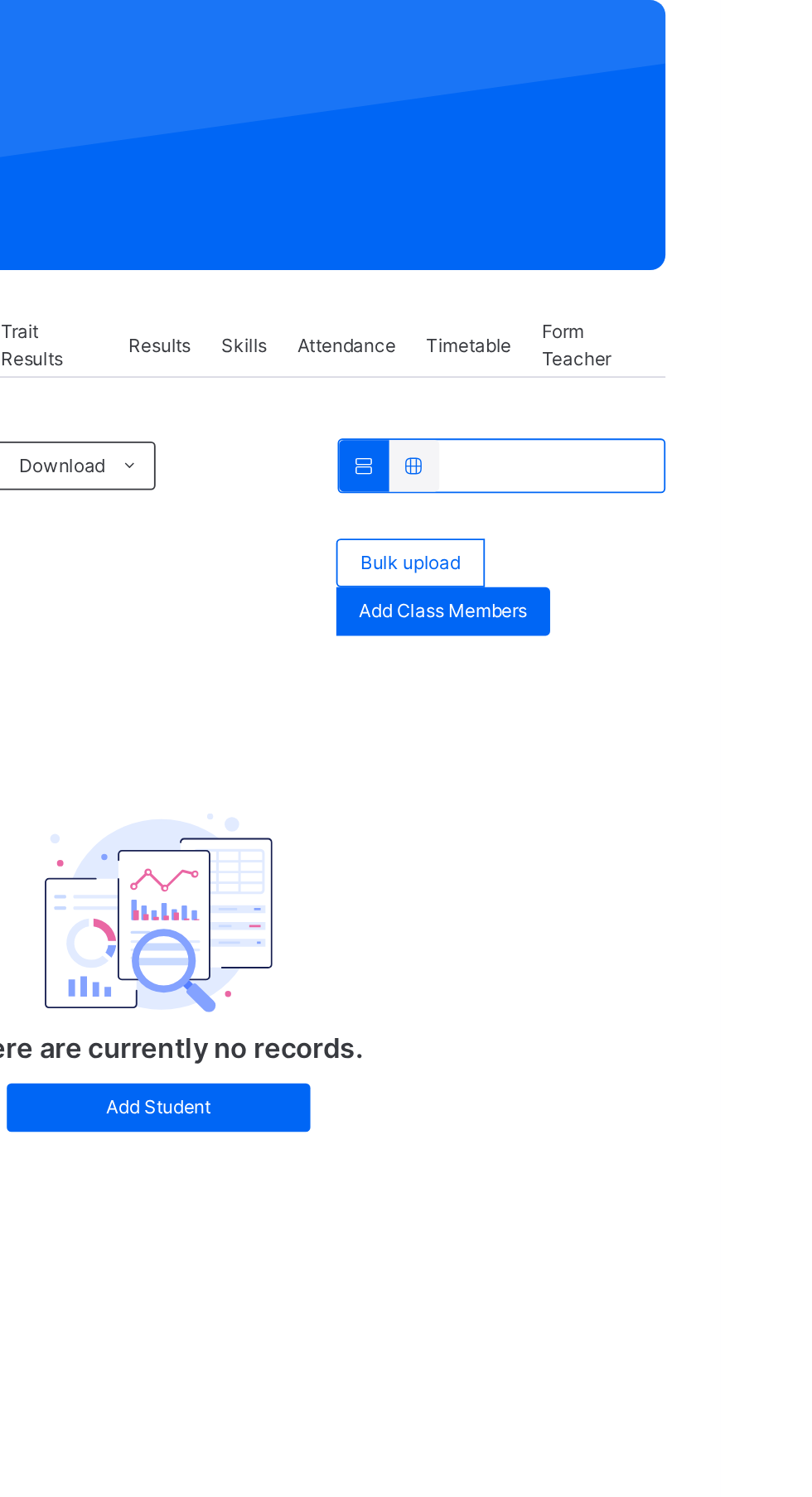
click at [658, 449] on span "Bulk upload" at bounding box center [643, 447] width 55 height 15
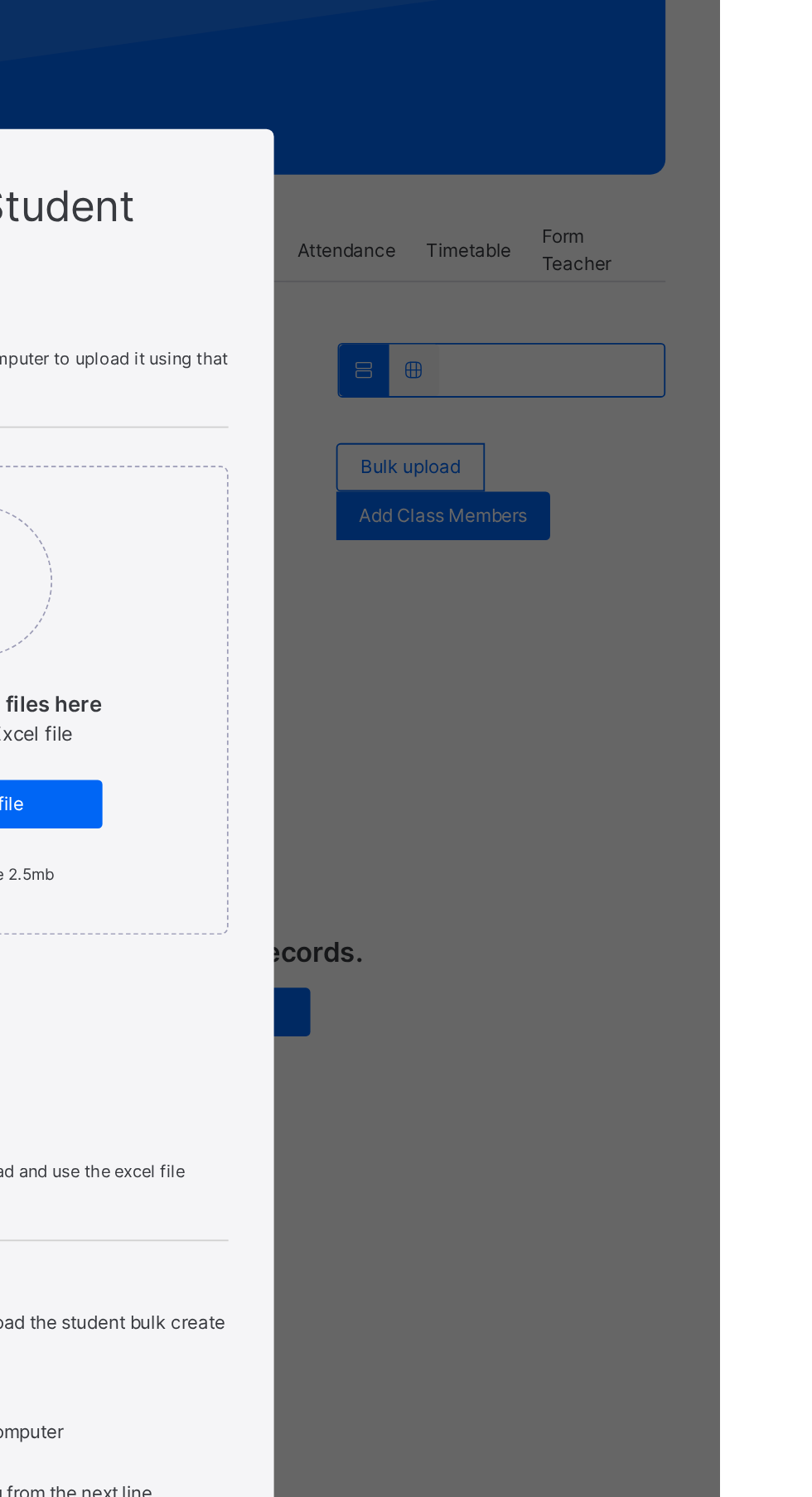
click at [491, 684] on label "Drag and Drop files here Select your Excel file Browse file Maximum size 2.5mb" at bounding box center [406, 570] width 170 height 224
click at [321, 459] on input "Drag and Drop files here Select your Excel file Browse file Maximum size 2.5mb" at bounding box center [321, 459] width 0 height 0
type input "**********"
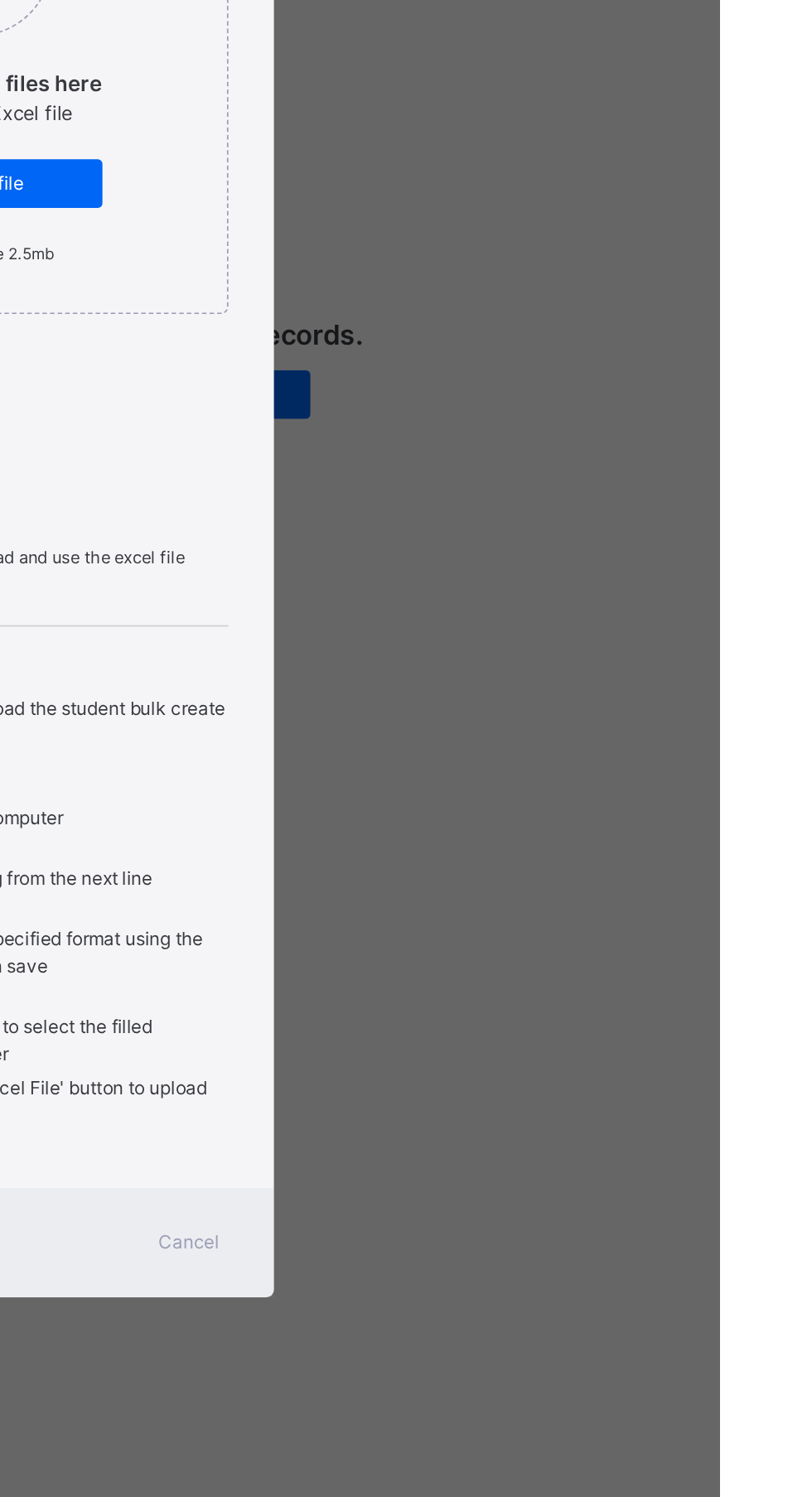
click at [497, 746] on div "Upload Excel File" at bounding box center [406, 739] width 275 height 15
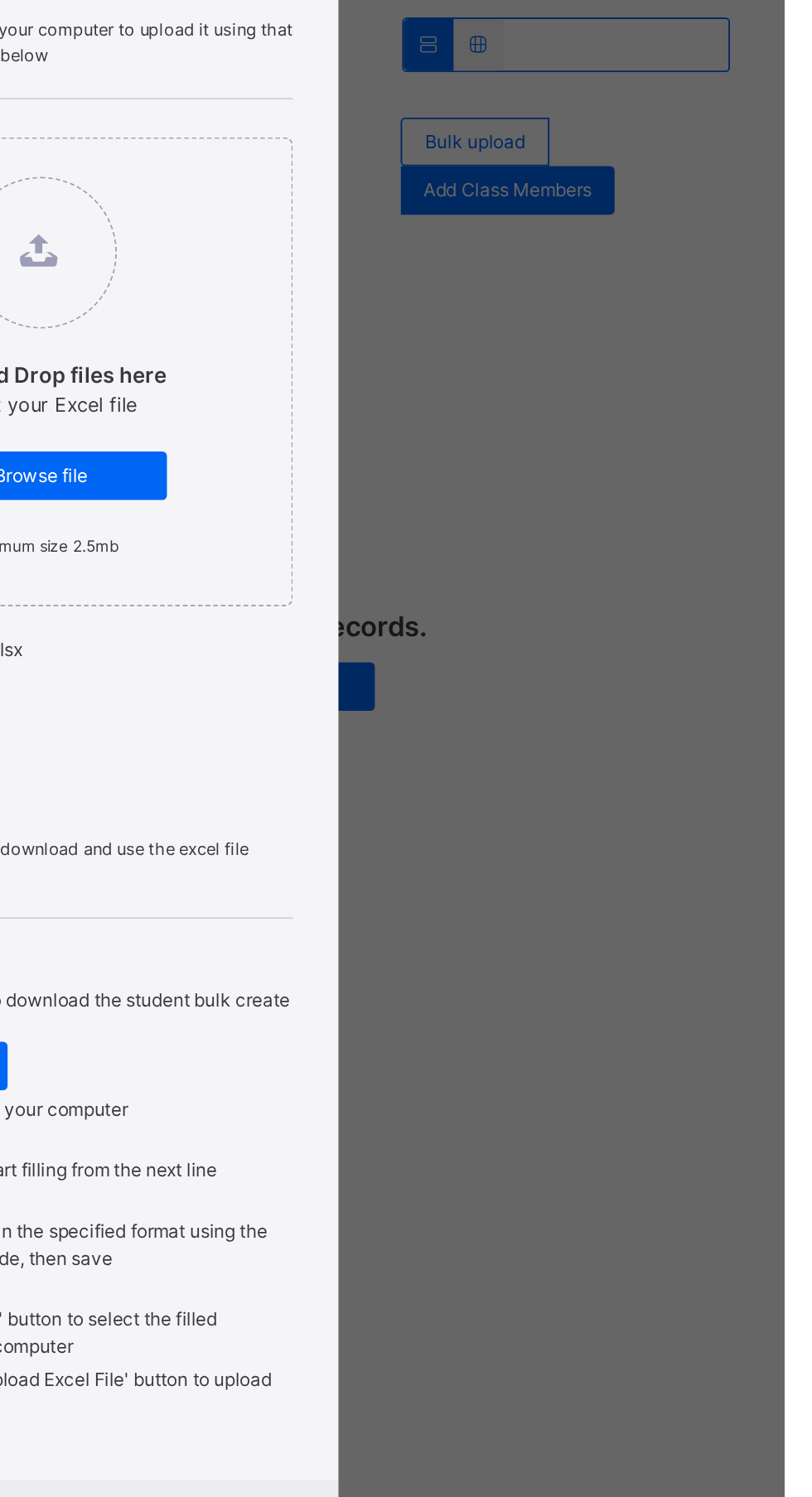
click at [348, 744] on span "Upload Excel File" at bounding box center [307, 738] width 79 height 12
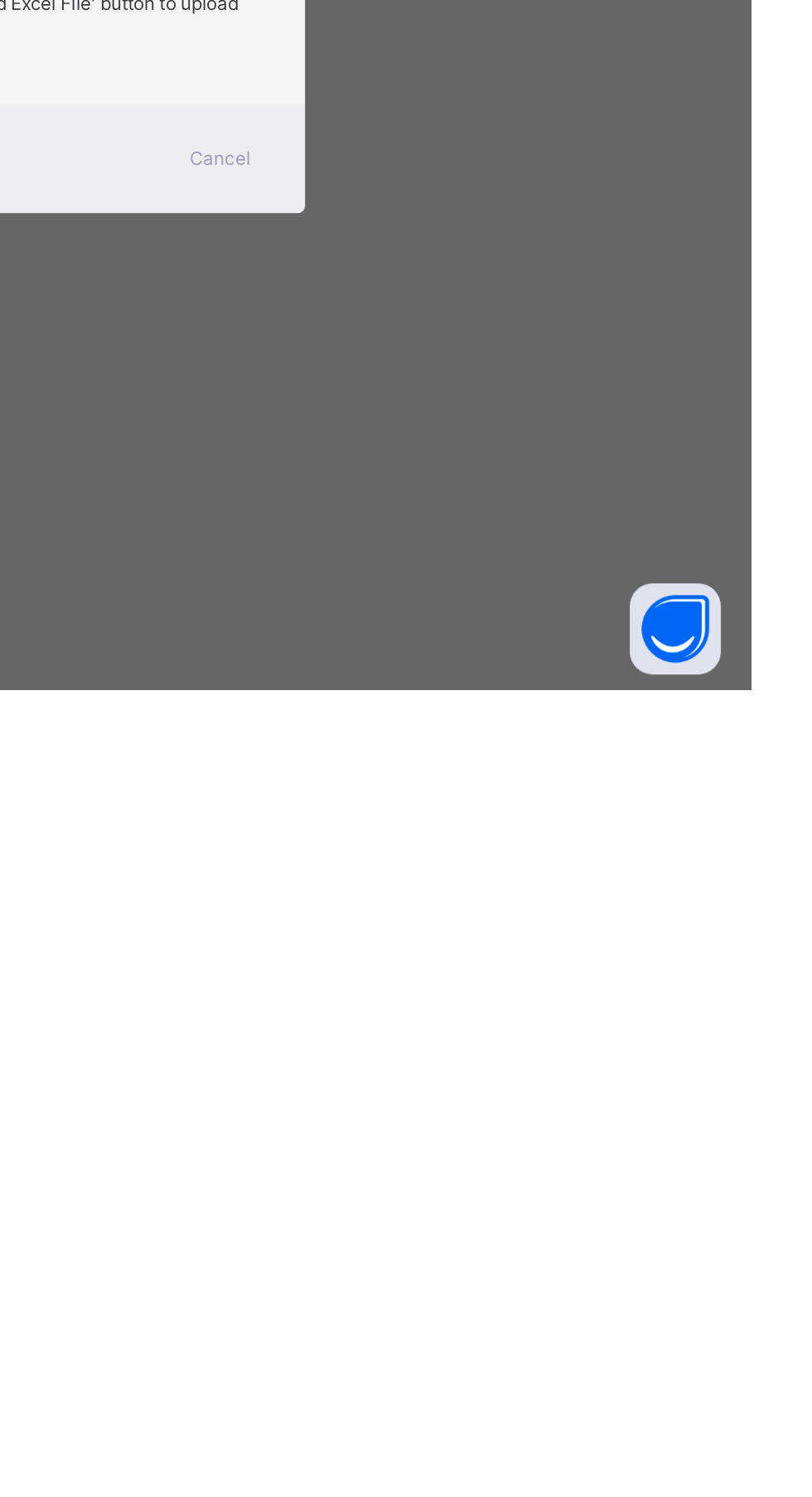
click at [539, 1214] on span "Cancel" at bounding box center [522, 1207] width 33 height 15
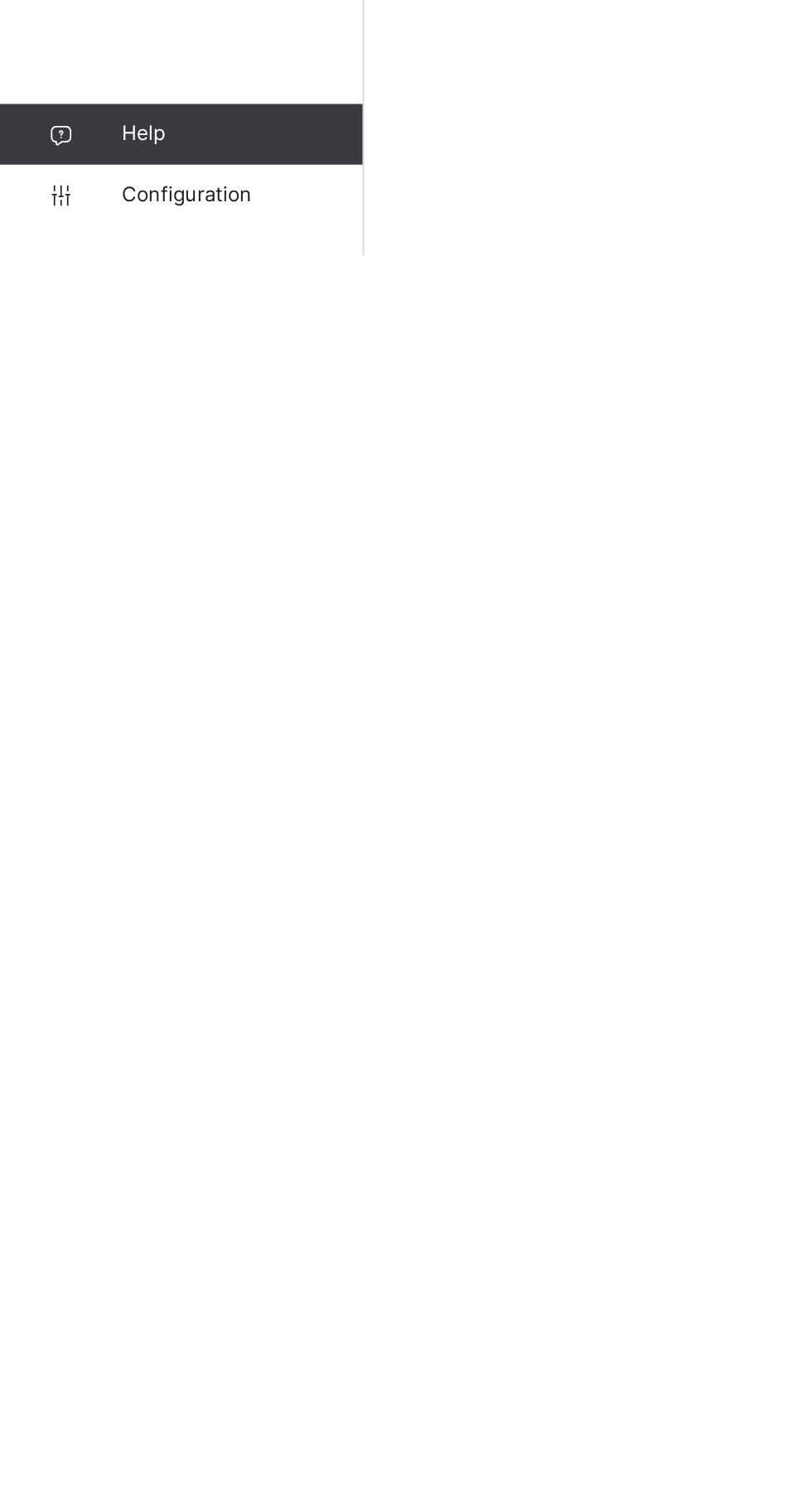
click at [140, 1472] on span "Configuration" at bounding box center [132, 1464] width 132 height 17
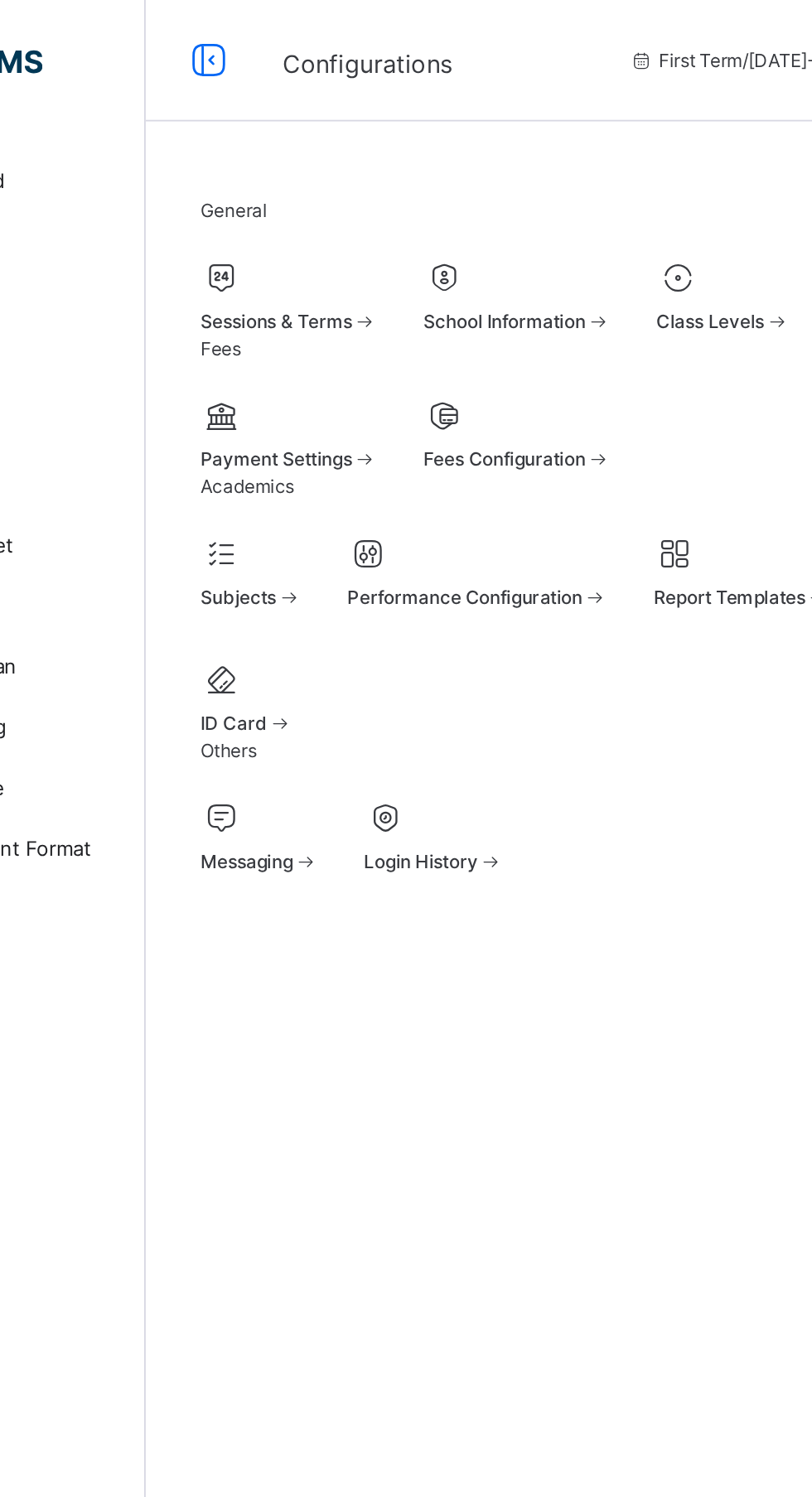
click at [326, 164] on div at bounding box center [277, 152] width 97 height 25
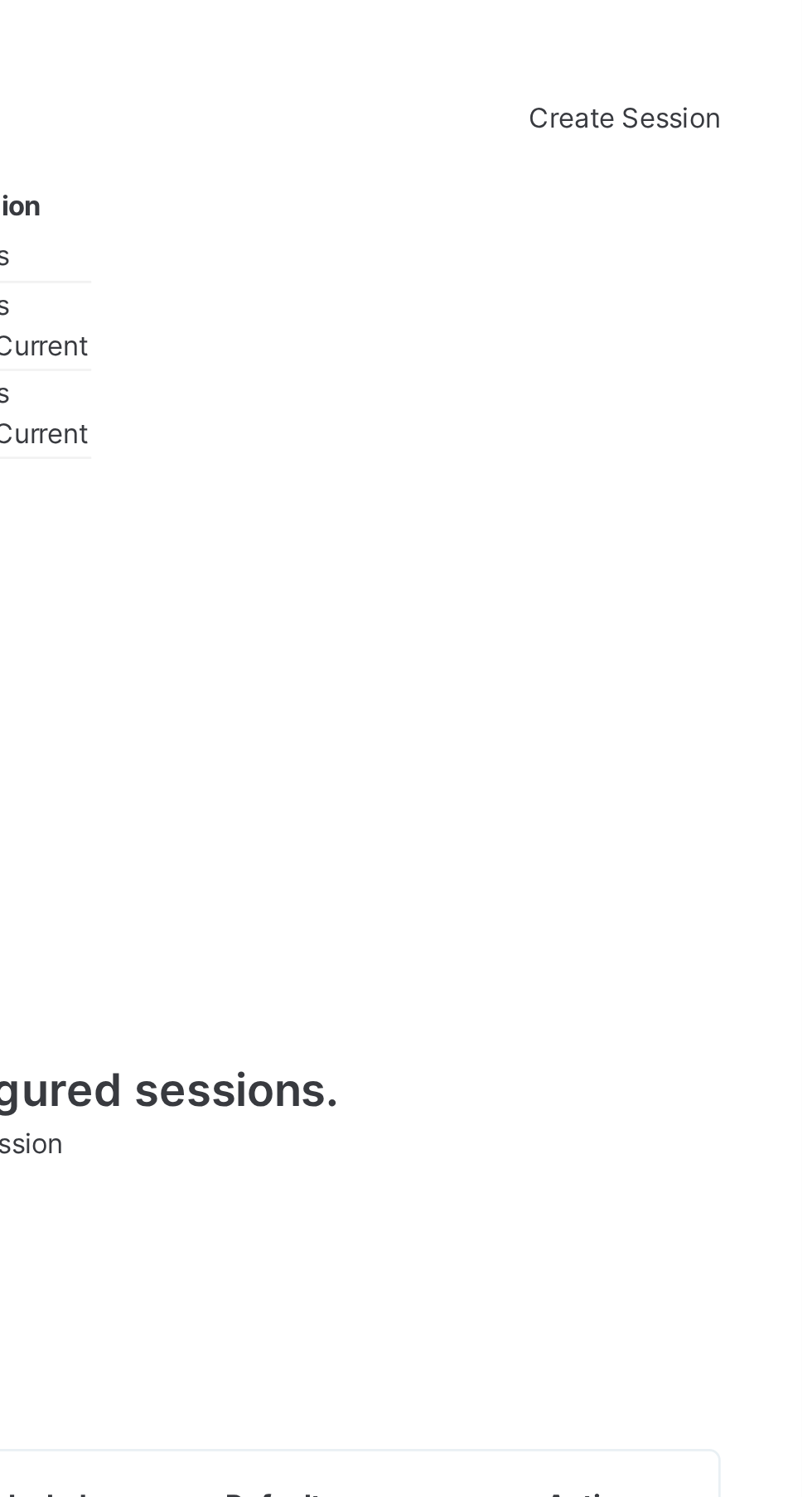
click at [550, 308] on span "Set As Current" at bounding box center [516, 301] width 67 height 12
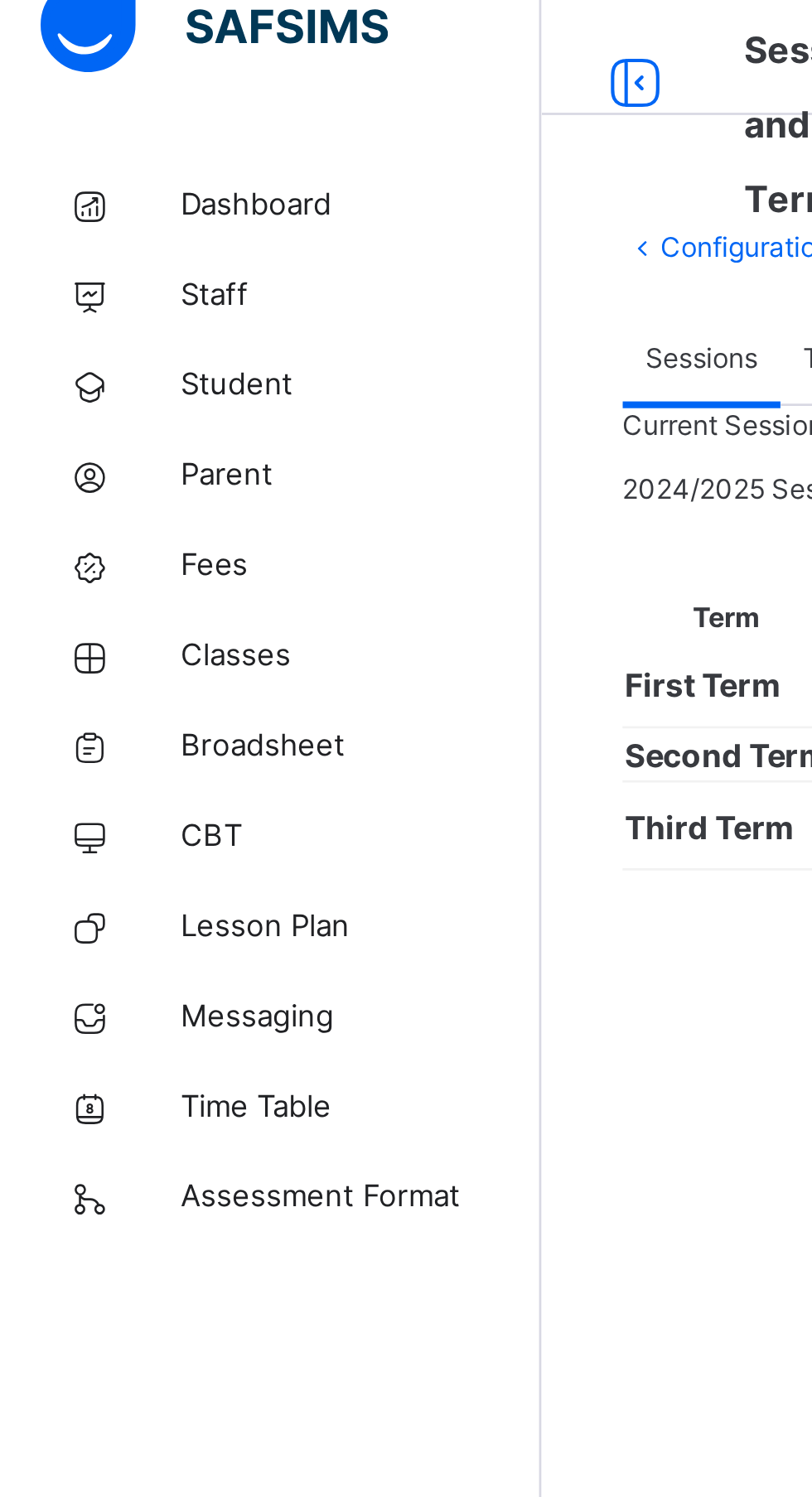
click at [102, 261] on span "Classes" at bounding box center [132, 265] width 132 height 17
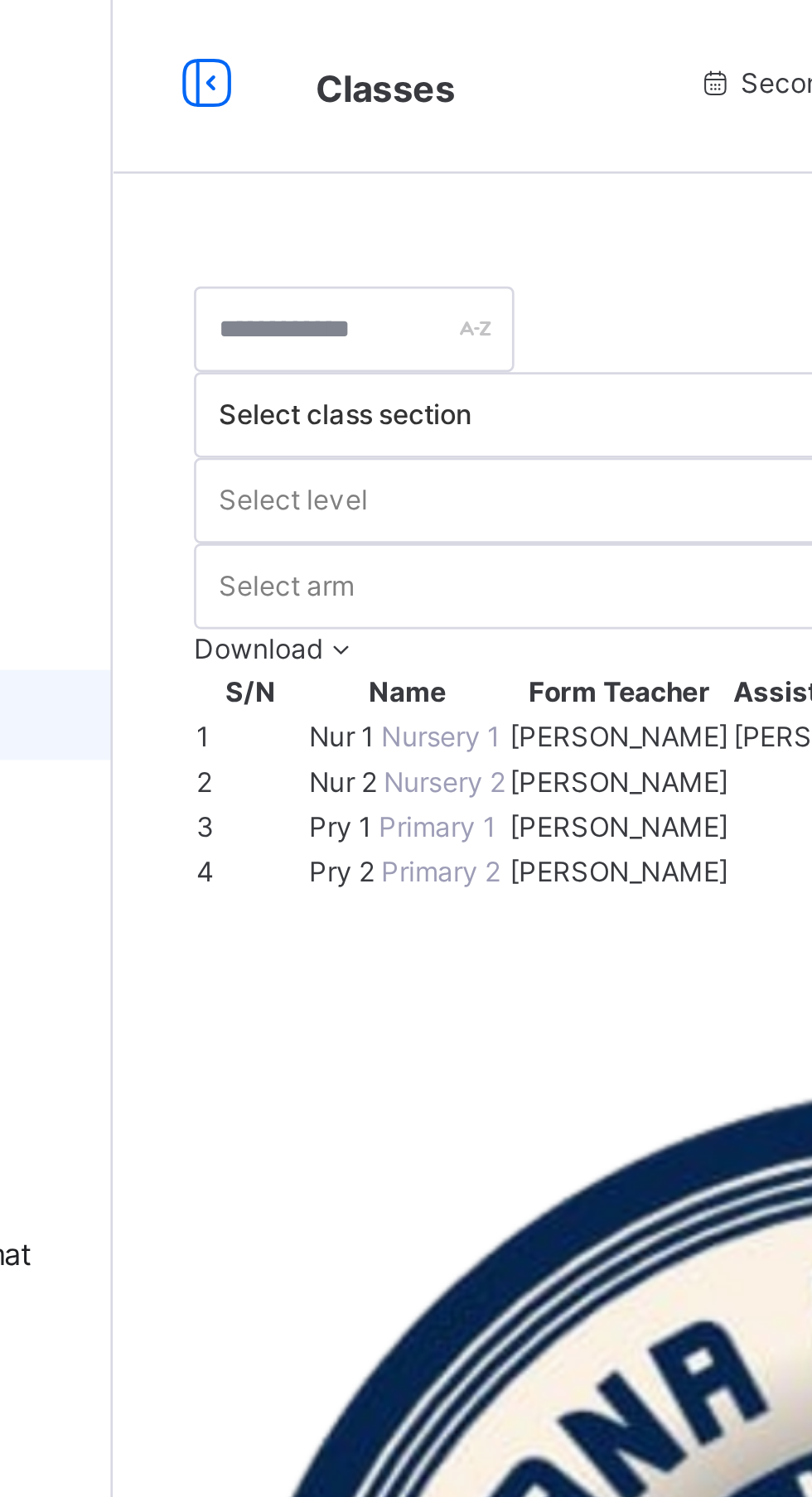
click at [298, 273] on span "Nur 1" at bounding box center [284, 273] width 26 height 12
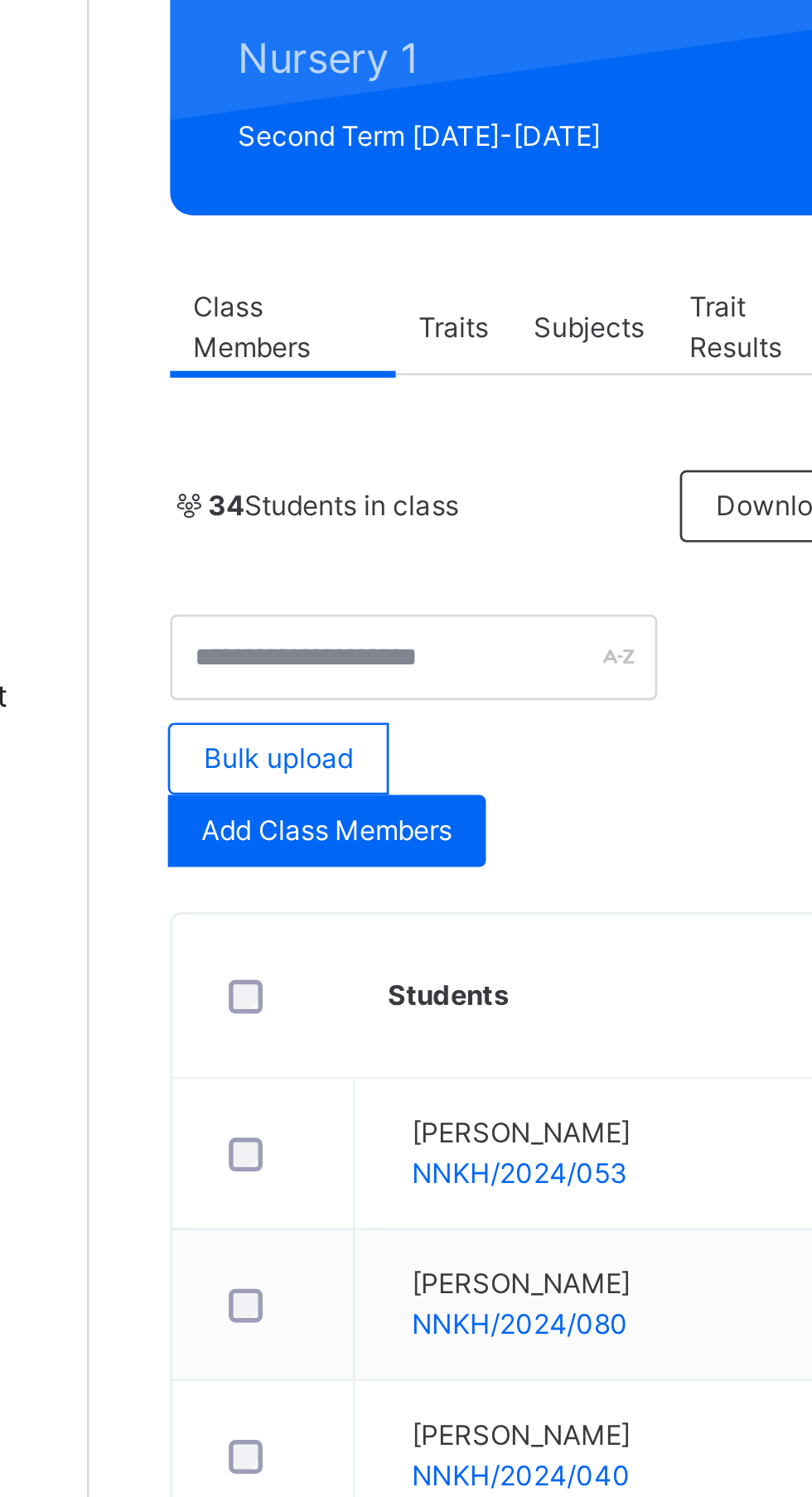
click at [253, 588] on div at bounding box center [263, 572] width 42 height 34
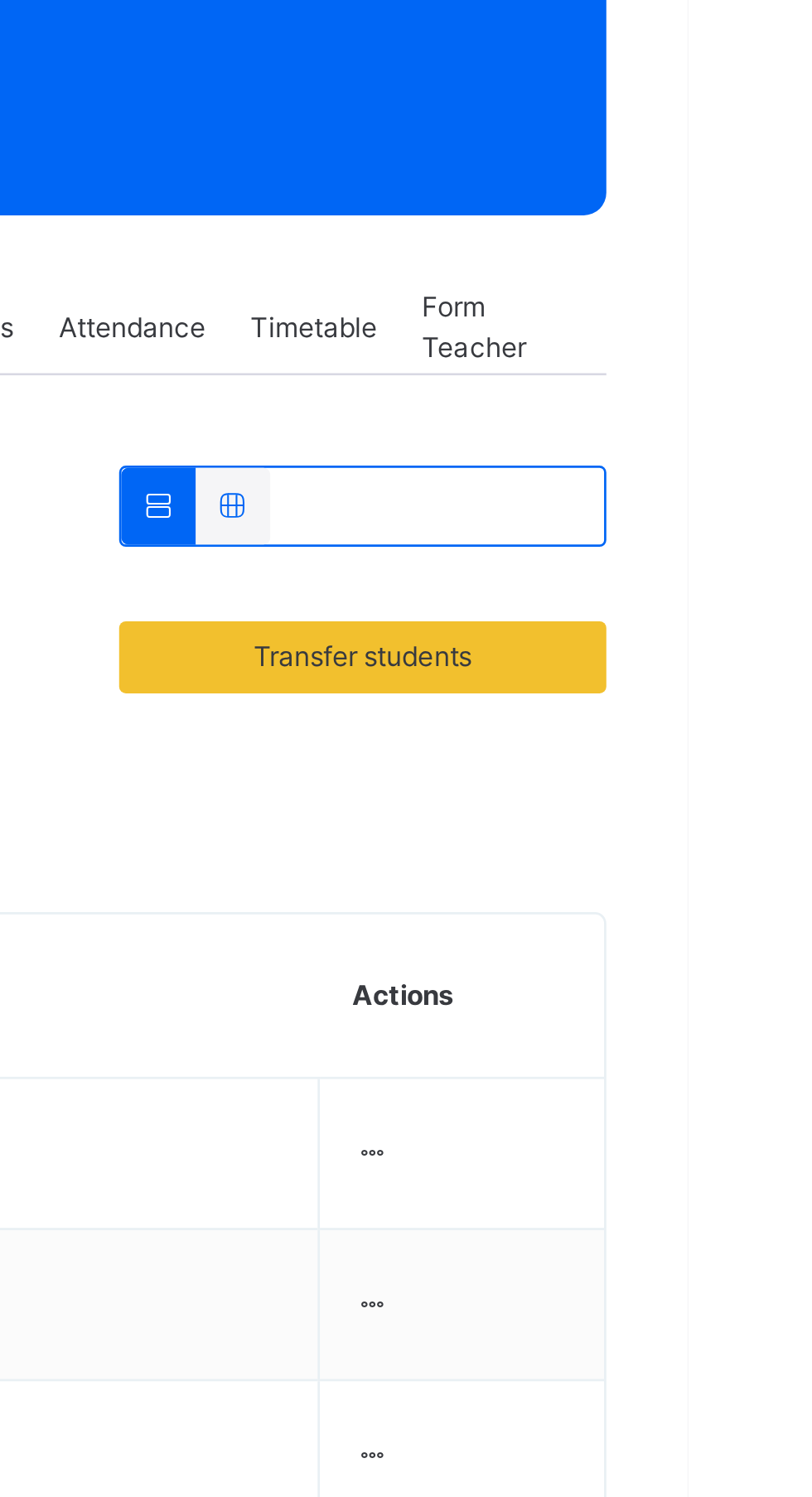
click at [767, 516] on div "Transfer students View subject profile Bulk upload Add Class Members" at bounding box center [505, 480] width 553 height 93
click at [754, 450] on span "Transfer students" at bounding box center [693, 449] width 154 height 15
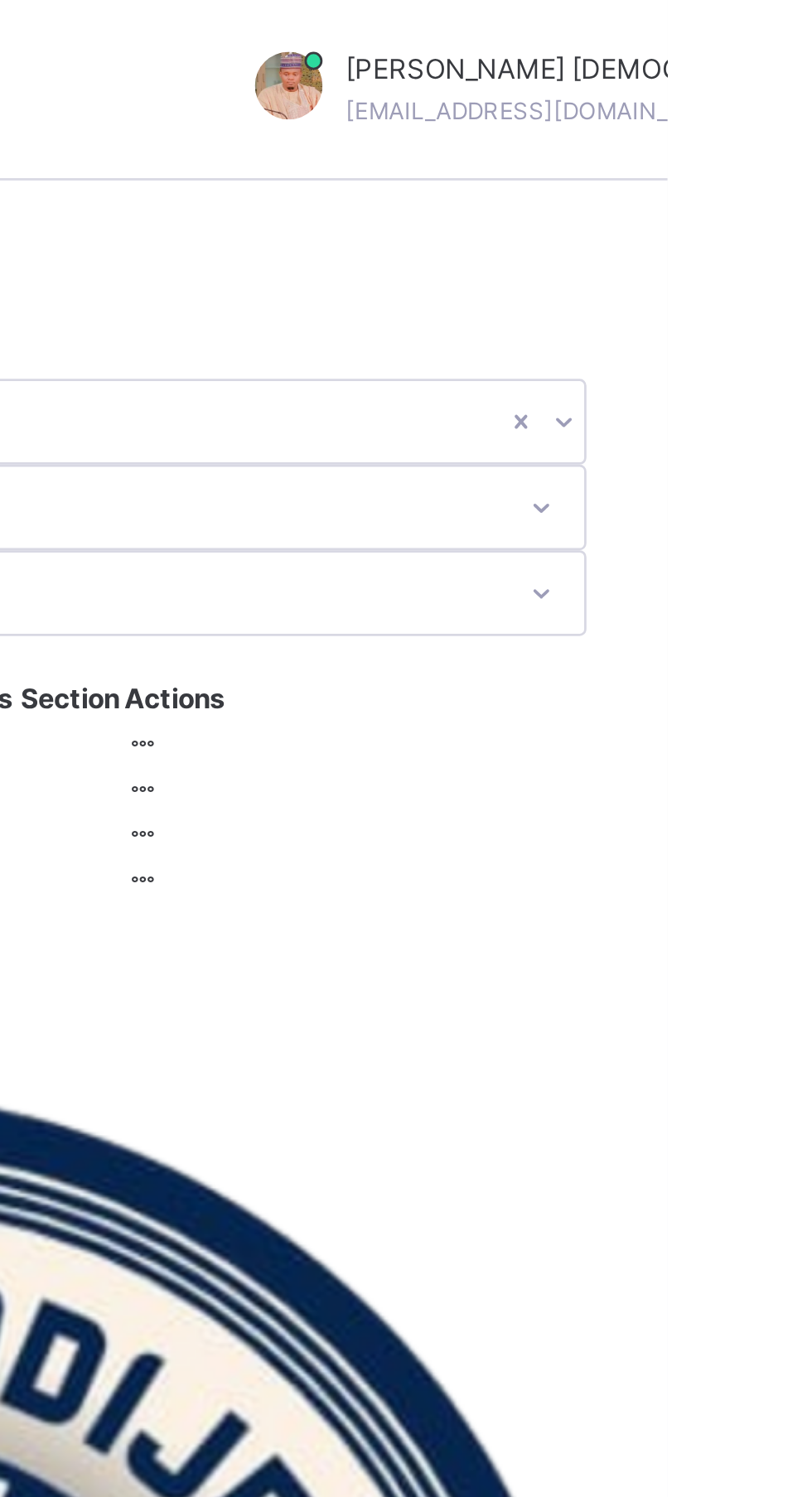
click at [290, 234] on icon at bounding box center [283, 240] width 14 height 12
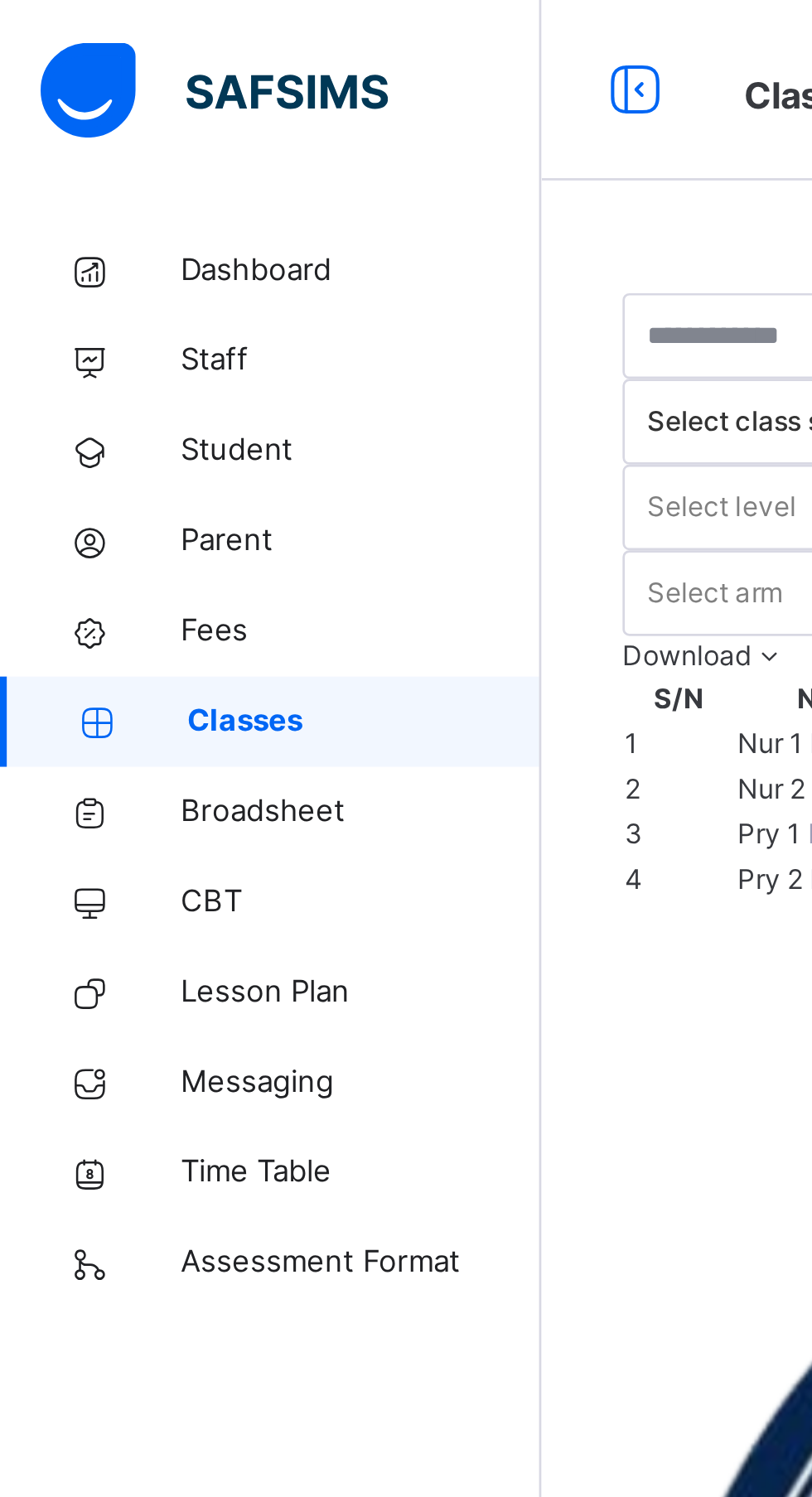
click at [127, 300] on span "Broadsheet" at bounding box center [132, 299] width 132 height 17
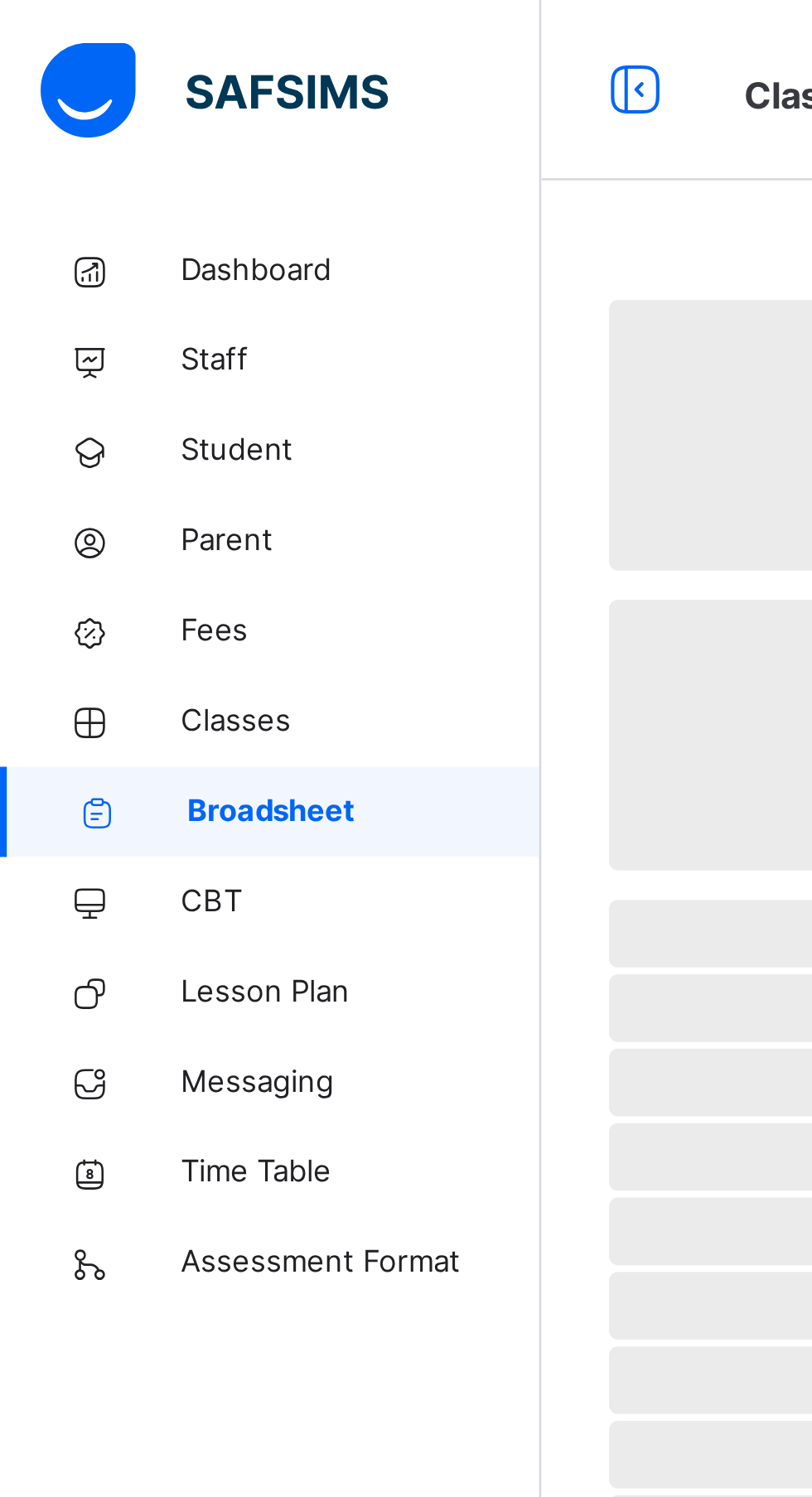
click at [231, 454] on span "‌" at bounding box center [504, 452] width 563 height 25
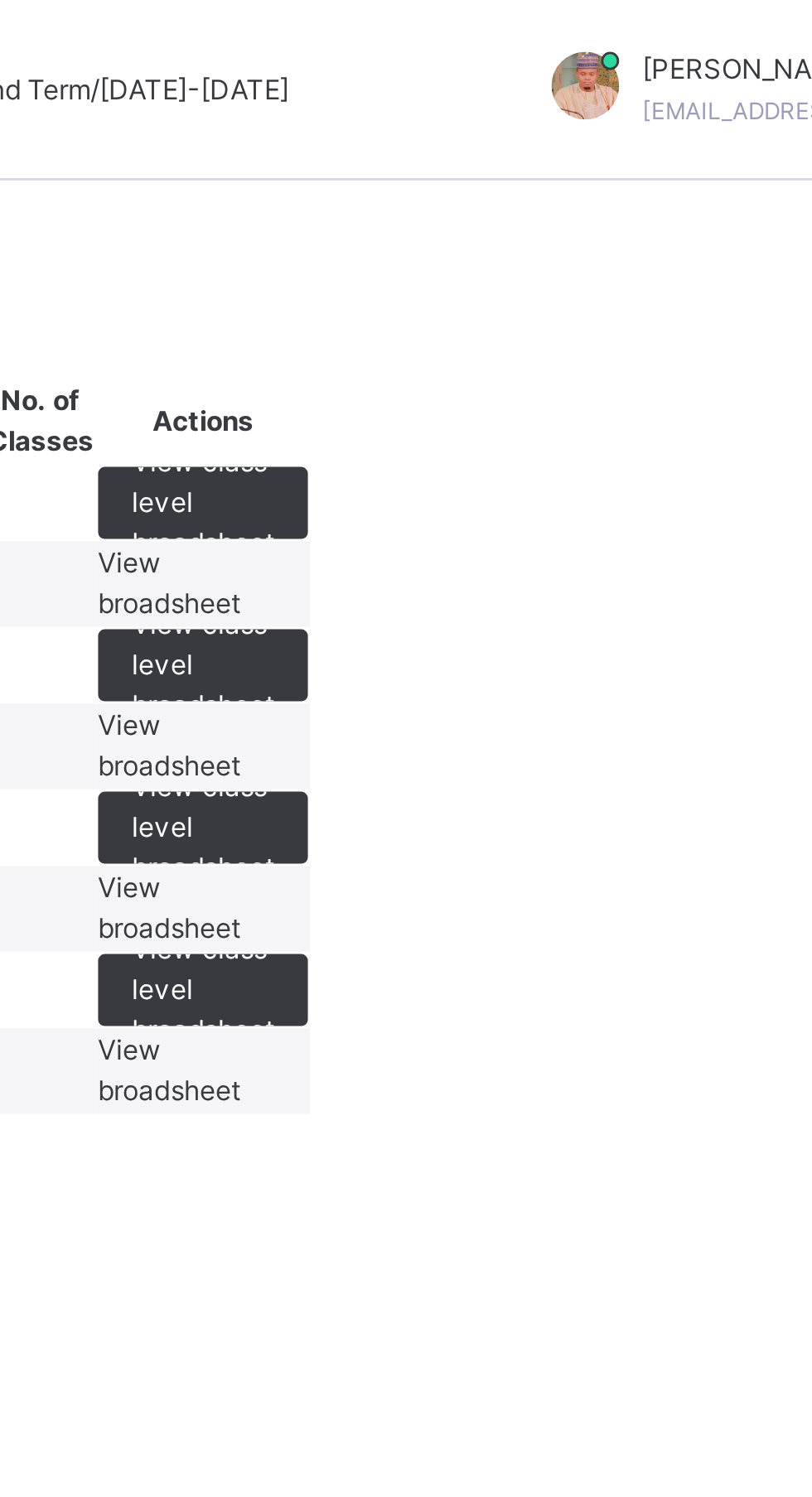
click at [583, 207] on span "View class level broadsheet" at bounding box center [557, 185] width 52 height 45
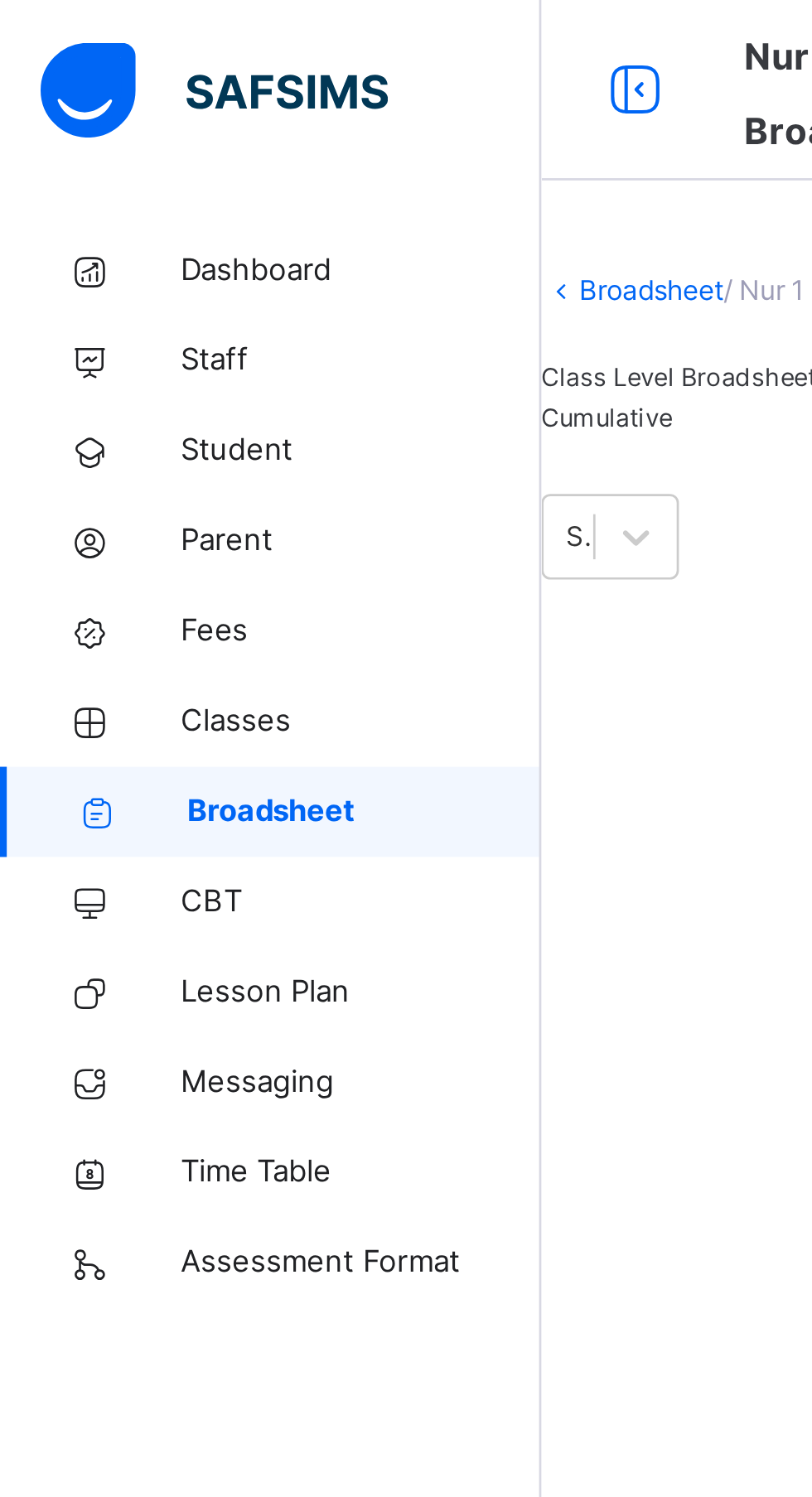
click at [97, 268] on span "Classes" at bounding box center [132, 265] width 132 height 17
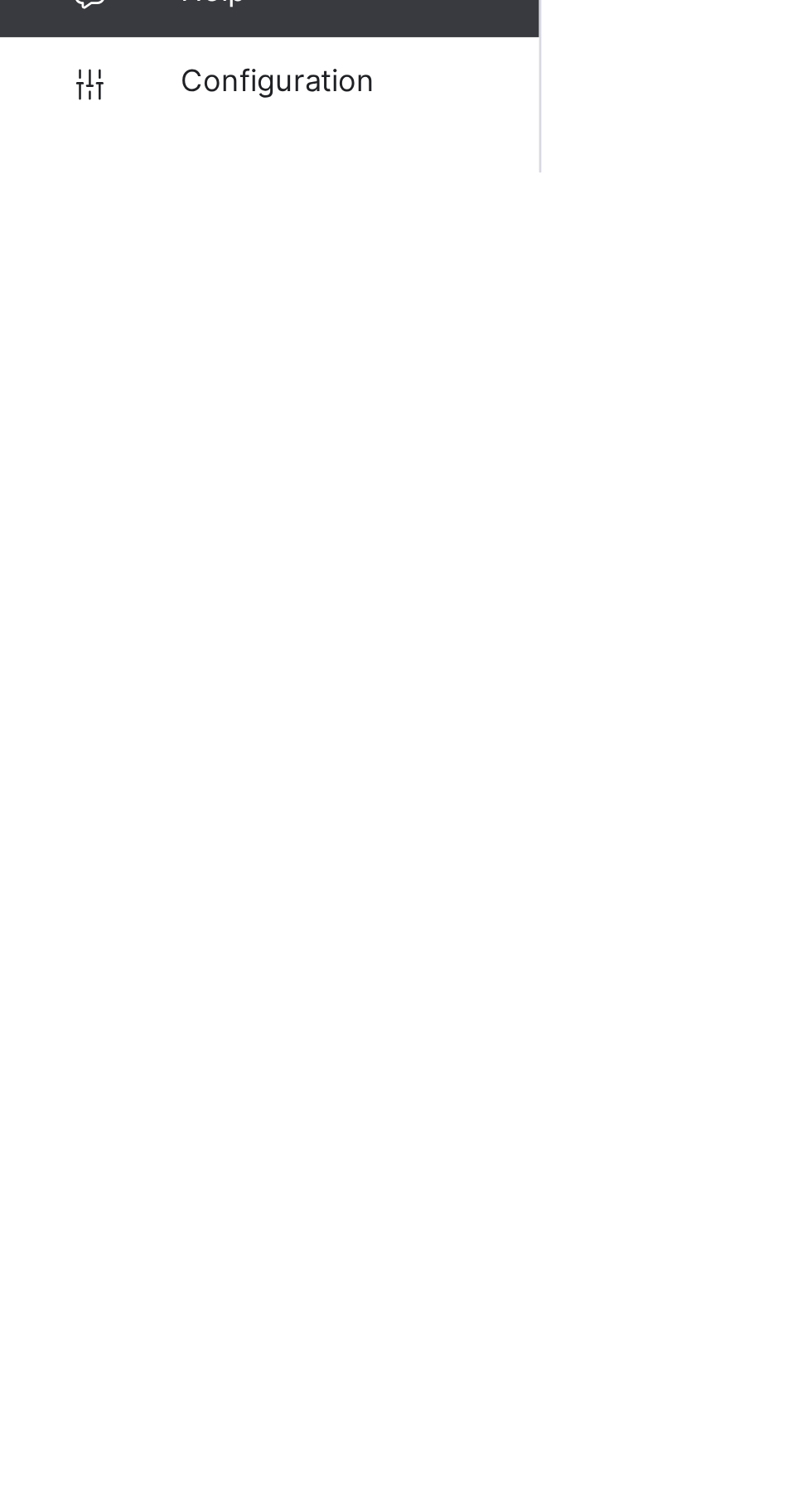
click at [130, 1472] on span "Configuration" at bounding box center [132, 1464] width 132 height 17
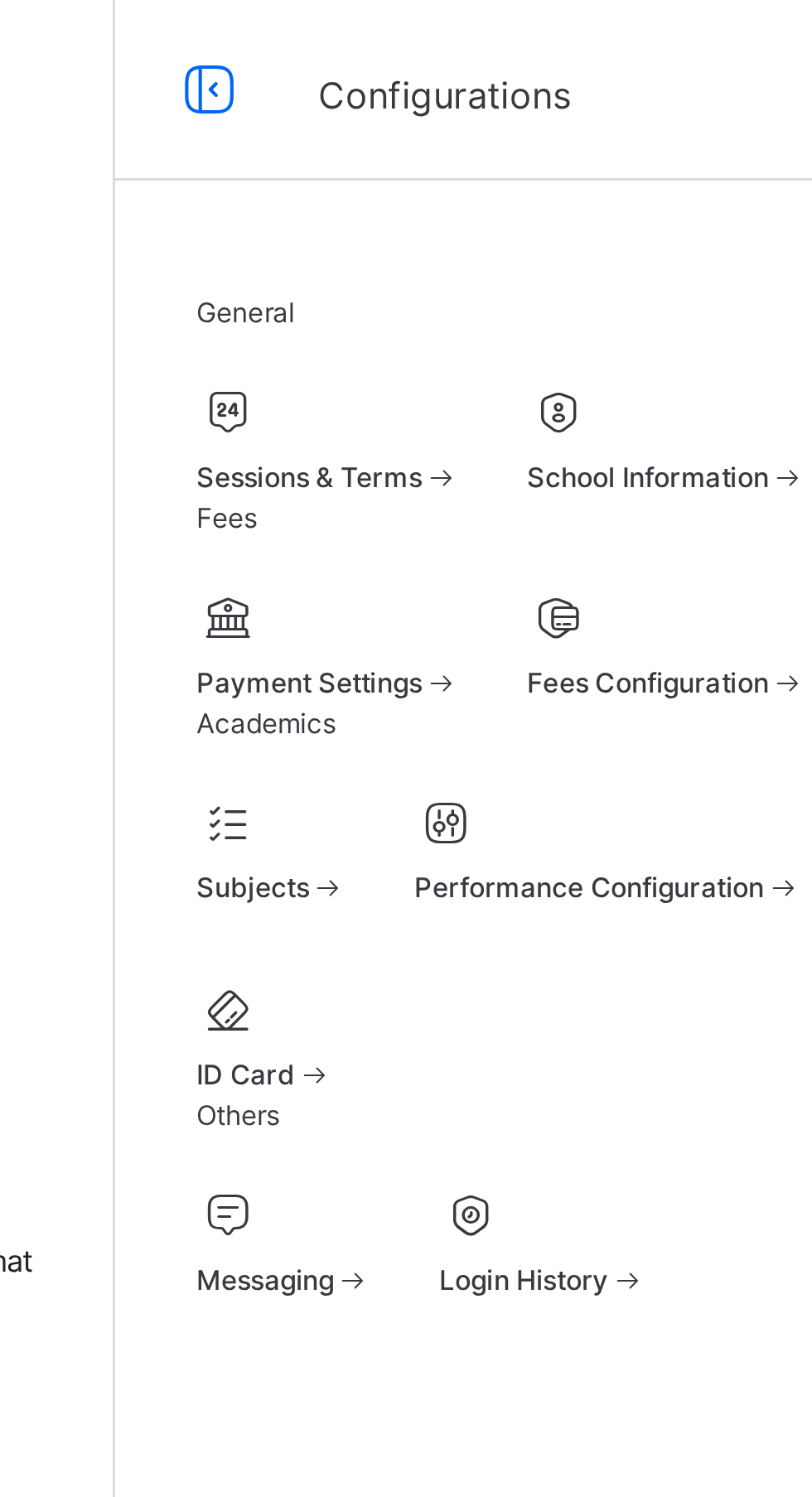
click at [326, 177] on div "Sessions & Terms" at bounding box center [277, 176] width 97 height 15
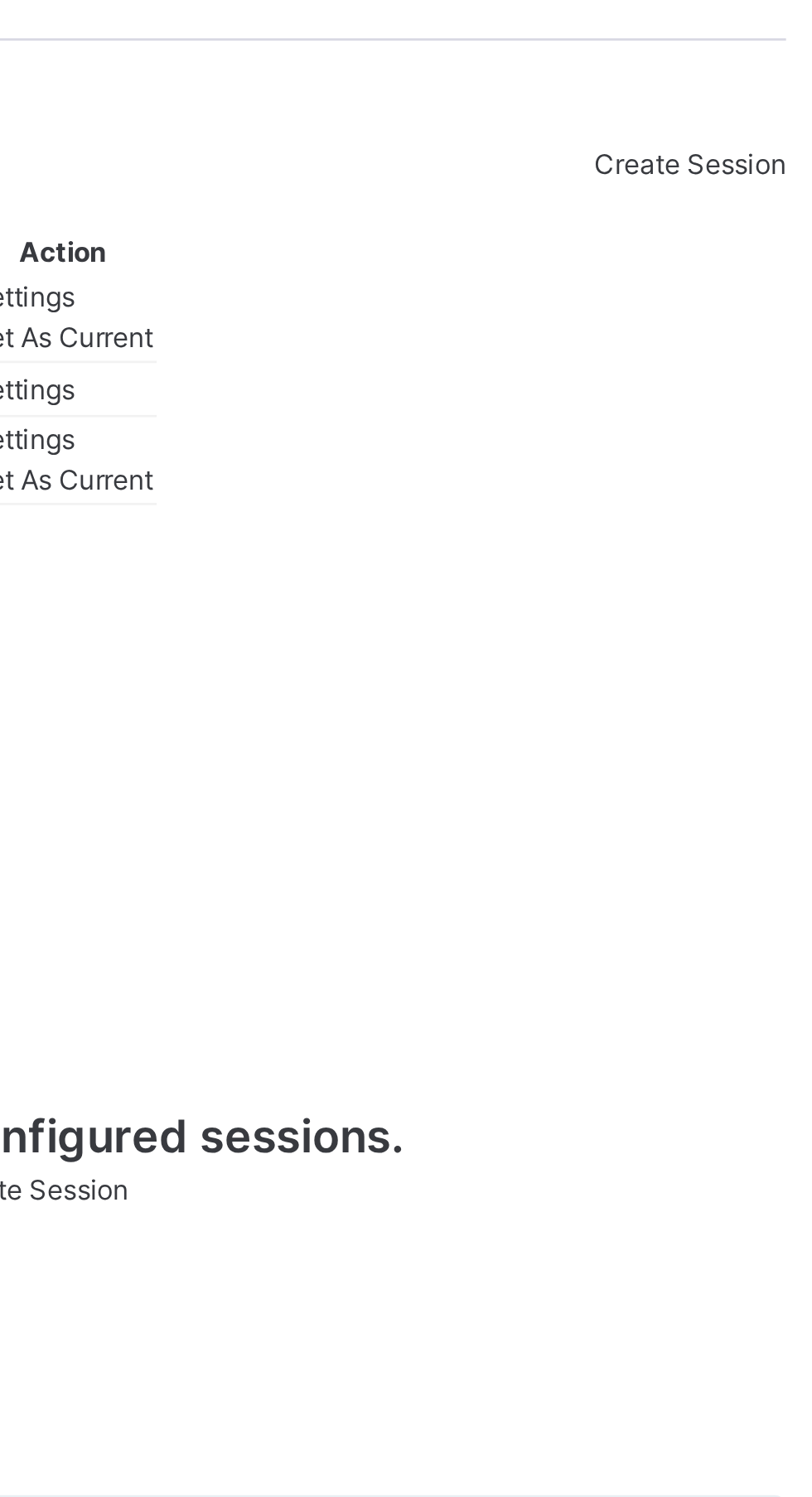
click at [550, 288] on span "Set As Current" at bounding box center [516, 282] width 67 height 12
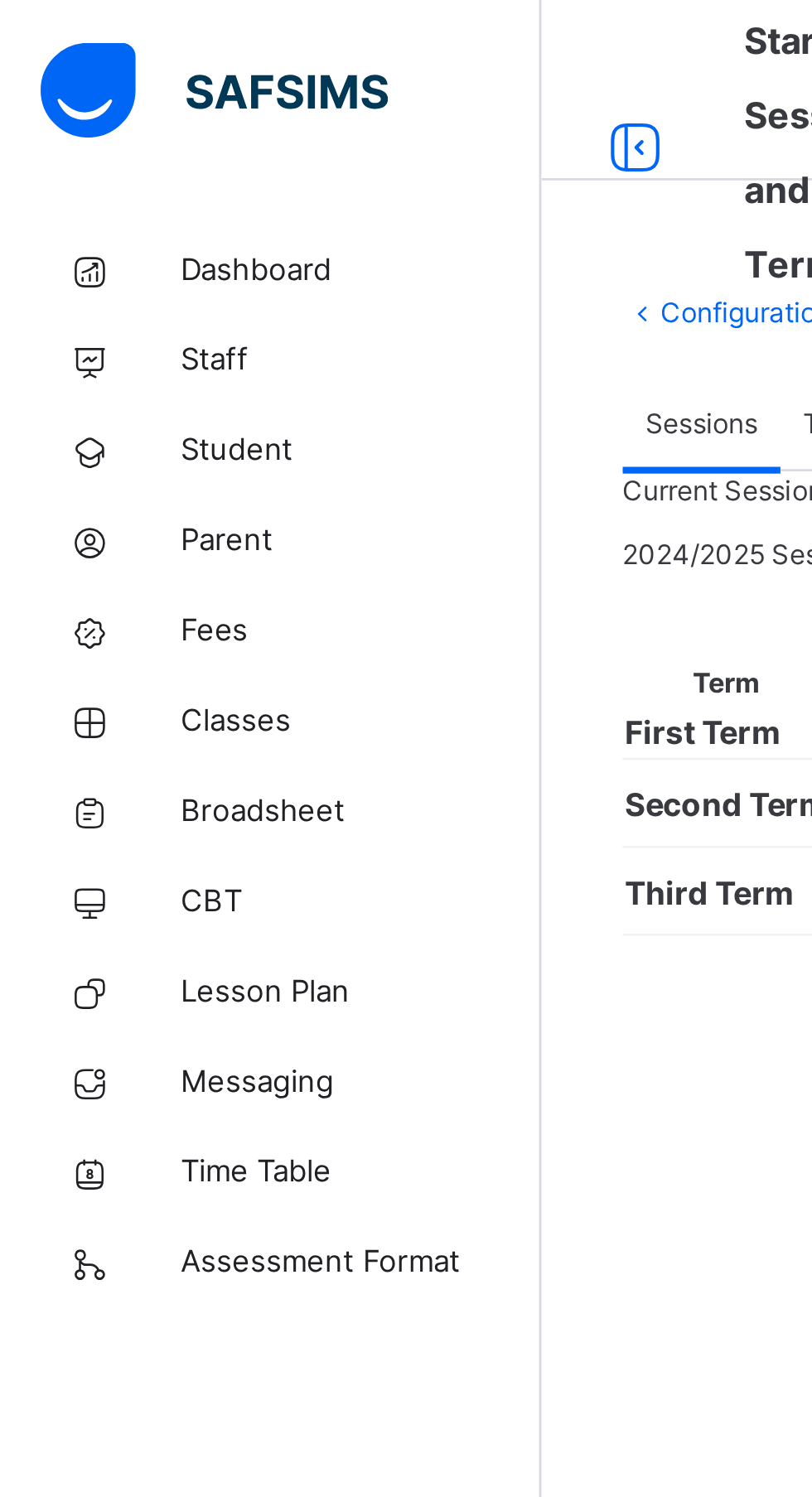
click at [102, 262] on span "Classes" at bounding box center [132, 265] width 132 height 17
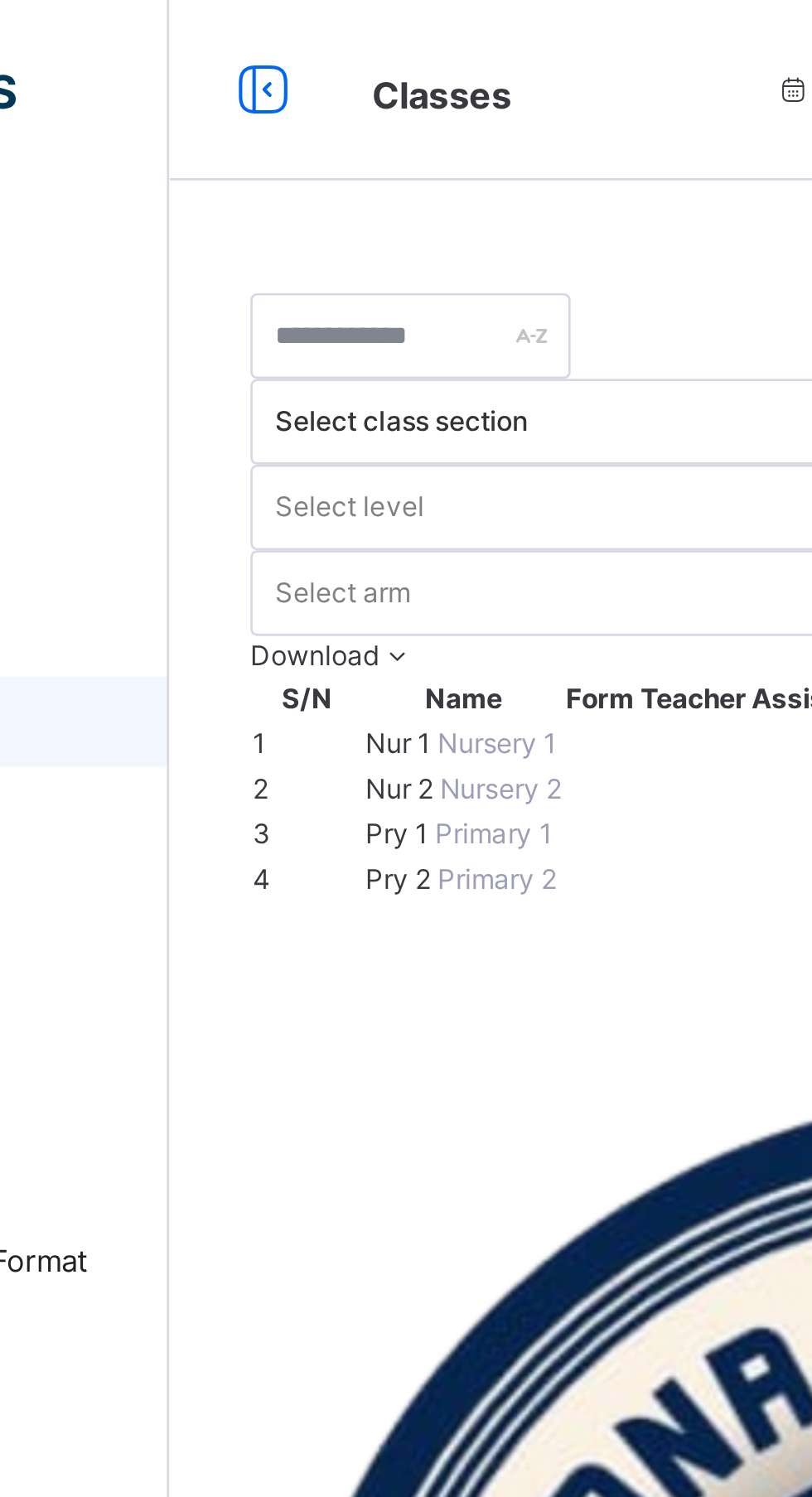
click at [299, 296] on span "Nur 2" at bounding box center [284, 289] width 27 height 12
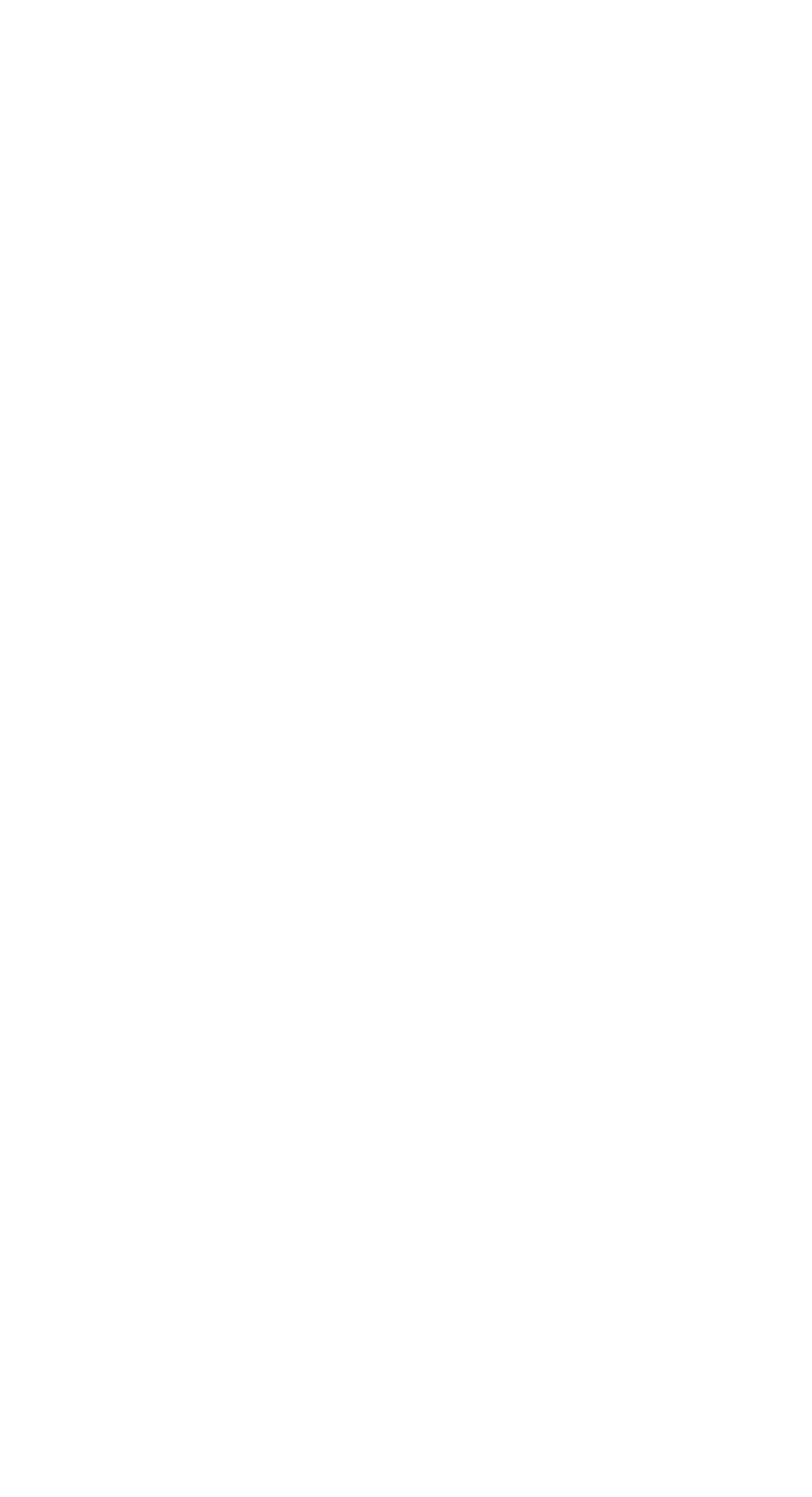
scroll to position [448, 0]
click at [0, 0] on ul "View Profile Remove from Class Transfer Student" at bounding box center [0, 0] width 0 height 0
click at [0, 0] on div "Remove from Class" at bounding box center [0, 0] width 0 height 0
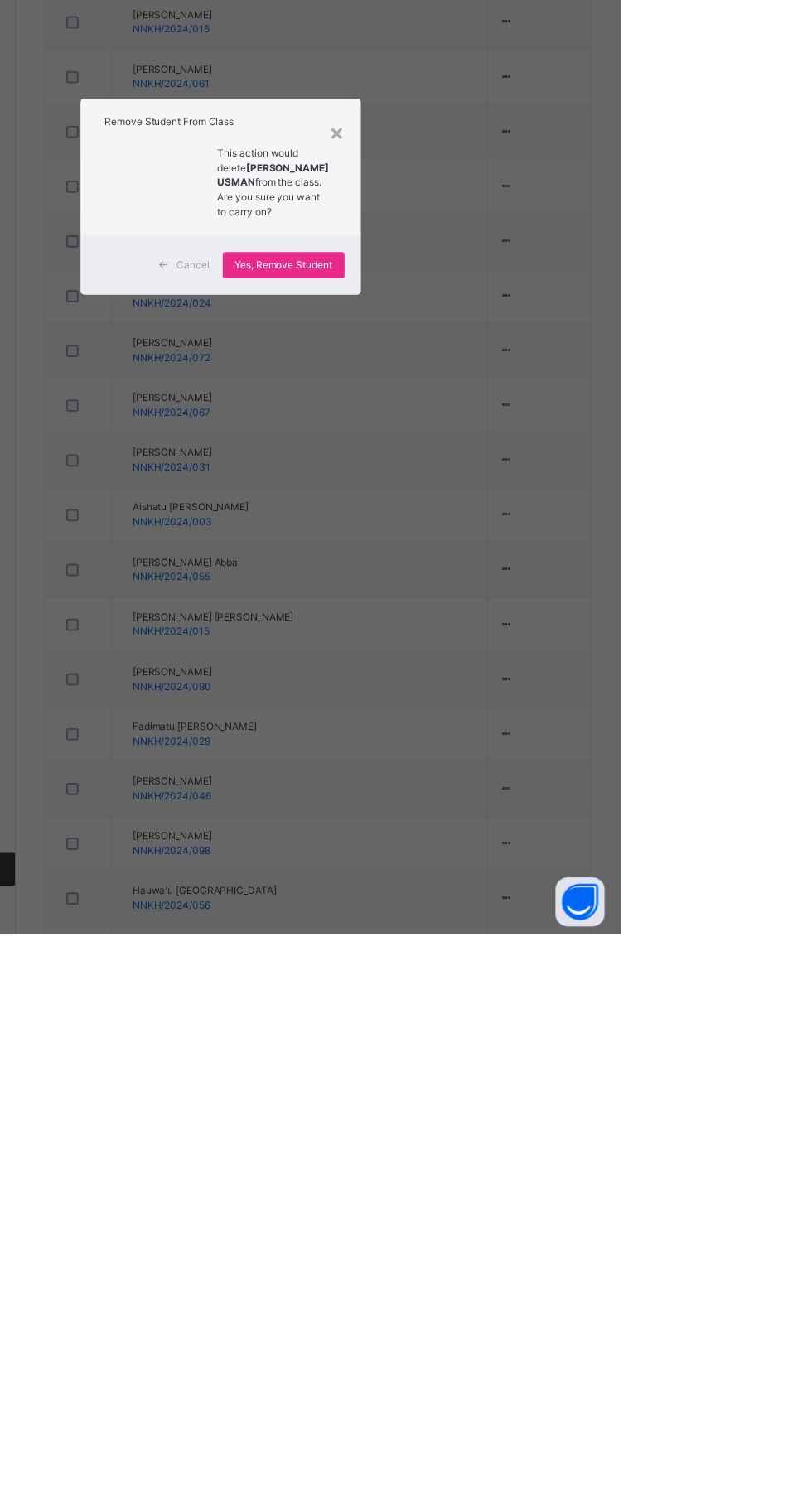
click at [519, 826] on span "Yes, Remove Student" at bounding box center [470, 819] width 99 height 15
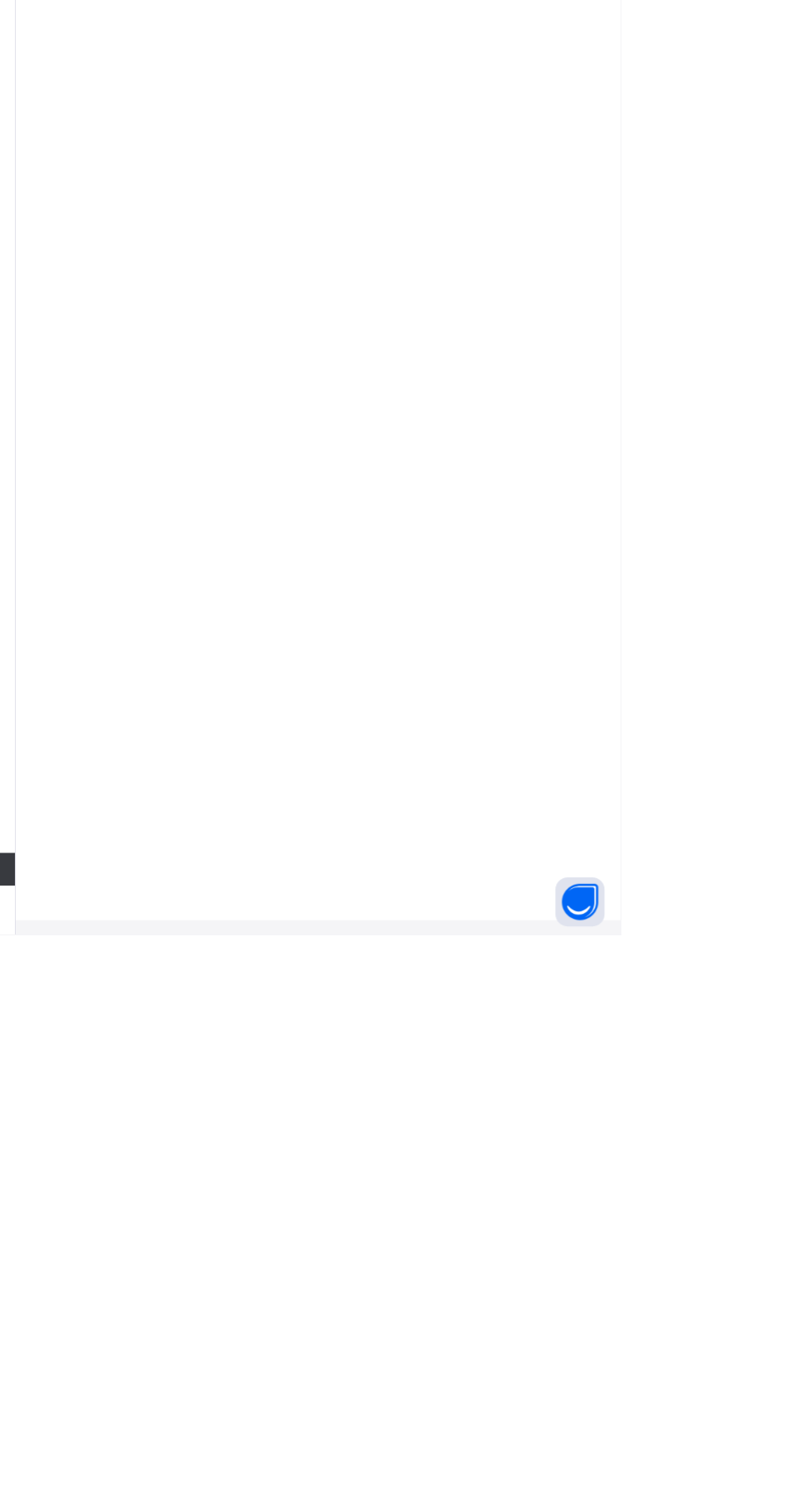
click at [652, 1263] on div "Back / Nur 2 ." at bounding box center [505, 733] width 613 height 1497
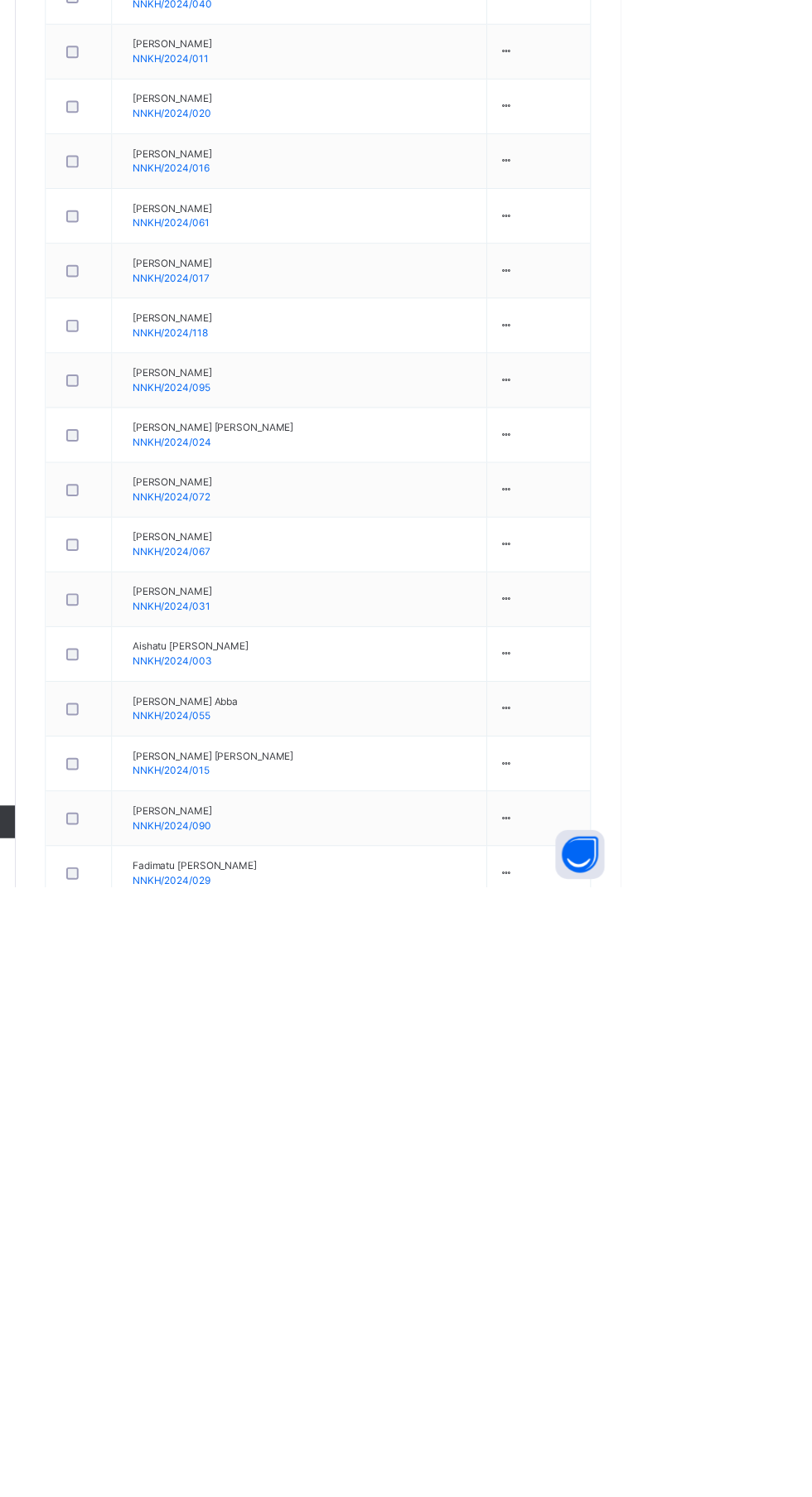
scroll to position [393, 0]
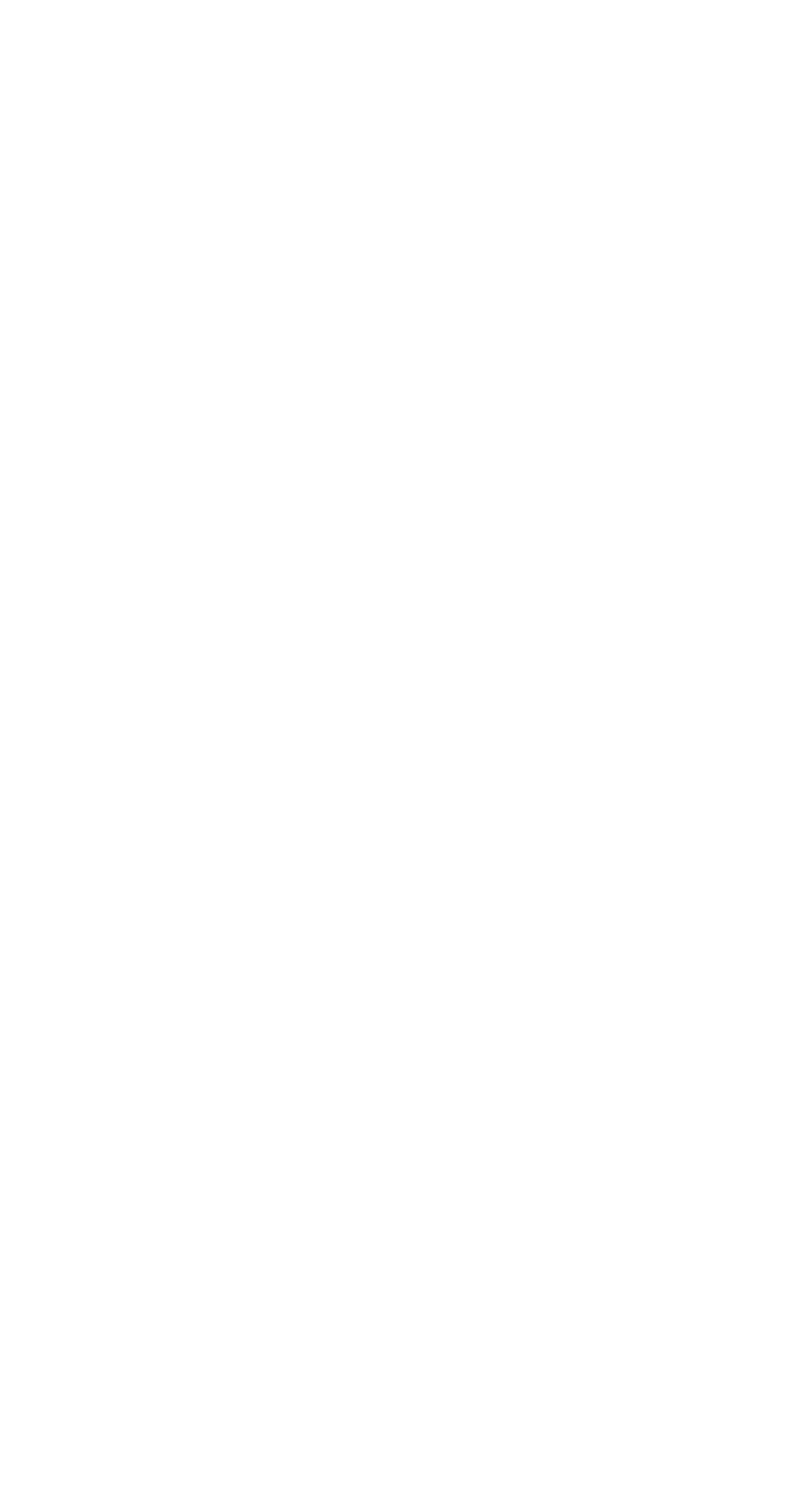
click at [0, 0] on div "Remove from Class" at bounding box center [0, 0] width 0 height 0
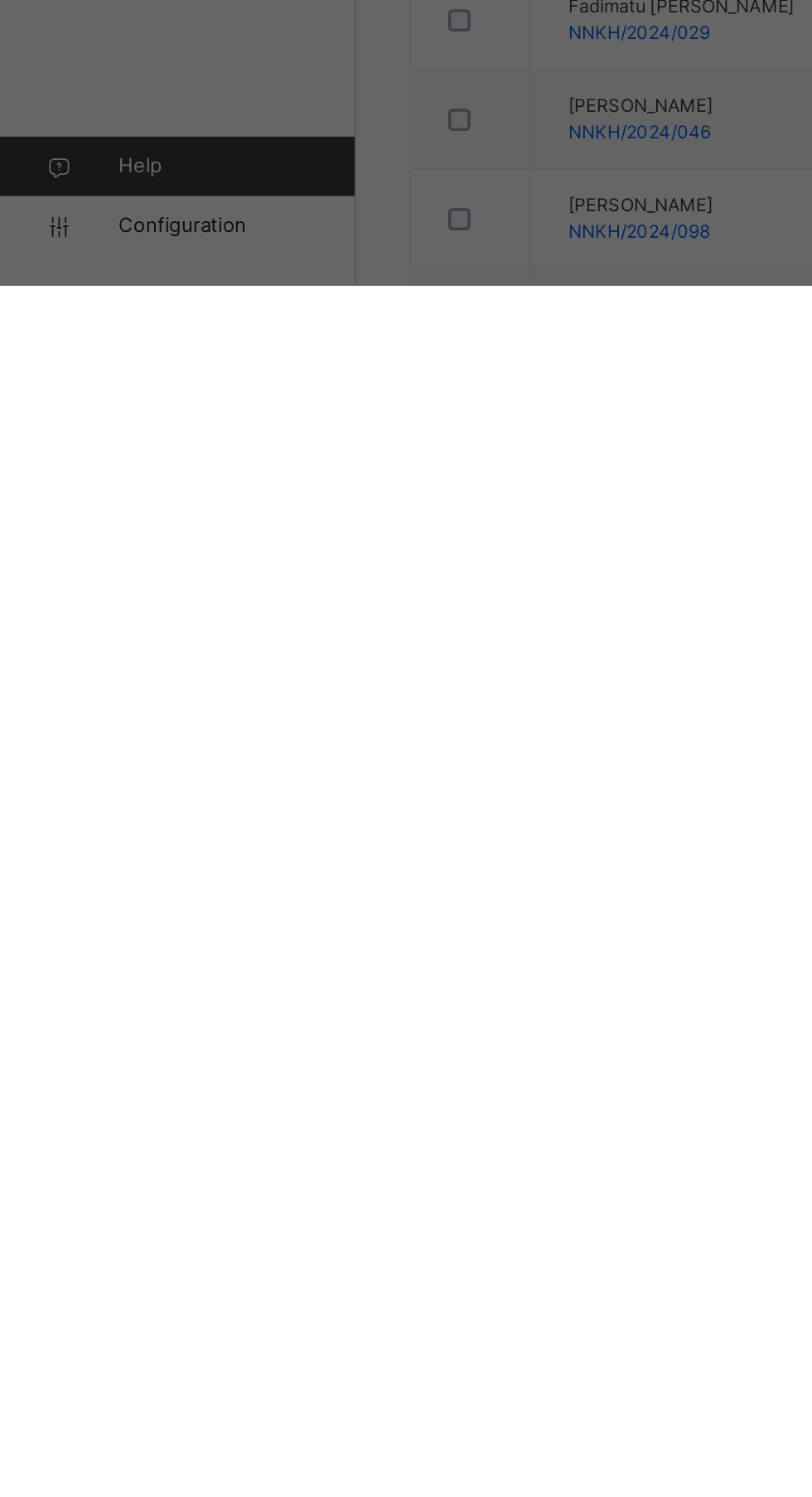
scroll to position [547, 0]
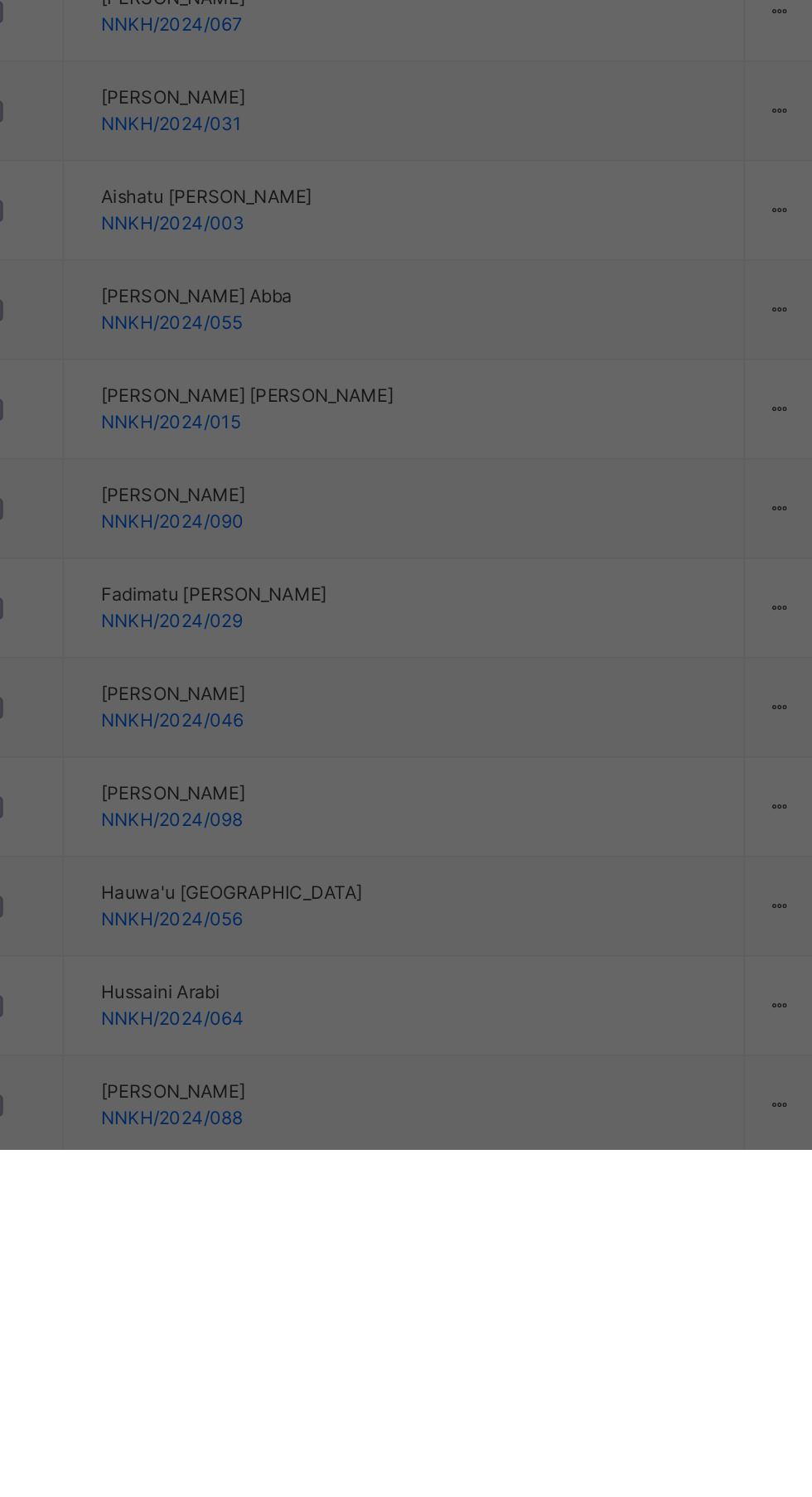
click at [519, 826] on span "Yes, Remove Student" at bounding box center [470, 819] width 99 height 15
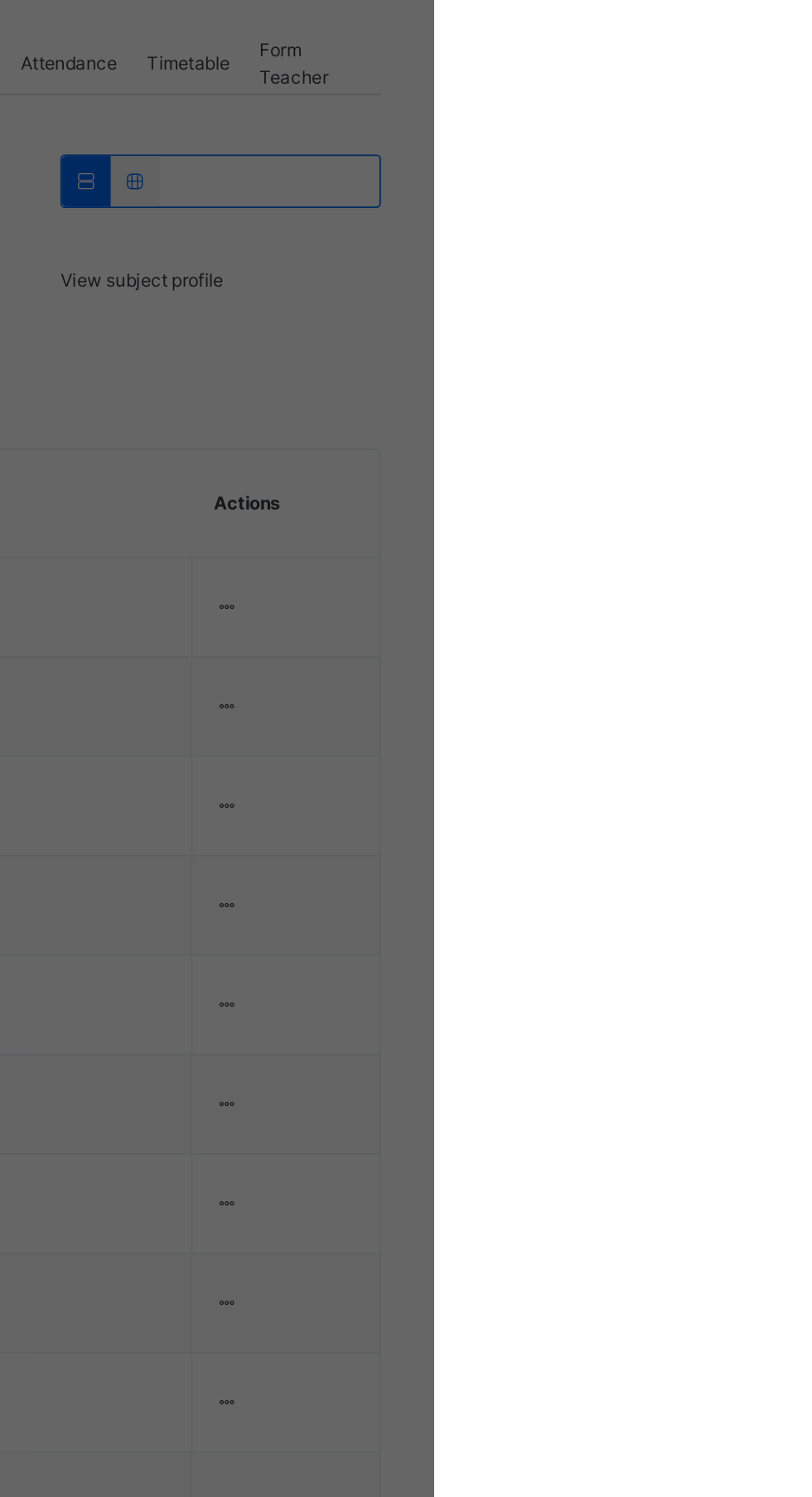
scroll to position [0, 0]
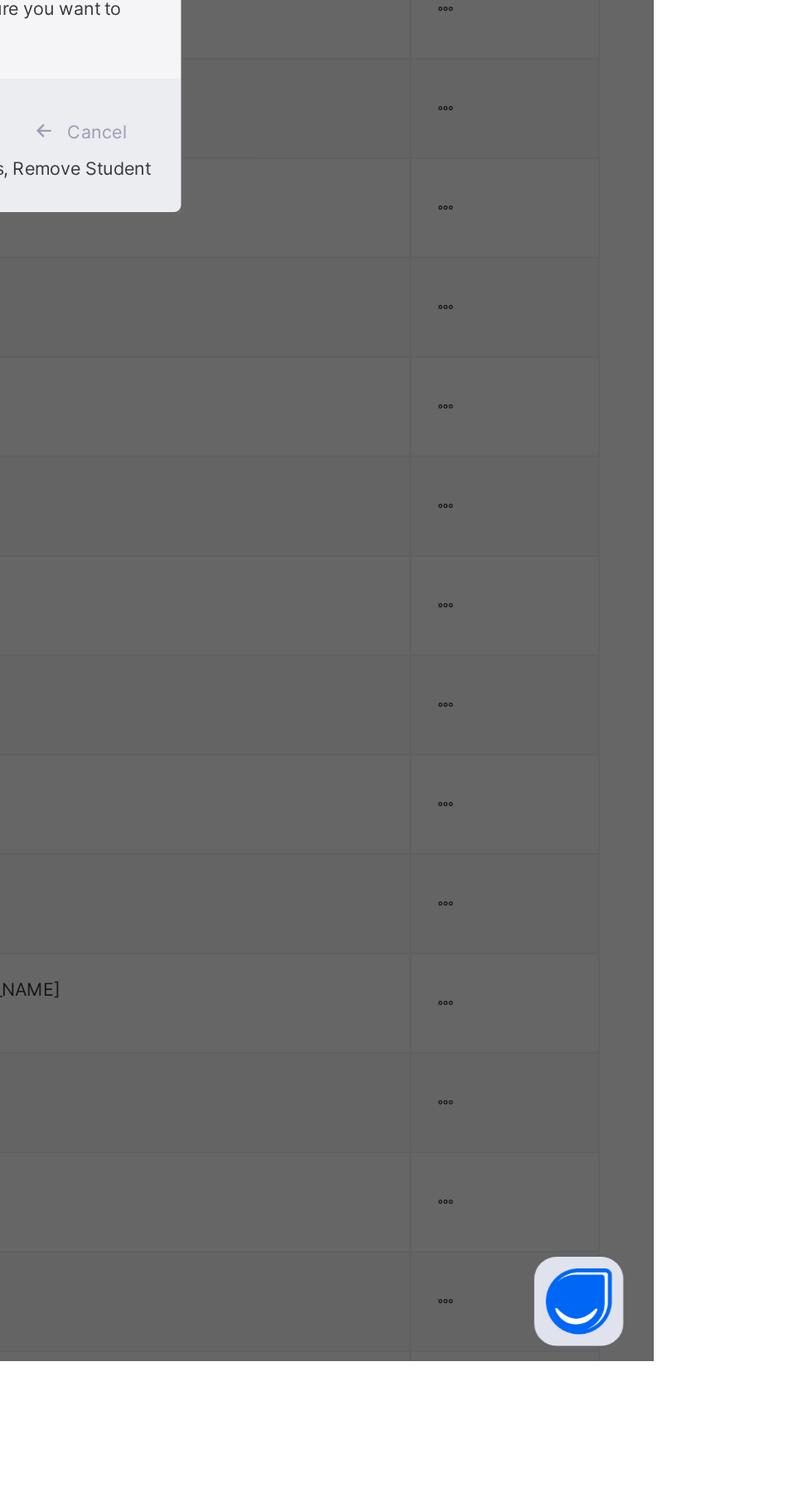
click at [532, 839] on div "Yes, Remove Student" at bounding box center [406, 832] width 251 height 15
click at [532, 837] on span "Yes, Remove Student" at bounding box center [483, 831] width 99 height 12
click at [532, 839] on div "Yes, Remove Student" at bounding box center [406, 832] width 251 height 15
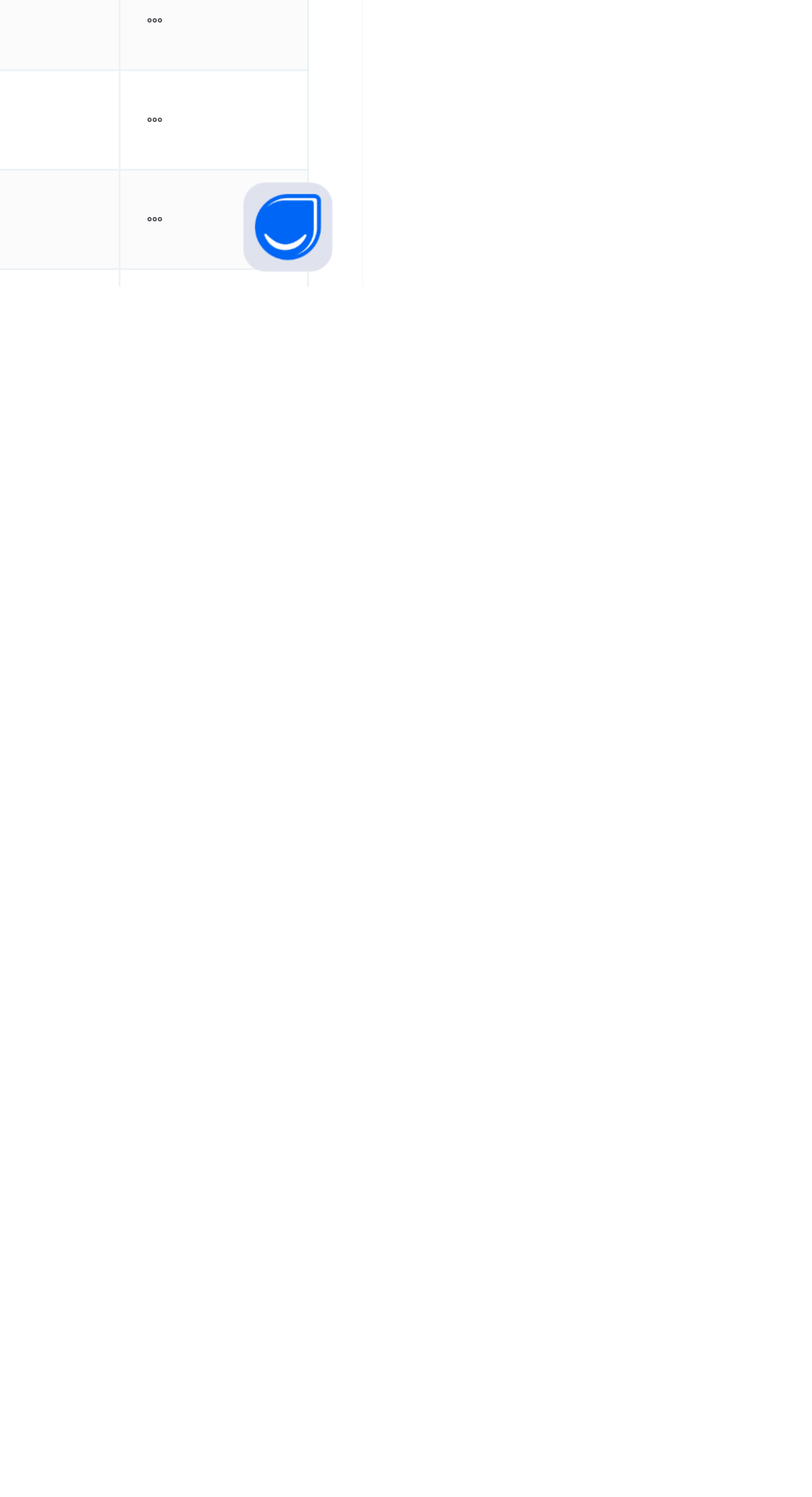
scroll to position [337, 0]
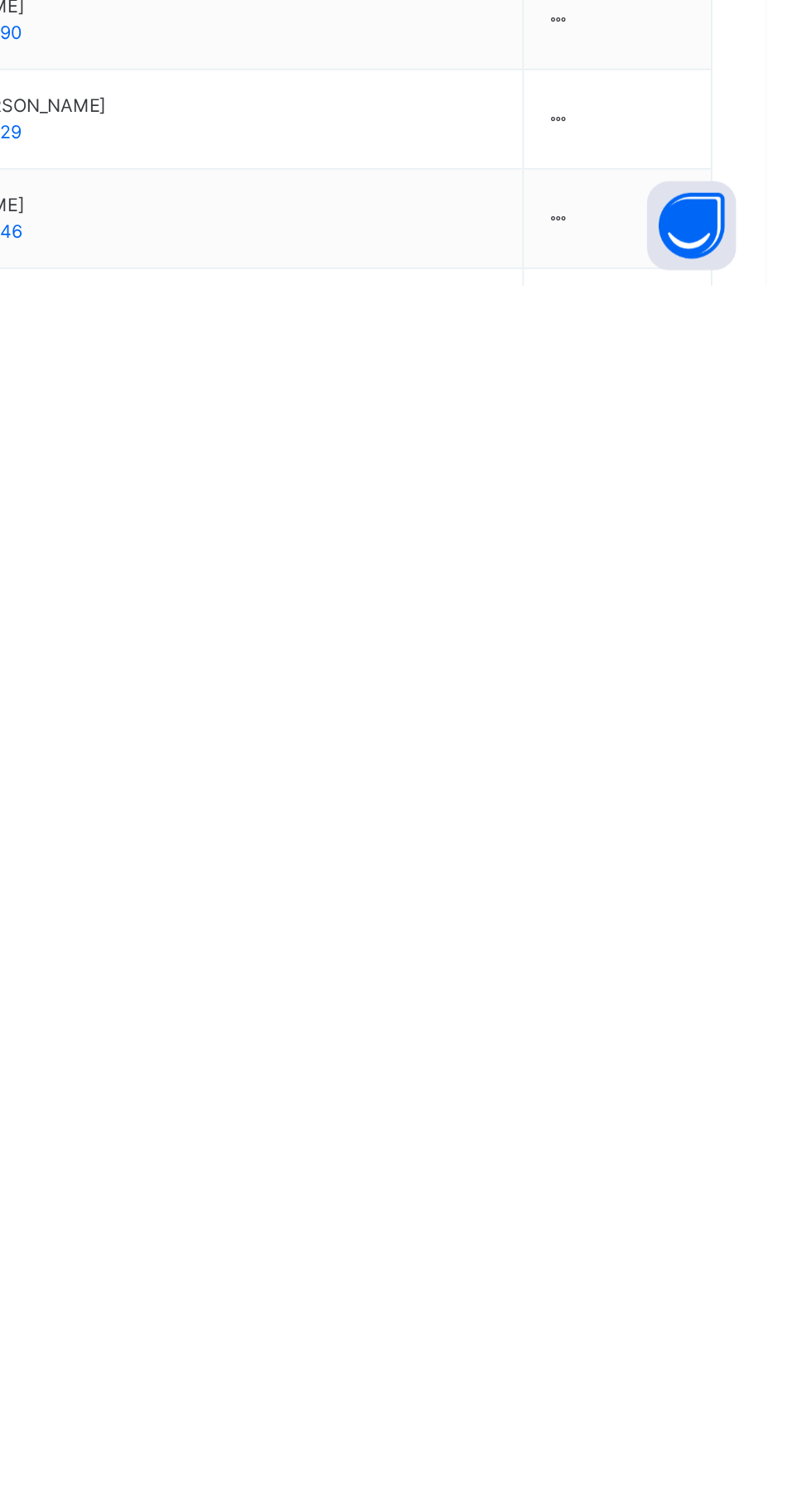
click at [0, 0] on ul "View Profile Remove from Class Transfer Student" at bounding box center [0, 0] width 0 height 0
click at [0, 0] on div "Remove from Class" at bounding box center [0, 0] width 0 height 0
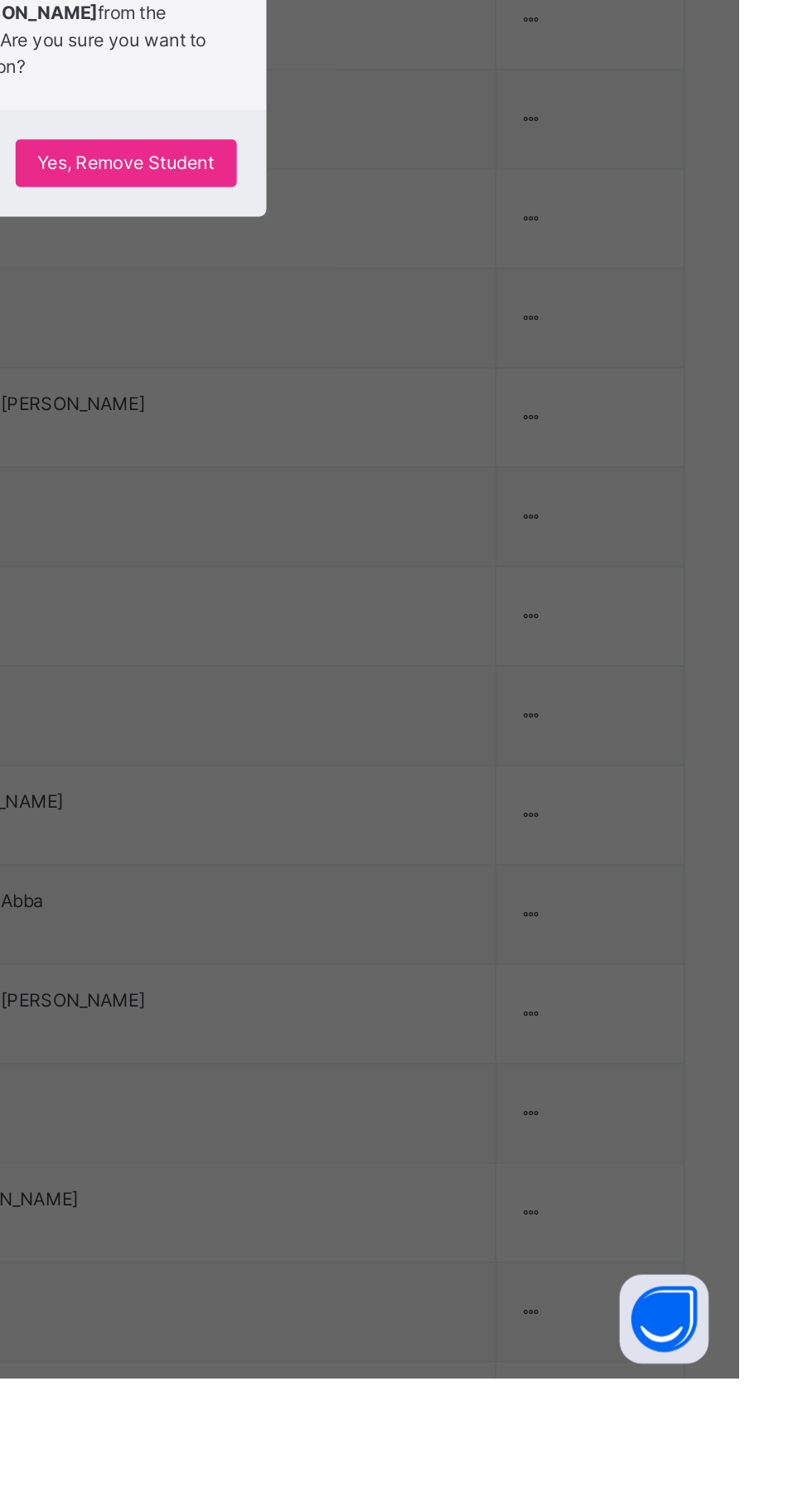
click at [519, 826] on span "Yes, Remove Student" at bounding box center [470, 819] width 99 height 15
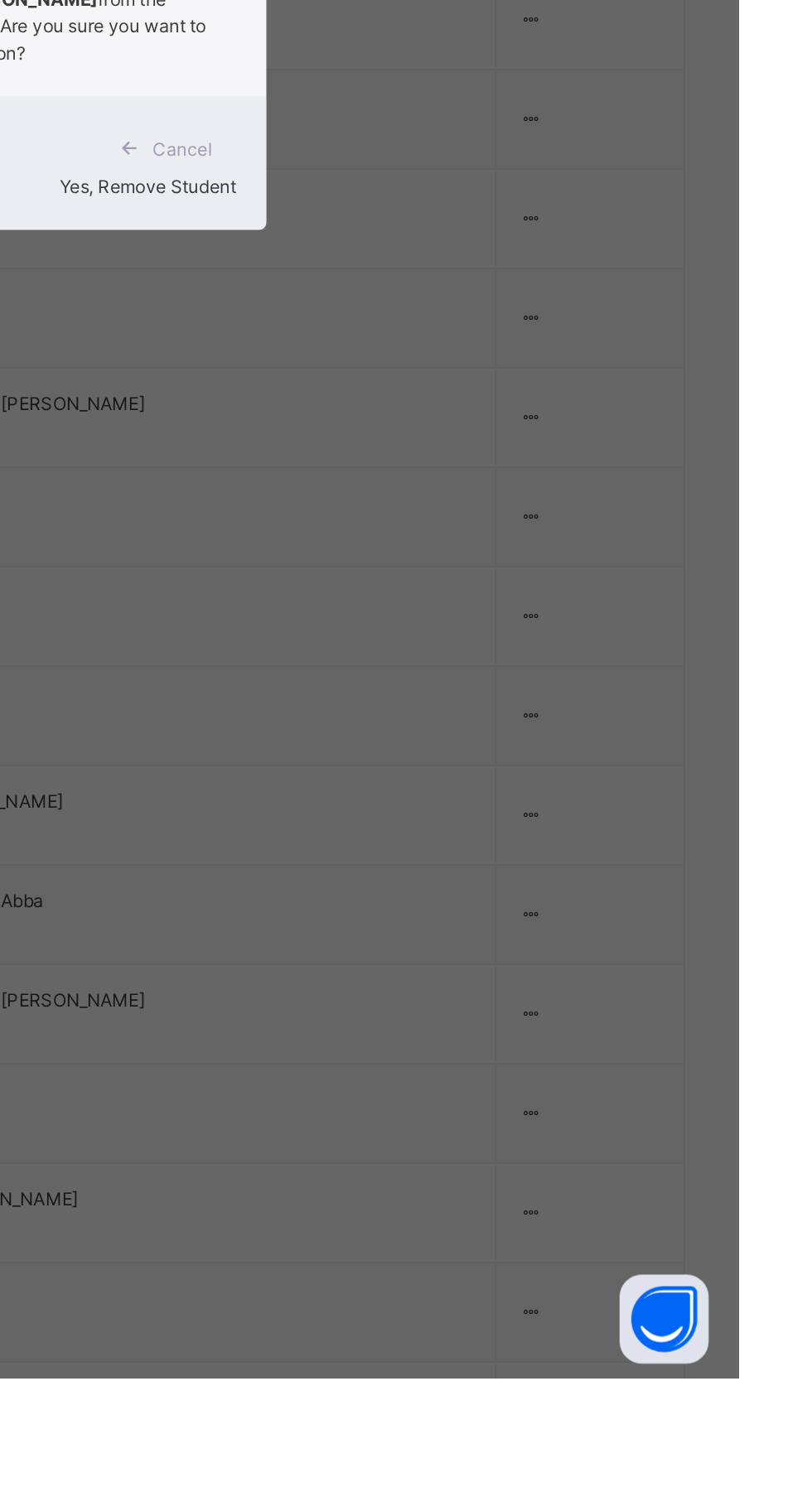
click at [532, 839] on div "Yes, Remove Student" at bounding box center [406, 832] width 251 height 15
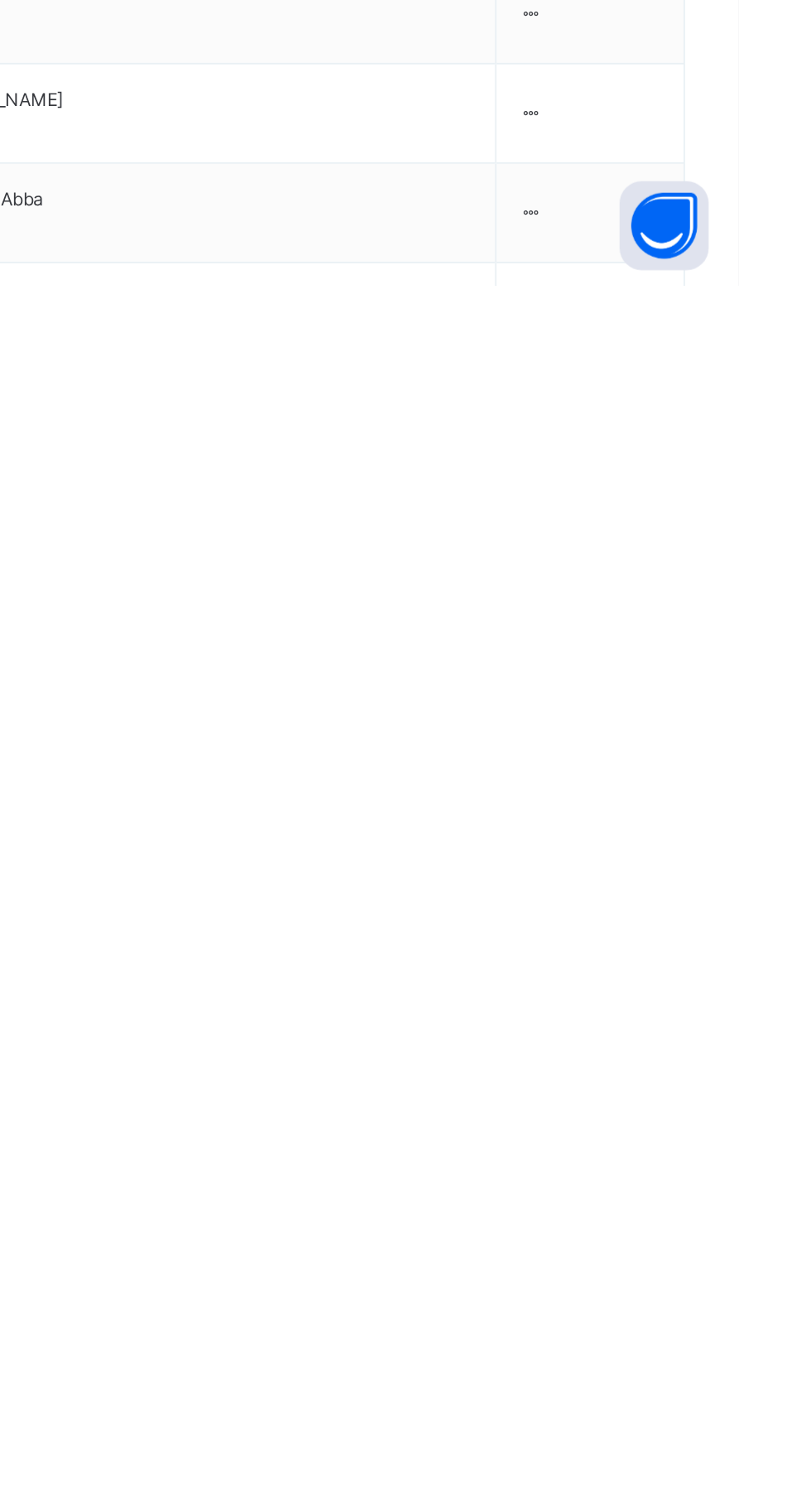
scroll to position [282, 0]
click at [0, 0] on div "Remove from Class" at bounding box center [0, 0] width 0 height 0
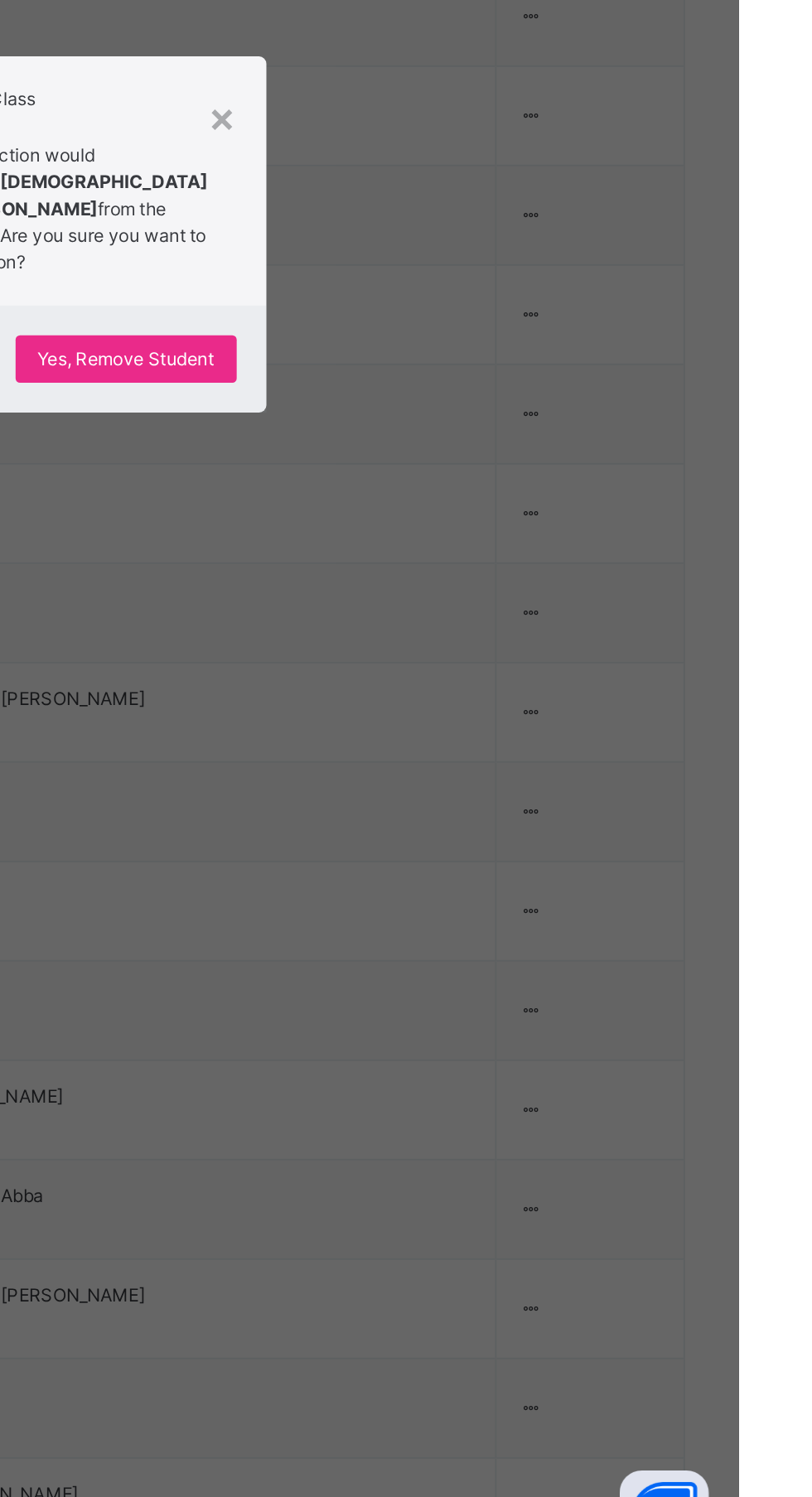
click at [519, 826] on span "Yes, Remove Student" at bounding box center [470, 819] width 99 height 15
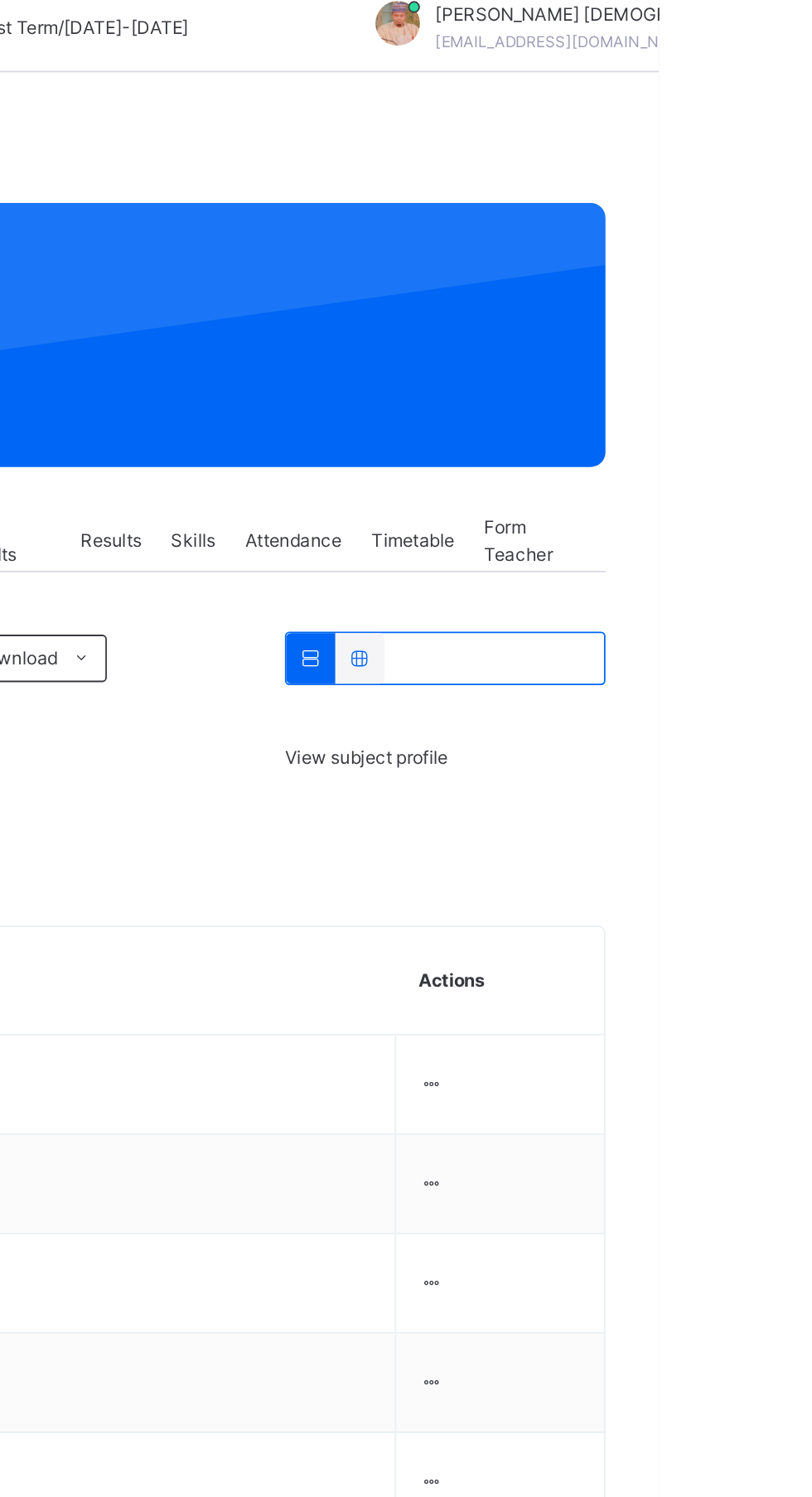
scroll to position [0, 0]
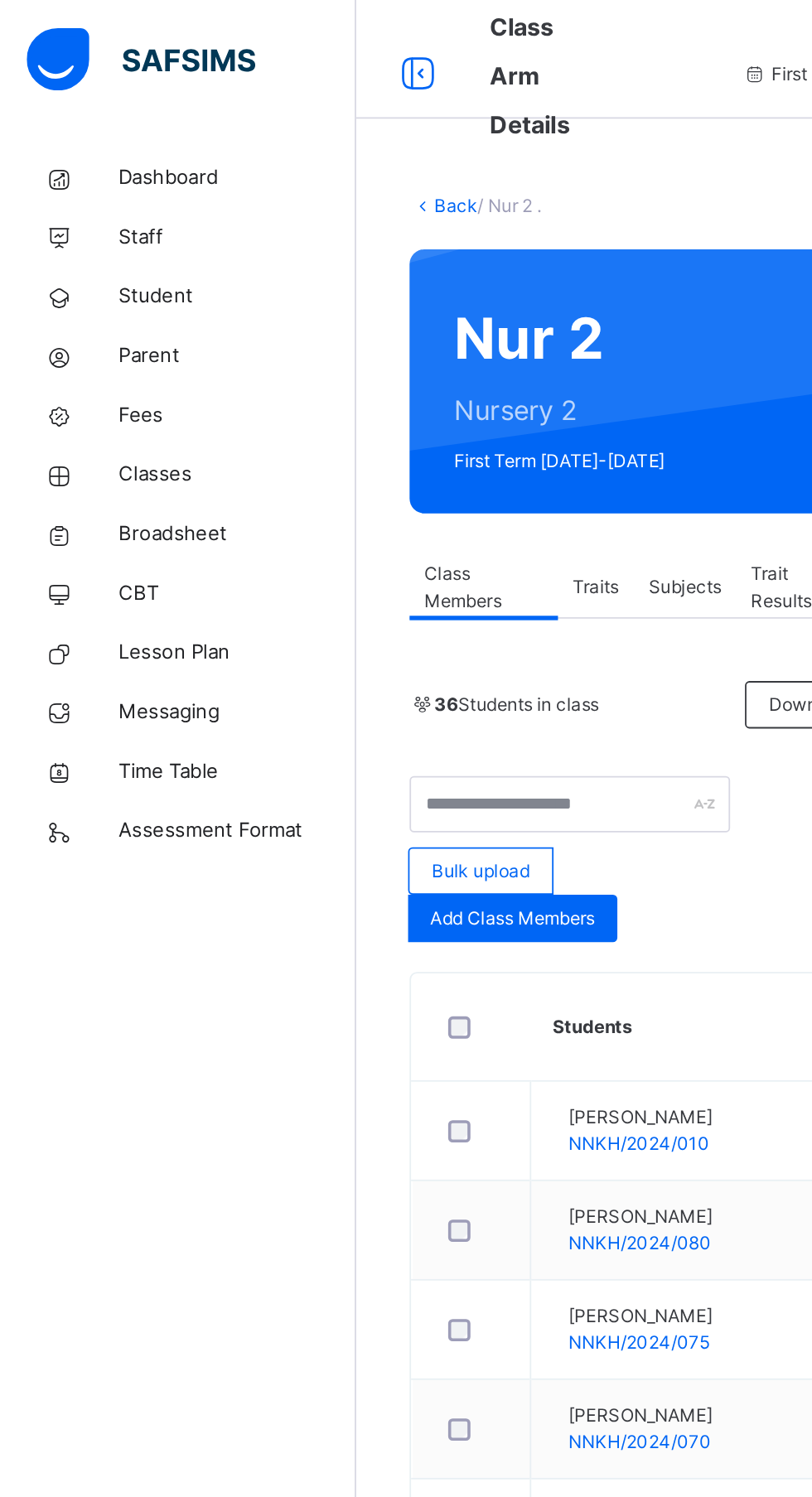
click at [113, 164] on span "Student" at bounding box center [132, 166] width 132 height 17
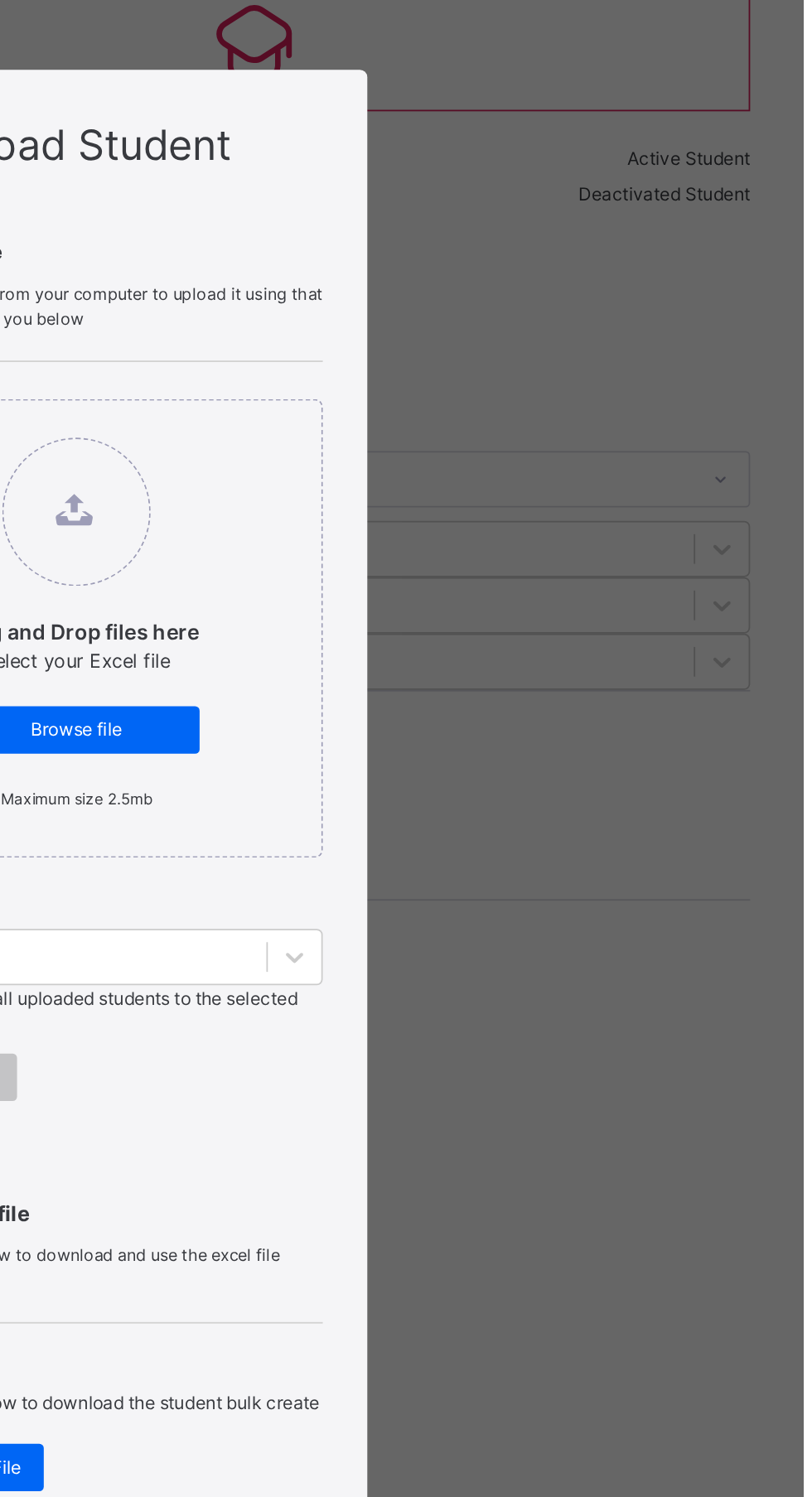
click at [707, 352] on div "Bulk Upload Student Upload XLSX File Select your XLSX file from your computer t…" at bounding box center [406, 748] width 812 height 1497
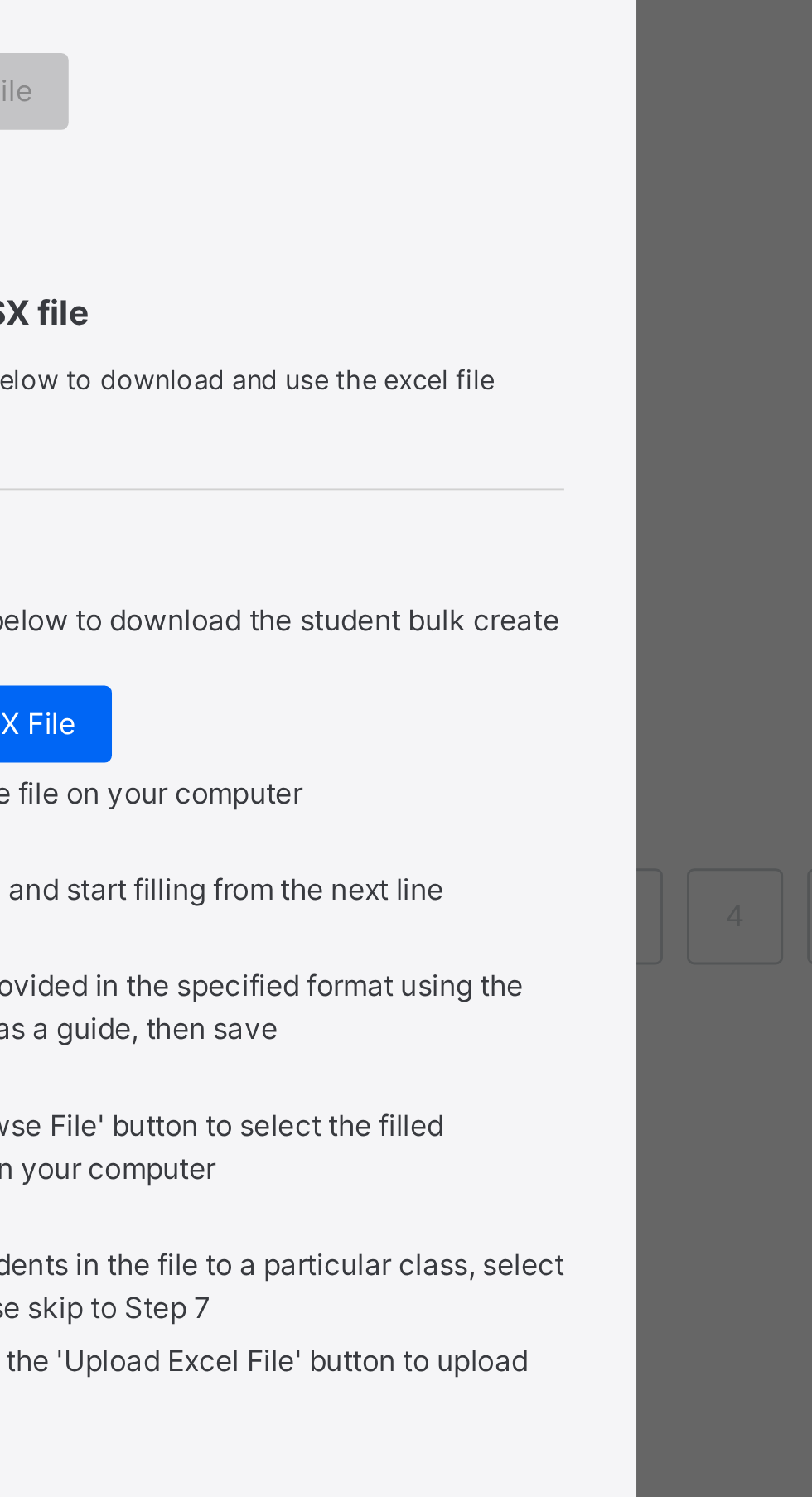
click at [543, 896] on span at bounding box center [406, 892] width 275 height 8
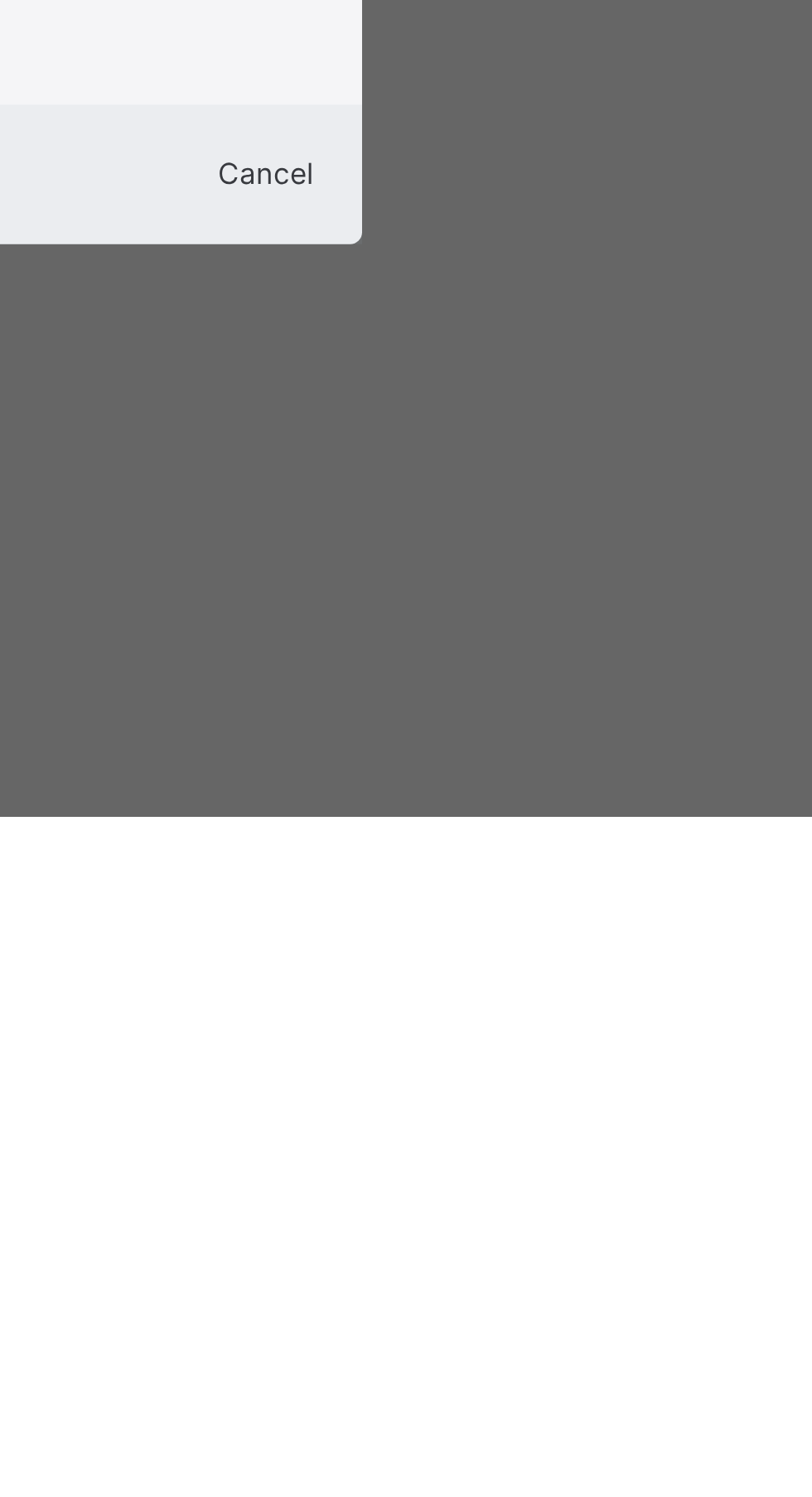
click at [552, 1281] on span "Cancel" at bounding box center [535, 1275] width 33 height 12
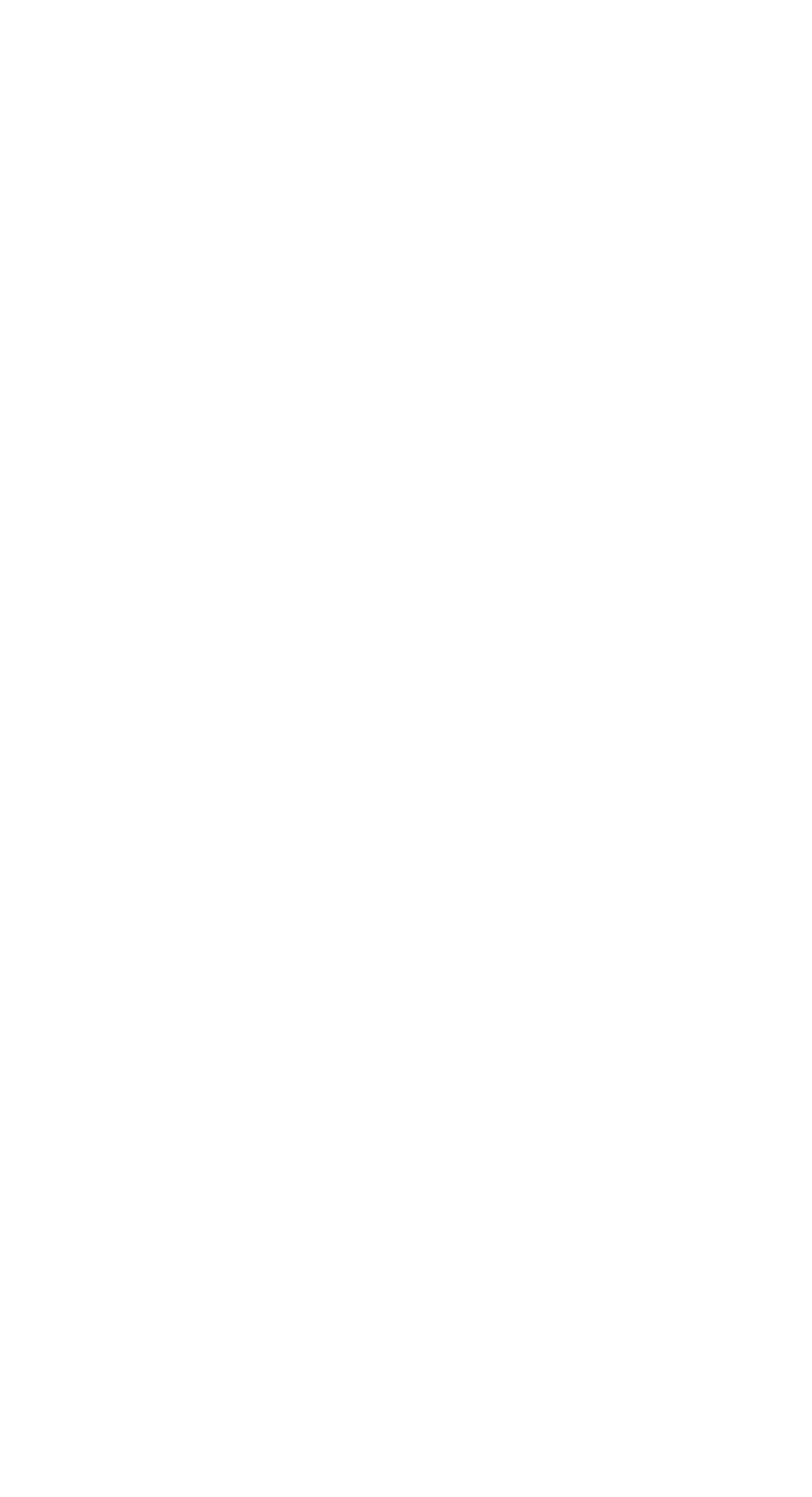
click at [511, 1054] on link "2" at bounding box center [518, 1043] width 16 height 21
click at [552, 1024] on link "3" at bounding box center [560, 1013] width 16 height 21
click at [593, 1070] on link "4" at bounding box center [601, 1058] width 16 height 21
click at [597, 1054] on link "5" at bounding box center [605, 1043] width 16 height 21
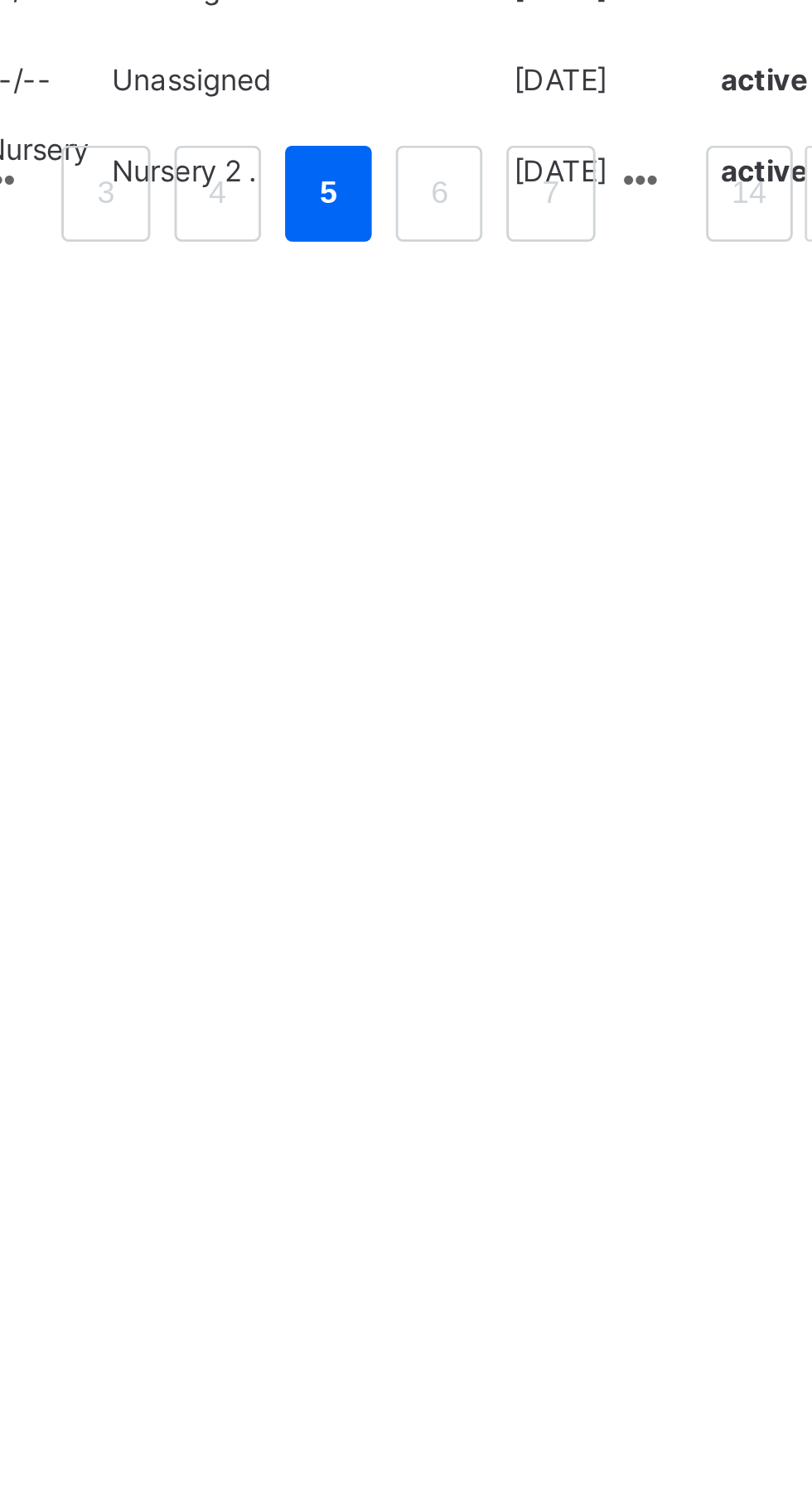
click at [610, 1054] on link "6" at bounding box center [613, 1043] width 16 height 21
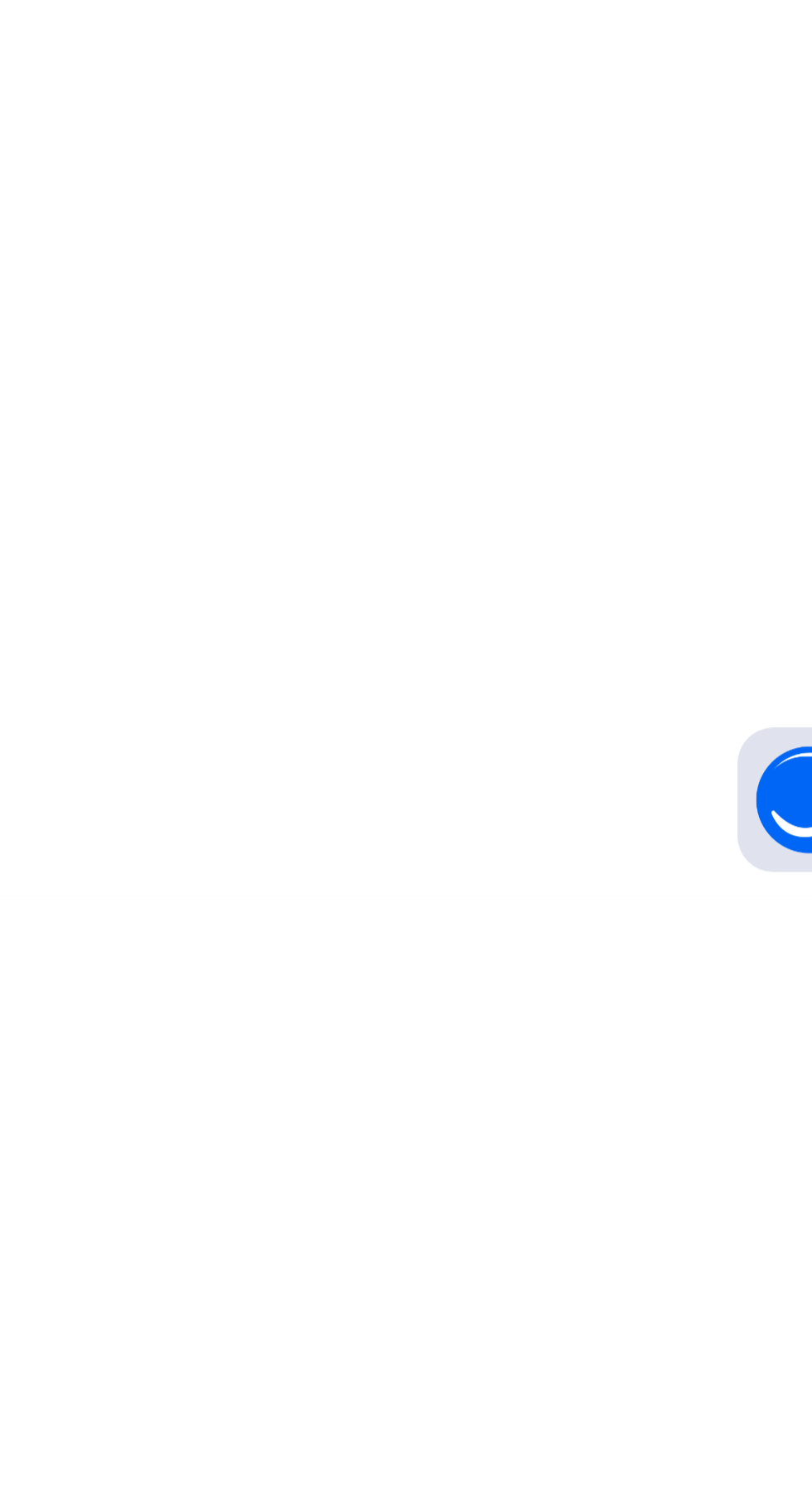
click at [610, 1024] on link "7" at bounding box center [612, 1013] width 16 height 21
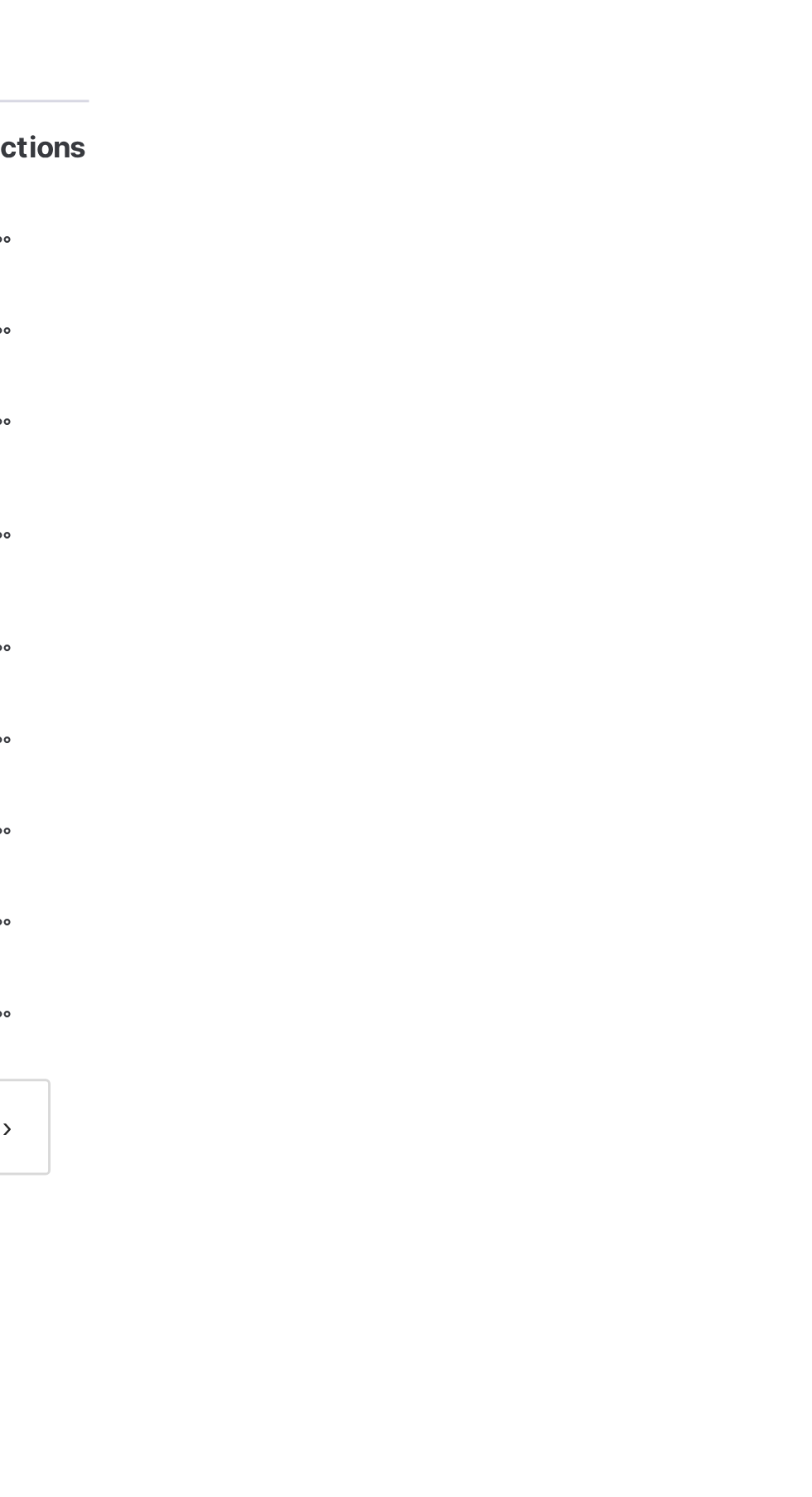
click at [758, 745] on div at bounding box center [751, 738] width 14 height 15
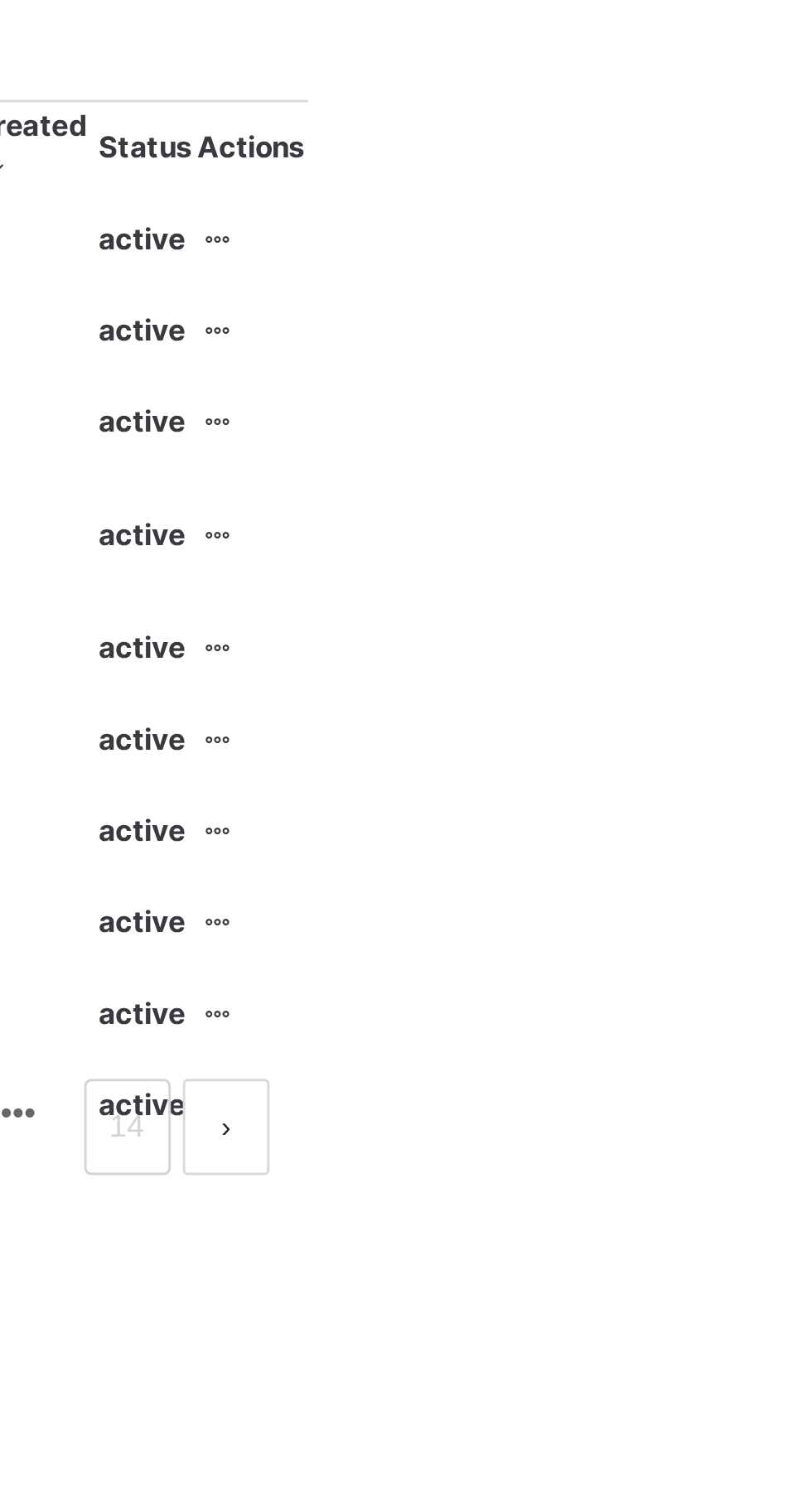
click at [0, 0] on div "View Profile" at bounding box center [0, 0] width 0 height 0
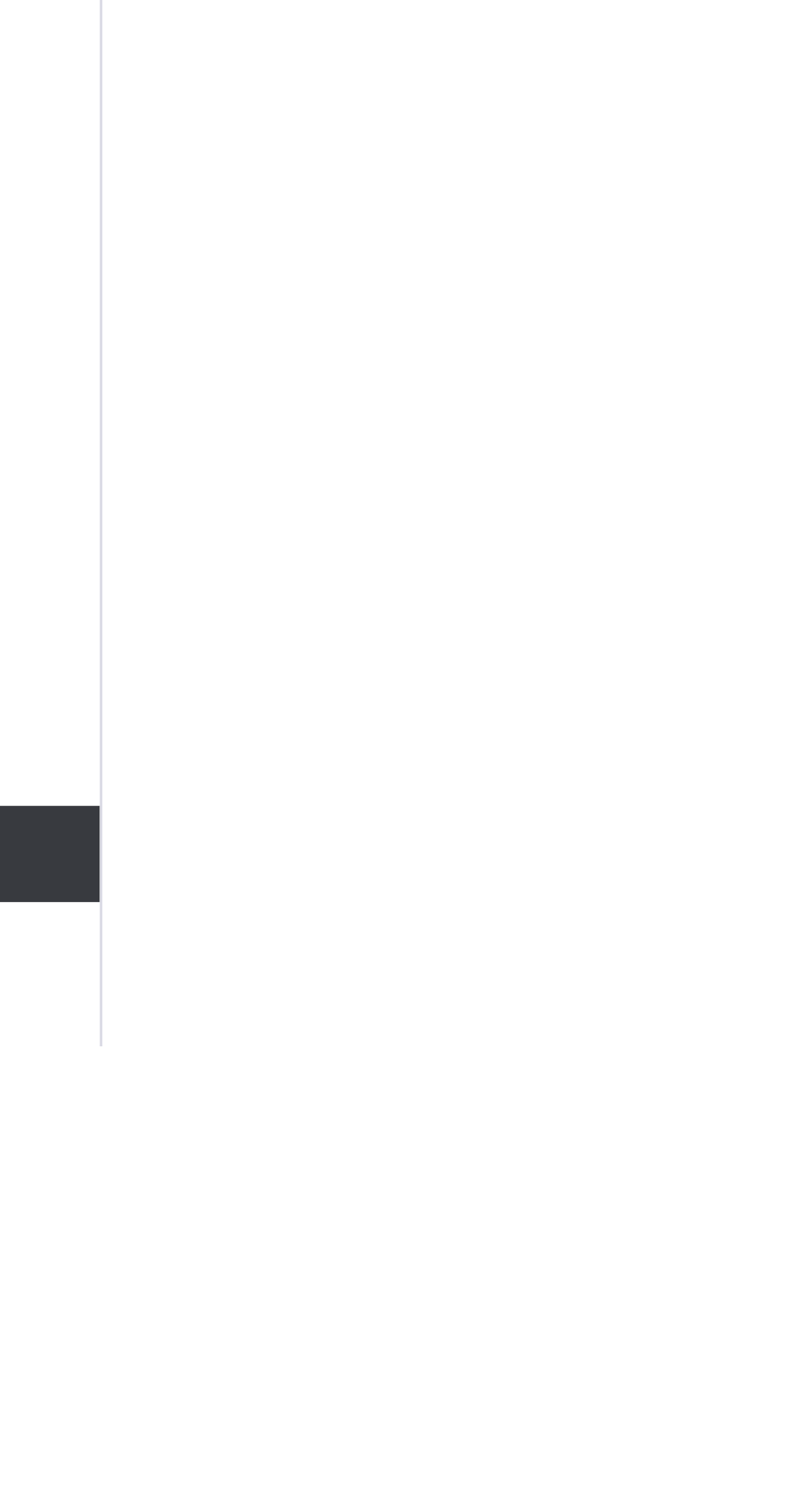
click at [353, 1473] on div "Student 137 Total Student Active Student 137 Deactivated Student 0 32 Total stu…" at bounding box center [505, 748] width 613 height 1497
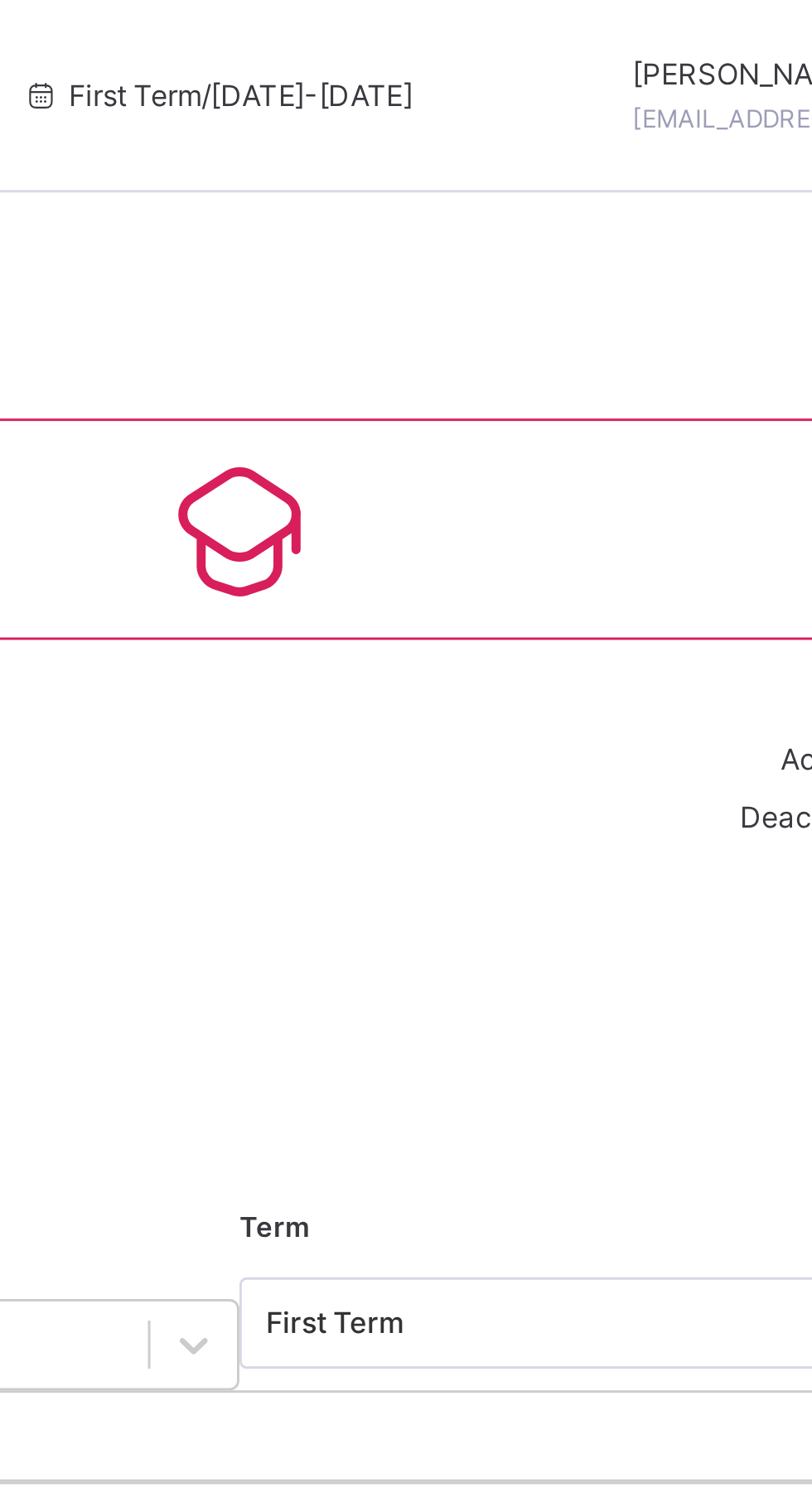
click at [608, 448] on div "Student 137 Total Student Active Student 137 Deactivated Student 0 32 Total stu…" at bounding box center [505, 583] width 613 height 1002
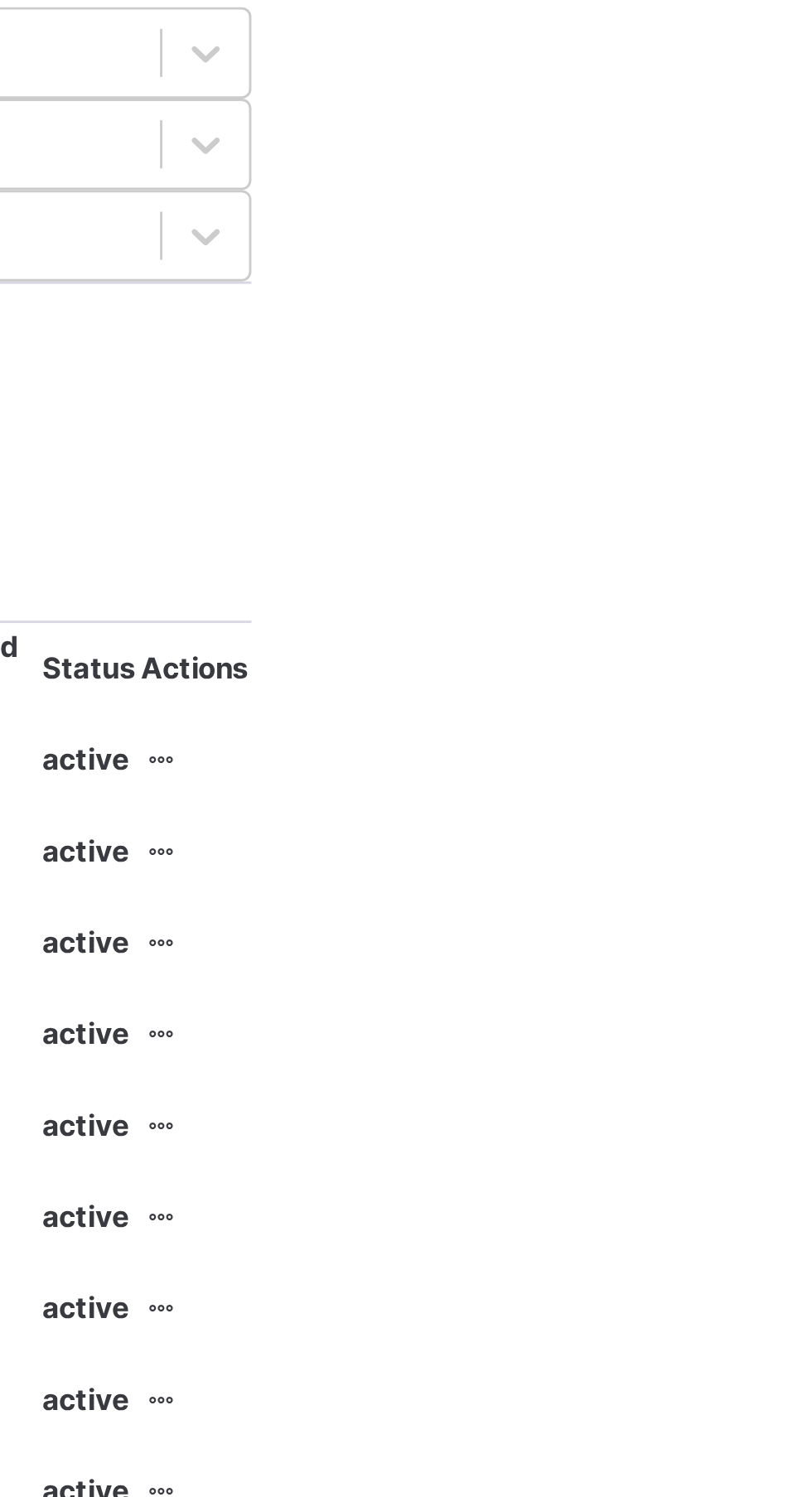
click at [0, 0] on ul "View Profile Edit Student Link Parent/Guardian Delete Student" at bounding box center [0, 0] width 0 height 0
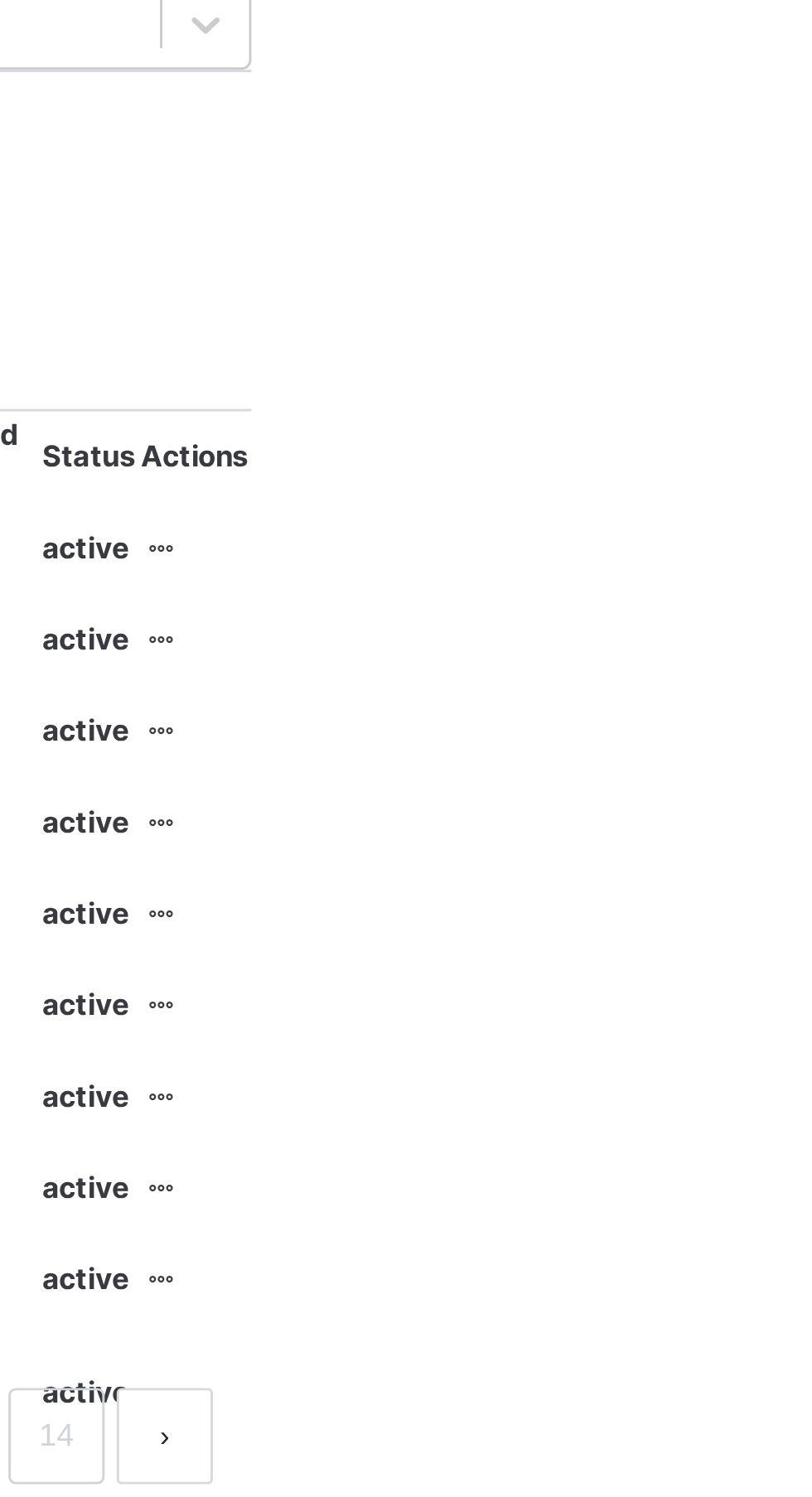
click at [811, 964] on html "Student Management First Term / 2024-2025 Abubakar Abdulkadir Muhammad abubakar…" at bounding box center [406, 748] width 812 height 1497
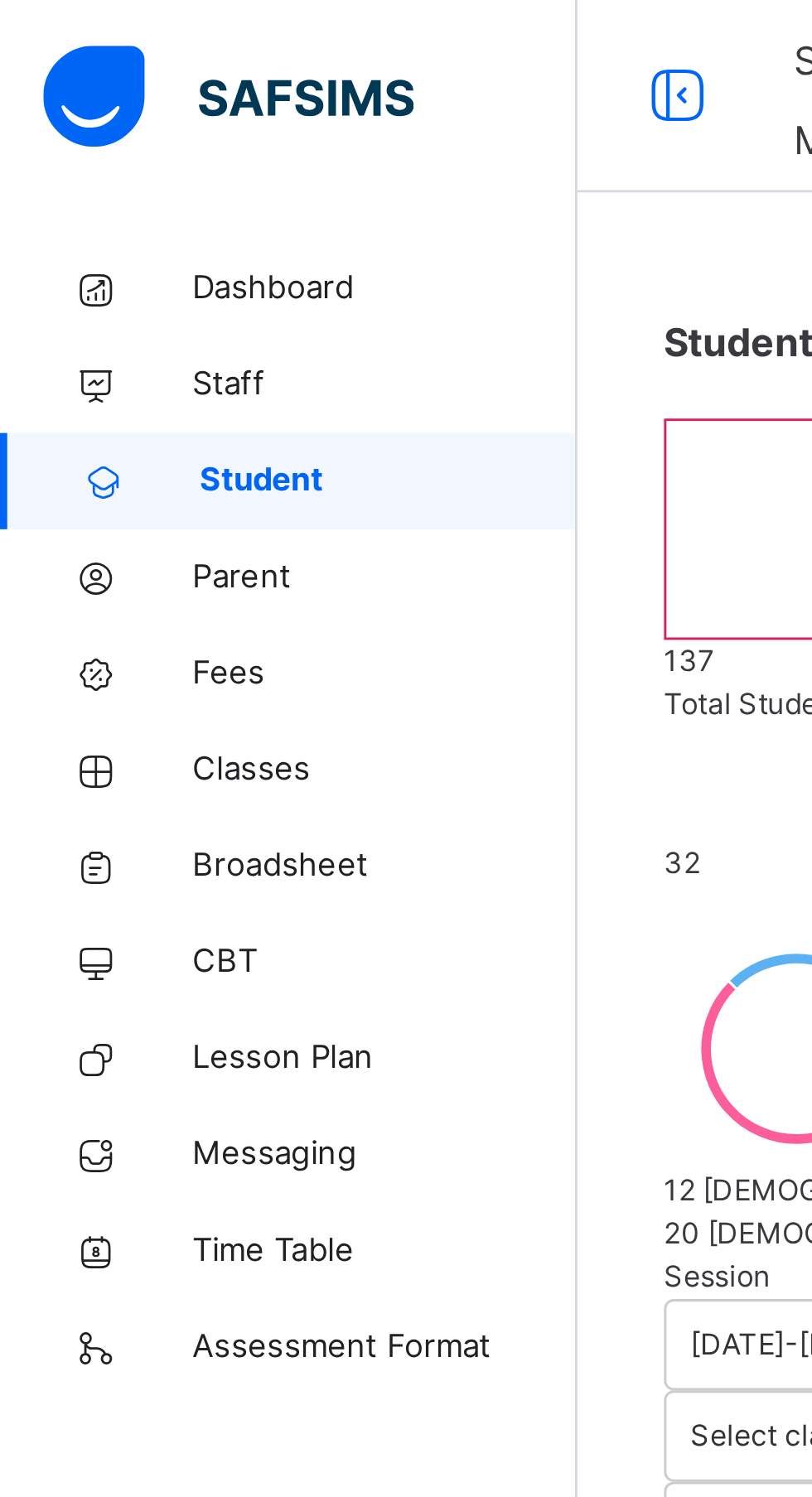
click at [100, 269] on span "Classes" at bounding box center [132, 265] width 132 height 17
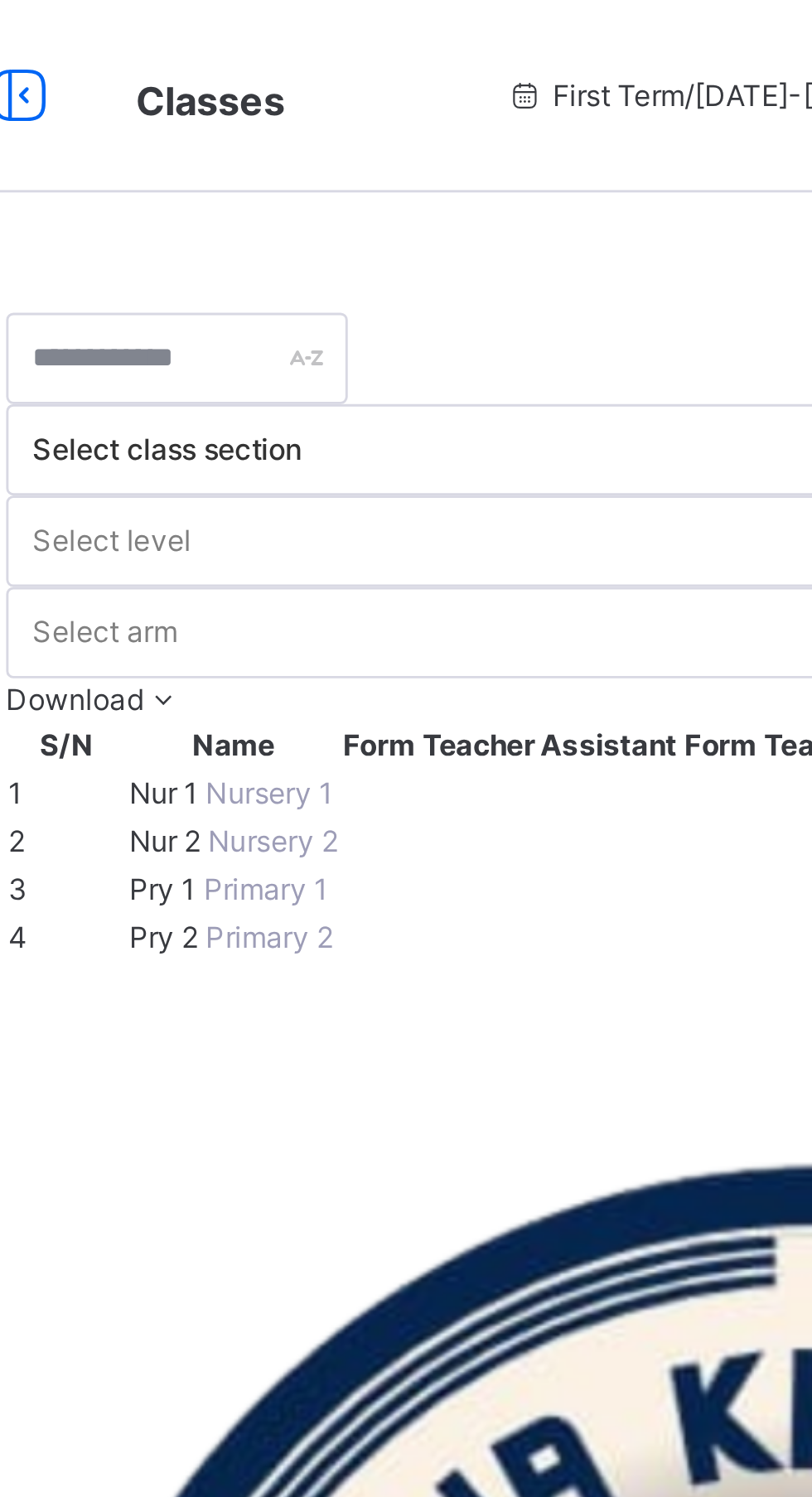
click at [299, 296] on span "Nur 2" at bounding box center [284, 289] width 27 height 12
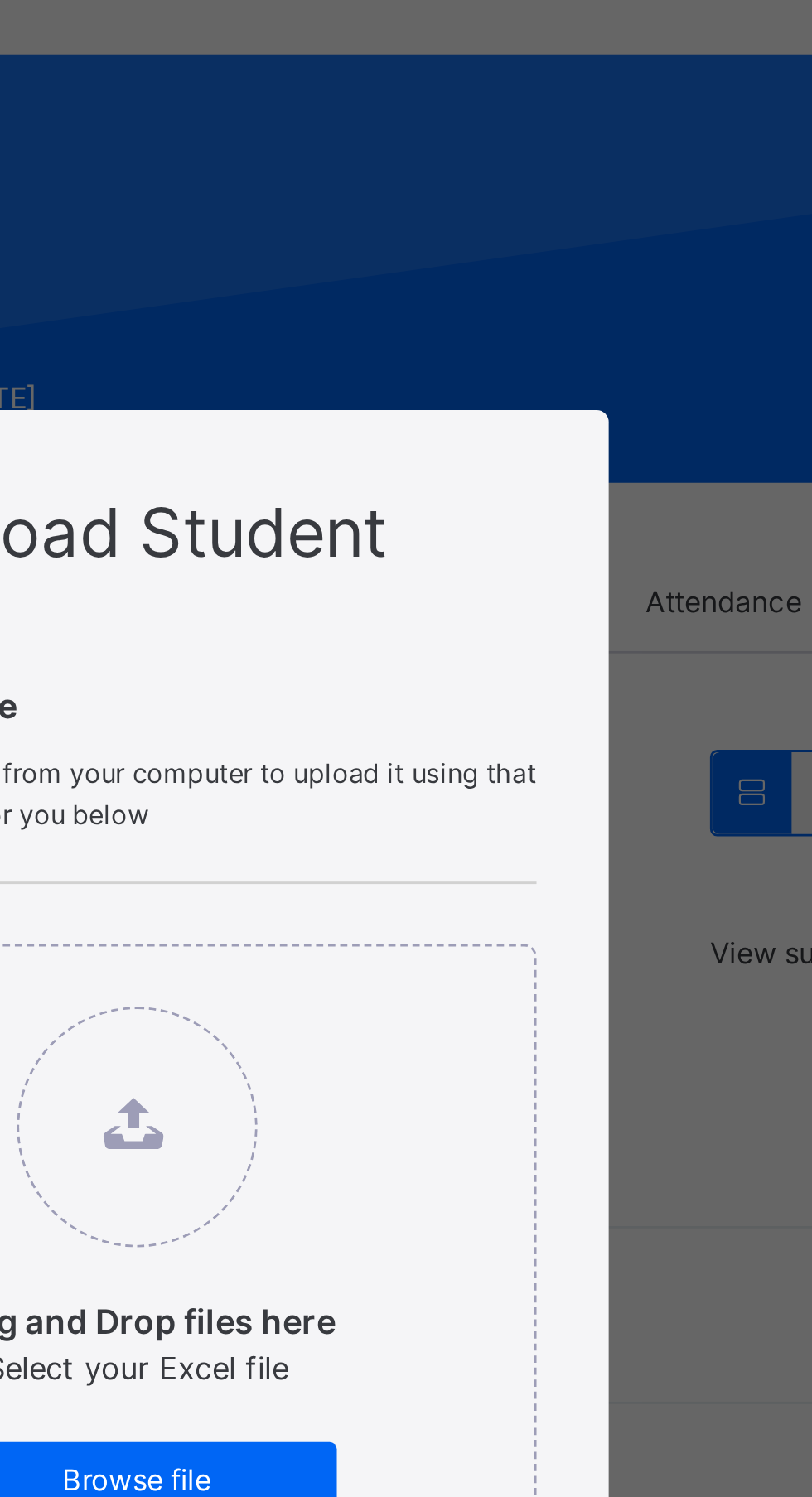
click at [552, 1219] on div "Cancel" at bounding box center [522, 1205] width 60 height 26
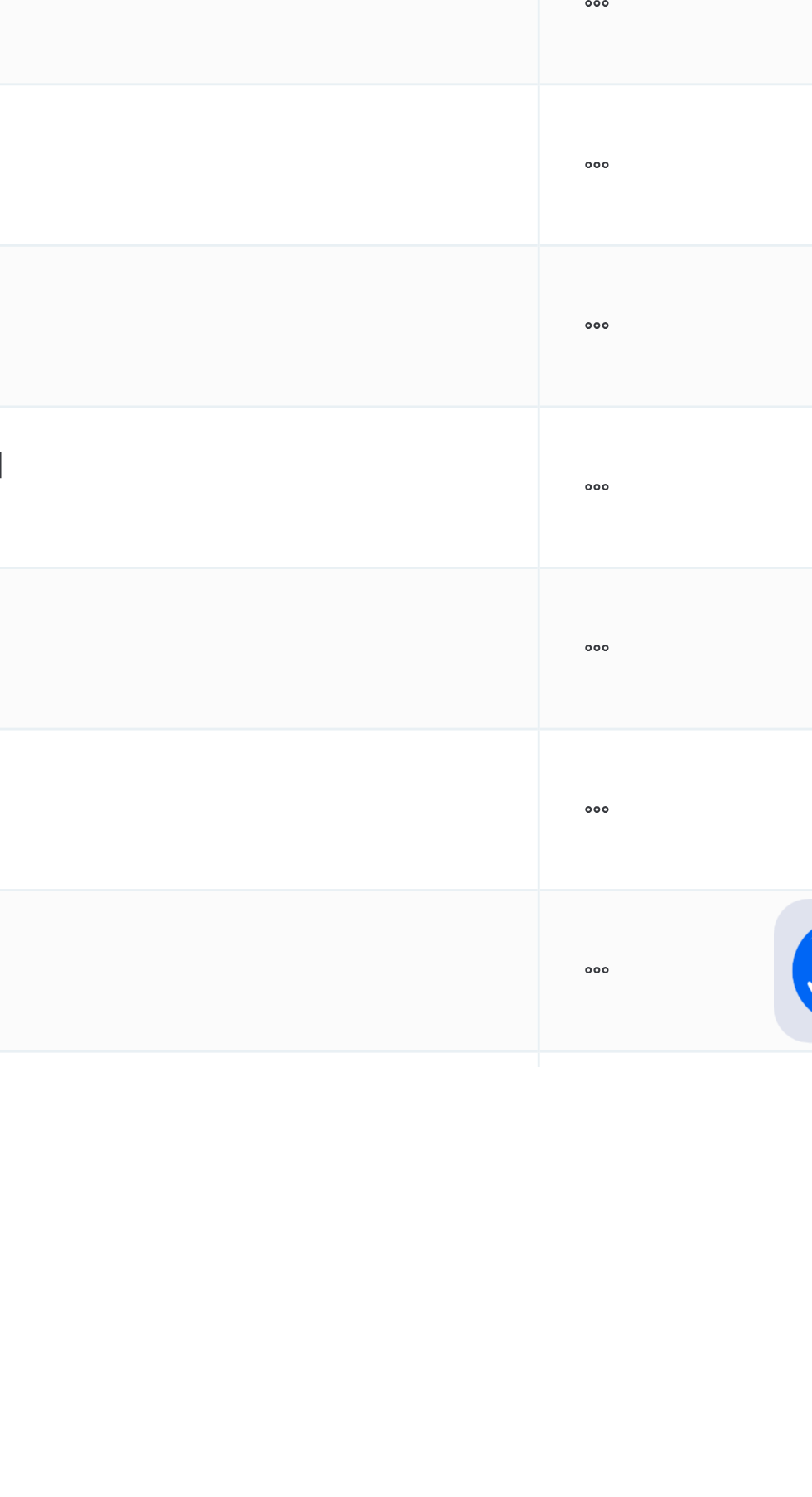
click at [0, 0] on div "Remove from Class" at bounding box center [0, 0] width 0 height 0
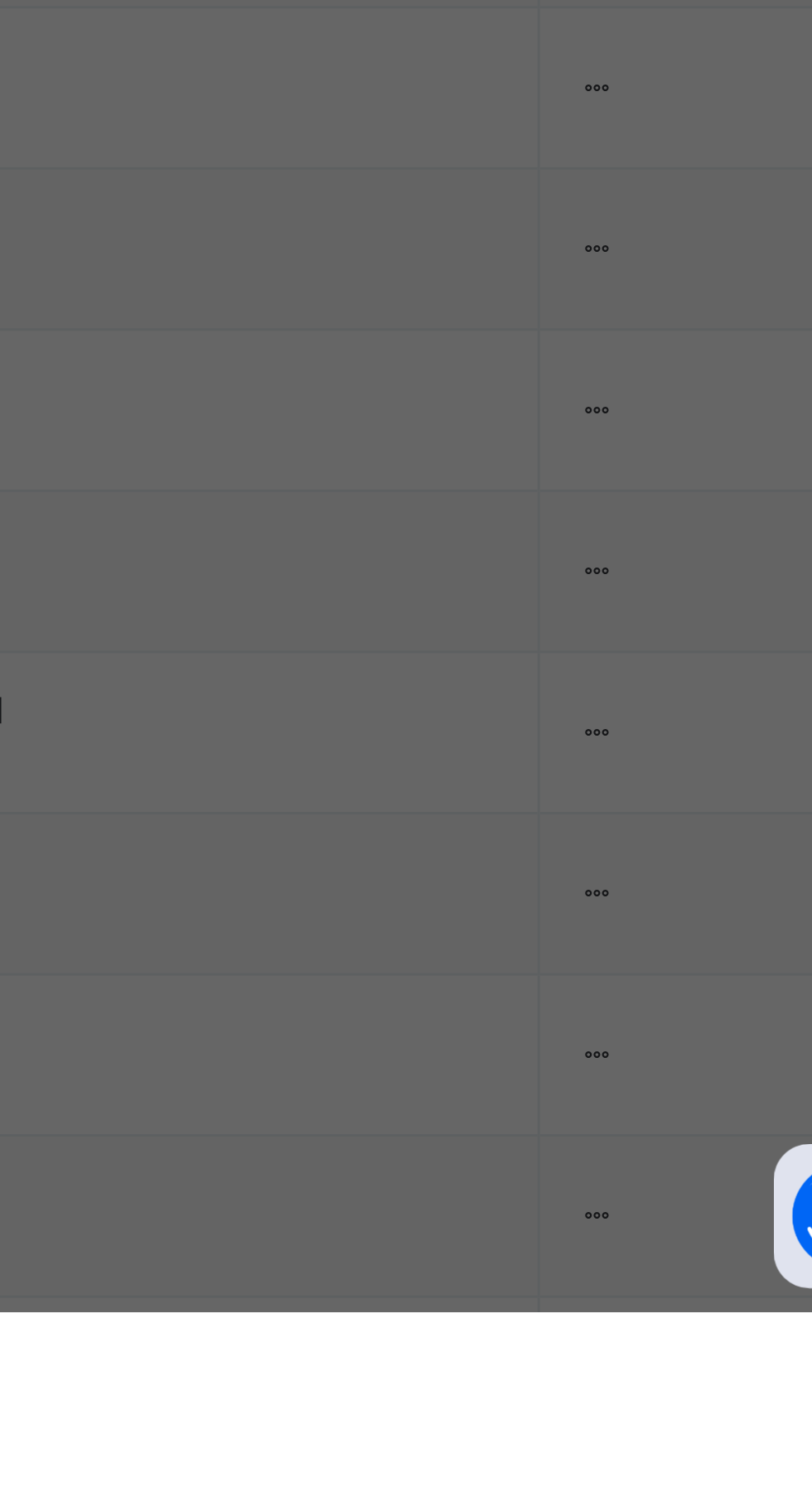
click at [664, 1370] on div "× Remove Student From Class This action would delete AISHATU ALAJI IBRAHIM from…" at bounding box center [406, 748] width 812 height 1497
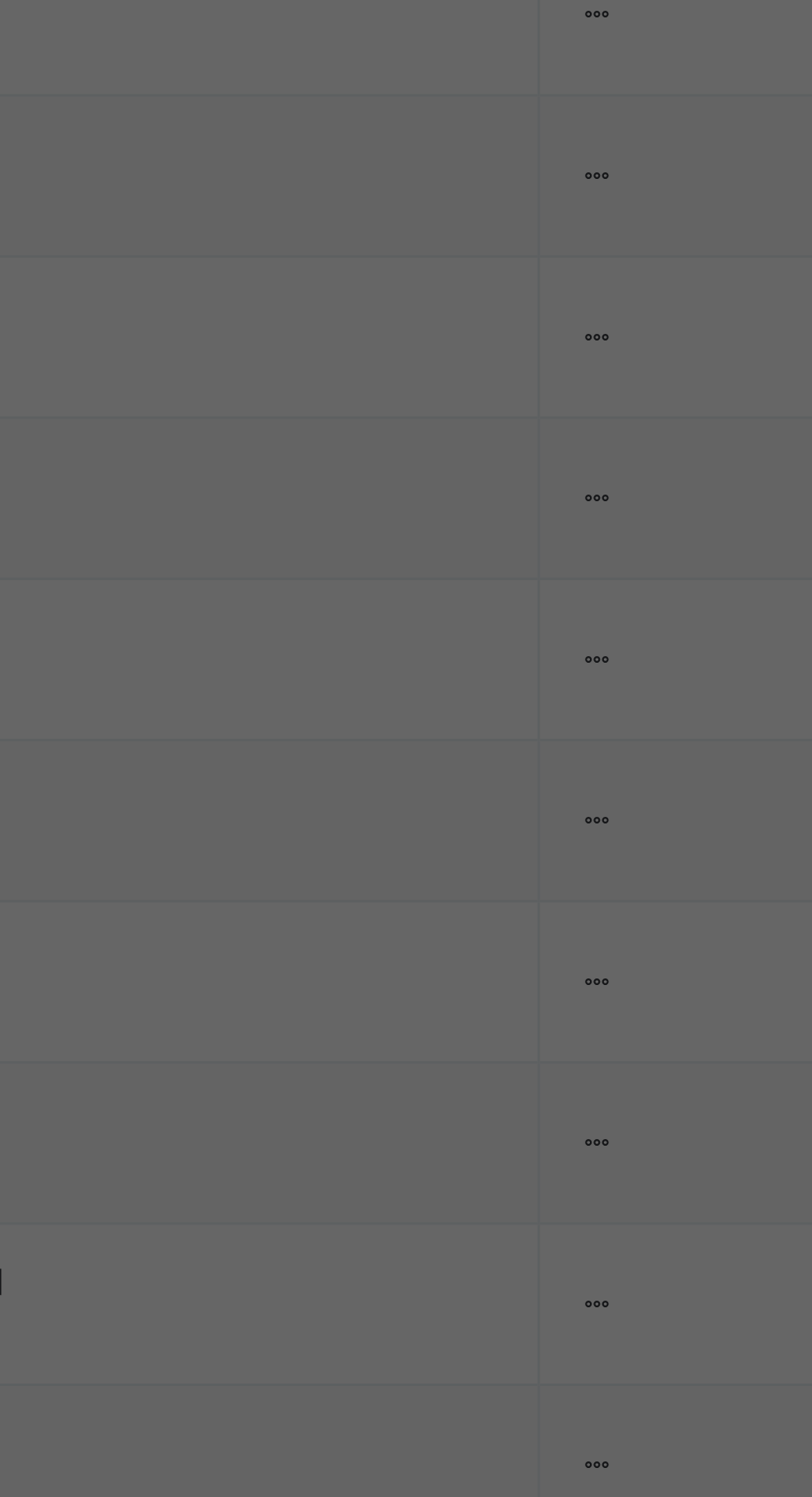
click at [519, 819] on span "Yes, Remove Student" at bounding box center [470, 811] width 99 height 15
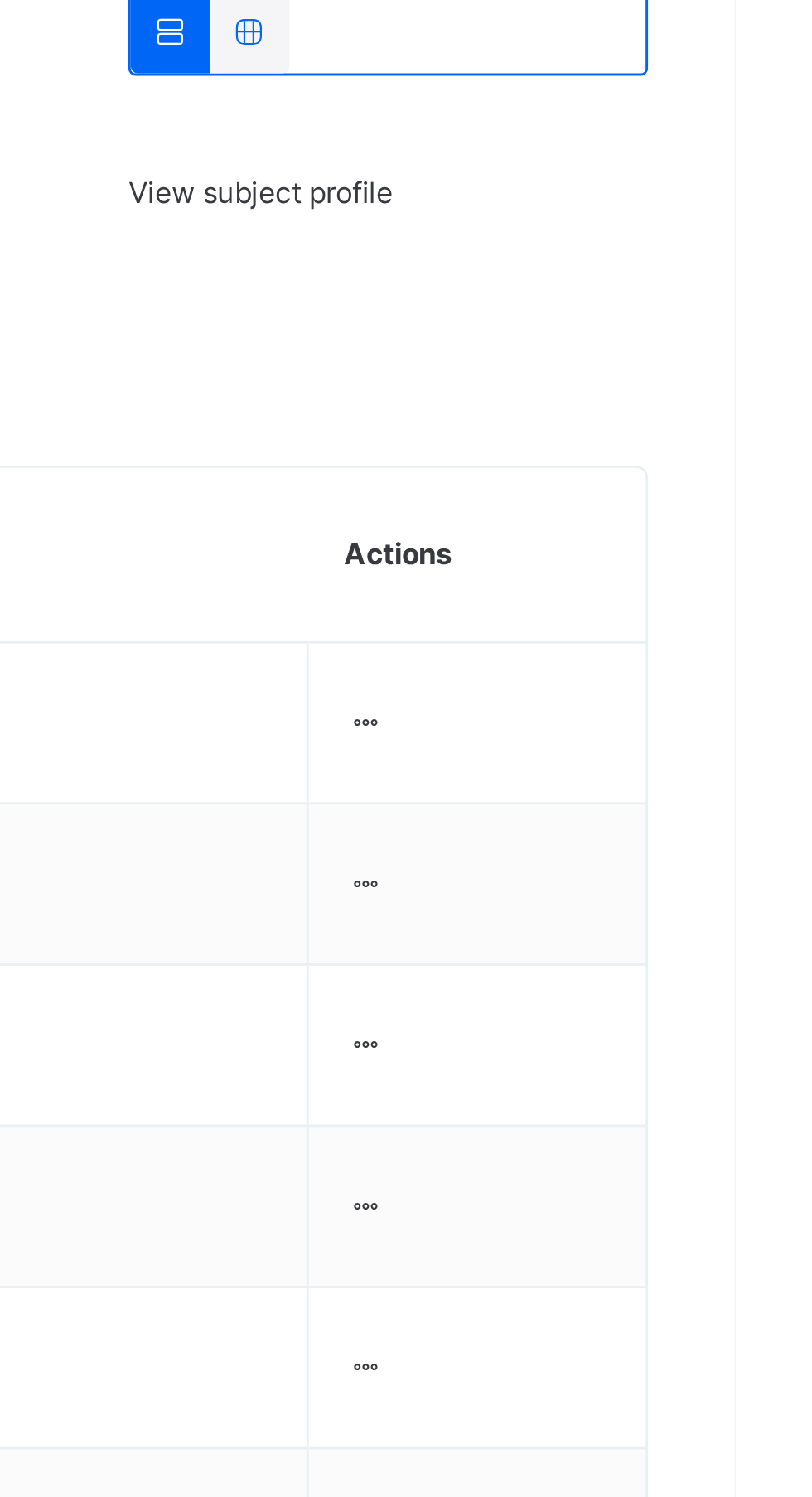
click at [0, 0] on ul "View Profile Remove from Class Transfer Student" at bounding box center [0, 0] width 0 height 0
click at [0, 0] on div "Remove from Class" at bounding box center [0, 0] width 0 height 0
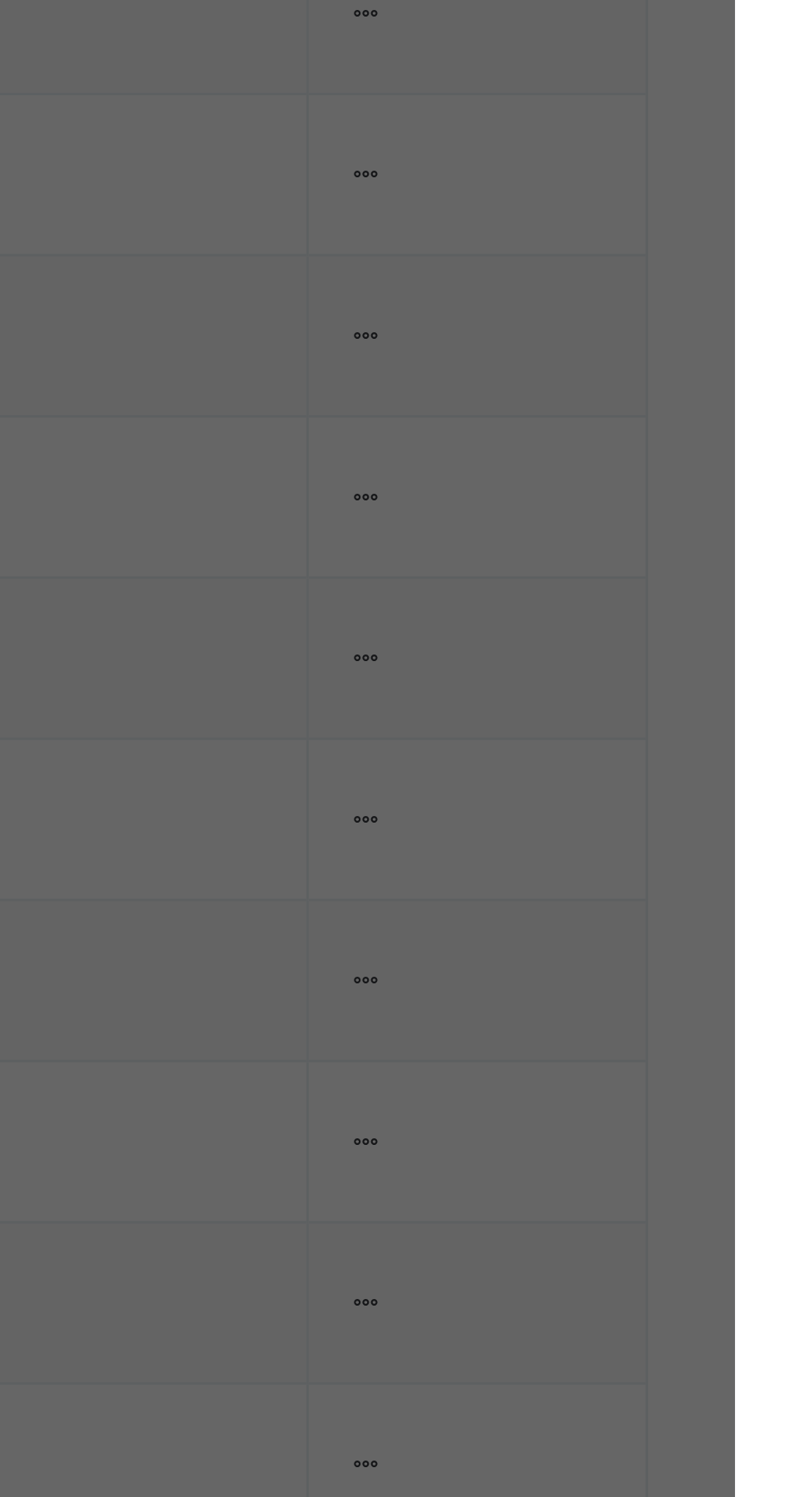
click at [532, 824] on div "Yes, Remove Student" at bounding box center [470, 810] width 124 height 26
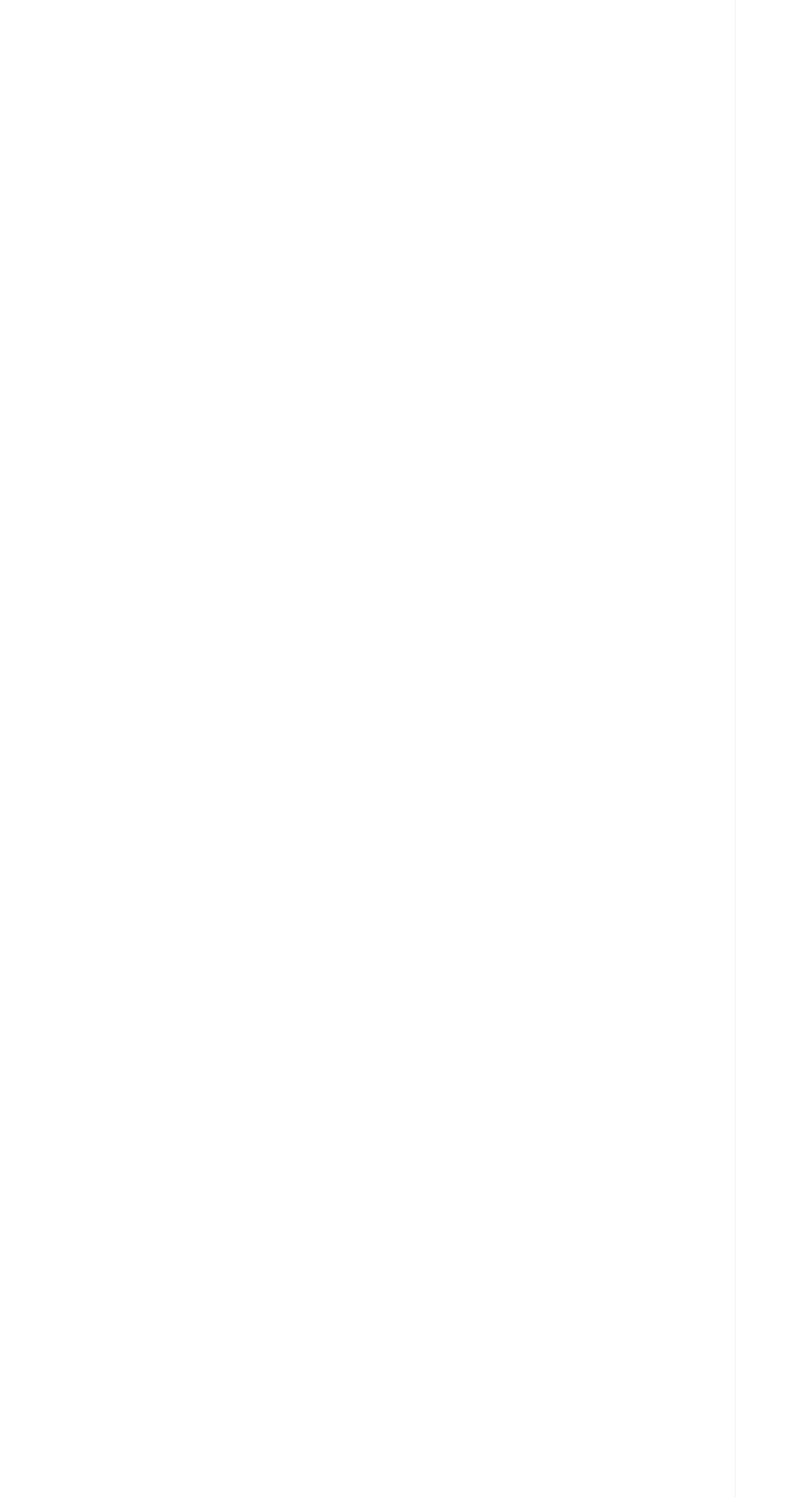
click at [646, 1191] on div "Back / Nur 2 ." at bounding box center [505, 748] width 613 height 1497
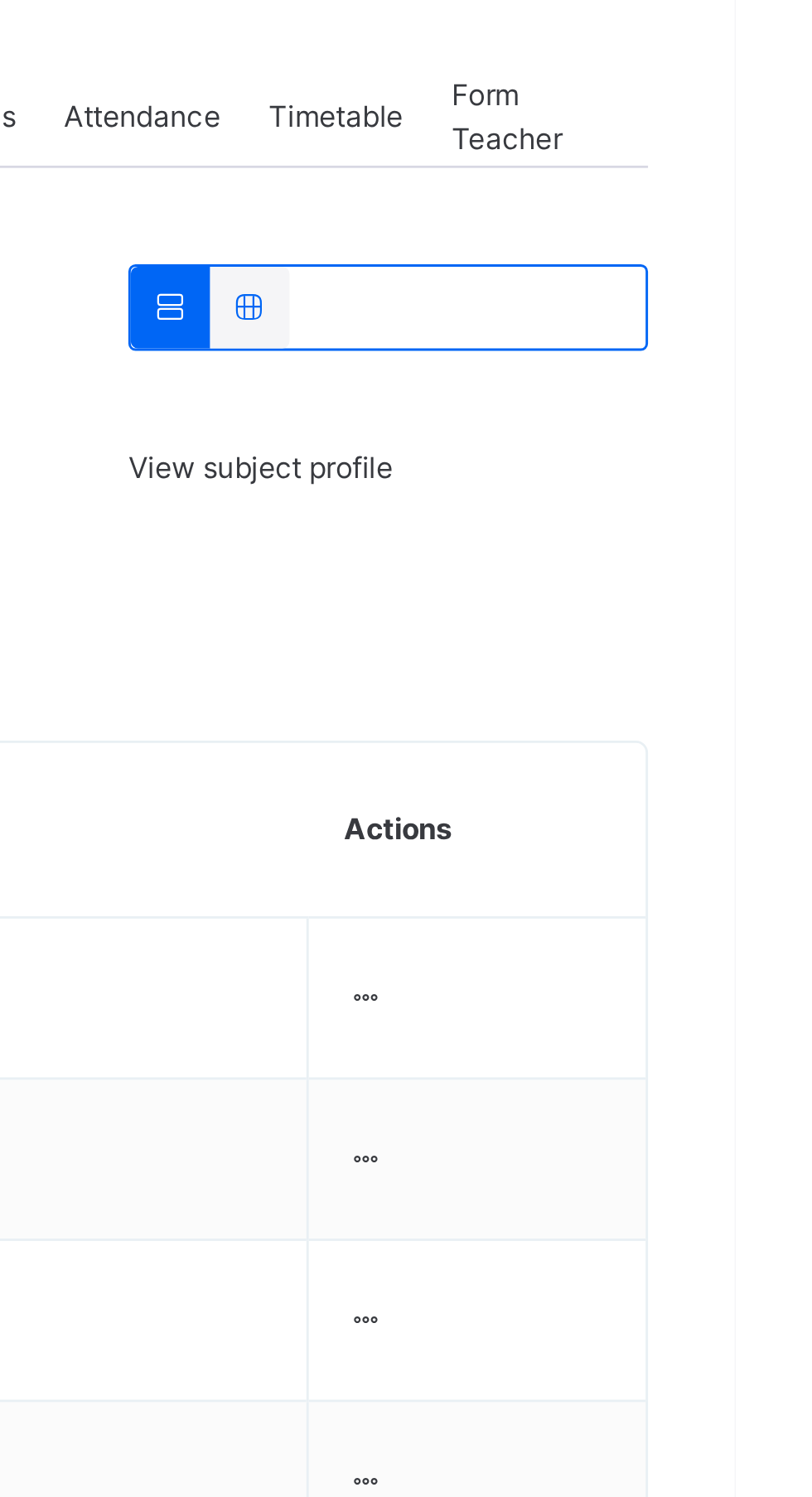
click at [0, 0] on ul "View Profile Remove from Class Transfer Student" at bounding box center [0, 0] width 0 height 0
click at [0, 0] on div "Remove from Class" at bounding box center [0, 0] width 0 height 0
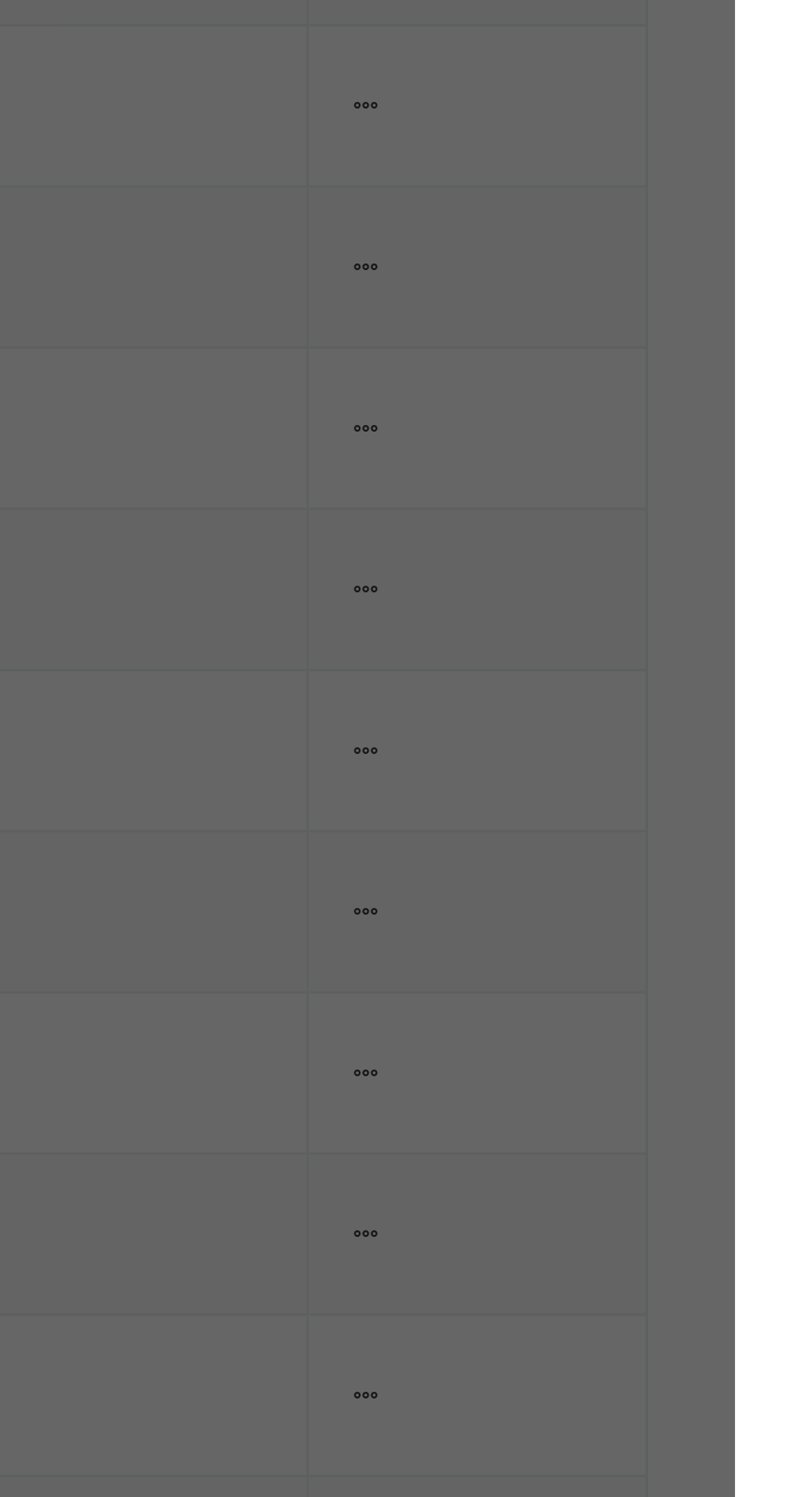
click at [519, 819] on span "Yes, Remove Student" at bounding box center [470, 811] width 99 height 15
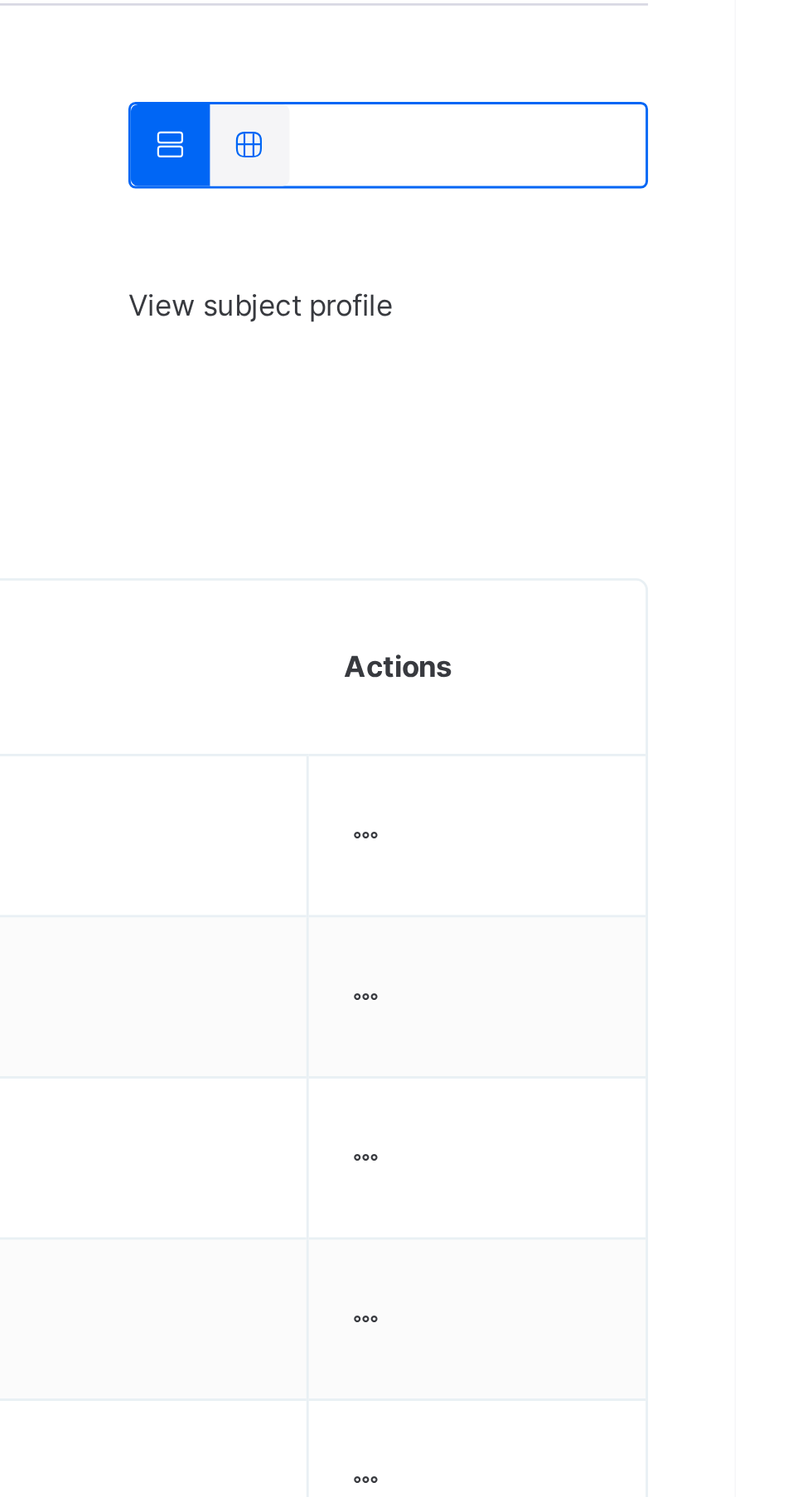
click at [691, 630] on icon at bounding box center [684, 630] width 14 height 12
click at [0, 0] on div "Remove from Class" at bounding box center [0, 0] width 0 height 0
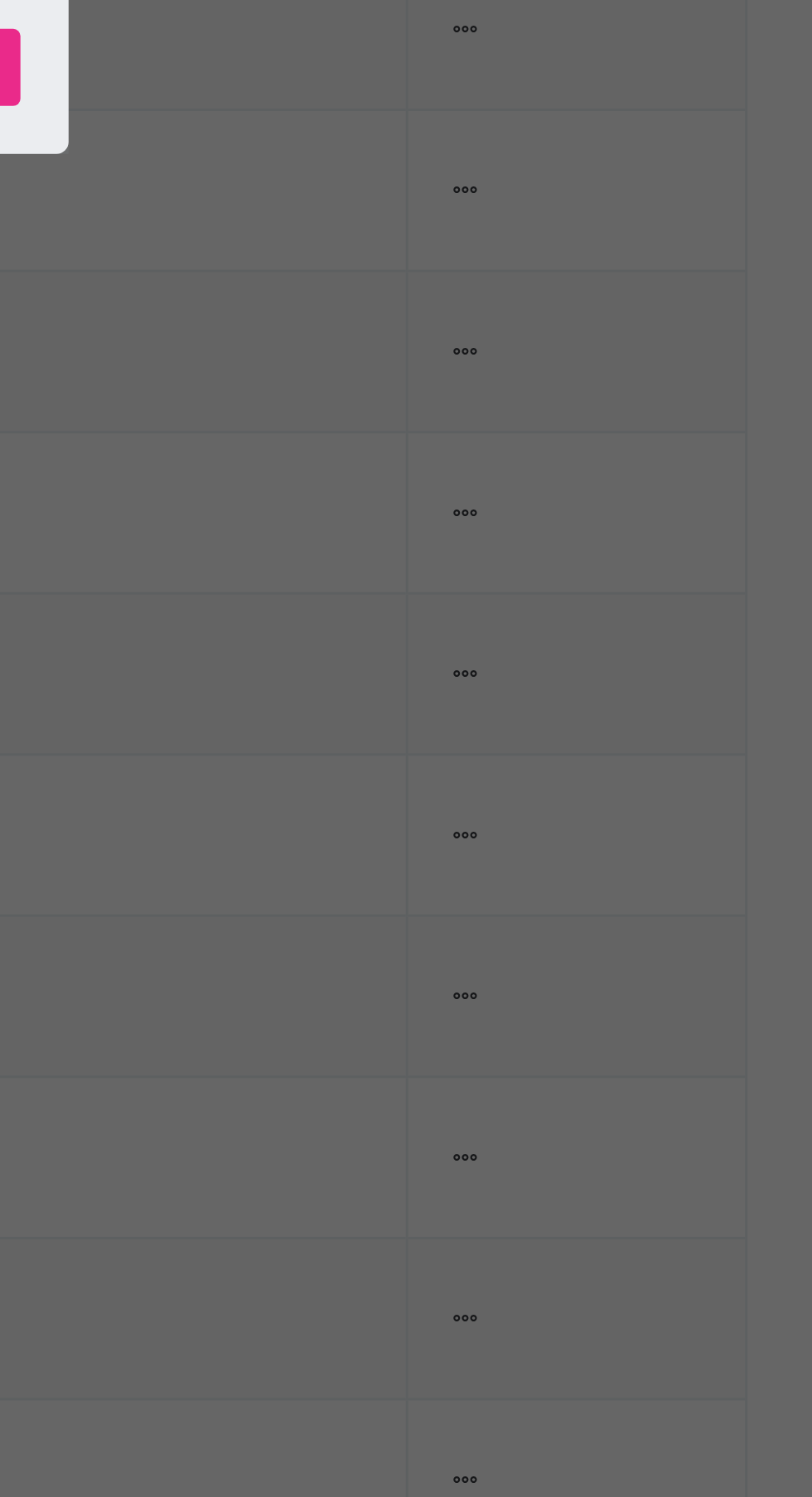
click at [664, 1192] on div "× Remove Student From Class This action would delete ABUBAKAR SALIHU from the c…" at bounding box center [406, 748] width 812 height 1497
click at [532, 824] on div "Yes, Remove Student" at bounding box center [470, 810] width 124 height 26
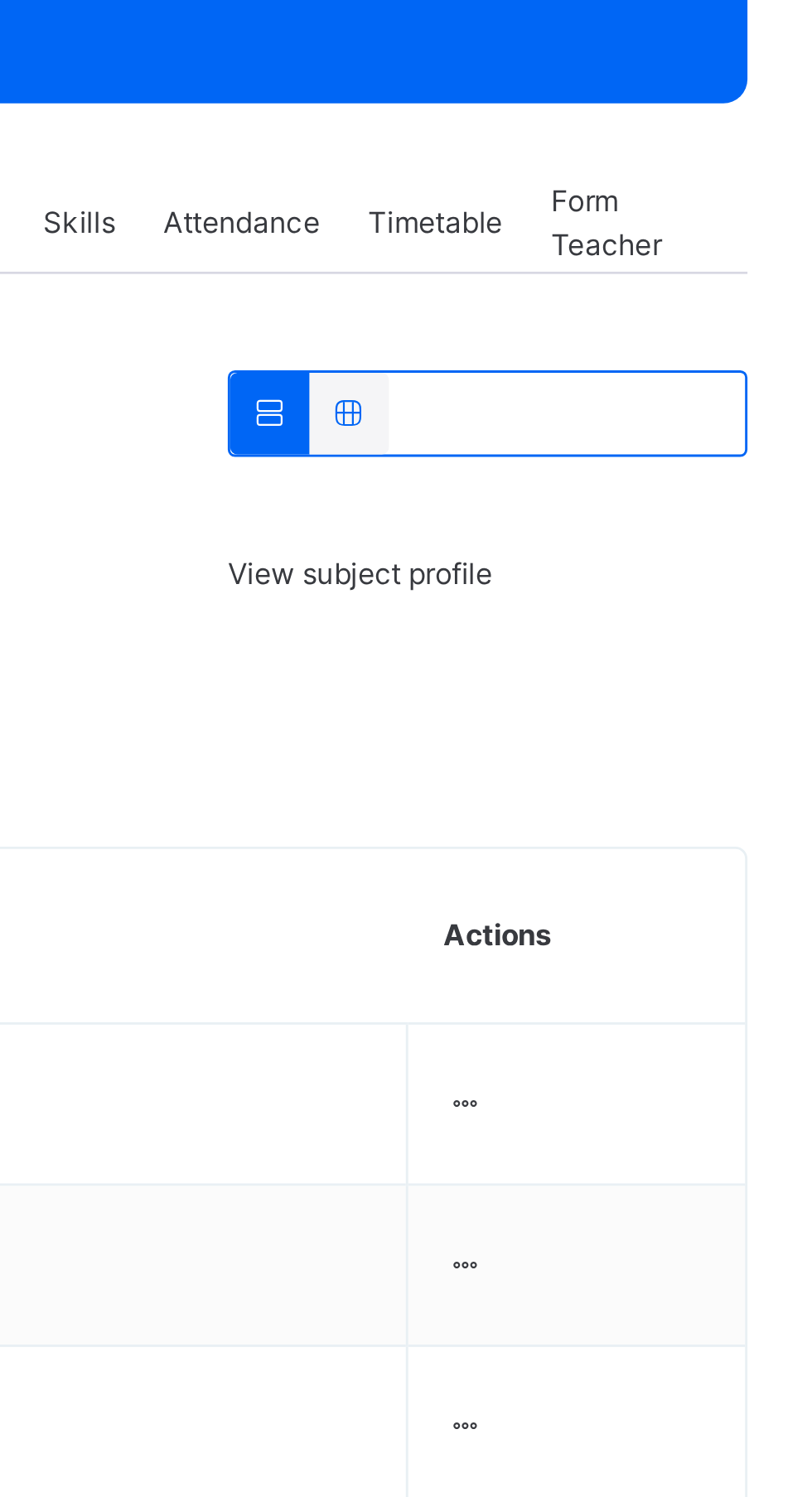
click at [691, 631] on div at bounding box center [684, 631] width 14 height 15
click at [0, 0] on div "Remove from Class" at bounding box center [0, 0] width 0 height 0
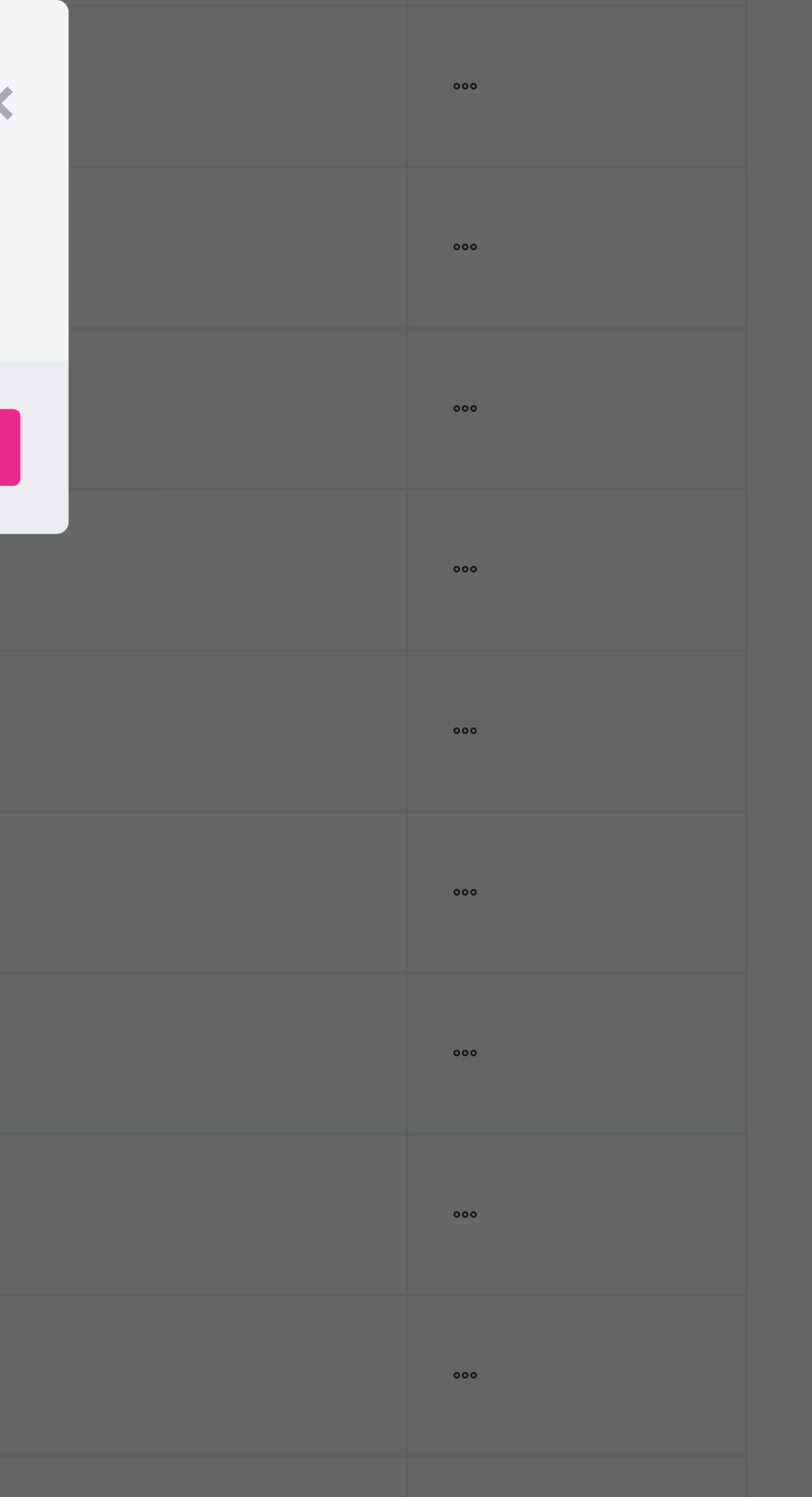
click at [516, 765] on p "This action would delete ABUBAKAR YUSUF from the class. Are you sure you want t…" at bounding box center [448, 735] width 133 height 60
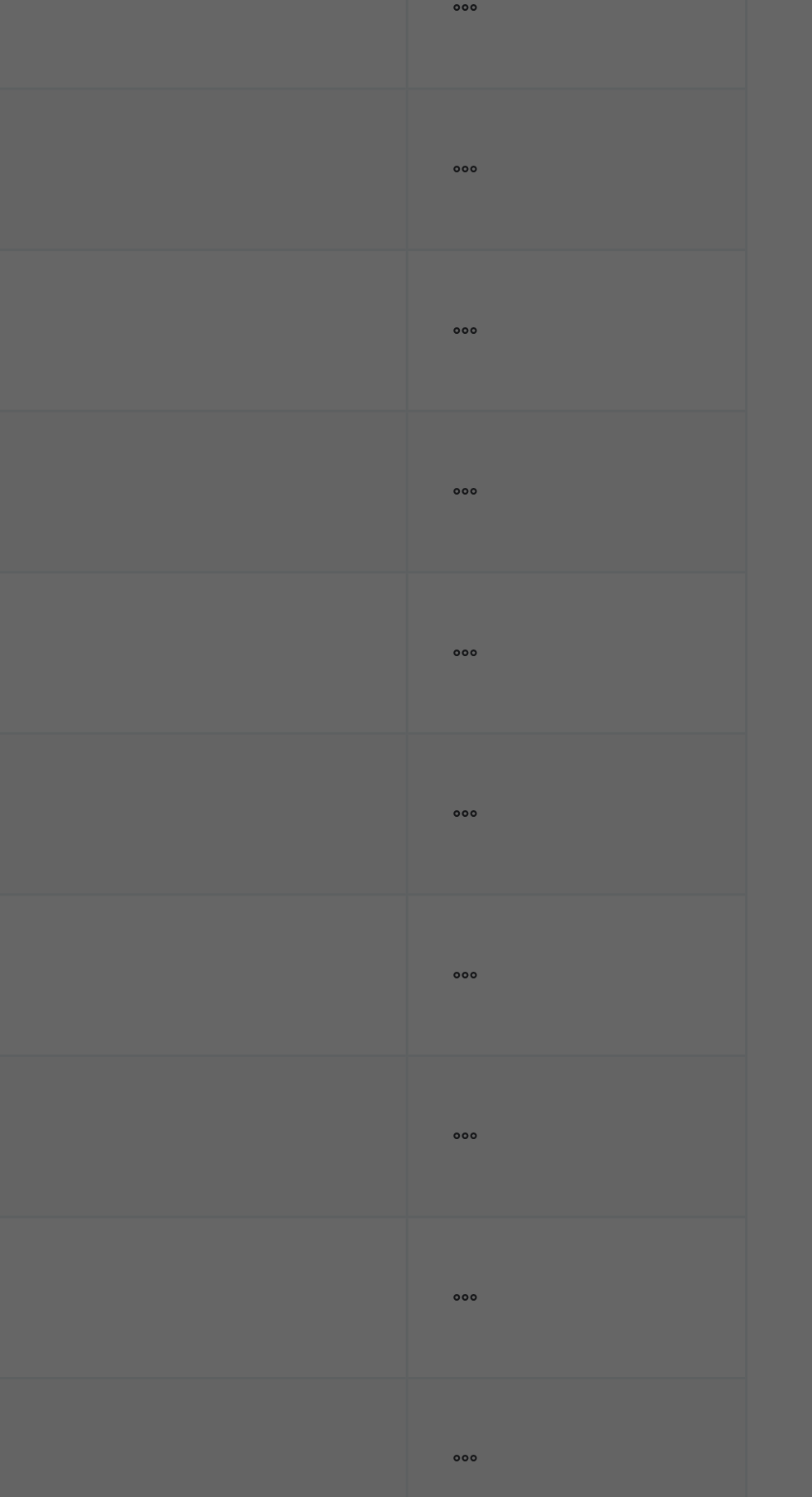
click at [519, 819] on span "Yes, Remove Student" at bounding box center [470, 811] width 99 height 15
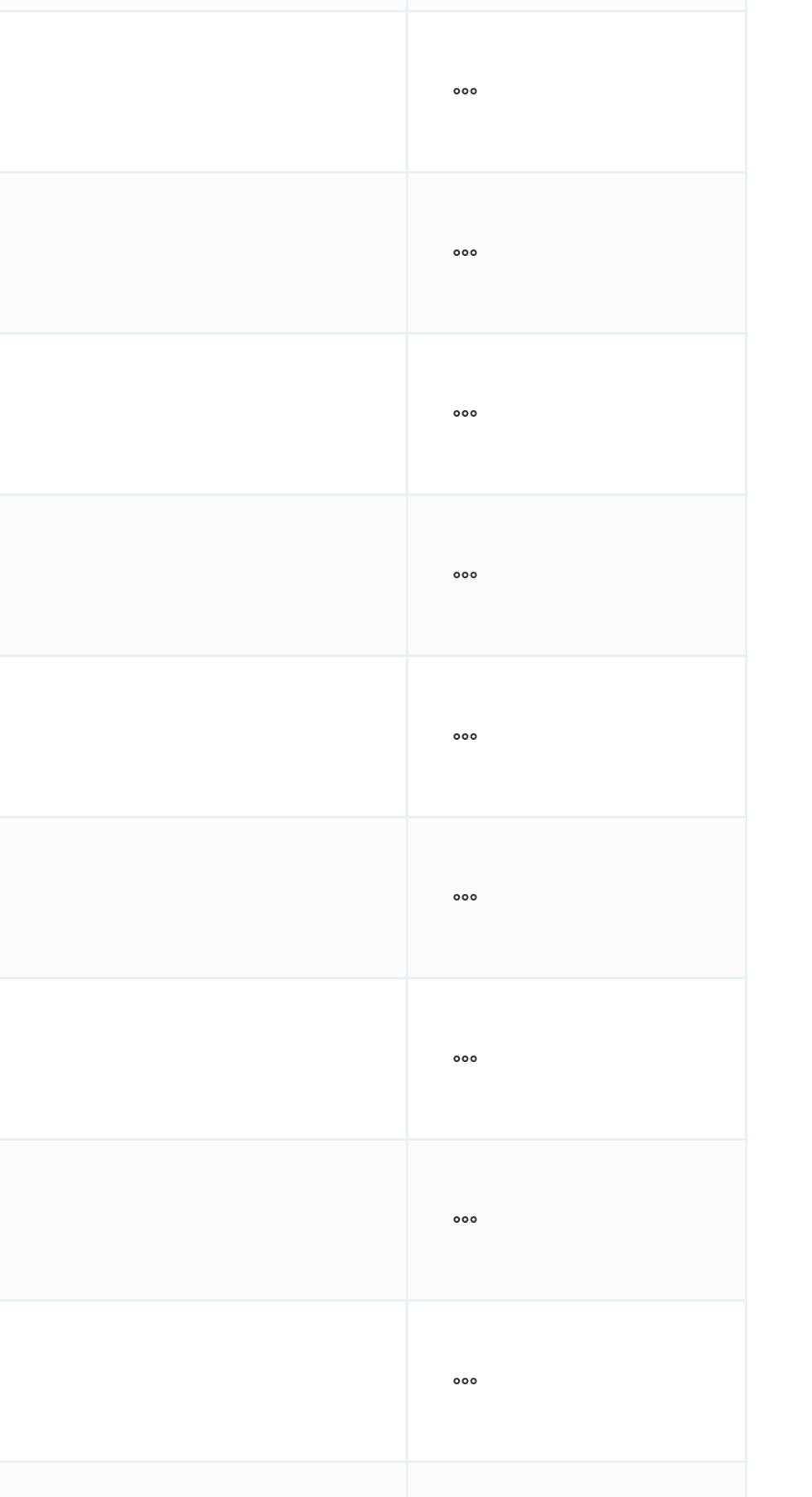
click at [691, 625] on div at bounding box center [684, 631] width 14 height 15
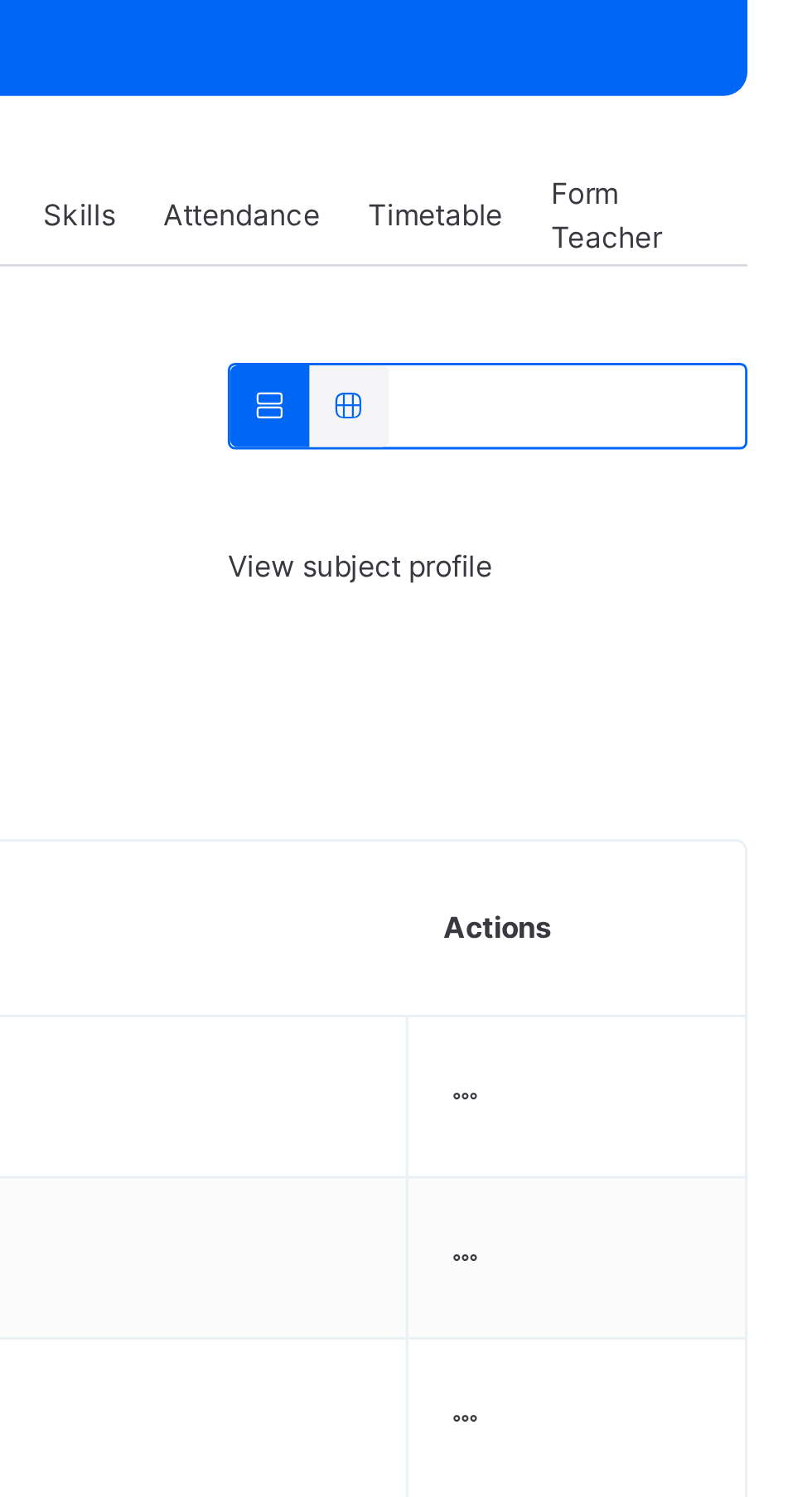
click at [0, 0] on div "Remove from Class" at bounding box center [0, 0] width 0 height 0
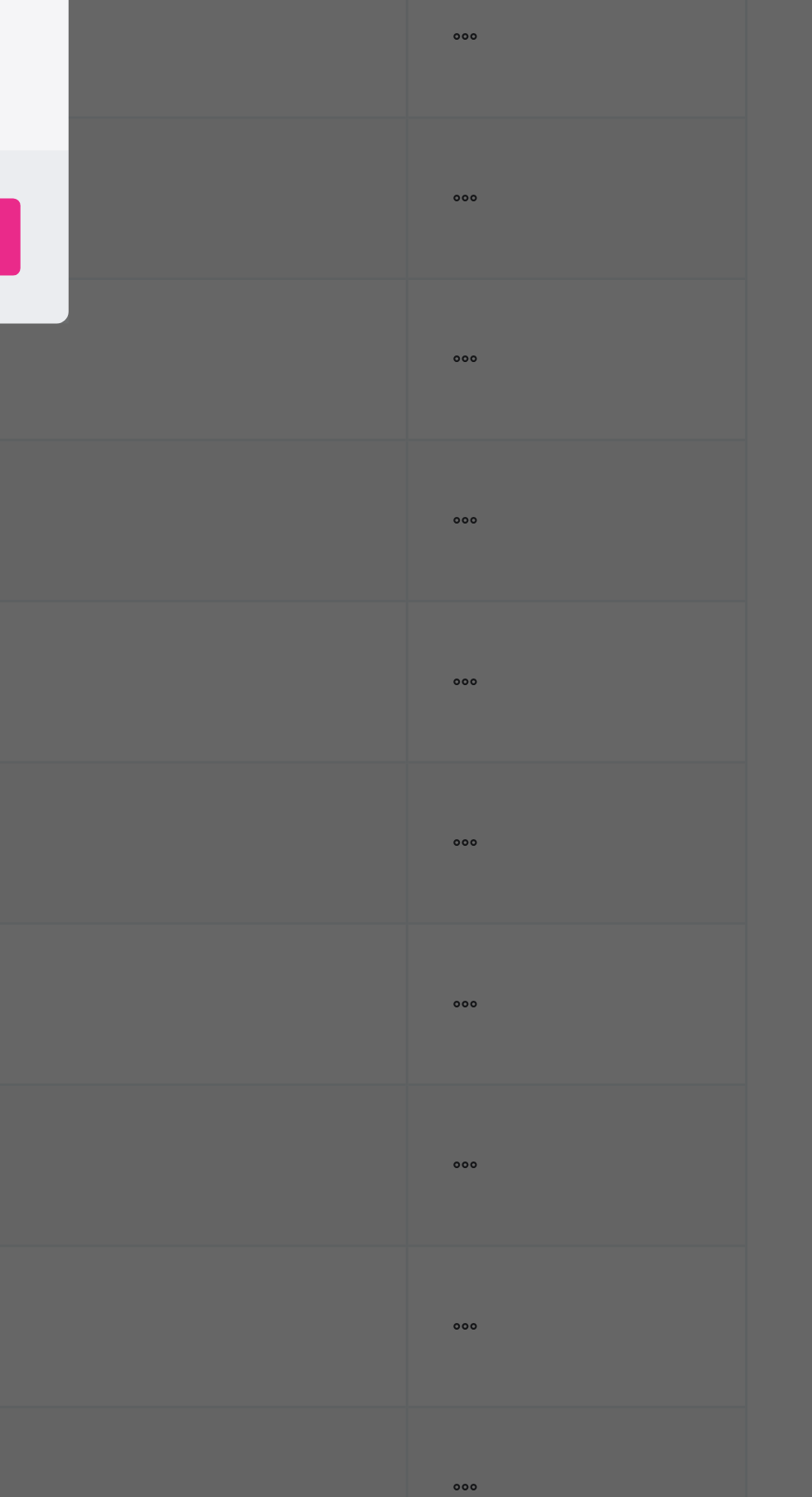
click at [519, 819] on span "Yes, Remove Student" at bounding box center [470, 811] width 99 height 15
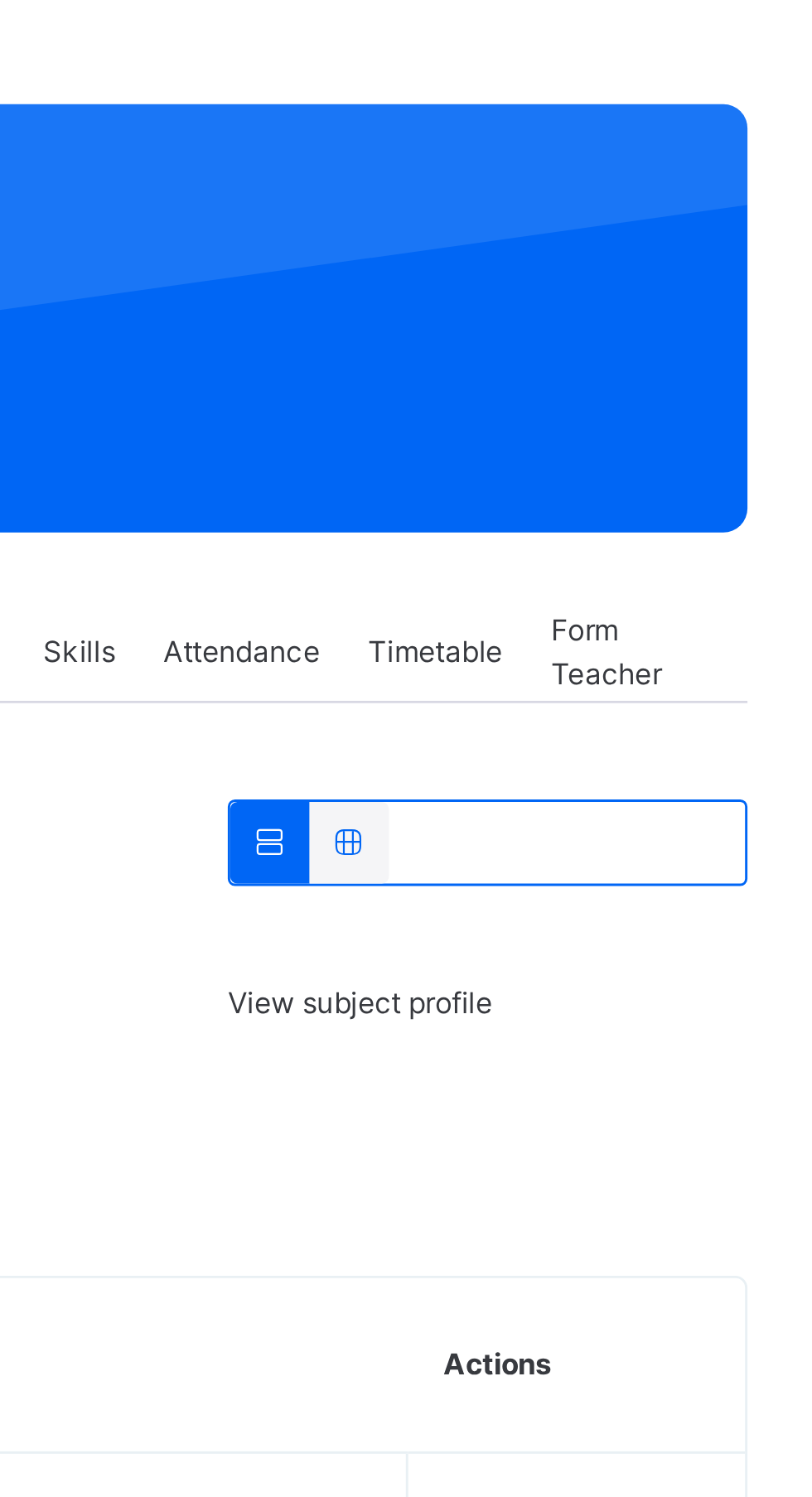
click at [0, 0] on ul "View Profile Remove from Class Transfer Student" at bounding box center [0, 0] width 0 height 0
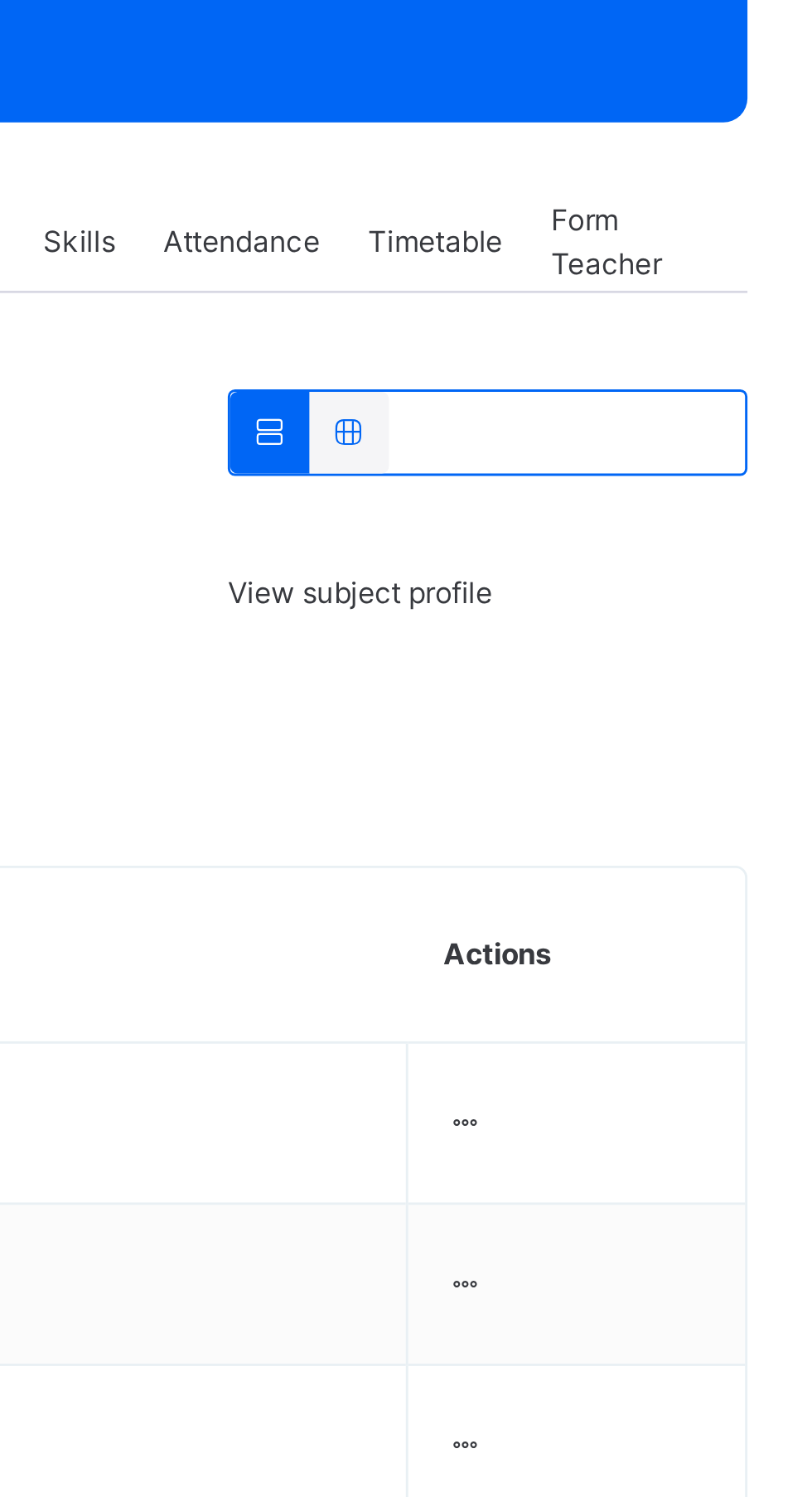
click at [0, 0] on div "Remove from Class" at bounding box center [0, 0] width 0 height 0
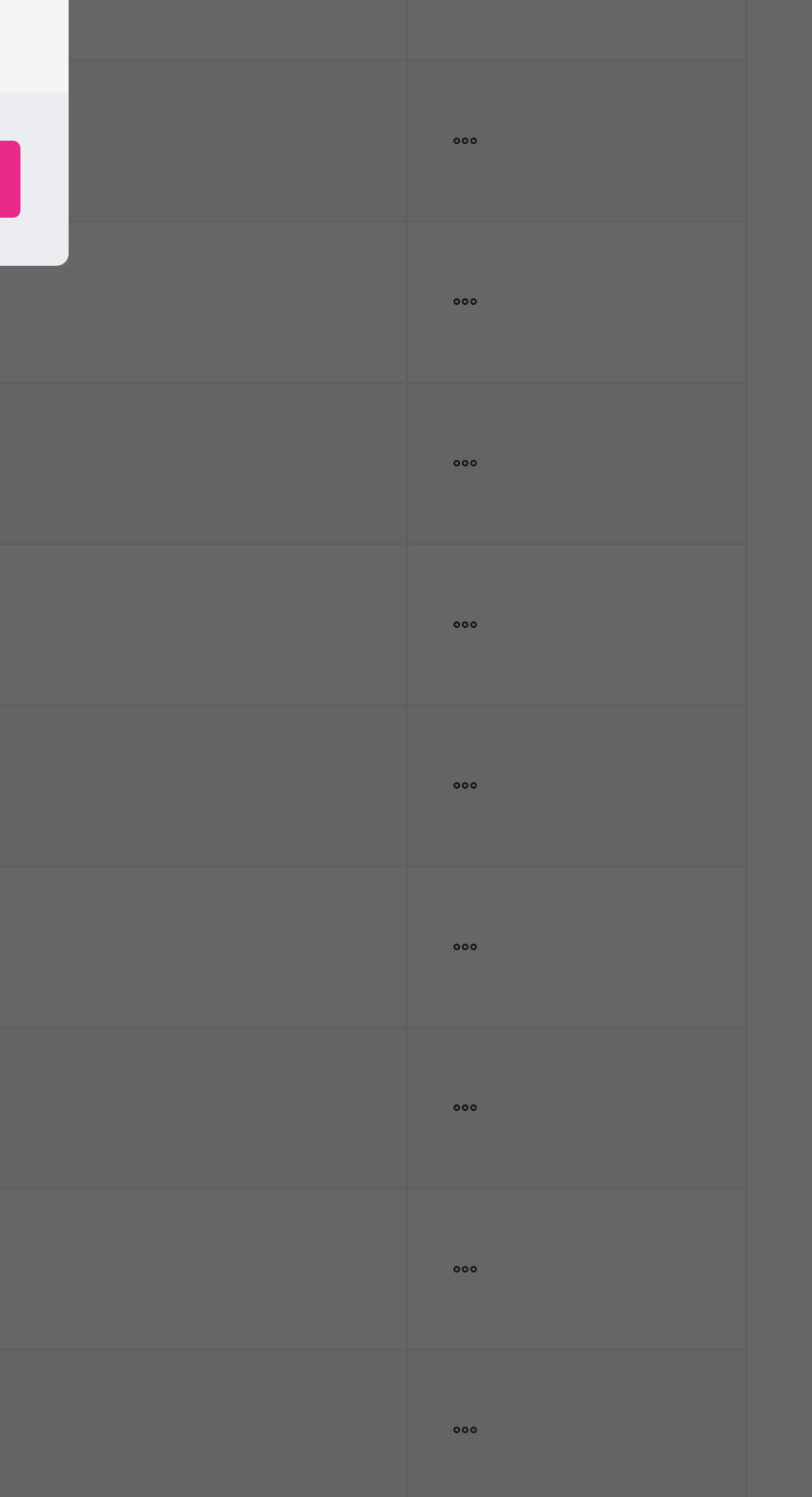
click at [519, 819] on span "Yes, Remove Student" at bounding box center [470, 811] width 99 height 15
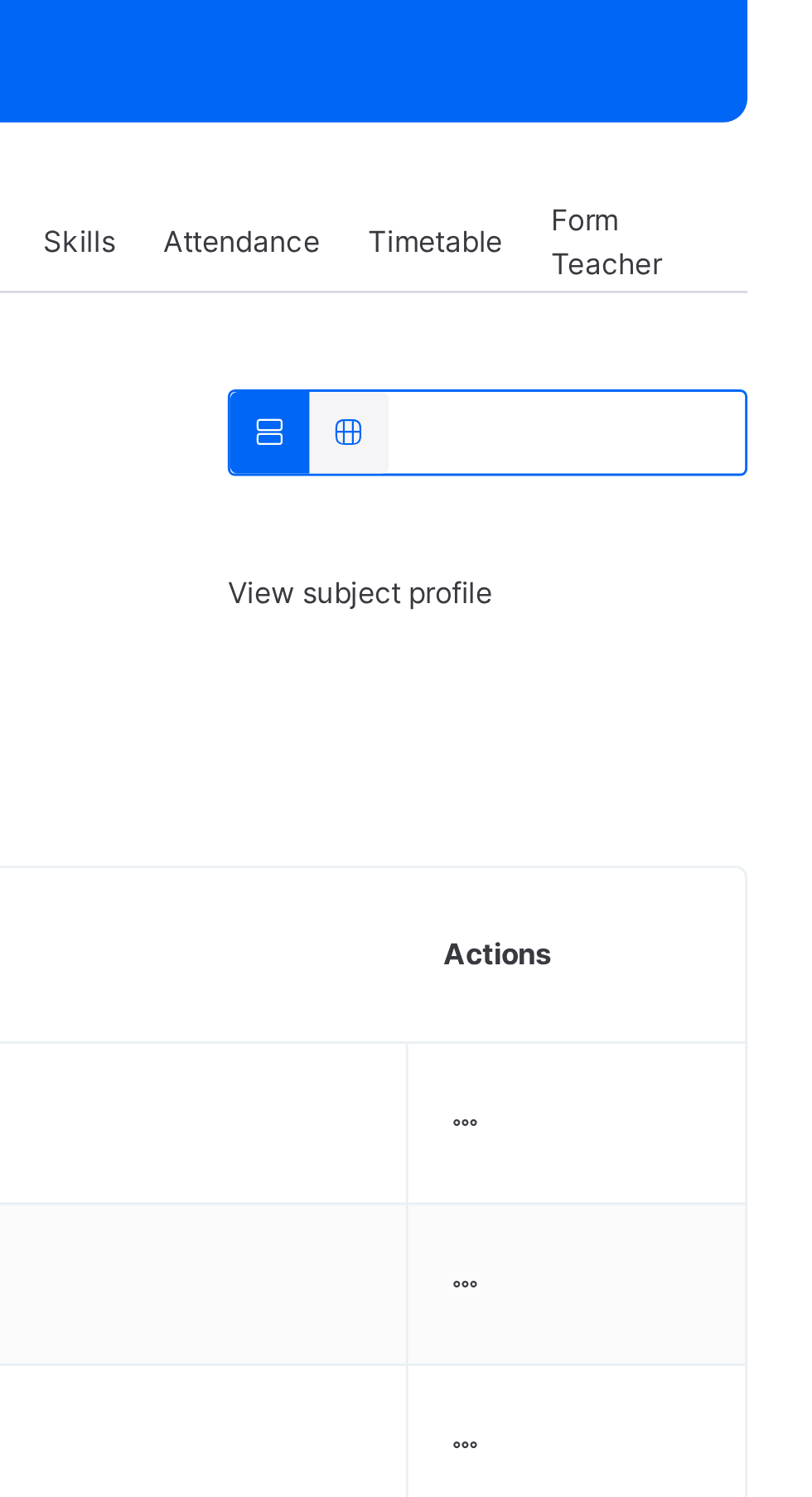
click at [0, 0] on ul "View Profile Remove from Class Transfer Student" at bounding box center [0, 0] width 0 height 0
click at [0, 0] on div "Remove from Class" at bounding box center [0, 0] width 0 height 0
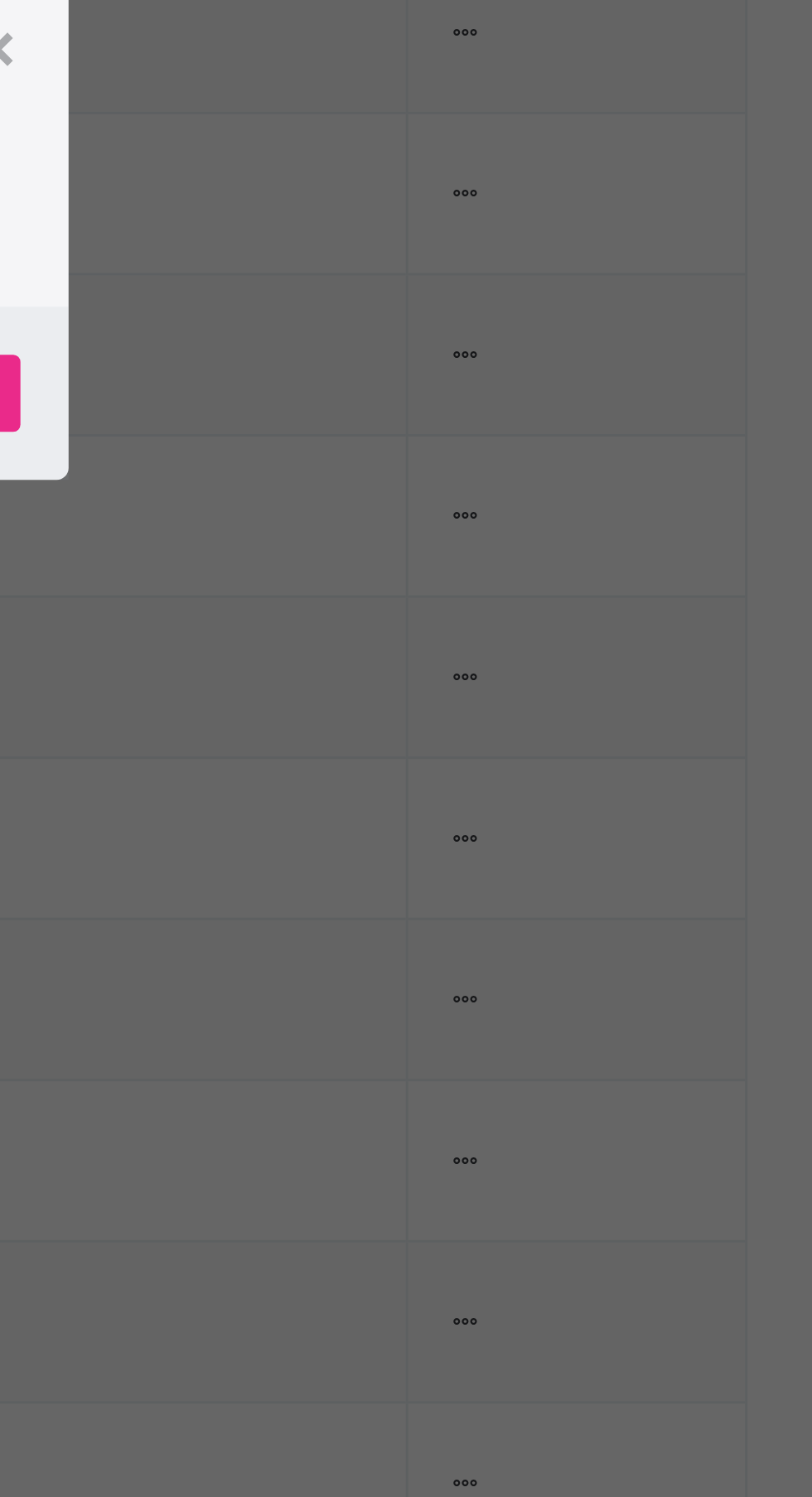
click at [532, 824] on div "Yes, Remove Student" at bounding box center [470, 810] width 124 height 26
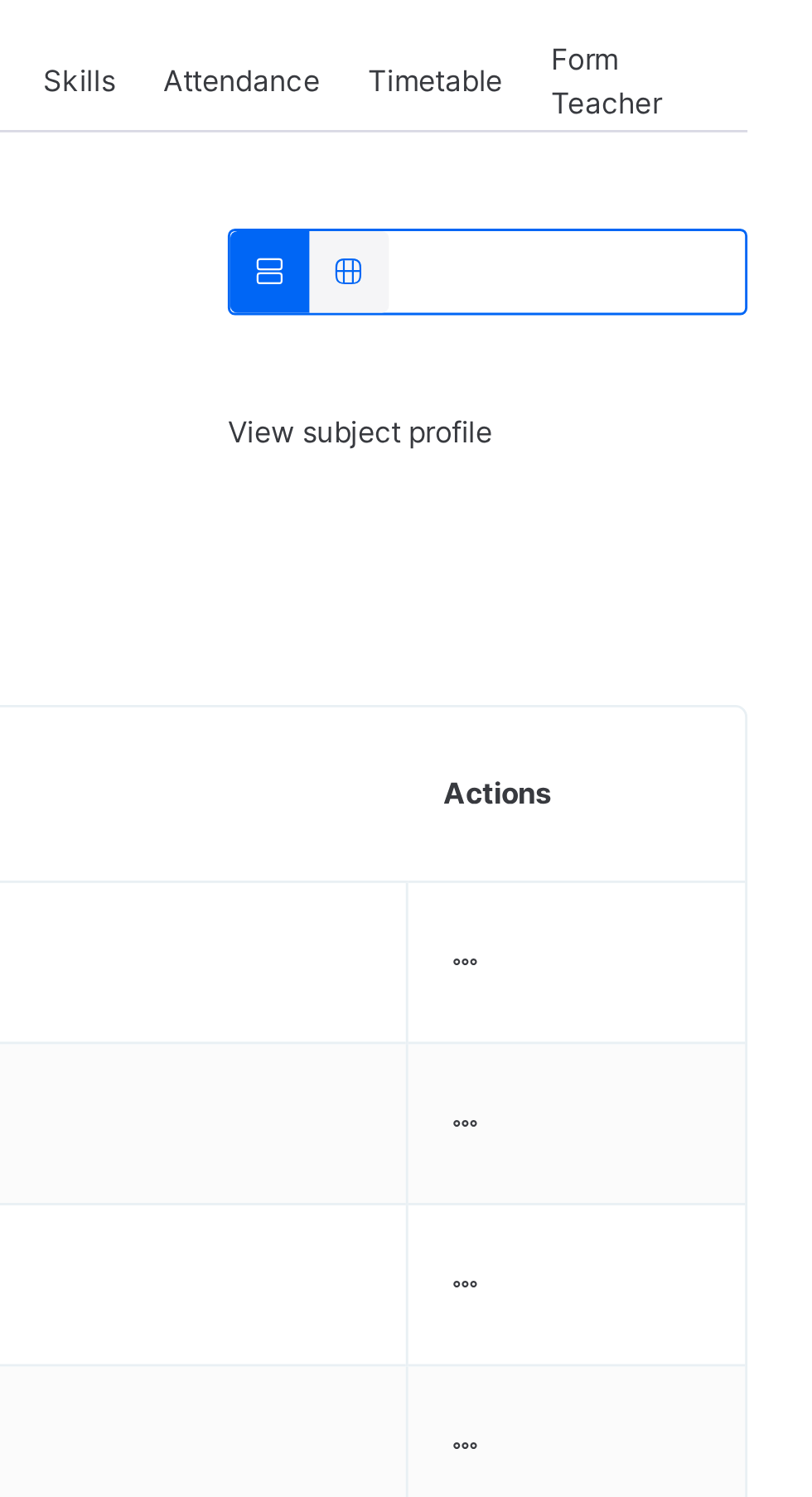
click at [691, 631] on div at bounding box center [684, 631] width 14 height 15
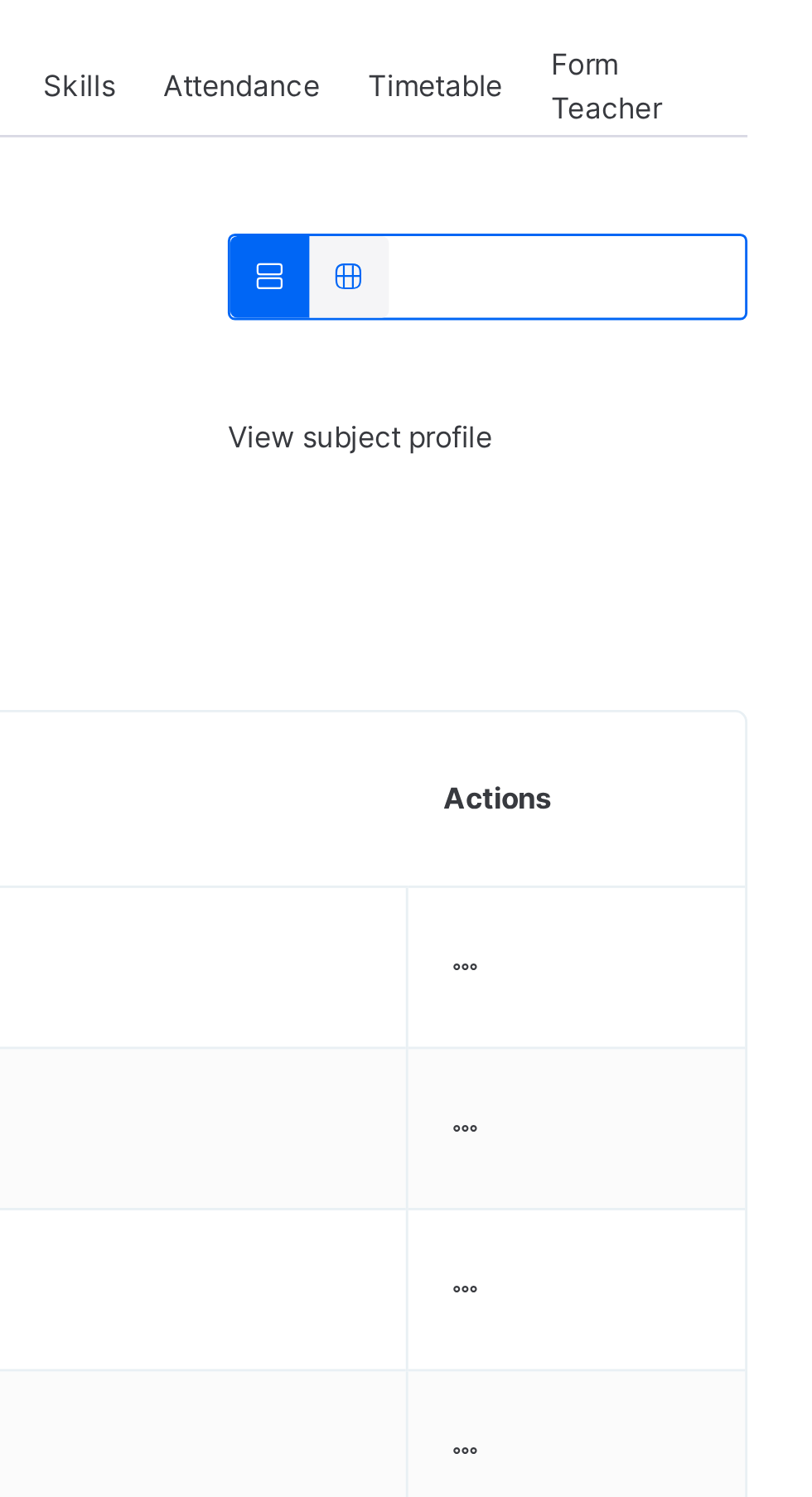
click at [0, 0] on div "Remove from Class" at bounding box center [0, 0] width 0 height 0
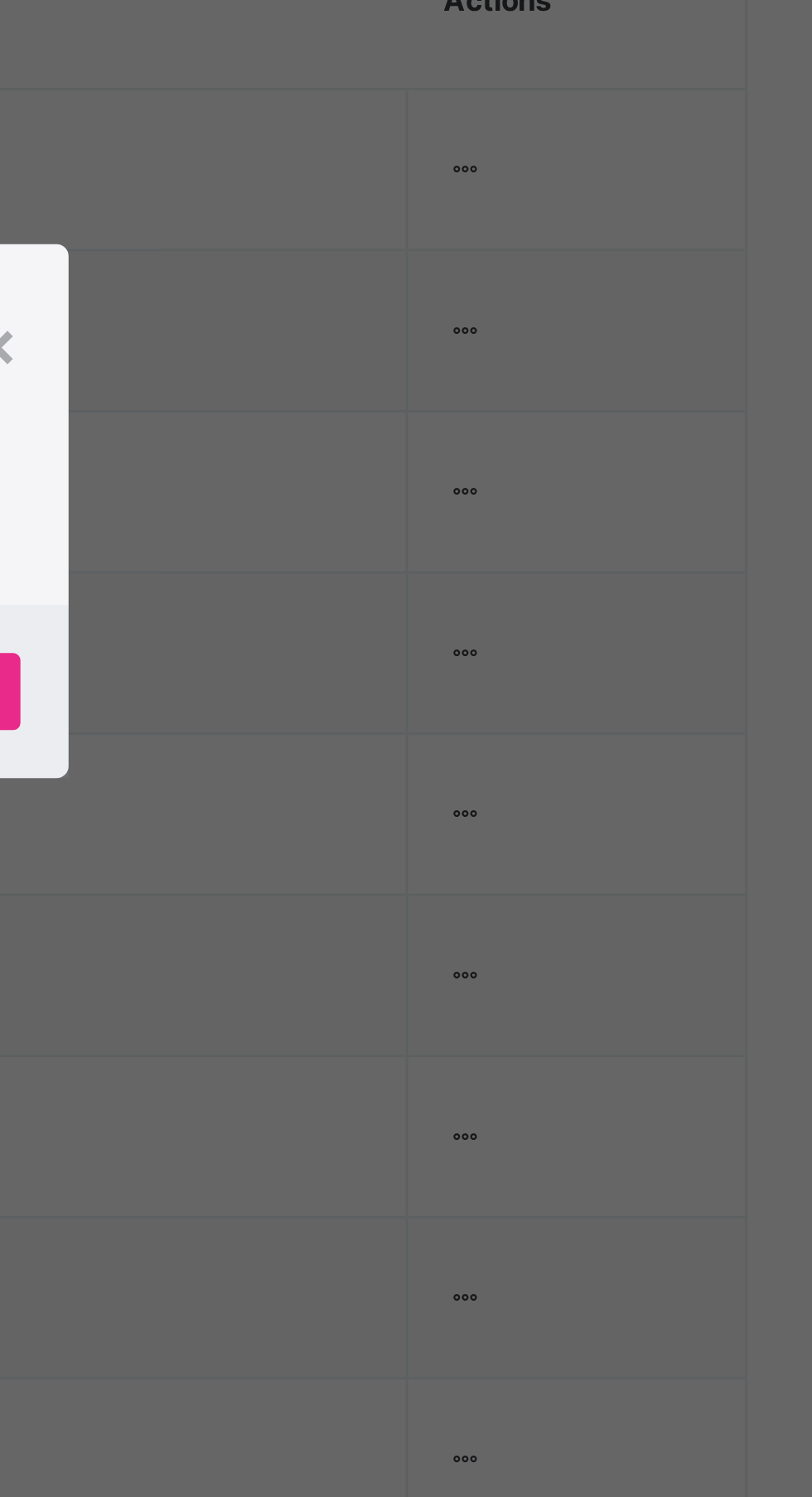
click at [516, 765] on p "This action would delete AISHA IBRAHIM from the class. Are you sure you want to…" at bounding box center [448, 735] width 133 height 60
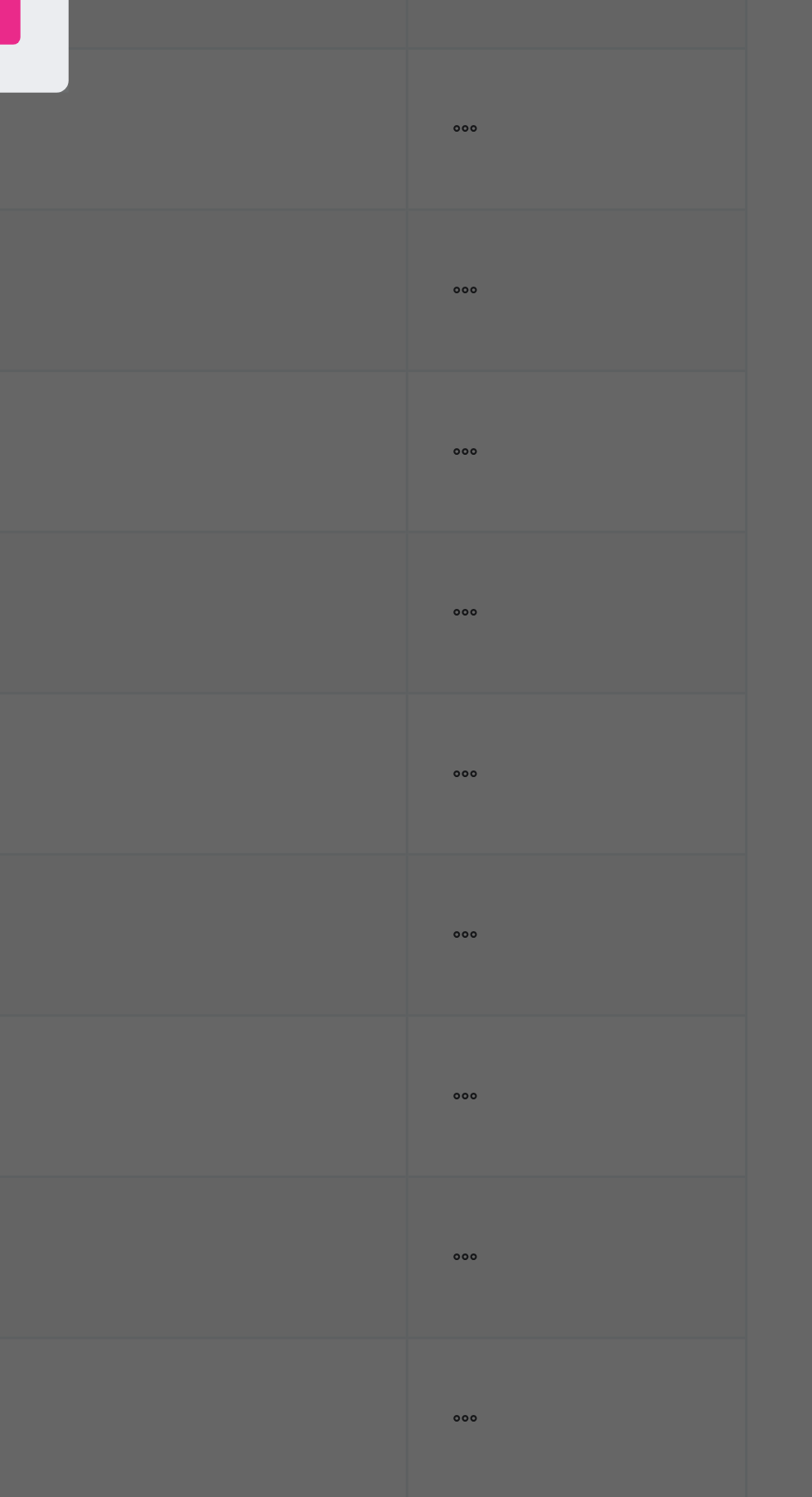
click at [519, 819] on span "Yes, Remove Student" at bounding box center [470, 811] width 99 height 15
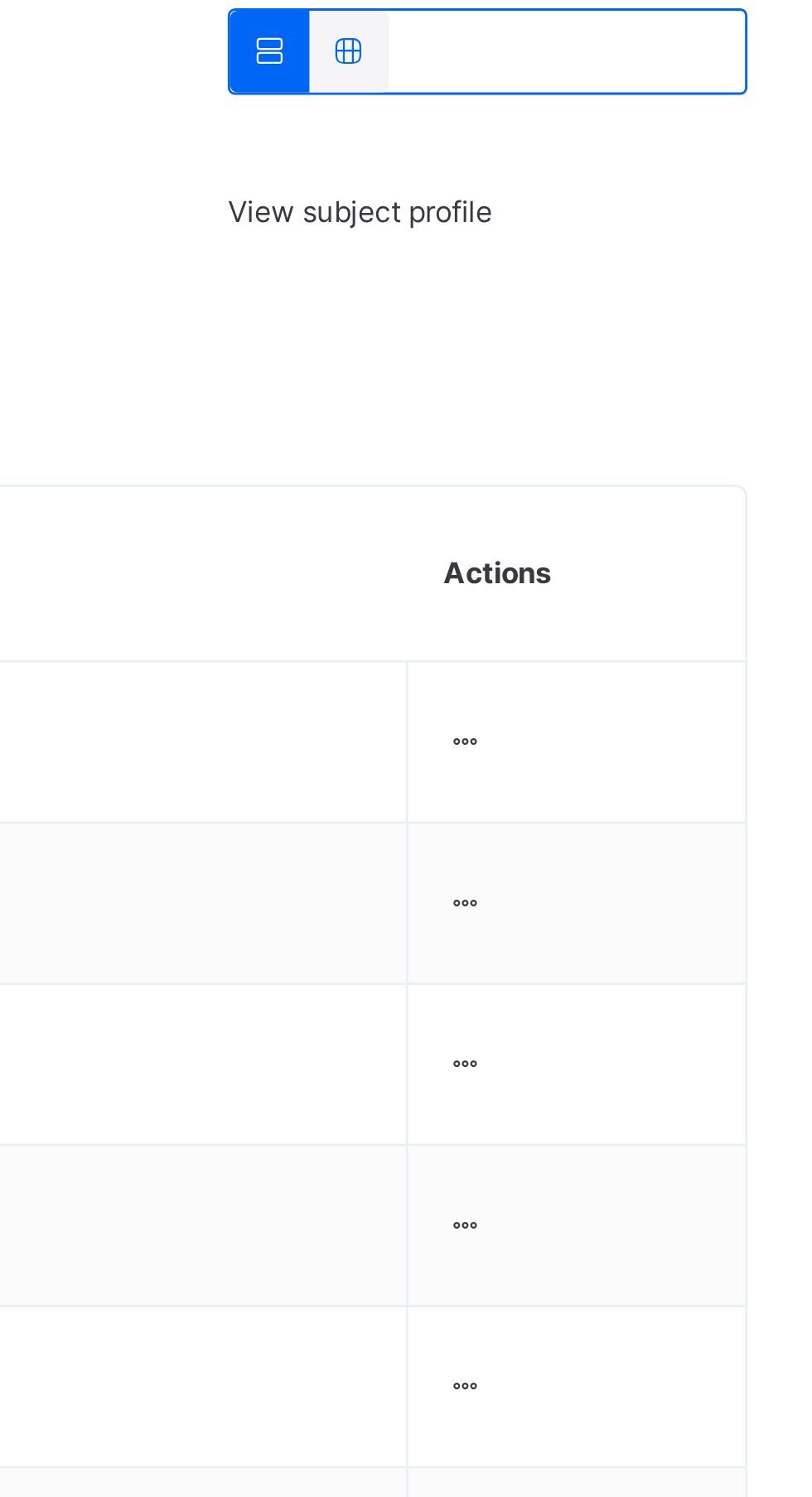
click at [691, 634] on div at bounding box center [684, 631] width 14 height 15
click at [0, 0] on div "Remove from Class" at bounding box center [0, 0] width 0 height 0
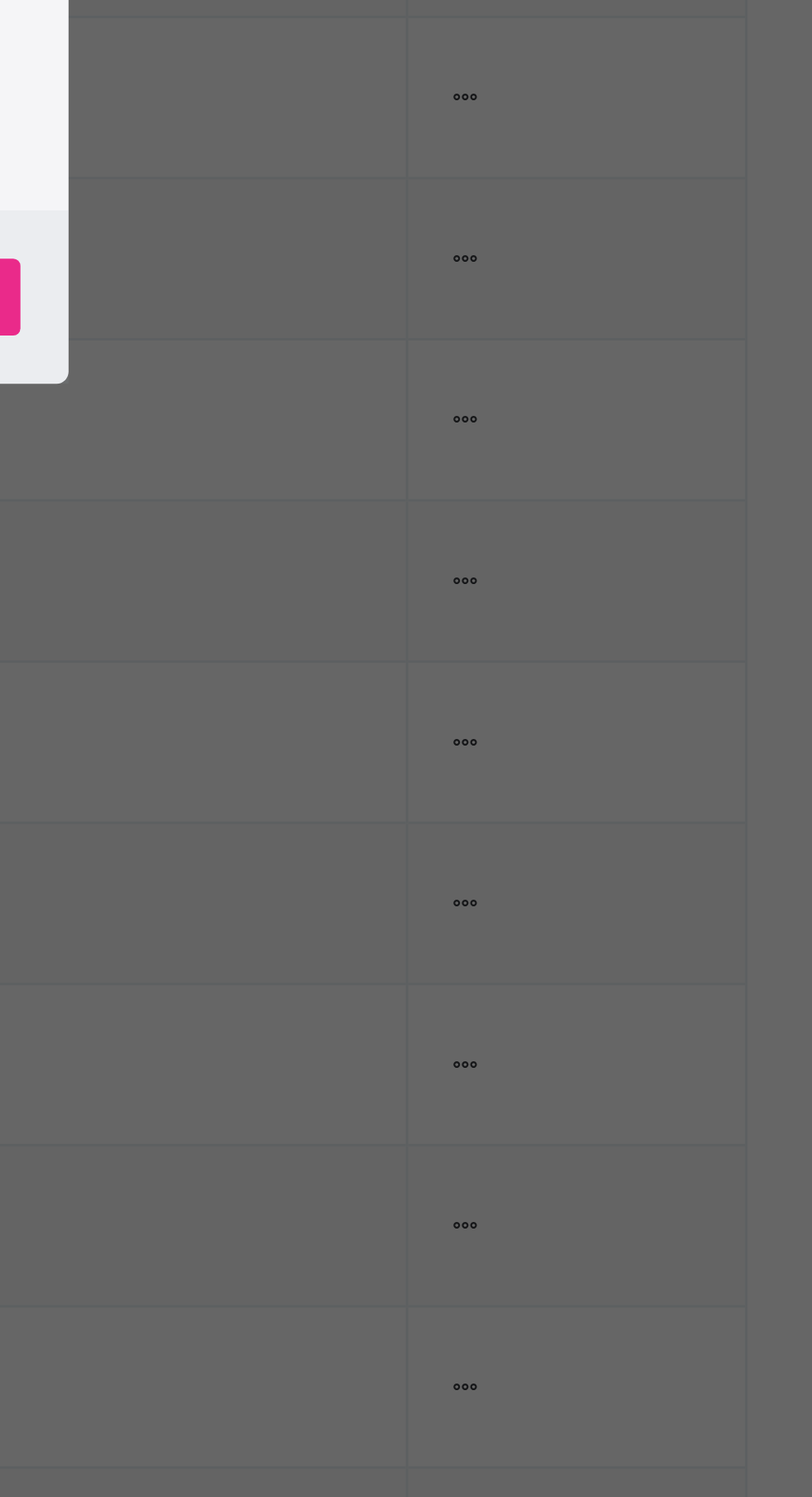
click at [519, 819] on span "Yes, Remove Student" at bounding box center [470, 811] width 99 height 15
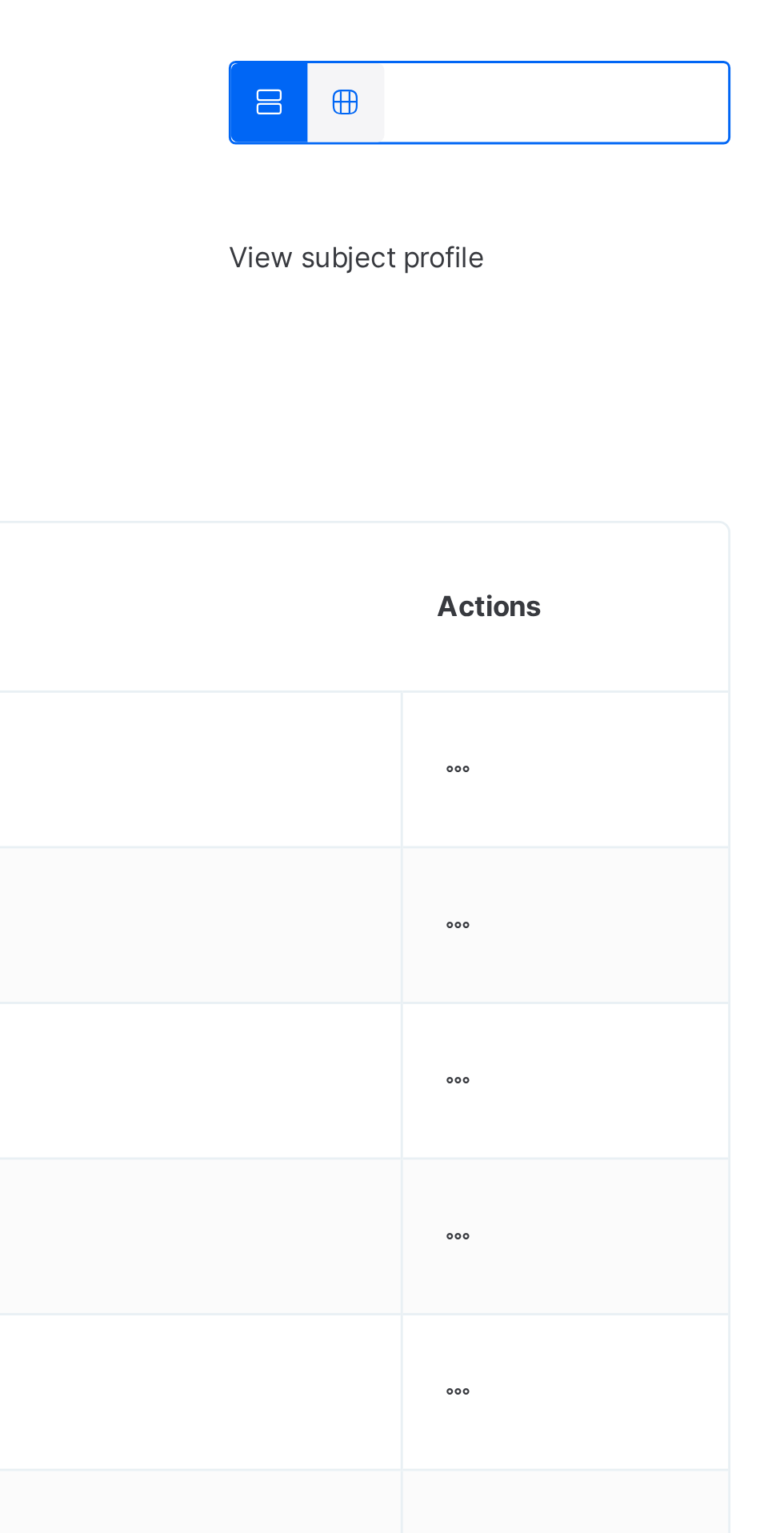
click at [667, 608] on div at bounding box center [660, 609] width 13 height 14
click at [0, 0] on div "Remove from Class" at bounding box center [0, 0] width 0 height 0
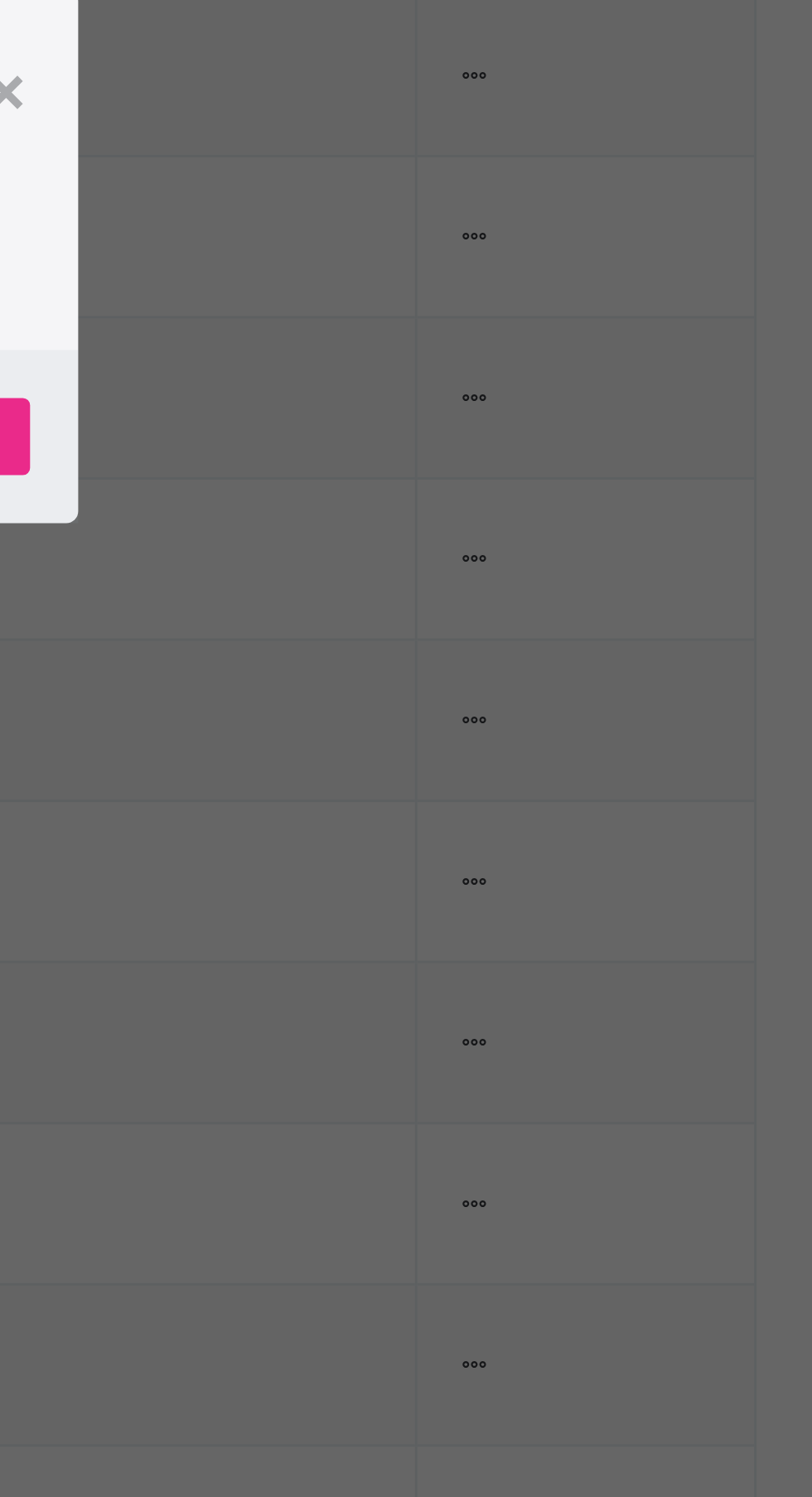
click at [516, 765] on p "This action would delete AISHA UMAR from the class. Are you sure you want to ca…" at bounding box center [448, 735] width 133 height 60
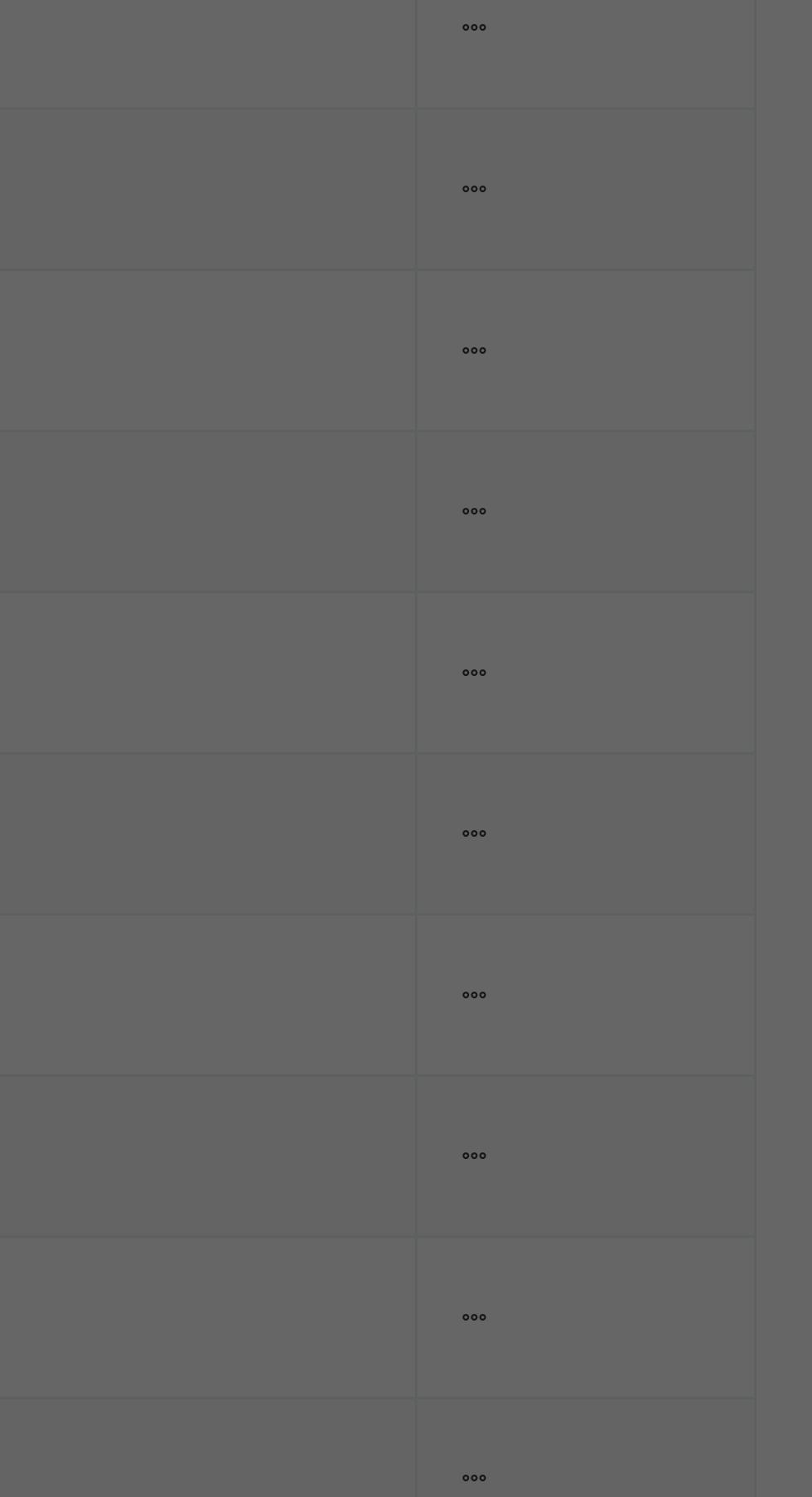
click at [532, 824] on div "Yes, Remove Student" at bounding box center [470, 810] width 124 height 26
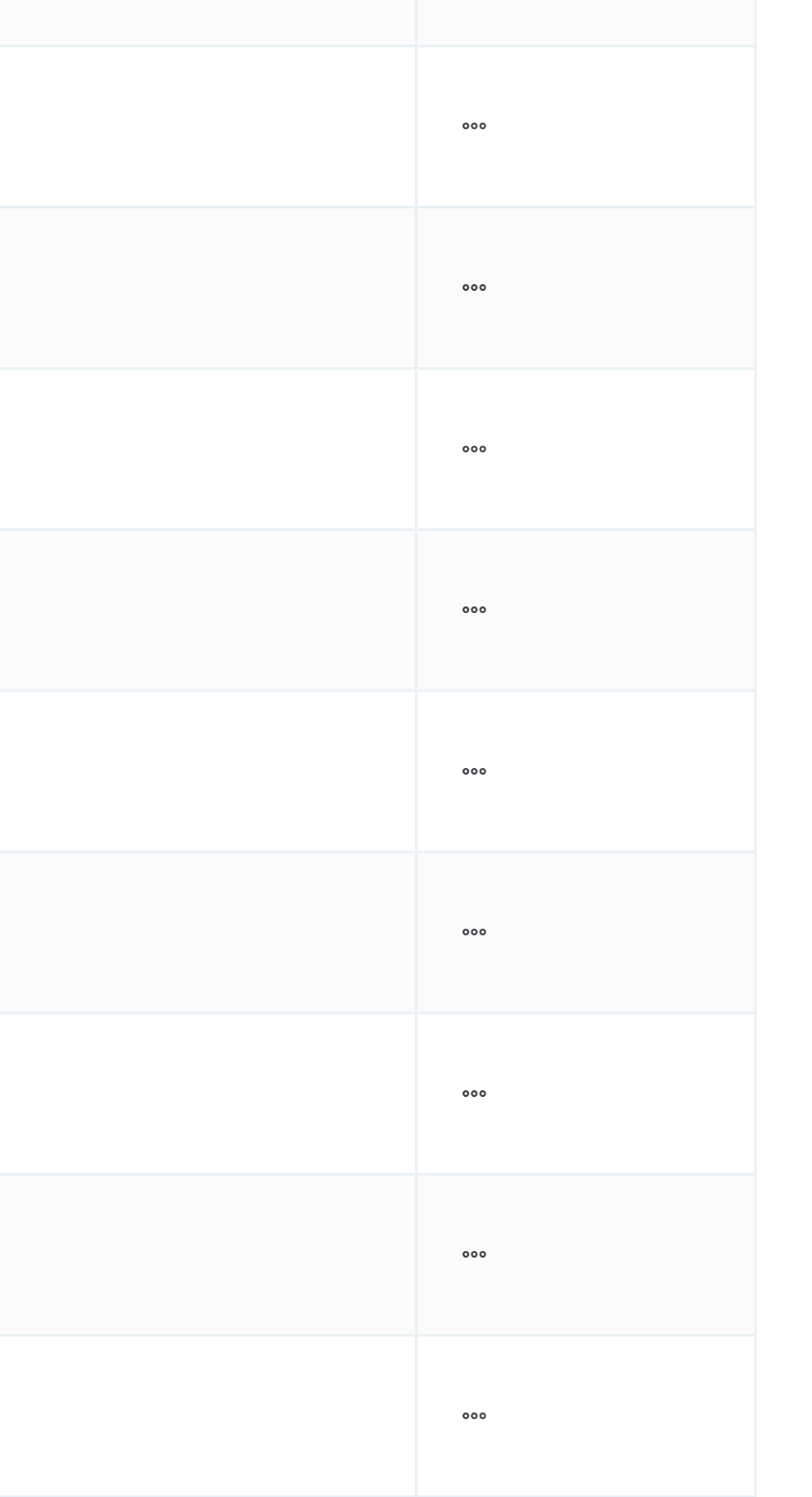
click at [691, 625] on div at bounding box center [684, 631] width 14 height 15
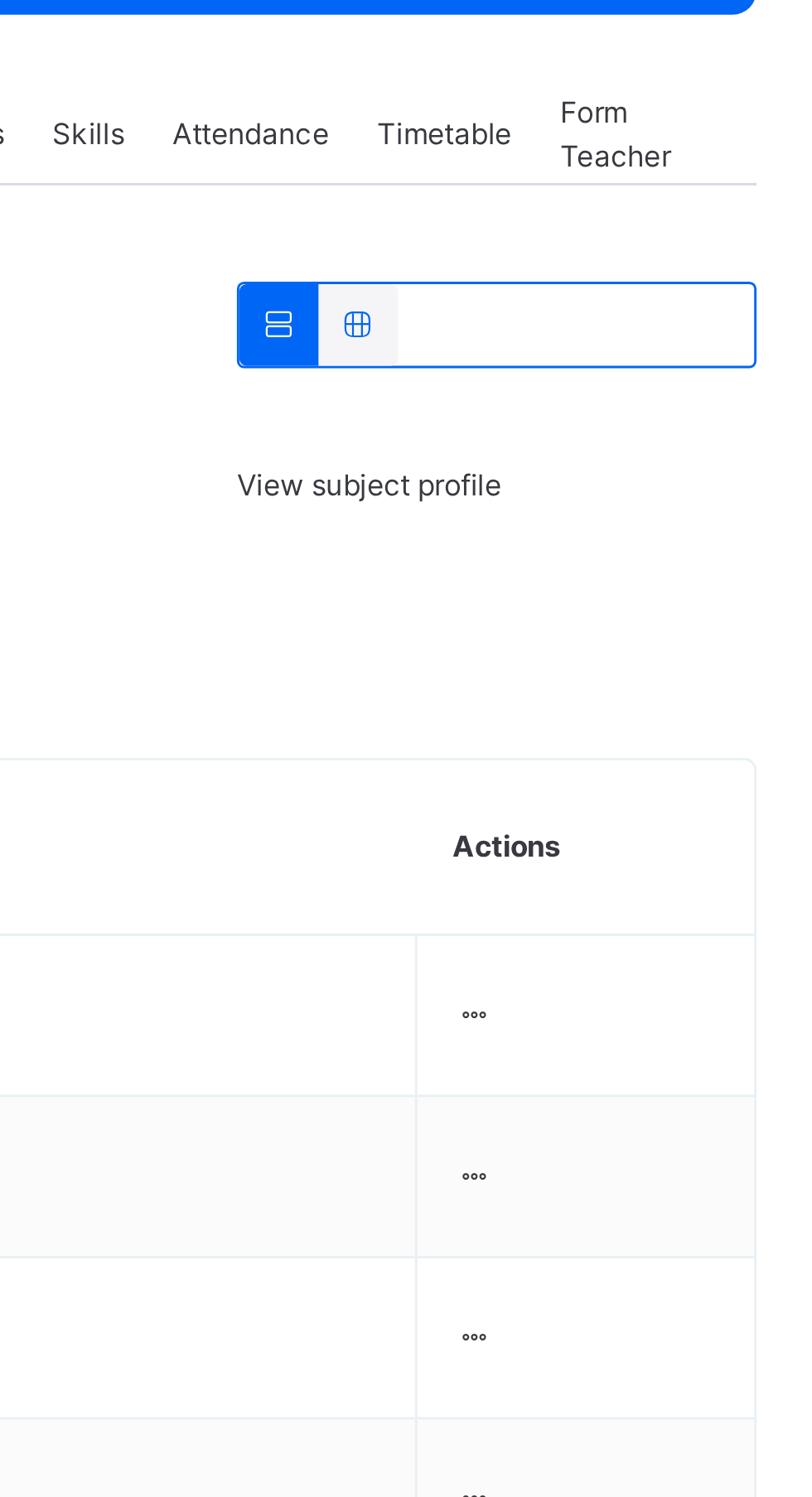
click at [0, 0] on div "Remove from Class" at bounding box center [0, 0] width 0 height 0
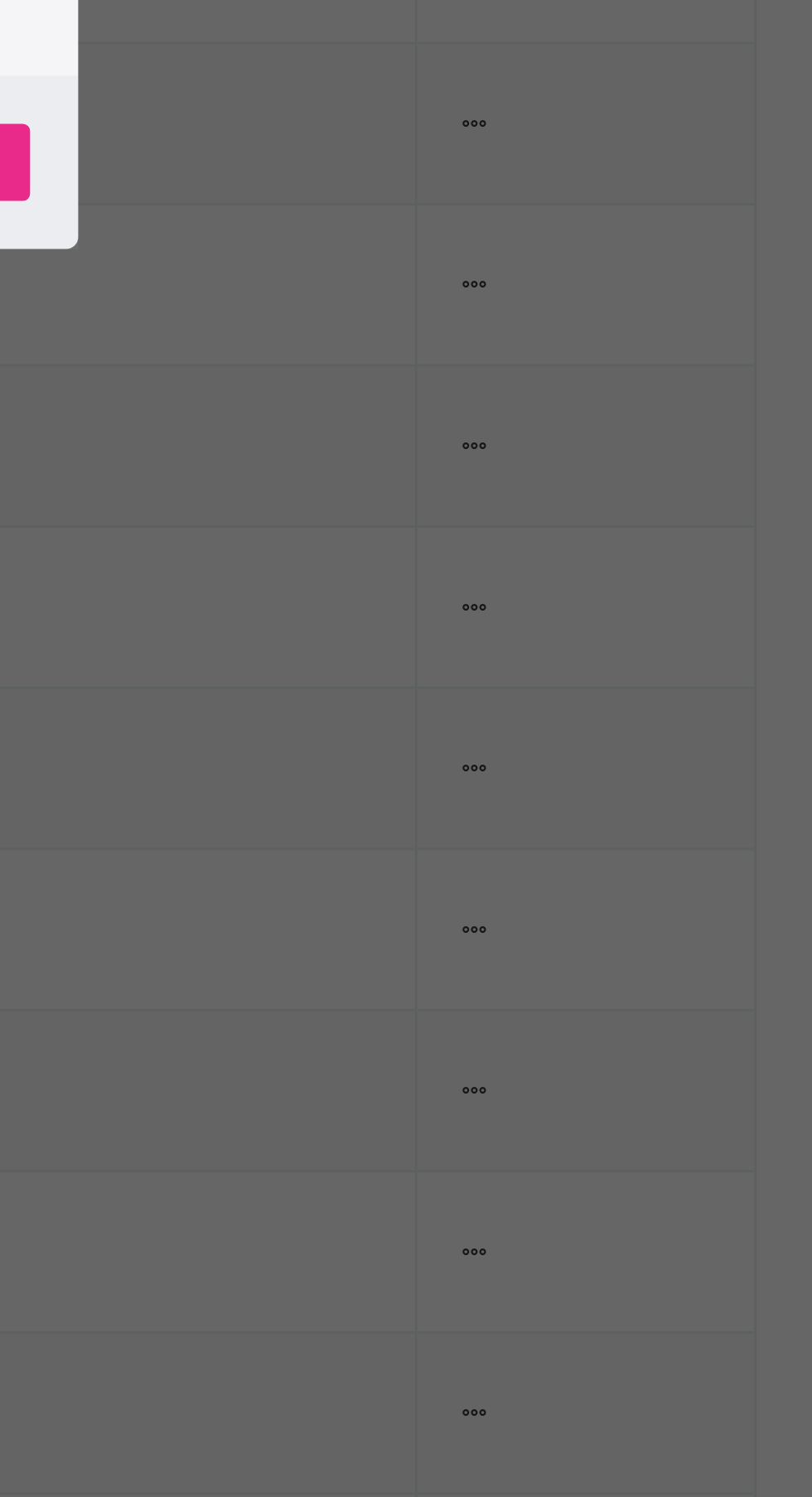
click at [532, 824] on div "Yes, Remove Student" at bounding box center [470, 810] width 124 height 26
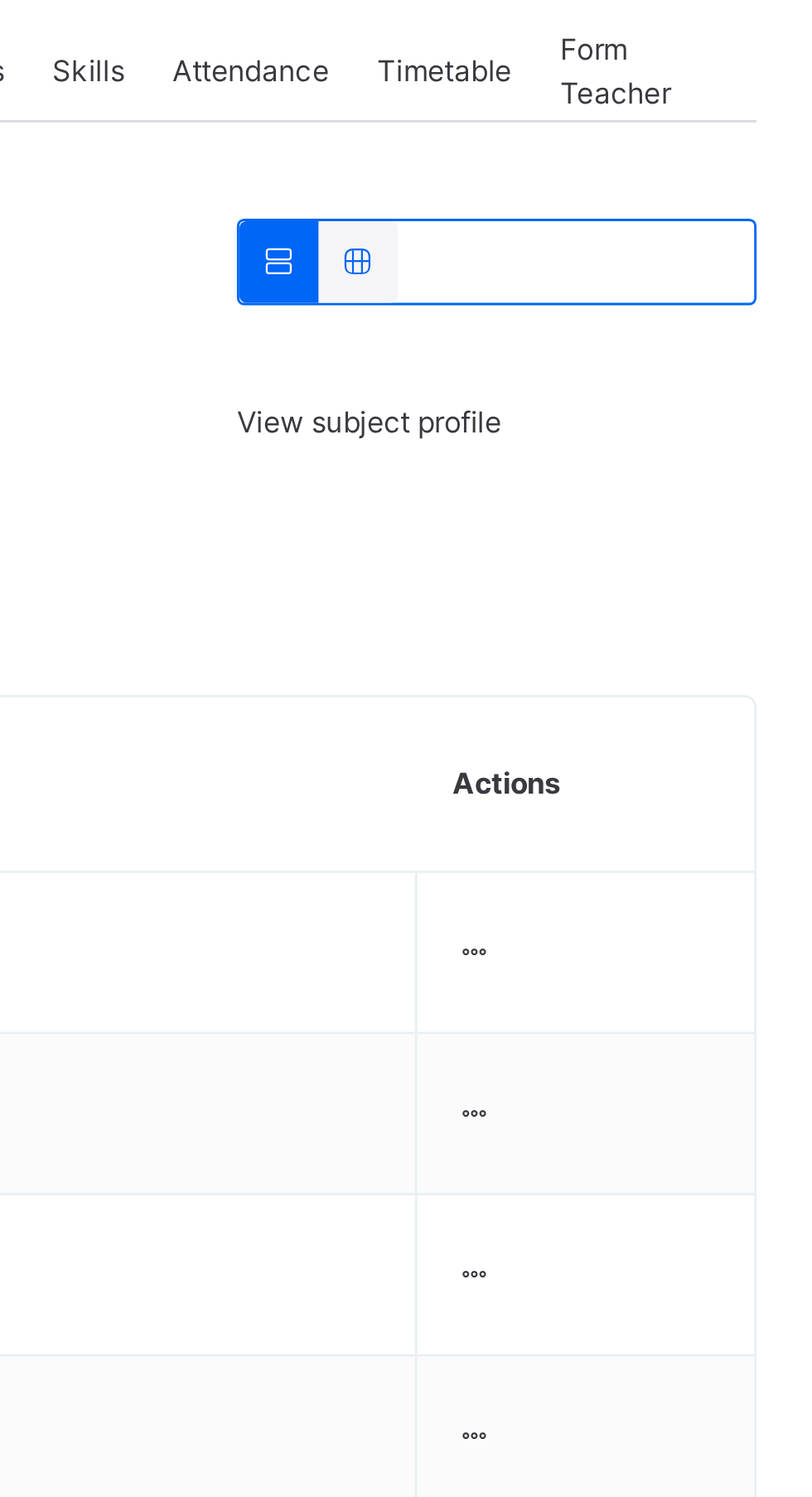
click at [691, 633] on div at bounding box center [684, 631] width 14 height 15
click at [0, 0] on div "Remove from Class" at bounding box center [0, 0] width 0 height 0
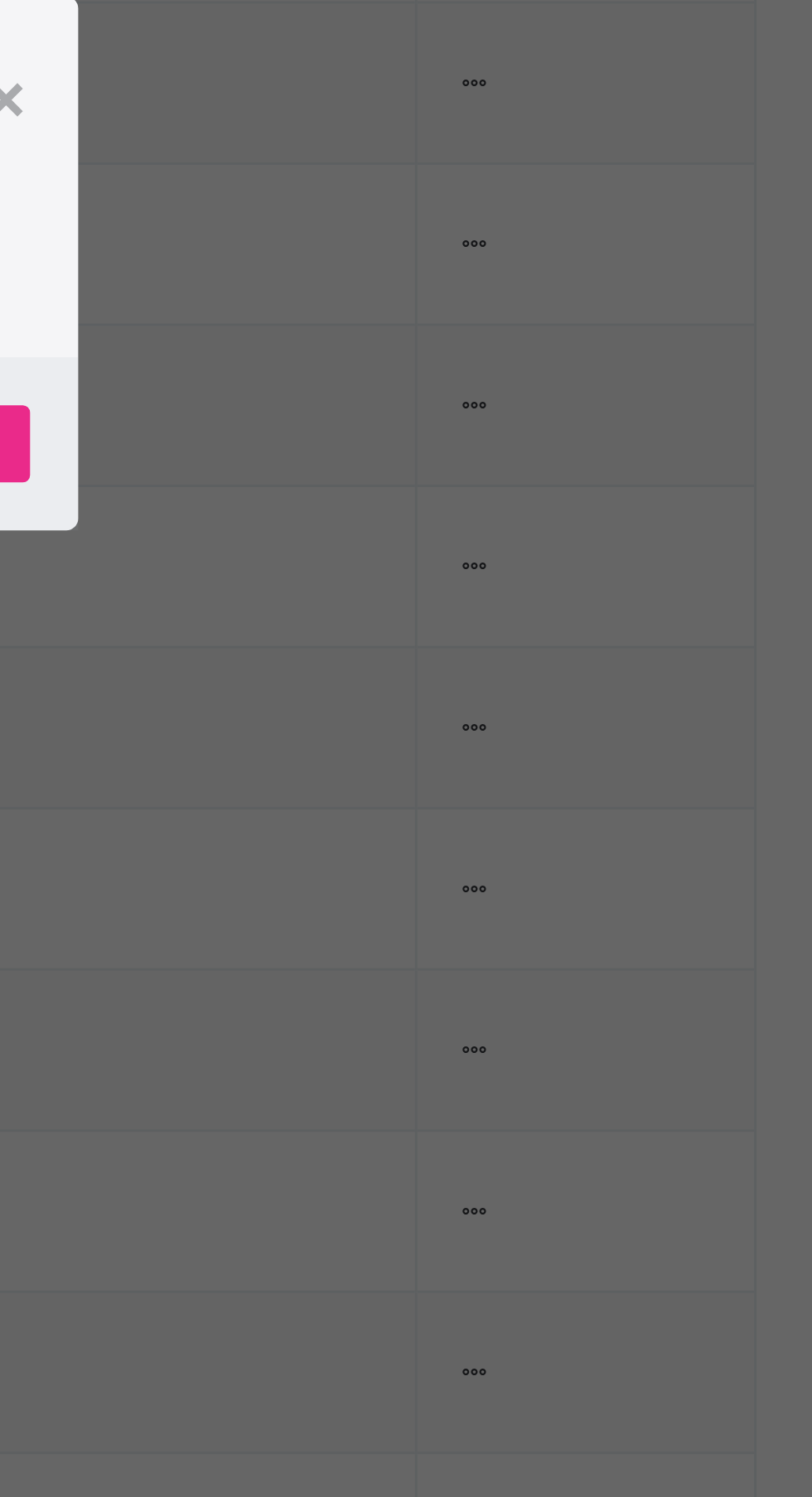
click at [519, 819] on span "Yes, Remove Student" at bounding box center [470, 811] width 99 height 15
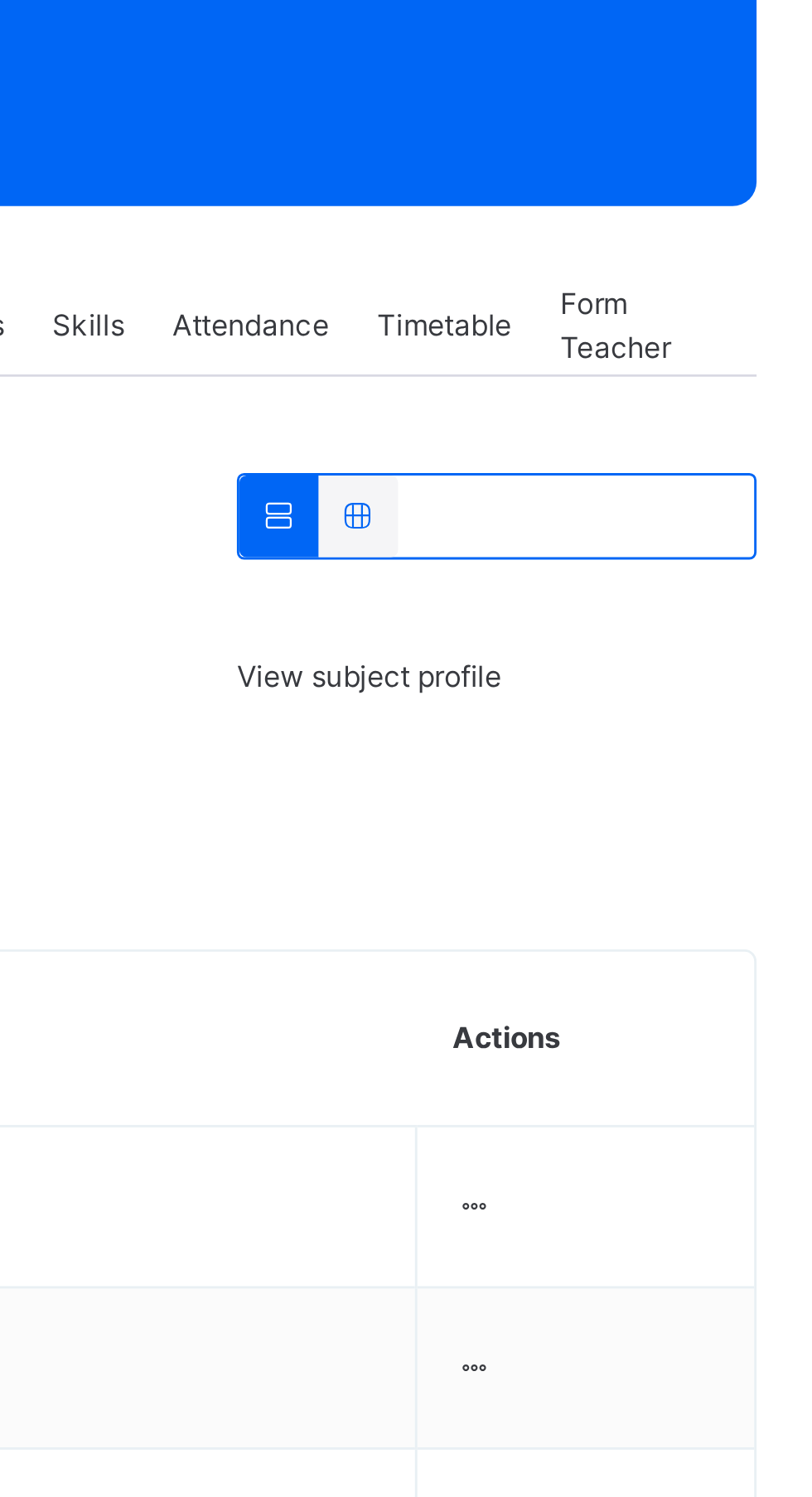
click at [691, 633] on div at bounding box center [684, 631] width 14 height 15
click at [0, 0] on div "Remove from Class" at bounding box center [0, 0] width 0 height 0
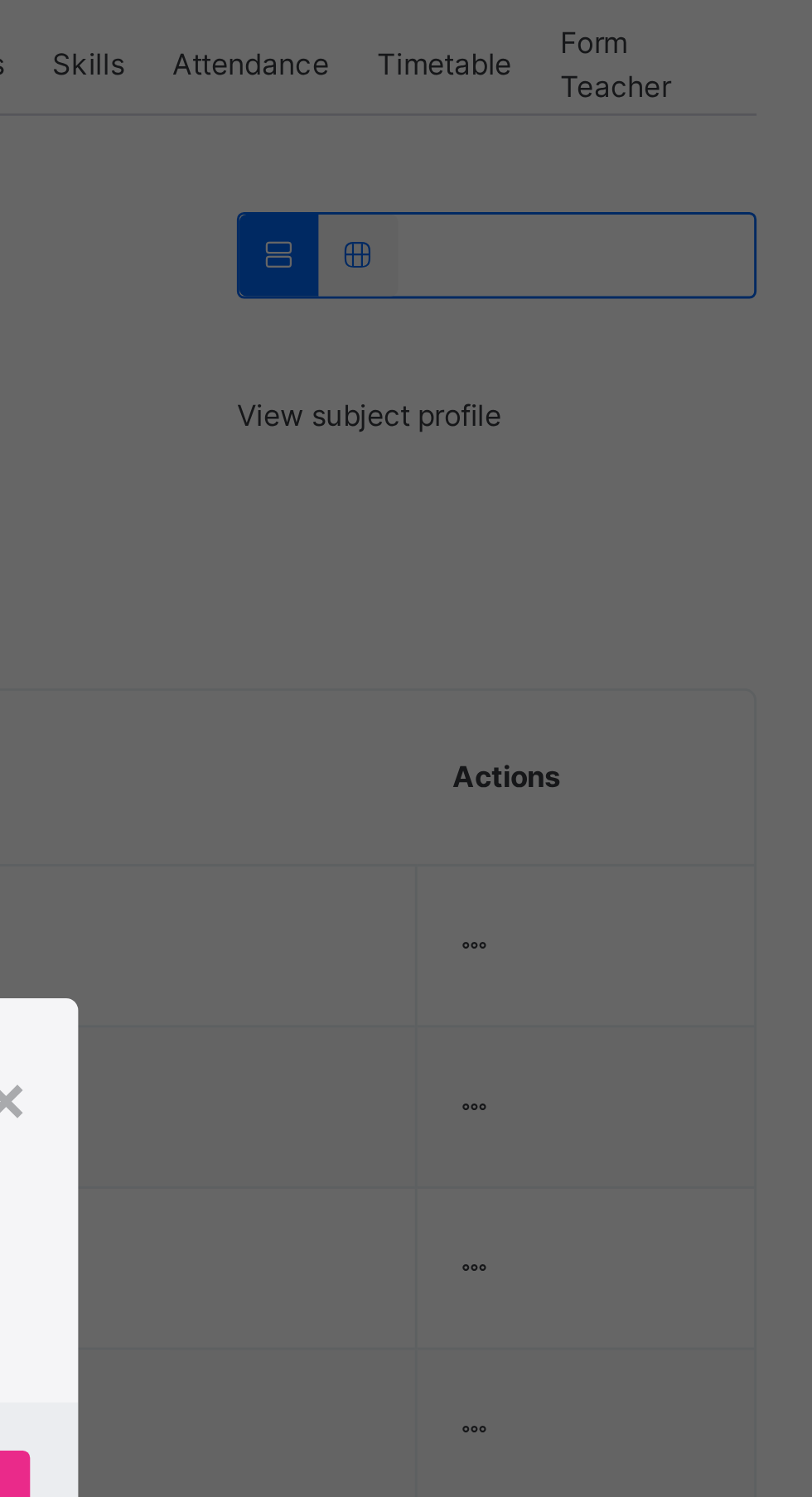
click at [519, 826] on span "Yes, Remove Student" at bounding box center [470, 819] width 99 height 15
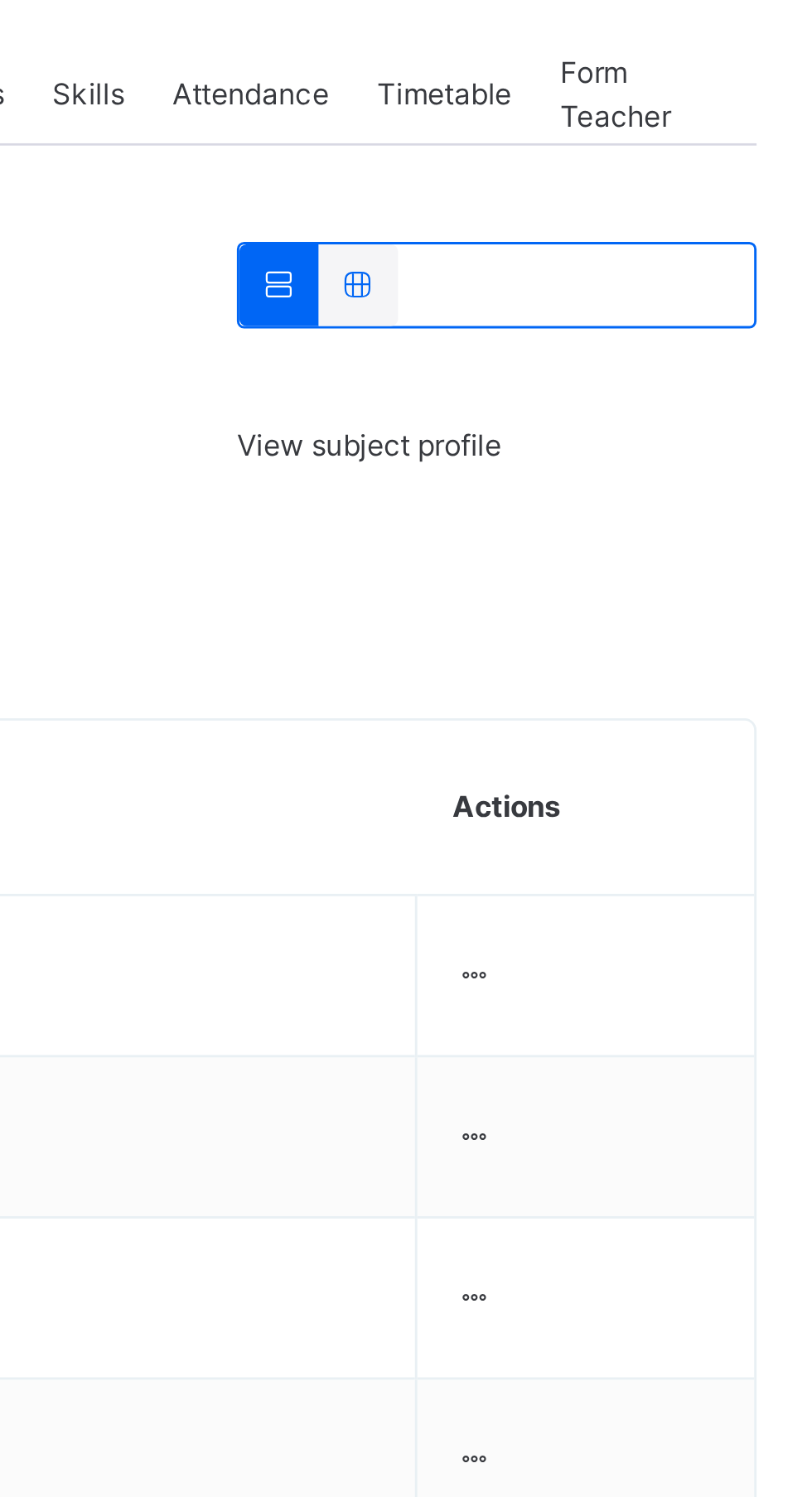
click at [691, 635] on div at bounding box center [684, 631] width 14 height 15
click at [0, 0] on div "Remove from Class" at bounding box center [0, 0] width 0 height 0
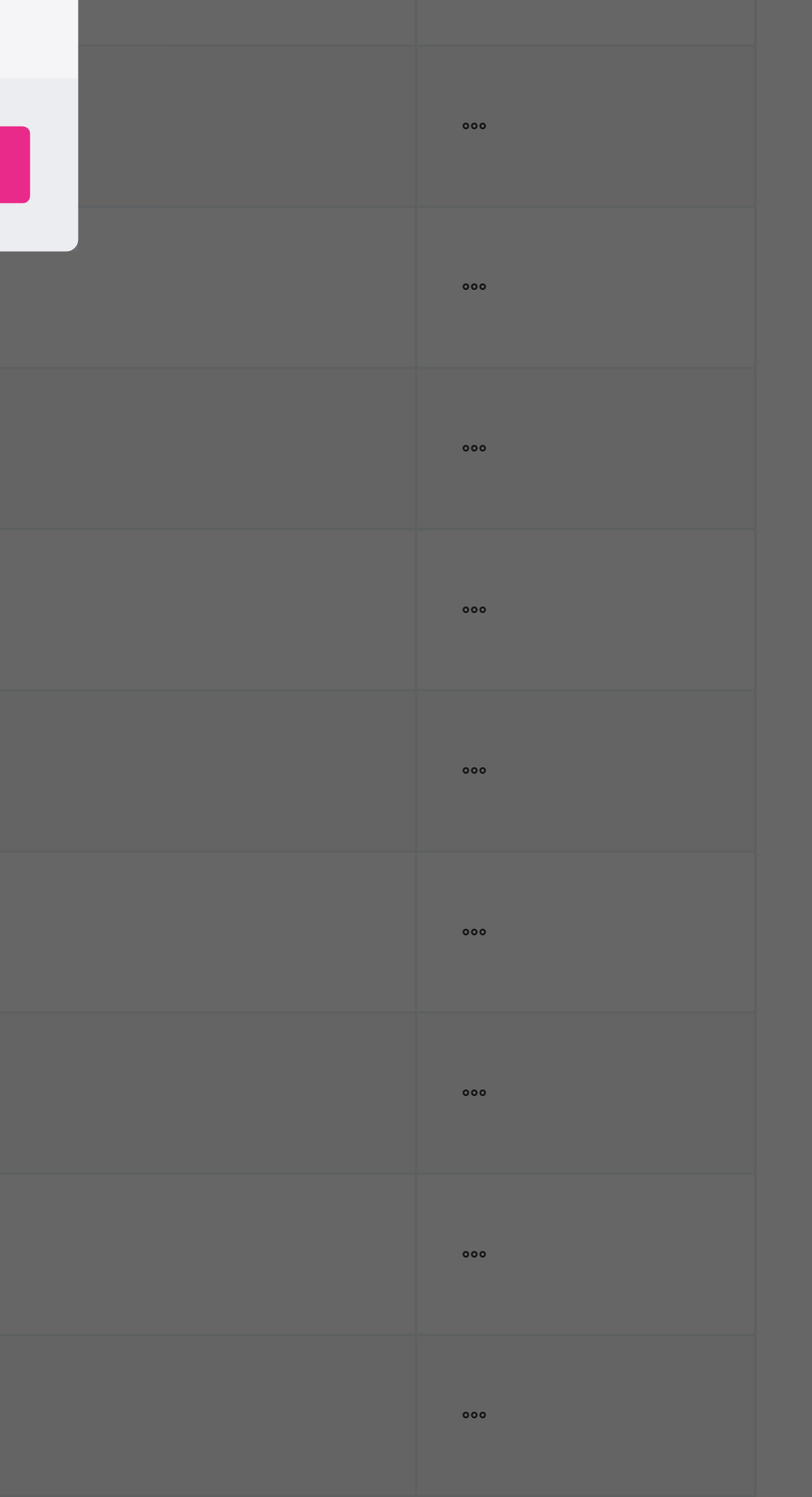
click at [516, 765] on p "This action would delete AISHA YUSUF UWANI from the class. Are you sure you wan…" at bounding box center [448, 735] width 133 height 60
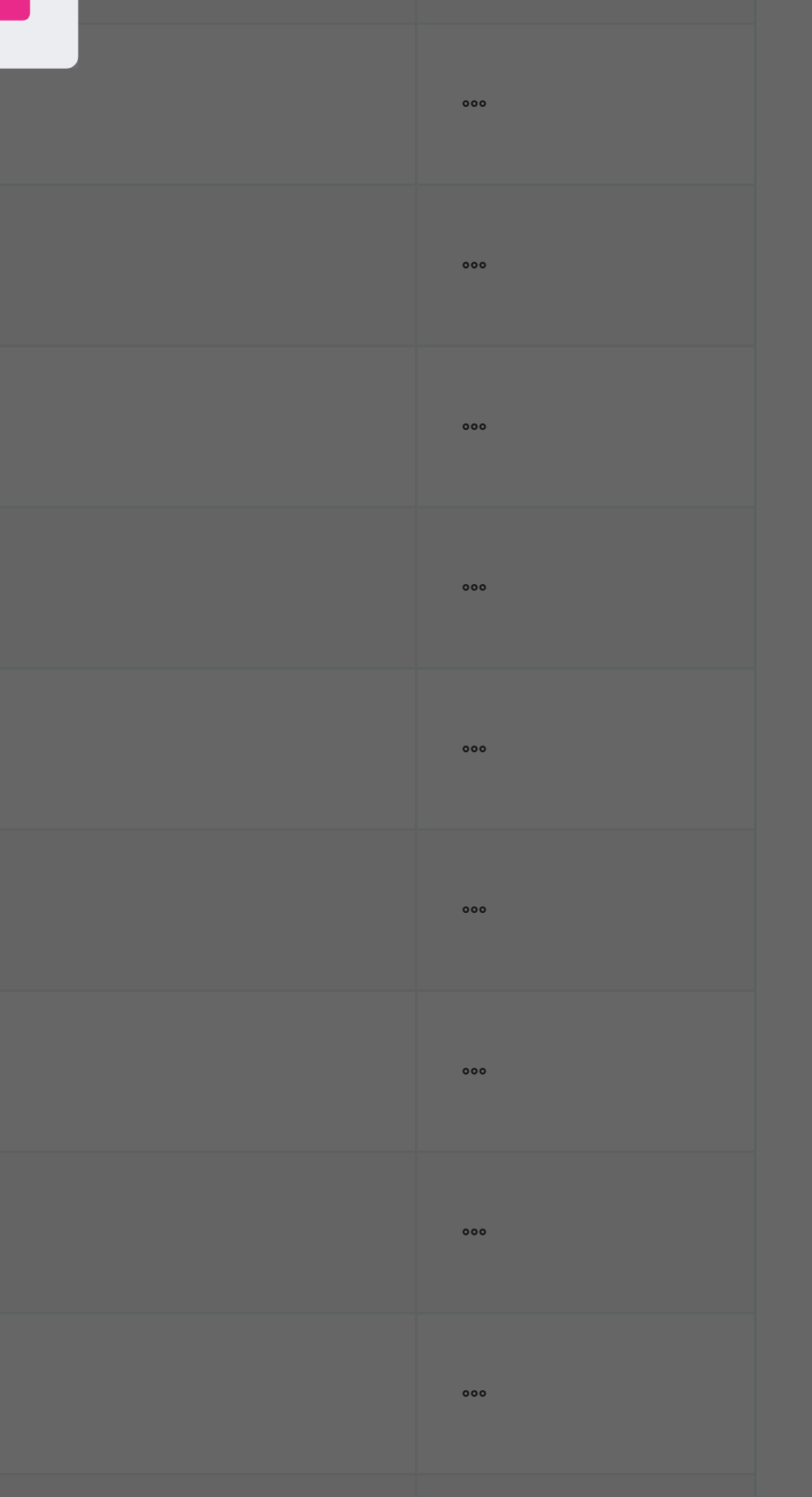
click at [519, 819] on span "Yes, Remove Student" at bounding box center [470, 811] width 99 height 15
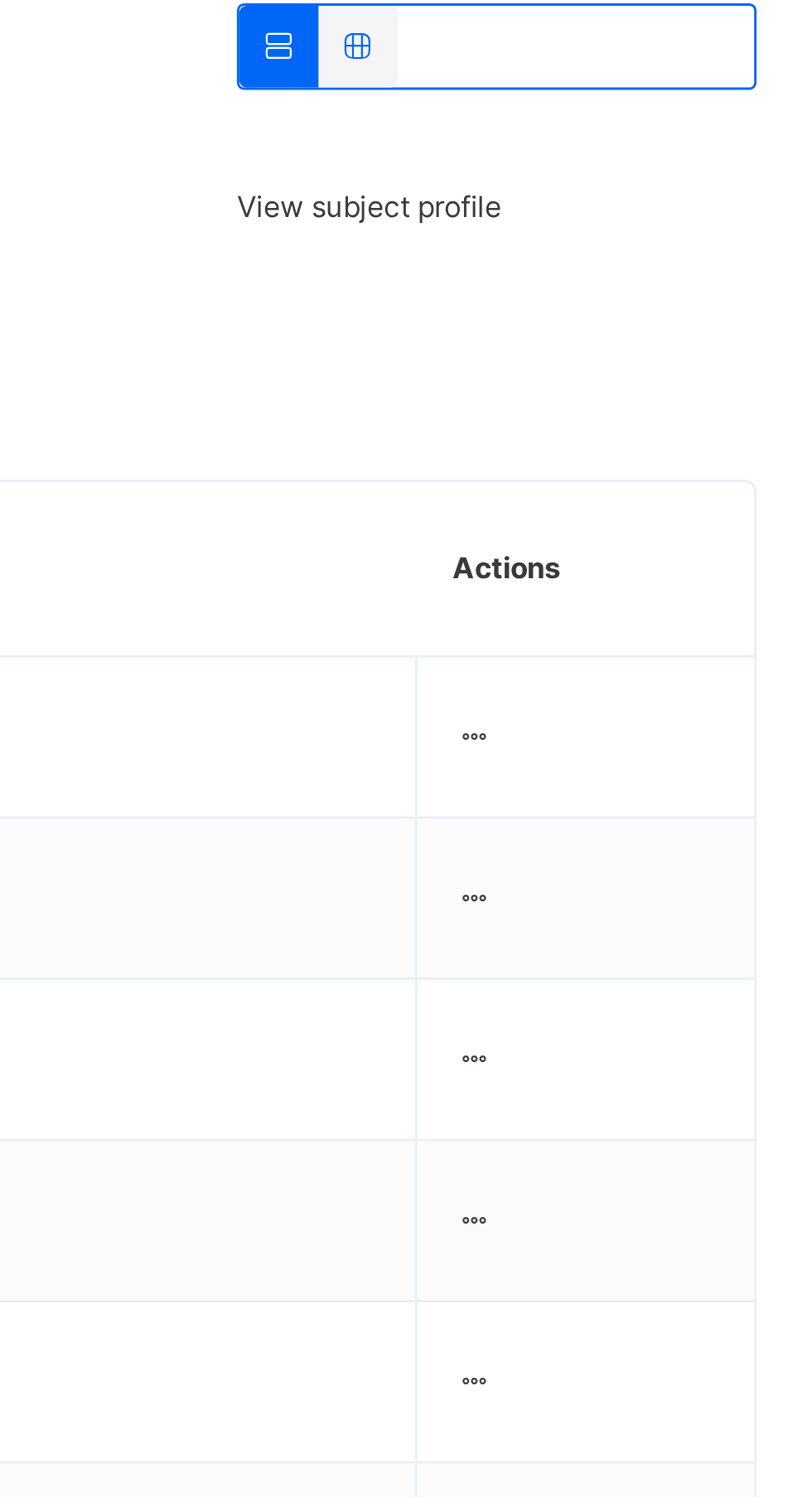
click at [691, 631] on div at bounding box center [684, 631] width 14 height 15
click at [0, 0] on div "Remove from Class" at bounding box center [0, 0] width 0 height 0
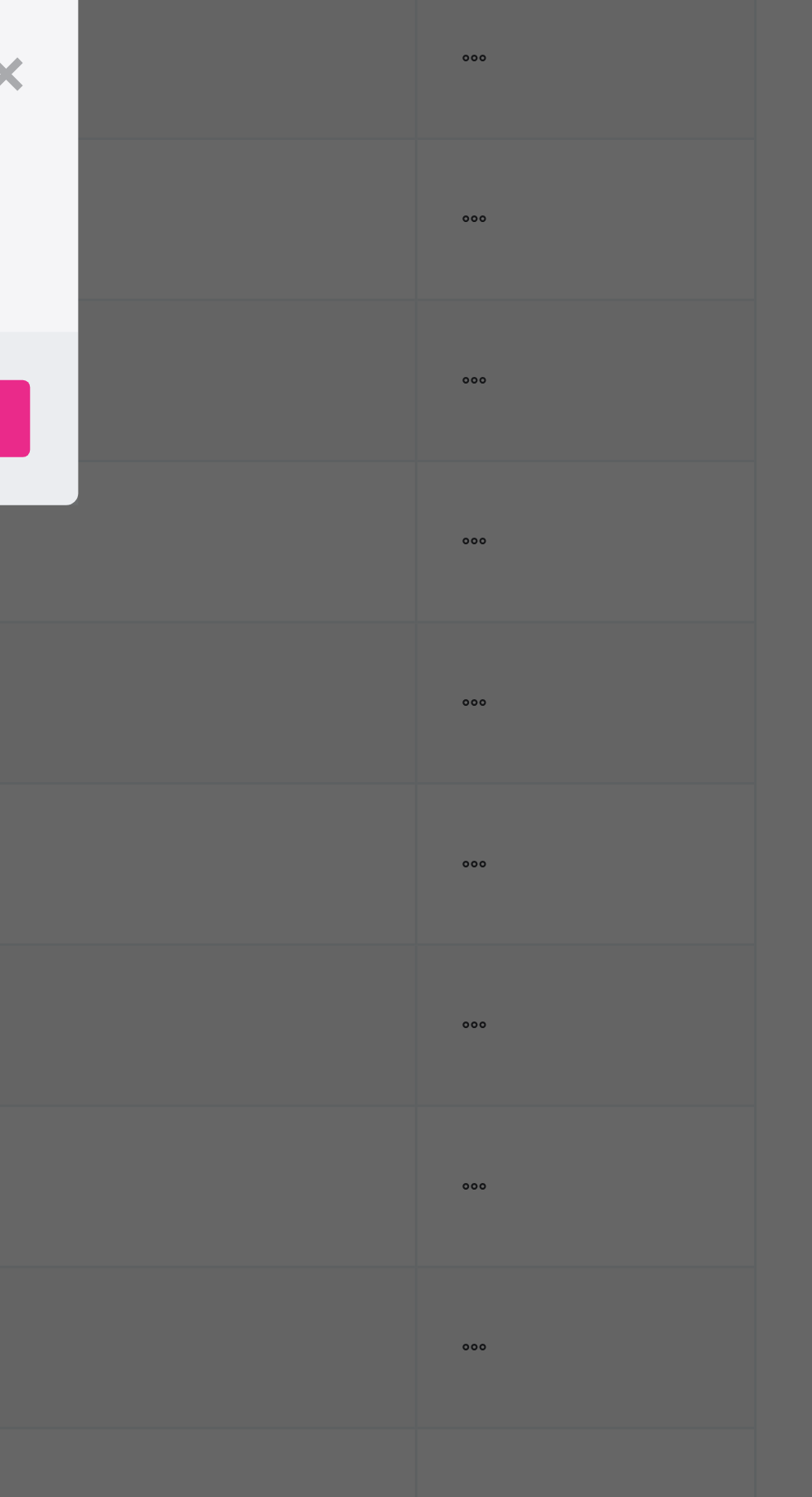
click at [516, 765] on p "This action would delete AISHATU MUHAMMAD from the class. Are you sure you want…" at bounding box center [448, 735] width 133 height 60
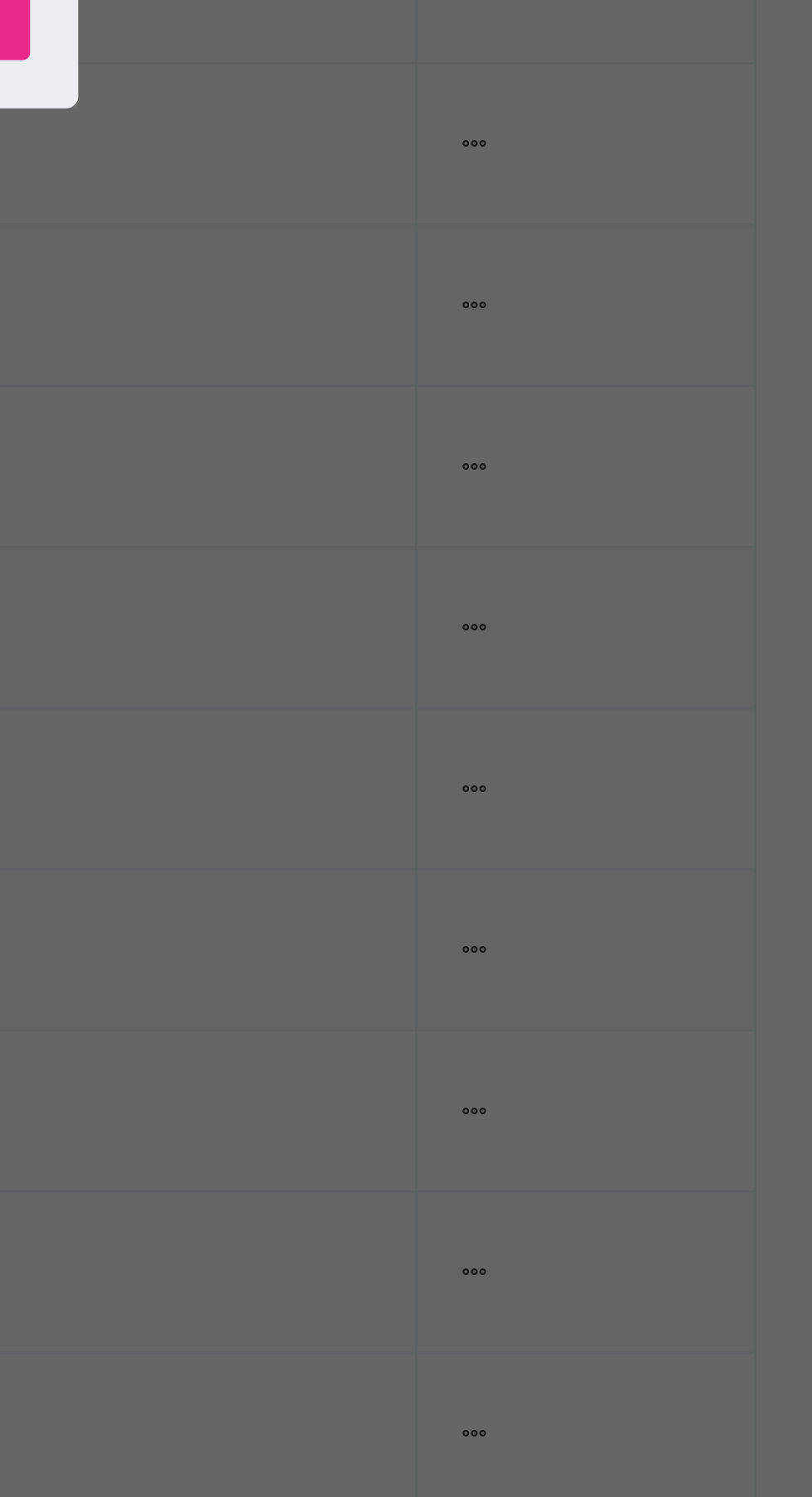
click at [532, 824] on div "Yes, Remove Student" at bounding box center [470, 810] width 124 height 26
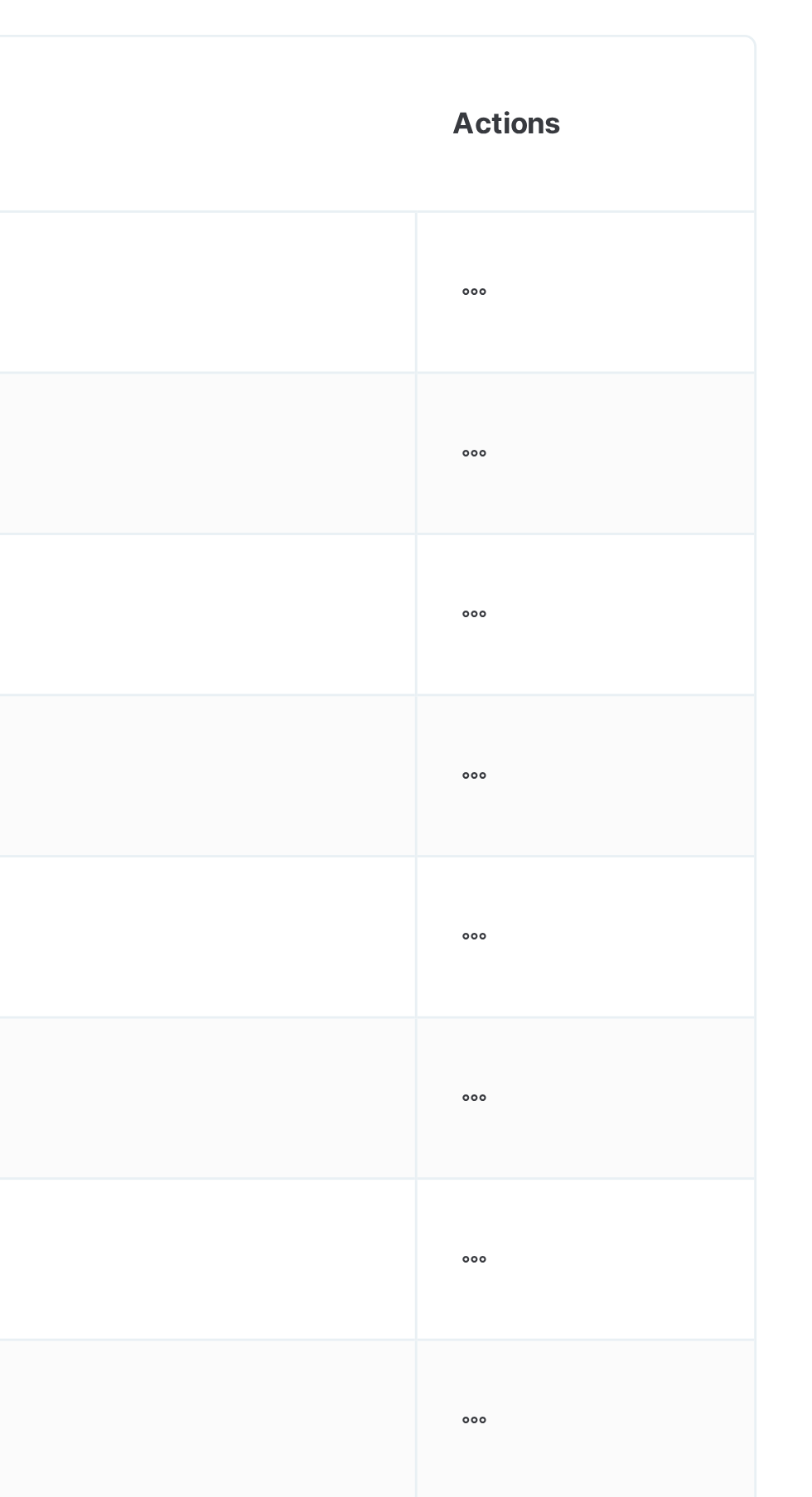
click at [691, 634] on div at bounding box center [684, 631] width 14 height 15
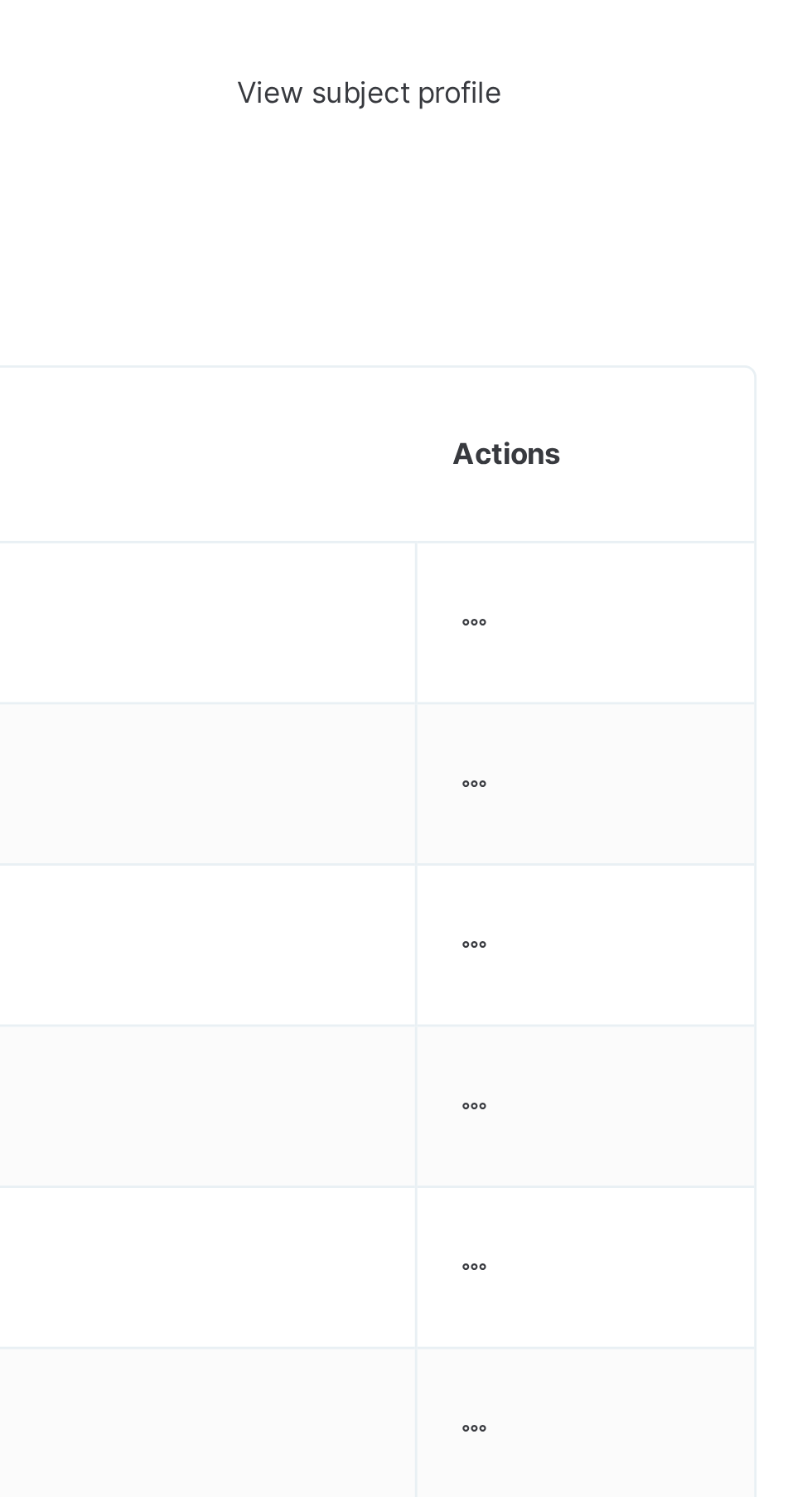
click at [0, 0] on div "Remove from Class" at bounding box center [0, 0] width 0 height 0
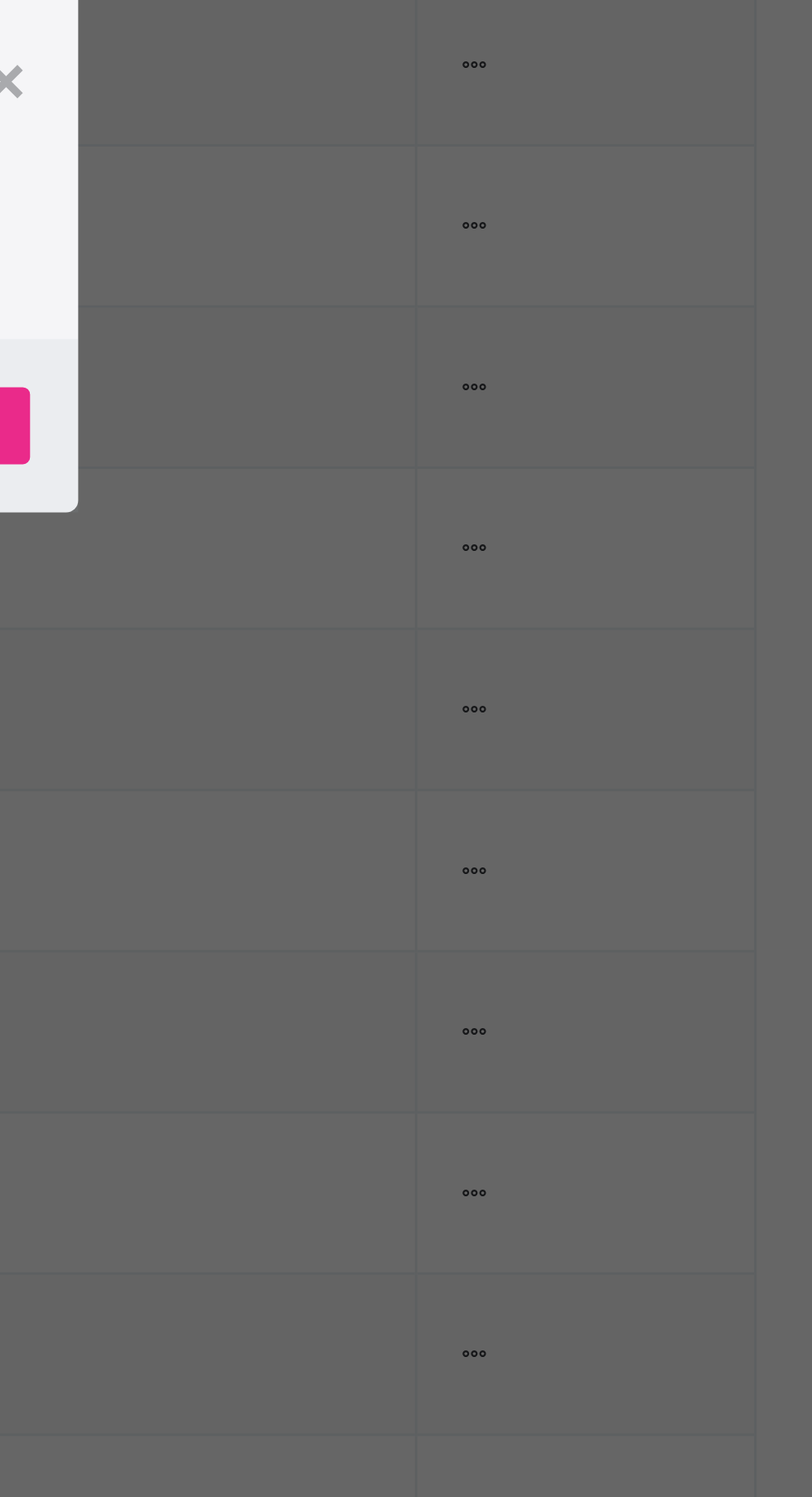
click at [516, 765] on p "This action would delete AISHATU ZUBAIRU from the class. Are you sure you want …" at bounding box center [448, 735] width 133 height 60
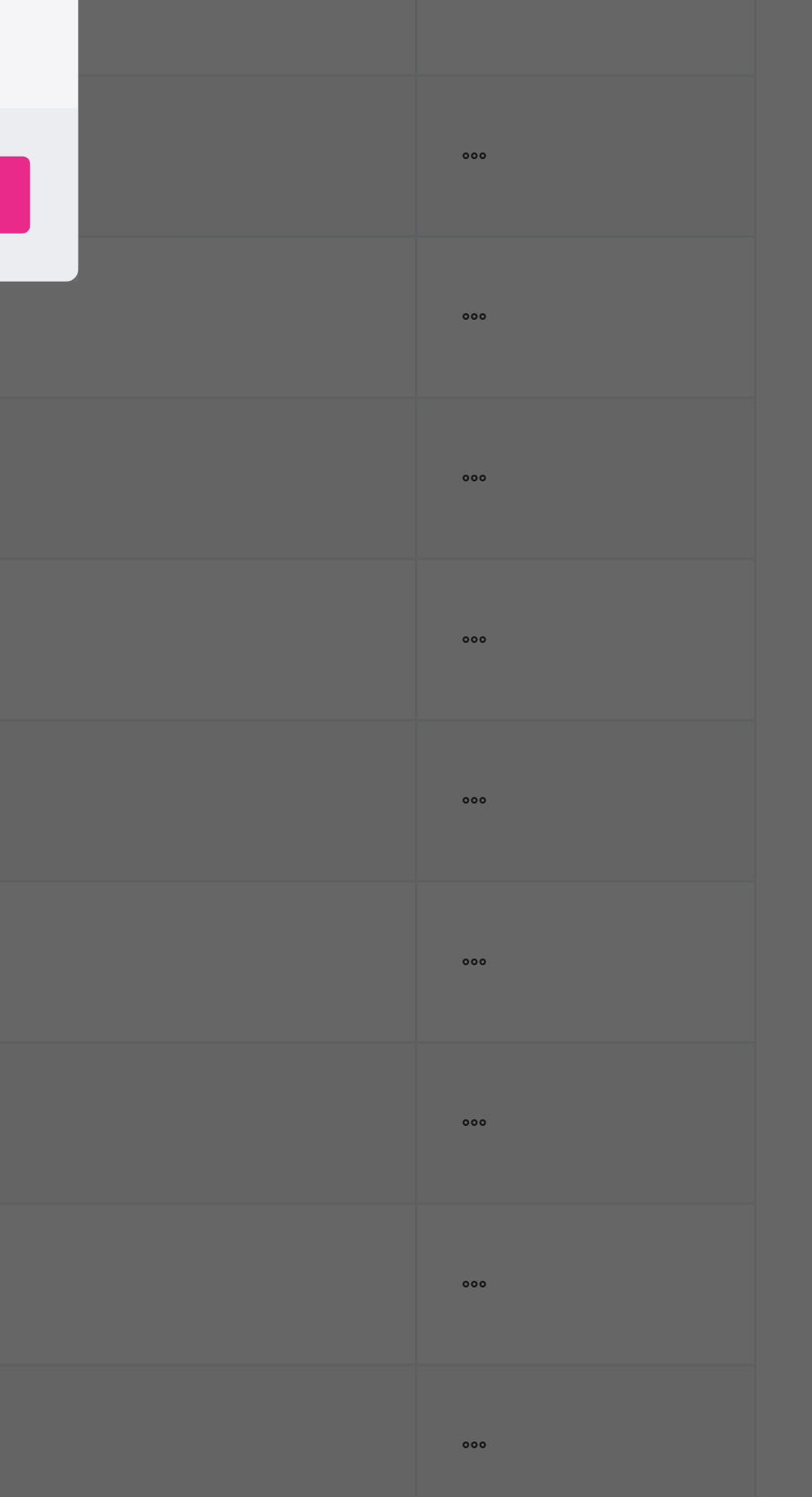
click at [532, 824] on div "Yes, Remove Student" at bounding box center [470, 810] width 124 height 26
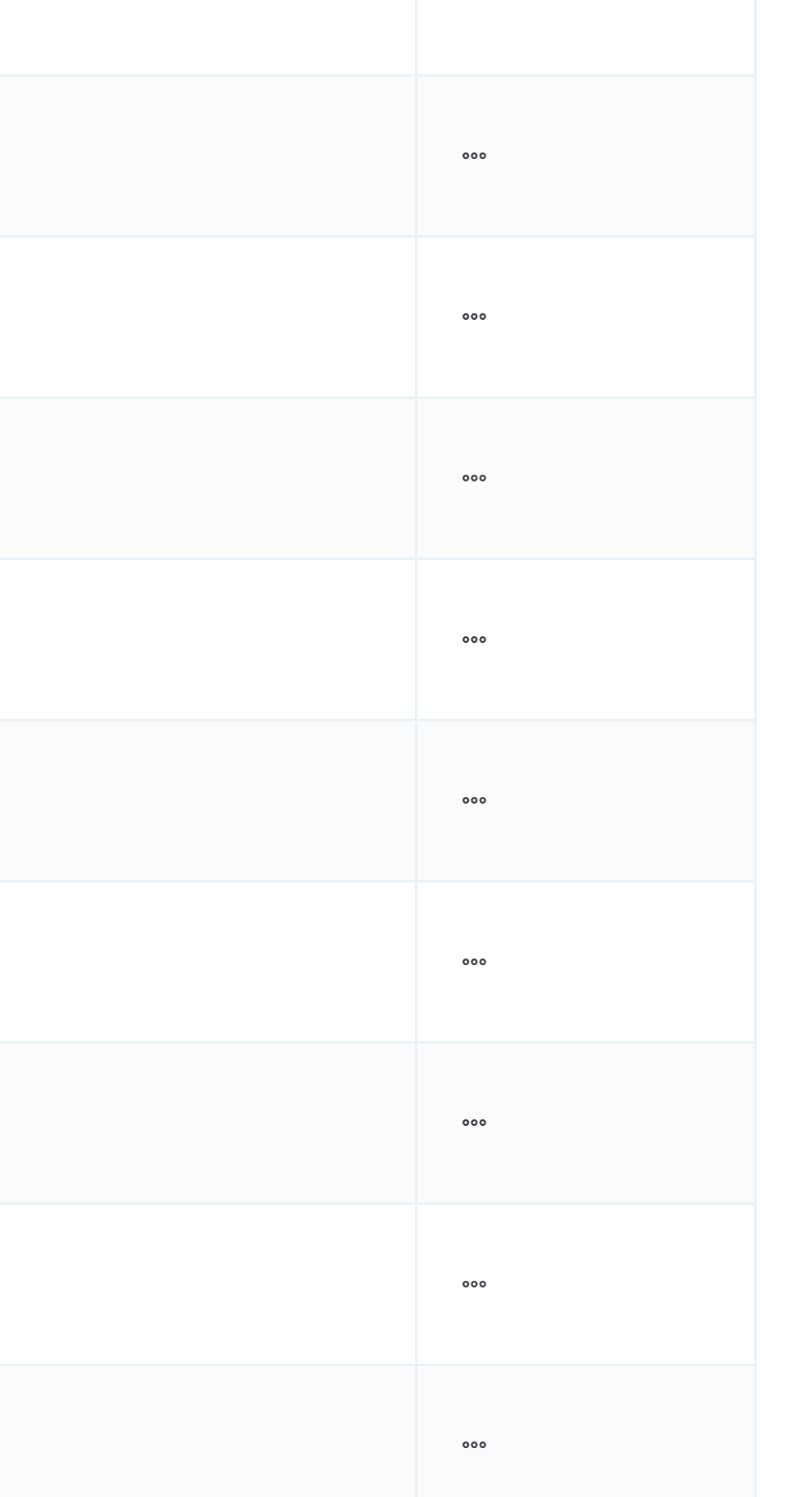
click at [0, 0] on ul "View Profile Remove from Class Transfer Student" at bounding box center [0, 0] width 0 height 0
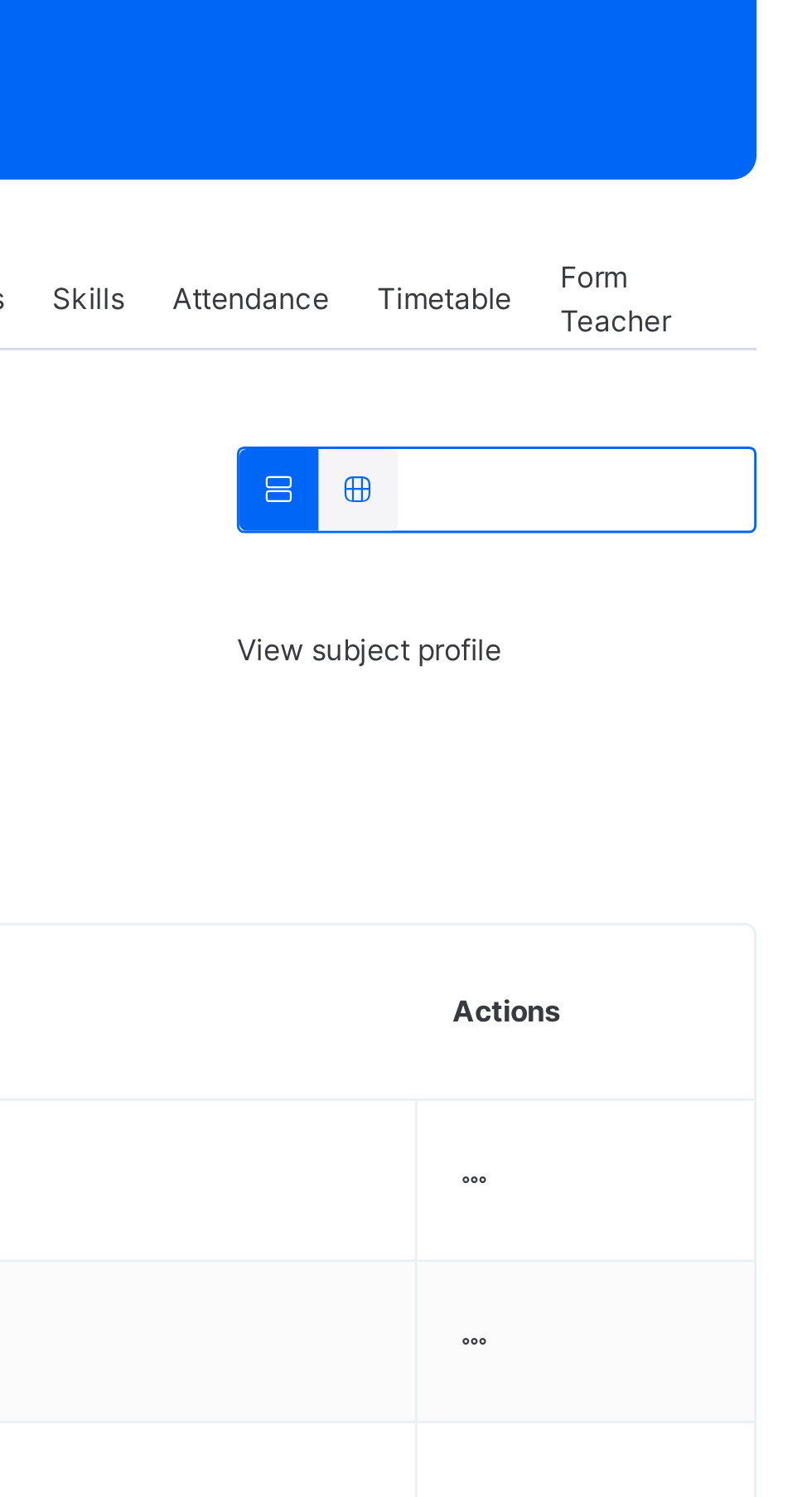
click at [0, 0] on div "Remove from Class" at bounding box center [0, 0] width 0 height 0
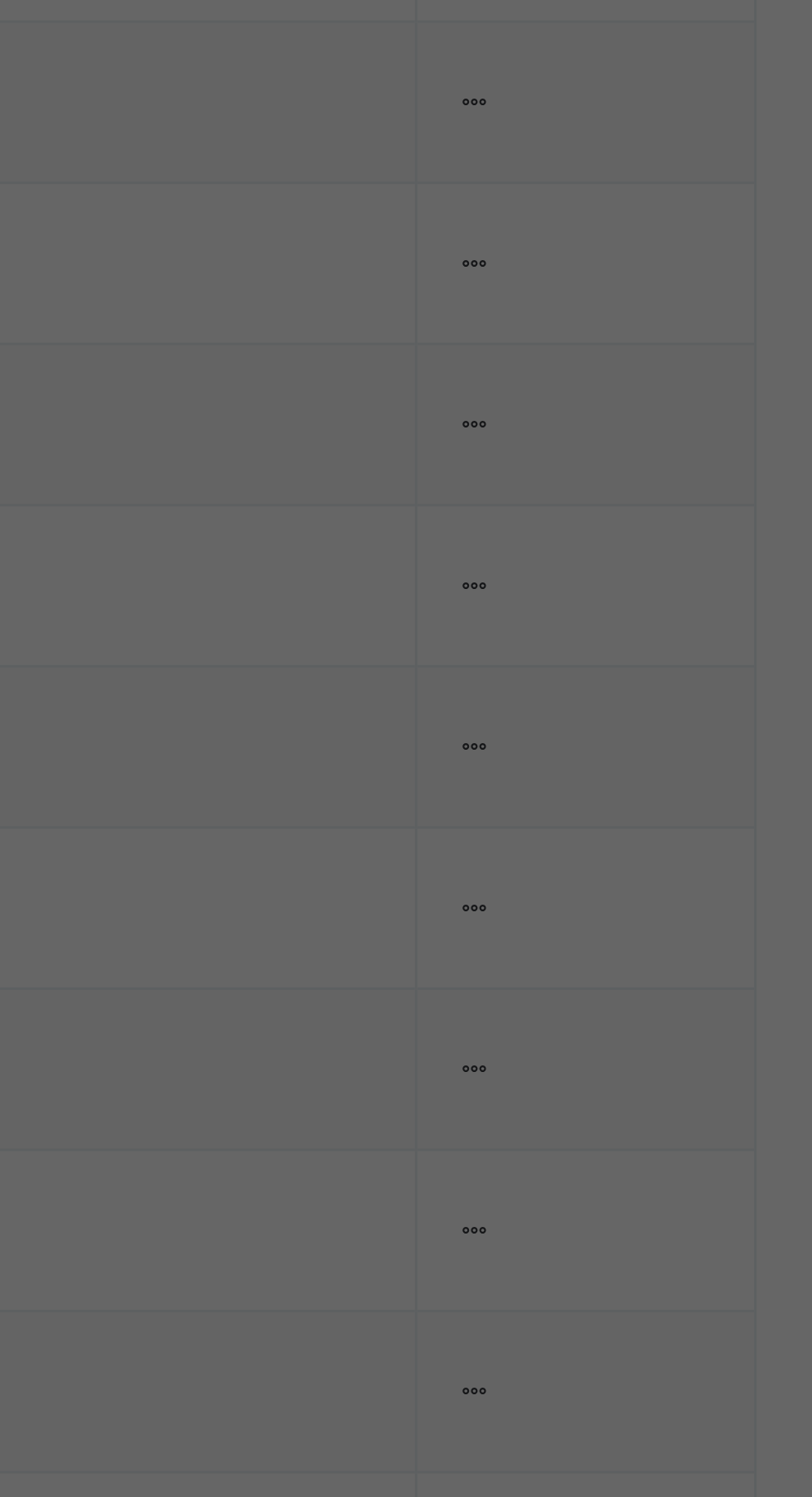
click at [519, 826] on span "Yes, Remove Student" at bounding box center [470, 819] width 99 height 15
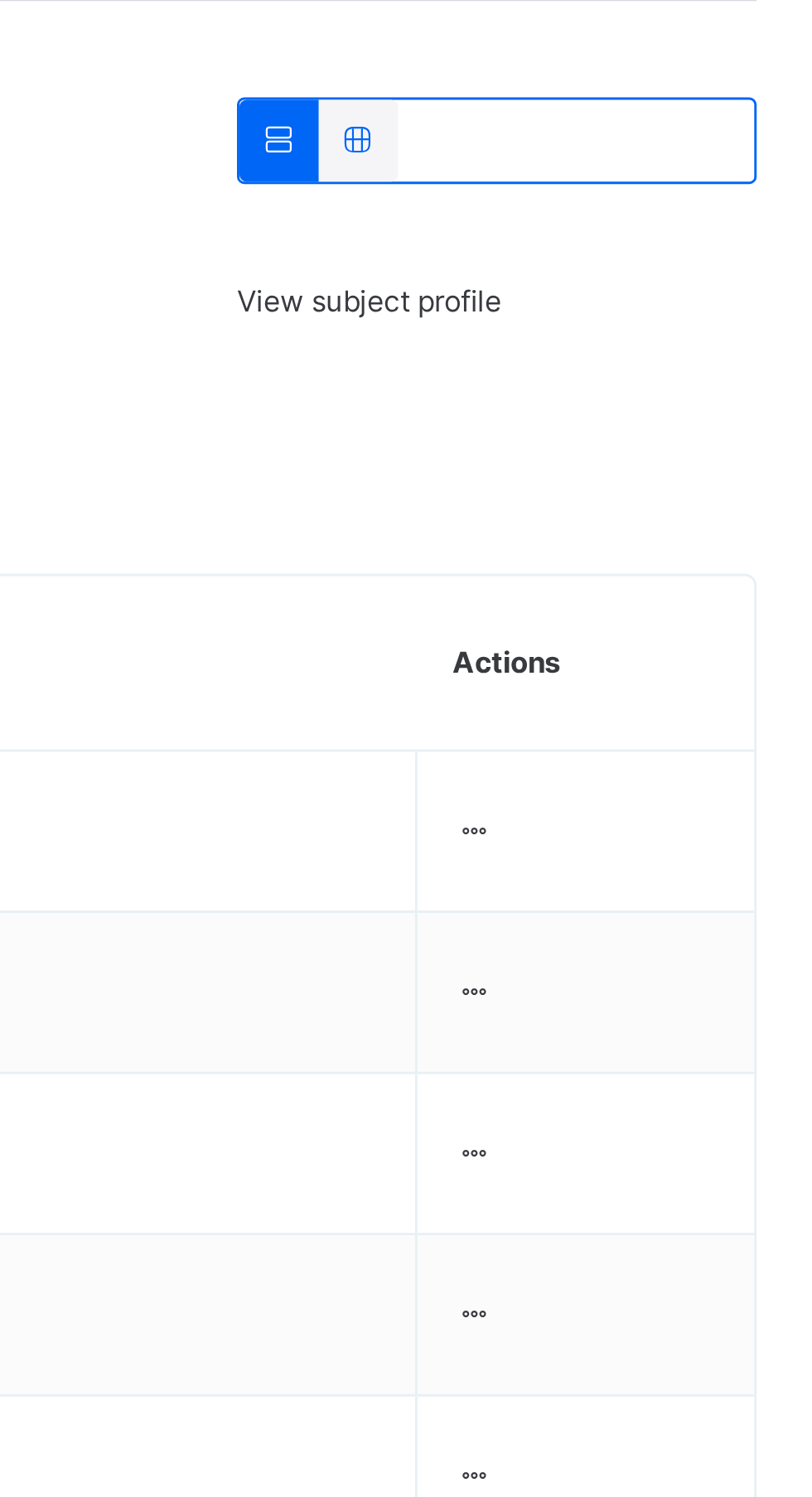
click at [691, 636] on div at bounding box center [684, 631] width 14 height 15
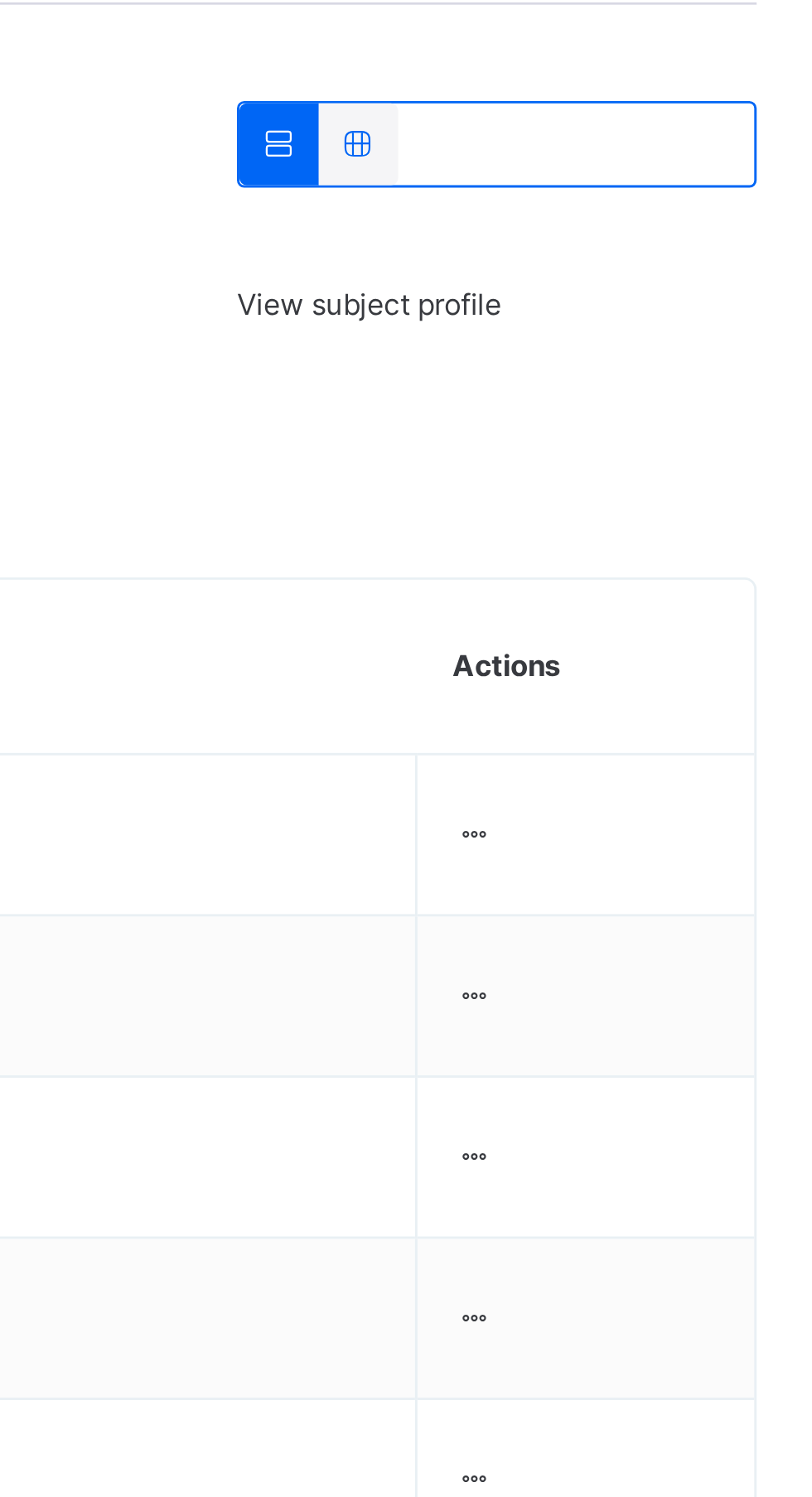
click at [0, 0] on div "Remove from Class" at bounding box center [0, 0] width 0 height 0
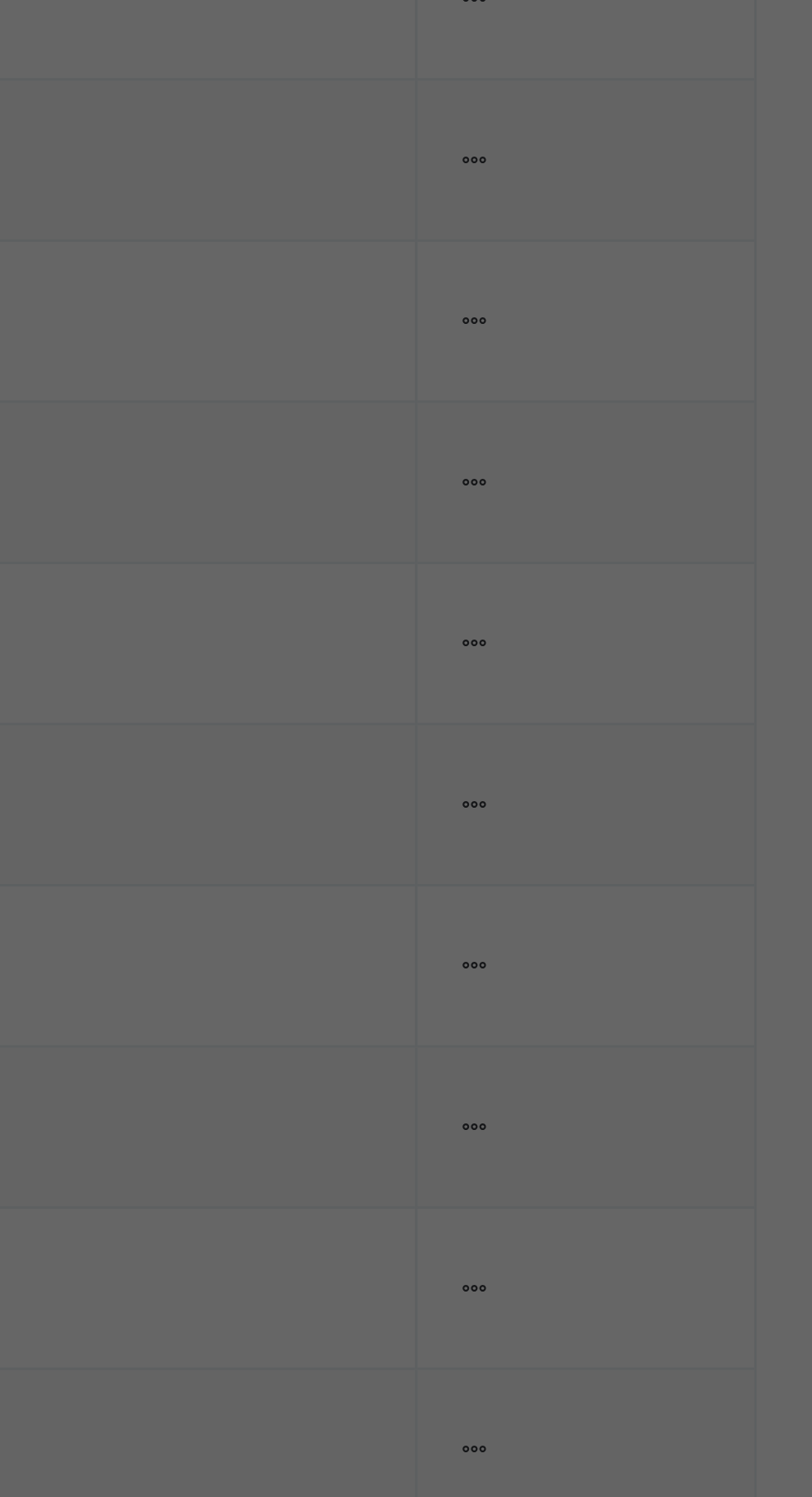
click at [532, 832] on div "Yes, Remove Student" at bounding box center [470, 818] width 124 height 26
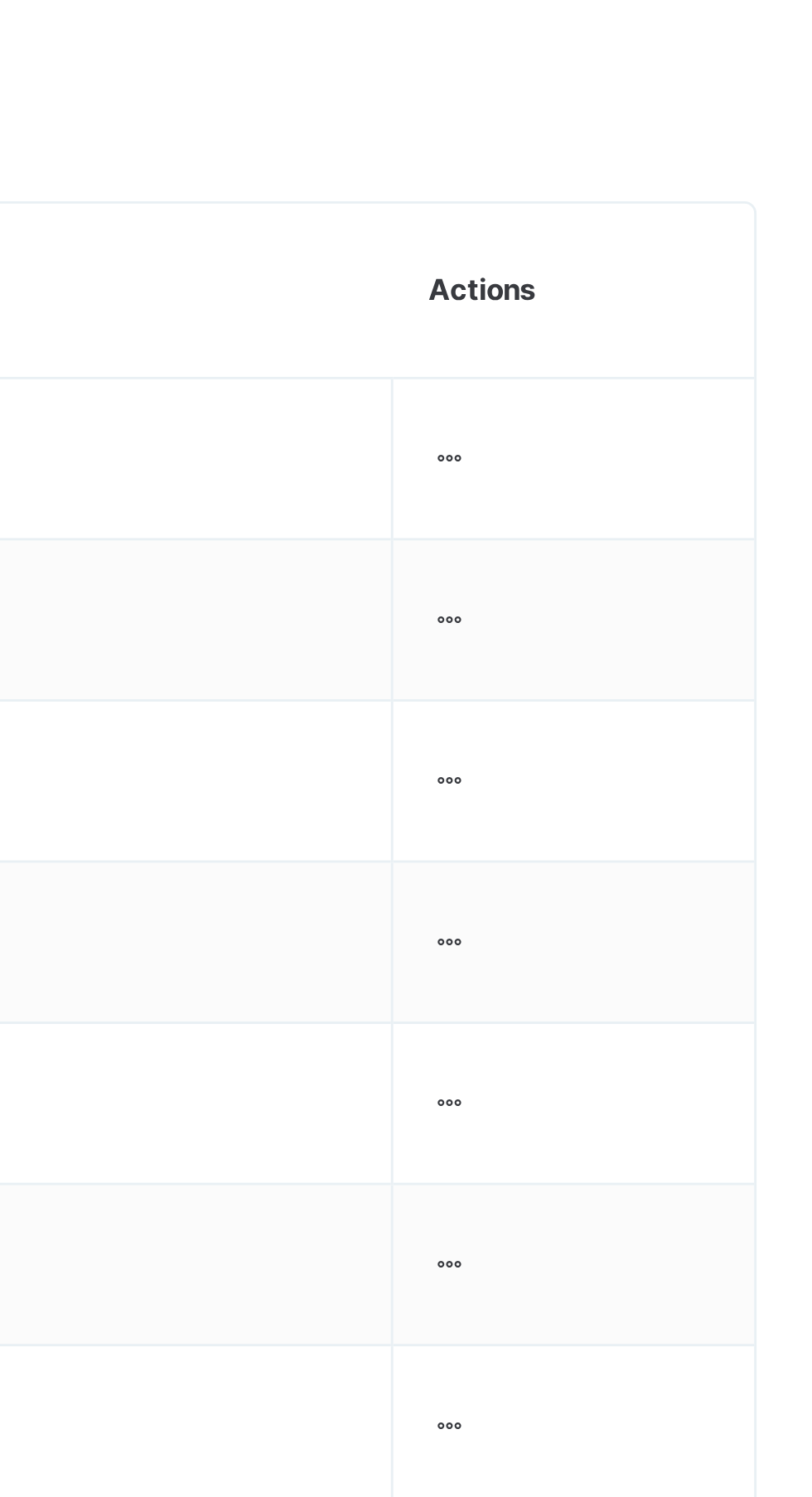
click at [684, 632] on div at bounding box center [675, 631] width 14 height 15
click at [0, 0] on div "Remove from Class" at bounding box center [0, 0] width 0 height 0
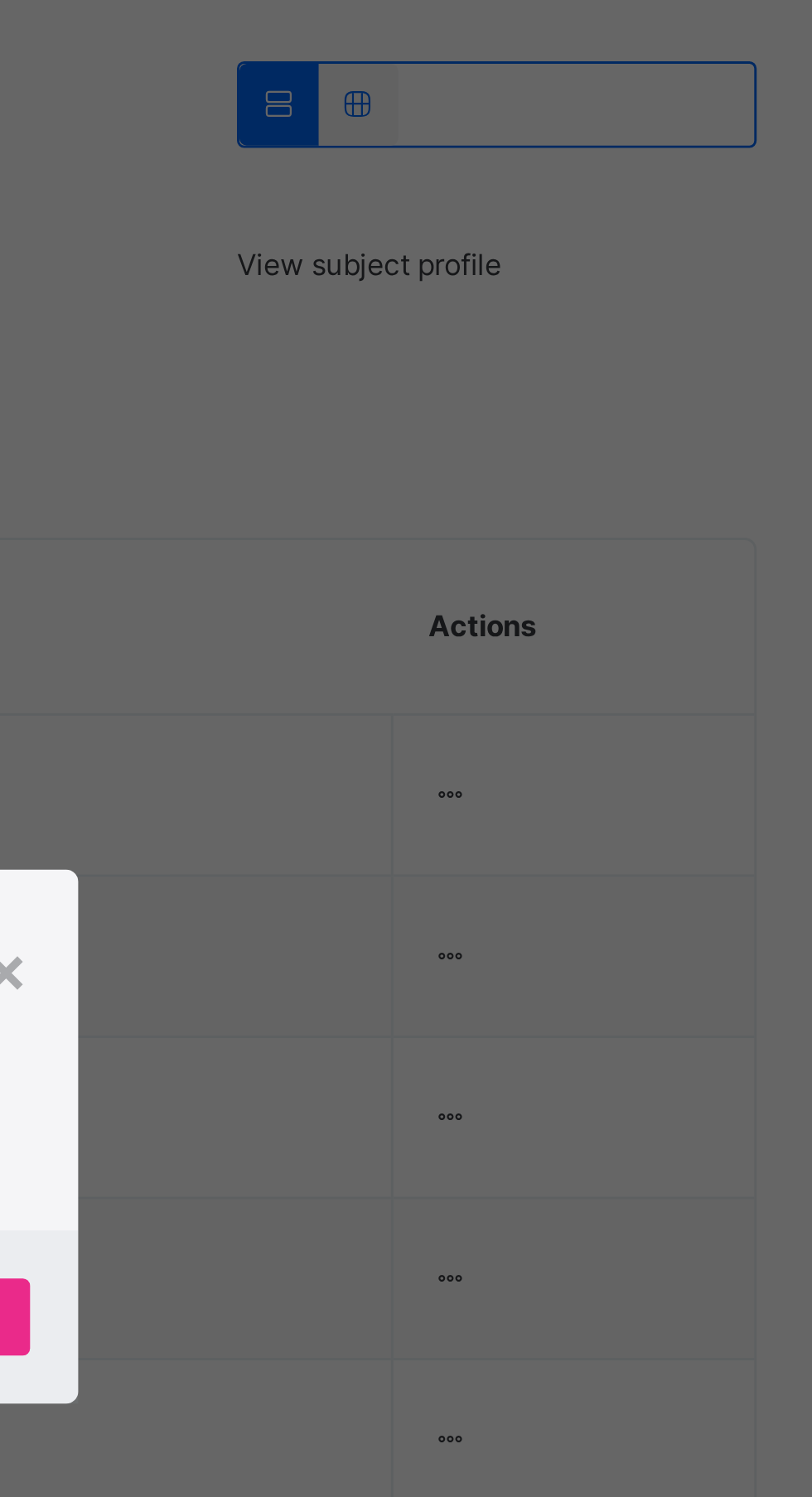
click at [532, 824] on div "Yes, Remove Student" at bounding box center [470, 810] width 124 height 26
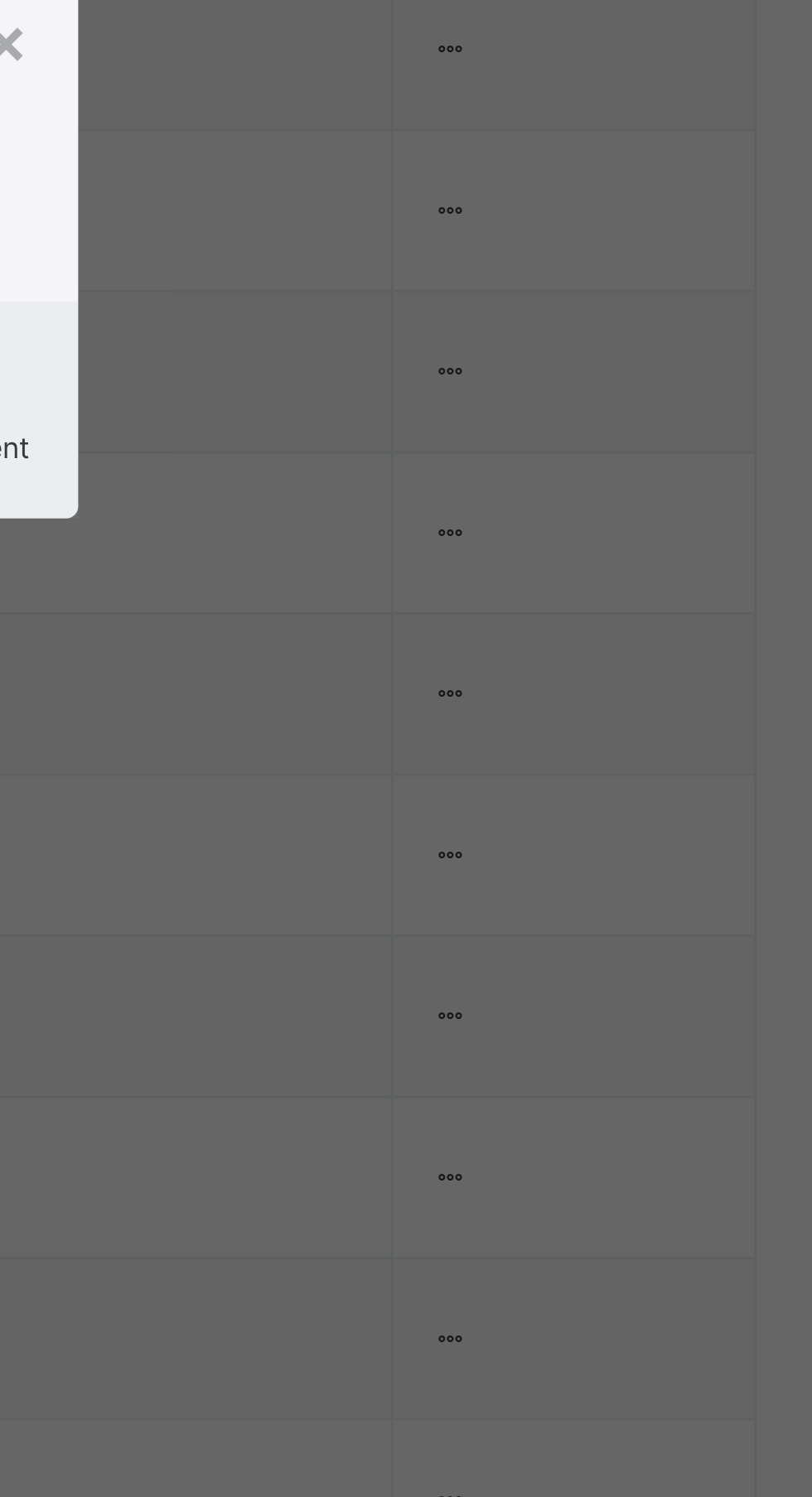
click at [532, 832] on div "Yes, Remove Student" at bounding box center [406, 824] width 251 height 15
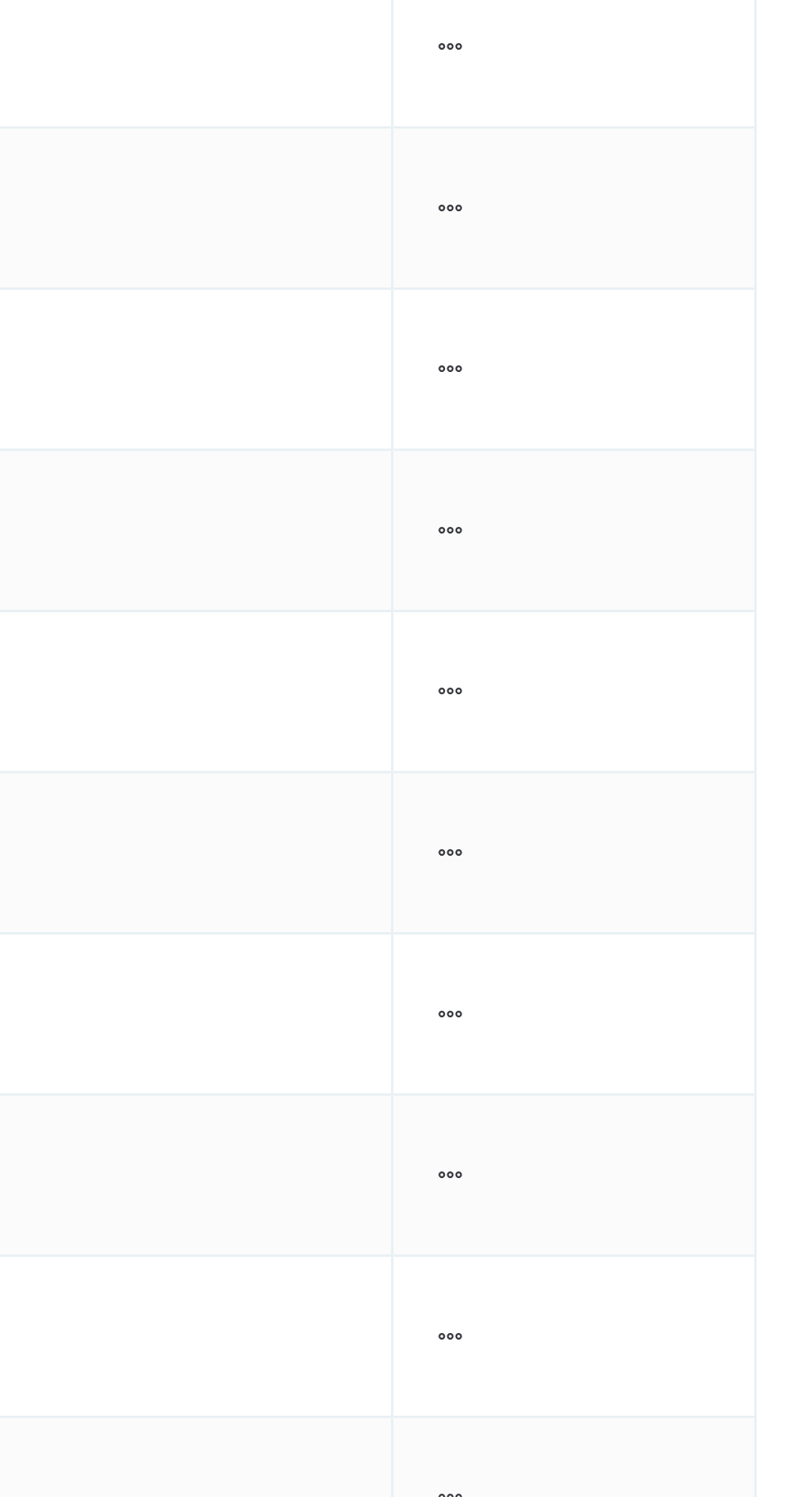
click at [0, 0] on ul "View Profile Remove from Class Transfer Student" at bounding box center [0, 0] width 0 height 0
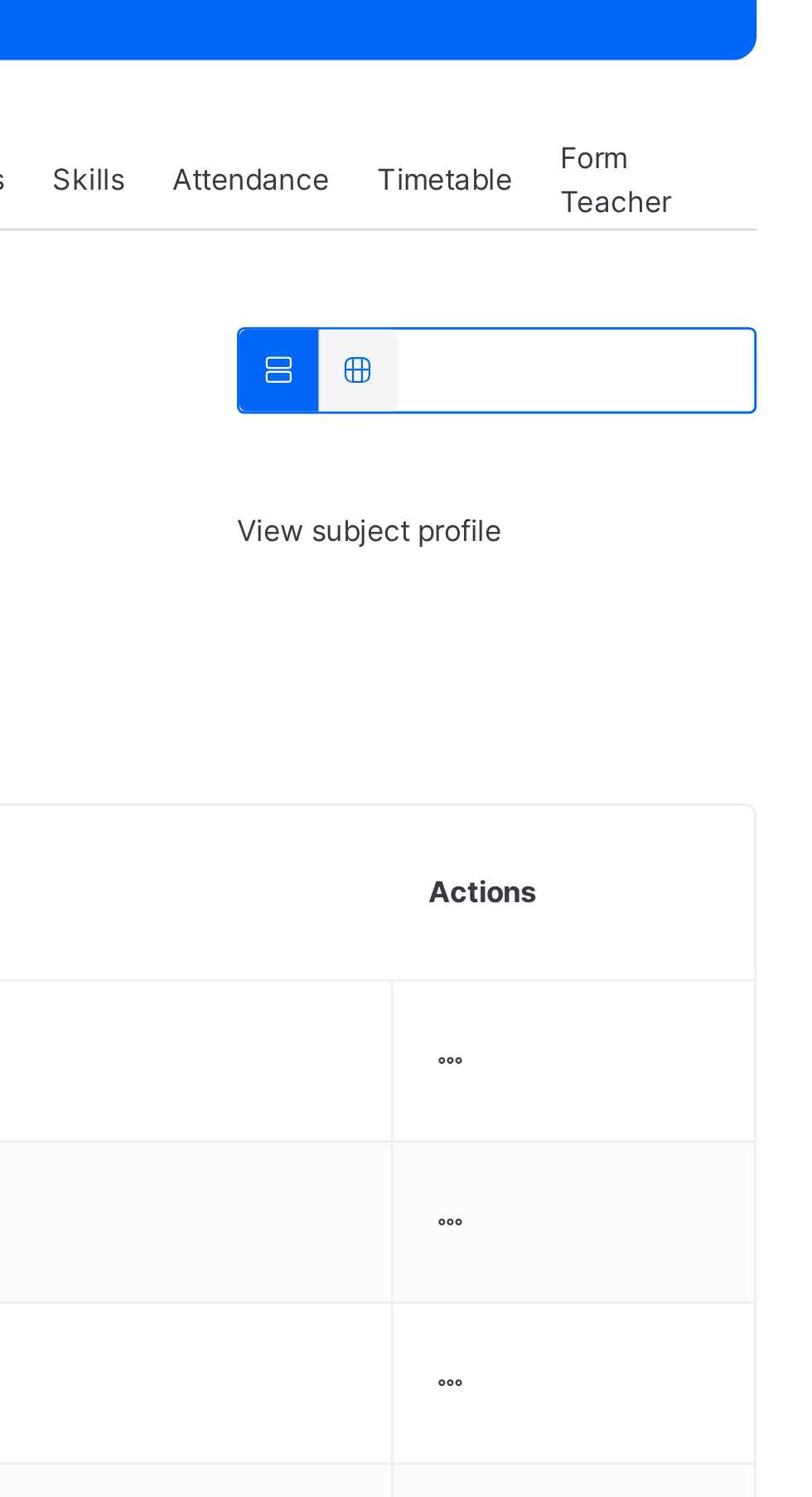
click at [684, 632] on div at bounding box center [675, 631] width 14 height 15
click at [0, 0] on div "Remove from Class" at bounding box center [0, 0] width 0 height 0
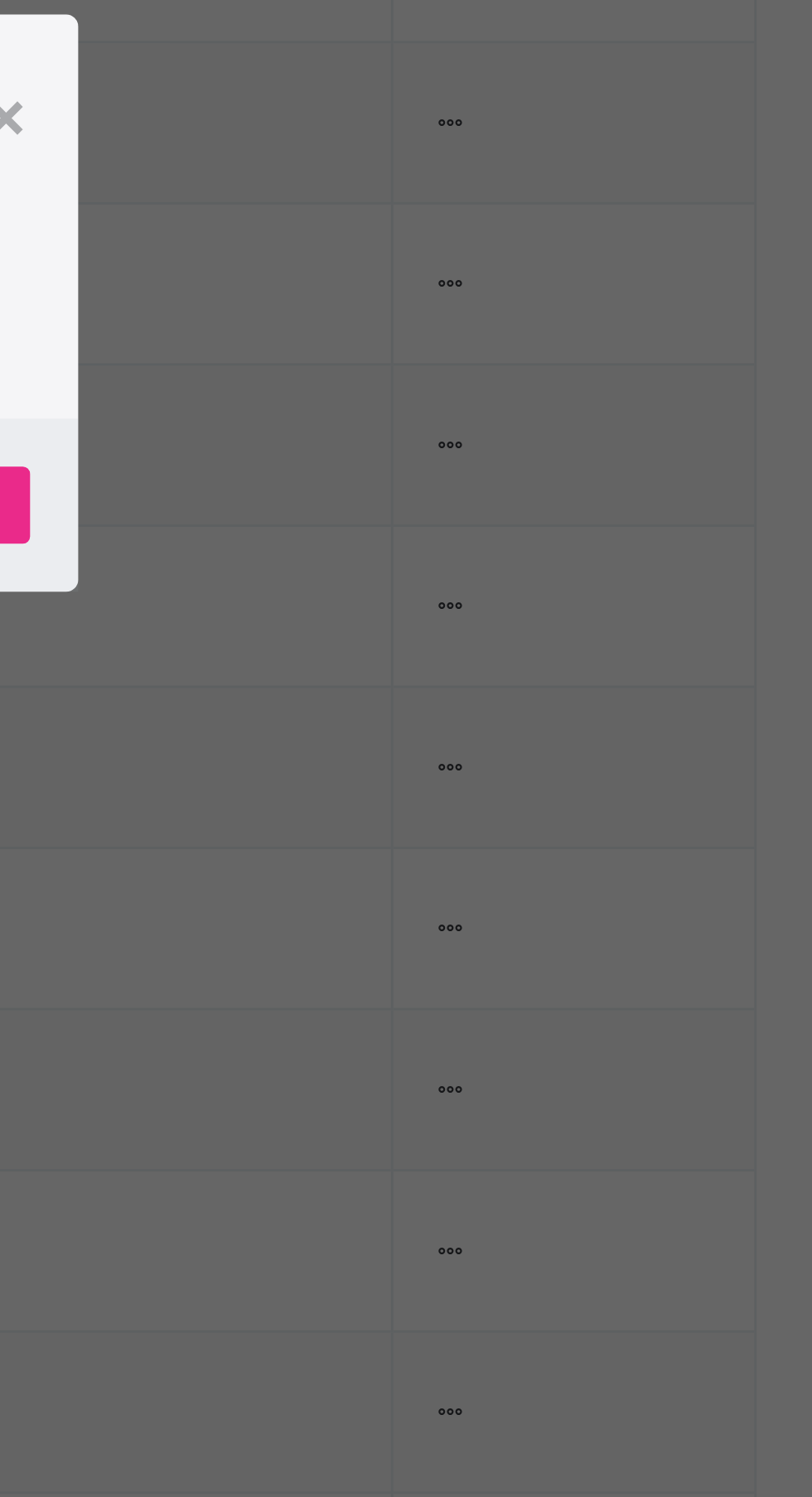
click at [516, 772] on p "This action would delete FADIMATU ABBARE AHMAD from the class. Are you sure you…" at bounding box center [461, 735] width 110 height 74
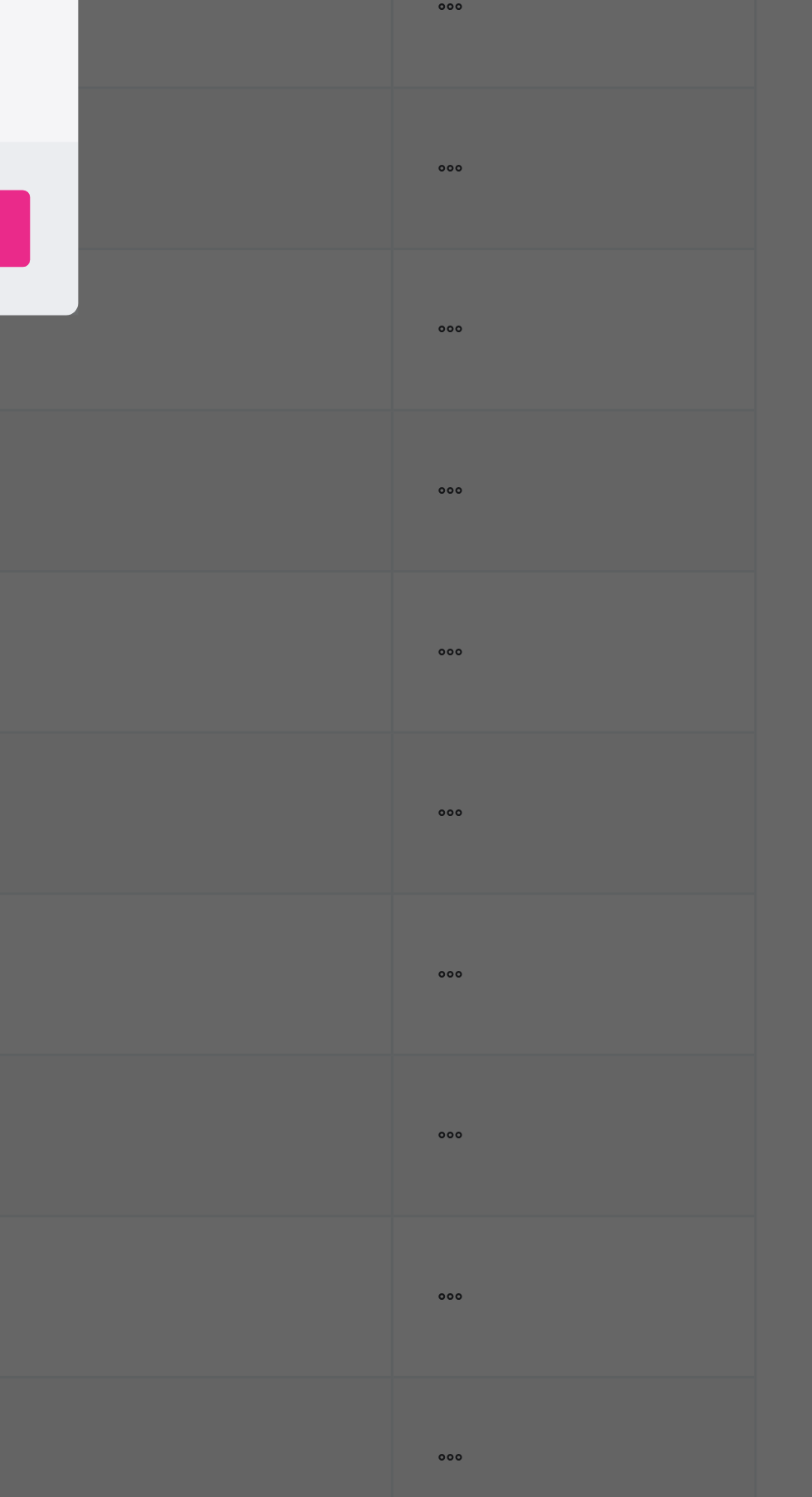
click at [519, 826] on span "Yes, Remove Student" at bounding box center [470, 819] width 99 height 15
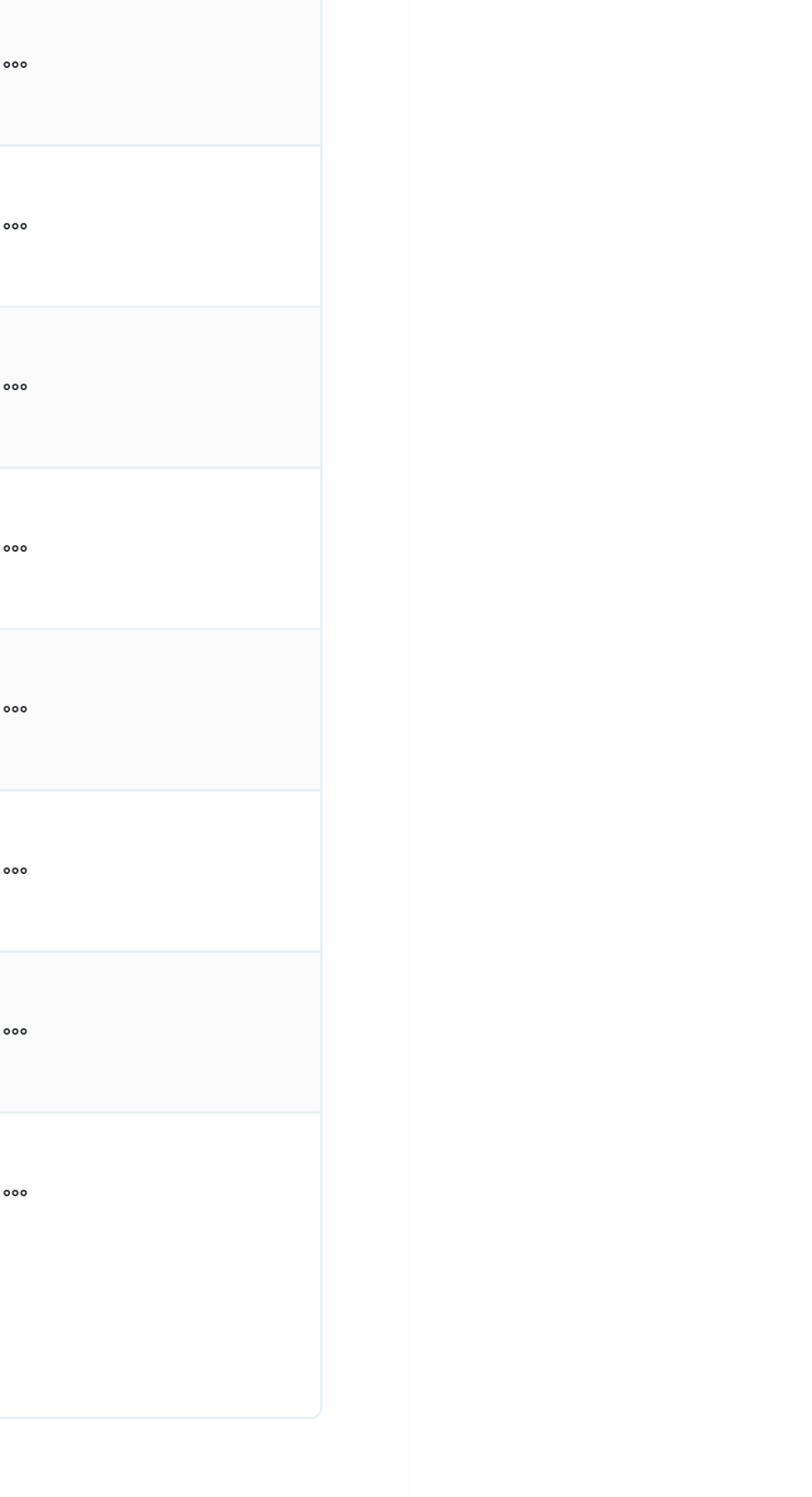
click at [0, 0] on ul "View Profile Remove from Class Transfer Student" at bounding box center [0, 0] width 0 height 0
click at [0, 0] on div "Remove from Class" at bounding box center [0, 0] width 0 height 0
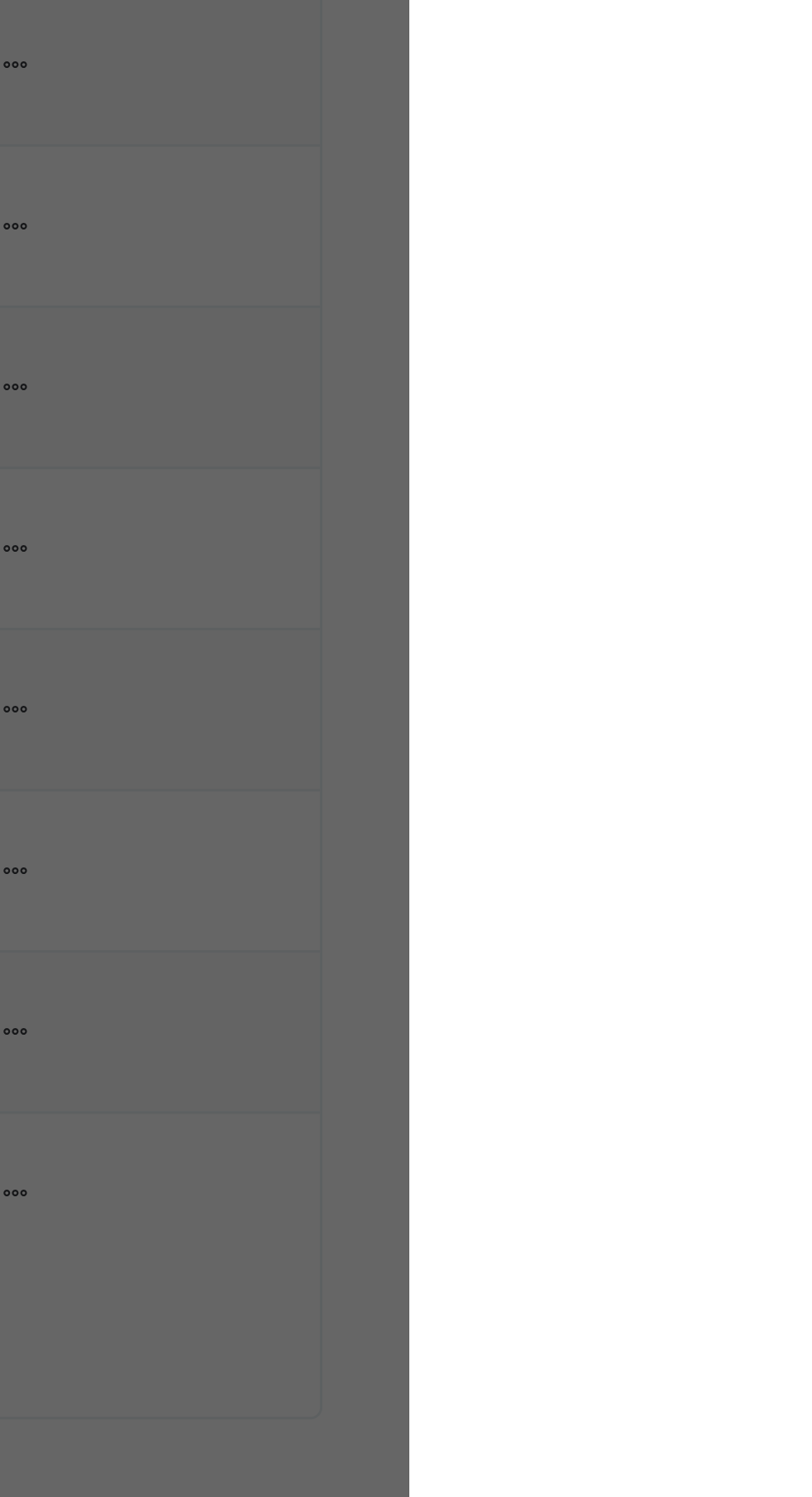
click at [519, 819] on span "Yes, Remove Student" at bounding box center [470, 811] width 99 height 15
click at [532, 832] on div "Yes, Remove Student" at bounding box center [406, 824] width 251 height 15
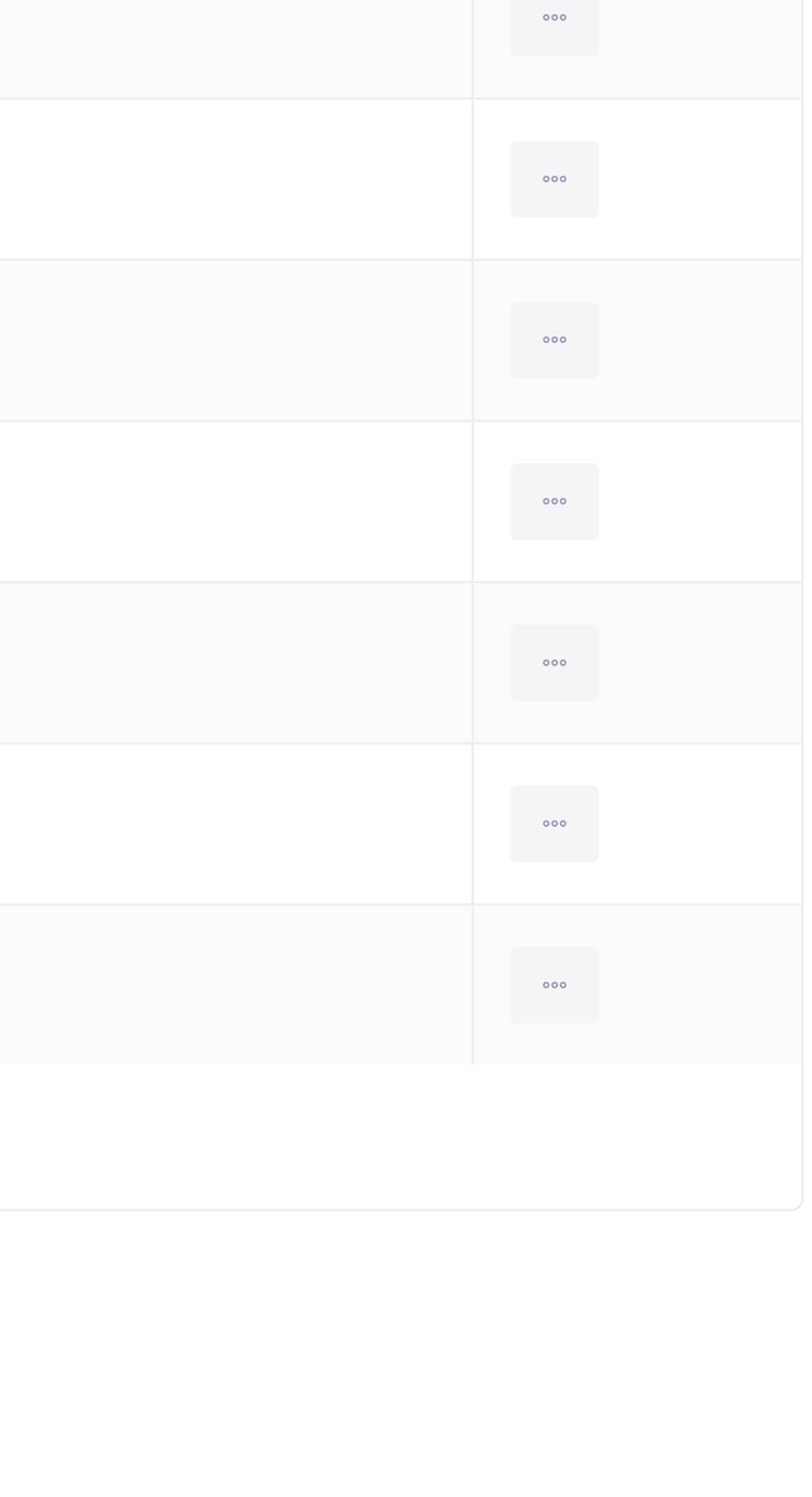
click at [707, 1134] on div at bounding box center [696, 1130] width 31 height 26
click at [0, 0] on div "Remove from Class" at bounding box center [0, 0] width 0 height 0
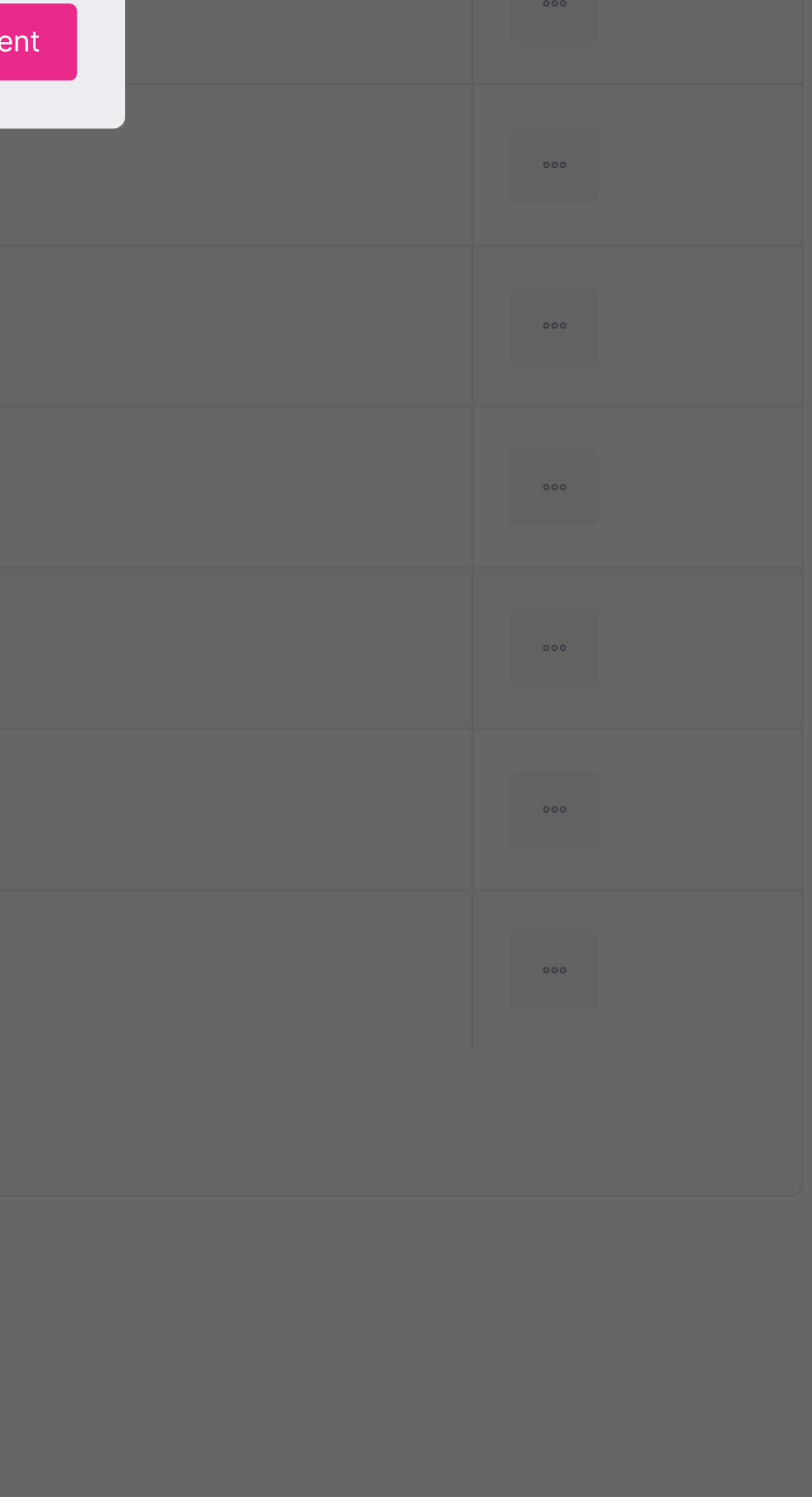
click at [519, 819] on span "Yes, Remove Student" at bounding box center [470, 811] width 99 height 15
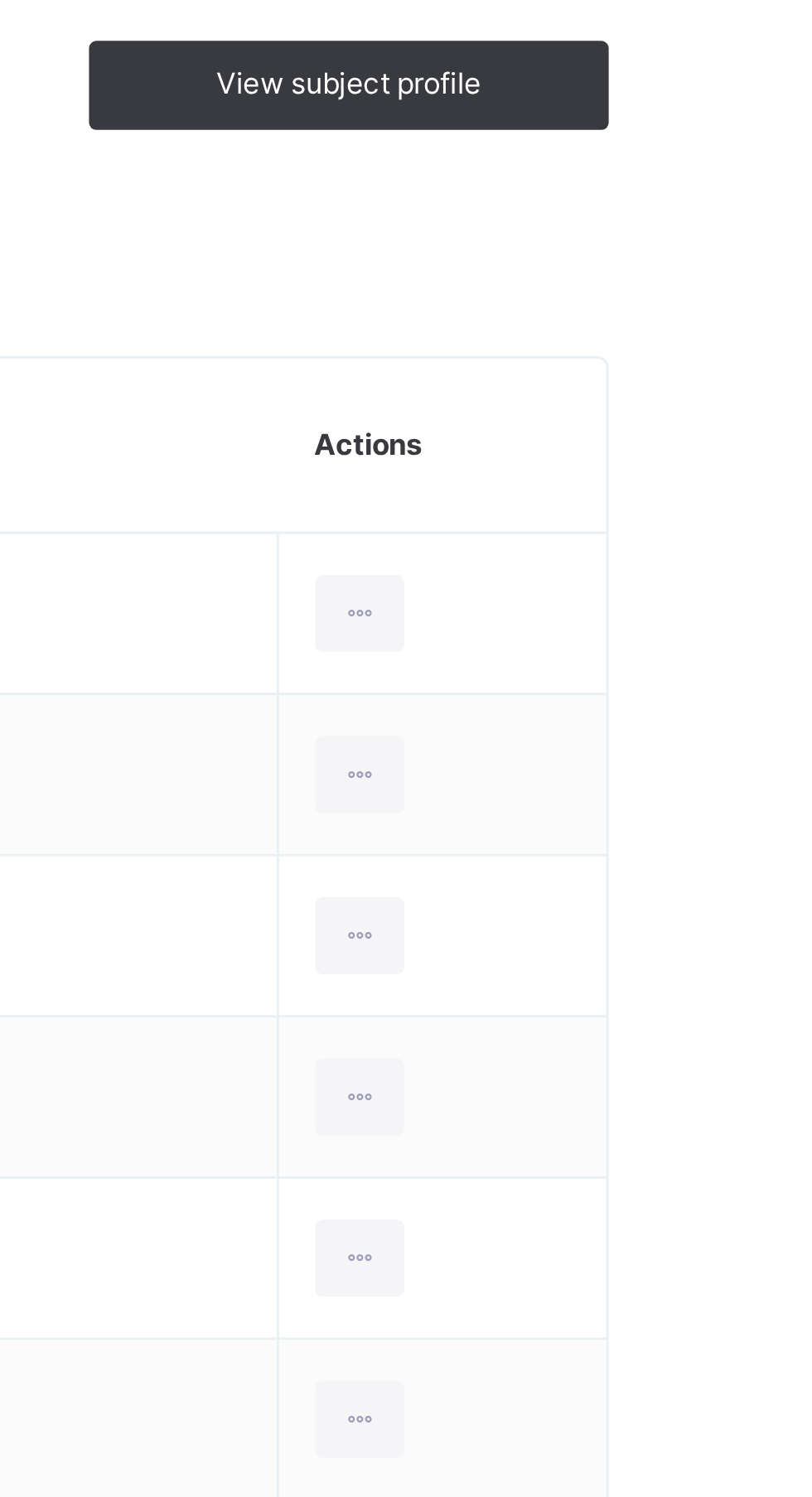
click at [708, 631] on div at bounding box center [696, 631] width 31 height 26
click at [0, 0] on div "Remove from Class" at bounding box center [0, 0] width 0 height 0
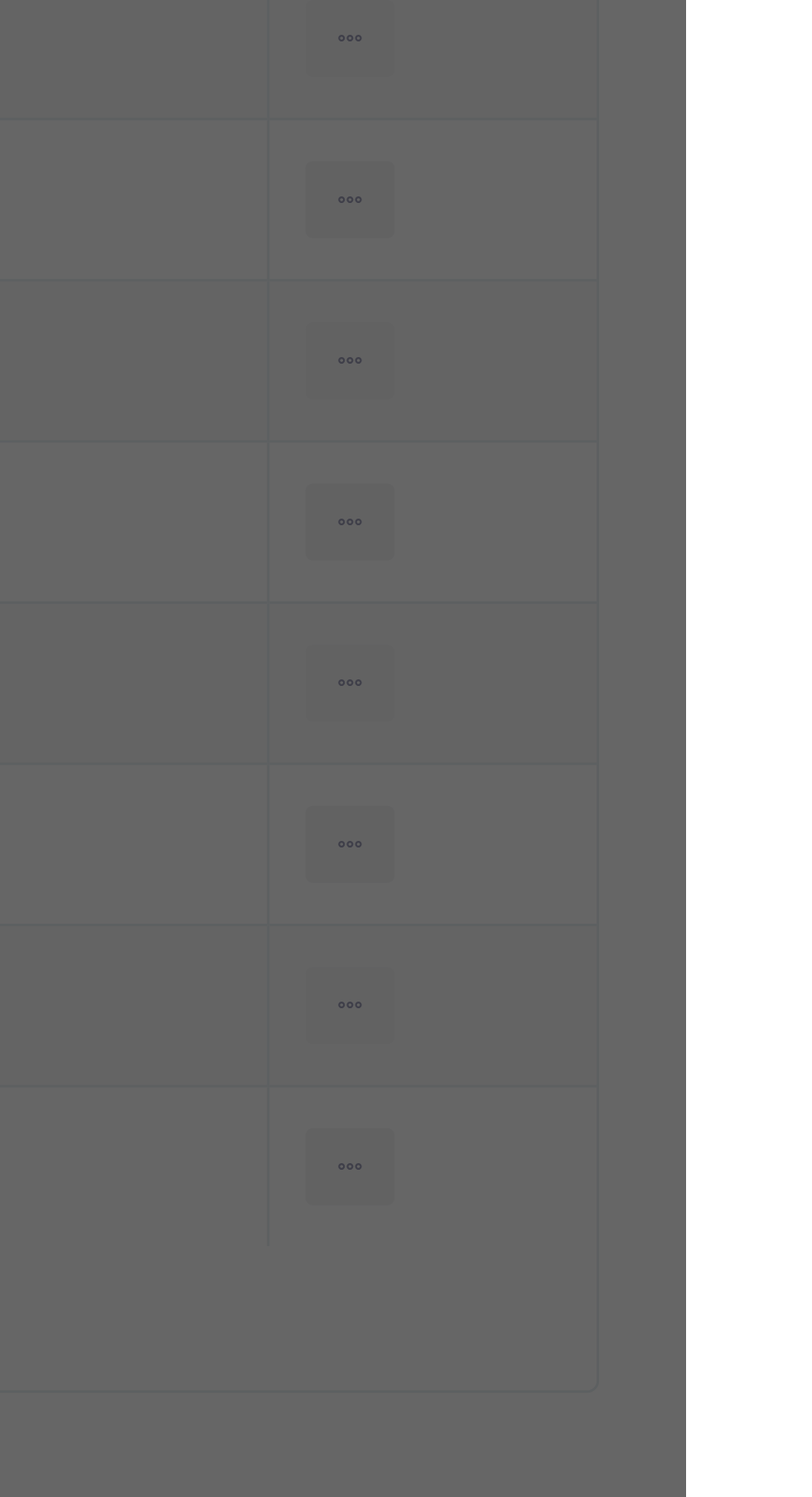
click at [516, 772] on p "This action would delete FATIMA DIKKO SA'AD from the class. Are you sure you wa…" at bounding box center [459, 735] width 113 height 74
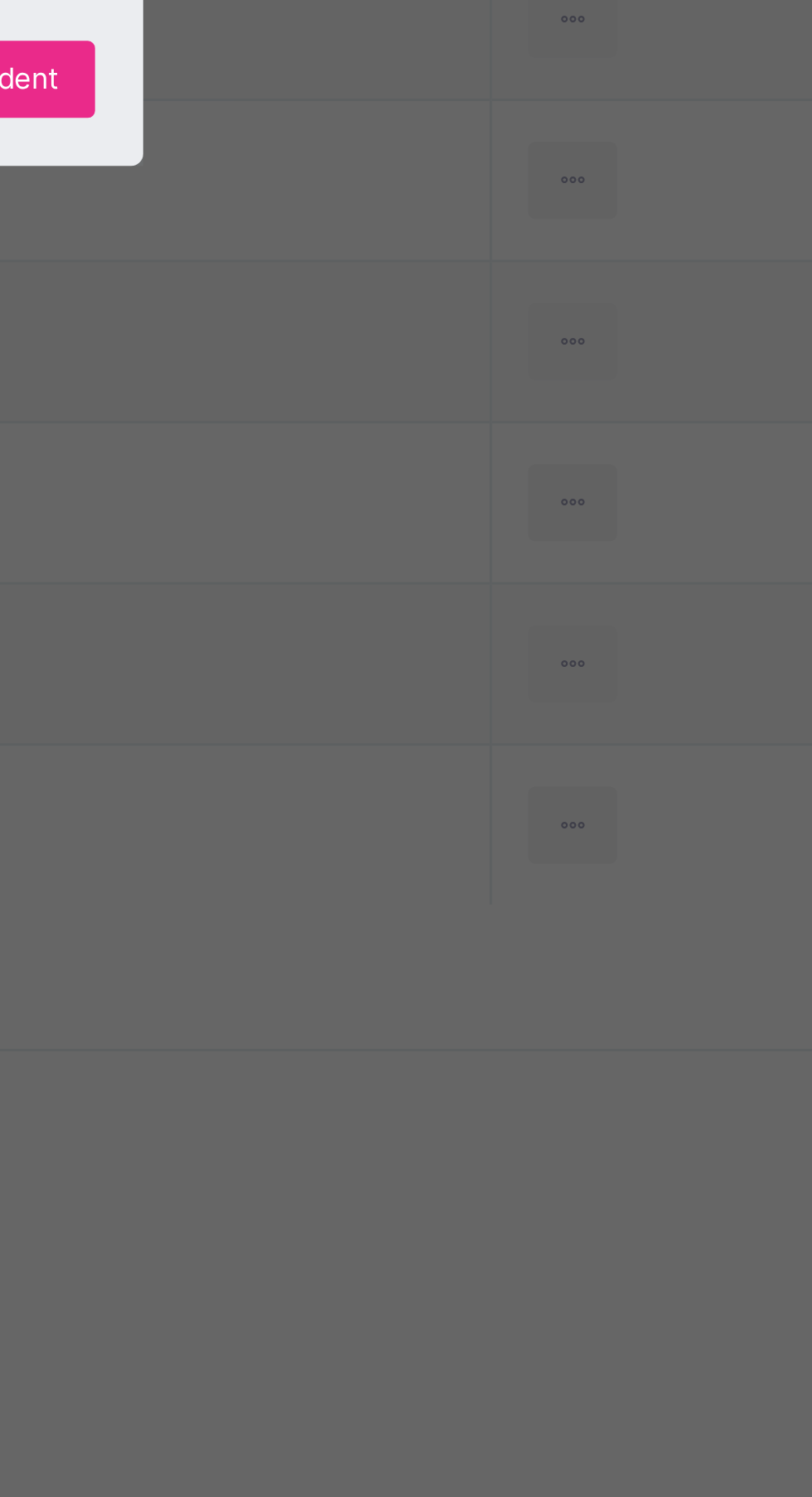
click at [516, 772] on p "This action would delete FATIMA DIKKO SA'AD from the class. Are you sure you wa…" at bounding box center [459, 735] width 113 height 74
click at [519, 826] on span "Yes, Remove Student" at bounding box center [470, 819] width 99 height 15
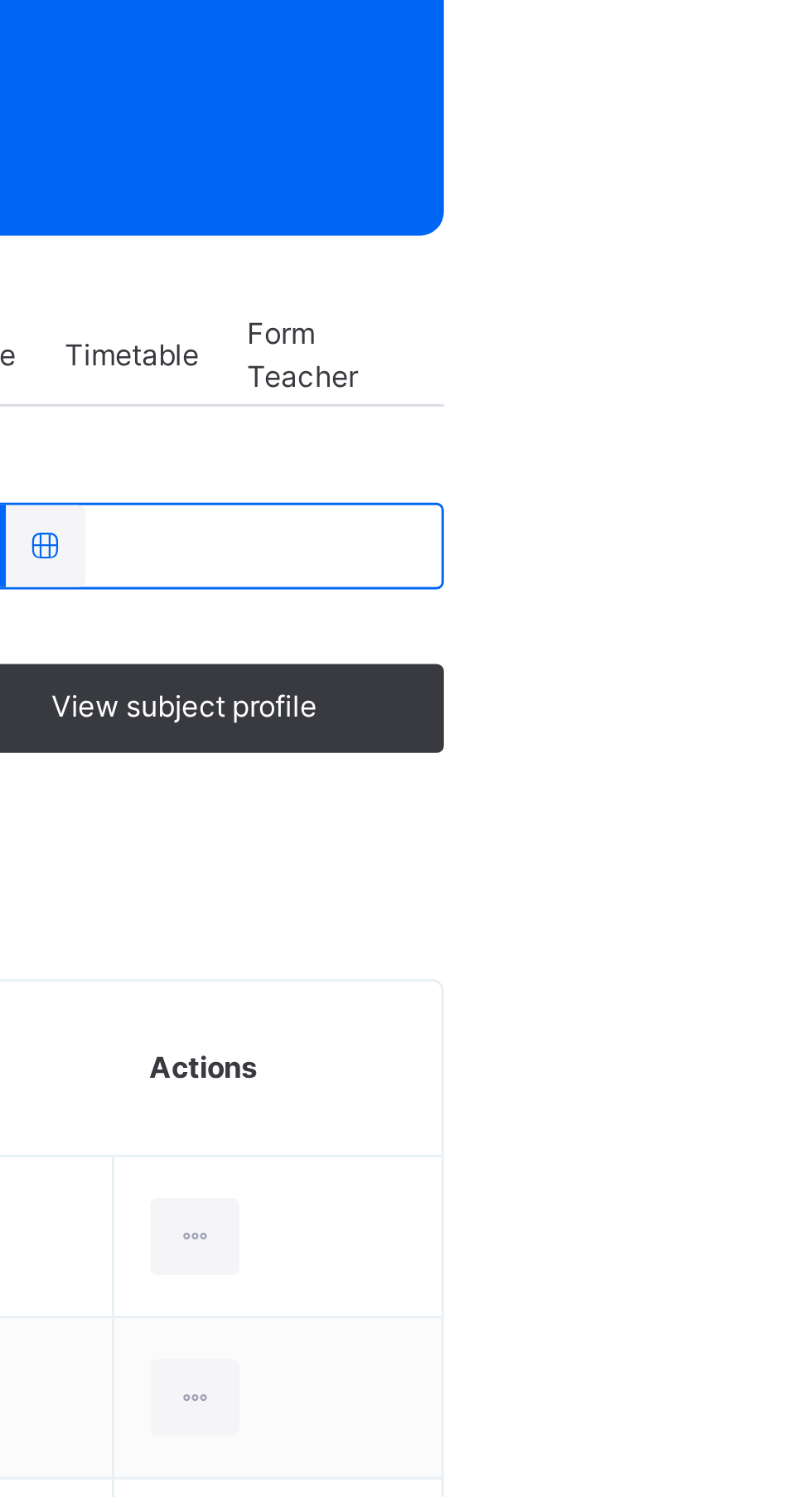
click at [711, 629] on div at bounding box center [696, 631] width 31 height 26
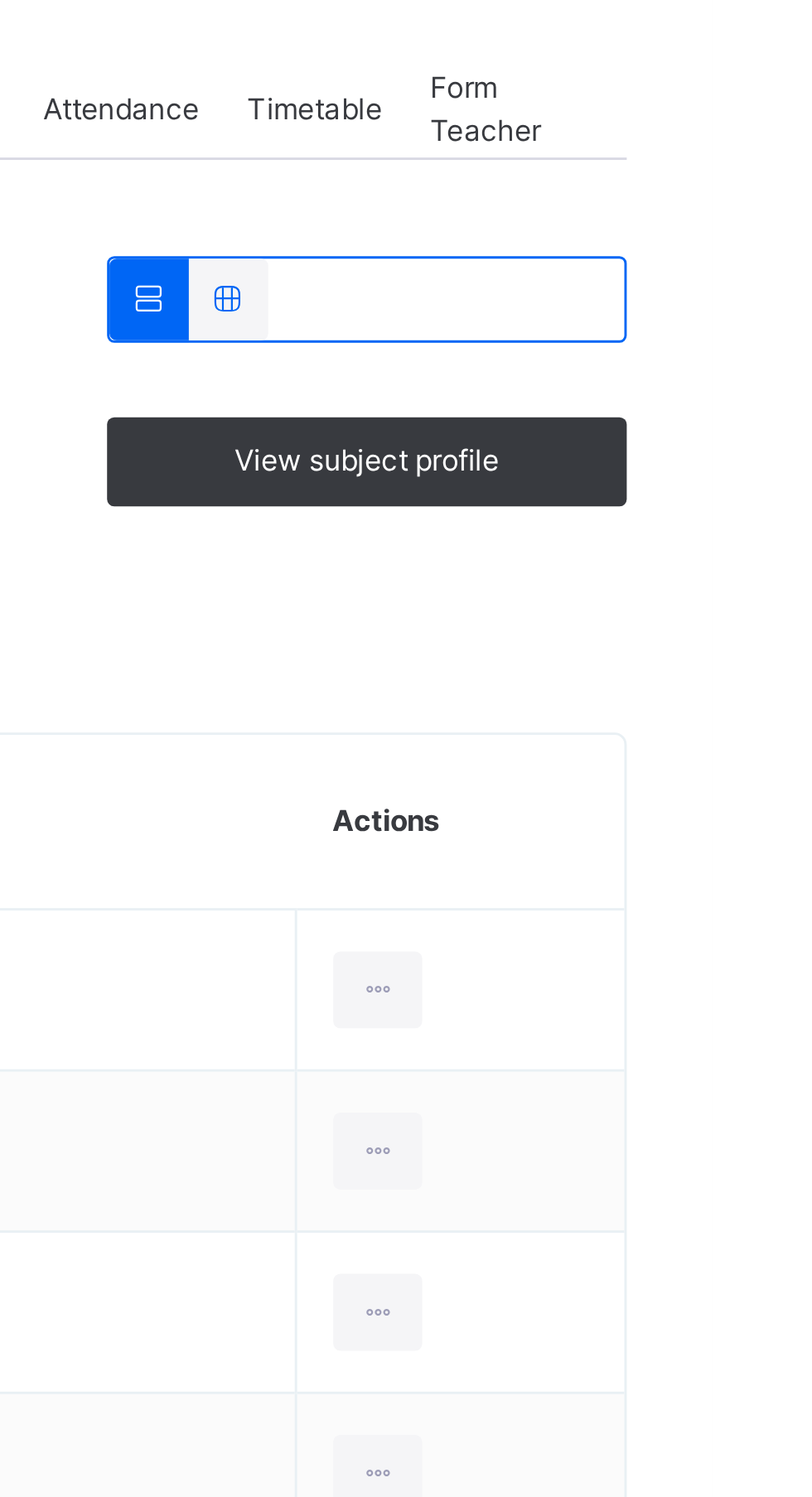
click at [0, 0] on div "Remove from Class" at bounding box center [0, 0] width 0 height 0
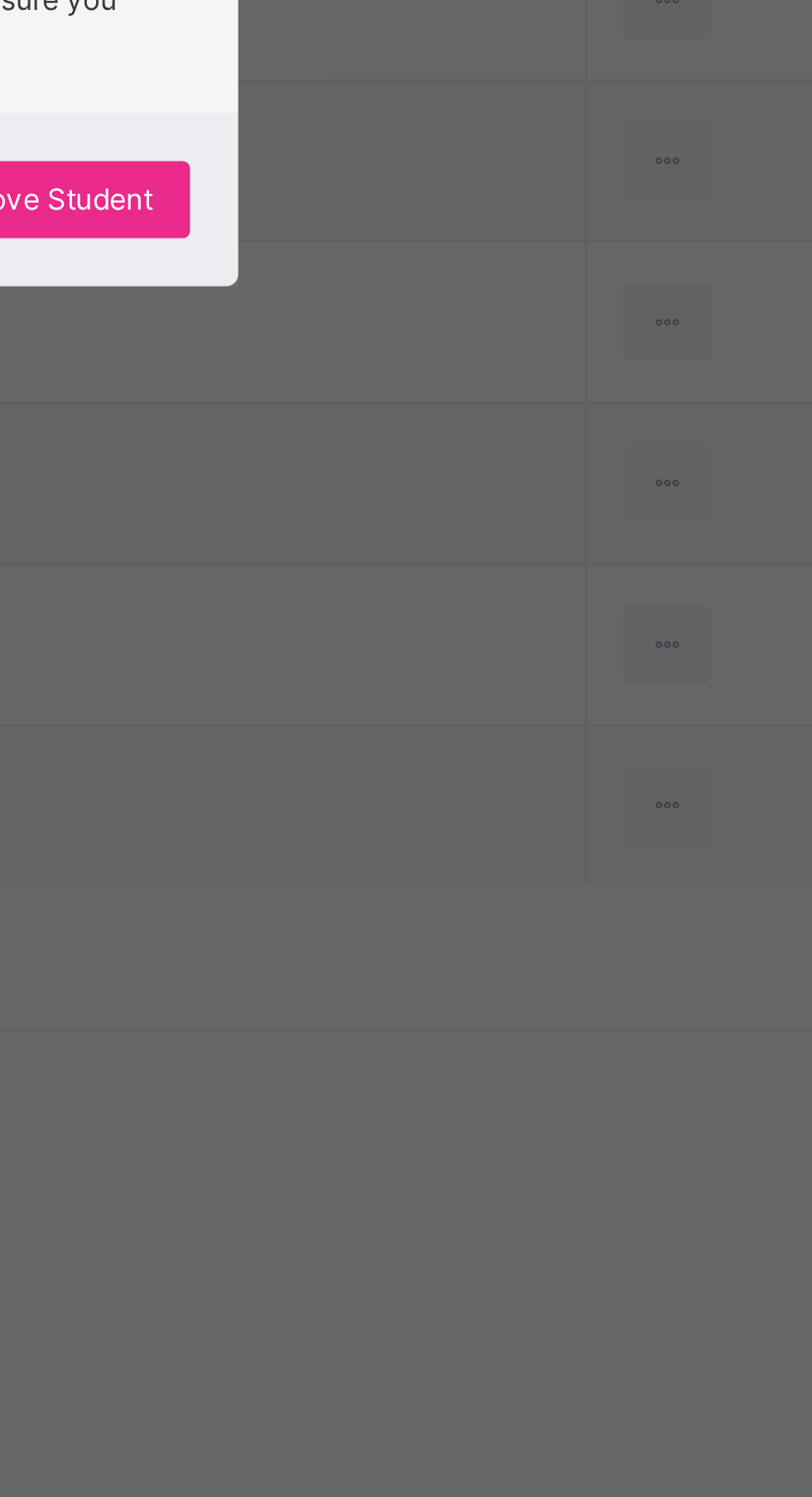
click at [519, 819] on span "Yes, Remove Student" at bounding box center [470, 811] width 99 height 15
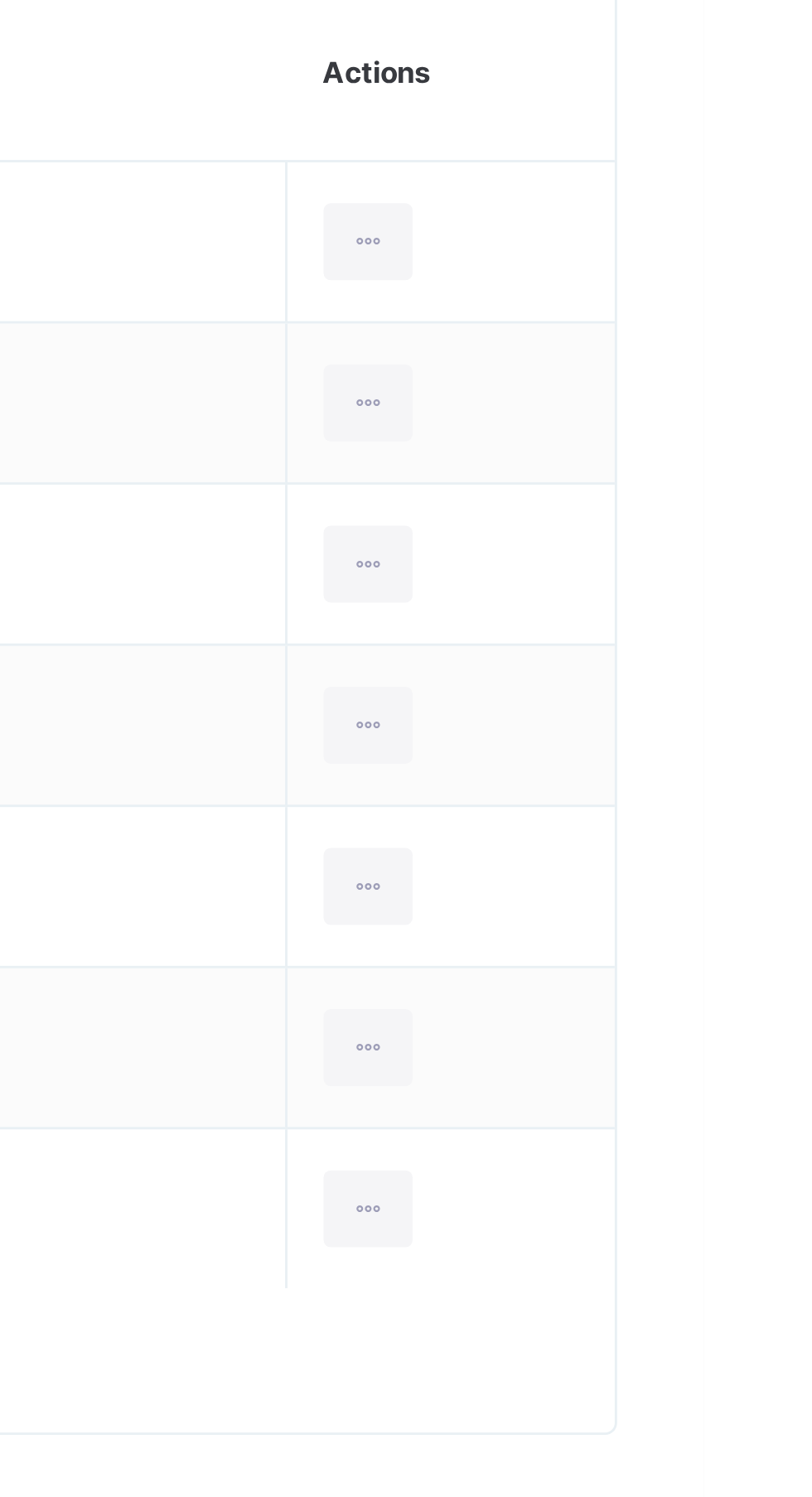
click at [707, 964] on div at bounding box center [696, 964] width 31 height 26
click at [0, 0] on div "Remove from Class" at bounding box center [0, 0] width 0 height 0
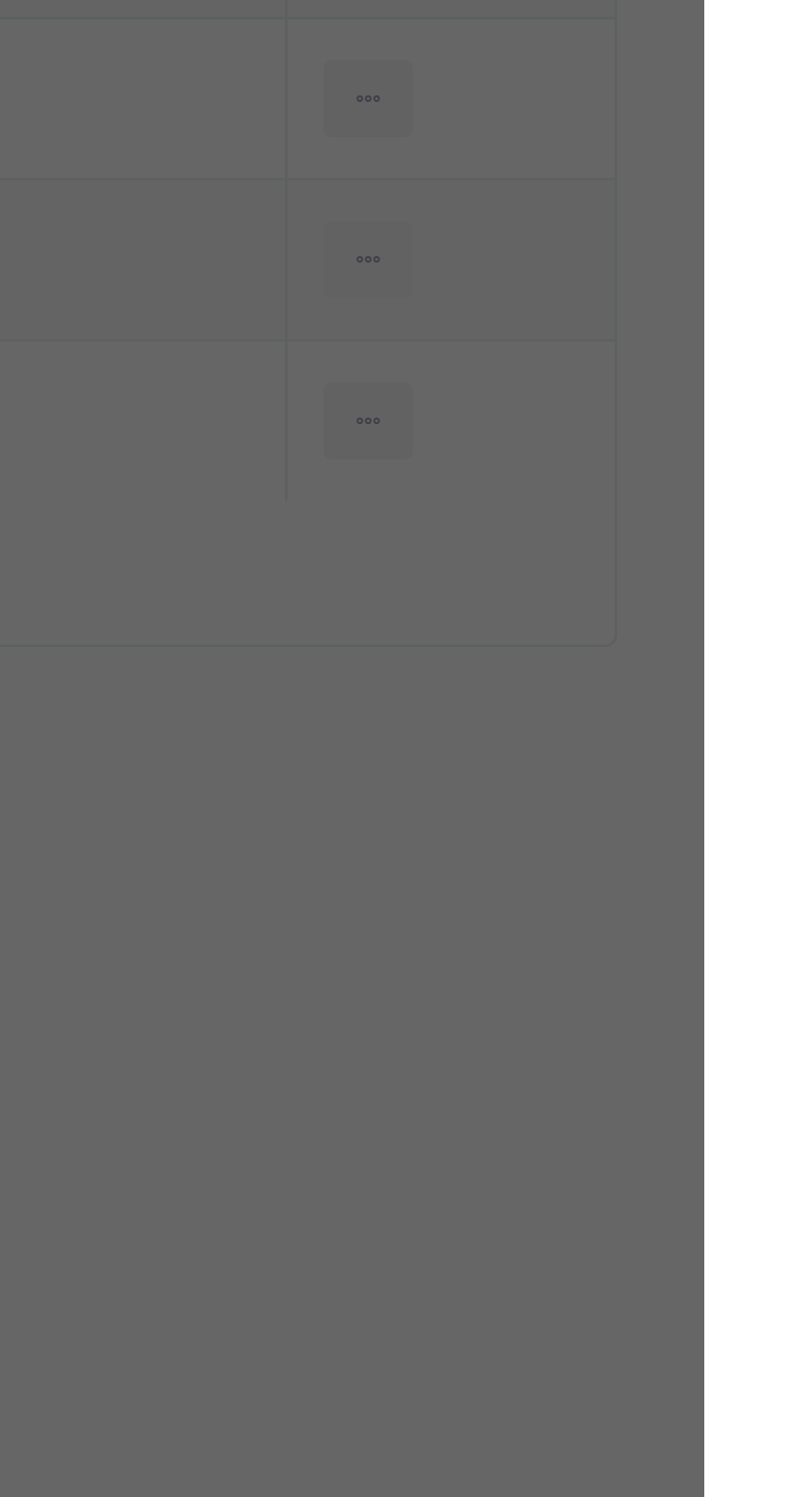
click at [519, 819] on span "Yes, Remove Student" at bounding box center [470, 811] width 99 height 15
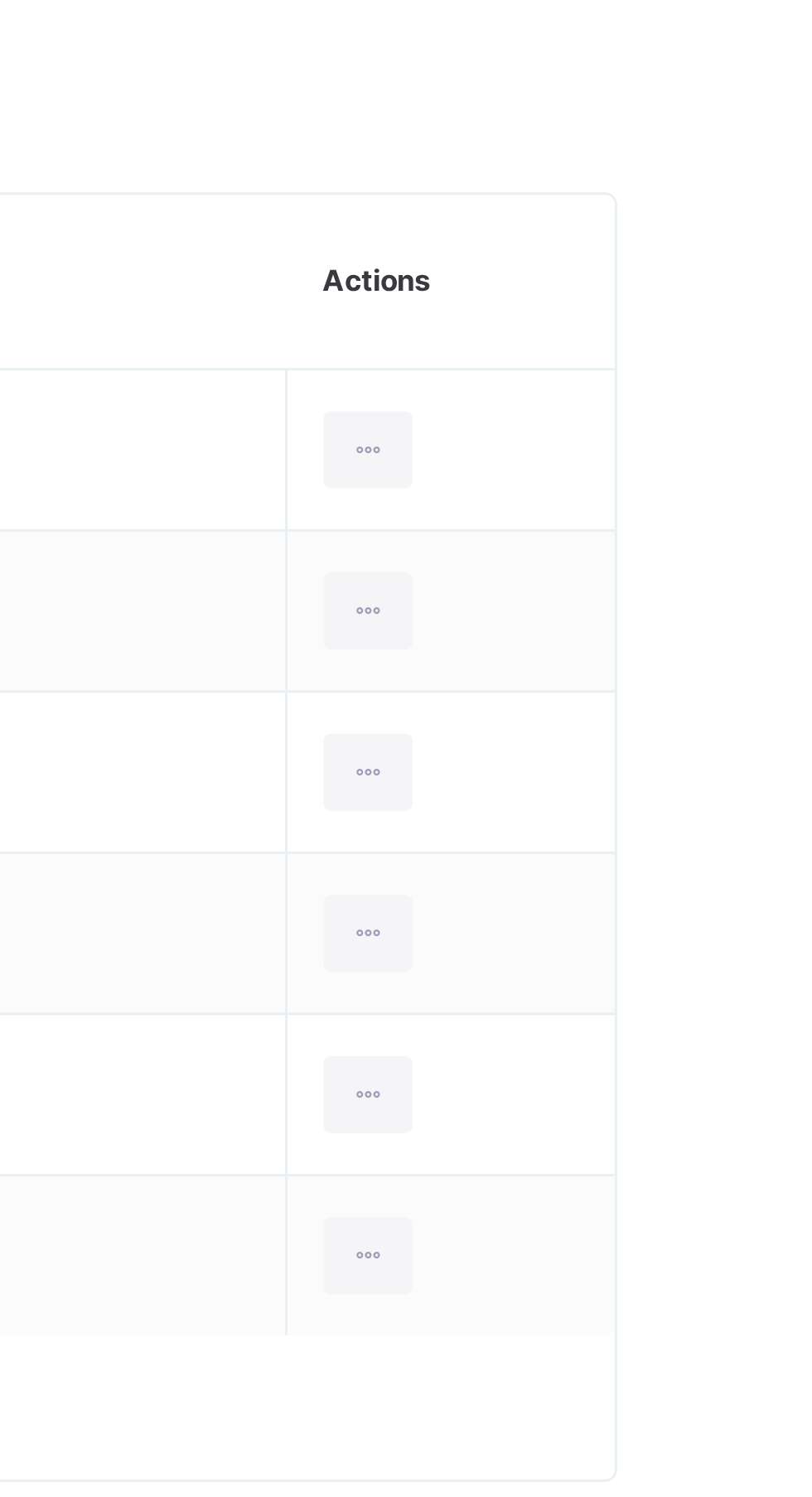
click at [0, 0] on ul "View Profile Remove from Class Transfer Student" at bounding box center [0, 0] width 0 height 0
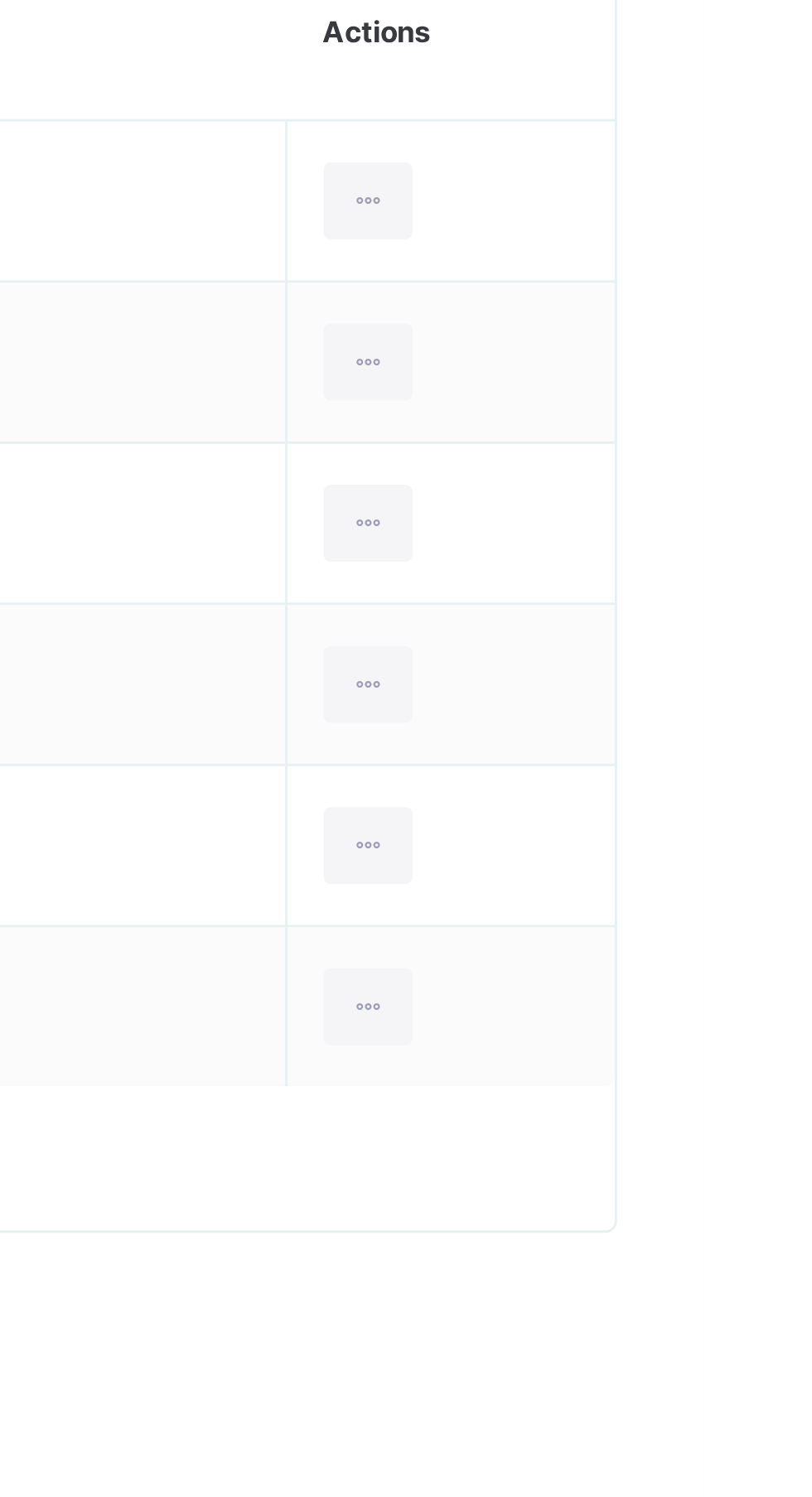
click at [0, 0] on div "Remove from Class" at bounding box center [0, 0] width 0 height 0
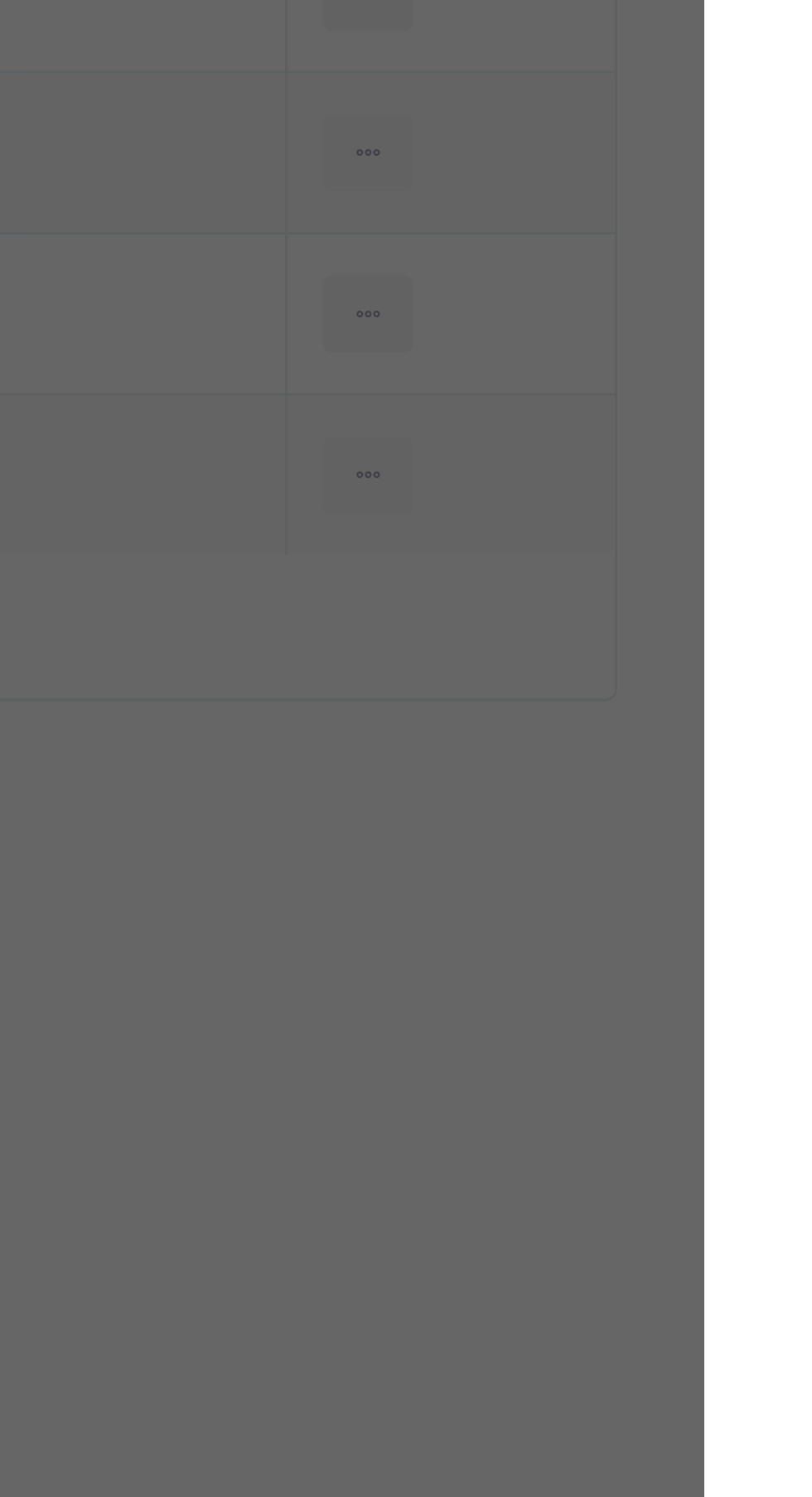
click at [519, 819] on span "Yes, Remove Student" at bounding box center [470, 811] width 99 height 15
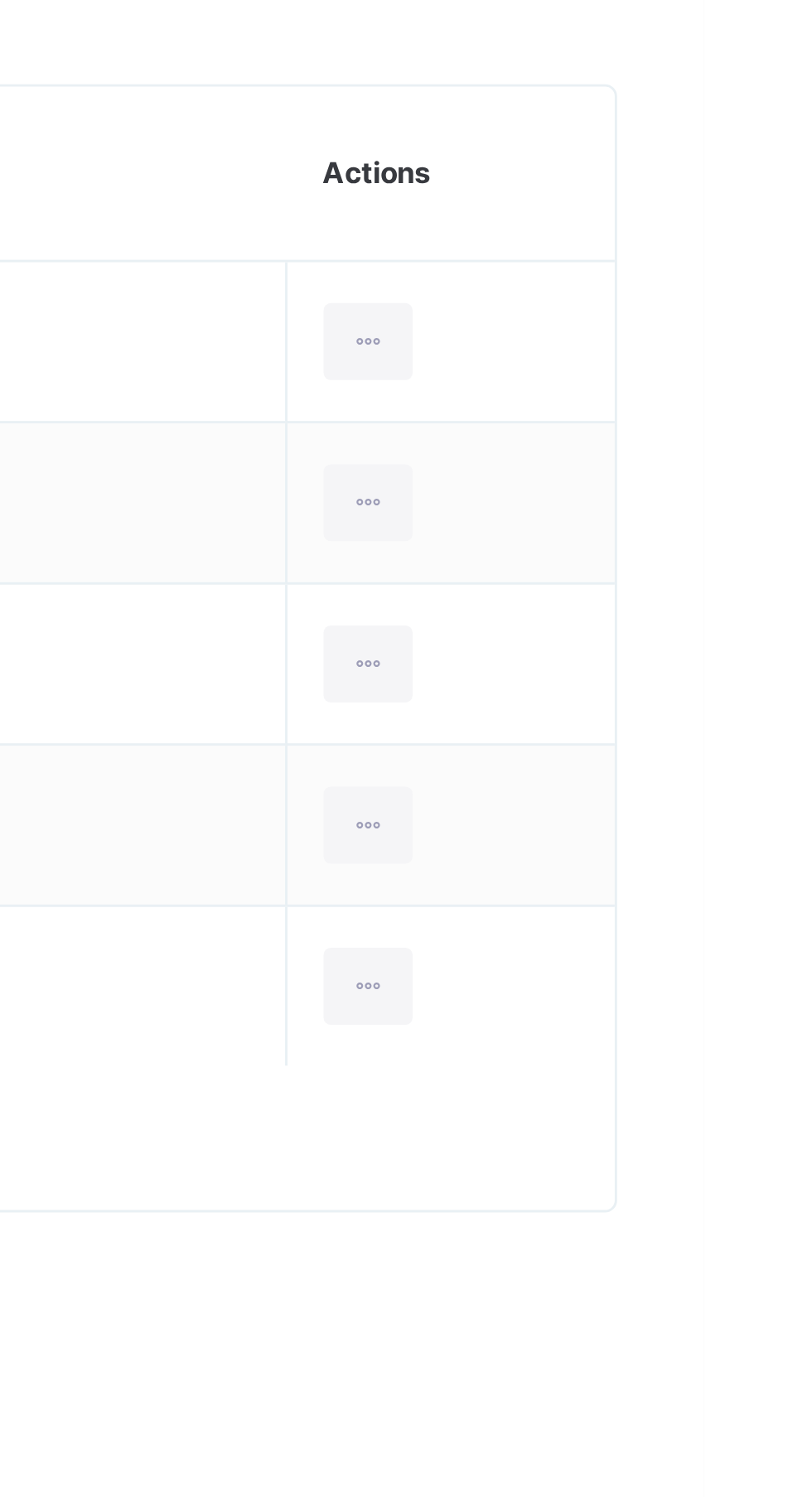
click at [0, 0] on ul "View Profile Remove from Class Transfer Student" at bounding box center [0, 0] width 0 height 0
click at [0, 0] on div "Remove from Class" at bounding box center [0, 0] width 0 height 0
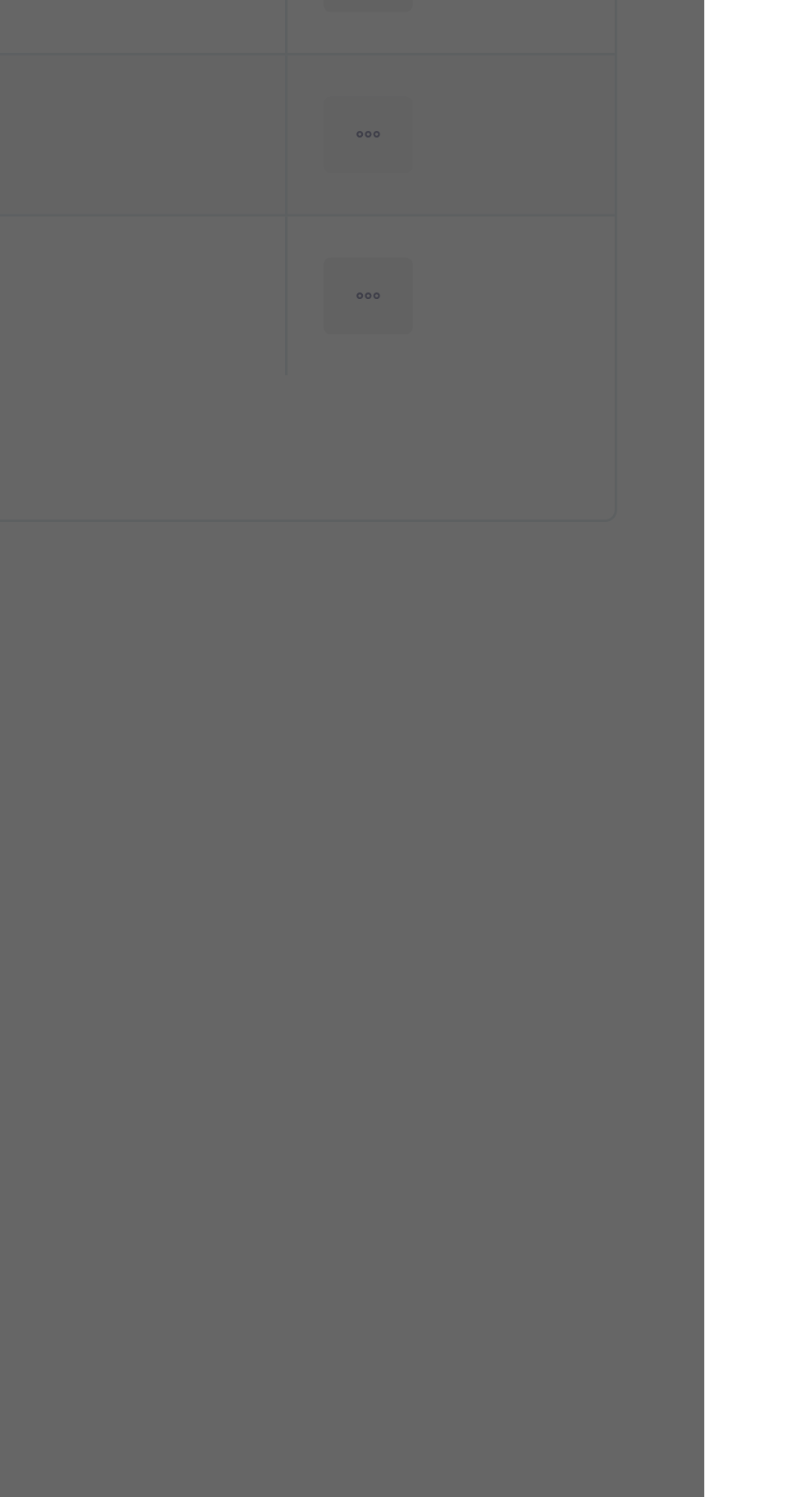
click at [519, 819] on span "Yes, Remove Student" at bounding box center [470, 811] width 99 height 15
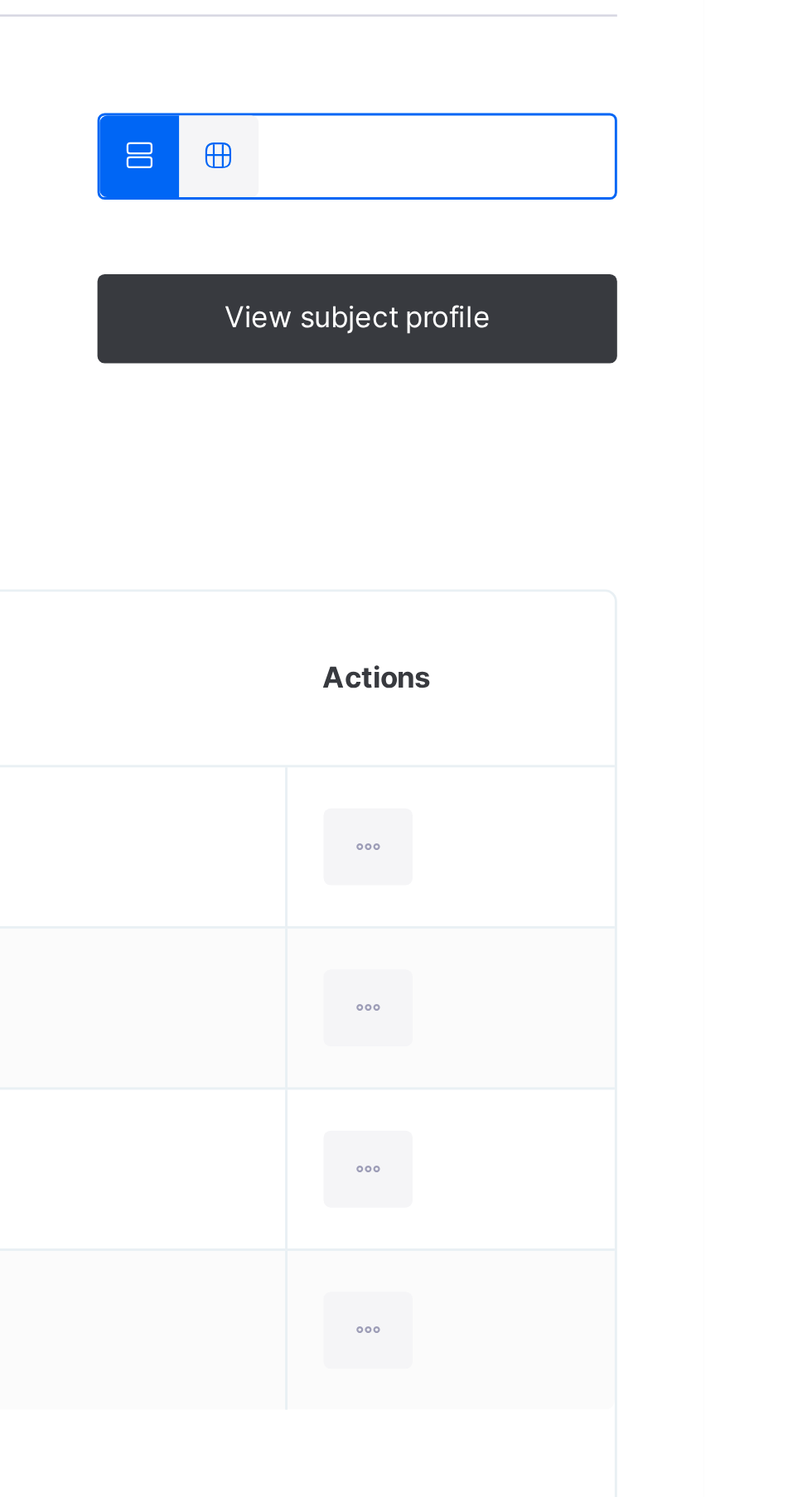
click at [709, 801] on div at bounding box center [696, 797] width 31 height 26
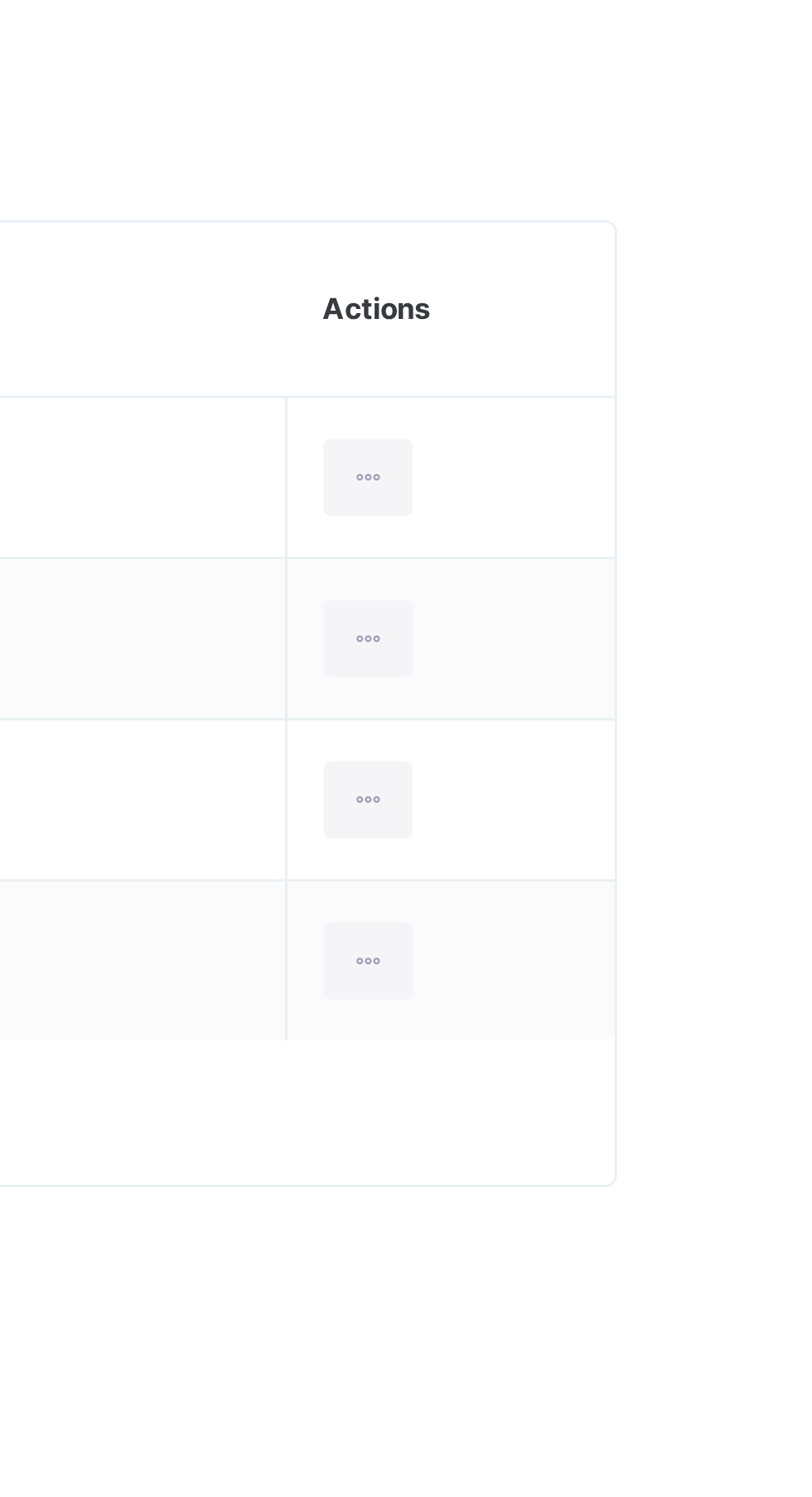
click at [0, 0] on div "Remove from Class" at bounding box center [0, 0] width 0 height 0
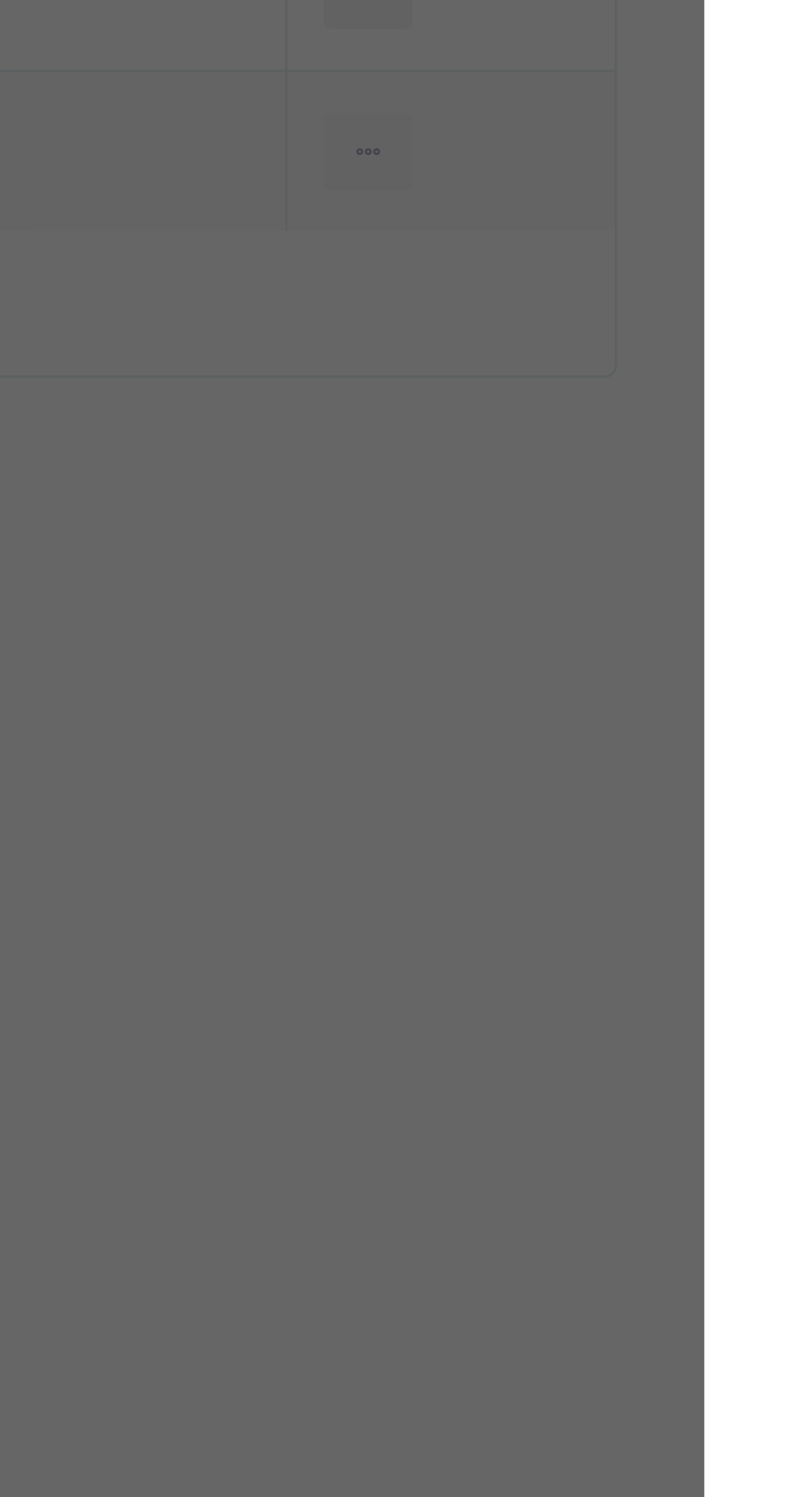
click at [519, 819] on span "Yes, Remove Student" at bounding box center [470, 811] width 99 height 15
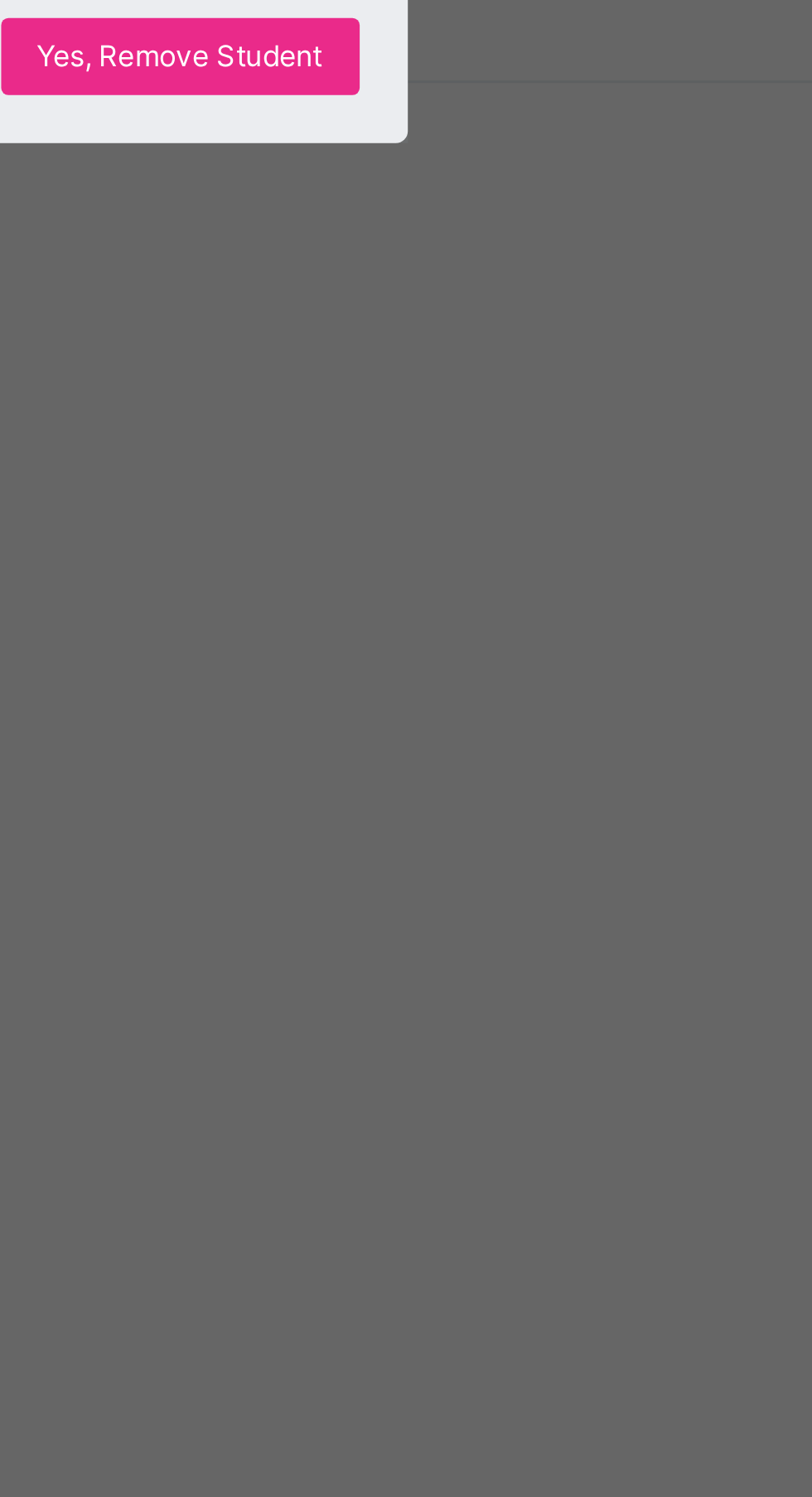
click at [519, 819] on span "Yes, Remove Student" at bounding box center [470, 811] width 99 height 15
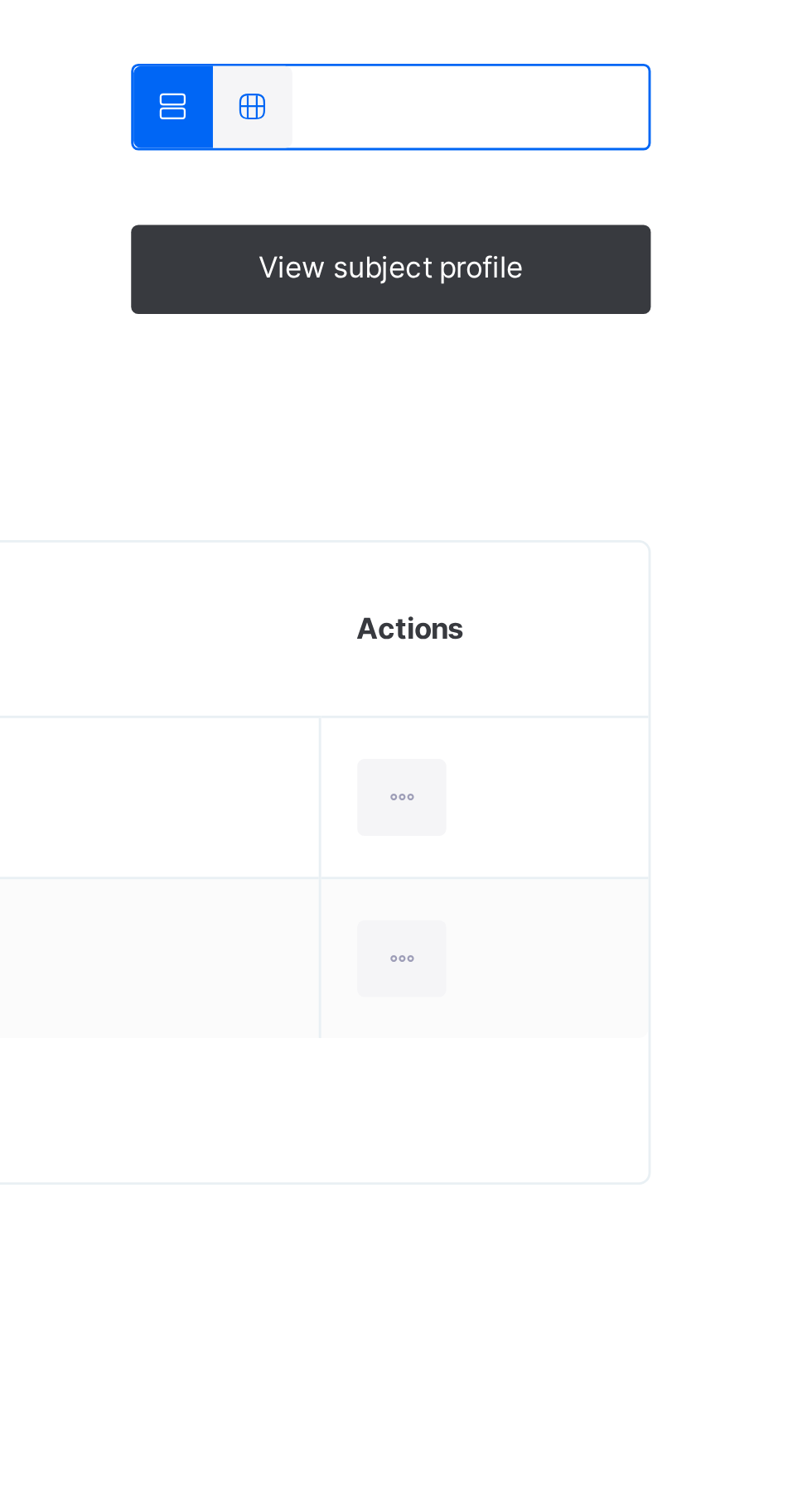
click at [681, 689] on div at bounding box center [696, 687] width 31 height 26
click at [0, 0] on li "Remove from Class" at bounding box center [0, 0] width 0 height 0
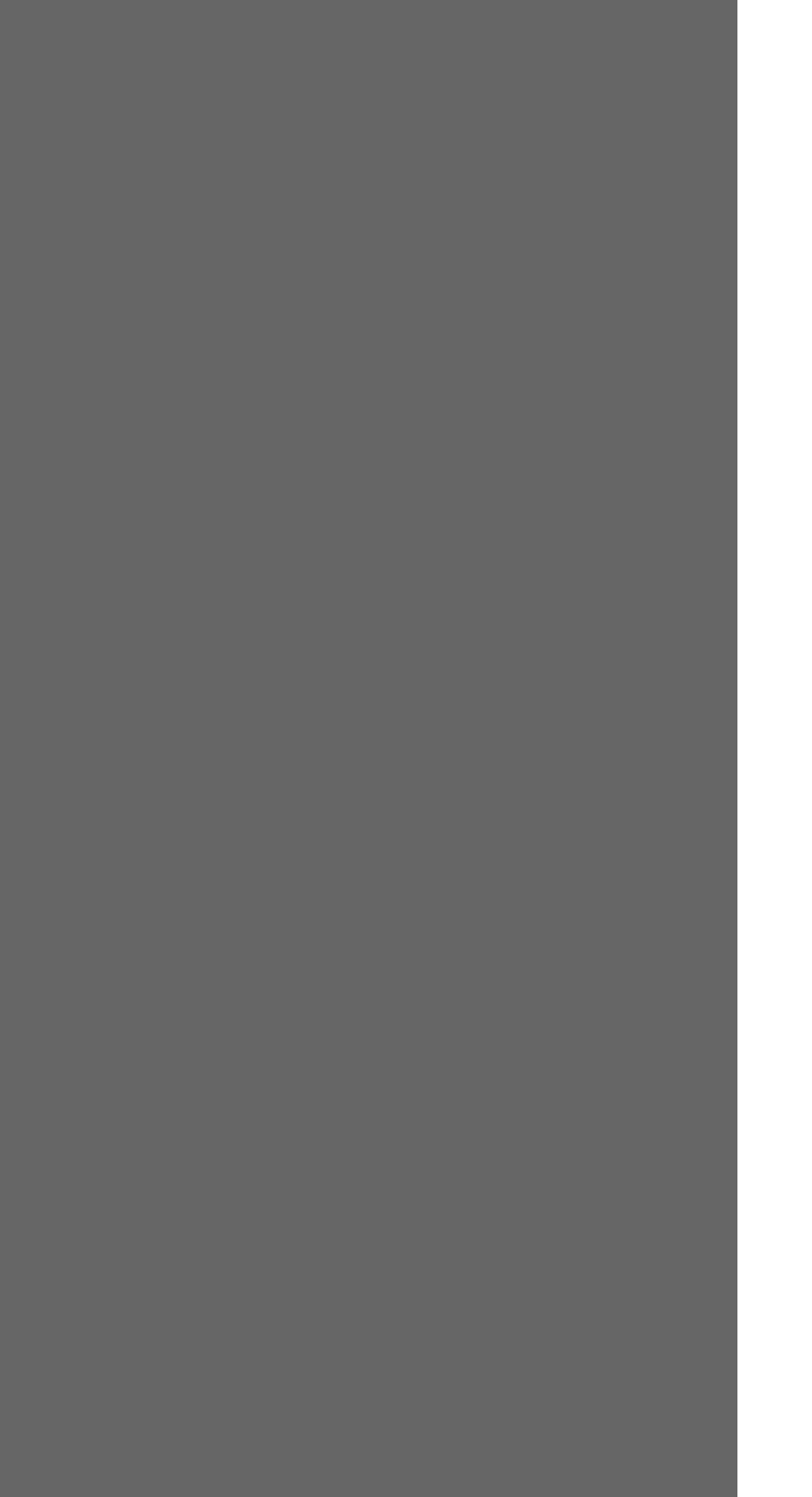
click at [532, 832] on div "Yes, Remove Student" at bounding box center [470, 818] width 124 height 26
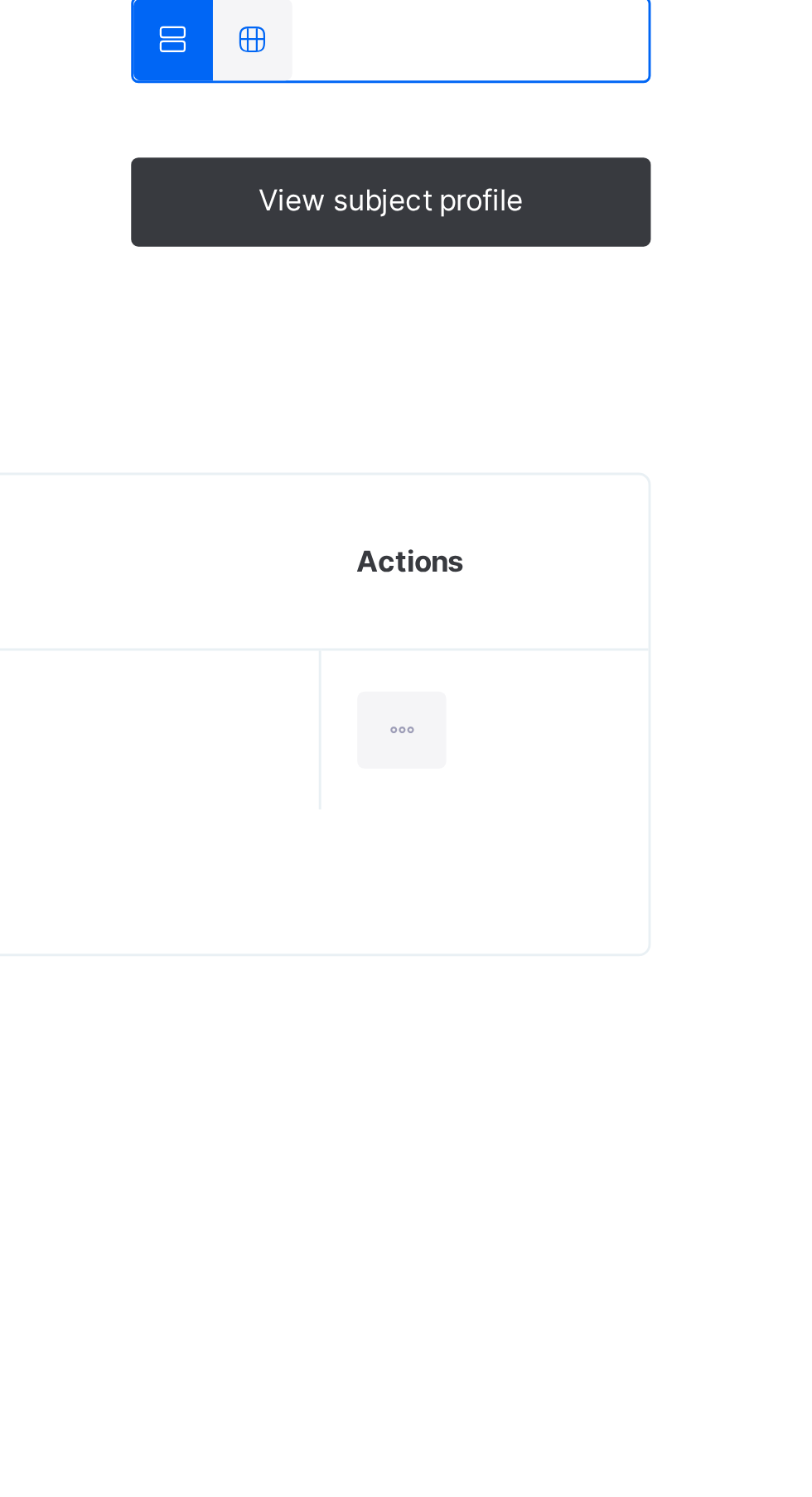
click at [681, 634] on div at bounding box center [696, 631] width 31 height 26
click at [0, 0] on div "Remove from Class" at bounding box center [0, 0] width 0 height 0
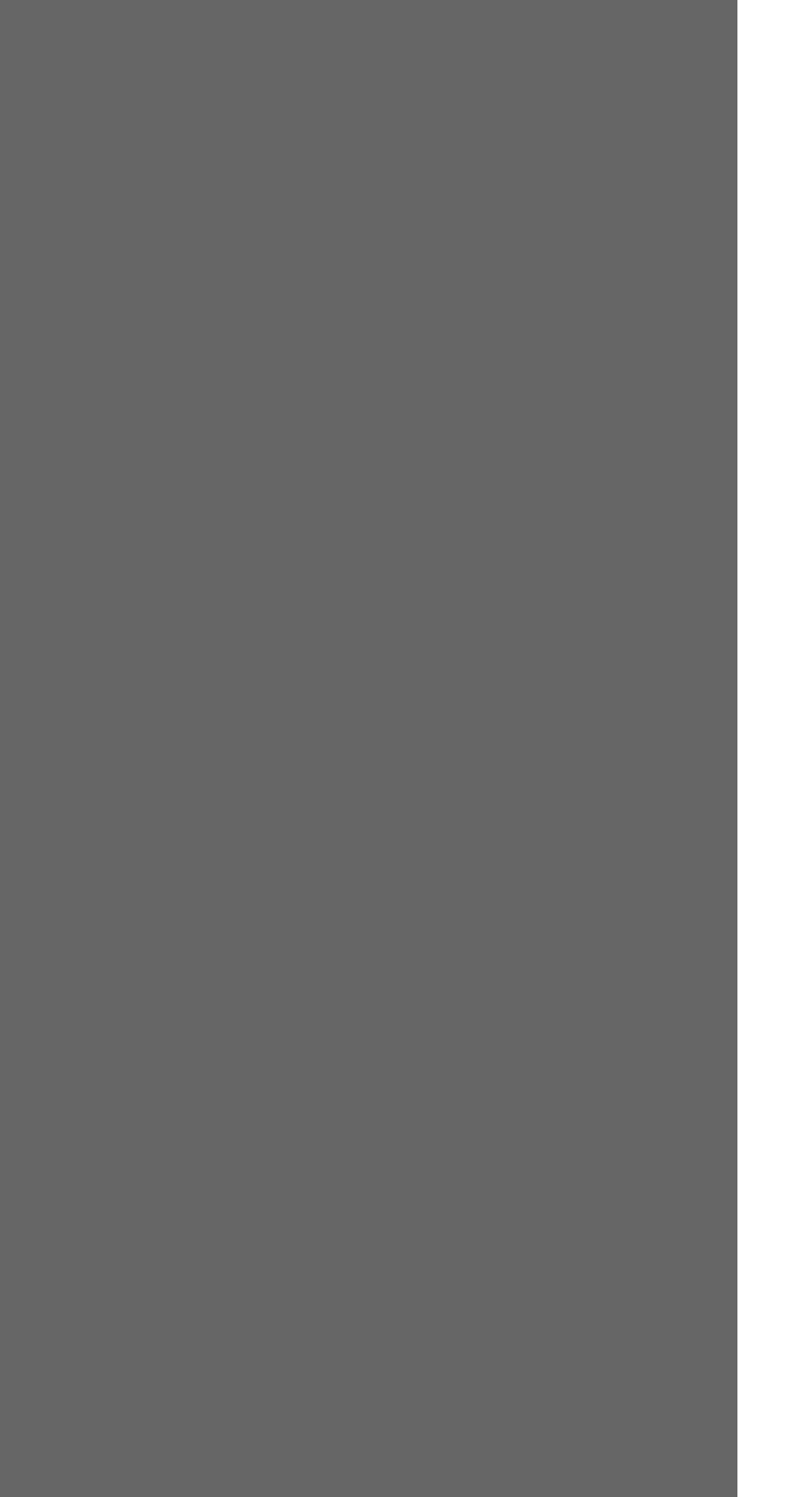
click at [516, 772] on p "This action would delete HAUWA'U ARABO from the class. Are you sure you want to…" at bounding box center [461, 735] width 110 height 74
click at [519, 826] on span "Yes, Remove Student" at bounding box center [470, 819] width 99 height 15
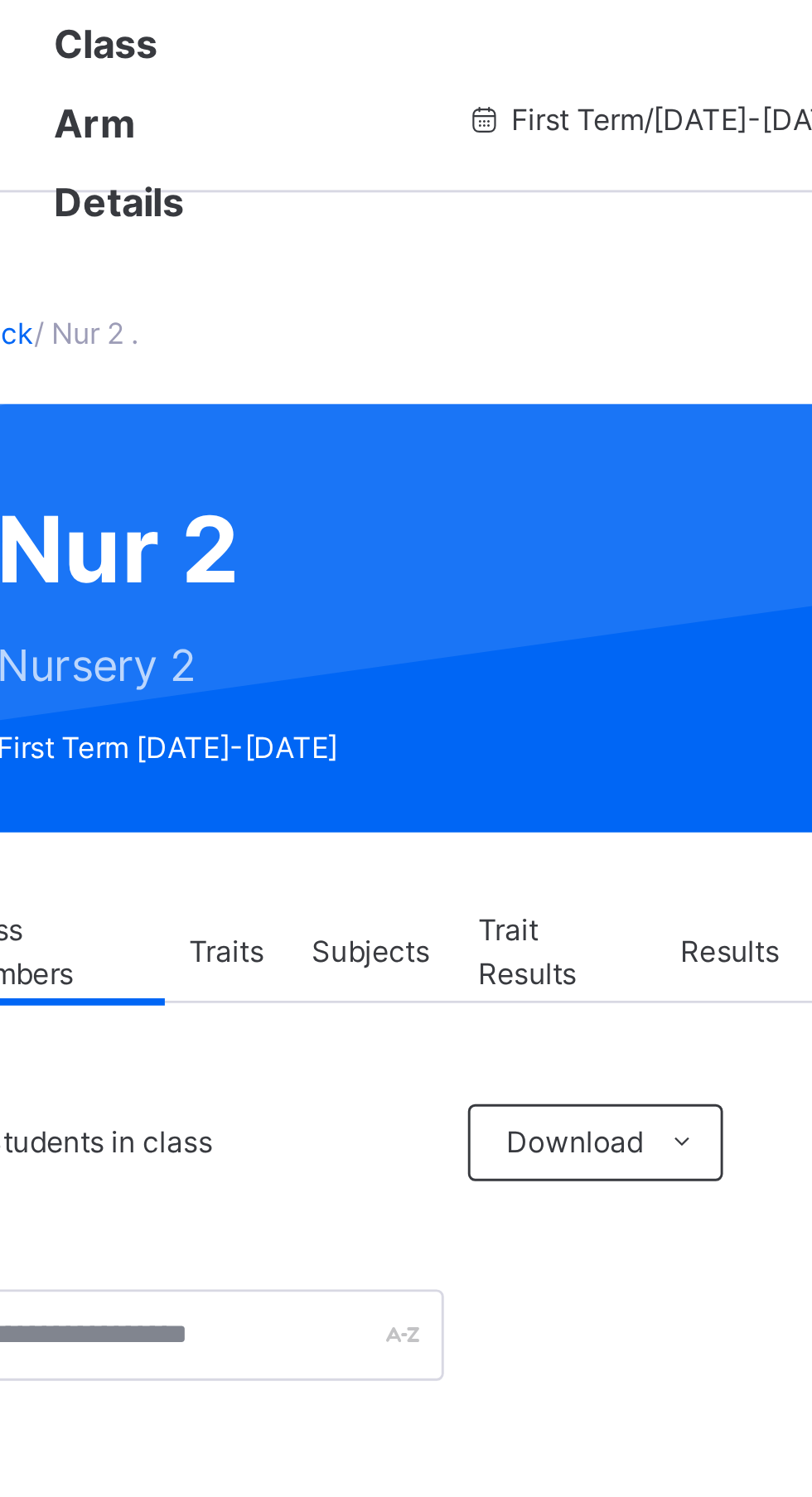
click at [339, 332] on span "Traits" at bounding box center [333, 328] width 26 height 15
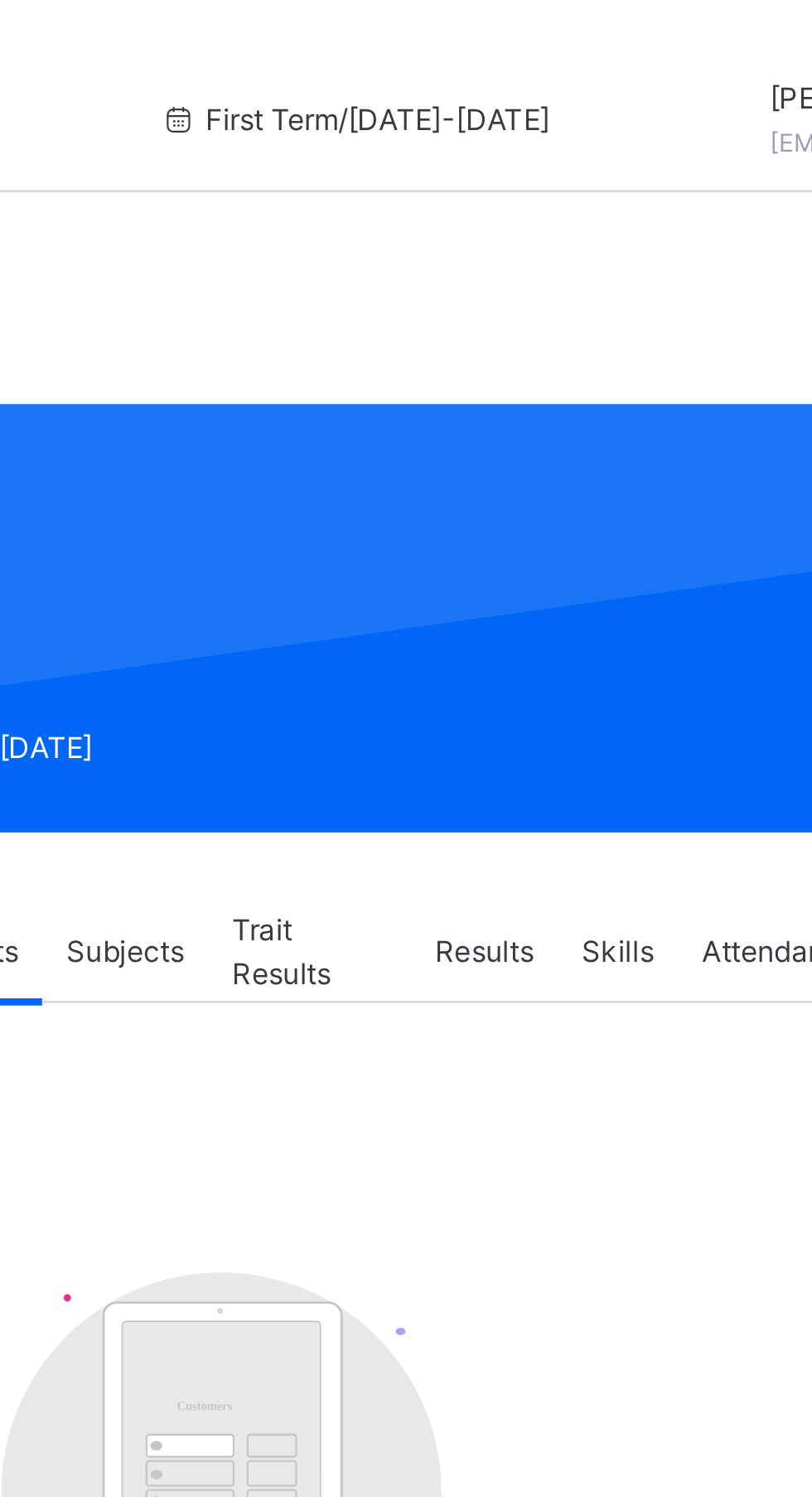
click at [396, 331] on span "Subjects" at bounding box center [382, 328] width 41 height 15
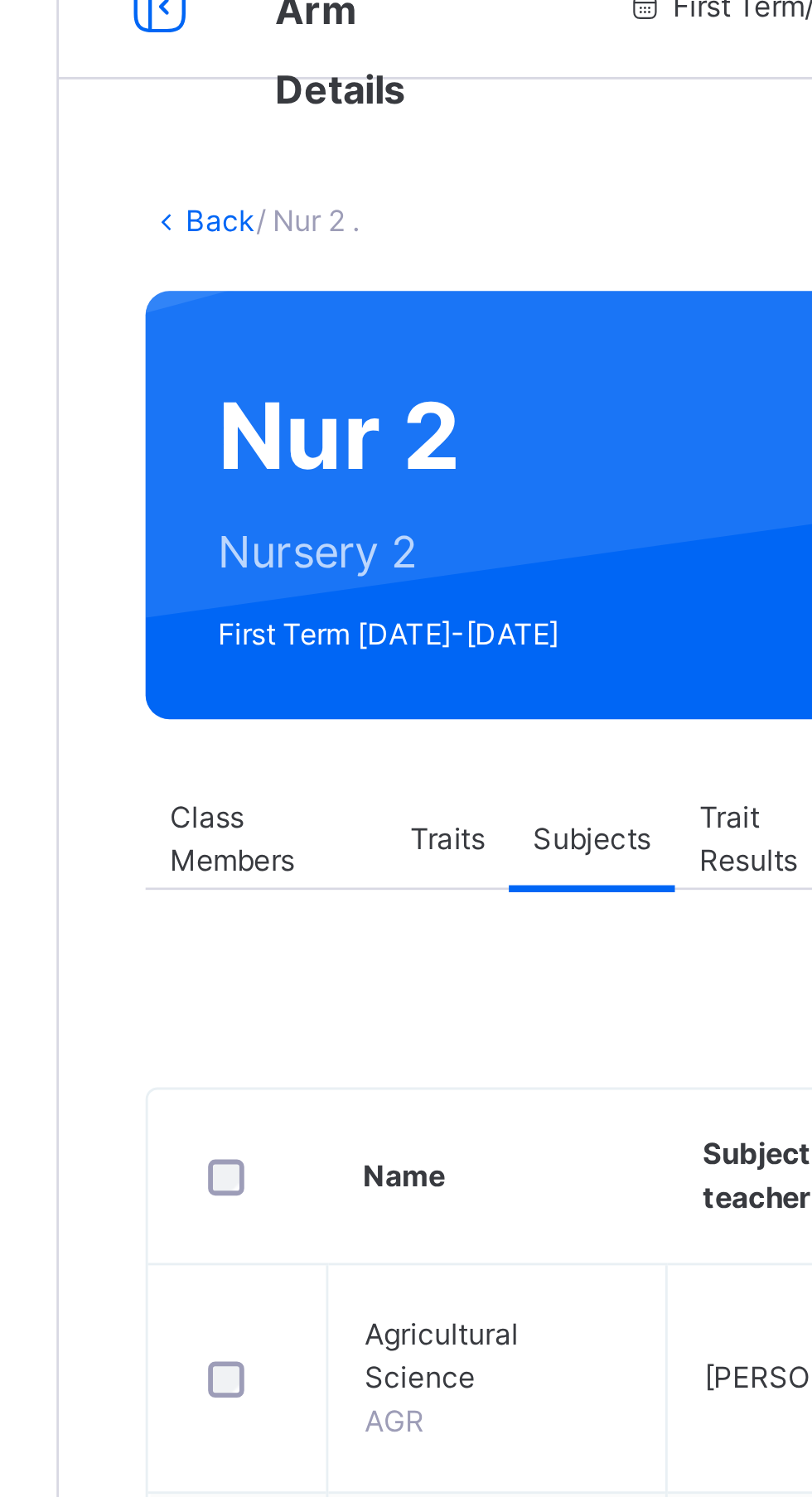
click at [374, 406] on div "View subject result Name Subject teacher(s) Actions Agricultural Science AGR [P…" at bounding box center [505, 698] width 553 height 655
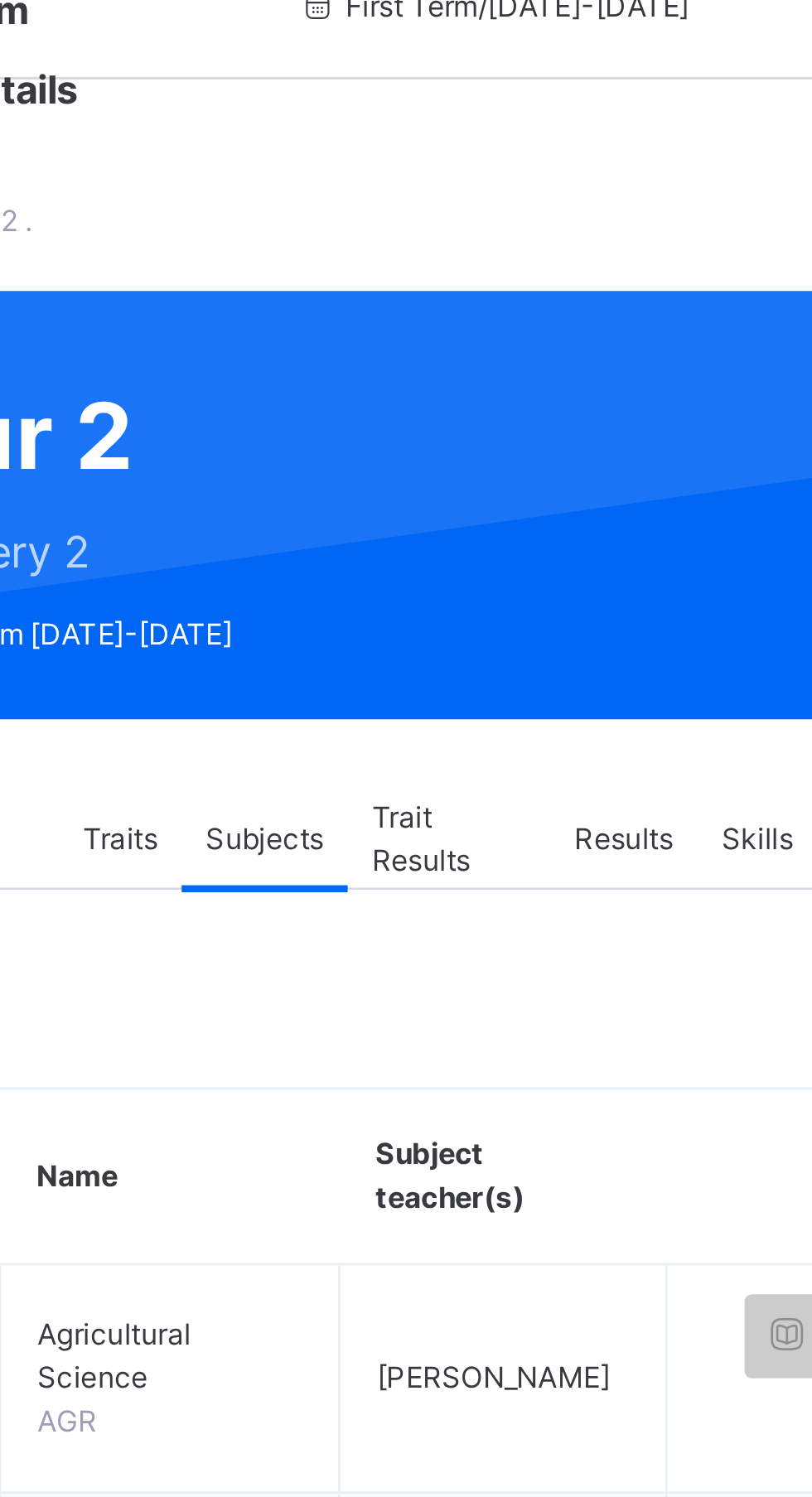
click at [446, 337] on span "Trait Results" at bounding box center [446, 328] width 53 height 30
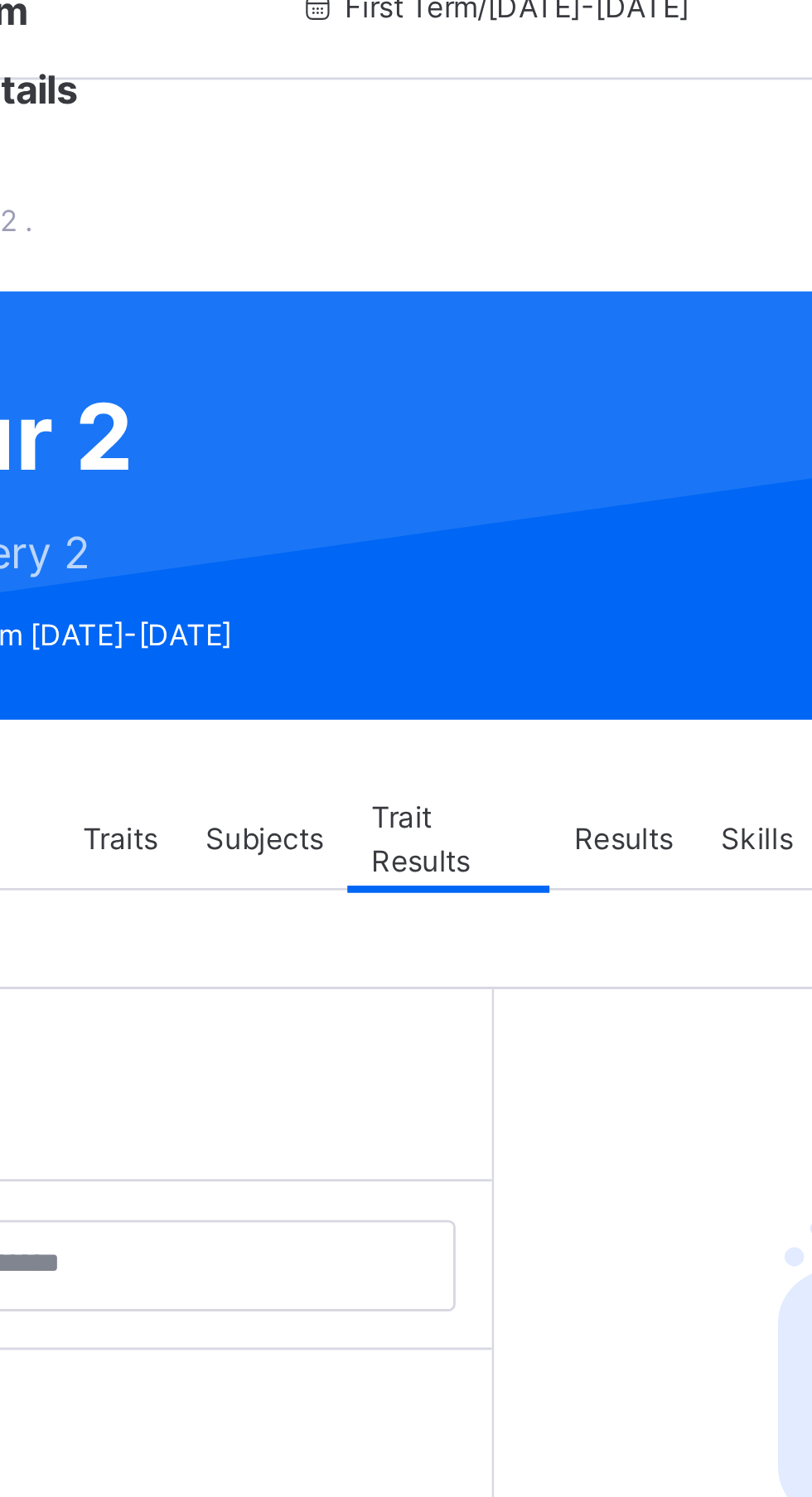
click at [512, 339] on div "Results" at bounding box center [505, 328] width 50 height 33
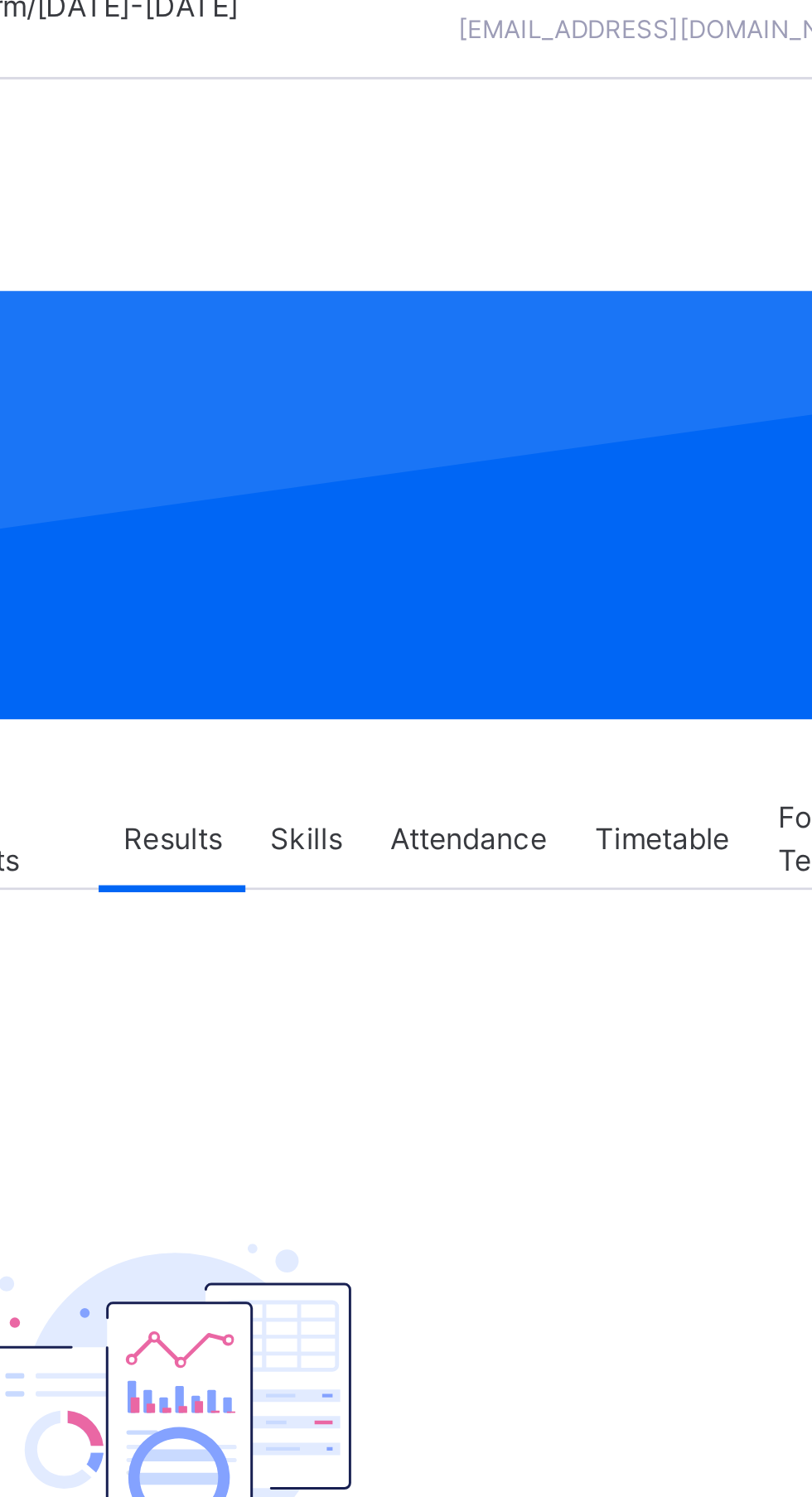
click at [562, 335] on span "Skills" at bounding box center [552, 328] width 25 height 15
click at [612, 337] on div "Attendance" at bounding box center [607, 328] width 71 height 33
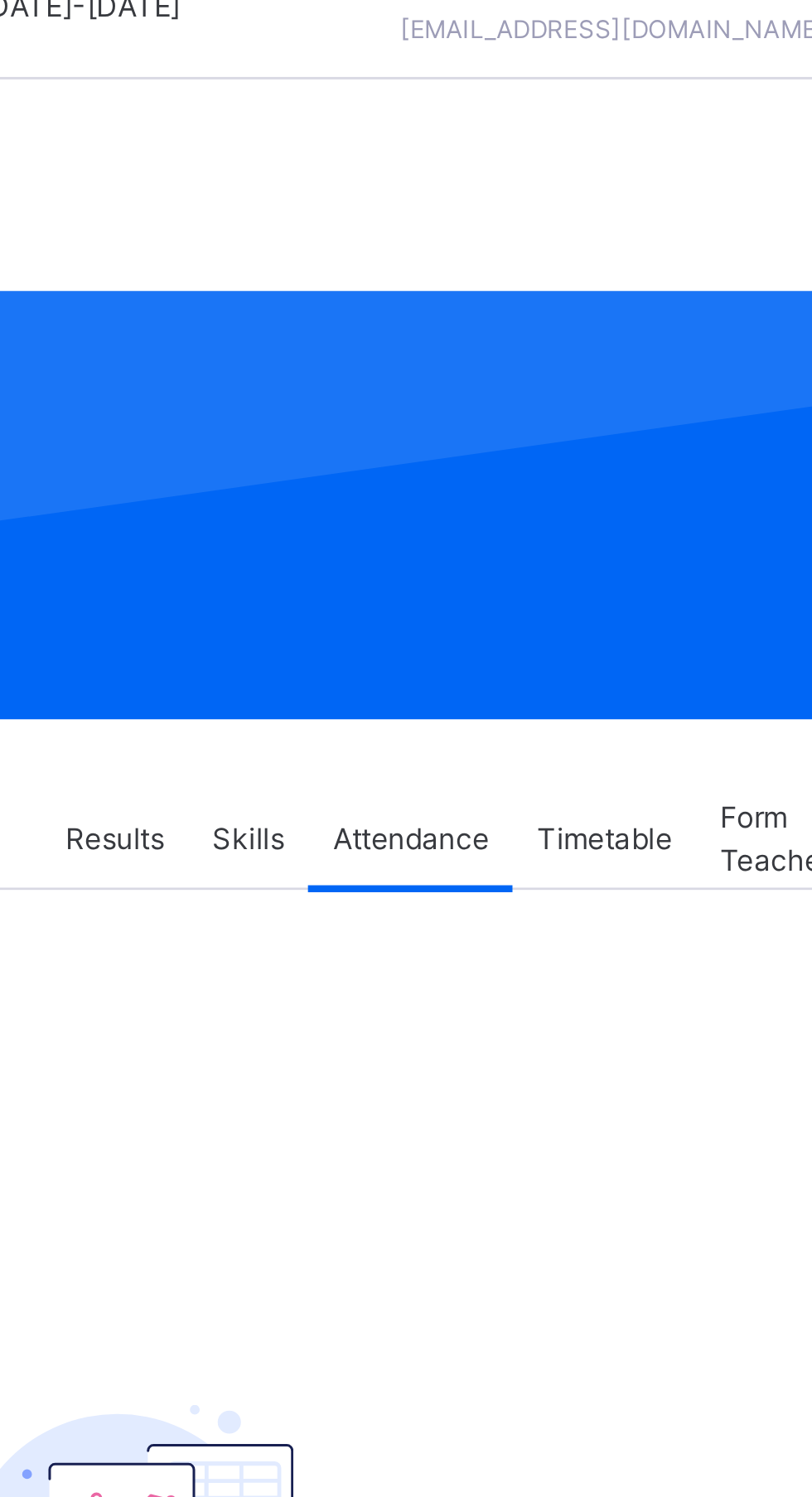
click at [674, 343] on div "Timetable" at bounding box center [674, 328] width 63 height 33
